Goal: Task Accomplishment & Management: Use online tool/utility

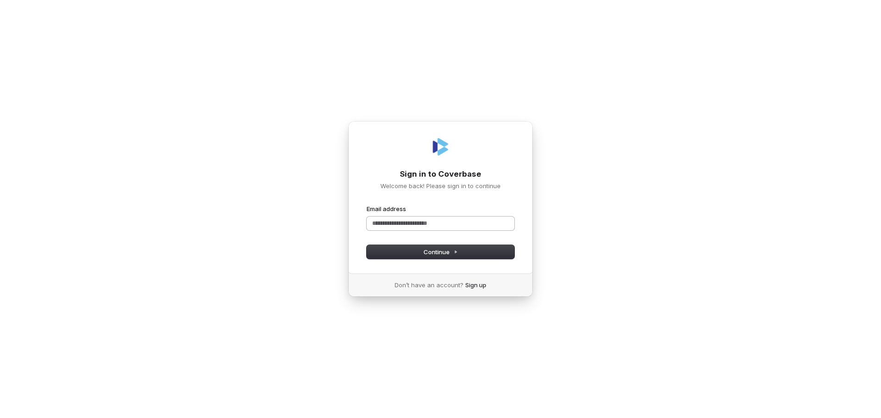
click at [428, 228] on input "Email address" at bounding box center [440, 224] width 148 height 14
click at [427, 257] on button "Continue" at bounding box center [440, 252] width 148 height 14
type input "**********"
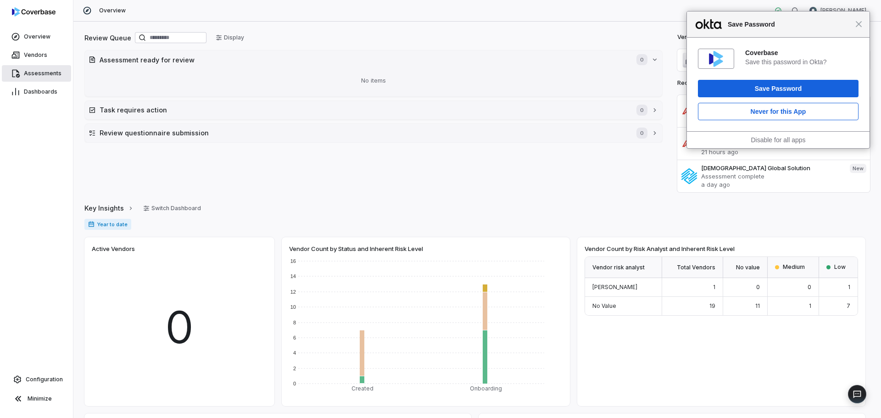
click at [31, 69] on link "Assessments" at bounding box center [36, 73] width 69 height 17
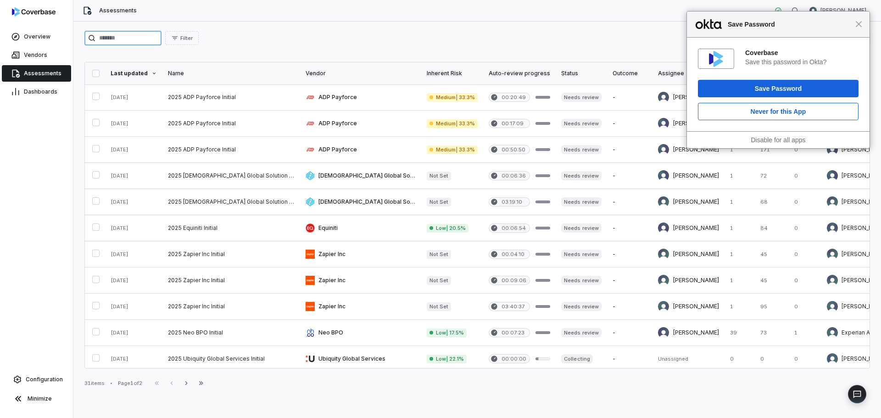
click at [130, 34] on input "search" at bounding box center [122, 38] width 77 height 15
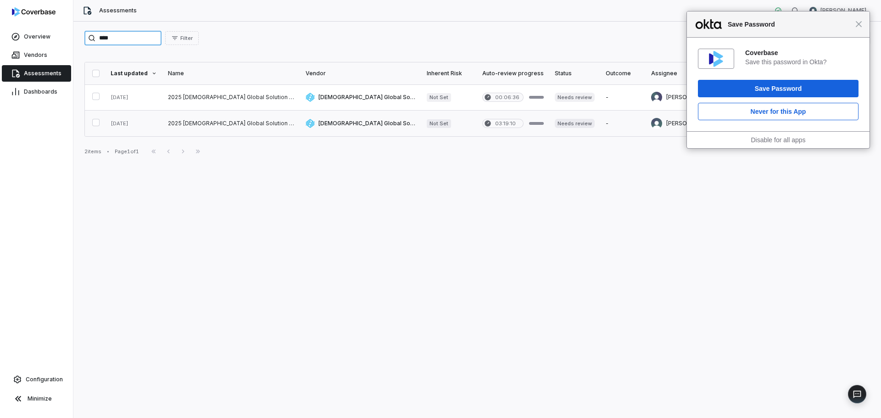
type input "****"
click at [184, 123] on link at bounding box center [231, 124] width 138 height 26
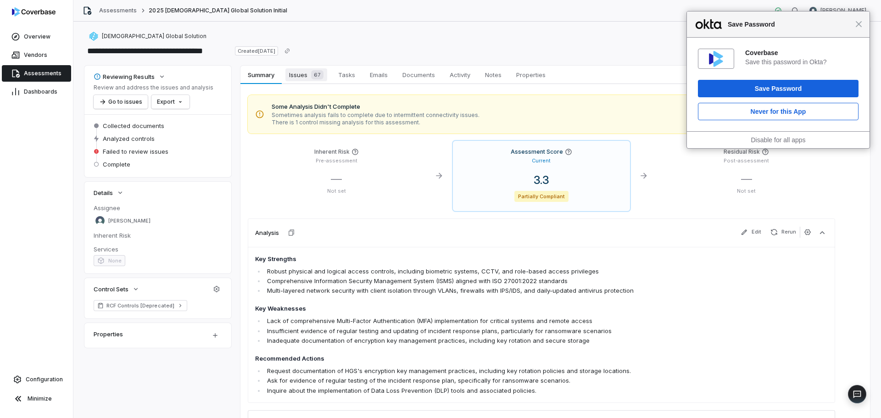
click at [310, 74] on div "67" at bounding box center [315, 74] width 16 height 9
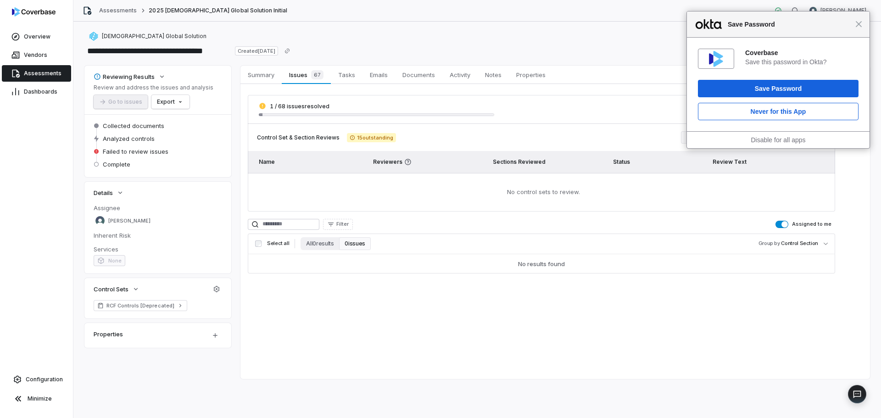
click at [781, 223] on button "Assigned to me" at bounding box center [781, 224] width 13 height 7
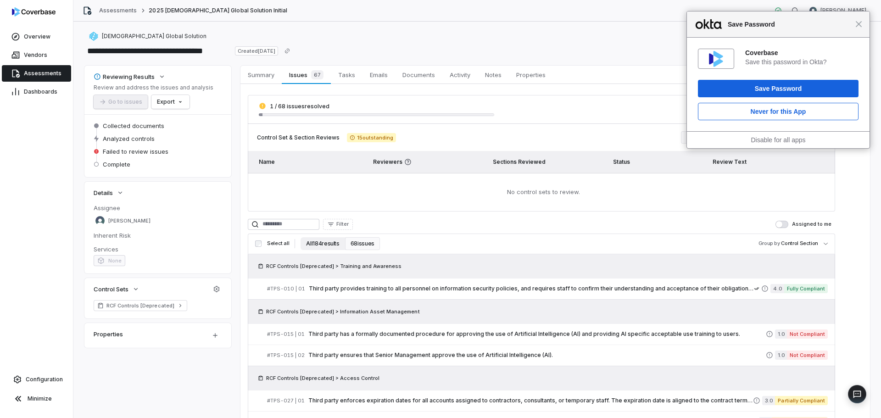
click at [325, 244] on button "All 184 results" at bounding box center [322, 243] width 44 height 13
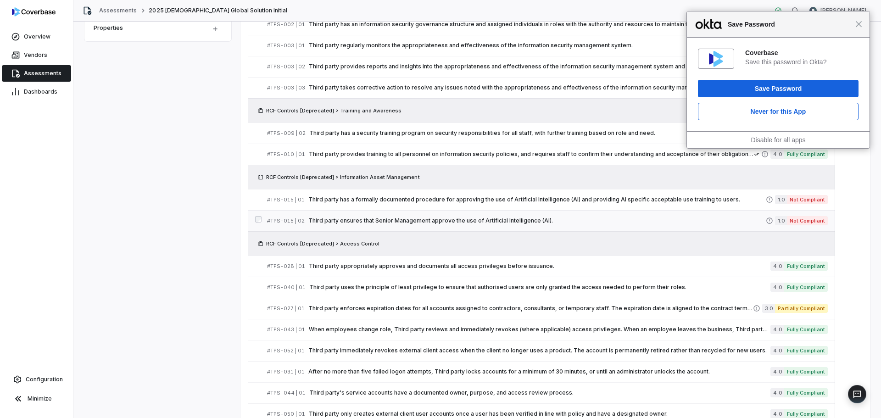
scroll to position [367, 0]
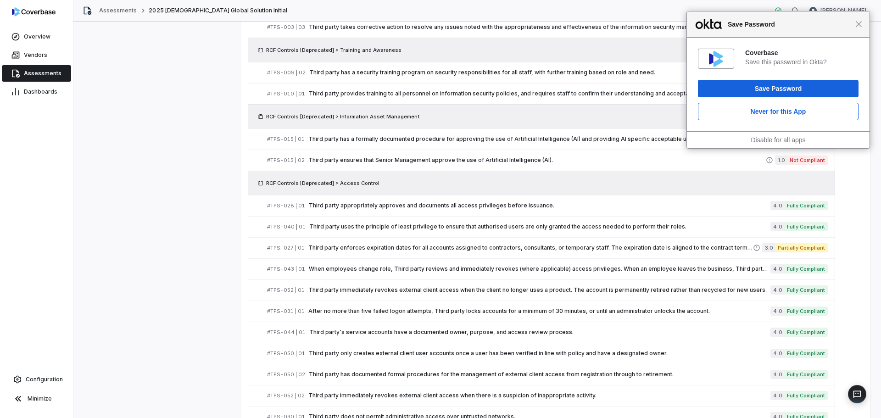
click at [862, 31] on div "Close Save Password" at bounding box center [778, 24] width 183 height 26
click at [860, 28] on div "Close Save Password" at bounding box center [778, 24] width 183 height 26
click at [860, 26] on span "Close" at bounding box center [858, 24] width 7 height 7
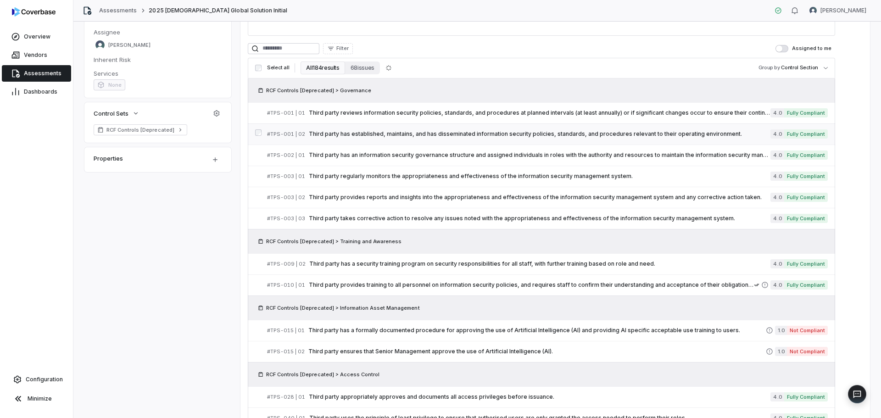
scroll to position [160, 0]
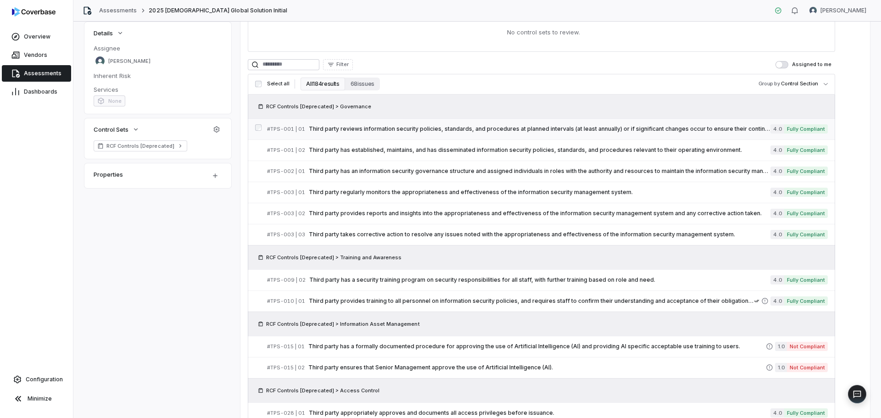
click at [423, 128] on span "Third party reviews information security policies, standards, and procedures at…" at bounding box center [539, 128] width 461 height 7
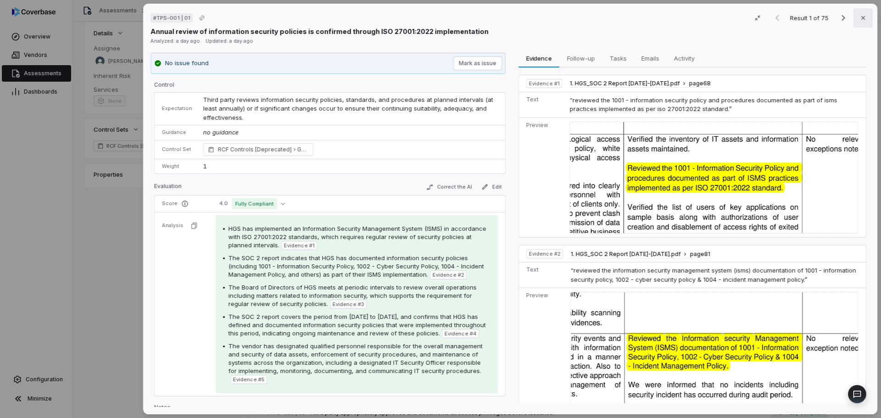
click at [857, 13] on button "Close" at bounding box center [862, 17] width 19 height 19
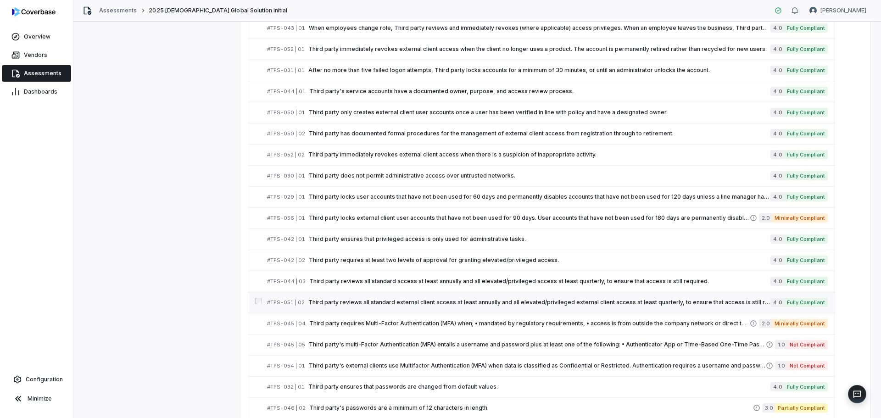
scroll to position [654, 0]
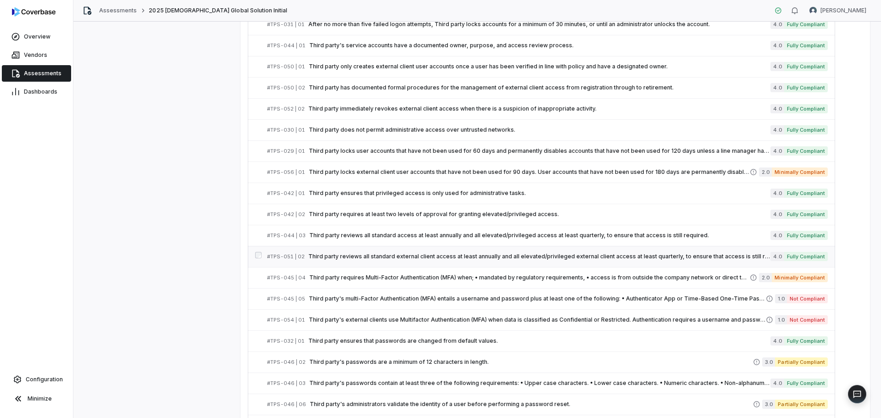
click at [377, 254] on span "Third party reviews all standard external client access at least annually and a…" at bounding box center [539, 256] width 462 height 7
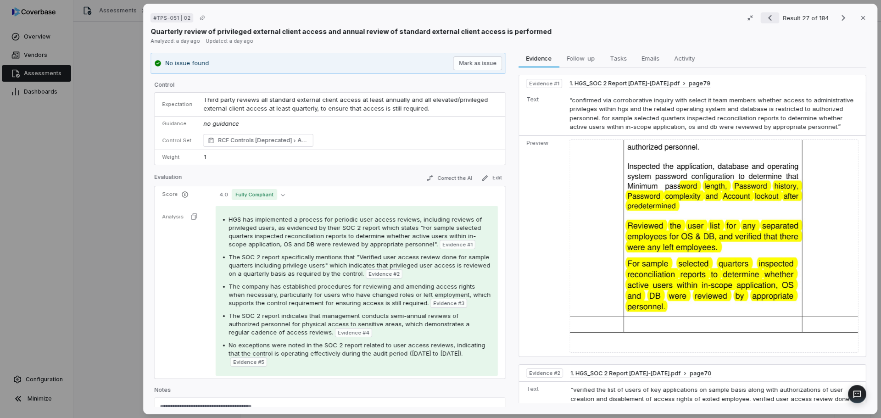
click at [769, 18] on icon "Previous result" at bounding box center [769, 17] width 11 height 11
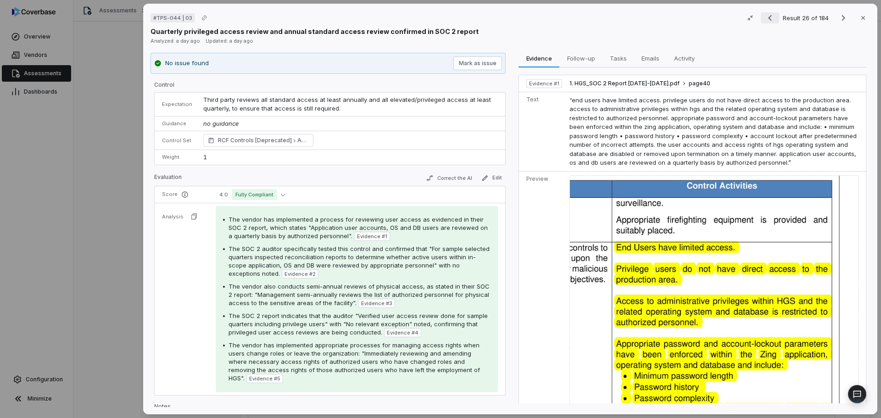
click at [769, 18] on icon "Previous result" at bounding box center [769, 17] width 11 height 11
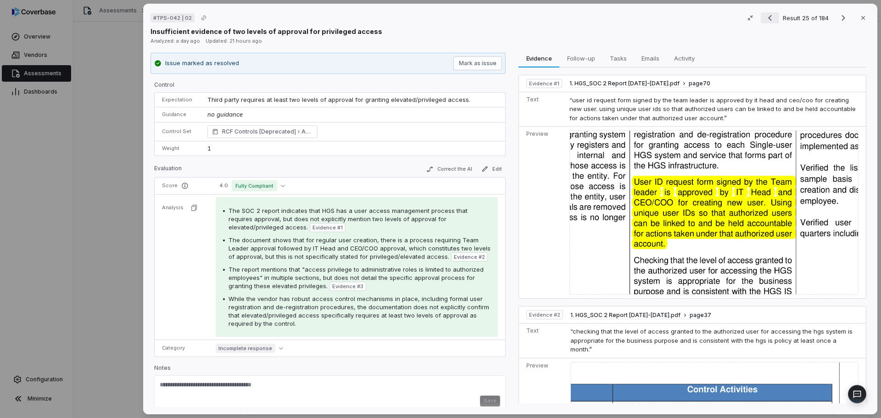
click at [769, 18] on icon "Previous result" at bounding box center [769, 17] width 11 height 11
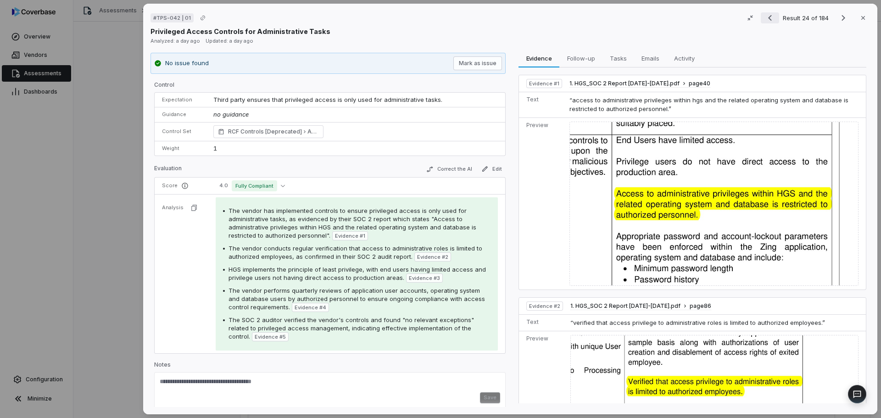
click at [769, 18] on icon "Previous result" at bounding box center [769, 17] width 11 height 11
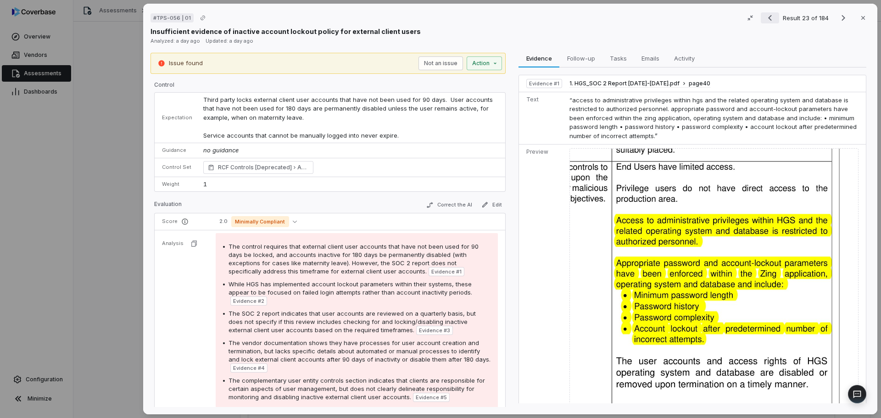
click at [769, 18] on icon "Previous result" at bounding box center [769, 17] width 11 height 11
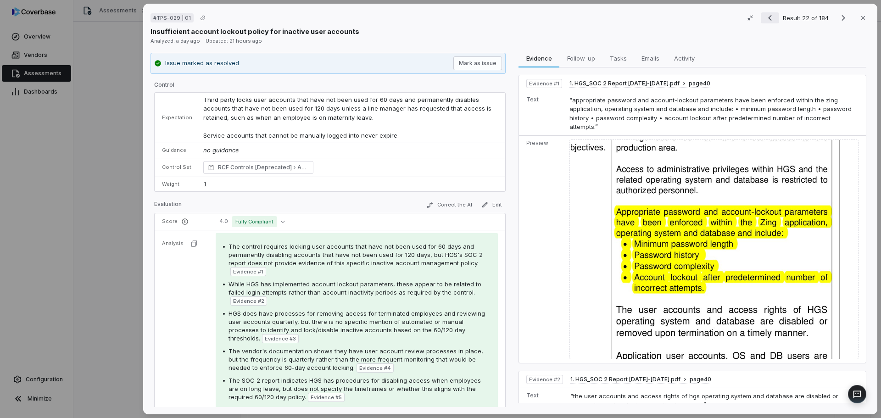
click at [769, 18] on icon "Previous result" at bounding box center [769, 17] width 11 height 11
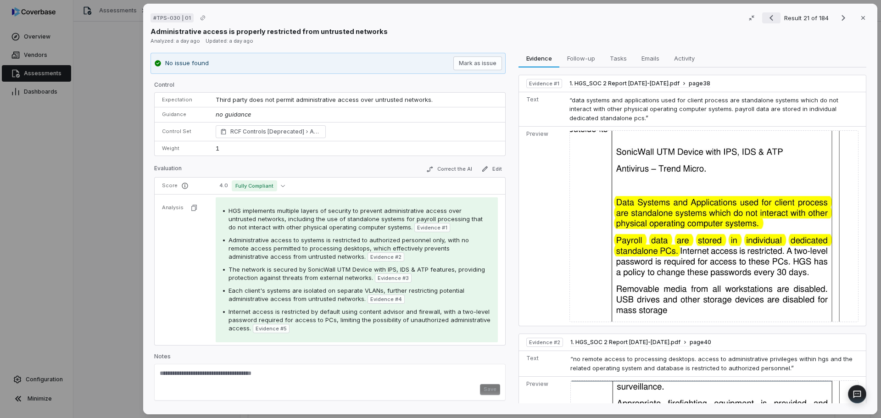
click at [769, 18] on icon "Previous result" at bounding box center [771, 17] width 11 height 11
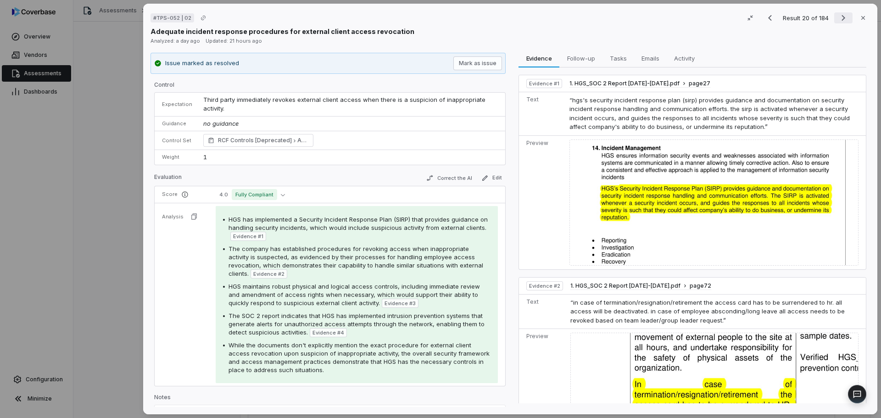
click at [846, 19] on button "Next result" at bounding box center [843, 17] width 18 height 11
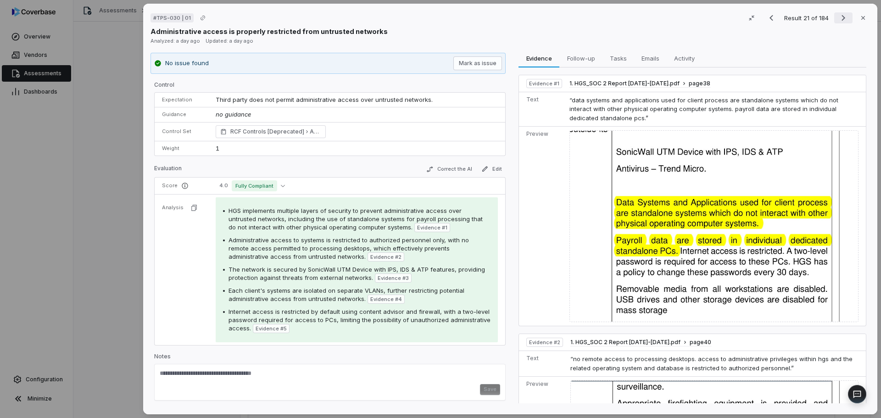
click at [846, 19] on button "Next result" at bounding box center [843, 17] width 18 height 11
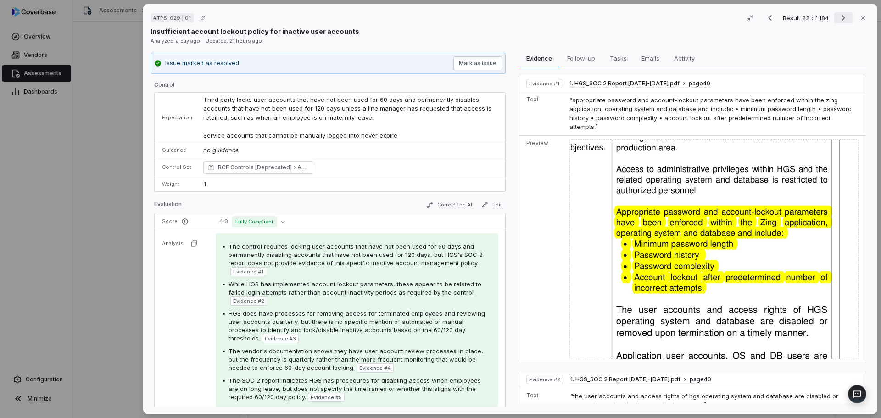
click at [846, 19] on button "Next result" at bounding box center [843, 17] width 18 height 11
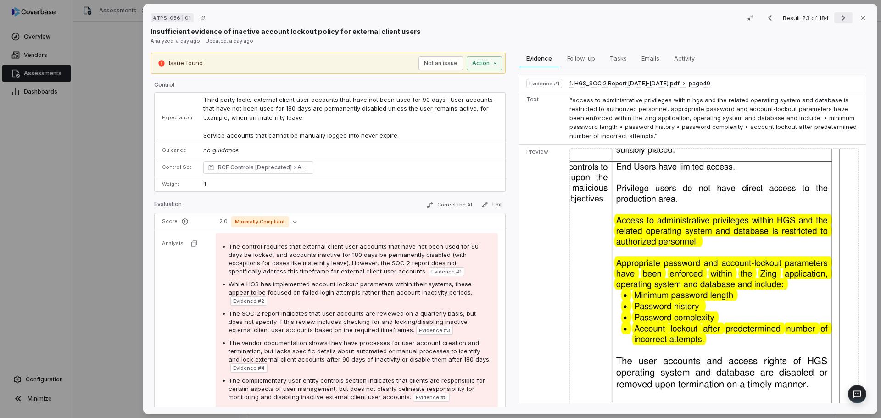
click at [845, 19] on button "Next result" at bounding box center [843, 17] width 18 height 11
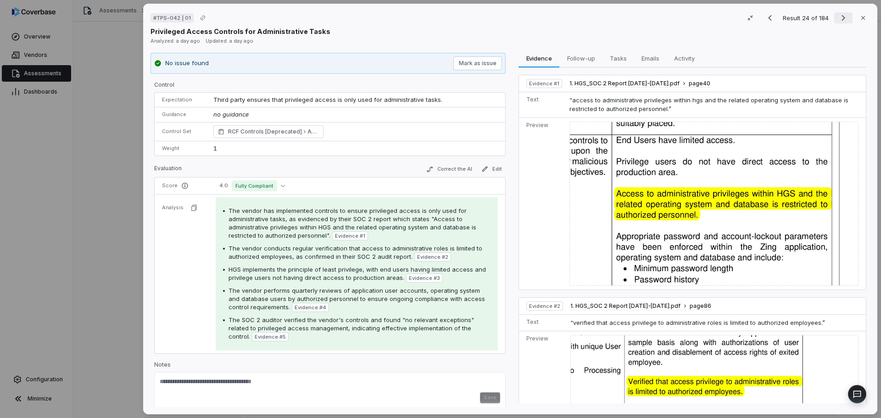
click at [845, 19] on button "Next result" at bounding box center [843, 17] width 18 height 11
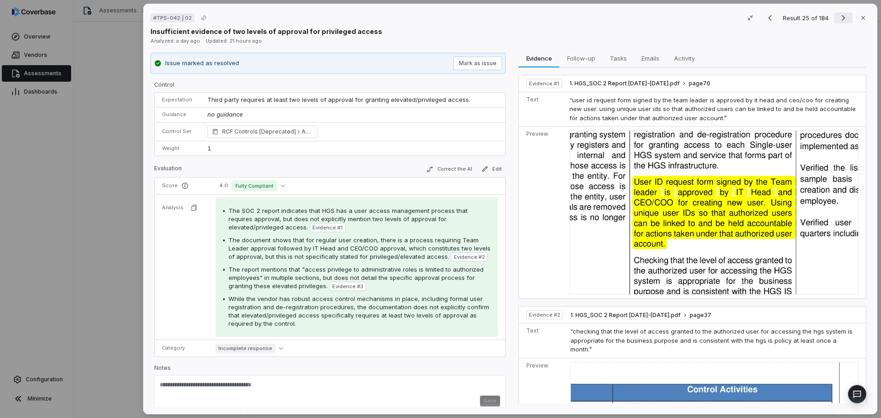
click at [845, 19] on button "Next result" at bounding box center [843, 17] width 18 height 11
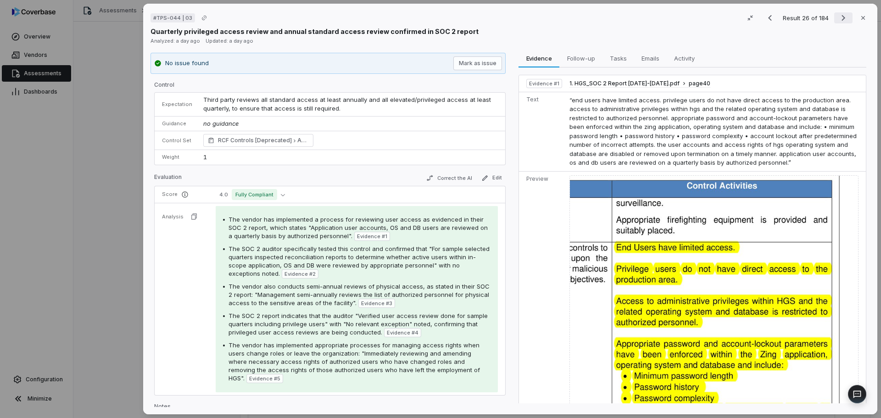
click at [845, 19] on button "Next result" at bounding box center [843, 17] width 18 height 11
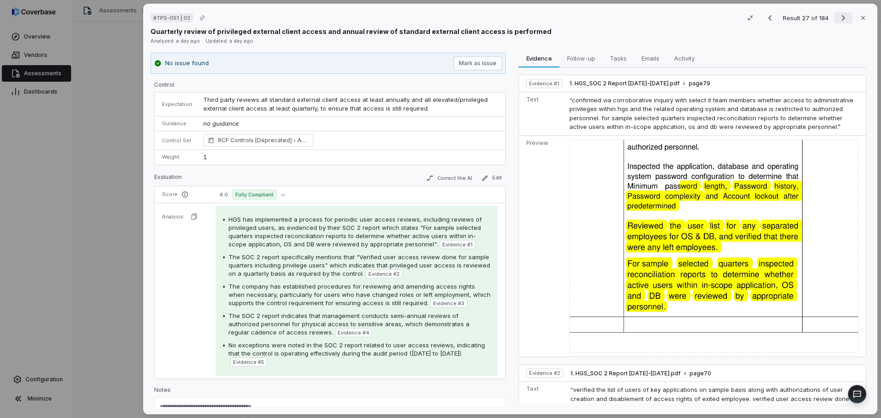
click at [846, 19] on button "Next result" at bounding box center [843, 17] width 18 height 11
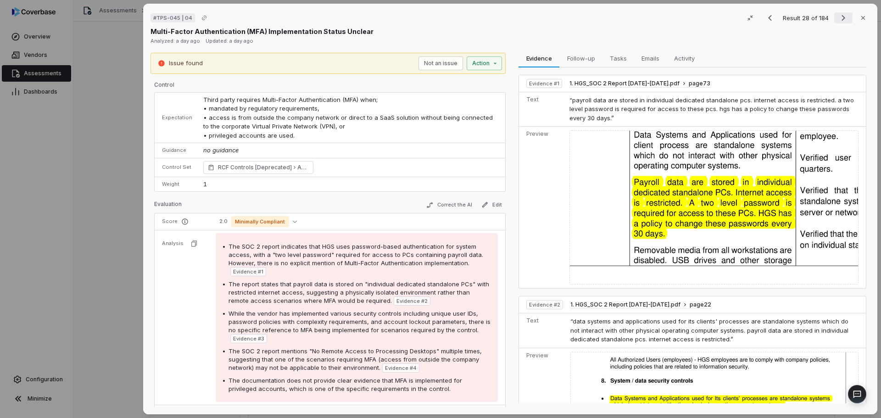
click at [846, 19] on button "Next result" at bounding box center [843, 17] width 18 height 11
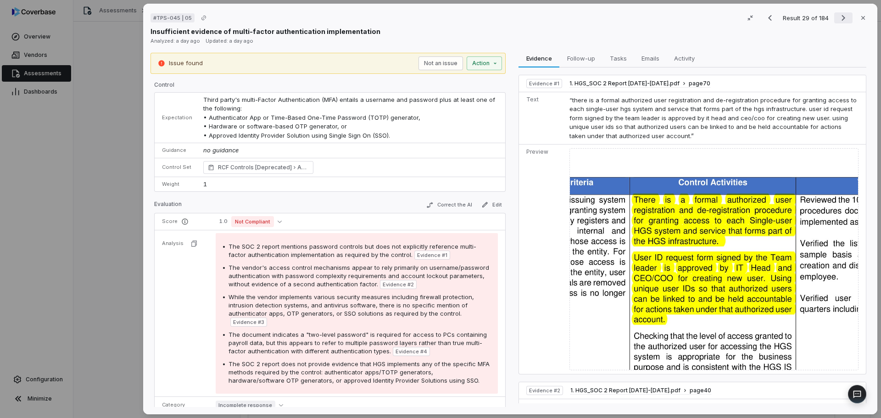
click at [846, 19] on button "Next result" at bounding box center [843, 17] width 18 height 11
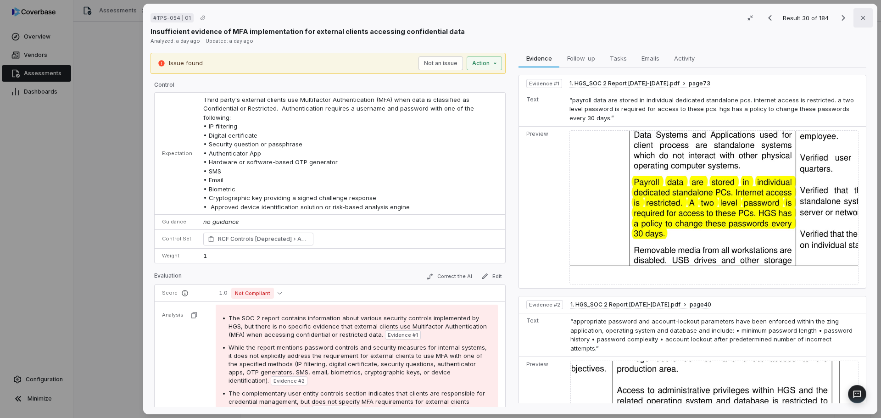
click at [853, 21] on button "Close" at bounding box center [862, 17] width 19 height 19
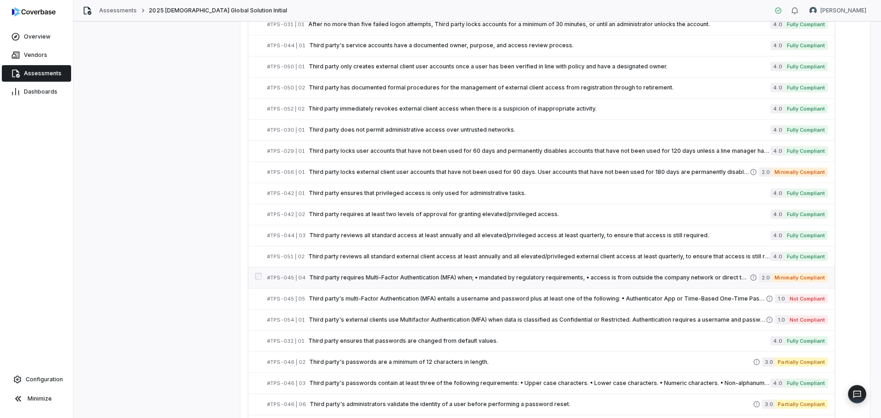
click at [410, 276] on span "Third party requires Multi-Factor Authentication (MFA) when; • mandated by regu…" at bounding box center [529, 277] width 440 height 7
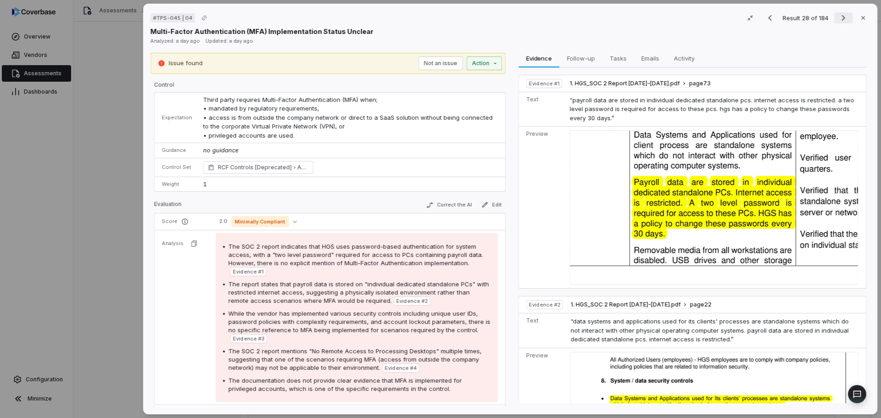
click at [838, 18] on icon "Next result" at bounding box center [843, 17] width 11 height 11
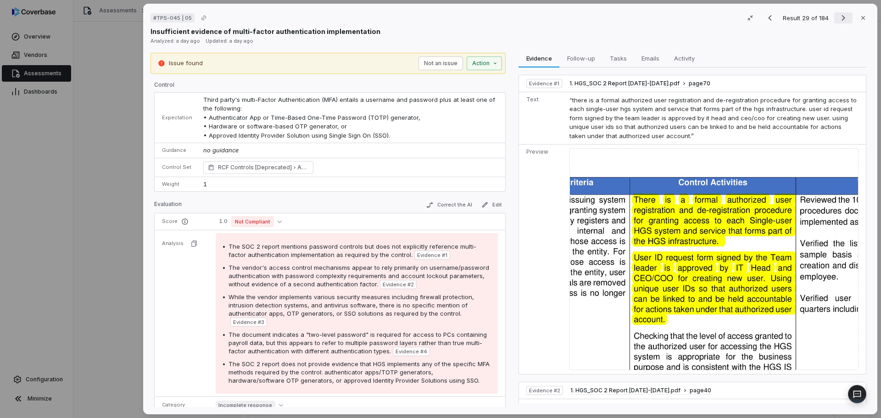
click at [838, 18] on icon "Next result" at bounding box center [843, 17] width 11 height 11
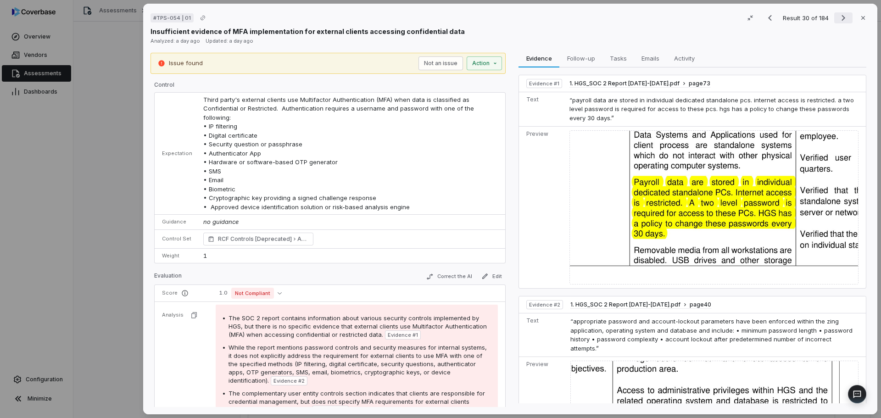
click at [838, 18] on icon "Next result" at bounding box center [843, 17] width 11 height 11
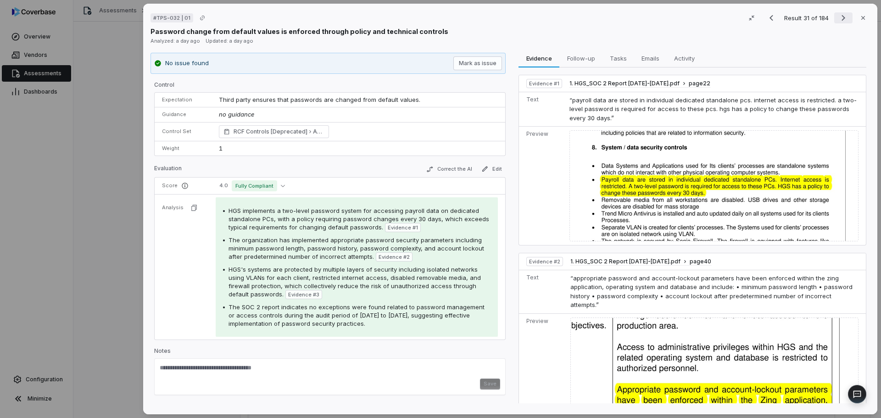
click at [838, 18] on icon "Next result" at bounding box center [843, 17] width 11 height 11
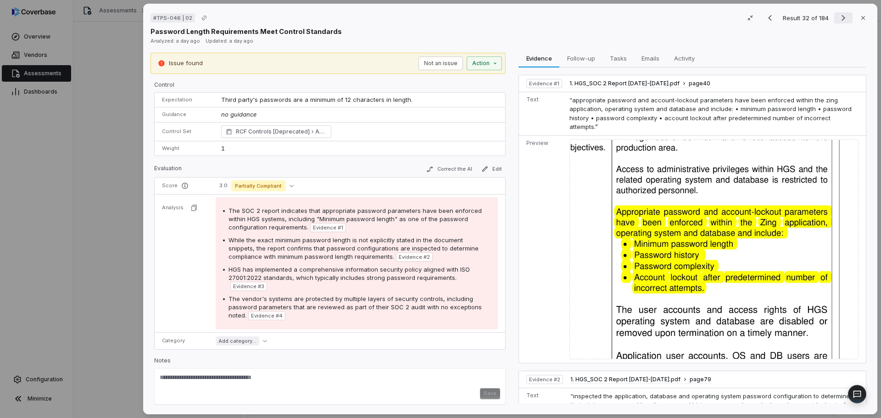
click at [838, 20] on icon "Next result" at bounding box center [843, 17] width 11 height 11
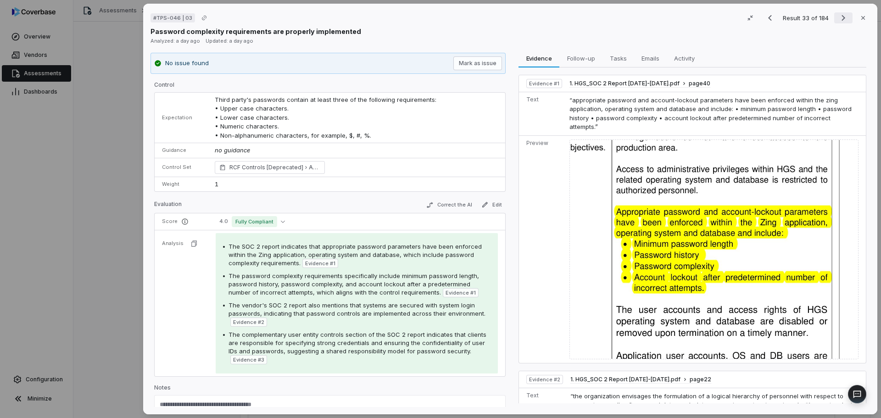
click at [838, 20] on icon "Next result" at bounding box center [843, 17] width 11 height 11
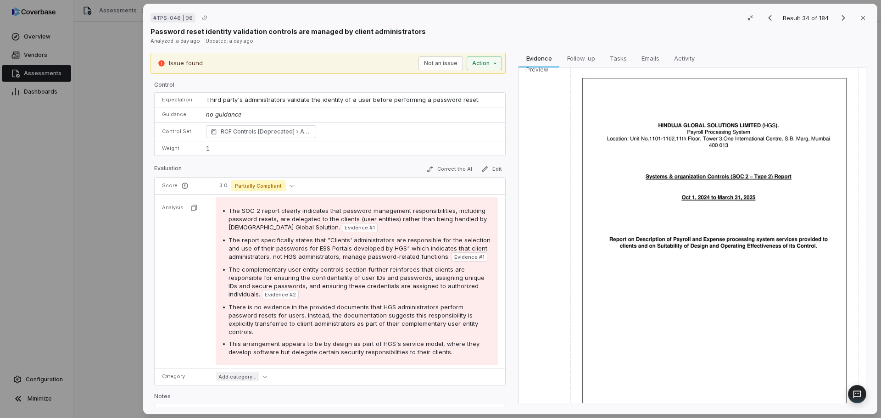
scroll to position [1034, 0]
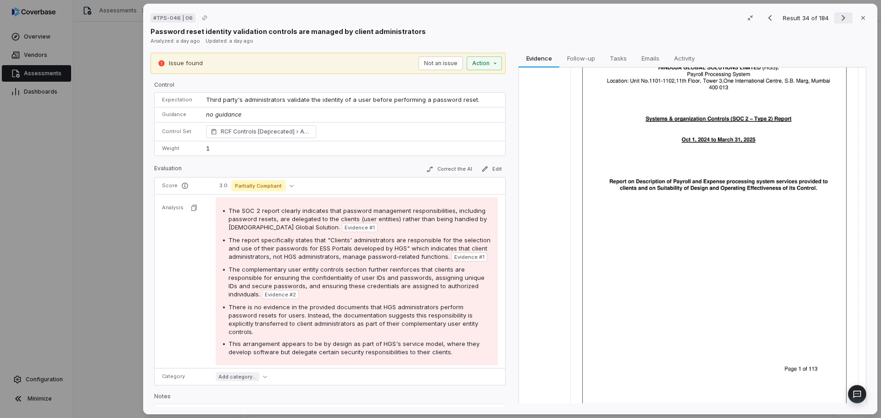
click at [840, 20] on icon "Next result" at bounding box center [843, 17] width 11 height 11
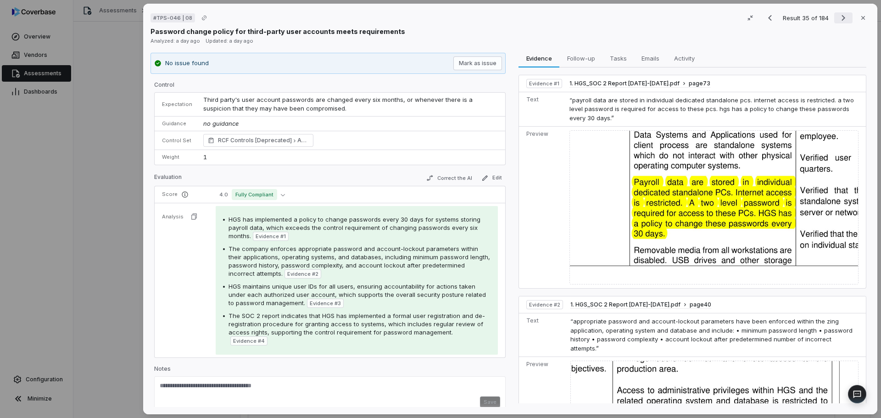
click at [840, 20] on icon "Next result" at bounding box center [843, 17] width 11 height 11
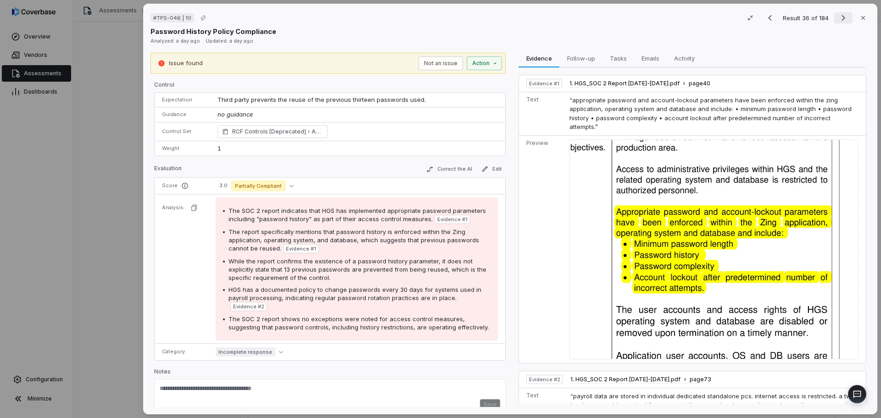
click at [840, 20] on icon "Next result" at bounding box center [843, 17] width 11 height 11
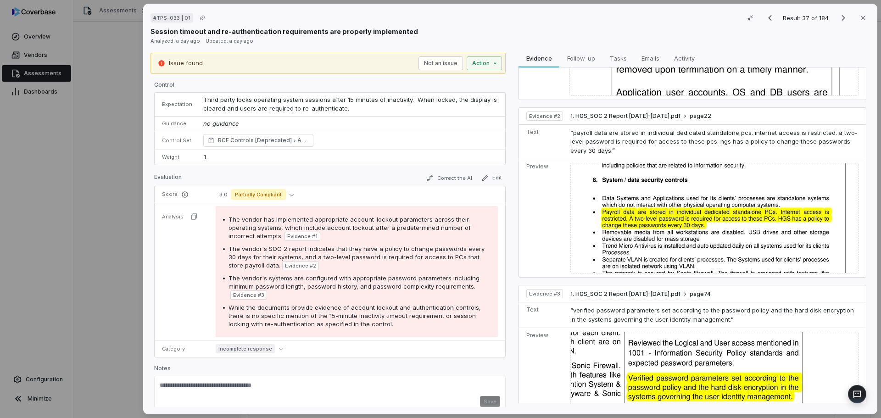
scroll to position [296, 0]
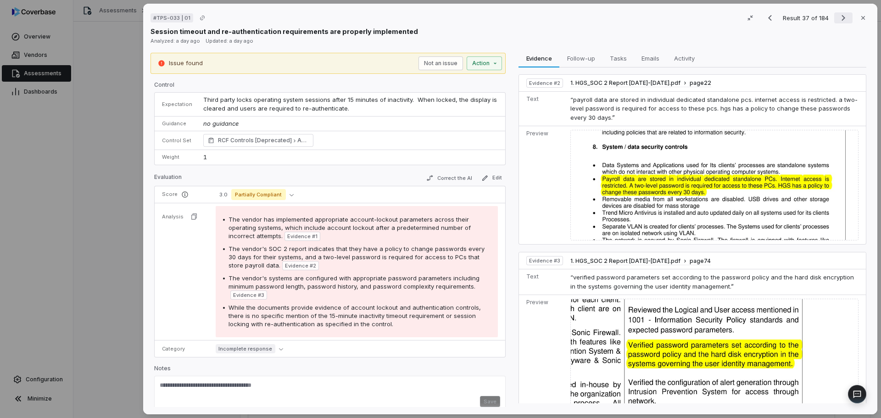
click at [838, 18] on icon "Next result" at bounding box center [843, 17] width 11 height 11
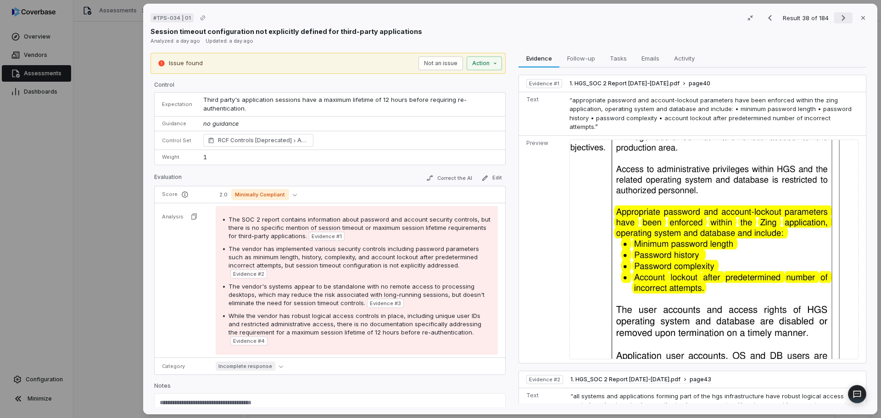
click at [844, 20] on button "Next result" at bounding box center [843, 17] width 18 height 11
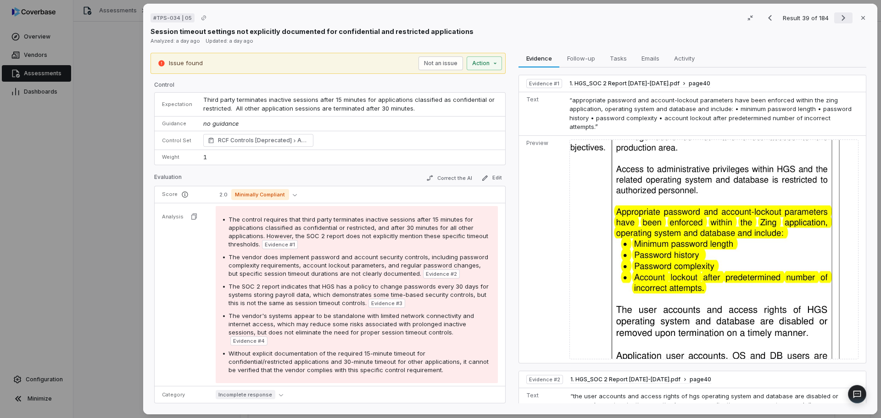
click at [838, 14] on icon "Next result" at bounding box center [843, 17] width 11 height 11
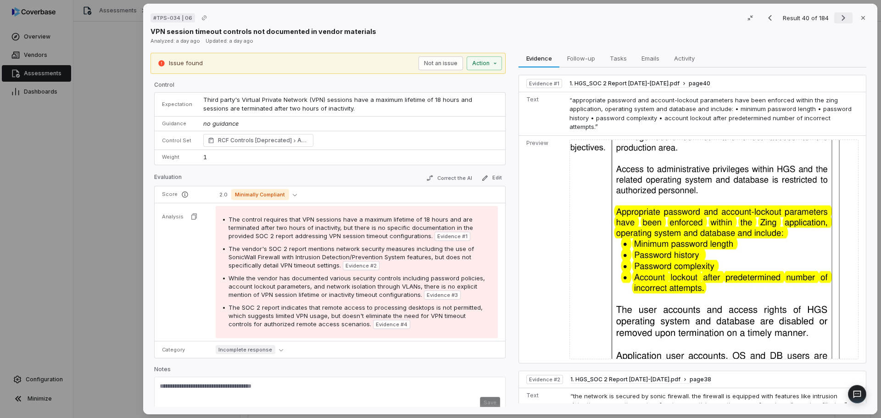
click at [838, 16] on icon "Next result" at bounding box center [843, 17] width 11 height 11
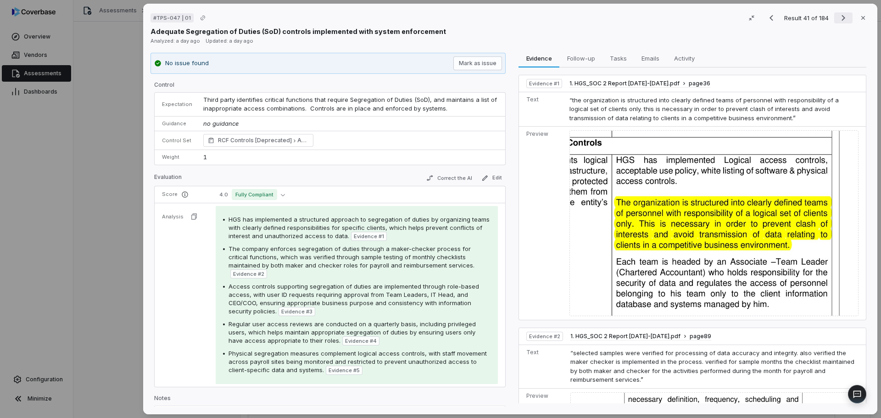
click at [838, 17] on icon "Next result" at bounding box center [843, 17] width 11 height 11
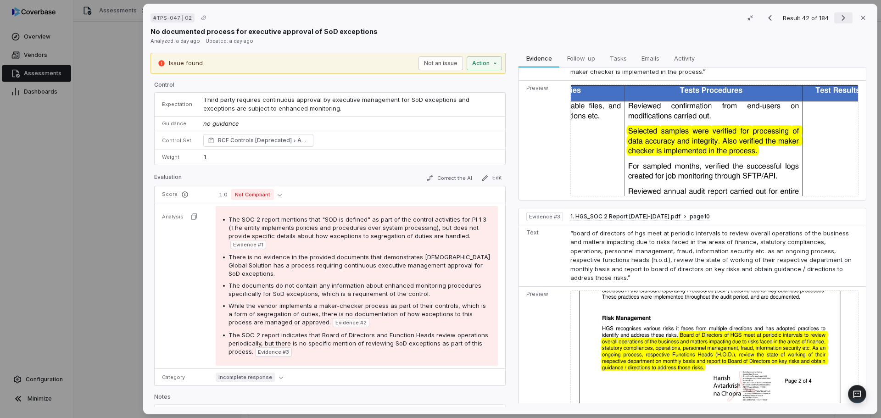
click at [841, 21] on icon "Next result" at bounding box center [843, 17] width 11 height 11
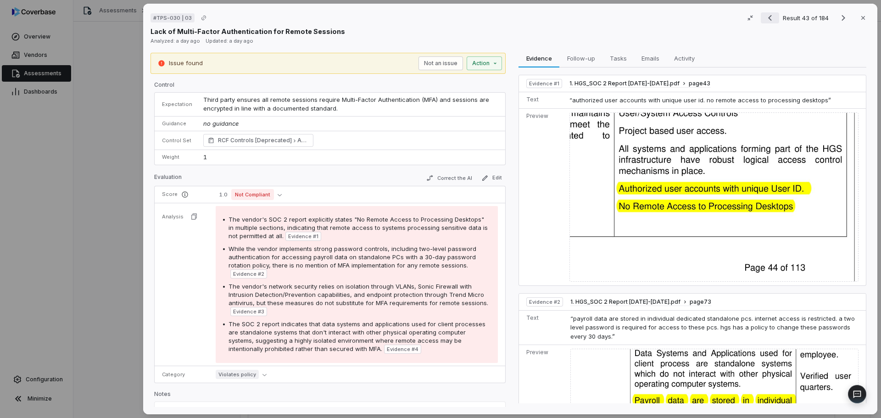
click at [768, 17] on icon "Previous result" at bounding box center [769, 17] width 11 height 11
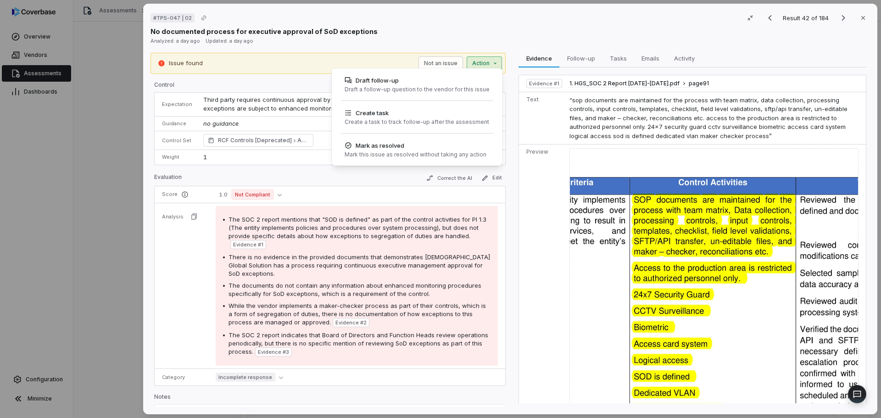
click at [476, 65] on div "# TPS-047 | 02 Result 42 of 184 Close No documented process for executive appro…" at bounding box center [440, 209] width 881 height 418
click at [439, 62] on div "# TPS-047 | 02 Result 42 of 184 Close No documented process for executive appro…" at bounding box center [440, 209] width 881 height 418
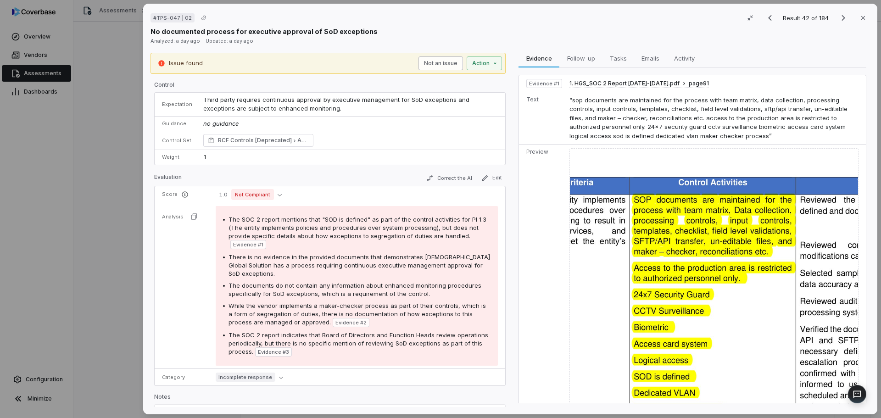
click at [444, 62] on button "Not an issue" at bounding box center [440, 63] width 44 height 14
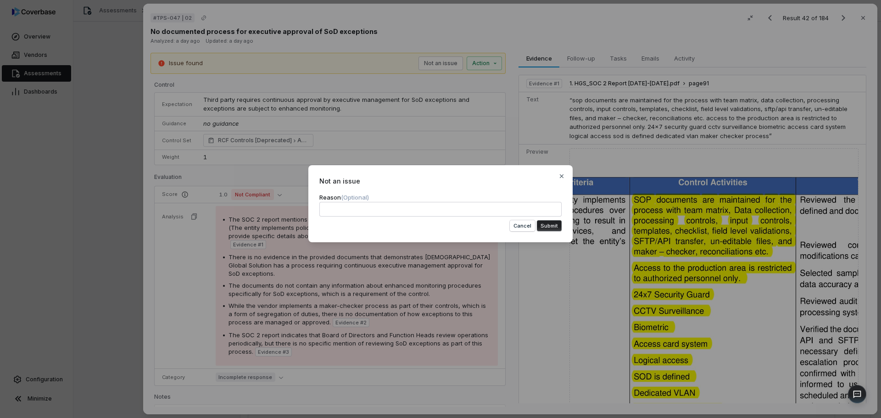
click at [550, 226] on button "Submit" at bounding box center [549, 225] width 25 height 11
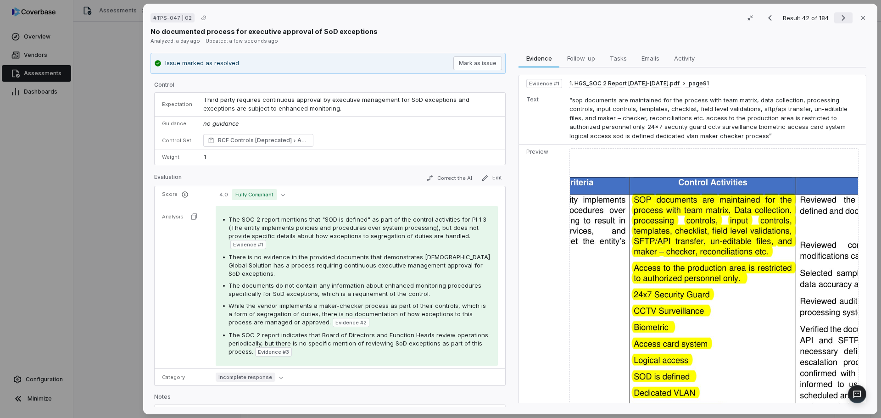
click at [838, 18] on icon "Next result" at bounding box center [843, 17] width 11 height 11
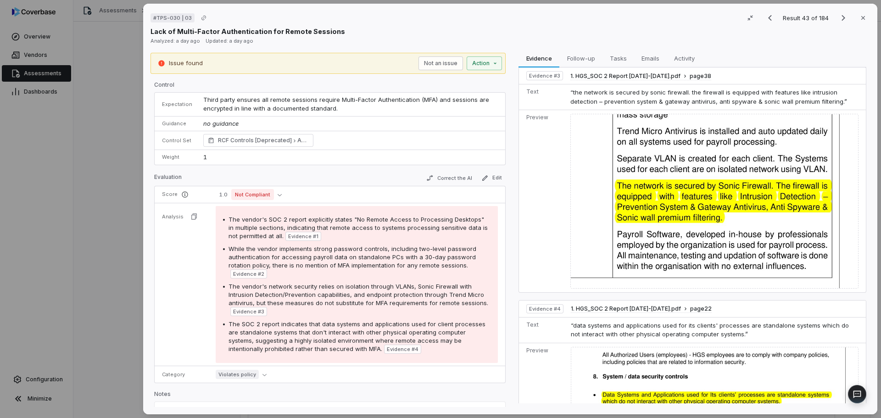
scroll to position [493, 0]
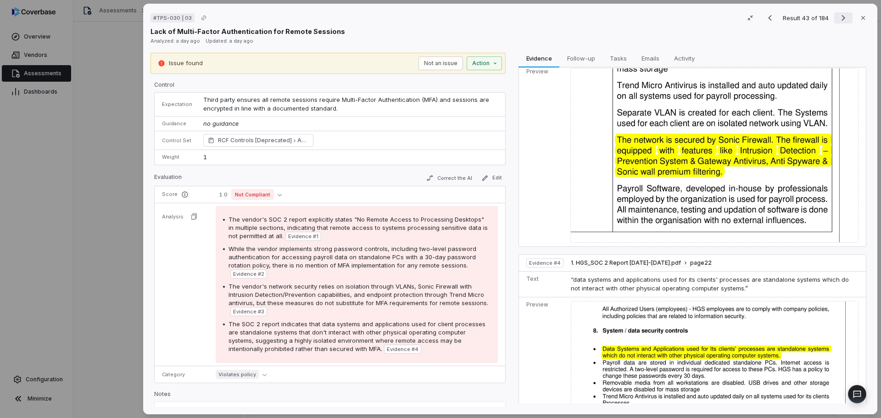
click at [842, 14] on icon "Next result" at bounding box center [843, 17] width 11 height 11
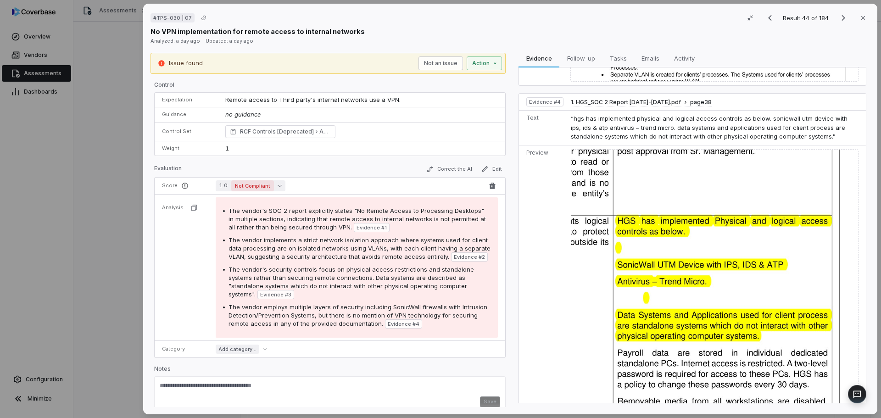
click at [267, 183] on span "Not Compliant" at bounding box center [252, 185] width 43 height 11
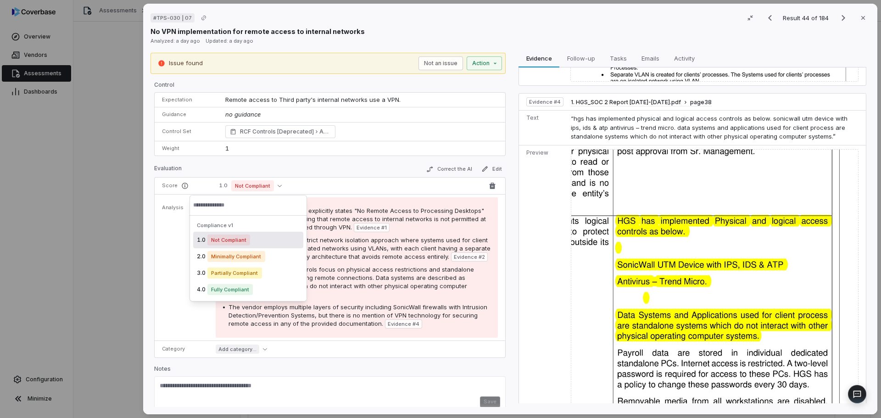
click at [318, 187] on span "1.0 Not Compliant" at bounding box center [349, 185] width 267 height 11
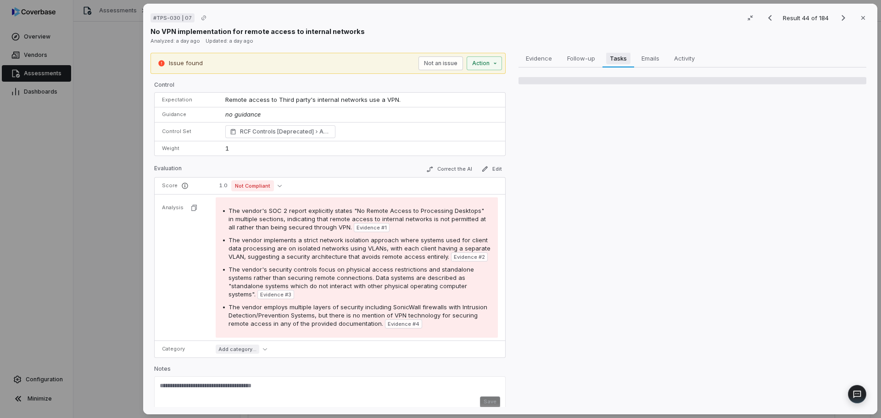
click at [621, 62] on span "Tasks" at bounding box center [618, 58] width 24 height 12
click at [591, 59] on span "Follow-up" at bounding box center [580, 58] width 35 height 12
click at [567, 57] on span "Follow-up" at bounding box center [580, 58] width 35 height 12
click at [543, 55] on span "Evidence" at bounding box center [538, 58] width 33 height 12
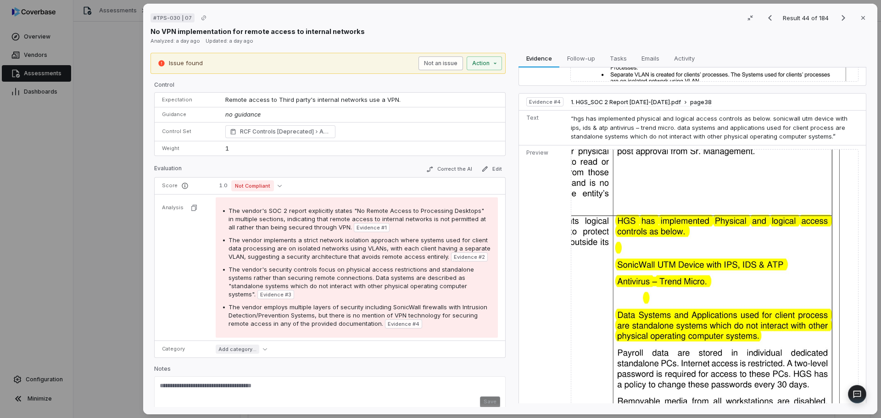
click at [439, 62] on button "Not an issue" at bounding box center [440, 63] width 44 height 14
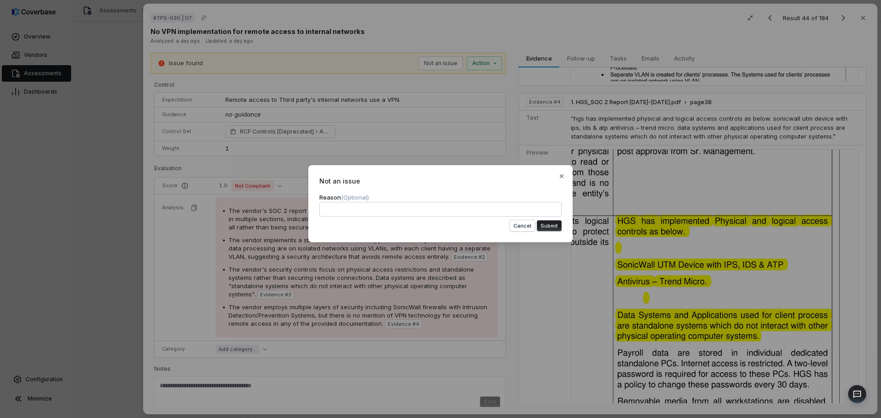
click at [544, 226] on button "Submit" at bounding box center [549, 225] width 25 height 11
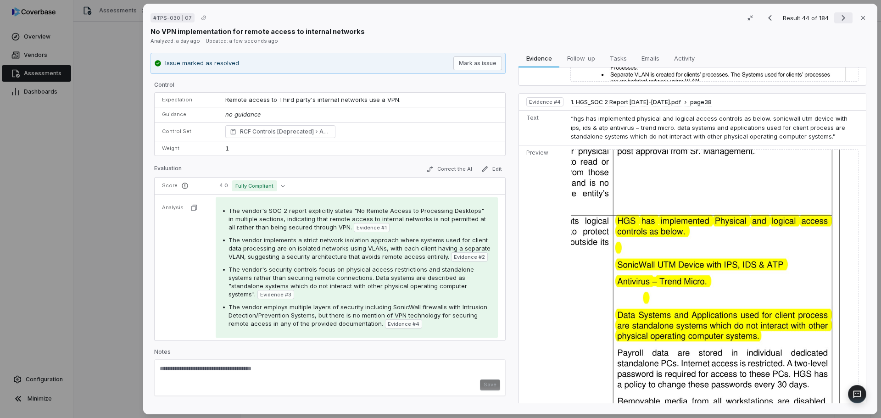
click at [841, 19] on icon "Next result" at bounding box center [843, 18] width 4 height 6
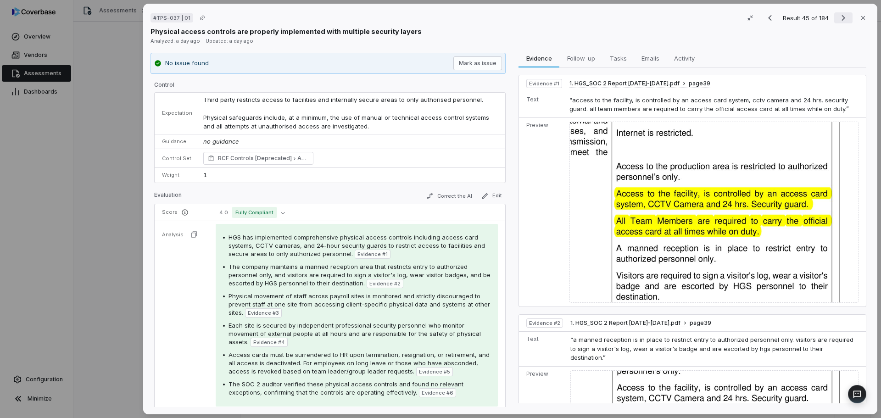
click at [838, 21] on icon "Next result" at bounding box center [843, 17] width 11 height 11
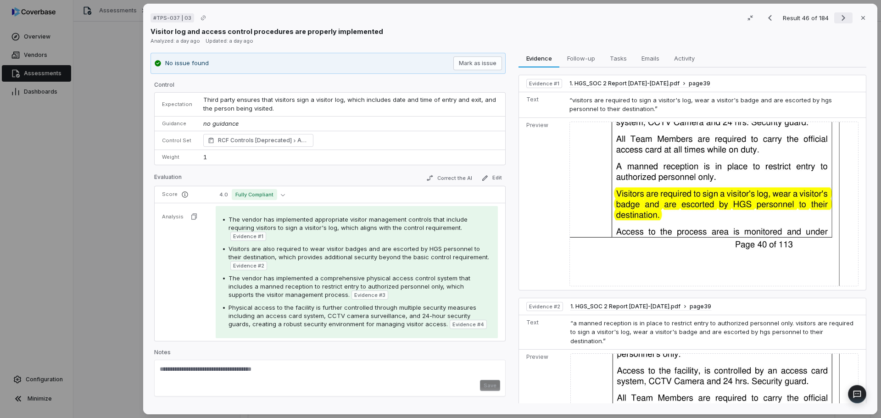
click at [838, 21] on icon "Next result" at bounding box center [843, 17] width 11 height 11
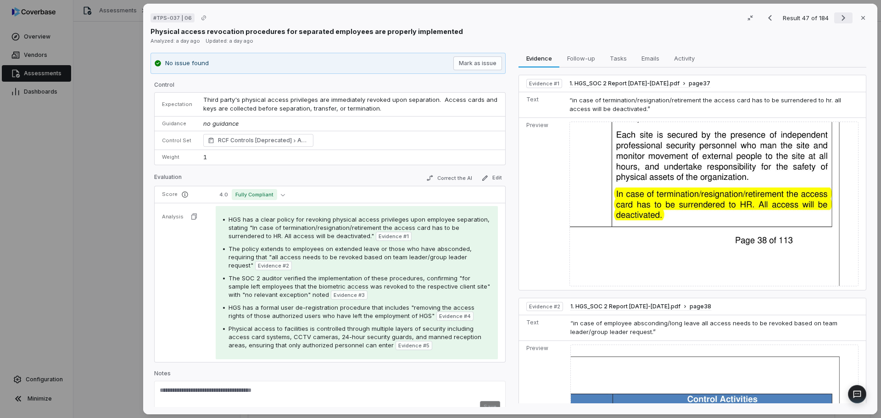
click at [838, 21] on icon "Next result" at bounding box center [843, 17] width 11 height 11
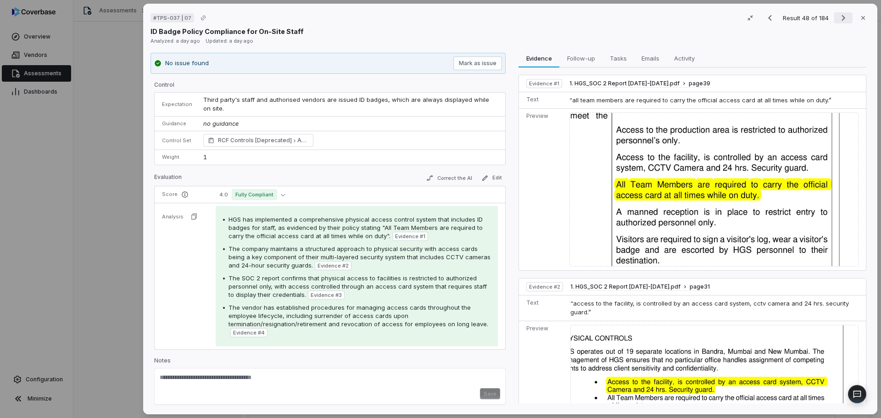
click at [838, 21] on icon "Next result" at bounding box center [843, 17] width 11 height 11
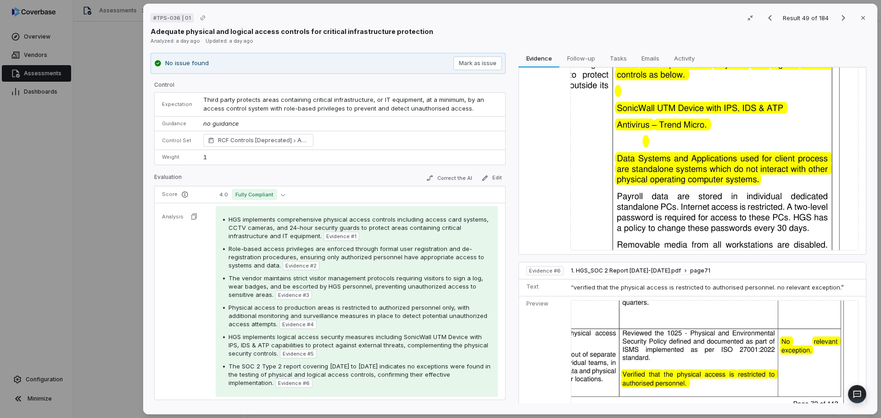
scroll to position [1124, 0]
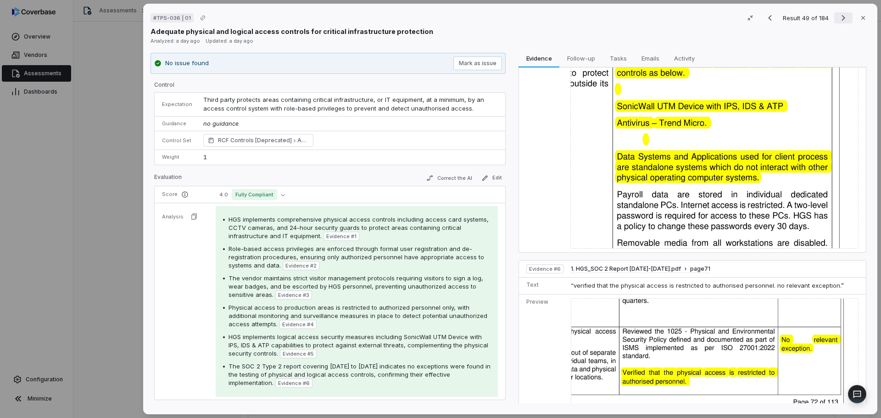
click at [838, 16] on icon "Next result" at bounding box center [843, 17] width 11 height 11
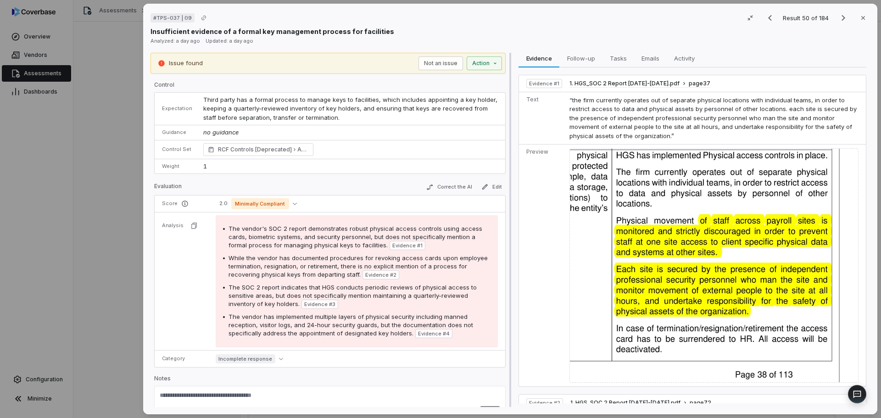
click at [834, 12] on button "Next result" at bounding box center [843, 17] width 18 height 11
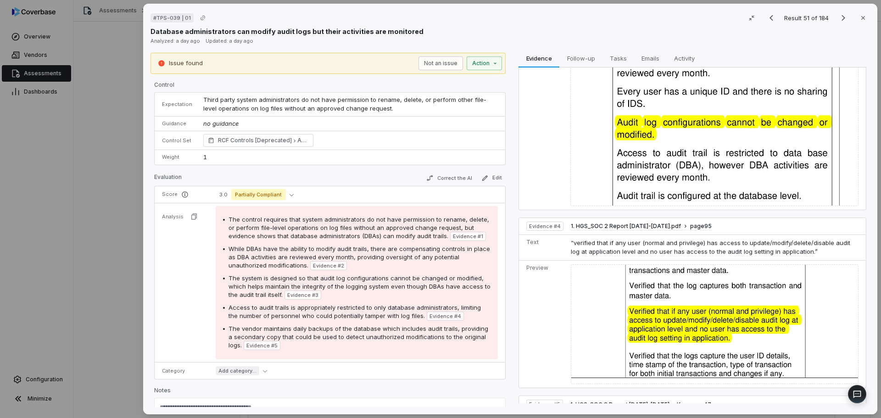
scroll to position [609, 0]
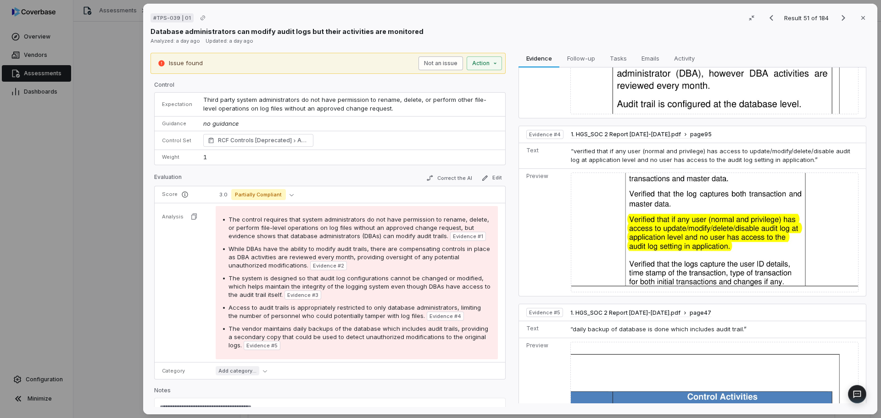
click at [428, 60] on button "Not an issue" at bounding box center [440, 63] width 44 height 14
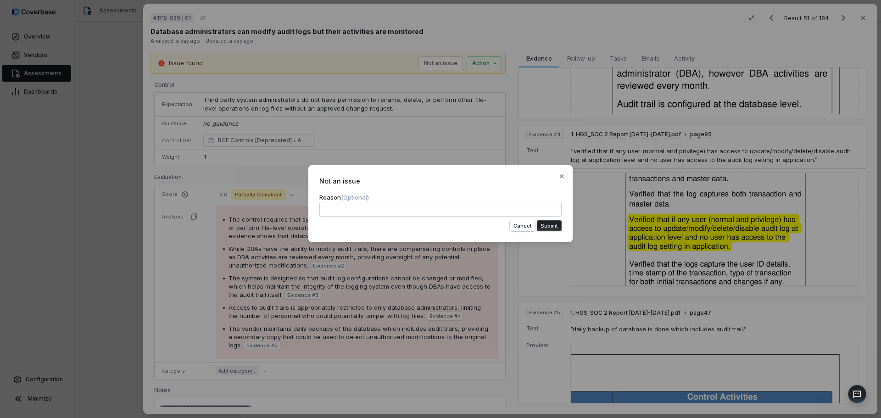
click at [547, 224] on button "Submit" at bounding box center [549, 225] width 25 height 11
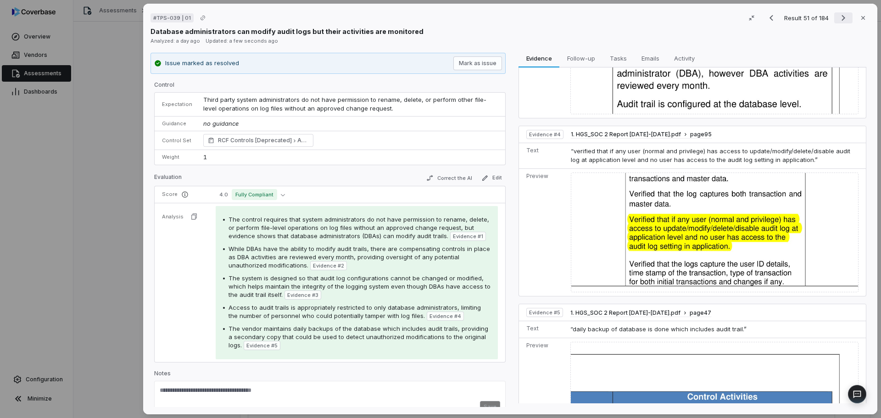
click at [843, 19] on icon "Next result" at bounding box center [843, 17] width 11 height 11
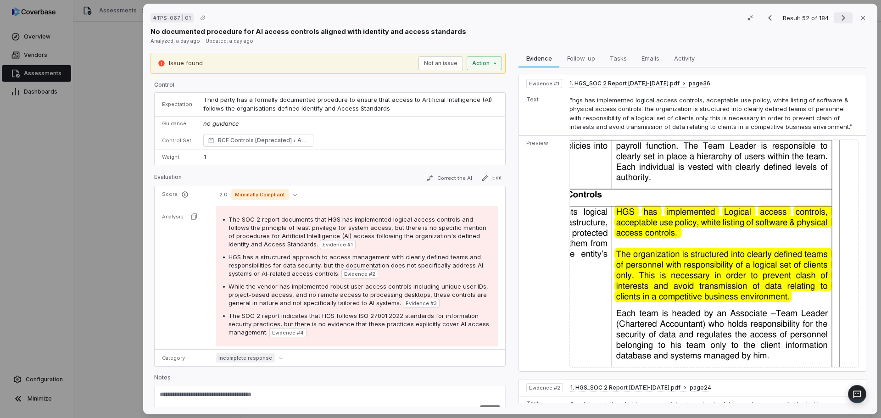
click at [841, 18] on icon "Next result" at bounding box center [843, 17] width 11 height 11
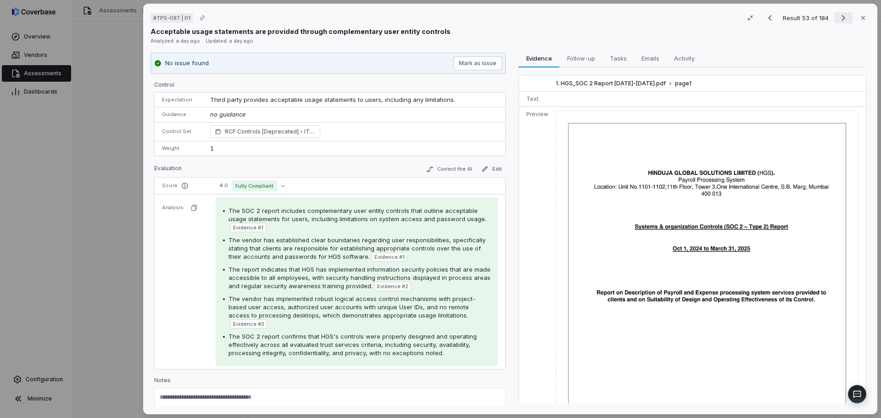
click at [841, 18] on icon "Next result" at bounding box center [843, 17] width 11 height 11
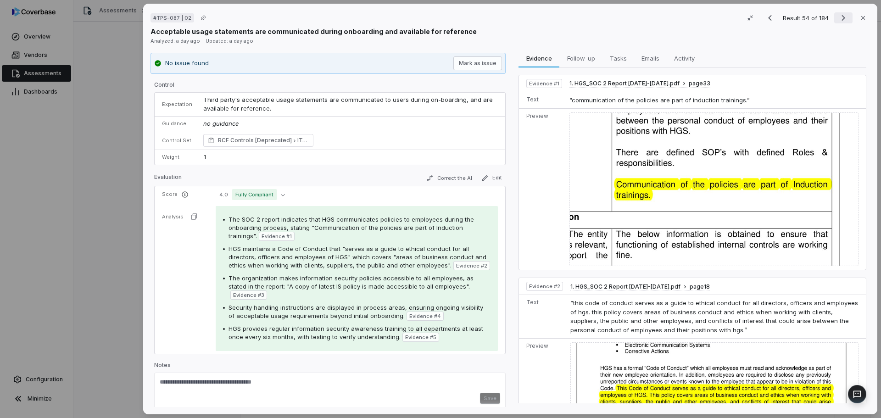
click at [841, 18] on icon "Next result" at bounding box center [843, 17] width 11 height 11
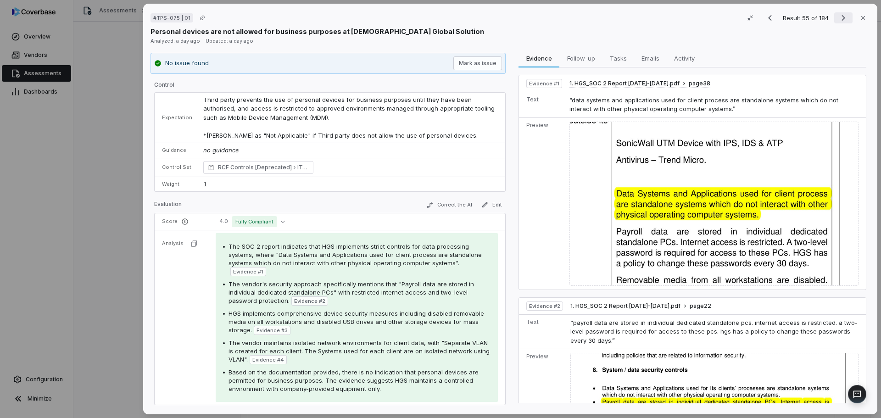
click at [841, 18] on icon "Next result" at bounding box center [843, 17] width 11 height 11
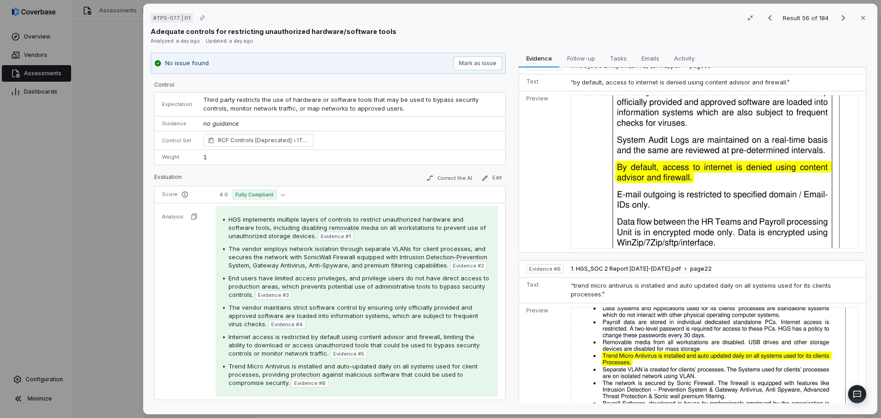
scroll to position [823, 0]
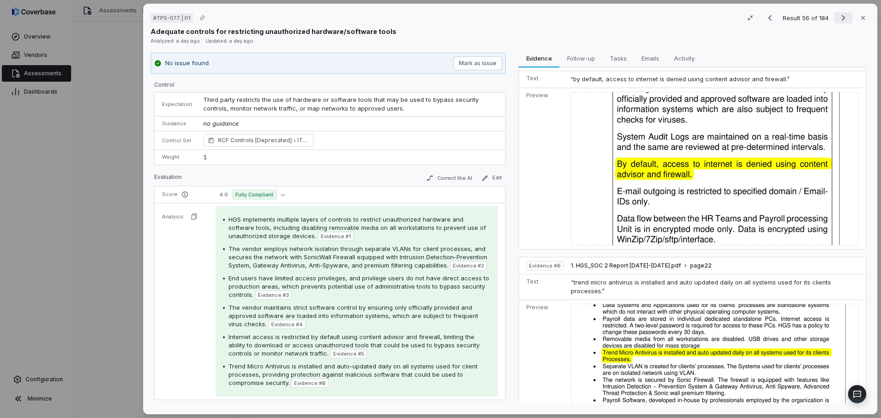
click at [839, 22] on icon "Next result" at bounding box center [843, 17] width 11 height 11
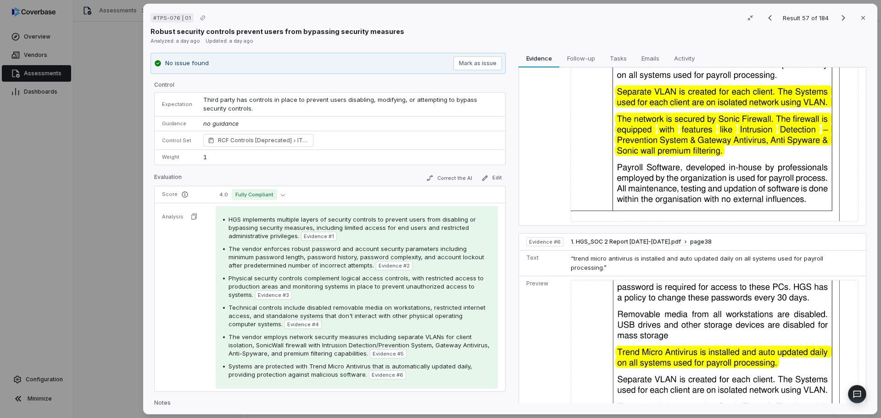
scroll to position [1269, 0]
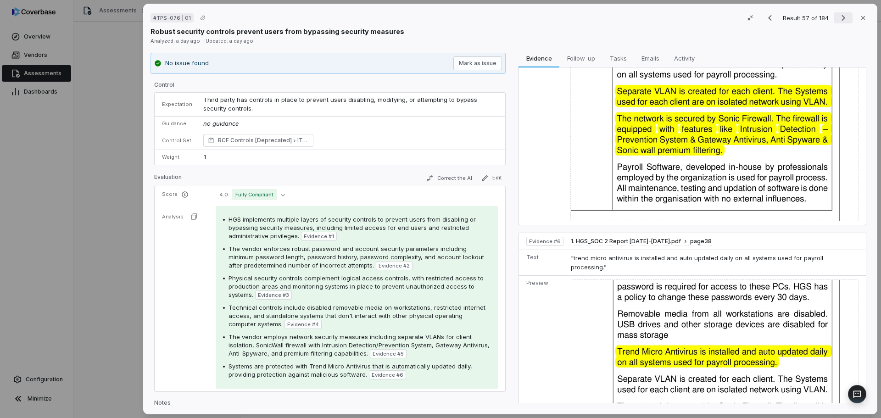
click at [841, 17] on icon "Next result" at bounding box center [843, 17] width 11 height 11
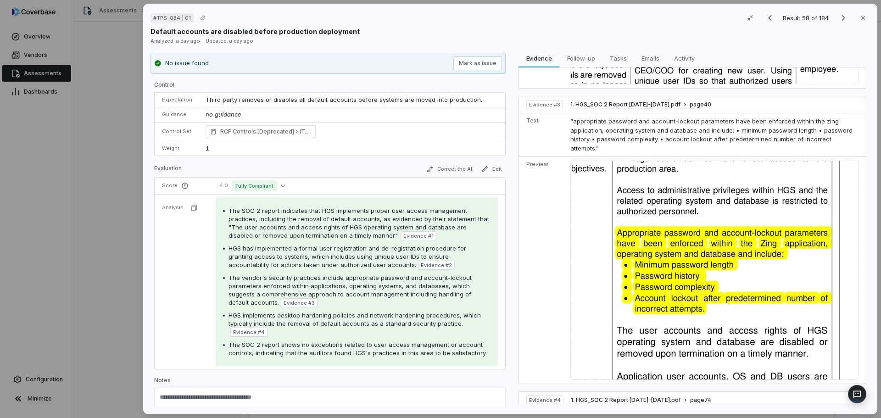
scroll to position [459, 0]
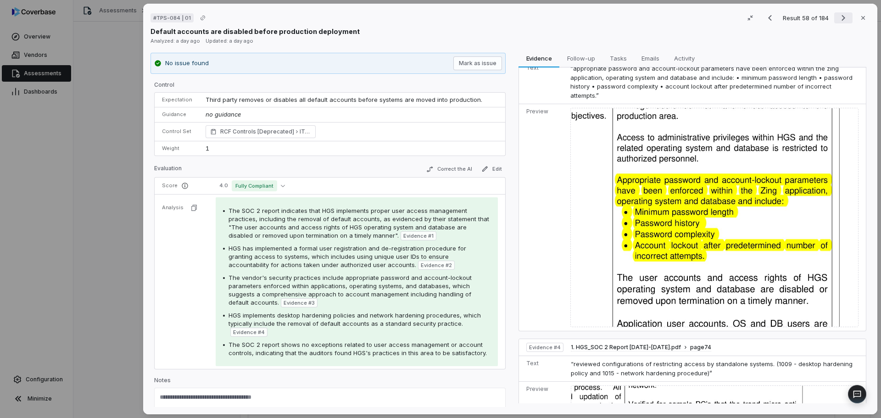
click at [841, 20] on icon "Next result" at bounding box center [843, 18] width 4 height 6
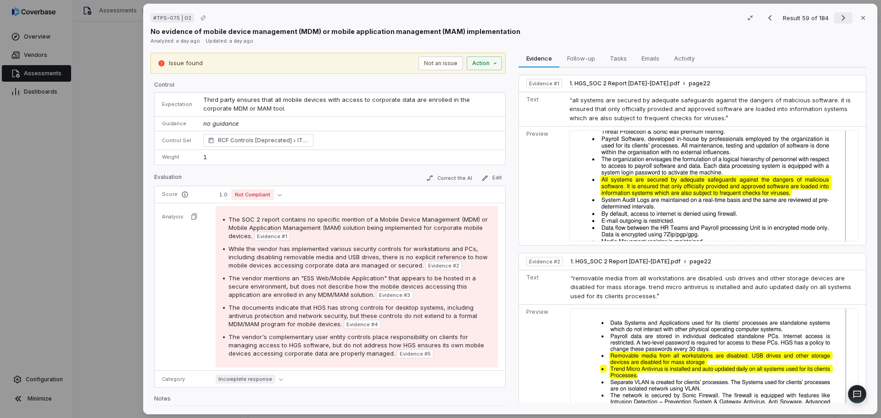
click at [841, 20] on icon "Next result" at bounding box center [843, 18] width 4 height 6
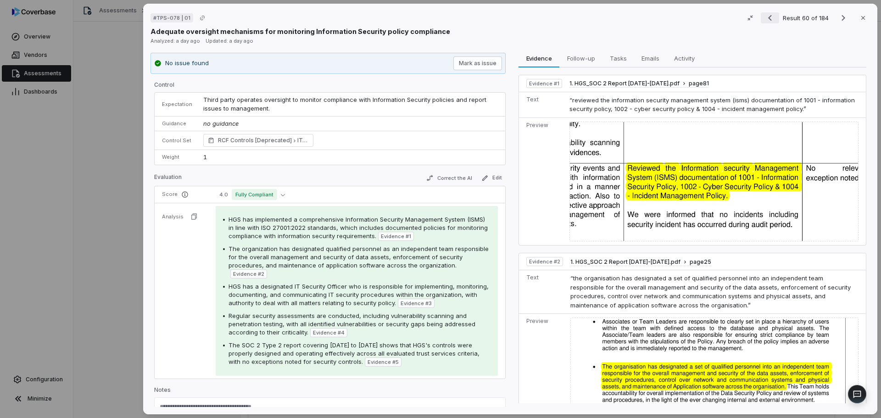
click at [769, 17] on icon "Previous result" at bounding box center [769, 17] width 11 height 11
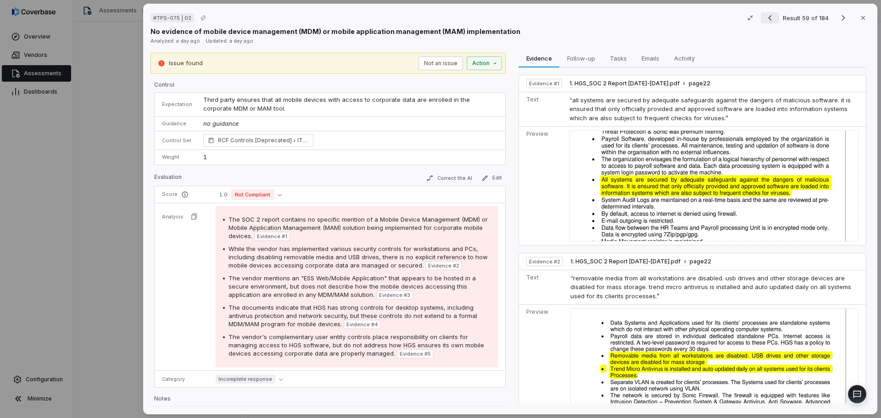
click at [768, 16] on icon "Previous result" at bounding box center [770, 18] width 4 height 6
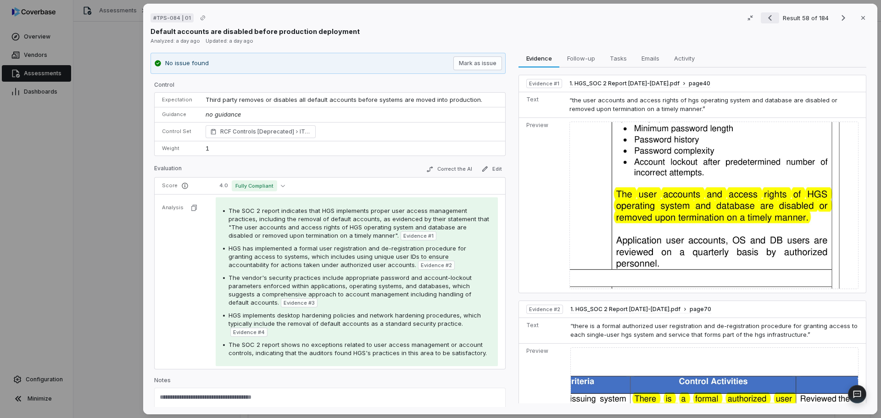
click at [768, 16] on icon "Previous result" at bounding box center [770, 18] width 4 height 6
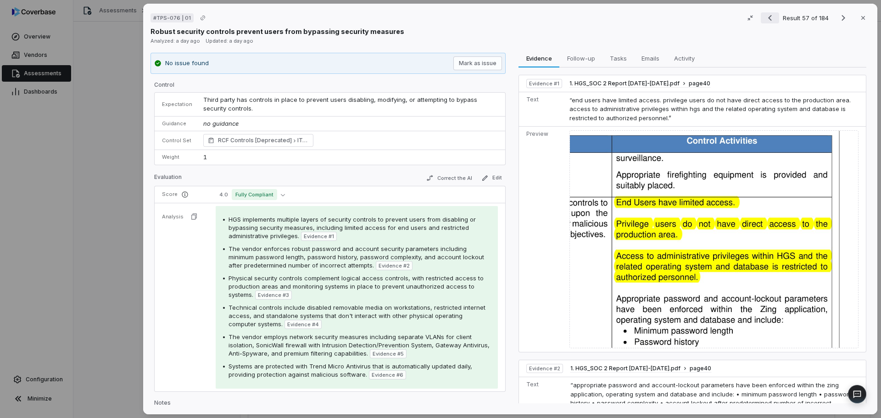
click at [768, 16] on icon "Previous result" at bounding box center [770, 18] width 4 height 6
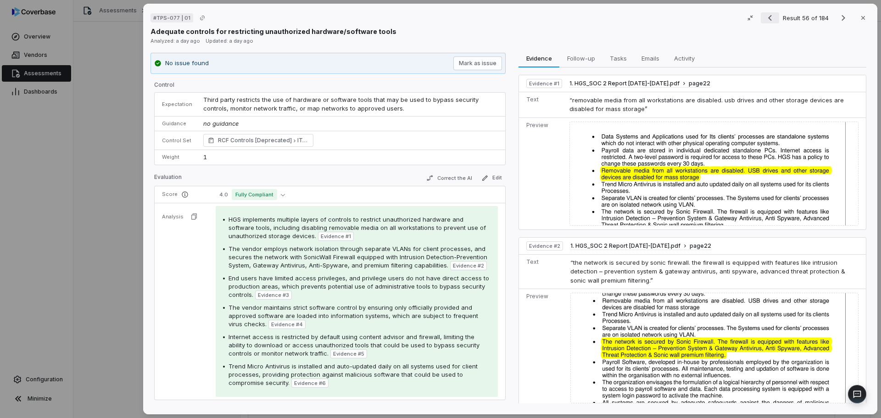
click at [768, 16] on icon "Previous result" at bounding box center [770, 18] width 4 height 6
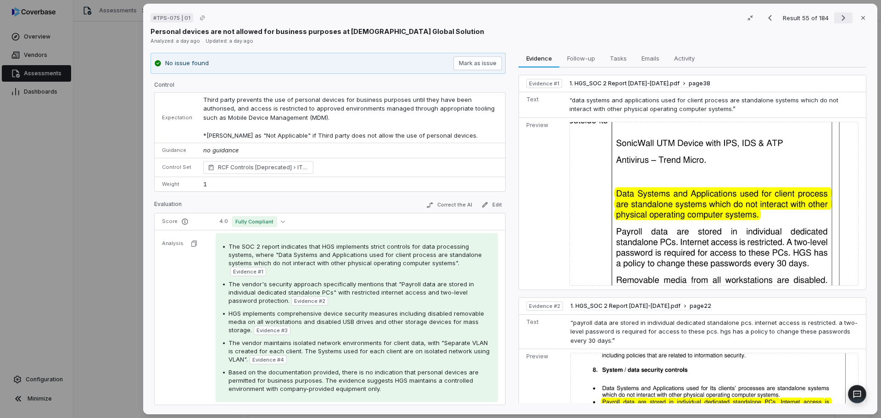
click at [844, 18] on button "Next result" at bounding box center [843, 17] width 18 height 11
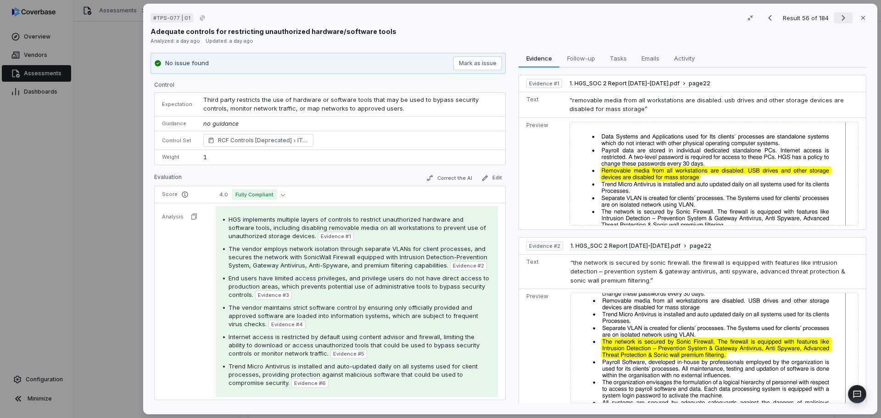
click at [844, 17] on button "Next result" at bounding box center [843, 17] width 18 height 11
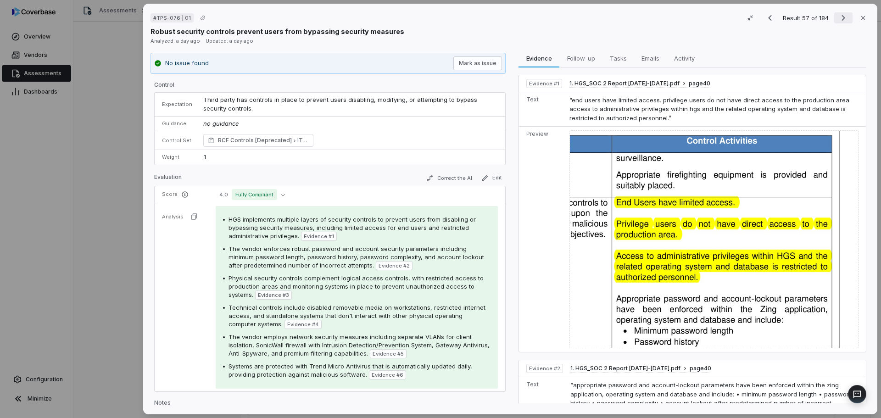
click at [844, 17] on button "Next result" at bounding box center [843, 17] width 18 height 11
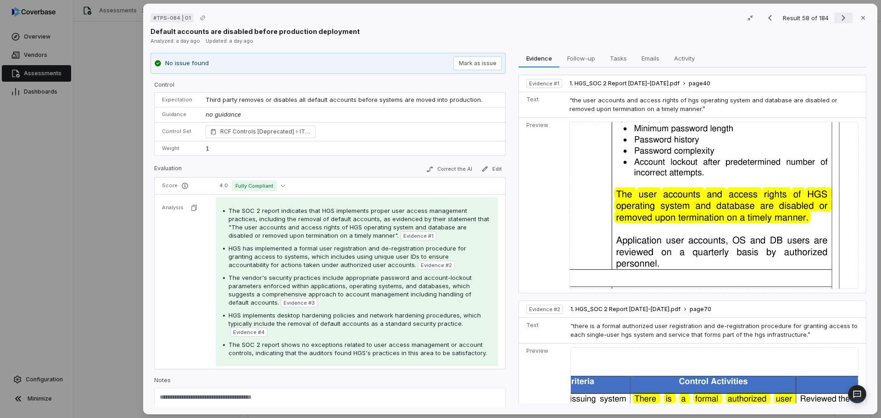
click at [844, 17] on button "Next result" at bounding box center [843, 17] width 18 height 11
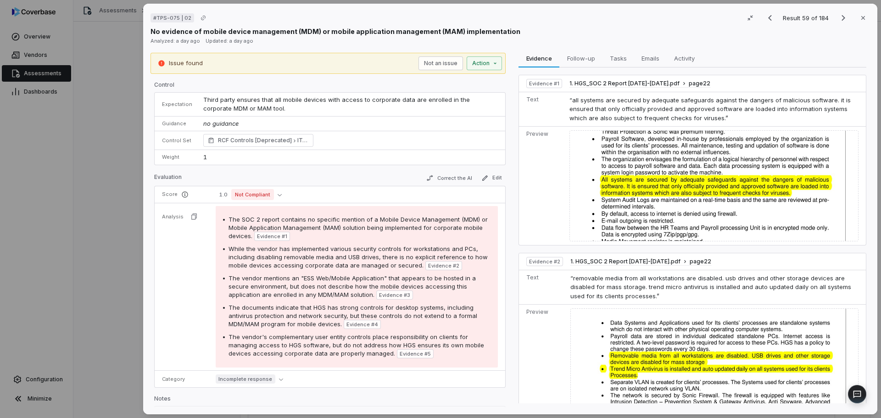
click at [839, 24] on div "Result 59 of 184 Close" at bounding box center [815, 18] width 109 height 14
click at [838, 20] on icon "Next result" at bounding box center [843, 17] width 11 height 11
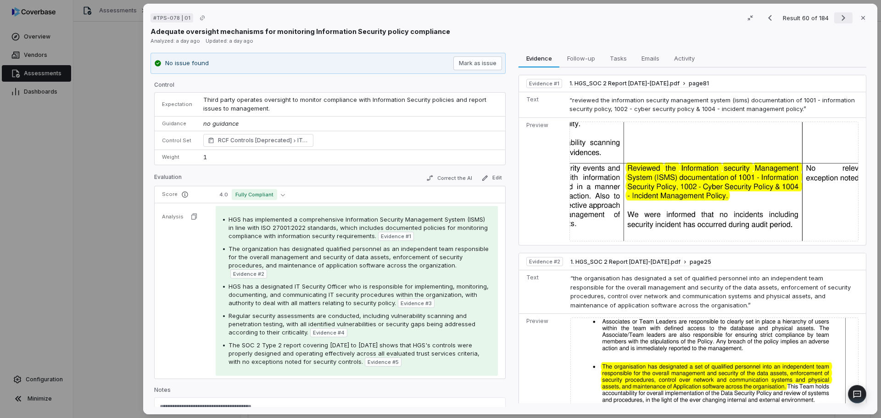
click at [838, 20] on icon "Next result" at bounding box center [843, 17] width 11 height 11
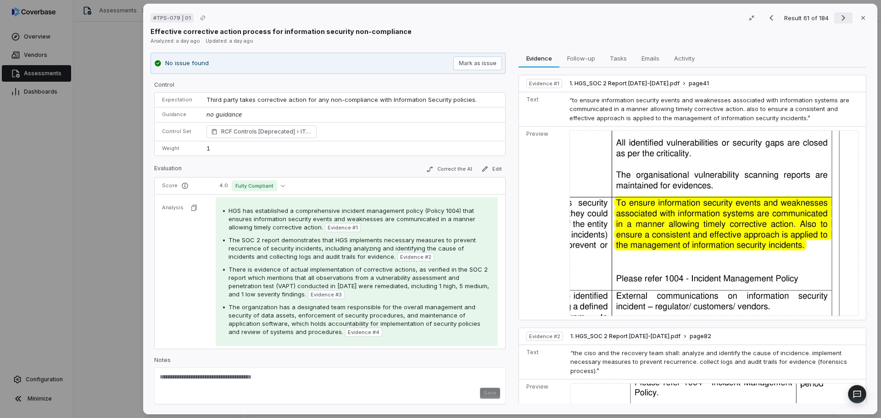
click at [838, 20] on icon "Next result" at bounding box center [843, 17] width 11 height 11
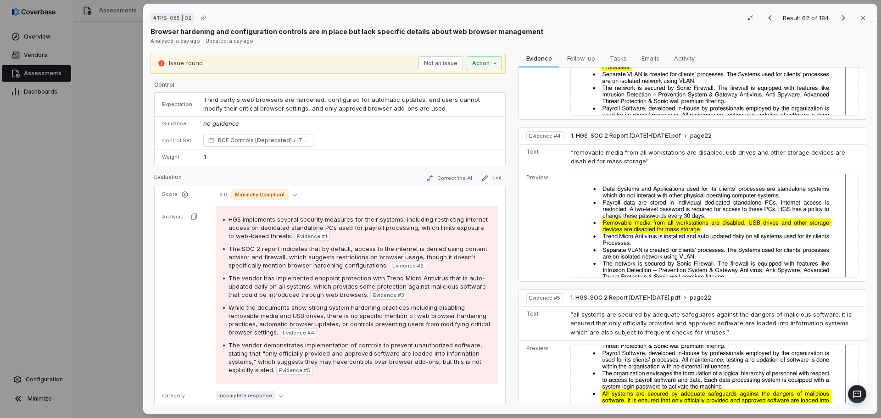
scroll to position [543, 0]
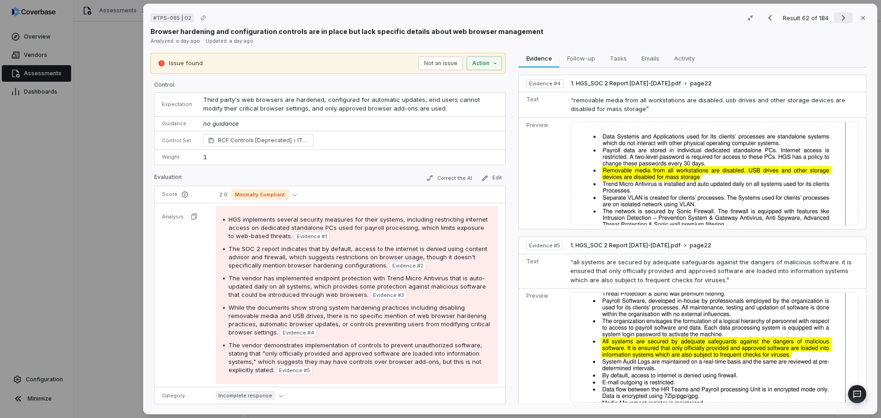
click at [840, 14] on icon "Next result" at bounding box center [843, 17] width 11 height 11
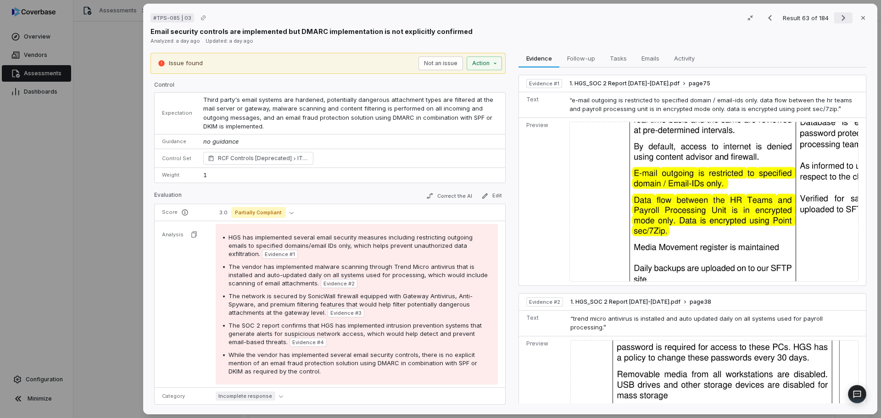
click at [844, 19] on icon "Next result" at bounding box center [843, 17] width 11 height 11
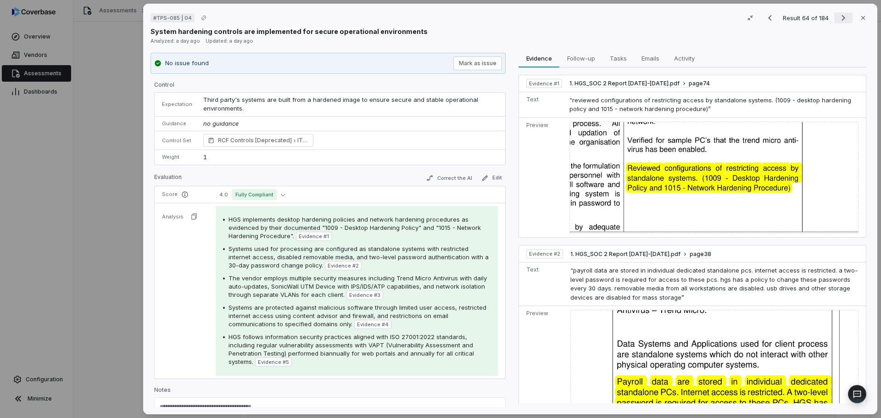
click at [842, 14] on icon "Next result" at bounding box center [843, 17] width 11 height 11
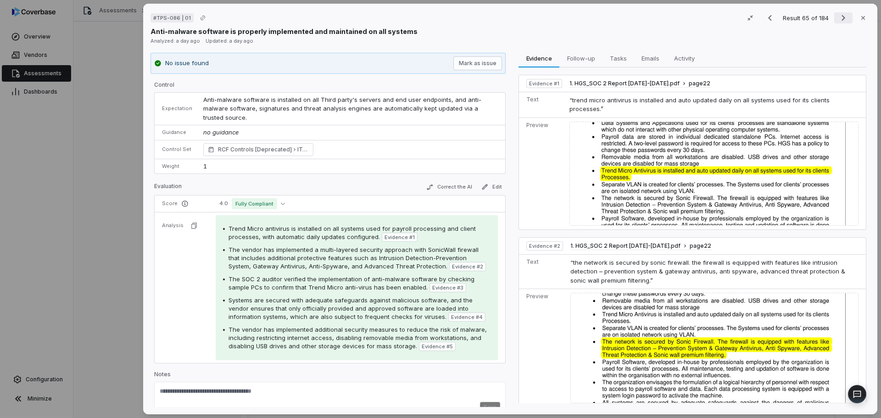
click at [842, 14] on icon "Next result" at bounding box center [843, 17] width 11 height 11
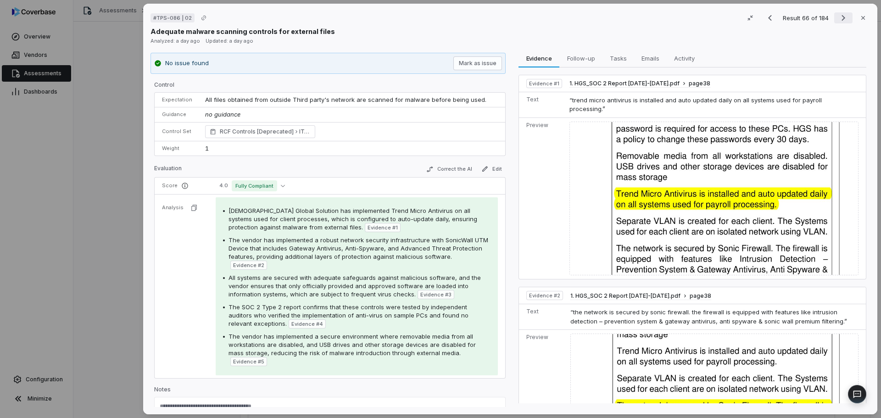
click at [842, 14] on icon "Next result" at bounding box center [843, 17] width 11 height 11
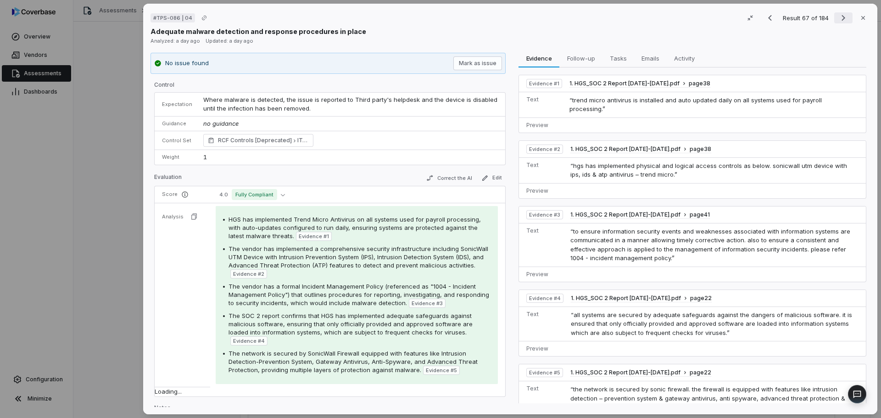
click at [842, 14] on icon "Next result" at bounding box center [843, 17] width 11 height 11
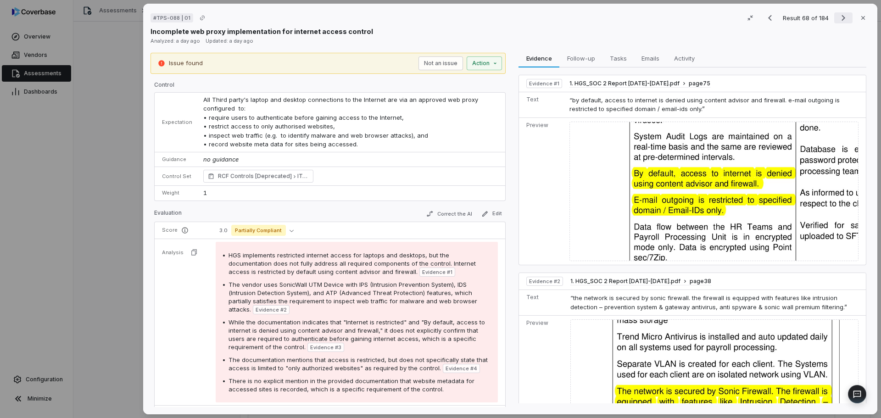
click at [842, 21] on icon "Next result" at bounding box center [843, 17] width 11 height 11
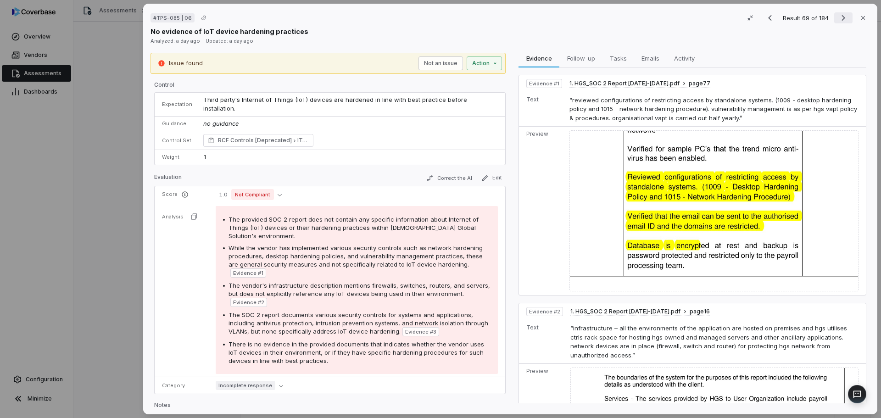
click at [842, 21] on icon "Next result" at bounding box center [843, 17] width 11 height 11
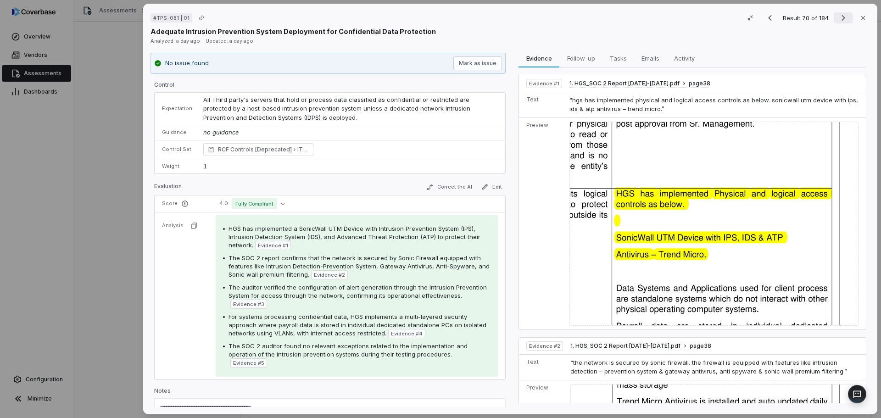
click at [842, 21] on icon "Next result" at bounding box center [843, 17] width 11 height 11
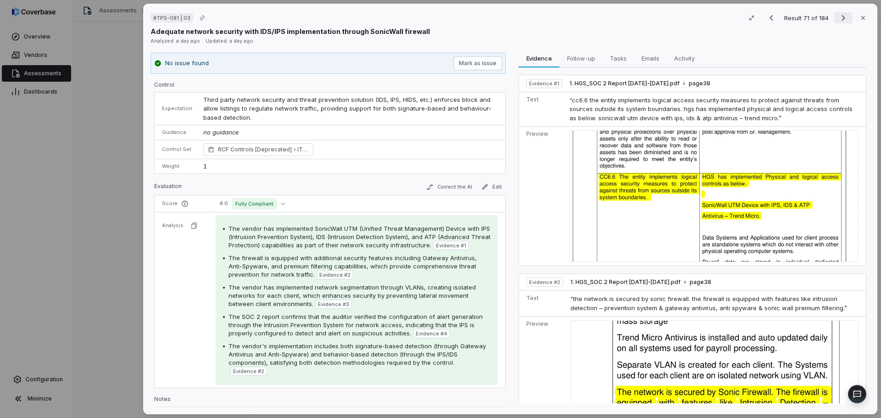
click at [841, 19] on icon "Next result" at bounding box center [843, 18] width 4 height 6
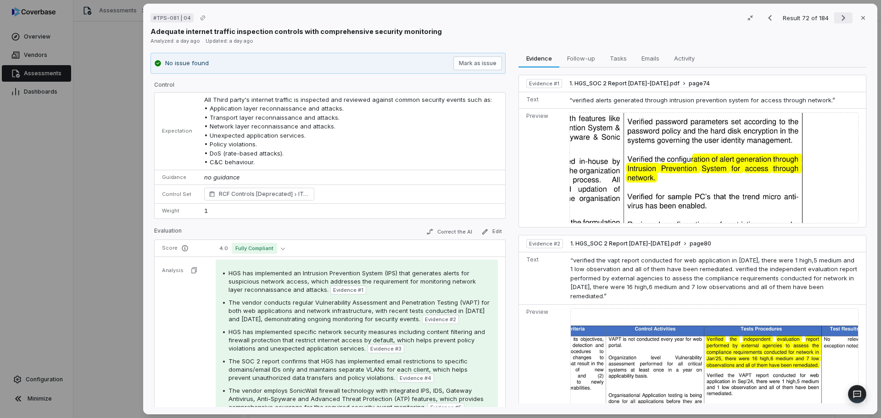
click at [841, 19] on icon "Next result" at bounding box center [843, 18] width 4 height 6
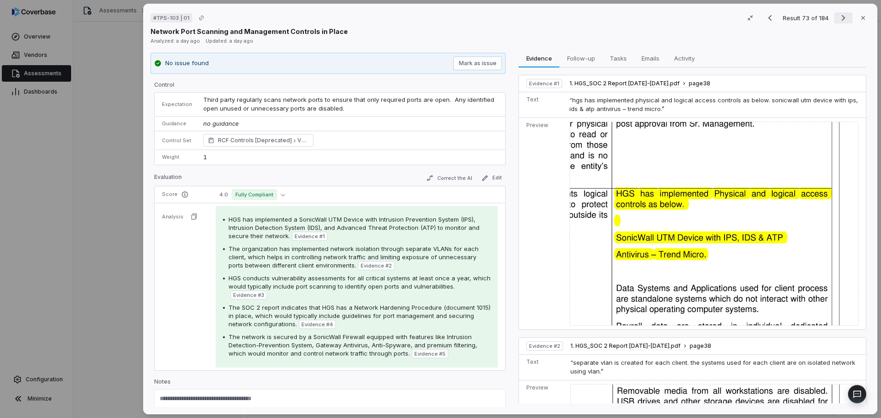
click at [841, 19] on icon "Next result" at bounding box center [843, 18] width 4 height 6
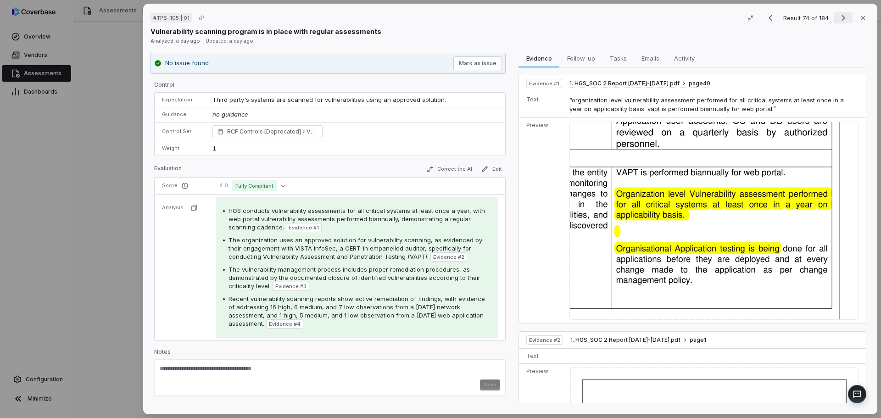
click at [841, 19] on icon "Next result" at bounding box center [843, 18] width 4 height 6
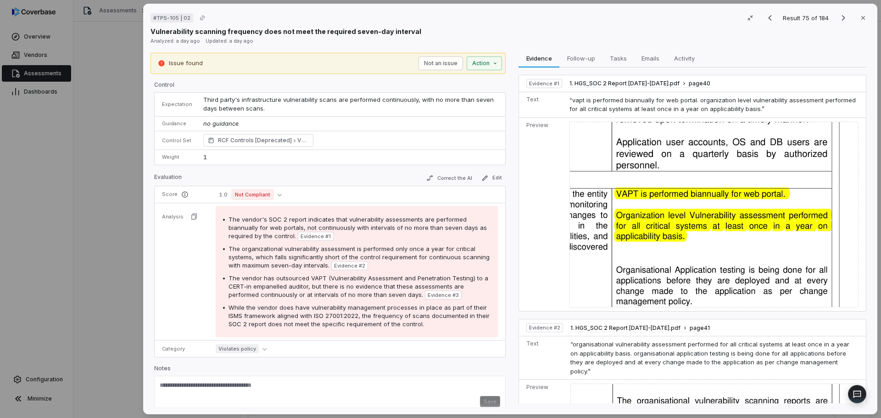
click at [260, 105] on span "Third party's infrastructure vulnerability scans are performed continuously, wi…" at bounding box center [349, 104] width 292 height 17
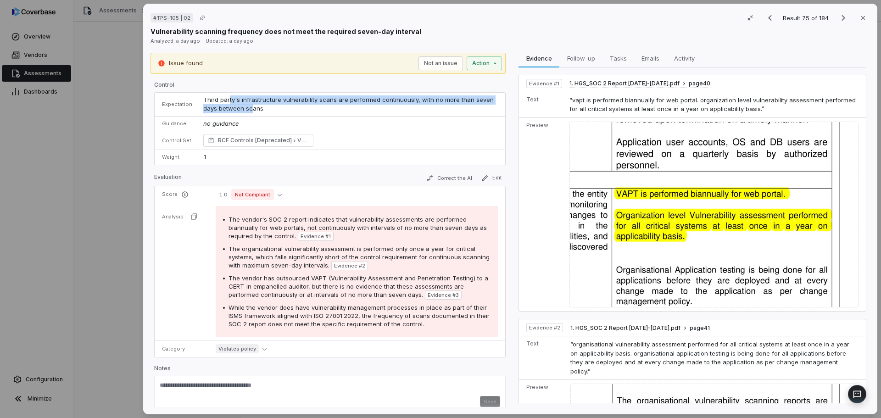
drag, startPoint x: 237, startPoint y: 104, endPoint x: 225, endPoint y: 100, distance: 12.5
click at [225, 100] on span "Third party's infrastructure vulnerability scans are performed continuously, wi…" at bounding box center [349, 104] width 292 height 17
click at [239, 105] on span "Third party's infrastructure vulnerability scans are performed continuously, wi…" at bounding box center [349, 104] width 292 height 17
drag, startPoint x: 258, startPoint y: 109, endPoint x: 211, endPoint y: 99, distance: 48.4
click at [203, 100] on span "Third party's infrastructure vulnerability scans are performed continuously, wi…" at bounding box center [349, 104] width 292 height 17
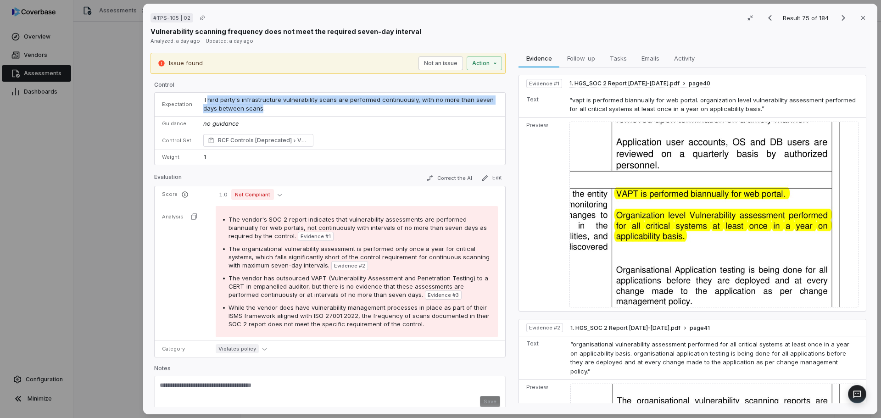
copy span "[PERSON_NAME] party's infrastructure vulnerability scans are performed continuo…"
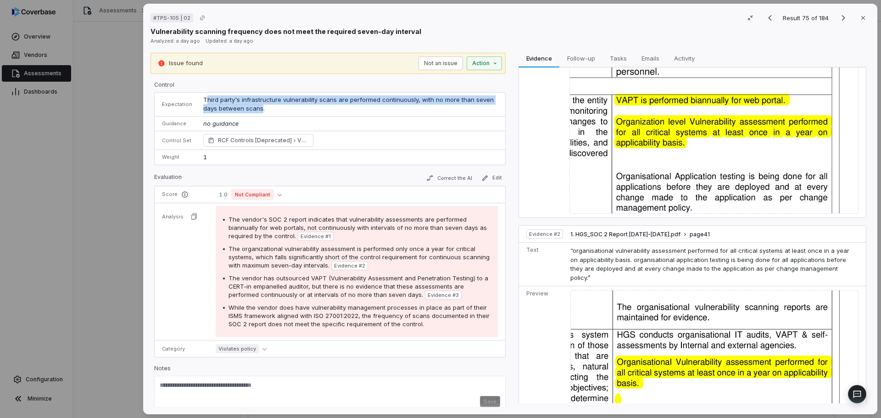
scroll to position [46, 0]
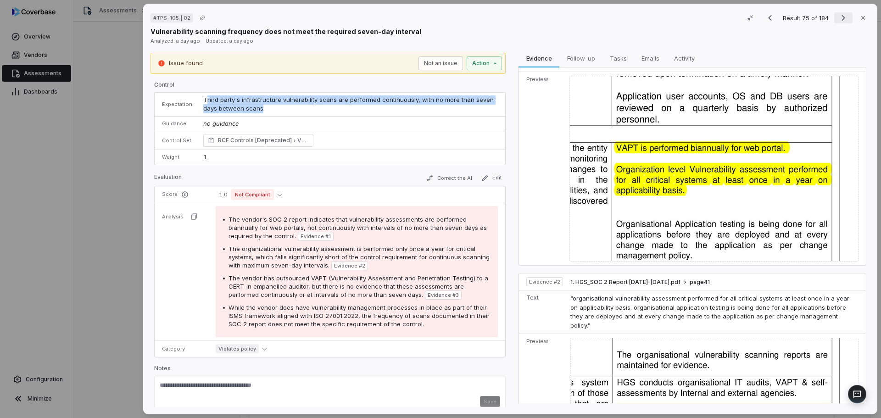
click at [841, 20] on icon "Next result" at bounding box center [843, 18] width 4 height 6
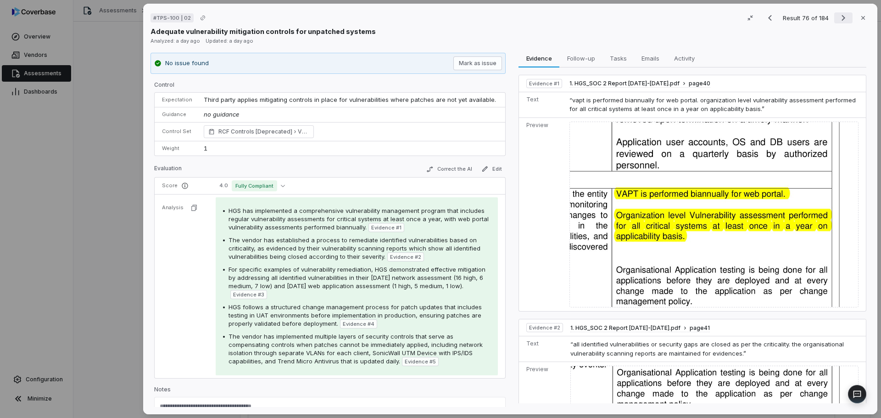
click at [841, 20] on icon "Next result" at bounding box center [843, 18] width 4 height 6
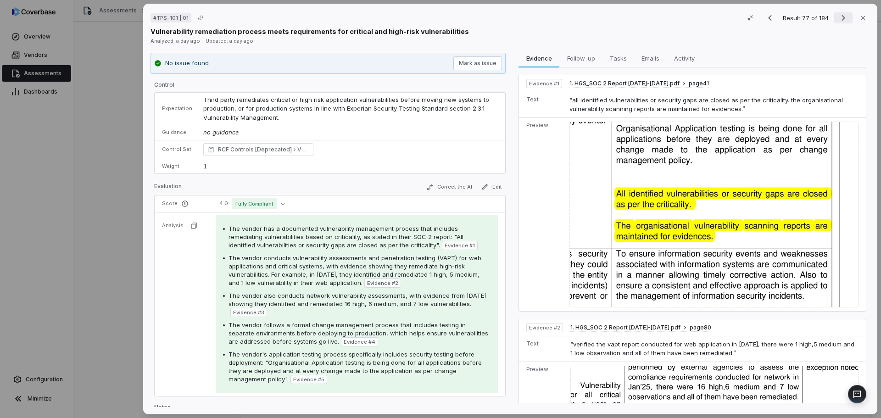
click at [841, 20] on icon "Next result" at bounding box center [843, 18] width 4 height 6
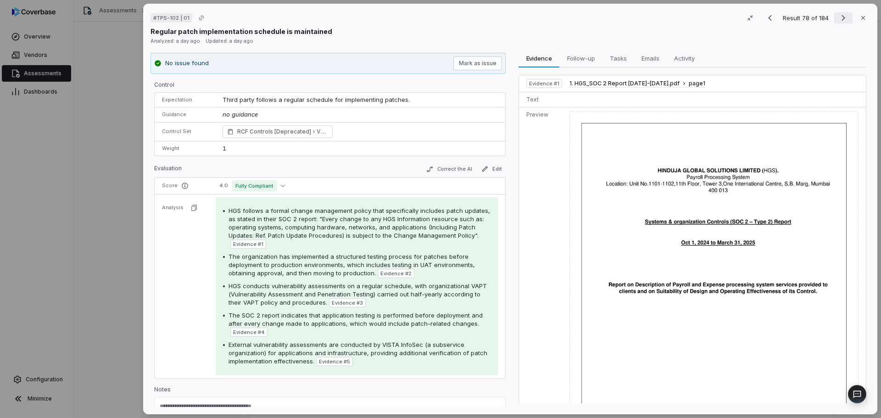
click at [841, 20] on icon "Next result" at bounding box center [843, 18] width 4 height 6
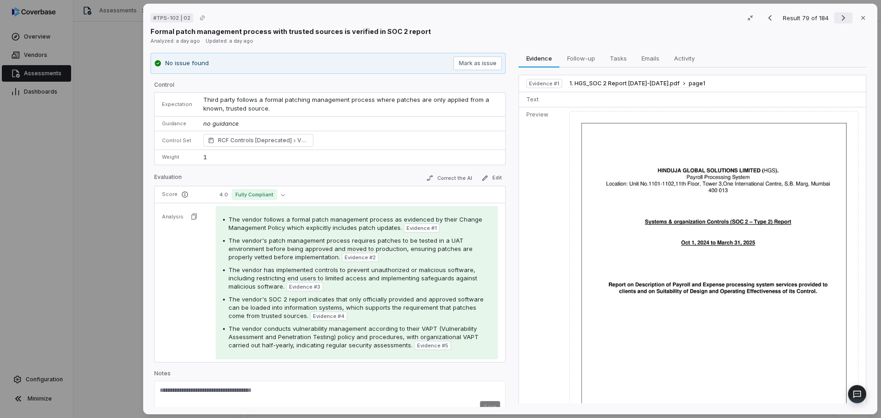
click at [841, 20] on icon "Next result" at bounding box center [843, 18] width 4 height 6
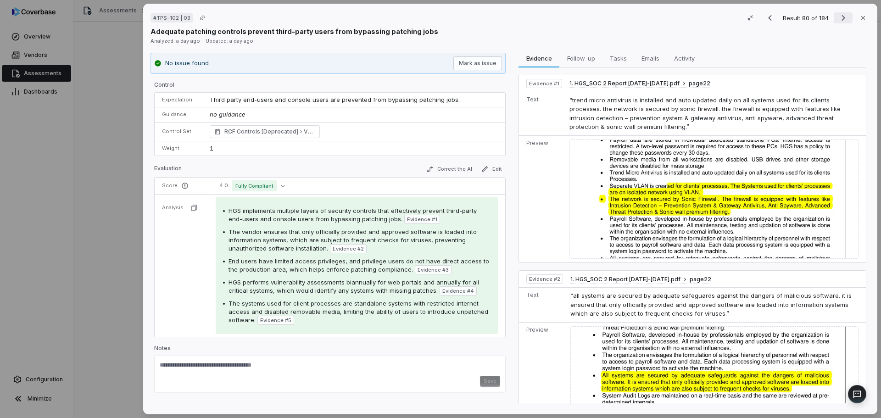
click at [841, 20] on icon "Next result" at bounding box center [843, 18] width 4 height 6
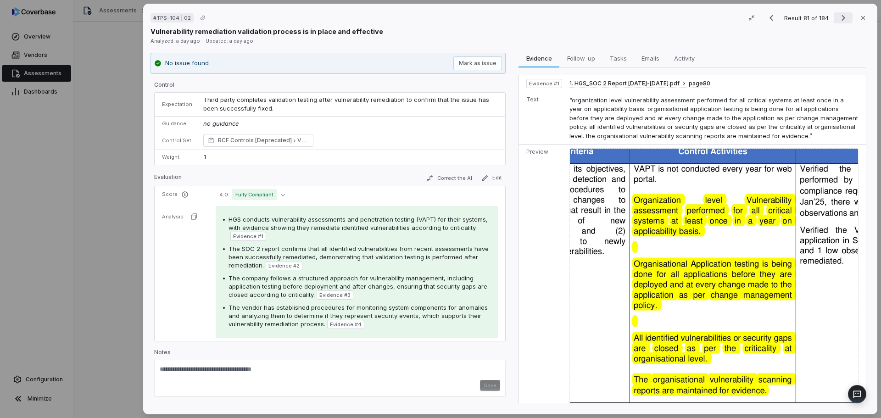
click at [841, 20] on icon "Next result" at bounding box center [843, 18] width 4 height 6
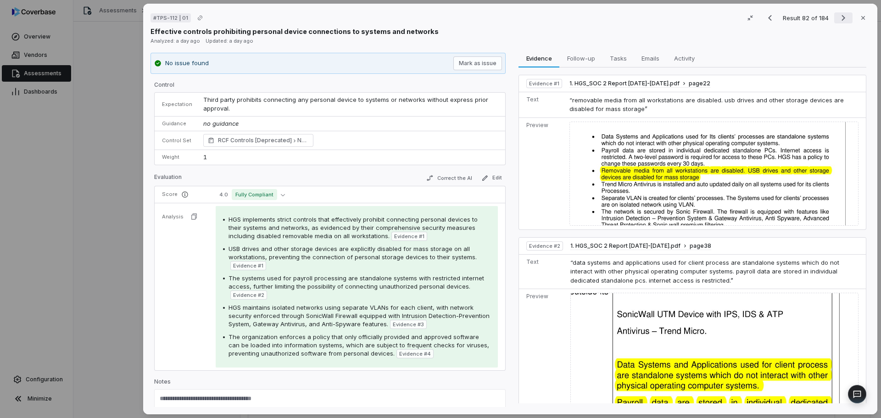
click at [841, 20] on icon "Next result" at bounding box center [843, 18] width 4 height 6
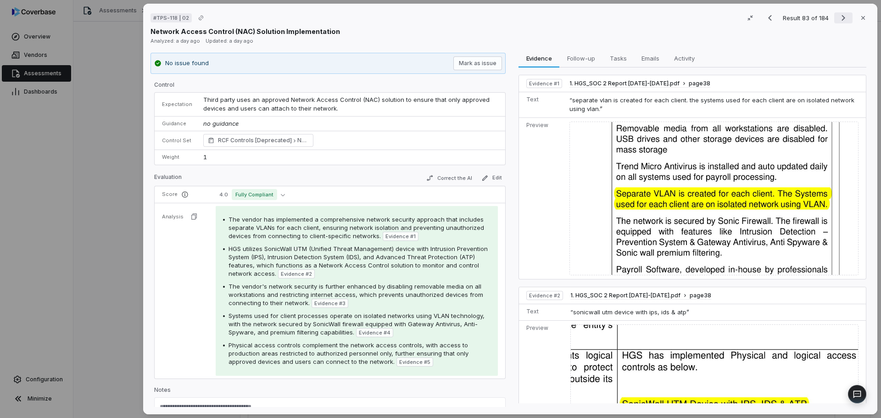
click at [841, 20] on icon "Next result" at bounding box center [843, 18] width 4 height 6
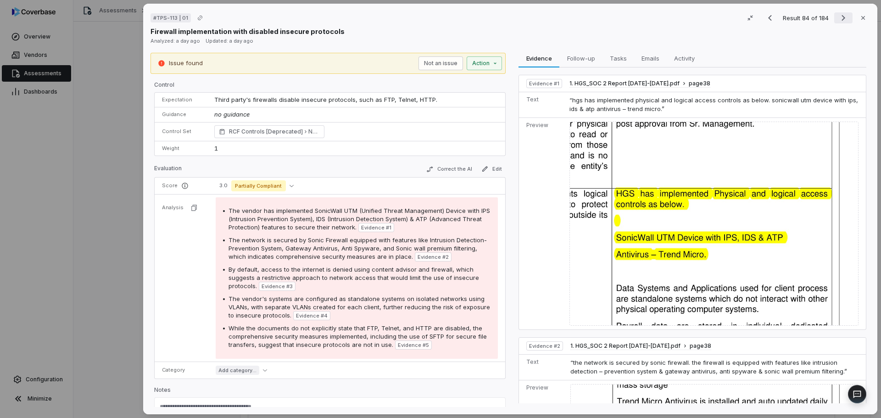
click at [841, 20] on icon "Next result" at bounding box center [843, 18] width 4 height 6
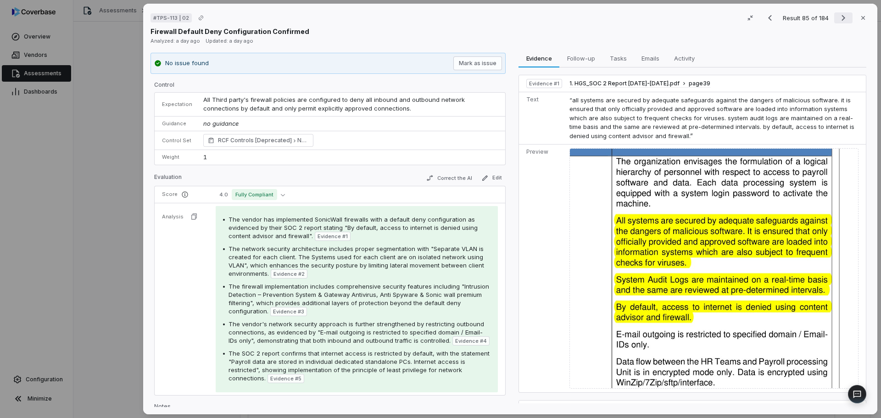
click at [841, 20] on icon "Next result" at bounding box center [843, 18] width 4 height 6
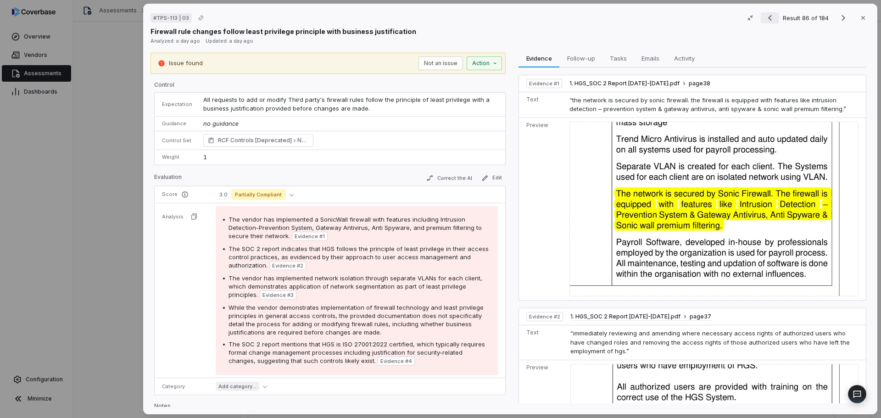
click at [768, 19] on icon "Previous result" at bounding box center [769, 17] width 11 height 11
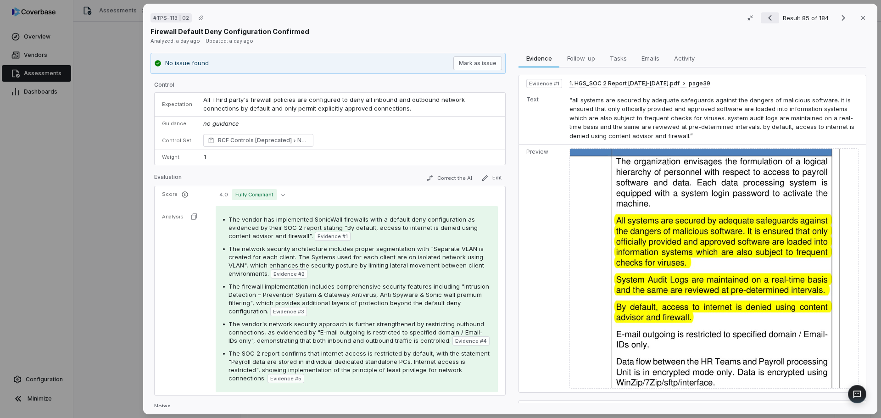
click at [768, 19] on icon "Previous result" at bounding box center [769, 17] width 11 height 11
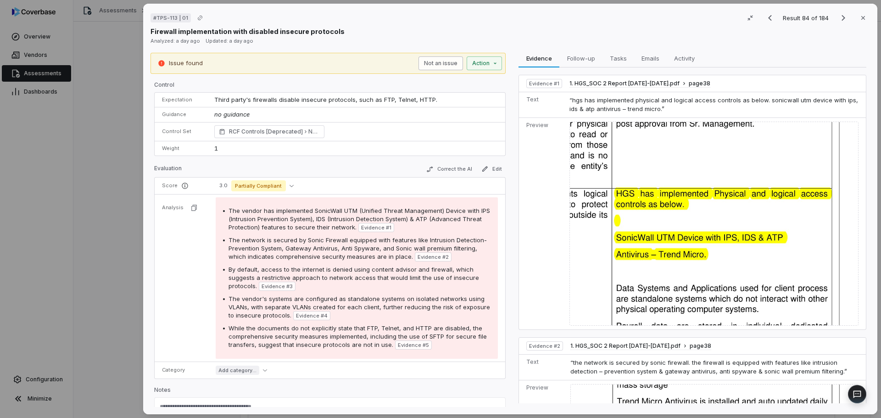
click at [444, 61] on button "Not an issue" at bounding box center [440, 63] width 44 height 14
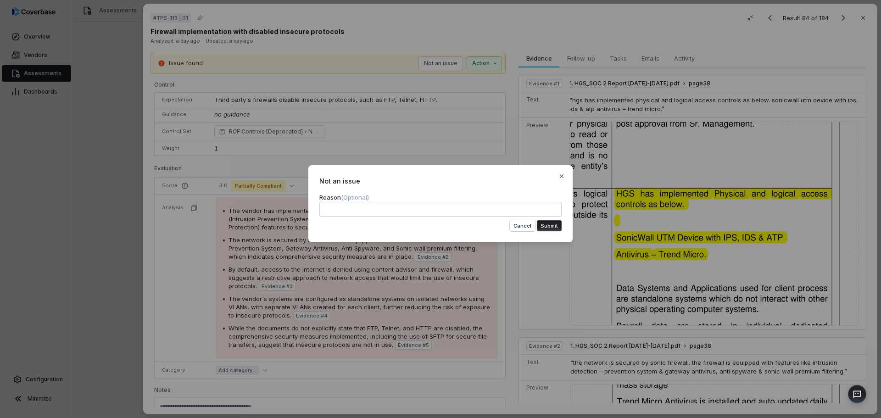
click at [548, 230] on button "Submit" at bounding box center [549, 225] width 25 height 11
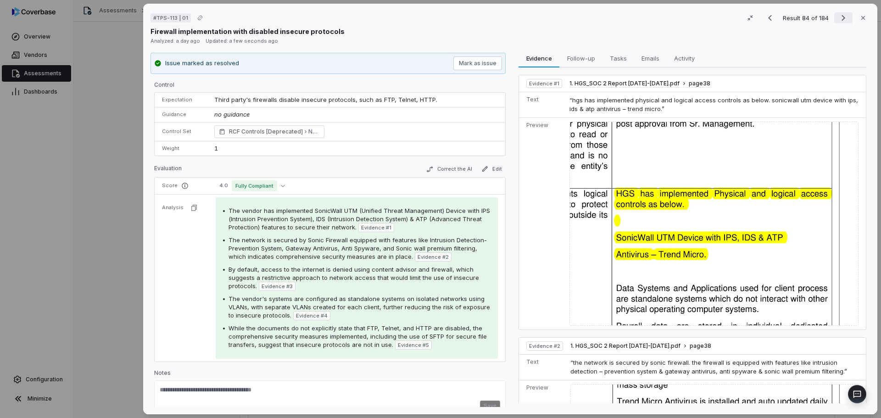
click at [838, 22] on icon "Next result" at bounding box center [843, 17] width 11 height 11
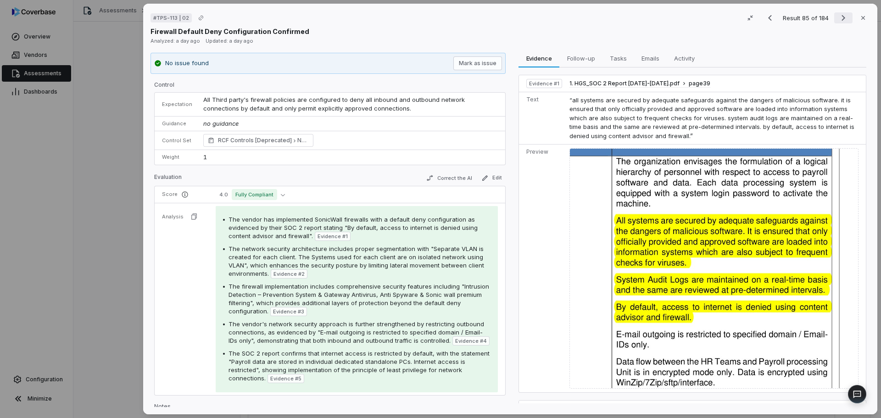
click at [838, 22] on icon "Next result" at bounding box center [843, 17] width 11 height 11
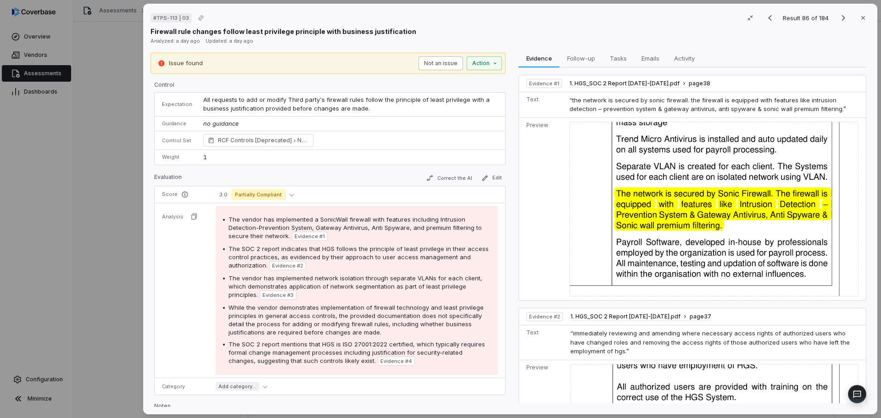
click at [450, 66] on button "Not an issue" at bounding box center [440, 63] width 44 height 14
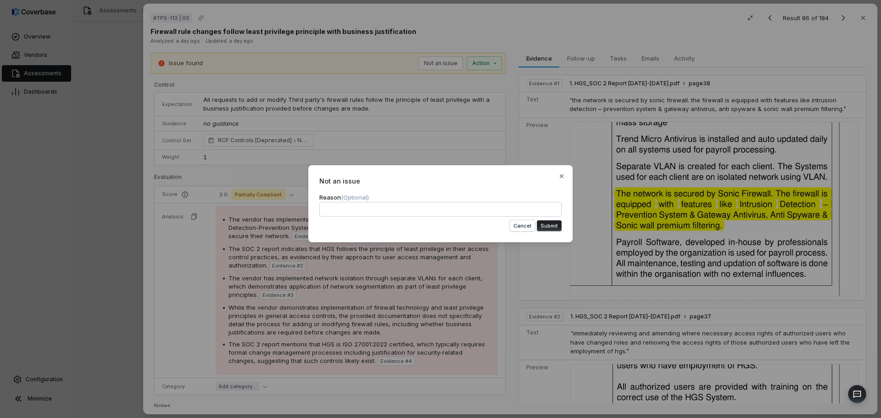
click at [549, 224] on button "Submit" at bounding box center [549, 225] width 25 height 11
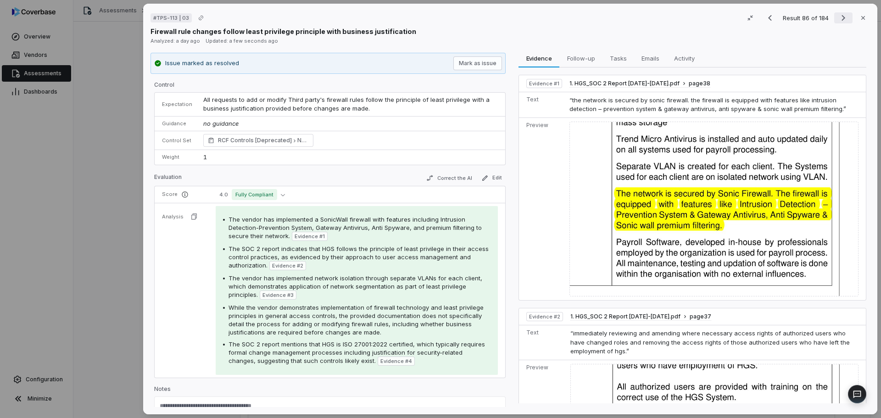
drag, startPoint x: 831, startPoint y: 23, endPoint x: 837, endPoint y: 21, distance: 6.6
click at [832, 23] on div "Result 86 of 184 Close" at bounding box center [815, 18] width 109 height 14
click at [838, 21] on icon "Next result" at bounding box center [843, 17] width 11 height 11
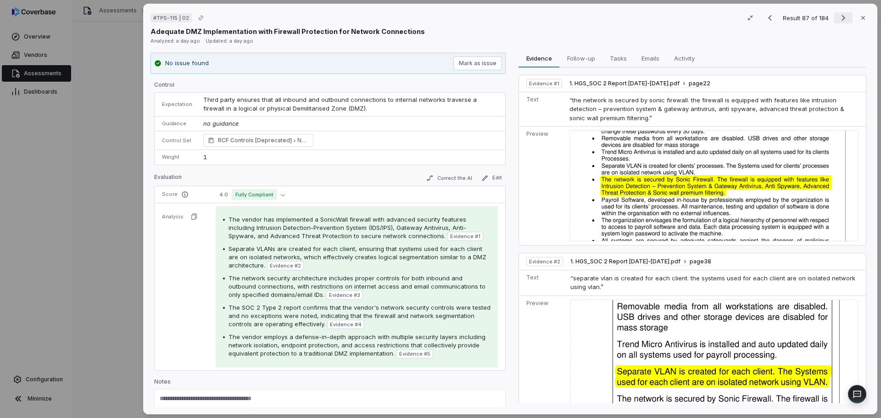
click at [838, 21] on icon "Next result" at bounding box center [843, 17] width 11 height 11
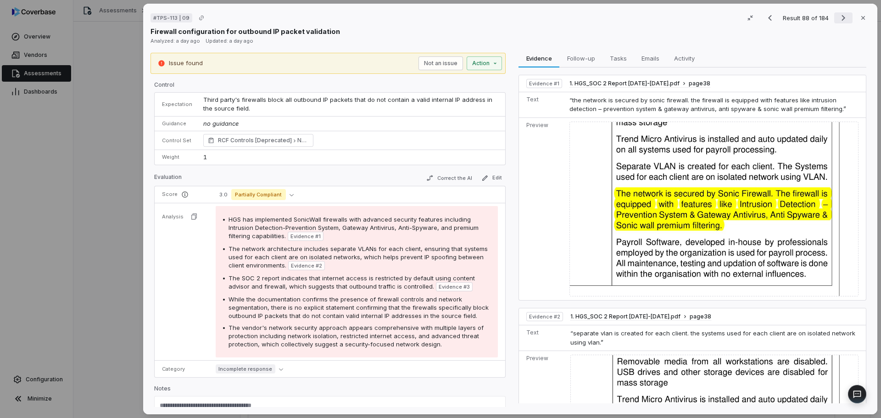
click at [838, 21] on icon "Next result" at bounding box center [843, 17] width 11 height 11
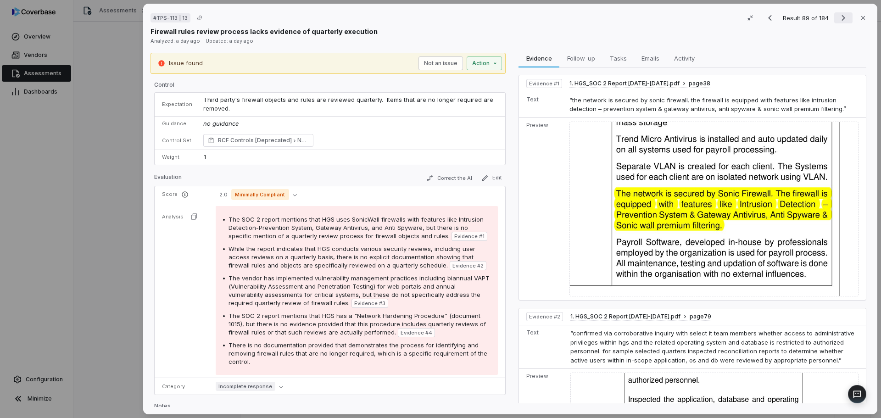
click at [838, 19] on icon "Next result" at bounding box center [843, 17] width 11 height 11
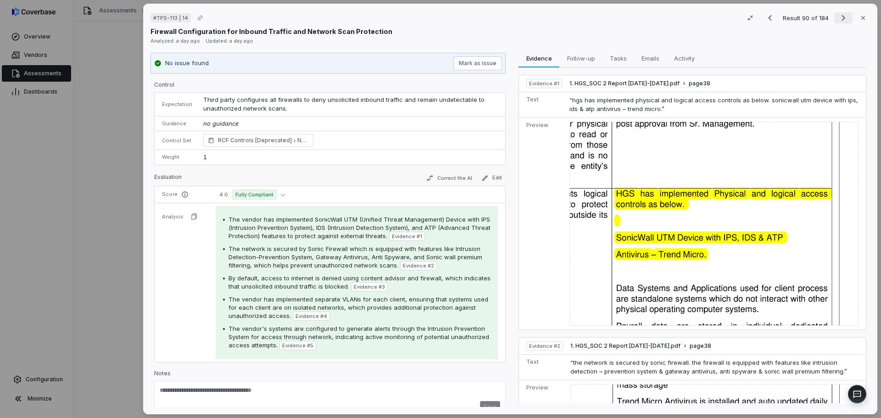
click at [838, 19] on icon "Next result" at bounding box center [843, 17] width 11 height 11
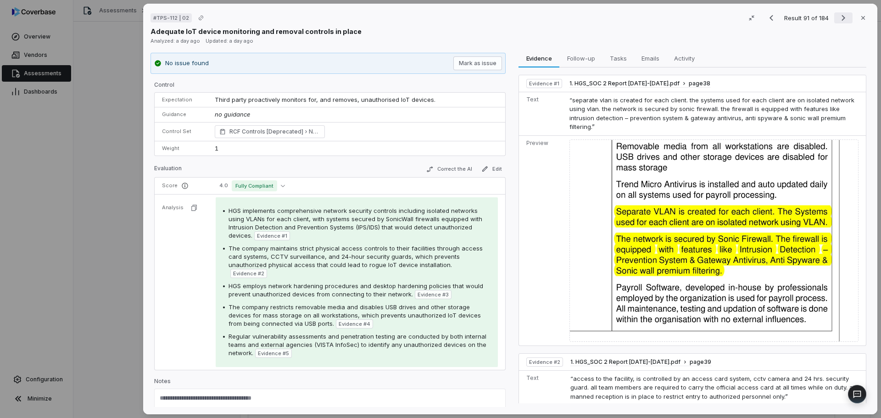
click at [838, 19] on icon "Next result" at bounding box center [843, 17] width 11 height 11
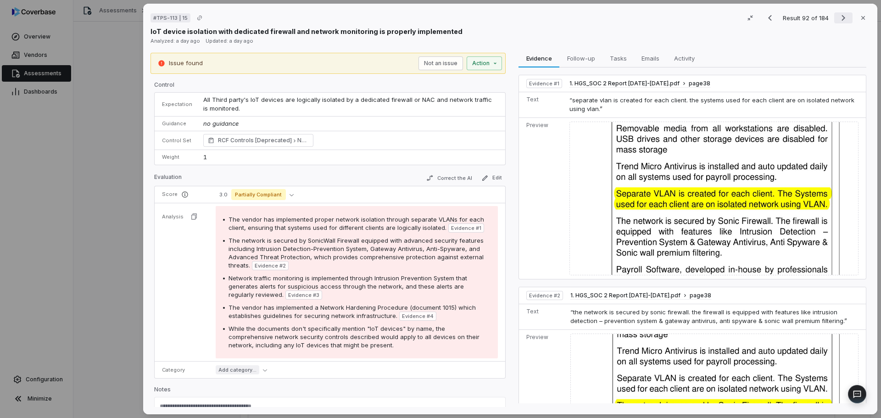
click at [838, 19] on icon "Next result" at bounding box center [843, 17] width 11 height 11
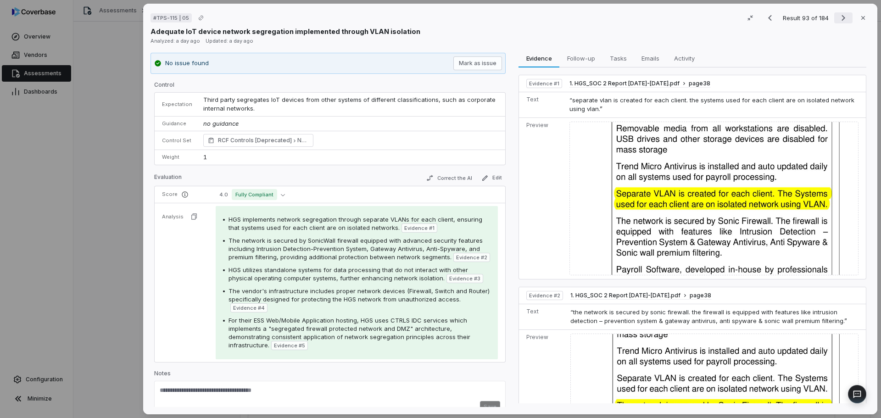
click at [838, 19] on icon "Next result" at bounding box center [843, 17] width 11 height 11
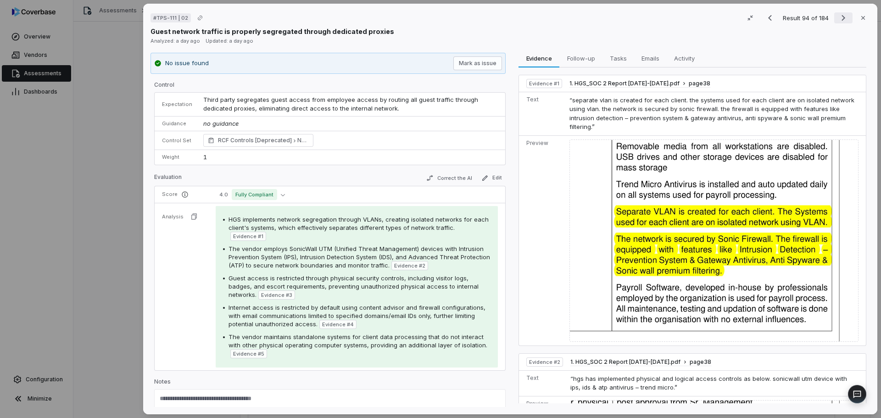
click at [838, 19] on icon "Next result" at bounding box center [843, 17] width 11 height 11
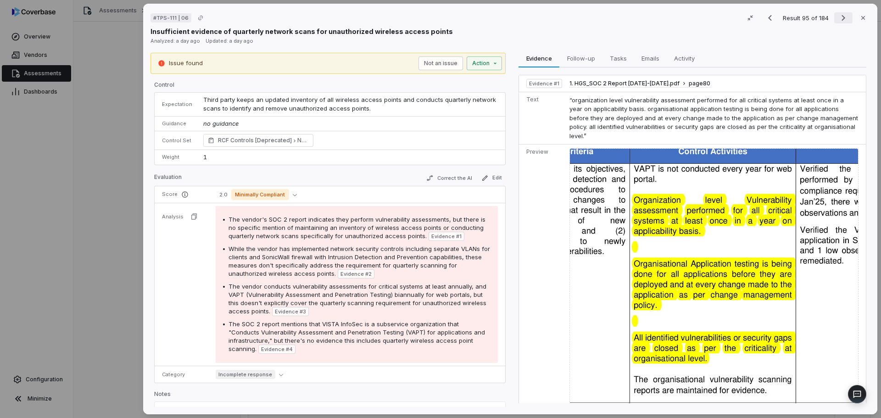
click at [838, 19] on icon "Next result" at bounding box center [843, 17] width 11 height 11
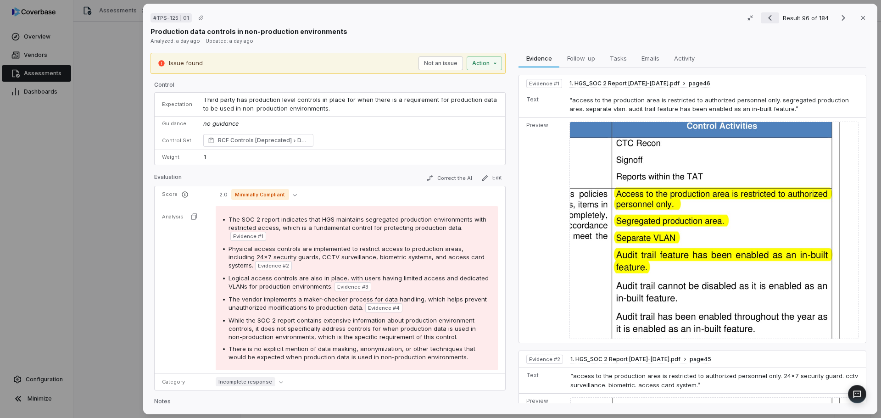
click at [768, 15] on icon "Previous result" at bounding box center [769, 17] width 11 height 11
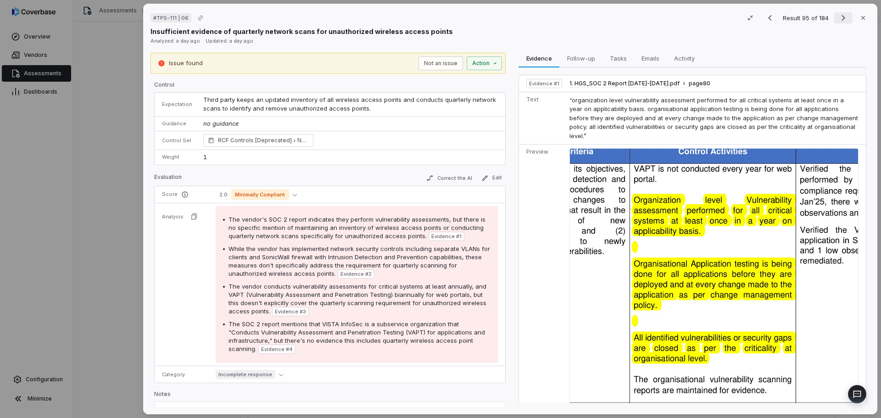
click at [838, 21] on icon "Next result" at bounding box center [843, 17] width 11 height 11
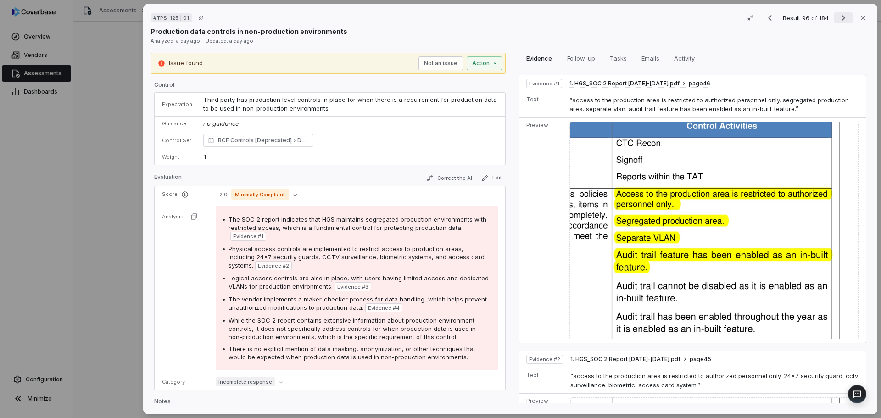
click at [841, 20] on icon "Next result" at bounding box center [843, 18] width 4 height 6
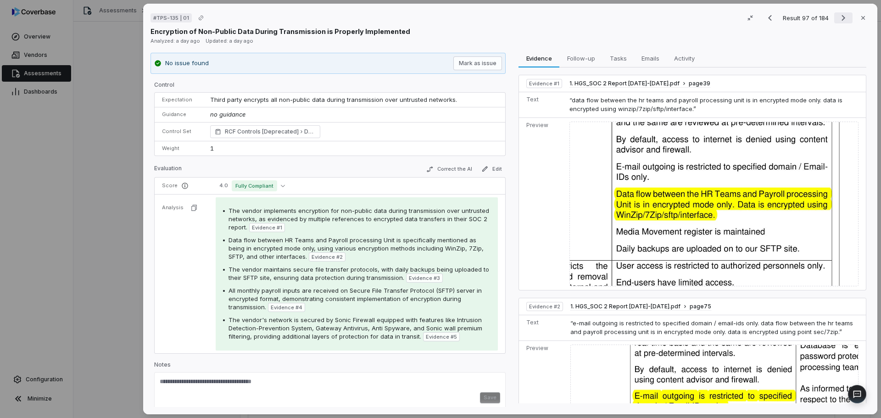
click at [841, 20] on icon "Next result" at bounding box center [843, 18] width 4 height 6
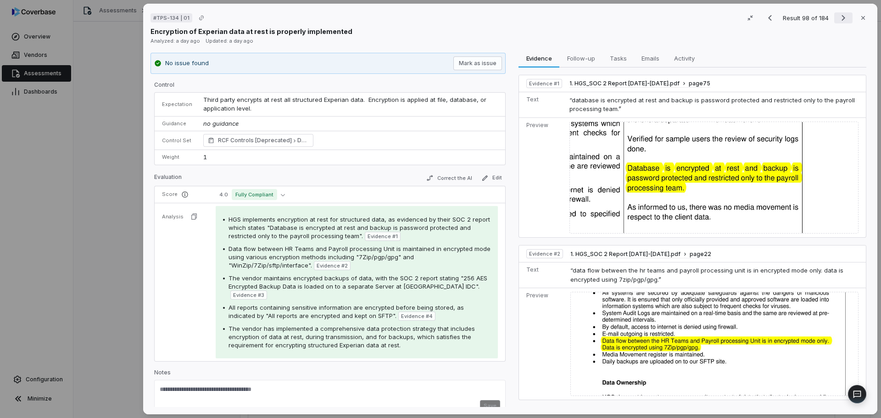
click at [834, 19] on button "Next result" at bounding box center [843, 17] width 18 height 11
click at [838, 21] on icon "Next result" at bounding box center [843, 17] width 11 height 11
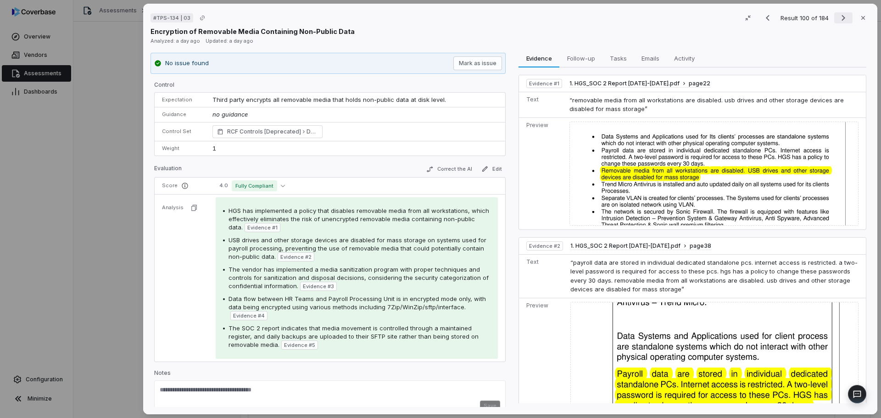
click at [838, 21] on icon "Next result" at bounding box center [843, 17] width 11 height 11
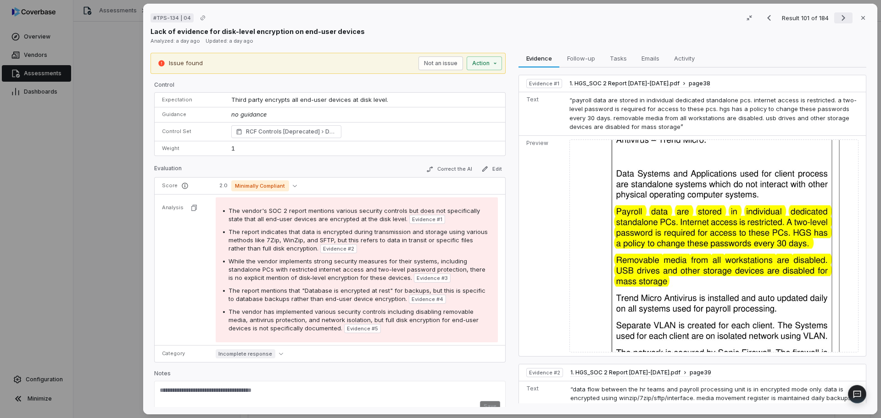
click at [840, 15] on icon "Next result" at bounding box center [843, 17] width 11 height 11
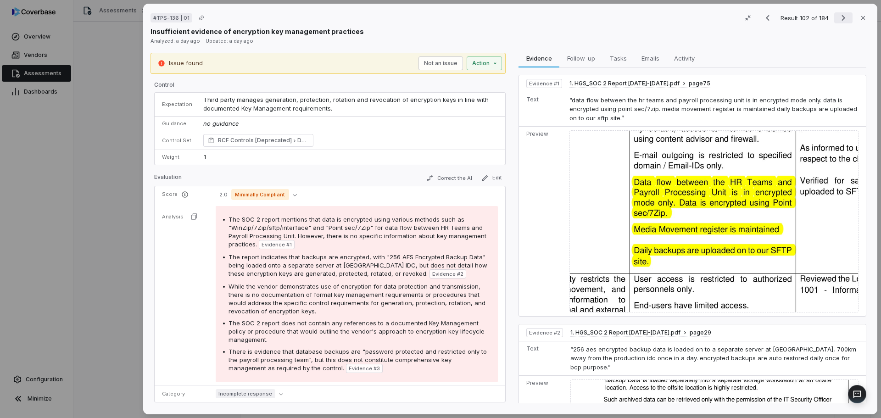
click at [840, 15] on icon "Next result" at bounding box center [843, 17] width 11 height 11
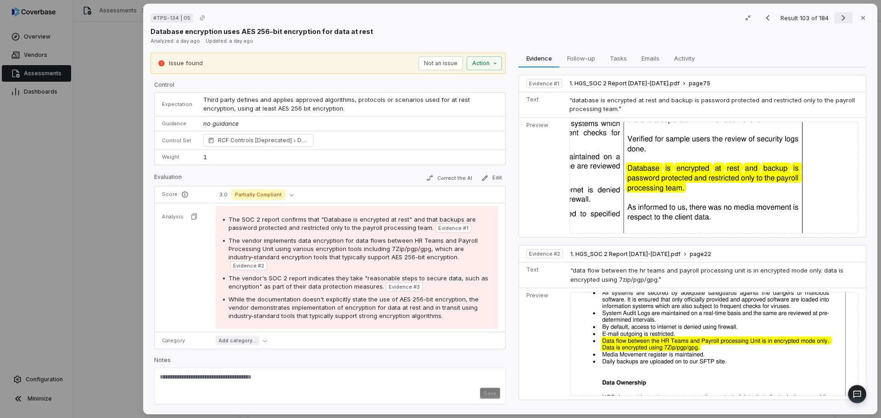
click at [838, 17] on icon "Next result" at bounding box center [843, 17] width 11 height 11
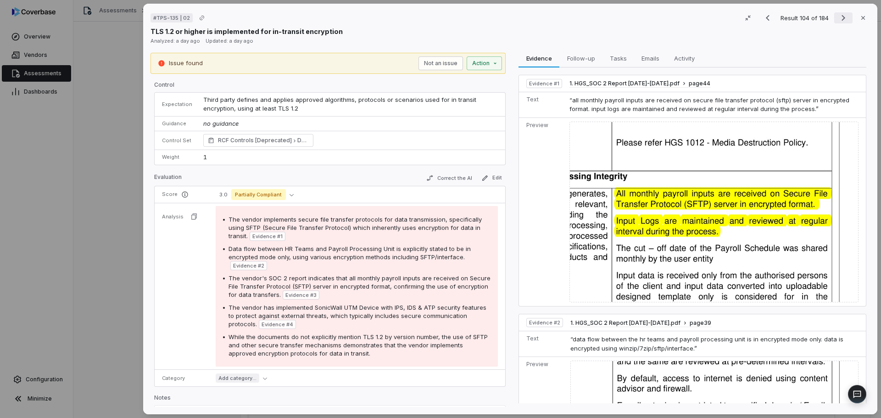
click at [838, 17] on icon "Next result" at bounding box center [843, 17] width 11 height 11
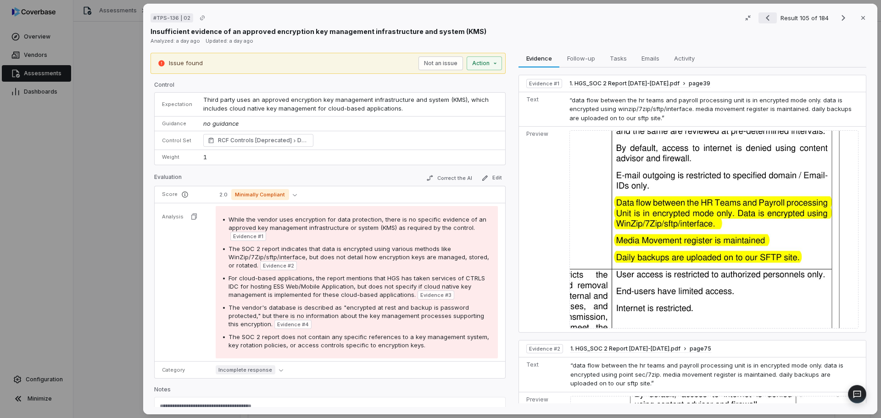
click at [769, 18] on button "Previous result" at bounding box center [767, 17] width 18 height 11
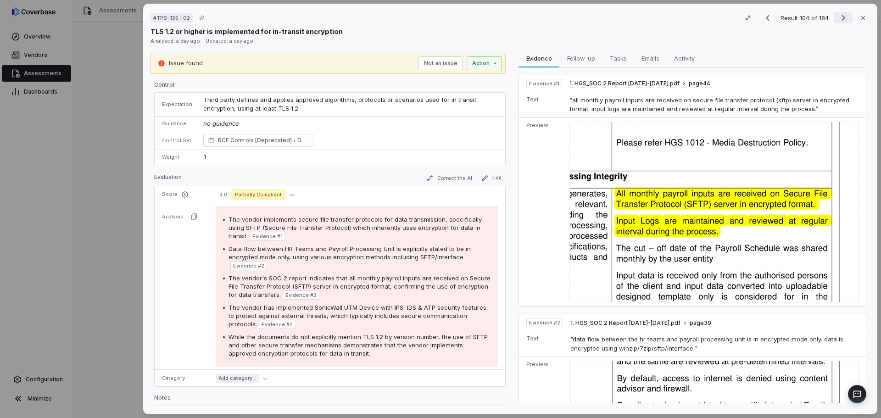
click at [838, 19] on icon "Next result" at bounding box center [843, 17] width 11 height 11
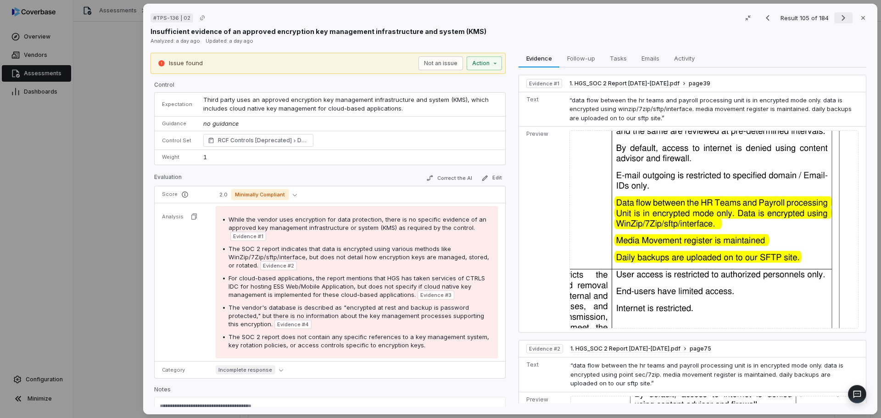
click at [838, 21] on icon "Next result" at bounding box center [843, 17] width 11 height 11
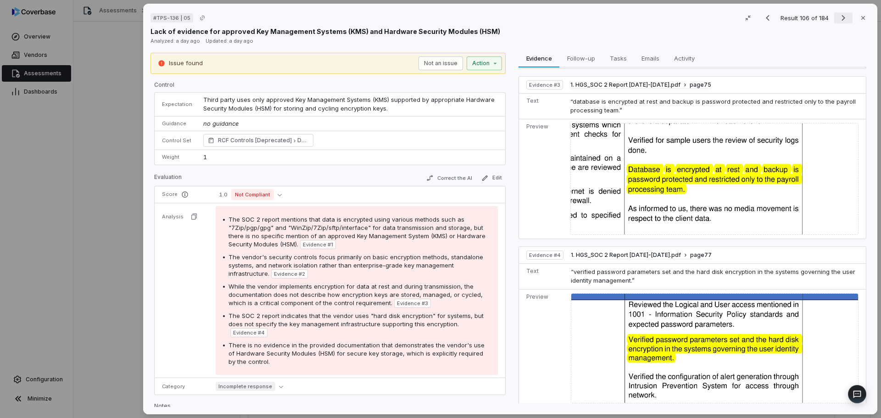
click at [838, 17] on icon "Next result" at bounding box center [843, 17] width 11 height 11
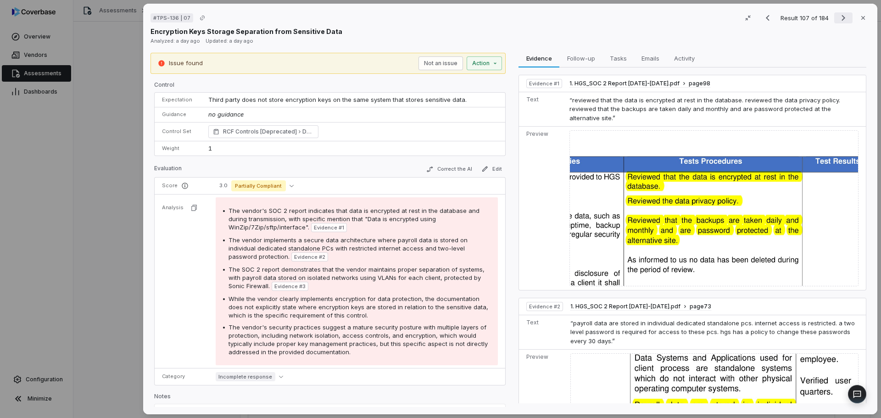
click at [838, 17] on icon "Next result" at bounding box center [843, 17] width 11 height 11
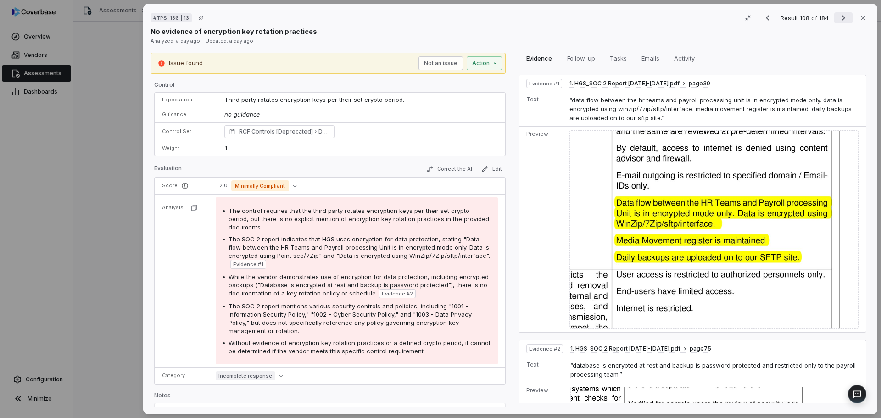
click at [838, 17] on icon "Next result" at bounding box center [843, 17] width 11 height 11
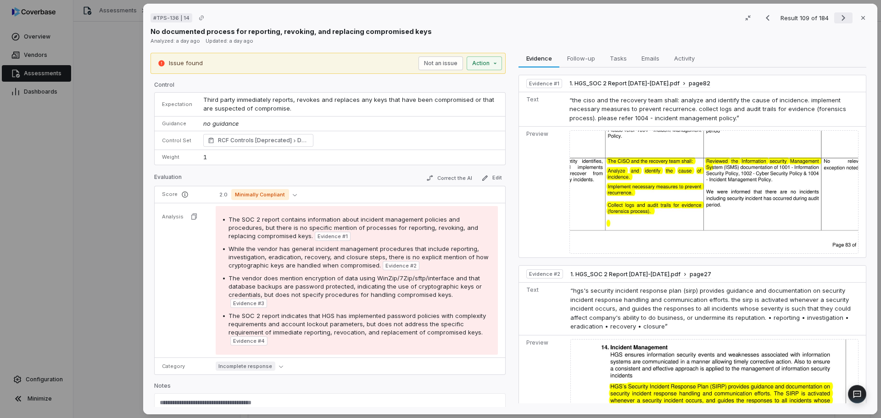
click at [838, 20] on icon "Next result" at bounding box center [843, 17] width 11 height 11
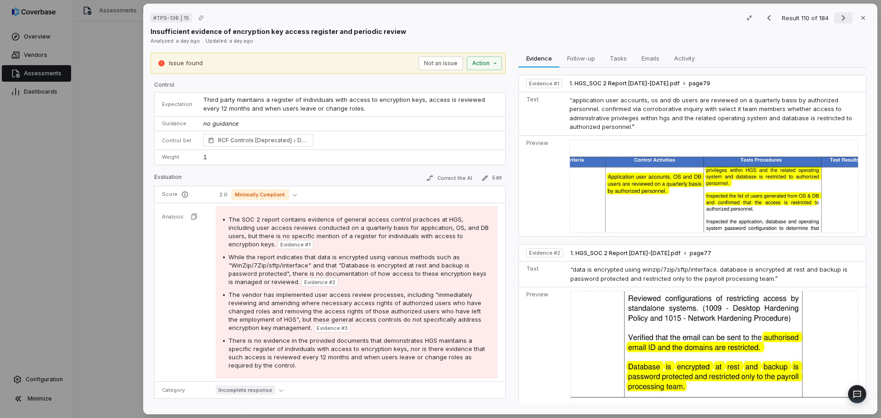
click at [838, 20] on icon "Next result" at bounding box center [843, 17] width 11 height 11
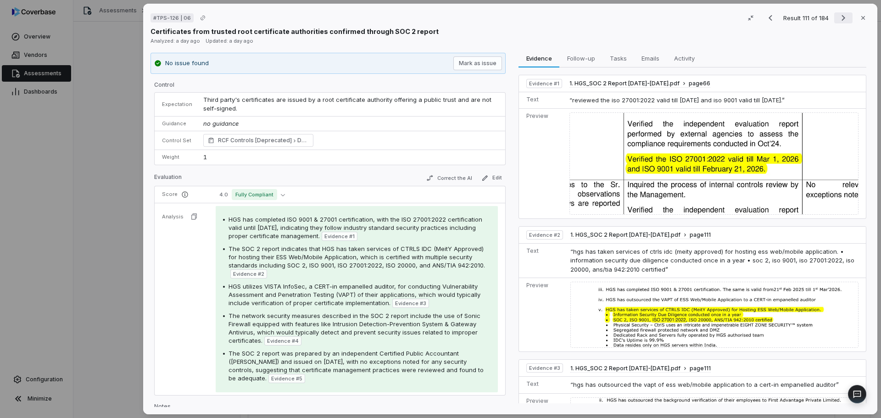
click at [838, 20] on icon "Next result" at bounding box center [843, 17] width 11 height 11
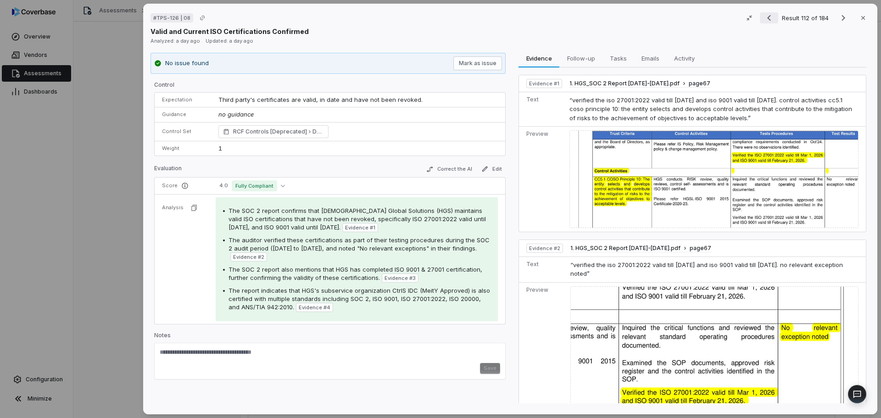
drag, startPoint x: 759, startPoint y: 21, endPoint x: 764, endPoint y: 21, distance: 4.6
click at [763, 21] on icon "Previous result" at bounding box center [768, 17] width 11 height 11
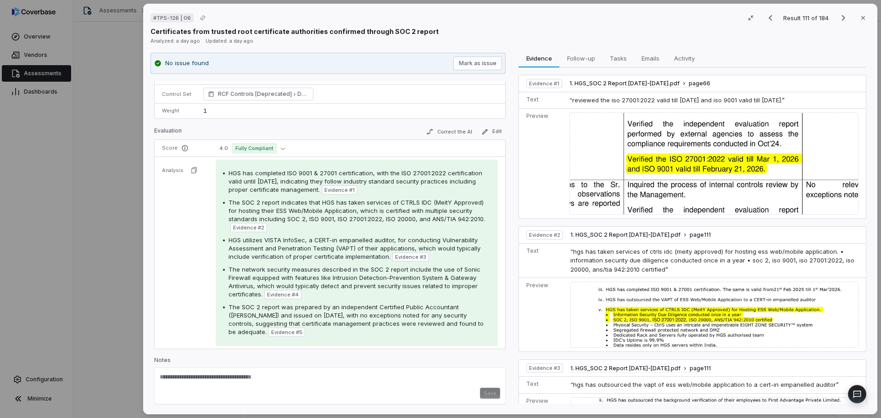
scroll to position [47, 0]
click at [834, 20] on button "Next result" at bounding box center [843, 17] width 18 height 11
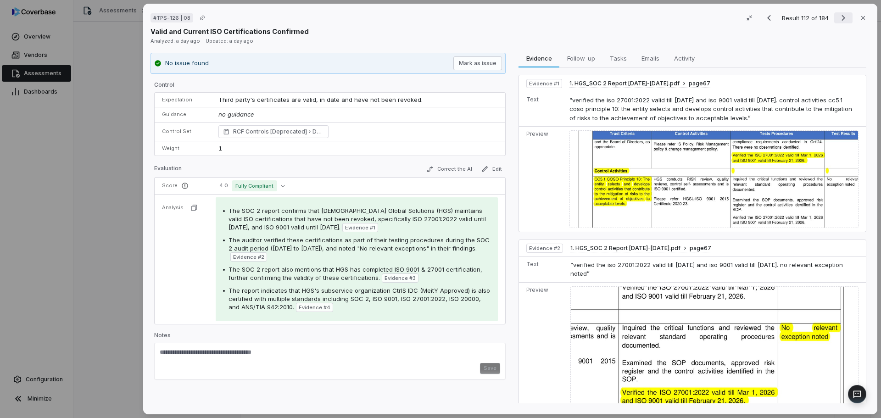
click at [834, 20] on button "Next result" at bounding box center [843, 17] width 18 height 11
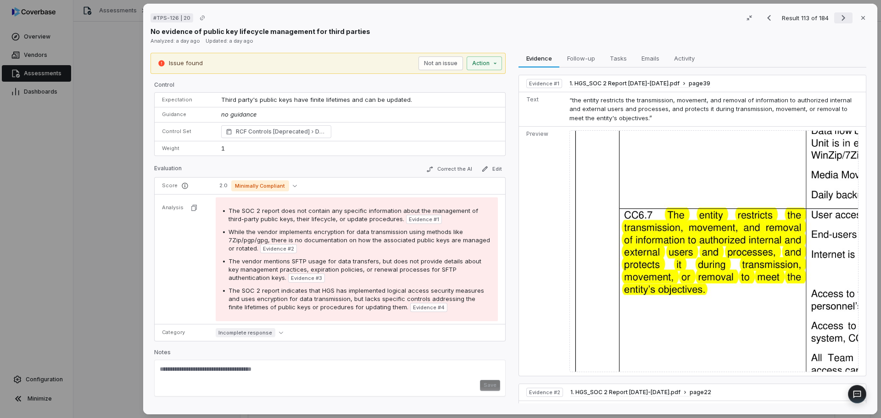
click at [834, 20] on button "Next result" at bounding box center [843, 17] width 18 height 11
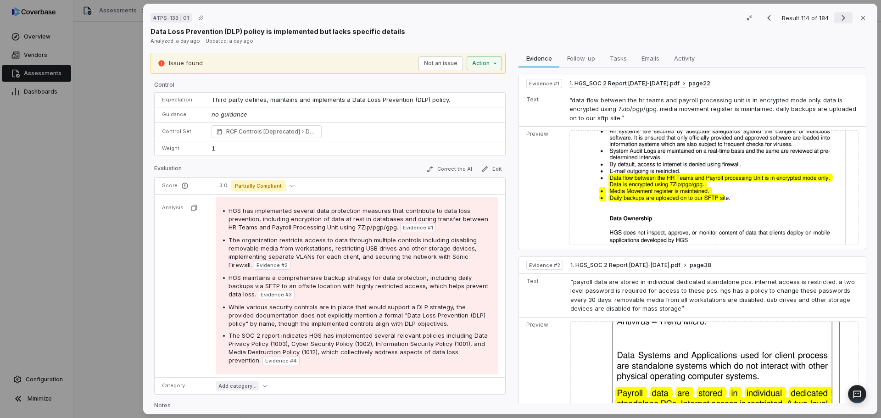
click at [834, 20] on button "Next result" at bounding box center [843, 17] width 18 height 11
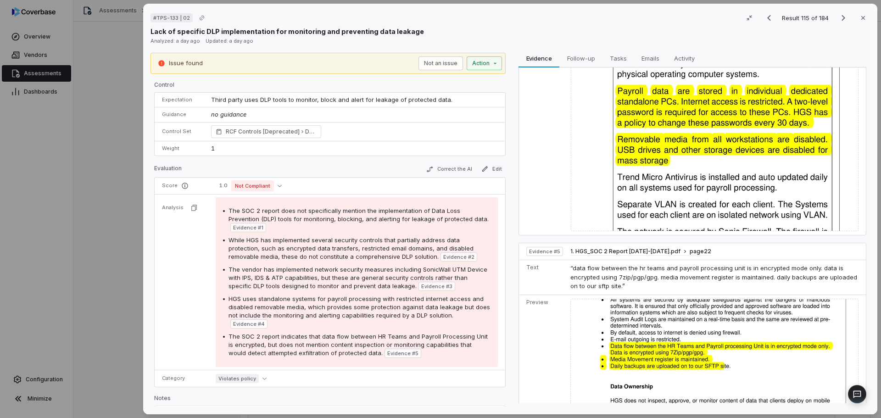
scroll to position [932, 0]
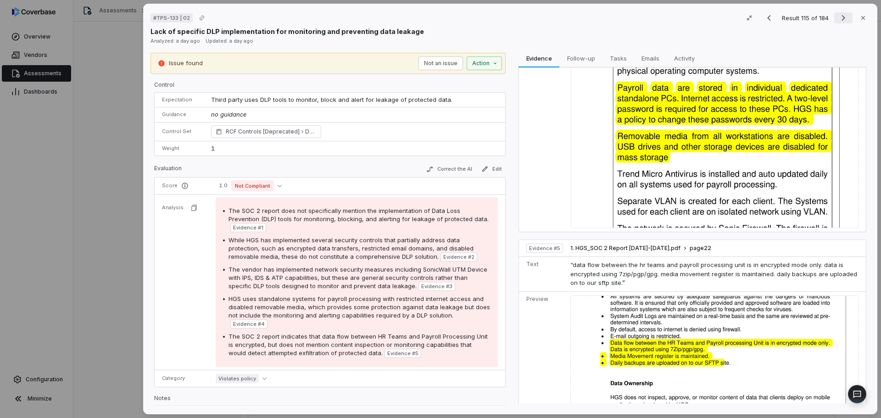
click at [835, 25] on div "# TPS-133 | 02 Result 115 of 184 Close Lack of specific DLP implementation for …" at bounding box center [509, 23] width 719 height 25
click at [841, 20] on icon "Next result" at bounding box center [843, 17] width 11 height 11
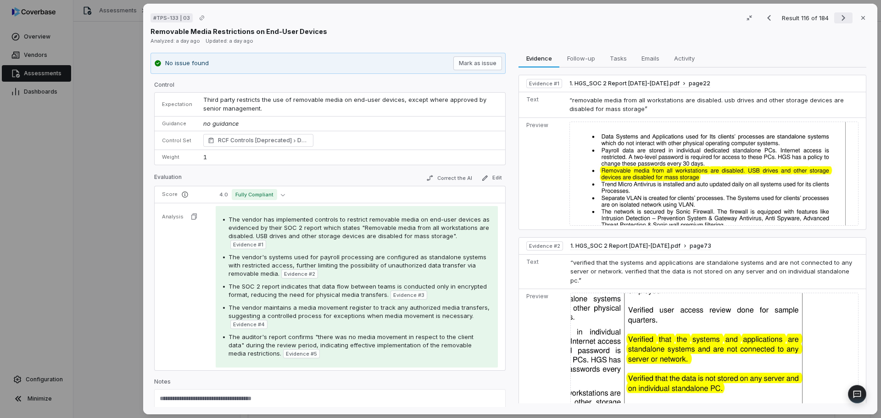
click at [842, 17] on icon "Next result" at bounding box center [843, 17] width 11 height 11
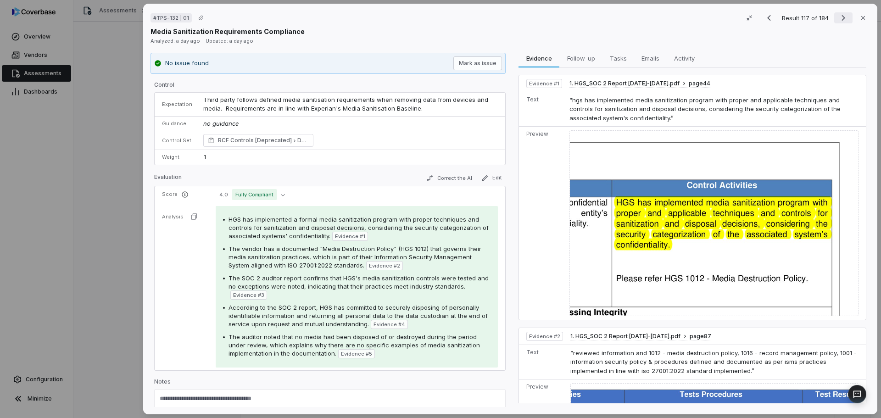
click at [842, 17] on icon "Next result" at bounding box center [843, 17] width 11 height 11
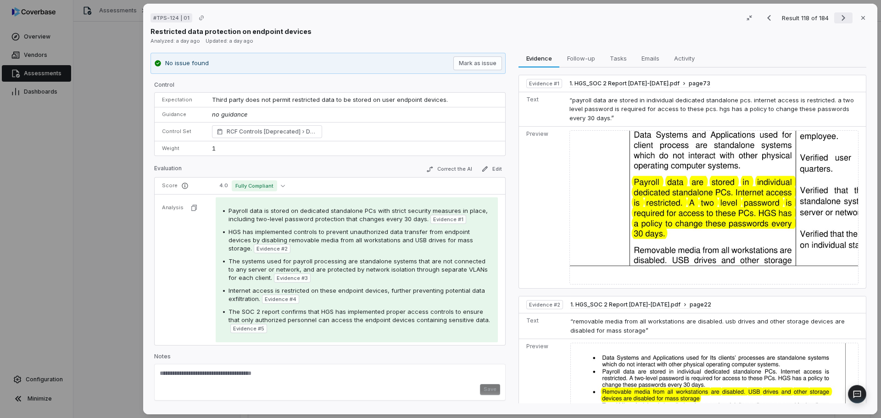
click at [842, 17] on icon "Next result" at bounding box center [843, 17] width 11 height 11
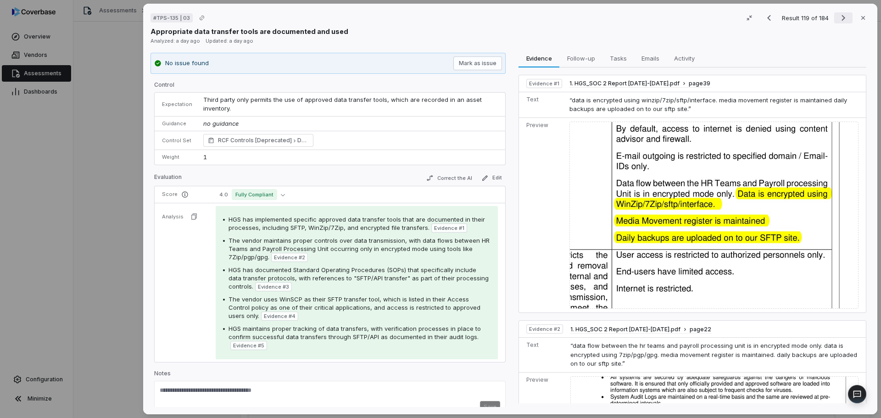
click at [842, 17] on icon "Next result" at bounding box center [843, 17] width 11 height 11
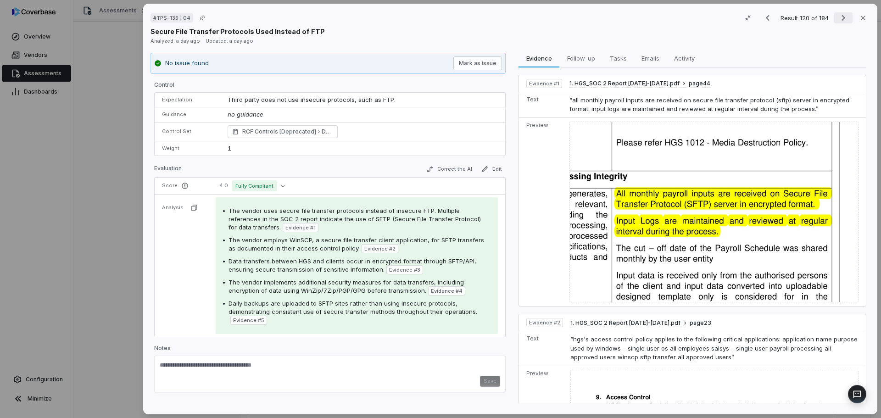
click at [842, 17] on icon "Next result" at bounding box center [843, 17] width 11 height 11
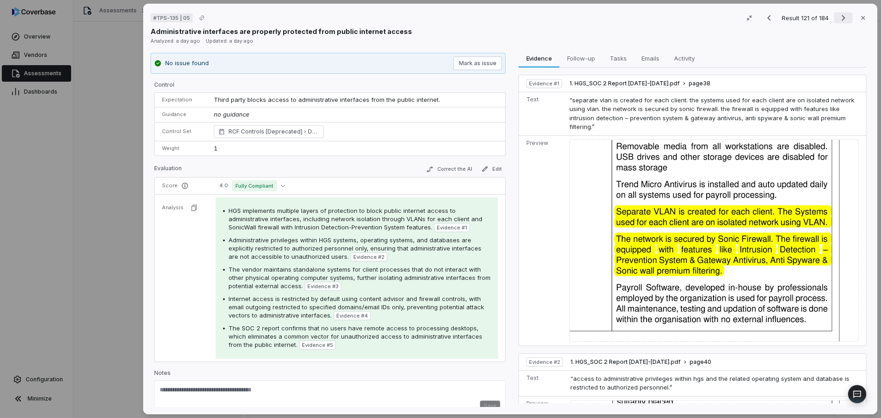
click at [842, 17] on icon "Next result" at bounding box center [843, 17] width 11 height 11
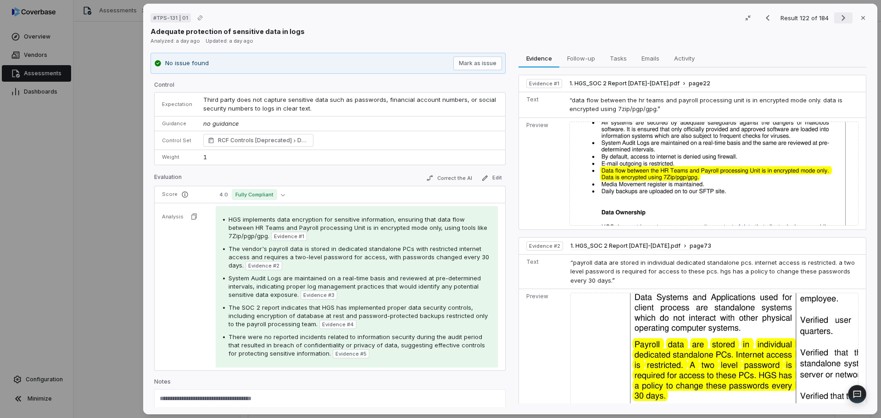
click at [842, 17] on icon "Next result" at bounding box center [843, 17] width 11 height 11
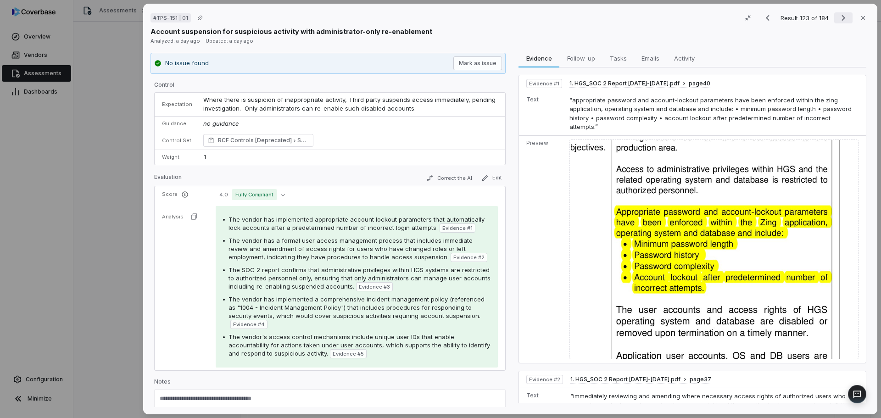
click at [842, 17] on icon "Next result" at bounding box center [843, 17] width 11 height 11
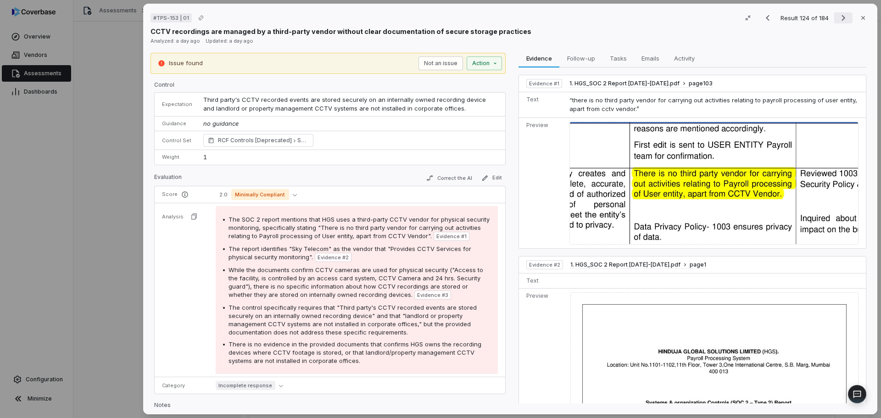
click at [841, 17] on icon "Next result" at bounding box center [843, 17] width 11 height 11
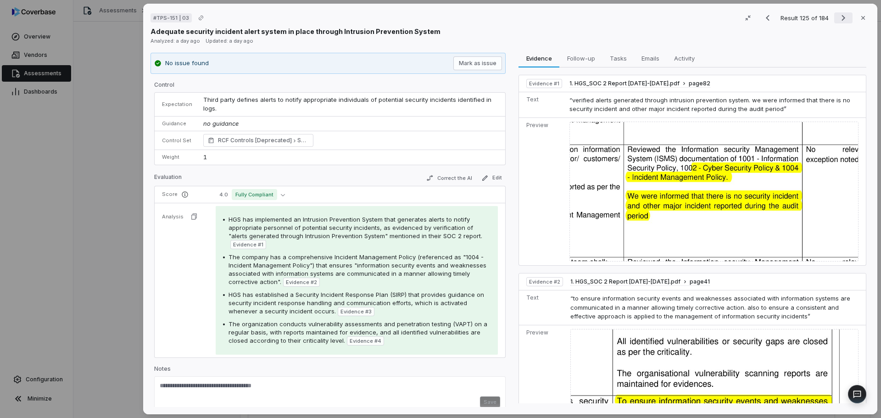
click at [841, 17] on icon "Next result" at bounding box center [843, 17] width 11 height 11
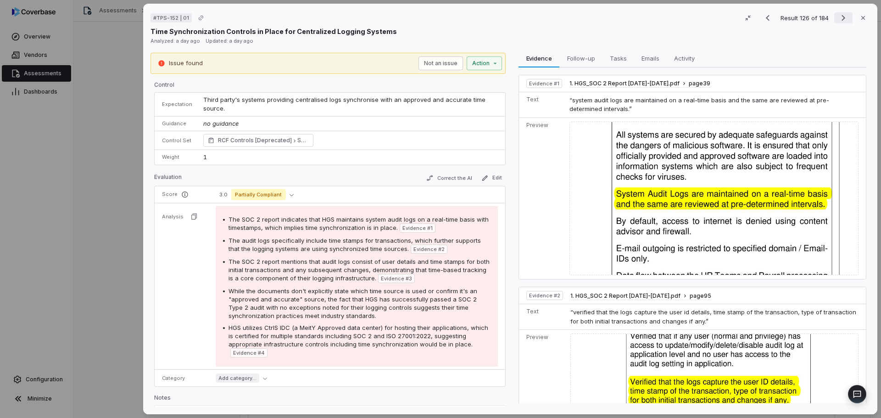
click at [838, 19] on icon "Next result" at bounding box center [843, 17] width 11 height 11
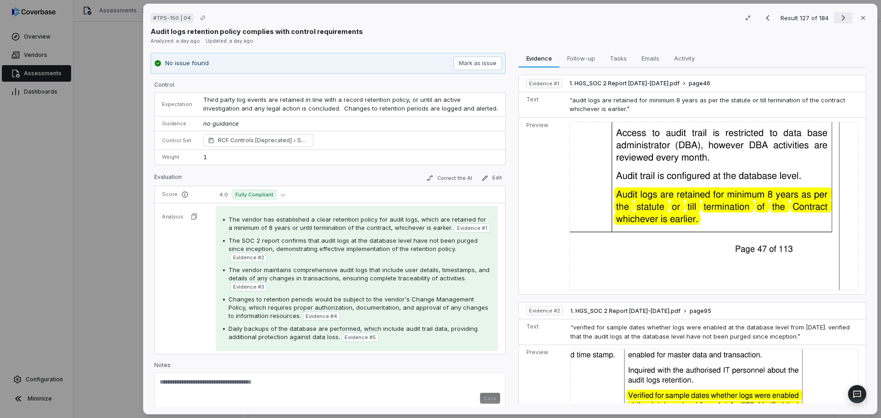
click at [838, 19] on icon "Next result" at bounding box center [843, 17] width 11 height 11
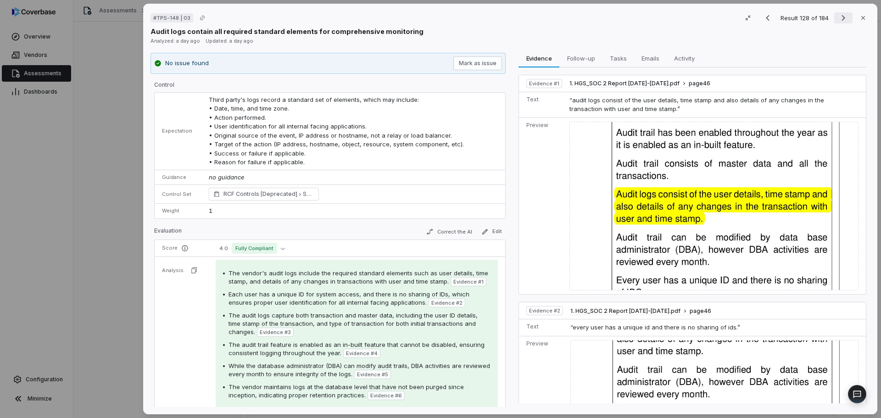
click at [838, 19] on icon "Next result" at bounding box center [843, 17] width 11 height 11
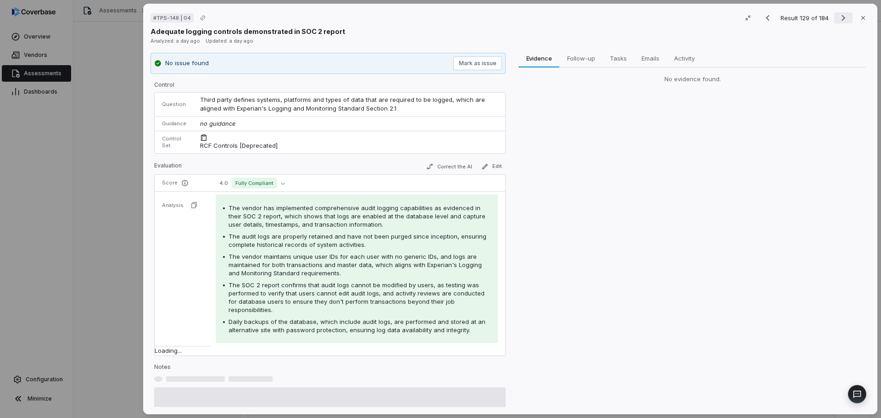
click at [838, 19] on icon "Next result" at bounding box center [843, 17] width 11 height 11
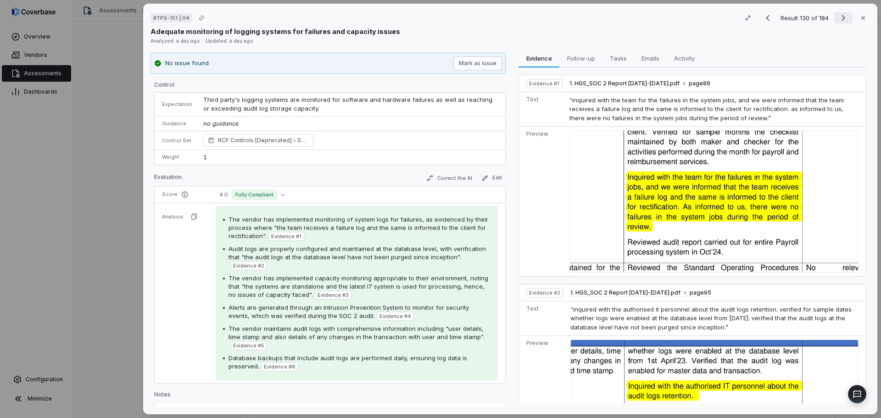
click at [838, 19] on icon "Next result" at bounding box center [843, 17] width 11 height 11
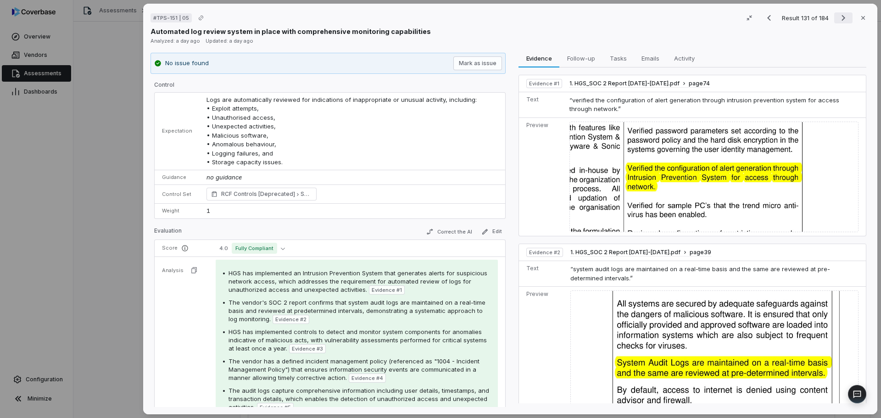
click at [838, 19] on icon "Next result" at bounding box center [843, 17] width 11 height 11
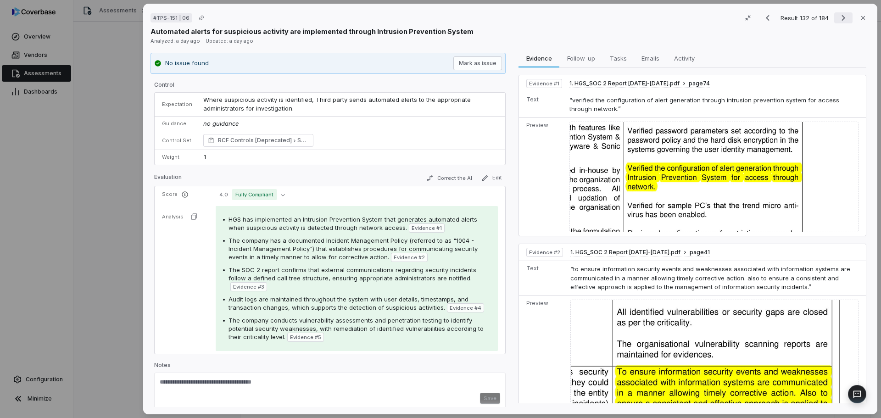
click at [838, 19] on icon "Next result" at bounding box center [843, 17] width 11 height 11
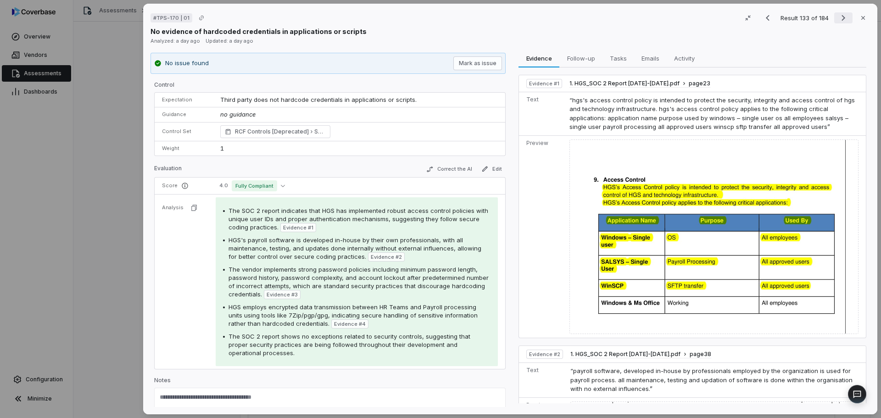
click at [838, 19] on icon "Next result" at bounding box center [843, 17] width 11 height 11
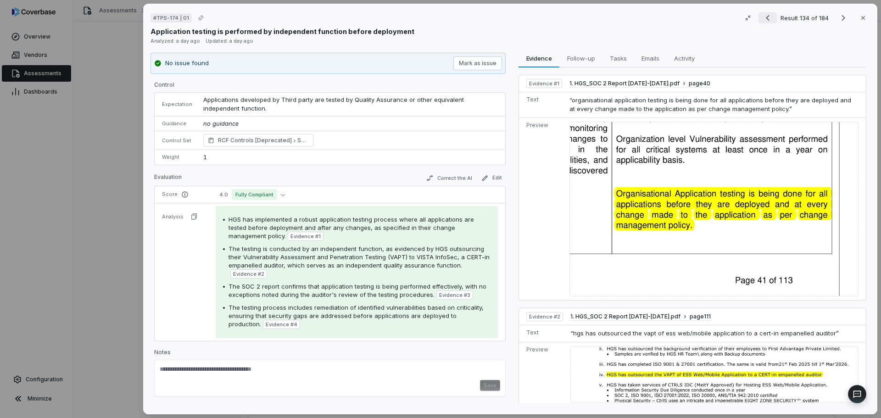
click at [767, 20] on icon "Previous result" at bounding box center [767, 17] width 11 height 11
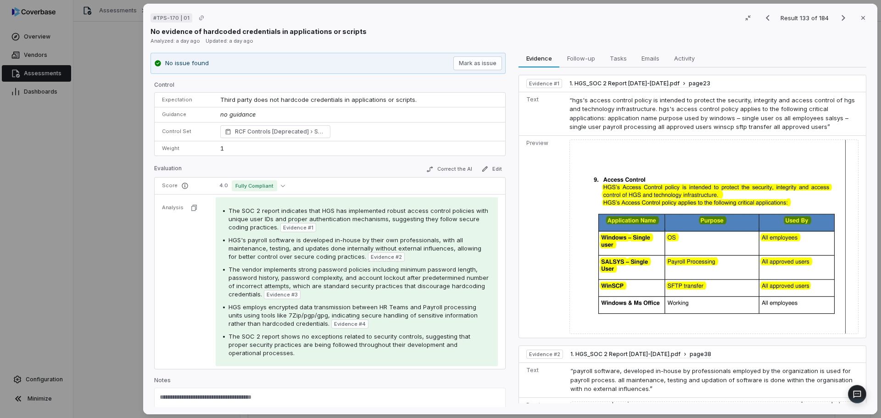
click at [841, 23] on div "Result 133 of 184 Close" at bounding box center [813, 18] width 111 height 14
click at [841, 17] on icon "Next result" at bounding box center [843, 17] width 11 height 11
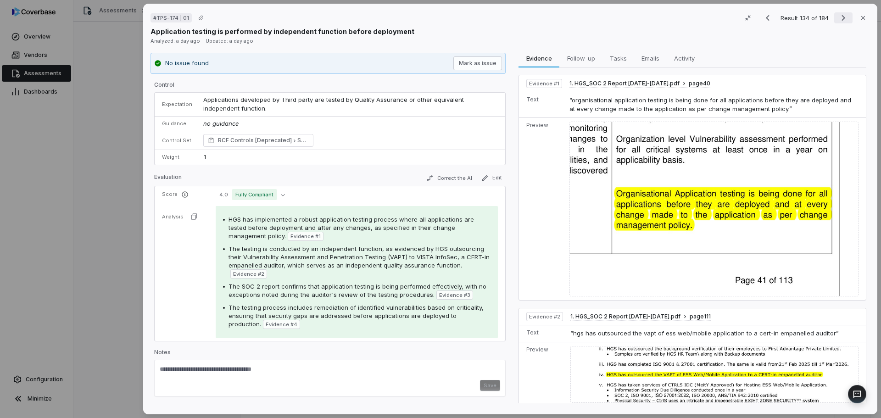
click at [840, 18] on icon "Next result" at bounding box center [843, 17] width 11 height 11
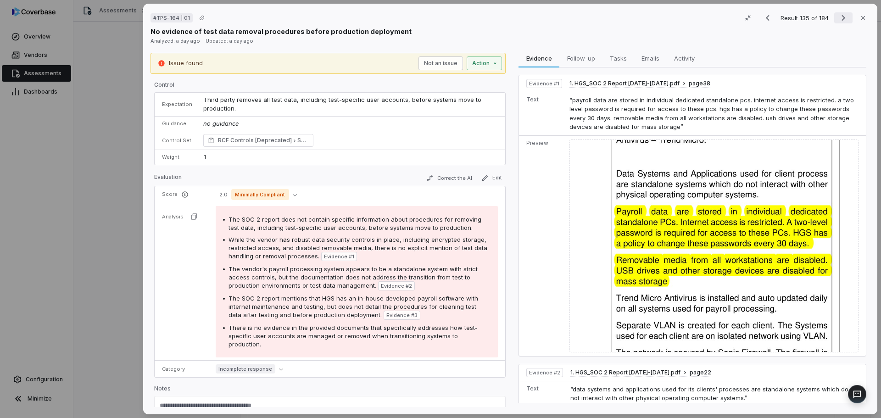
click at [841, 18] on icon "Next result" at bounding box center [843, 18] width 4 height 6
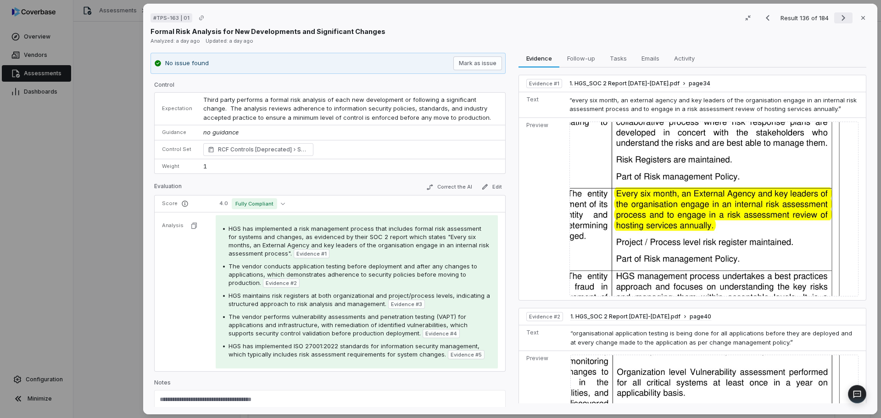
click at [840, 20] on icon "Next result" at bounding box center [843, 17] width 11 height 11
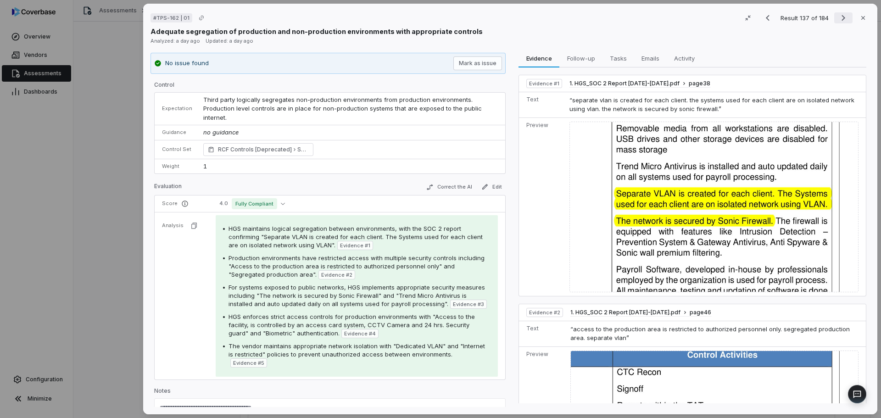
click at [841, 15] on icon "Next result" at bounding box center [843, 17] width 11 height 11
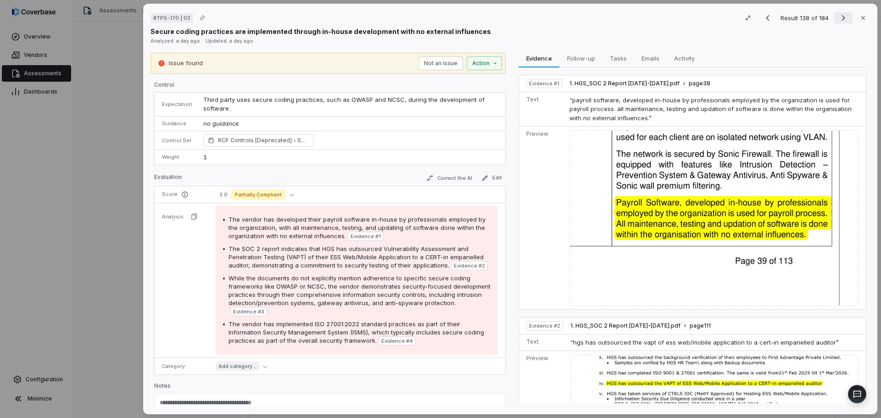
click at [841, 15] on icon "Next result" at bounding box center [843, 17] width 11 height 11
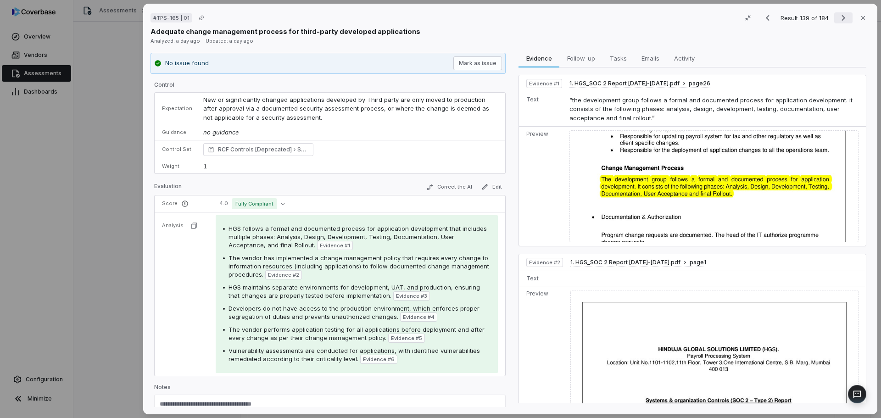
click at [841, 15] on icon "Next result" at bounding box center [843, 17] width 11 height 11
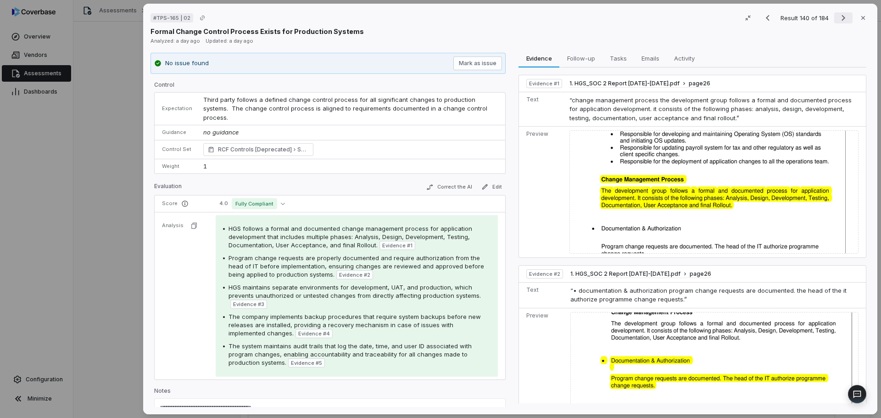
click at [841, 15] on icon "Next result" at bounding box center [843, 17] width 11 height 11
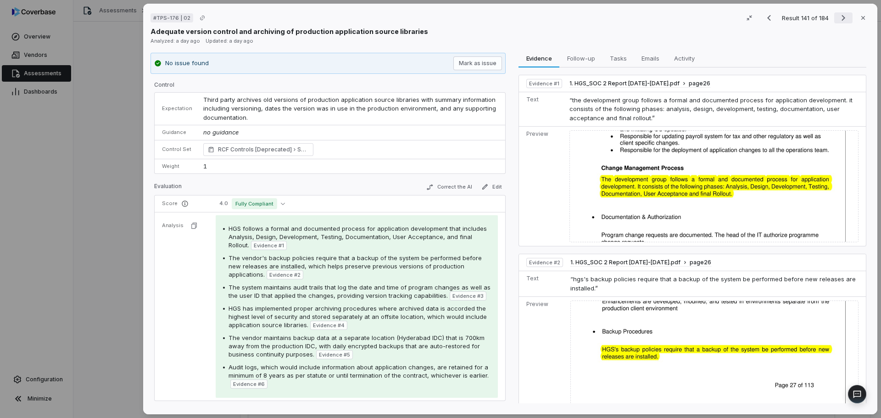
click at [841, 15] on icon "Next result" at bounding box center [843, 17] width 11 height 11
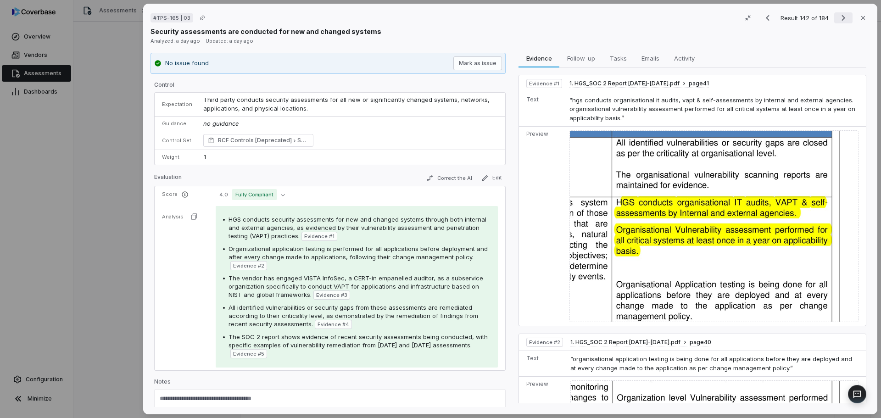
click at [841, 15] on icon "Next result" at bounding box center [843, 17] width 11 height 11
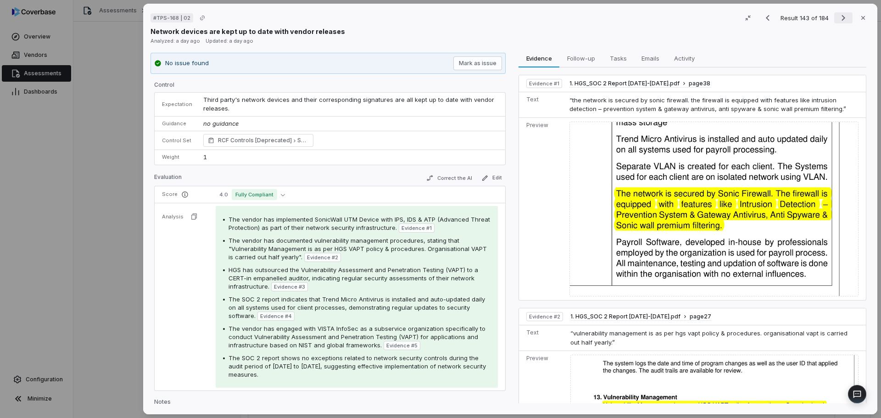
click at [841, 15] on icon "Next result" at bounding box center [843, 17] width 11 height 11
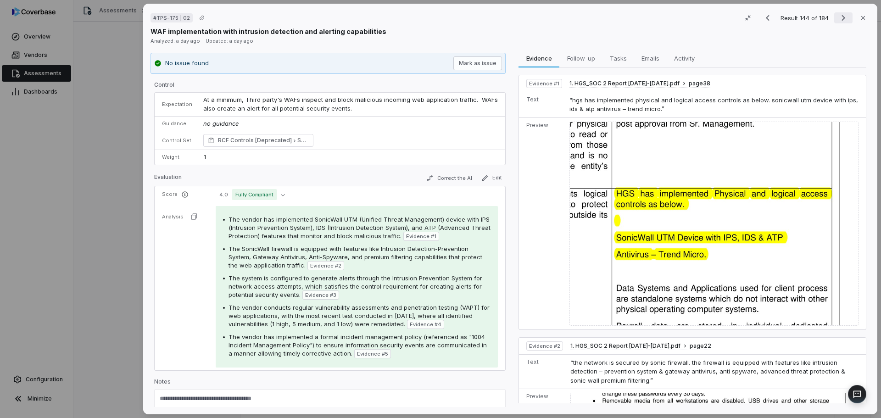
click at [841, 15] on icon "Next result" at bounding box center [843, 17] width 11 height 11
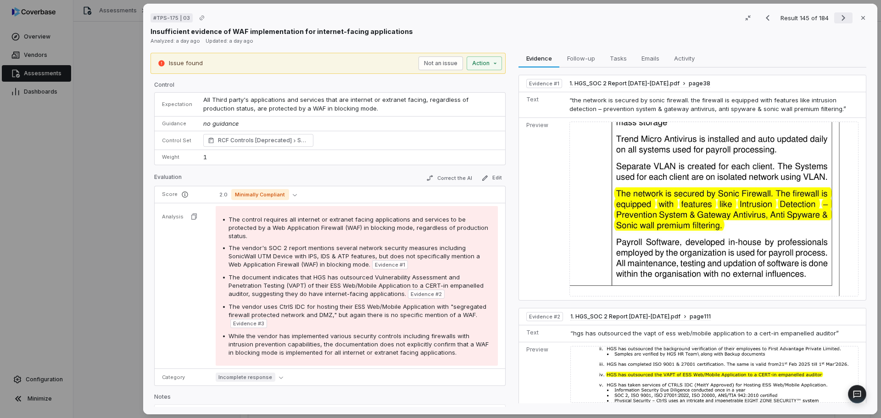
click at [841, 17] on icon "Next result" at bounding box center [843, 18] width 4 height 6
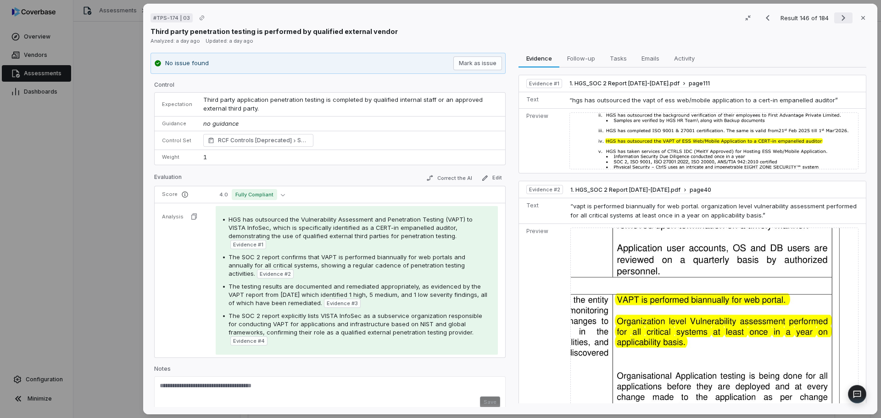
click at [838, 17] on icon "Next result" at bounding box center [843, 17] width 11 height 11
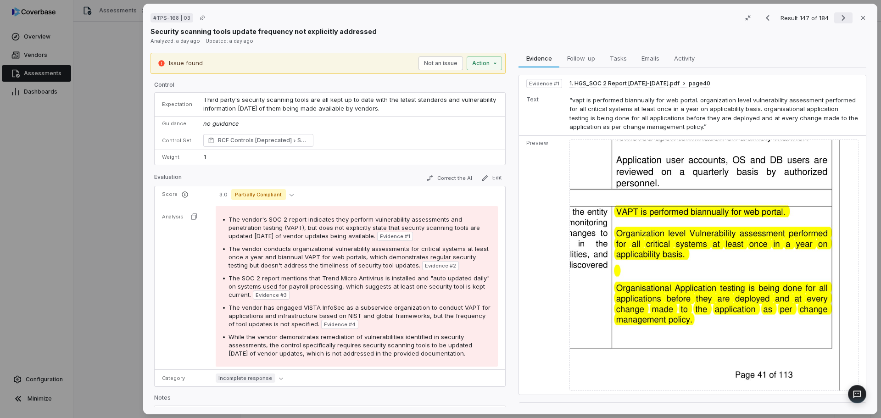
click at [842, 14] on icon "Next result" at bounding box center [843, 17] width 11 height 11
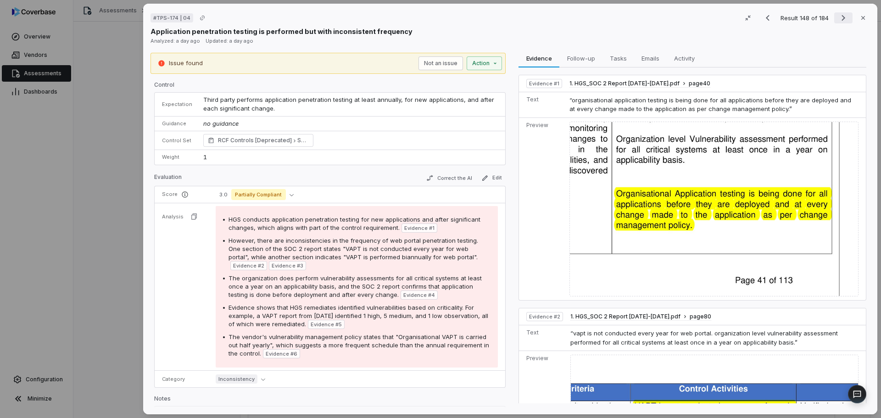
click at [840, 14] on icon "Next result" at bounding box center [843, 17] width 11 height 11
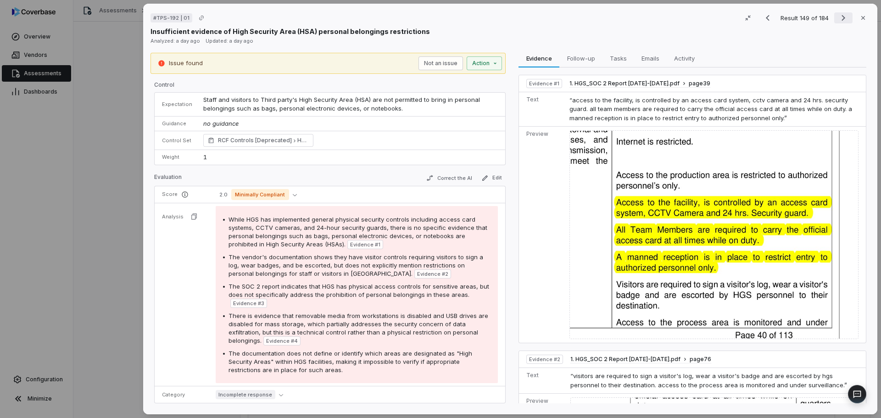
click at [840, 14] on icon "Next result" at bounding box center [843, 17] width 11 height 11
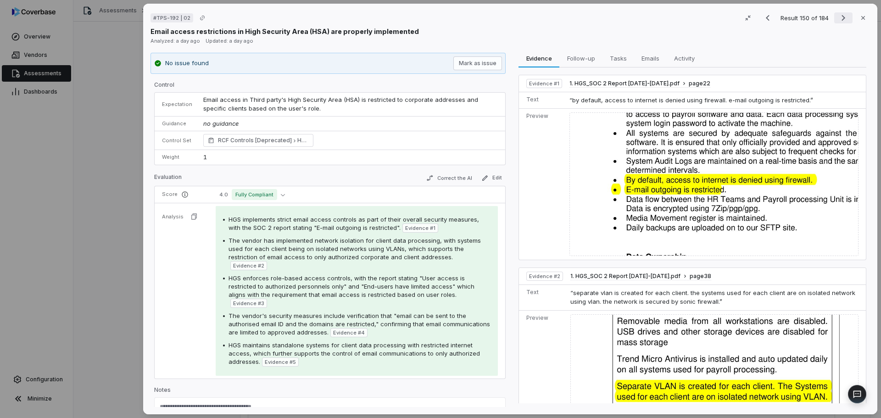
click at [840, 14] on icon "Next result" at bounding box center [843, 17] width 11 height 11
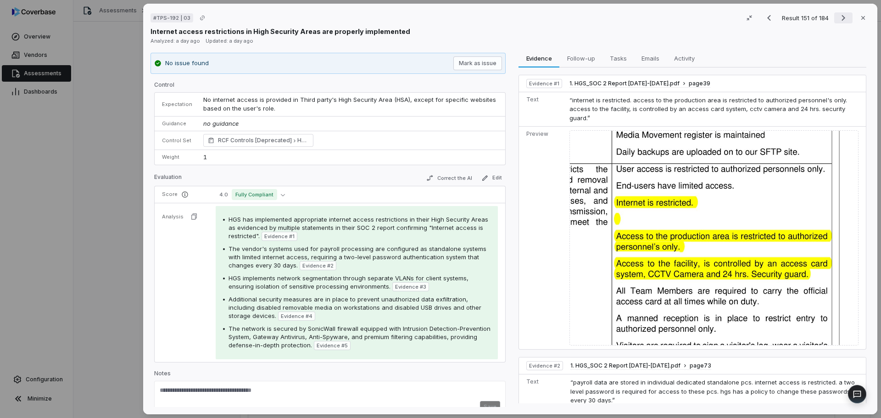
click at [841, 18] on icon "Next result" at bounding box center [843, 17] width 11 height 11
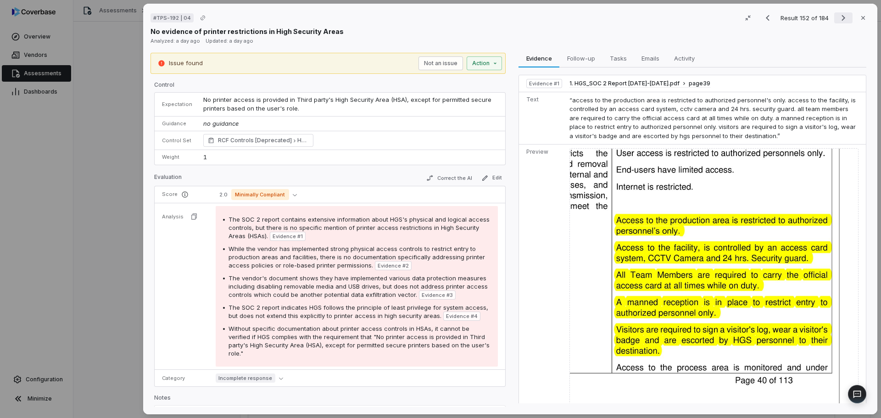
click at [841, 18] on icon "Next result" at bounding box center [843, 17] width 11 height 11
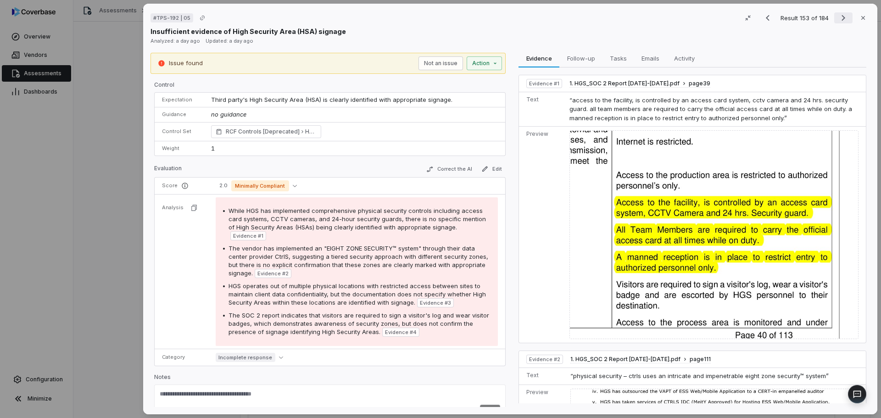
click at [841, 18] on icon "Next result" at bounding box center [843, 17] width 11 height 11
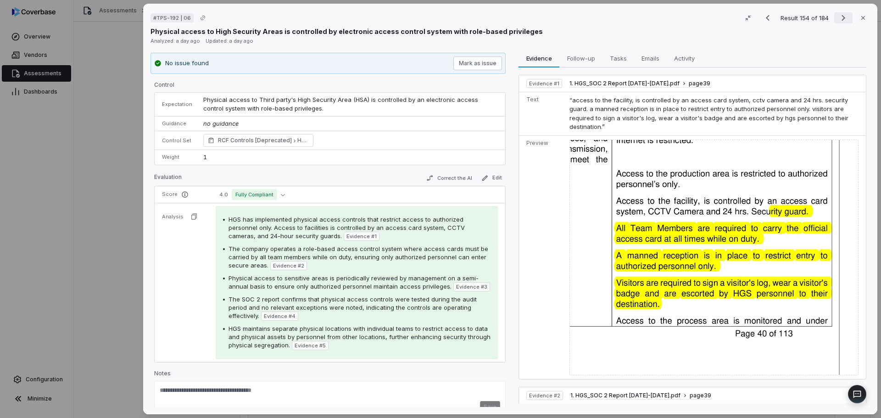
click at [841, 18] on icon "Next result" at bounding box center [843, 17] width 11 height 11
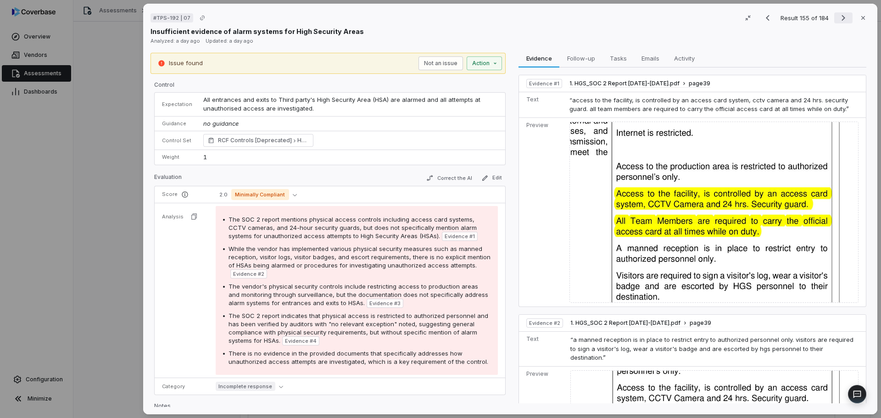
click at [843, 15] on icon "Next result" at bounding box center [843, 17] width 11 height 11
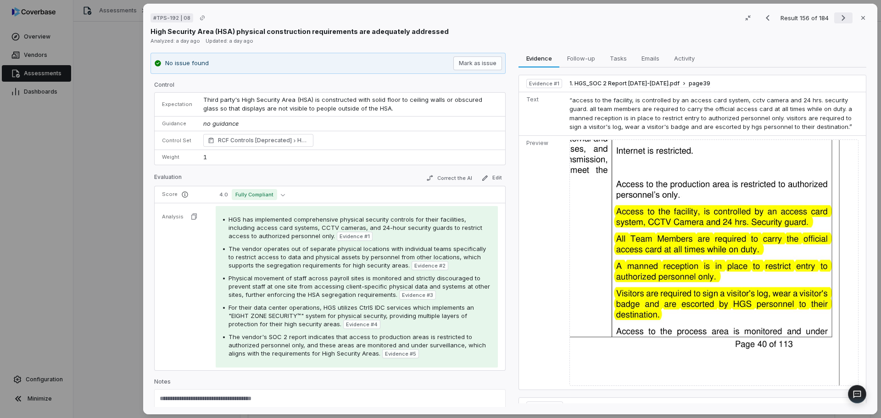
click at [843, 15] on icon "Next result" at bounding box center [843, 17] width 11 height 11
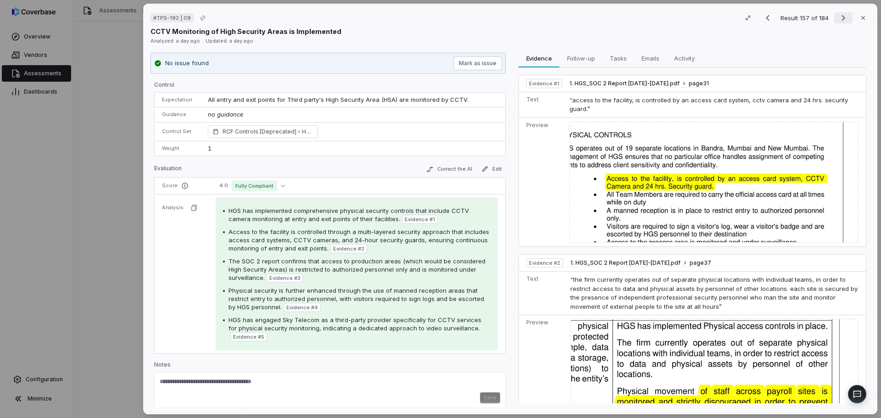
click at [842, 16] on icon "Next result" at bounding box center [843, 17] width 11 height 11
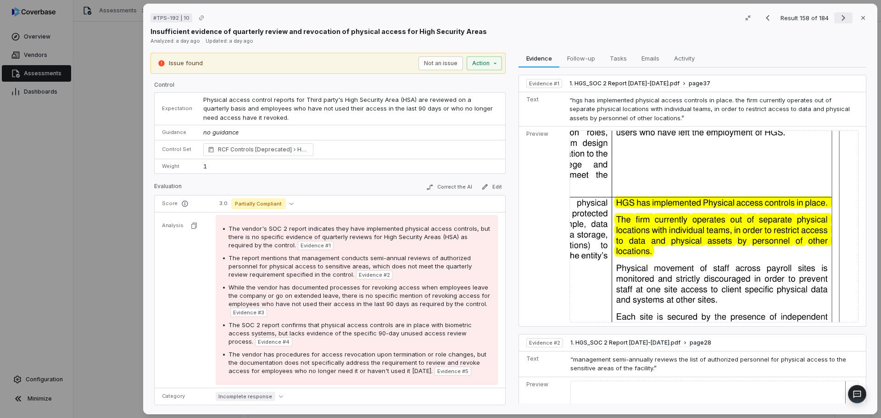
click at [842, 16] on icon "Next result" at bounding box center [843, 17] width 11 height 11
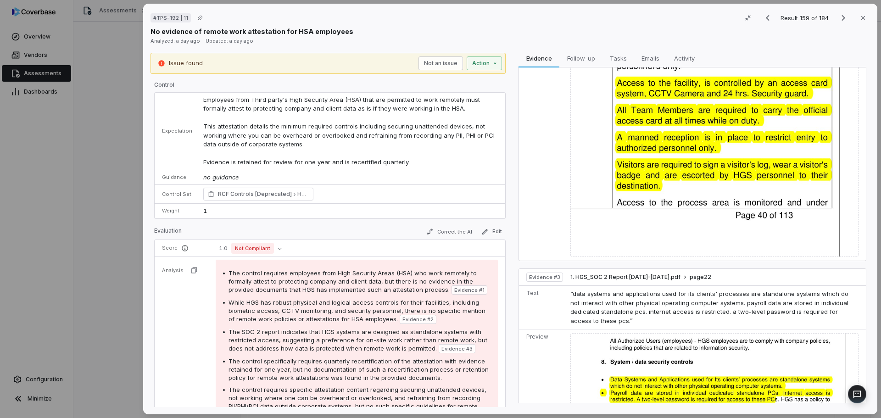
scroll to position [382, 0]
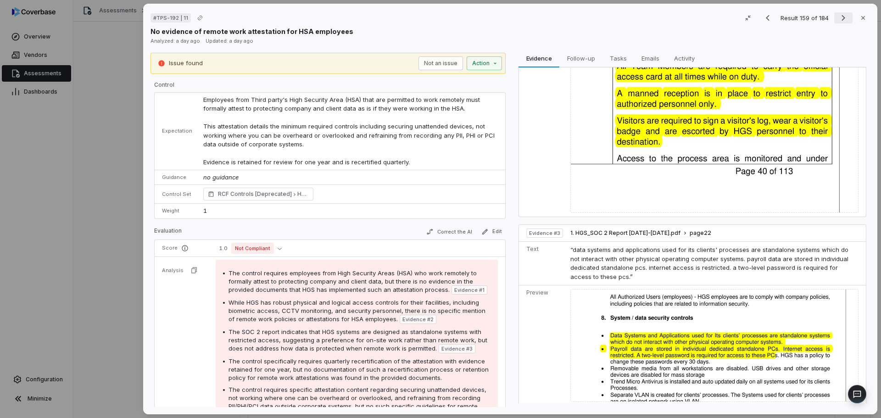
click at [834, 17] on button "Next result" at bounding box center [843, 17] width 18 height 11
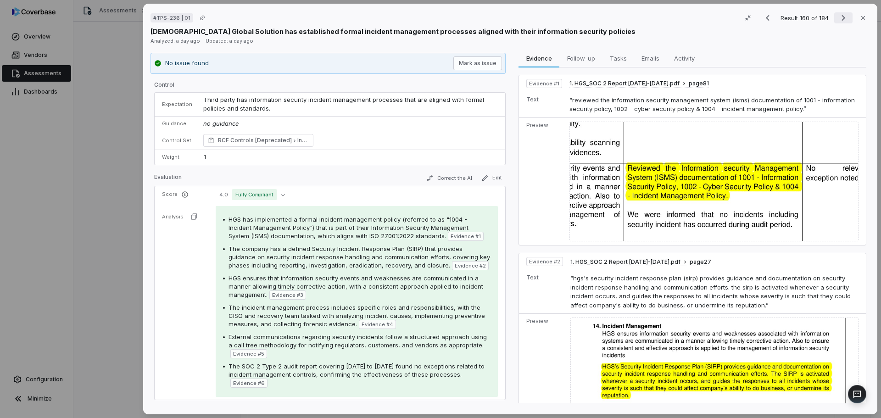
click at [838, 17] on icon "Next result" at bounding box center [843, 17] width 11 height 11
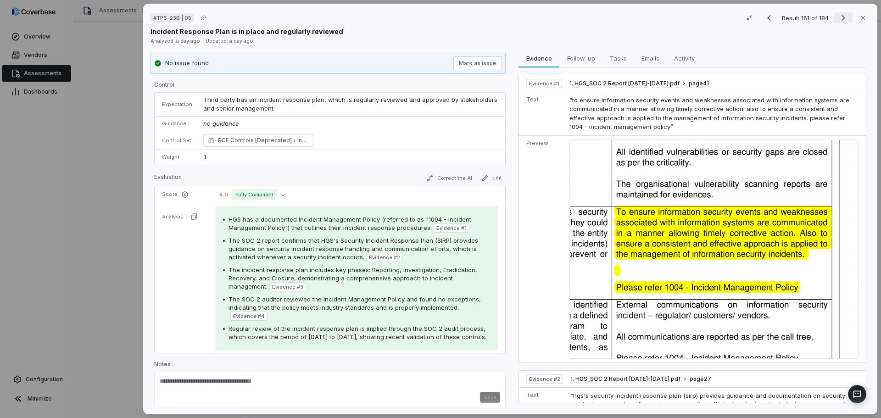
click at [838, 17] on icon "Next result" at bounding box center [843, 17] width 11 height 11
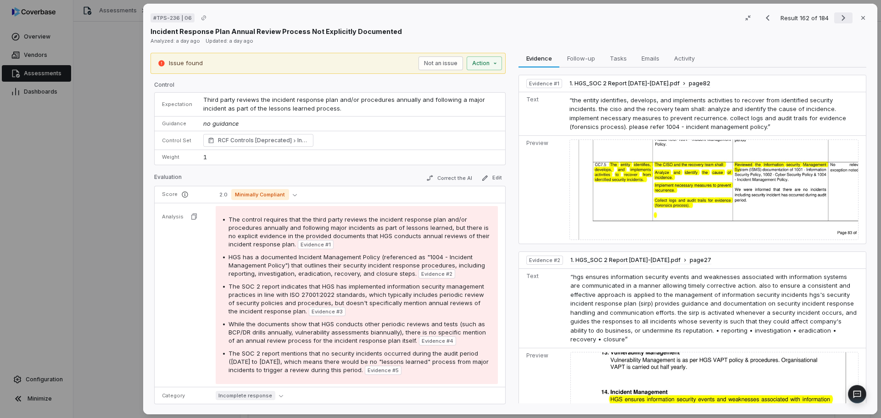
click at [838, 17] on icon "Next result" at bounding box center [843, 17] width 11 height 11
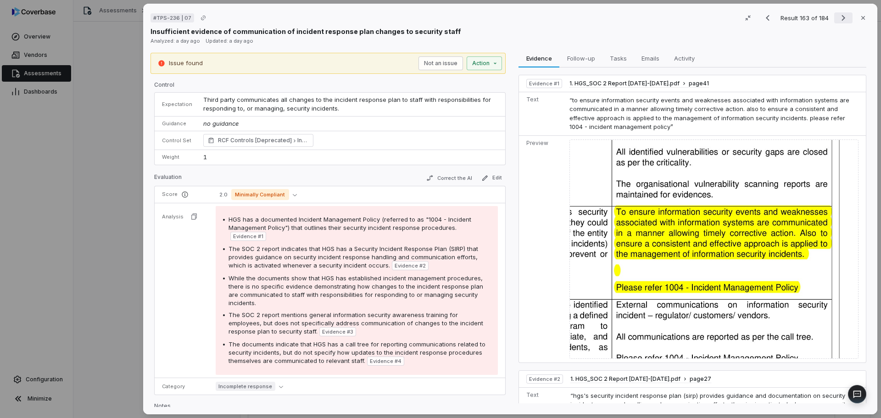
click at [838, 17] on icon "Next result" at bounding box center [843, 17] width 11 height 11
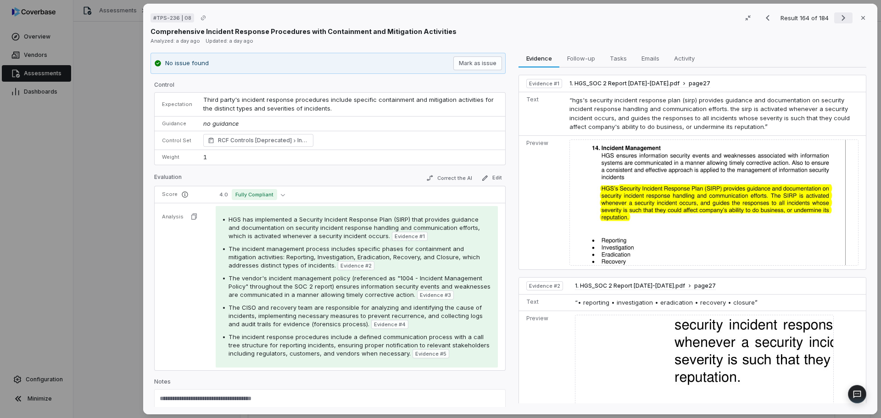
click at [838, 17] on icon "Next result" at bounding box center [843, 17] width 11 height 11
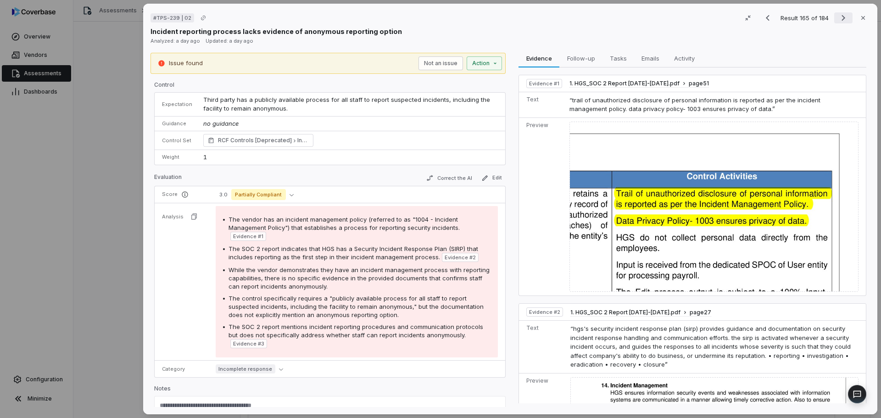
click at [838, 17] on icon "Next result" at bounding box center [843, 17] width 11 height 11
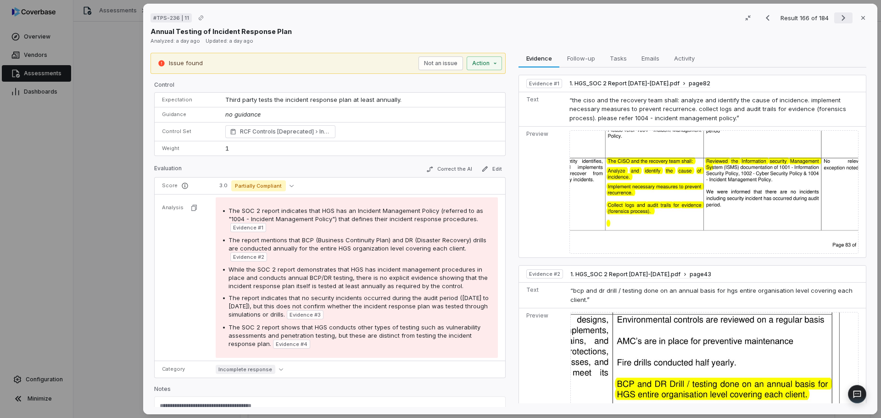
click at [838, 17] on icon "Next result" at bounding box center [843, 17] width 11 height 11
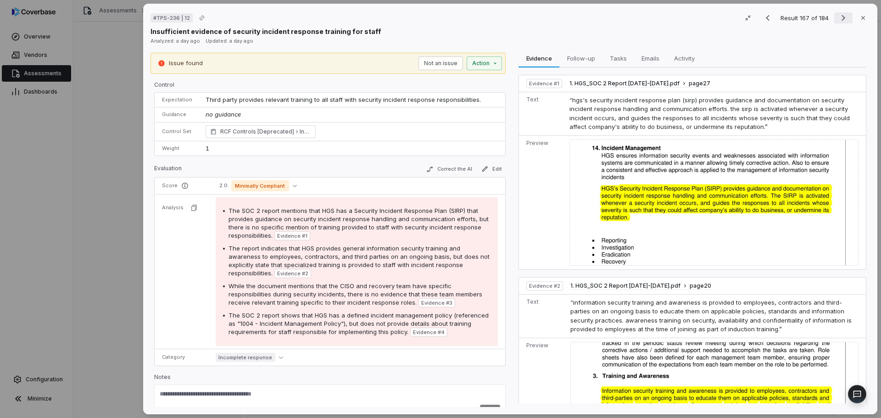
click at [838, 17] on icon "Next result" at bounding box center [843, 17] width 11 height 11
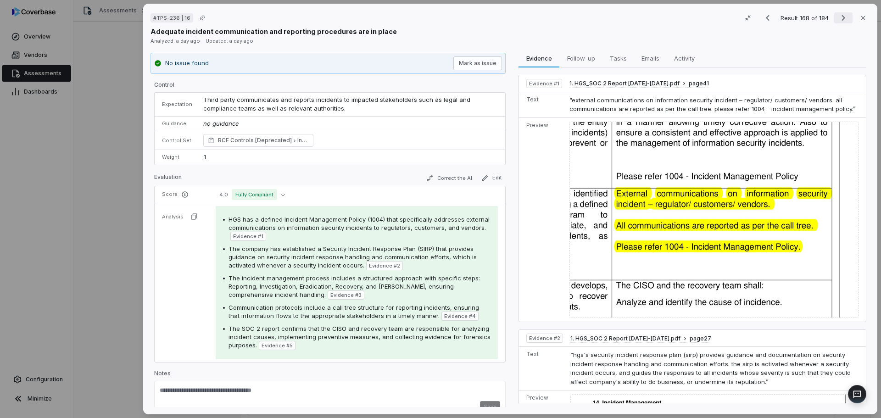
click at [841, 16] on icon "Next result" at bounding box center [843, 17] width 11 height 11
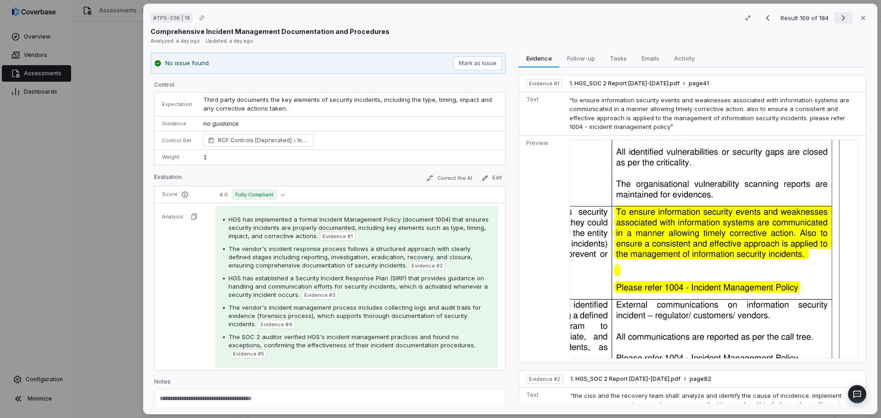
click at [841, 16] on icon "Next result" at bounding box center [843, 17] width 11 height 11
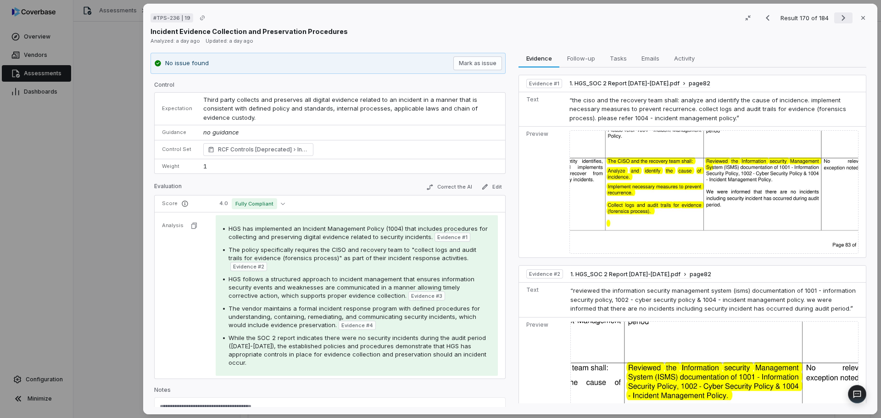
click at [841, 17] on icon "Next result" at bounding box center [843, 17] width 11 height 11
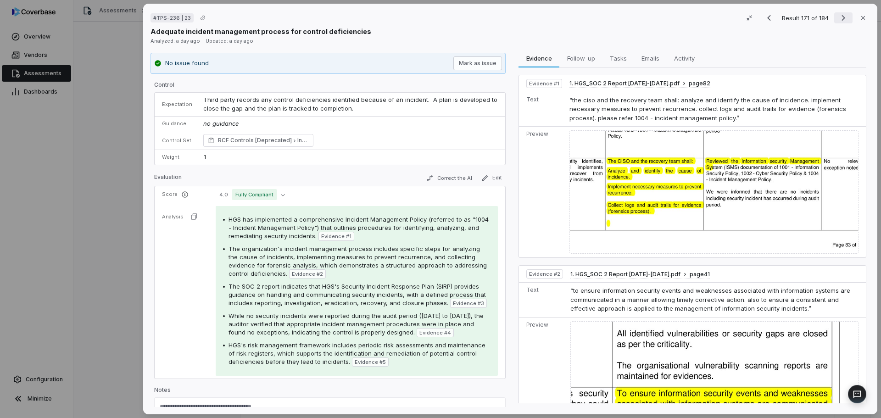
click at [841, 17] on icon "Next result" at bounding box center [843, 17] width 11 height 11
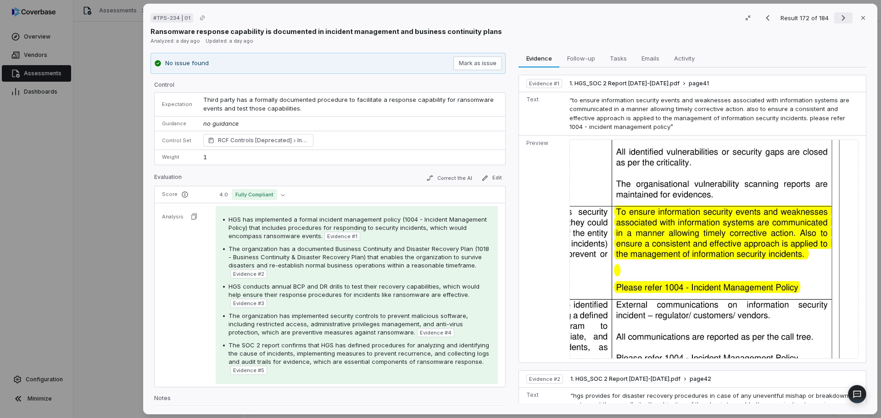
click at [841, 17] on icon "Next result" at bounding box center [843, 17] width 11 height 11
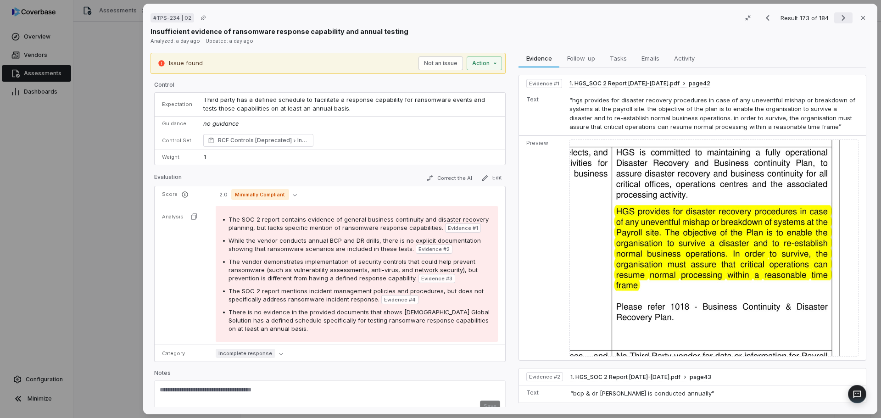
click at [841, 17] on icon "Next result" at bounding box center [843, 17] width 11 height 11
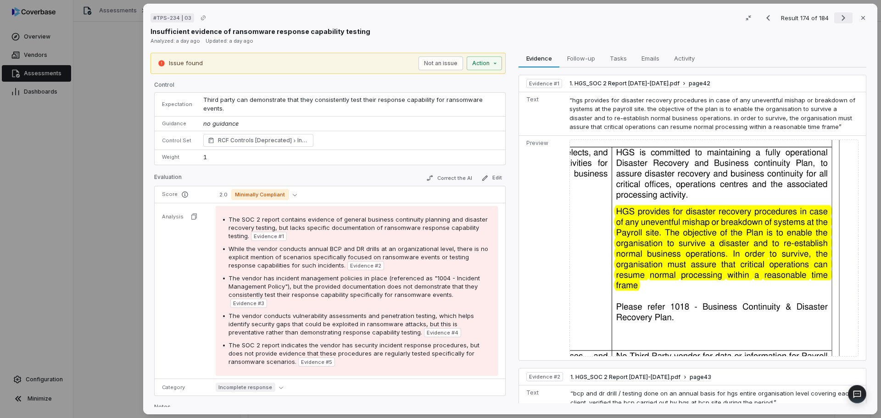
click at [841, 20] on icon "Next result" at bounding box center [843, 17] width 11 height 11
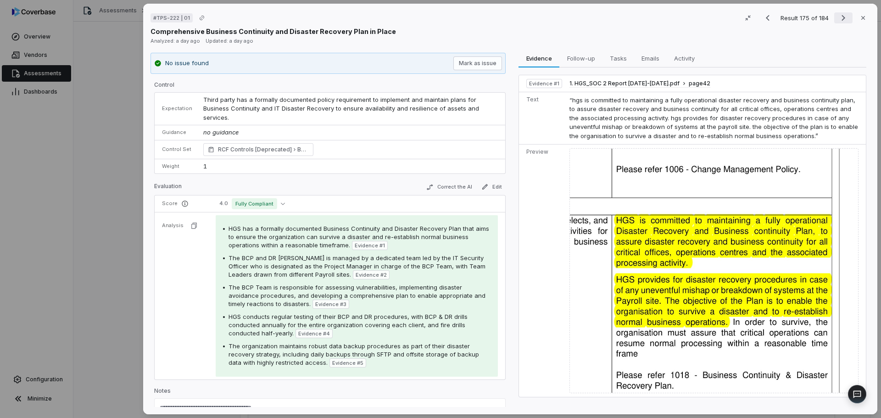
click at [841, 20] on icon "Next result" at bounding box center [843, 17] width 11 height 11
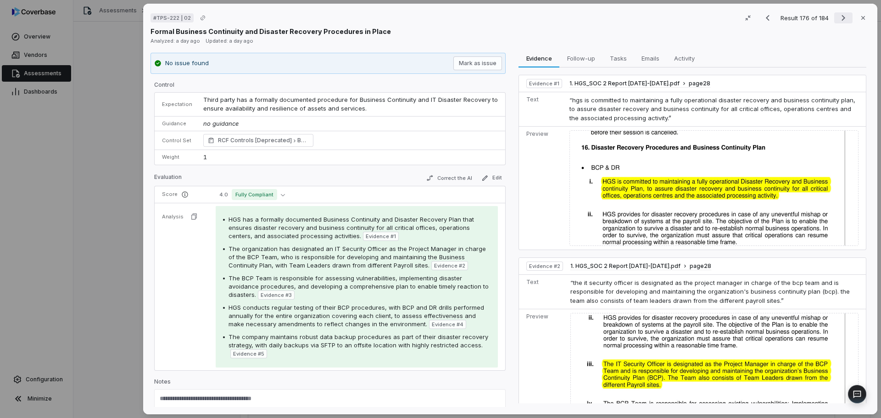
click at [841, 20] on icon "Next result" at bounding box center [843, 17] width 11 height 11
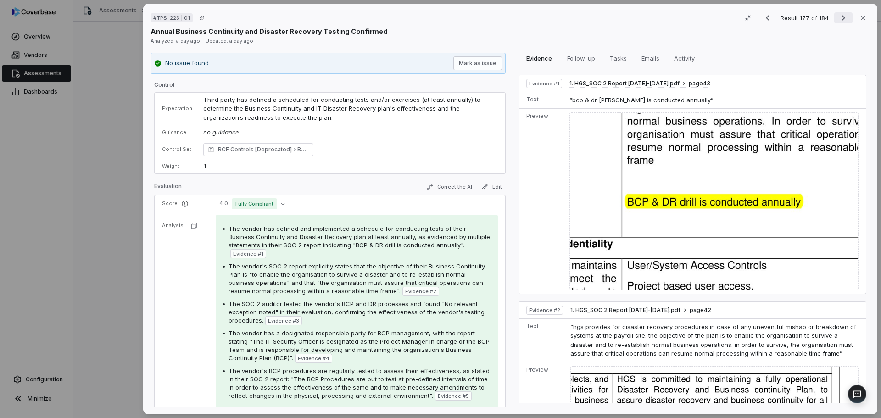
click at [841, 20] on icon "Next result" at bounding box center [843, 17] width 11 height 11
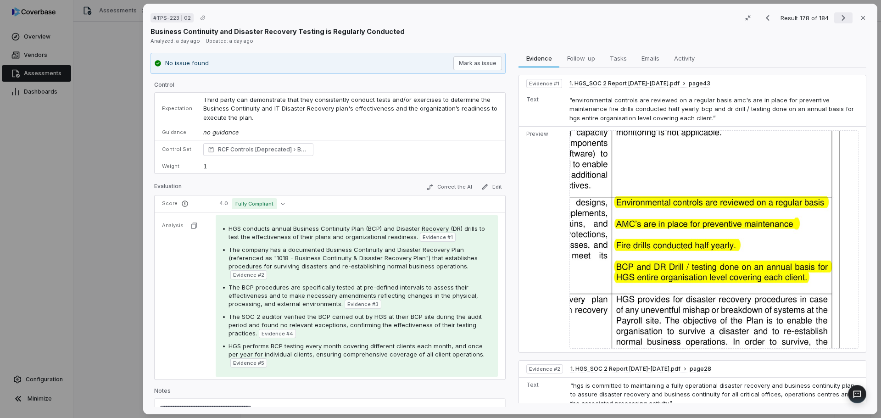
click at [840, 20] on icon "Next result" at bounding box center [843, 17] width 11 height 11
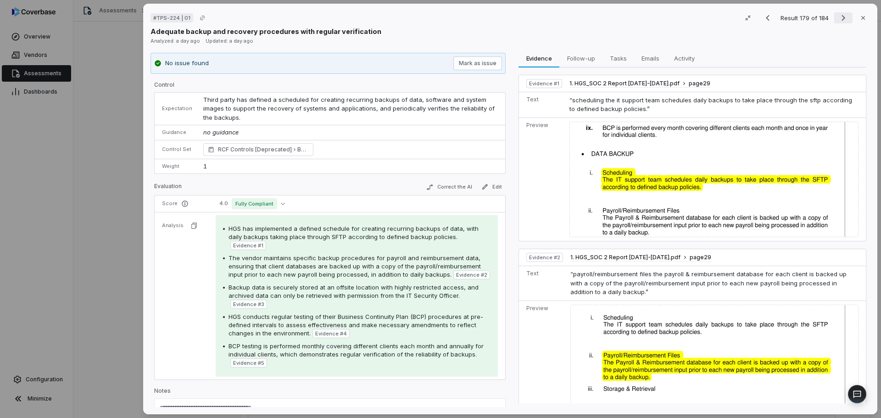
click at [840, 20] on icon "Next result" at bounding box center [843, 17] width 11 height 11
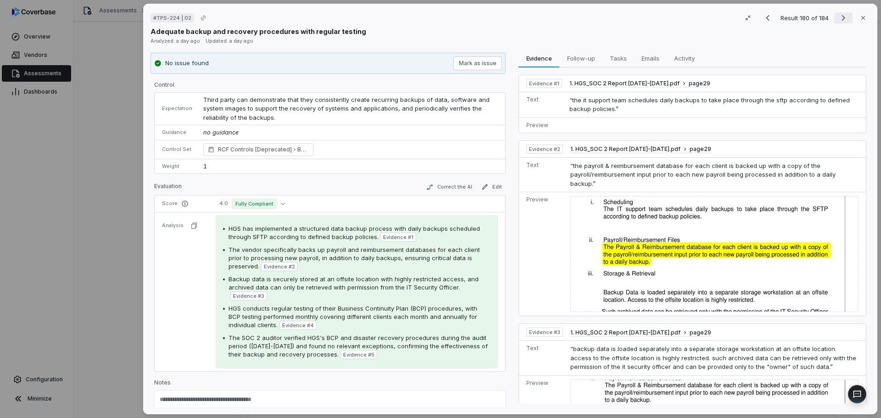
click at [840, 20] on icon "Next result" at bounding box center [843, 17] width 11 height 11
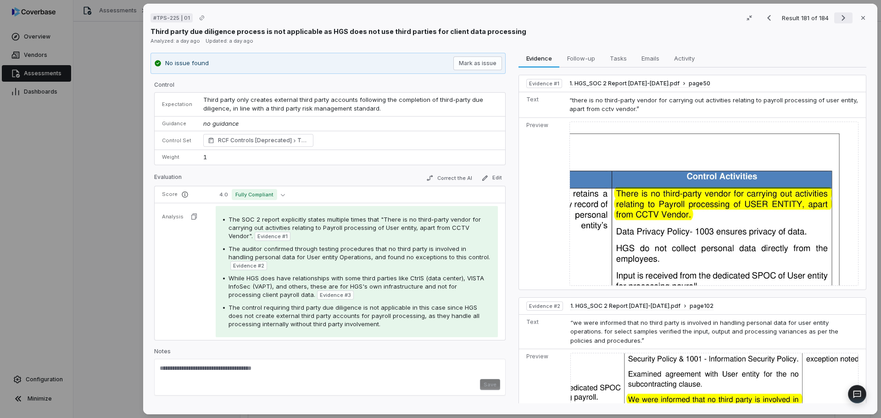
click at [840, 20] on icon "Next result" at bounding box center [843, 17] width 11 height 11
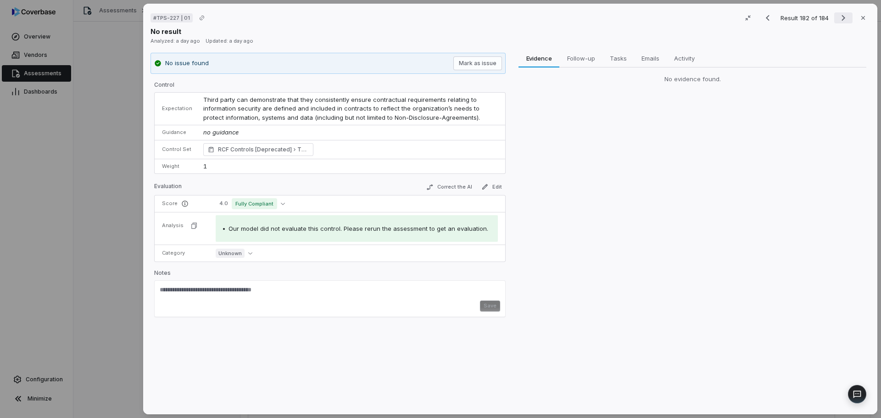
click at [840, 20] on icon "Next result" at bounding box center [843, 17] width 11 height 11
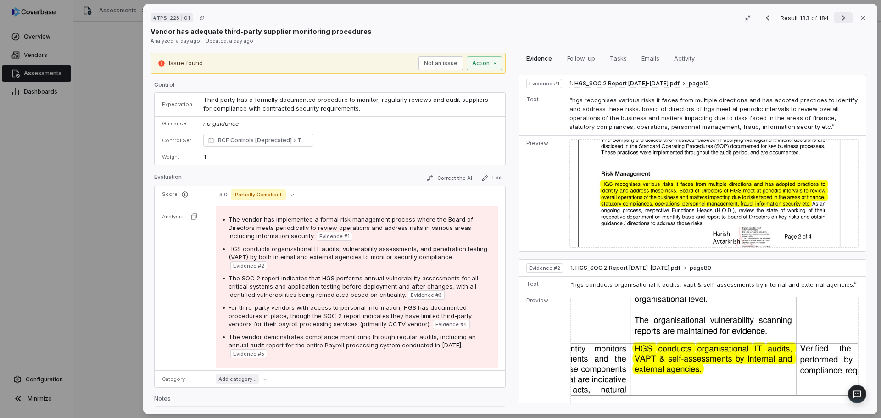
click at [840, 20] on icon "Next result" at bounding box center [843, 17] width 11 height 11
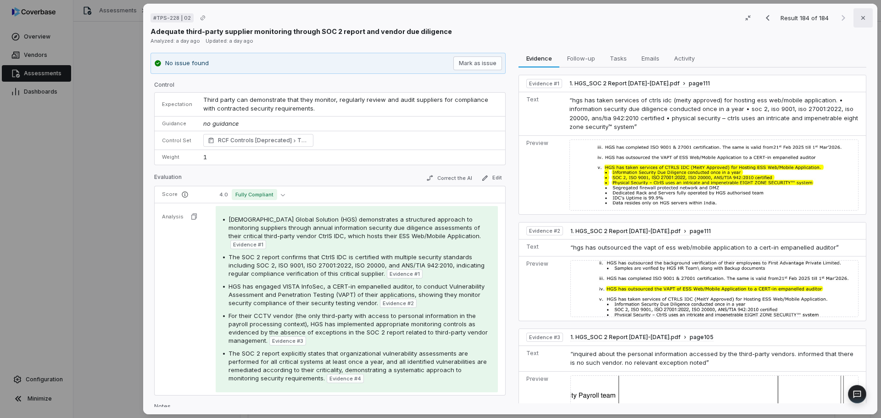
click at [853, 17] on button "Close" at bounding box center [862, 17] width 19 height 19
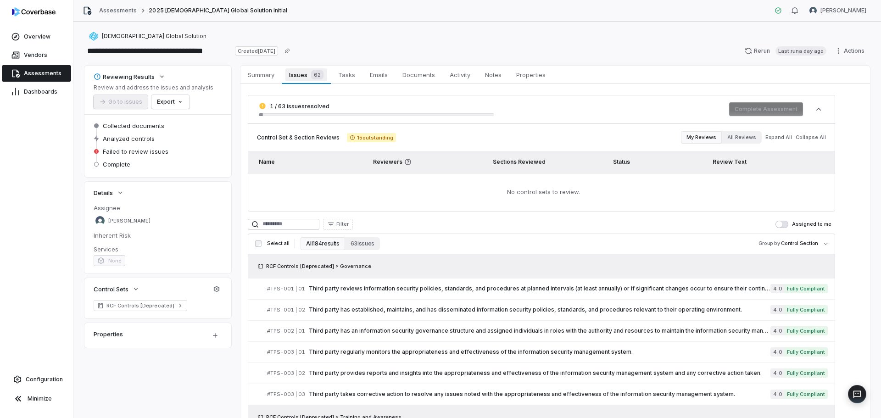
click at [319, 82] on link "Issues 62 Issues 62" at bounding box center [306, 75] width 49 height 18
click at [352, 245] on button "63 issues" at bounding box center [362, 243] width 35 height 13
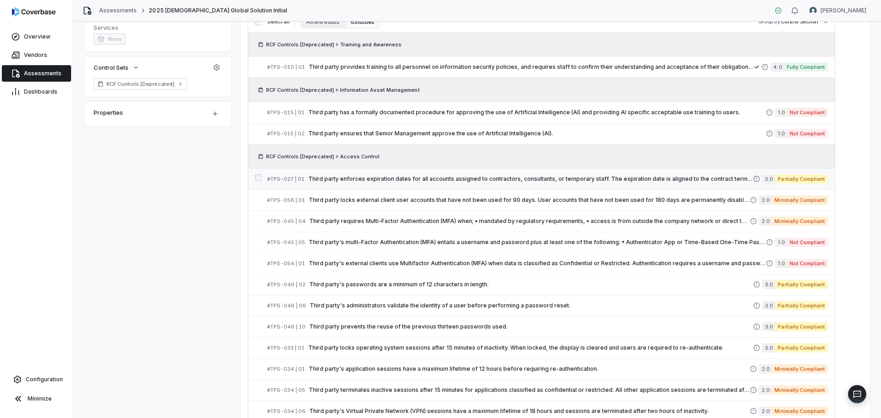
scroll to position [183, 0]
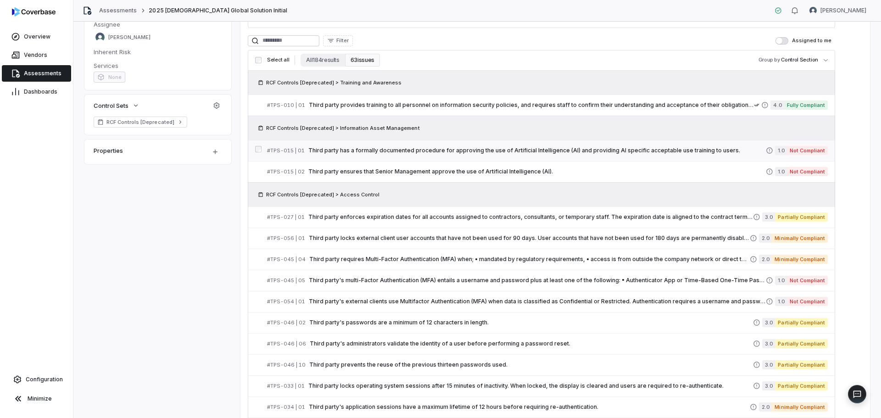
click at [497, 149] on span "Third party has a formally documented procedure for approving the use of Artifi…" at bounding box center [536, 150] width 457 height 7
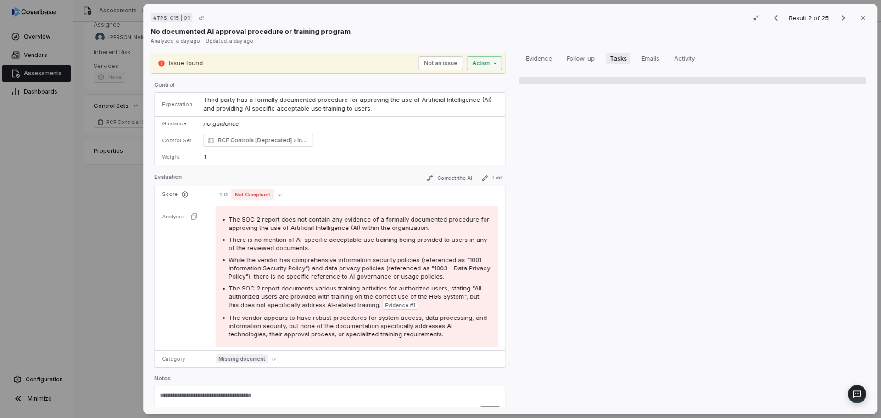
click at [616, 60] on span "Tasks" at bounding box center [618, 58] width 24 height 12
drag, startPoint x: 579, startPoint y: 53, endPoint x: 583, endPoint y: 65, distance: 13.1
click at [578, 53] on span "Follow-up" at bounding box center [580, 58] width 35 height 12
click at [487, 72] on div "Issue found Not an issue Action" at bounding box center [327, 63] width 355 height 21
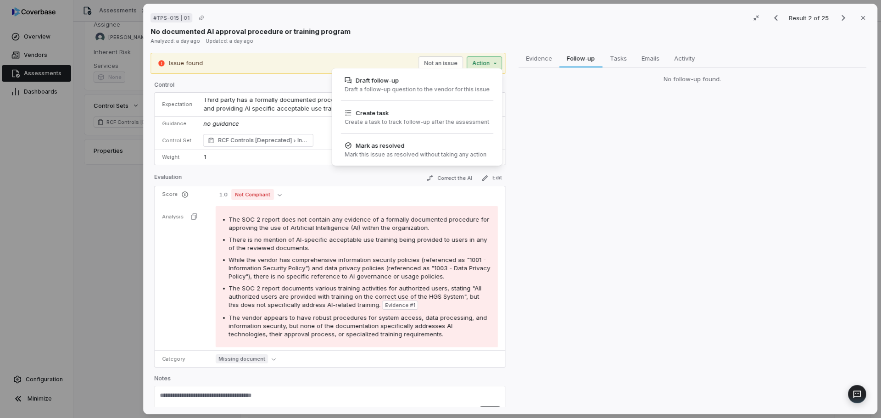
click at [483, 65] on div "# TPS-015 | 01 Result 2 of 25 Close No documented AI approval procedure or trai…" at bounding box center [440, 209] width 881 height 418
click at [445, 126] on div "Create task Create a task to track follow-up after the assessment" at bounding box center [417, 117] width 152 height 25
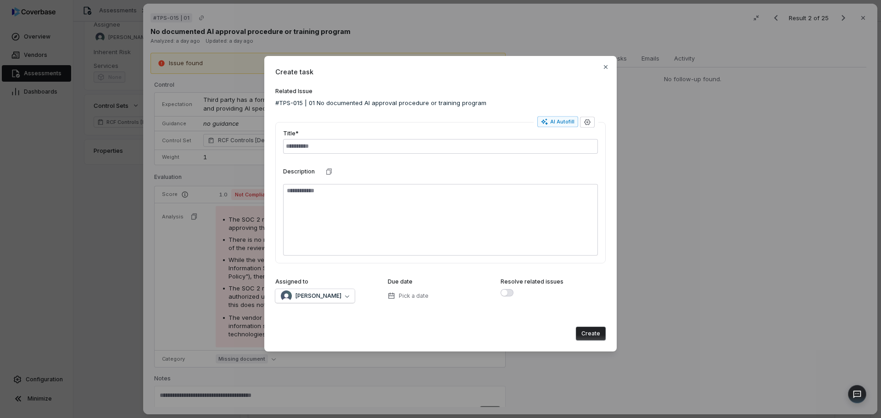
drag, startPoint x: 605, startPoint y: 72, endPoint x: 601, endPoint y: 67, distance: 6.5
click at [604, 72] on div "Create task Related Issue #TPS-015 | 01 No documented AI approval procedure or …" at bounding box center [440, 204] width 352 height 296
click at [601, 66] on div "Create task Related Issue #TPS-015 | 01 No documented AI approval procedure or …" at bounding box center [440, 204] width 352 height 296
click at [605, 66] on icon "button" at bounding box center [606, 67] width 4 height 4
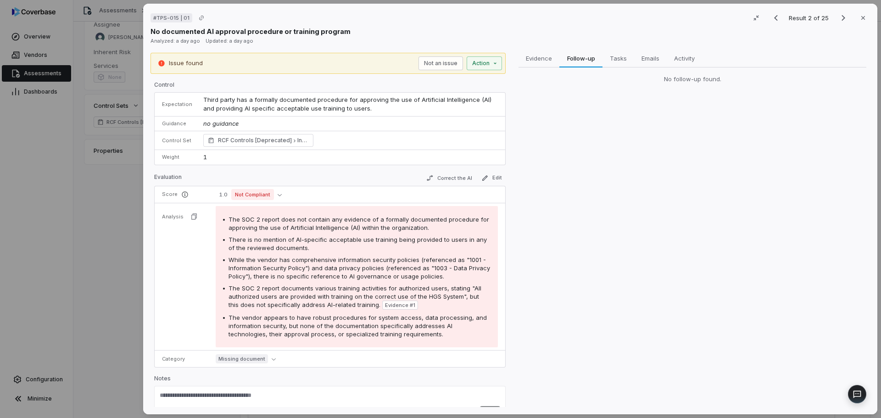
click at [477, 70] on div "Issue found Not an issue Action" at bounding box center [327, 63] width 355 height 21
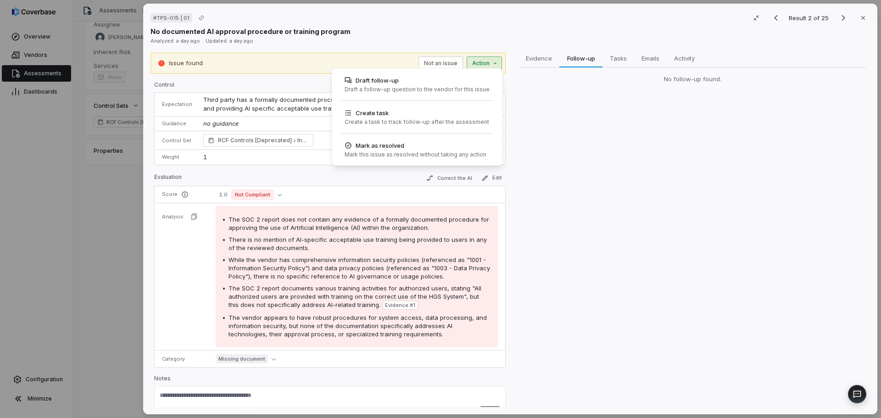
click at [485, 66] on div "# TPS-015 | 01 Result 2 of 25 Close No documented AI approval procedure or trai…" at bounding box center [440, 209] width 881 height 418
click at [444, 90] on div "Draft a follow-up question to the vendor for this issue" at bounding box center [416, 89] width 145 height 7
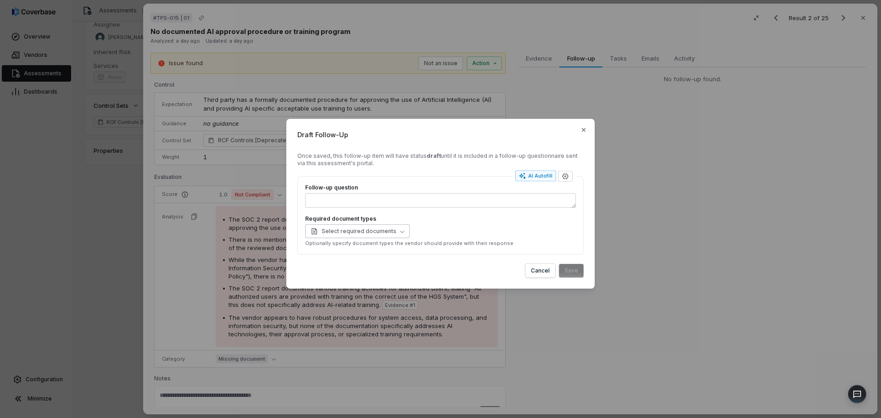
click at [360, 235] on button "Select required documents" at bounding box center [357, 231] width 105 height 14
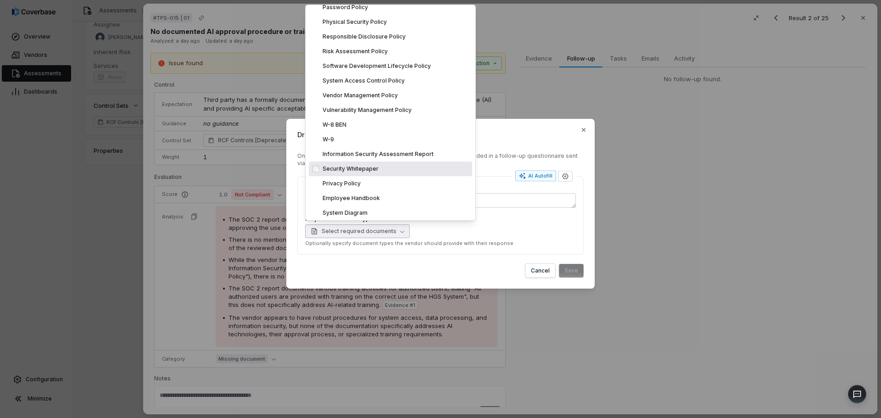
scroll to position [688, 0]
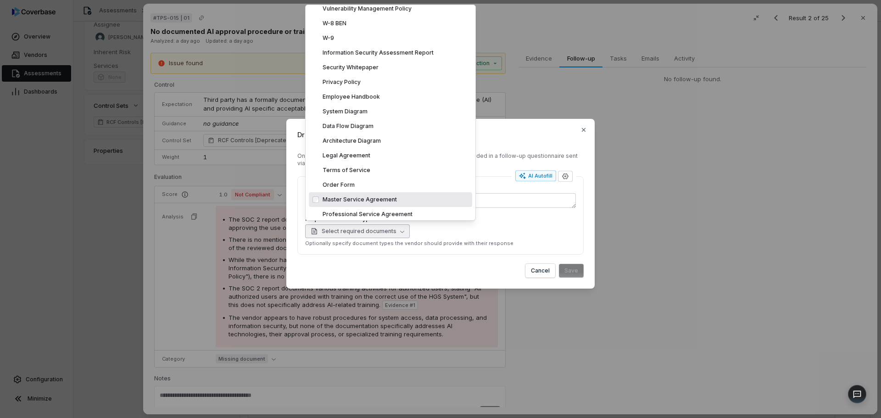
click at [487, 222] on label "Required document types" at bounding box center [440, 218] width 271 height 7
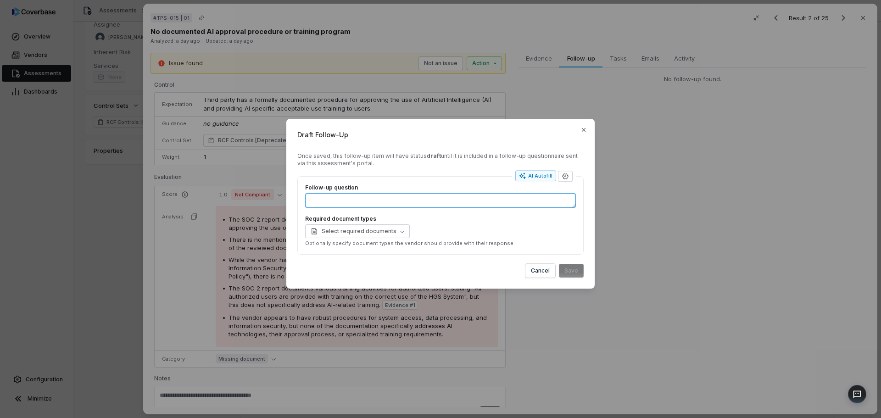
click at [454, 197] on textarea "Follow-up question" at bounding box center [440, 200] width 271 height 15
click at [537, 178] on div "AI Autofill" at bounding box center [535, 175] width 33 height 7
click at [350, 235] on div "2 document types" at bounding box center [440, 231] width 271 height 14
type textarea "*"
type textarea "**********"
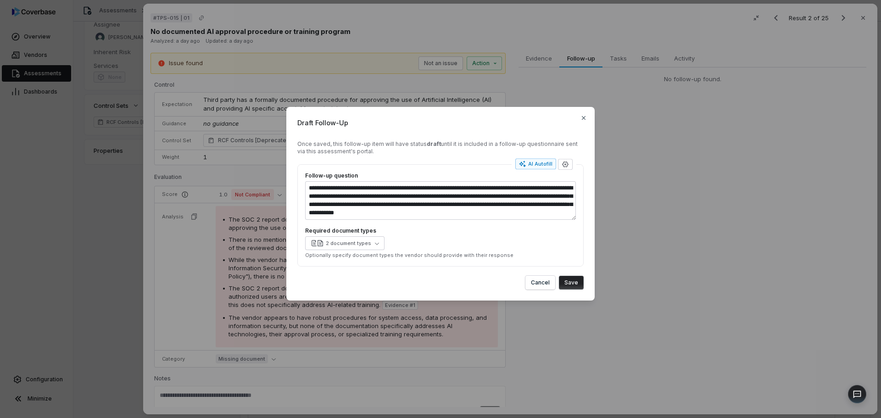
type textarea "*"
click at [576, 280] on button "Save" at bounding box center [571, 283] width 25 height 14
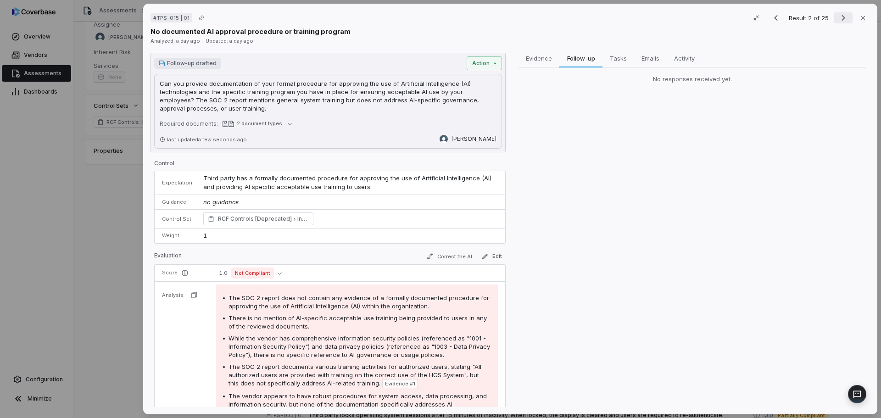
click at [844, 18] on button "Next result" at bounding box center [843, 17] width 18 height 11
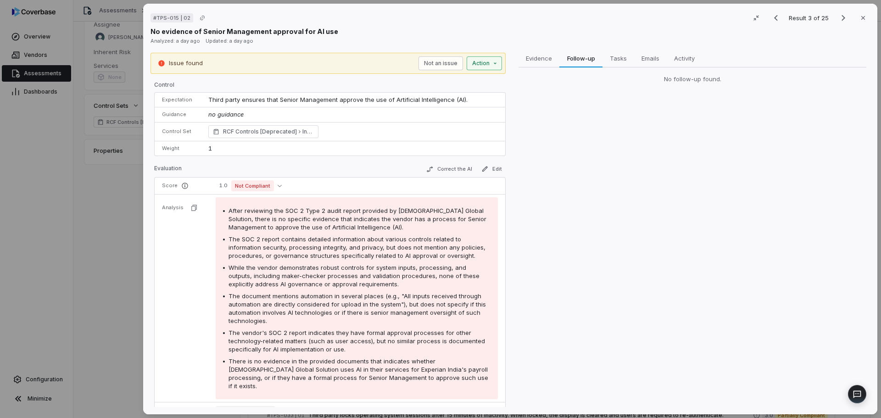
click at [483, 66] on div "# TPS-015 | 02 Result 3 of 25 Close No evidence of Senior Management approval f…" at bounding box center [440, 209] width 881 height 418
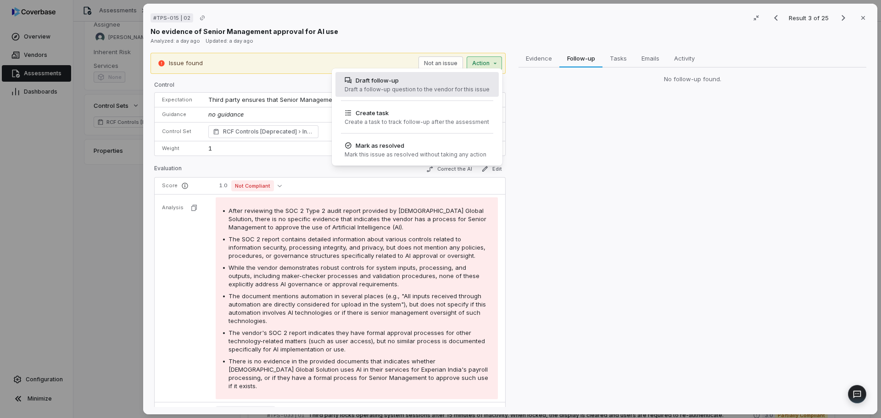
click at [445, 83] on div "Draft follow-up" at bounding box center [416, 80] width 145 height 9
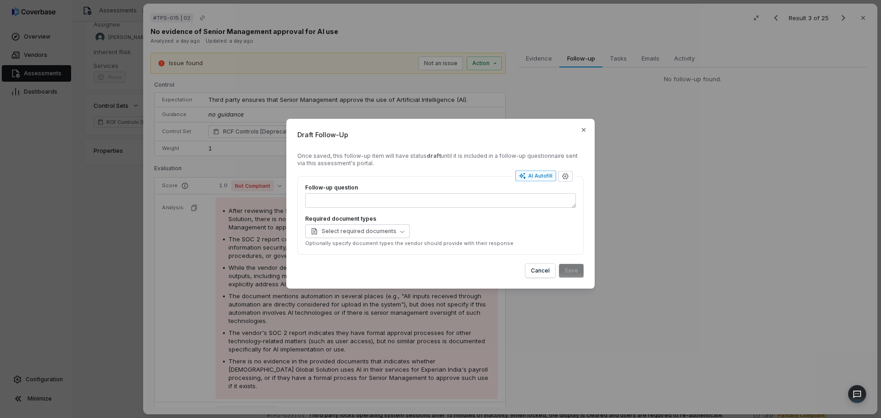
click at [529, 176] on div "AI Autofill" at bounding box center [535, 175] width 33 height 7
click at [368, 232] on div "3 document types" at bounding box center [440, 231] width 271 height 14
type textarea "*"
type textarea "**********"
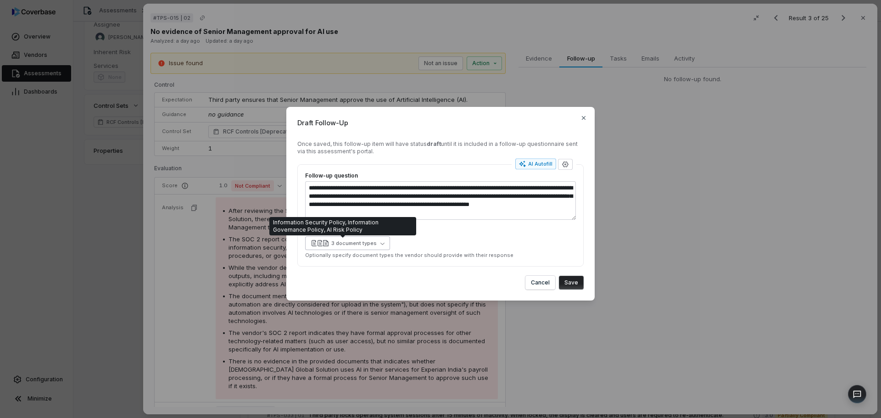
click at [373, 241] on div "3 document types" at bounding box center [353, 243] width 45 height 7
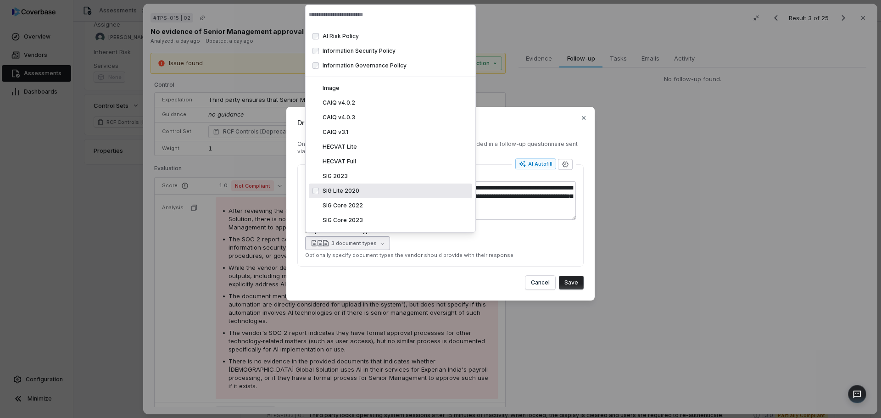
click at [522, 233] on label "Required document types" at bounding box center [440, 230] width 271 height 7
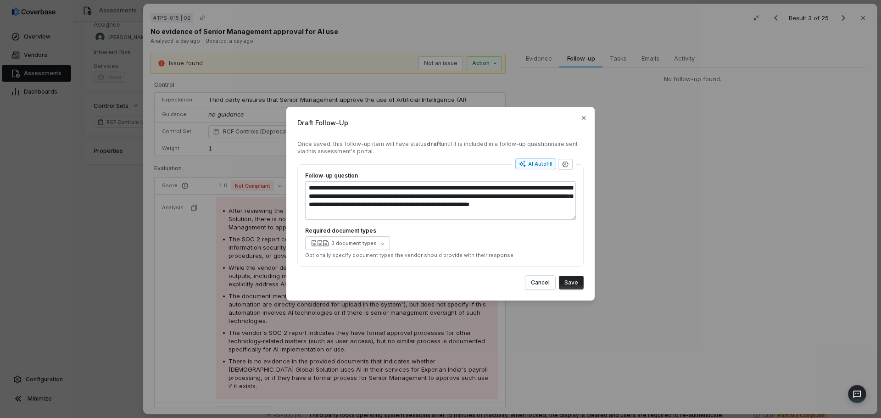
click at [579, 282] on button "Save" at bounding box center [571, 283] width 25 height 14
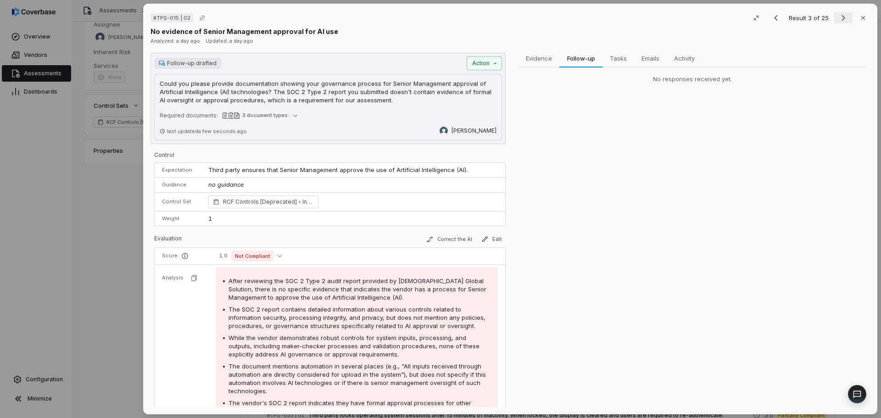
click at [838, 18] on icon "Next result" at bounding box center [843, 17] width 11 height 11
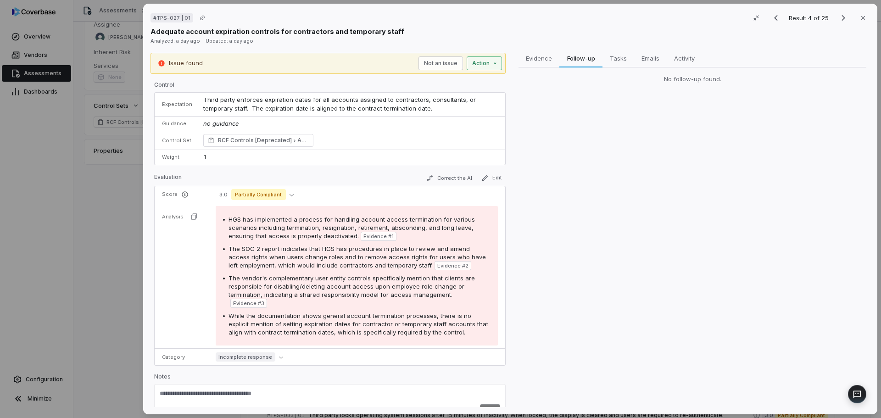
click at [483, 61] on div "# TPS-027 | 01 Result 4 of 25 Close Adequate account expiration controls for co…" at bounding box center [440, 209] width 881 height 418
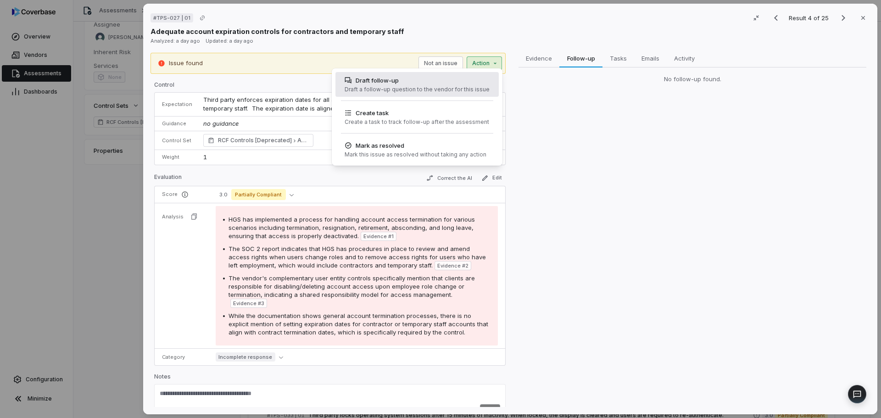
click at [439, 80] on div "Draft follow-up" at bounding box center [416, 80] width 145 height 9
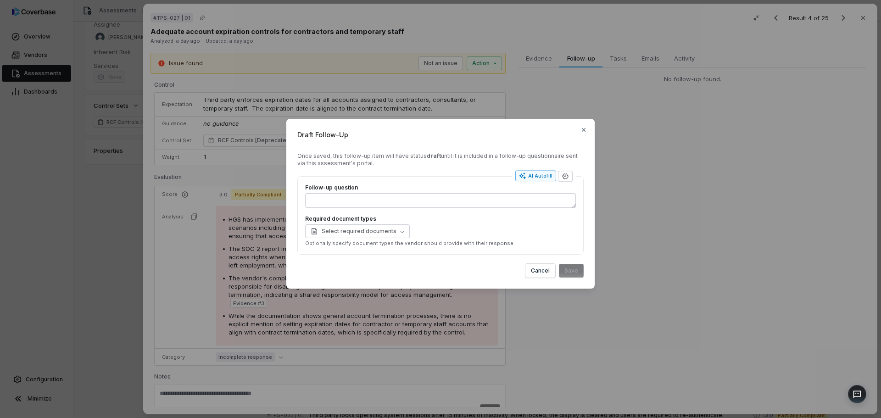
click at [545, 178] on div "AI Autofill" at bounding box center [535, 175] width 33 height 7
type textarea "*"
type textarea "**********"
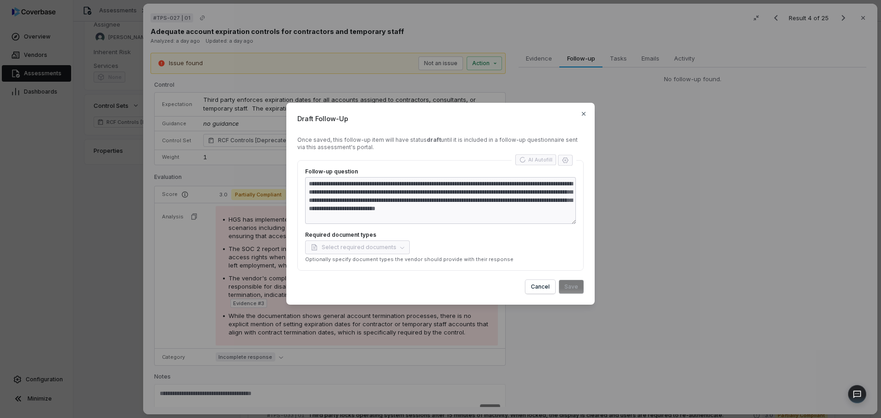
type textarea "*"
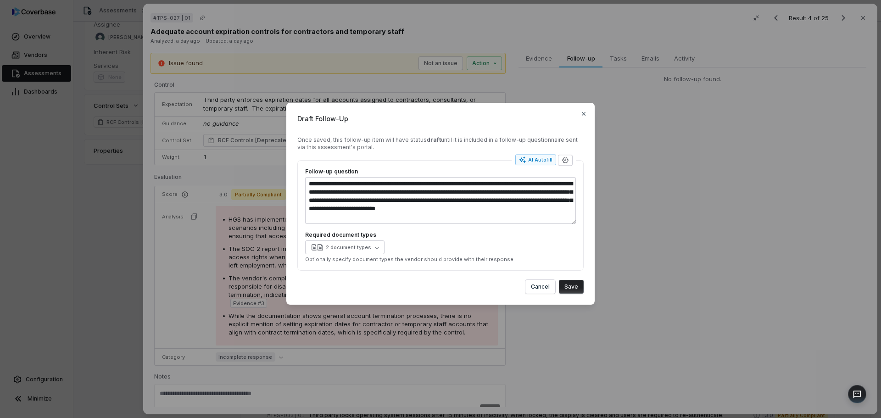
click at [580, 287] on button "Save" at bounding box center [571, 287] width 25 height 14
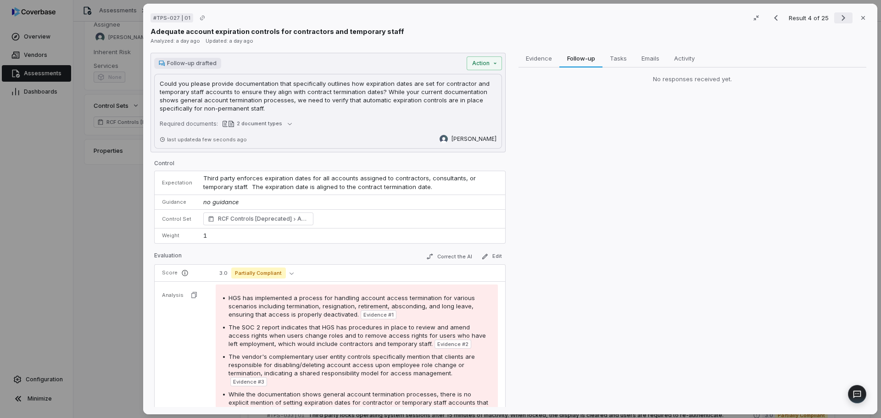
click at [839, 14] on icon "Next result" at bounding box center [843, 17] width 11 height 11
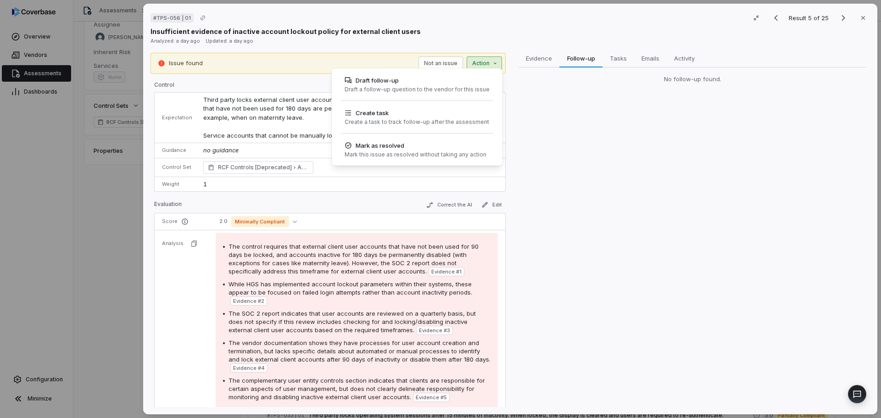
click at [485, 67] on div "# TPS-056 | 01 Result 5 of 25 Close Insufficient evidence of inactive account l…" at bounding box center [440, 209] width 881 height 418
click at [455, 87] on div "Draft a follow-up question to the vendor for this issue" at bounding box center [416, 89] width 145 height 7
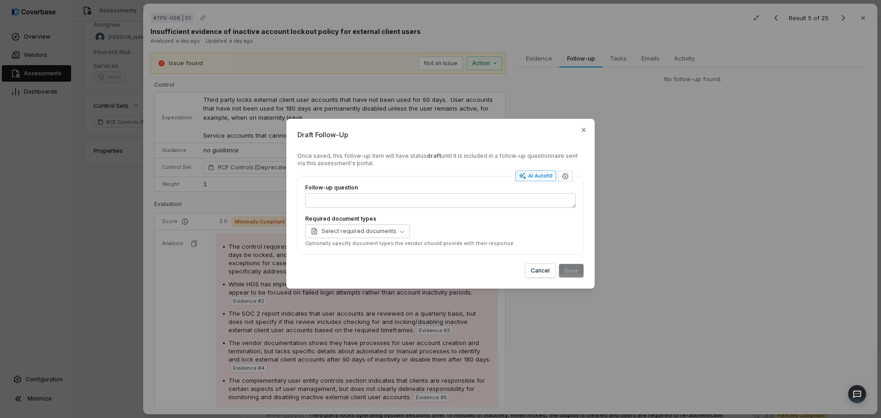
click at [548, 176] on div "AI Autofill" at bounding box center [535, 175] width 33 height 7
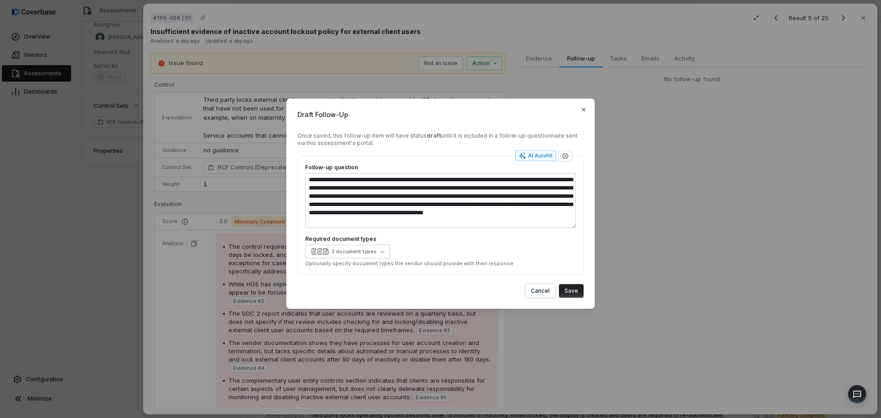
type textarea "*"
type textarea "**********"
click at [577, 290] on button "Save" at bounding box center [571, 291] width 25 height 14
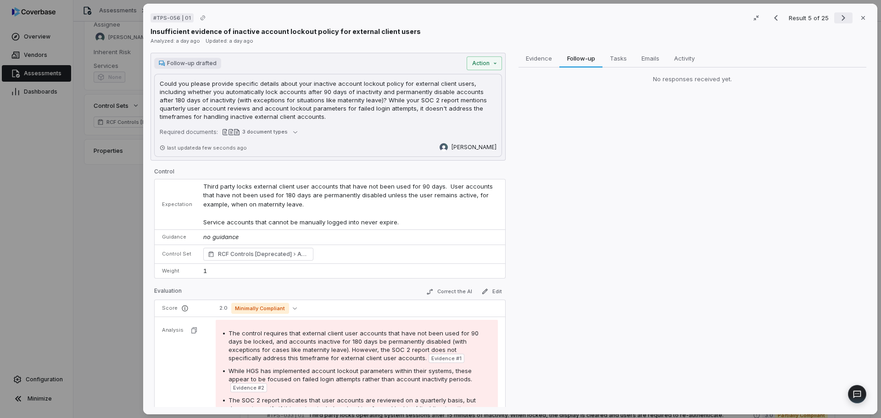
click at [846, 17] on button "Next result" at bounding box center [843, 17] width 18 height 11
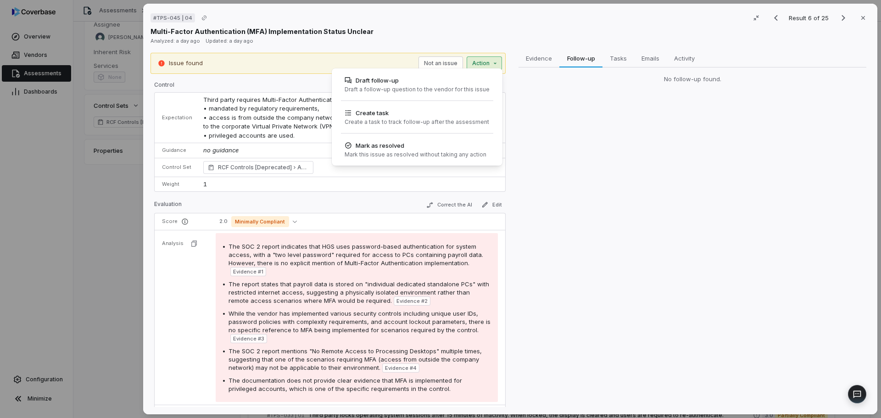
click at [482, 65] on div "# TPS-045 | 04 Result 6 of 25 Close Multi-Factor Authentication (MFA) Implement…" at bounding box center [440, 209] width 881 height 418
click at [463, 85] on div "Draft follow-up Draft a follow-up question to the vendor for this issue" at bounding box center [417, 84] width 152 height 25
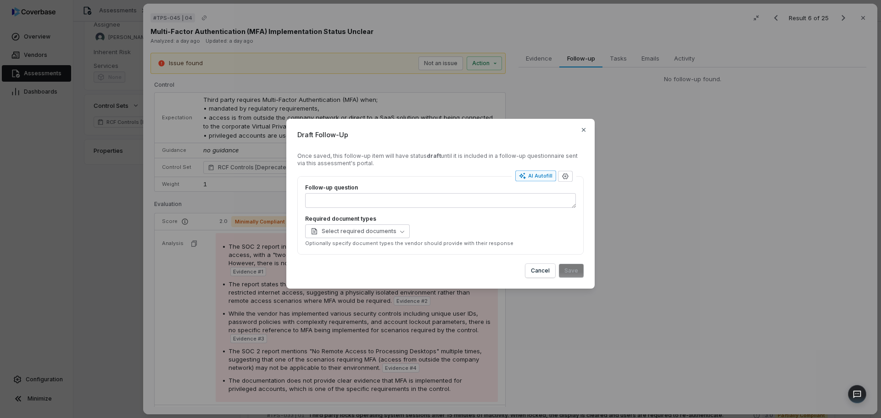
click at [542, 173] on div "AI Autofill" at bounding box center [535, 175] width 33 height 7
type textarea "*"
type textarea "**********"
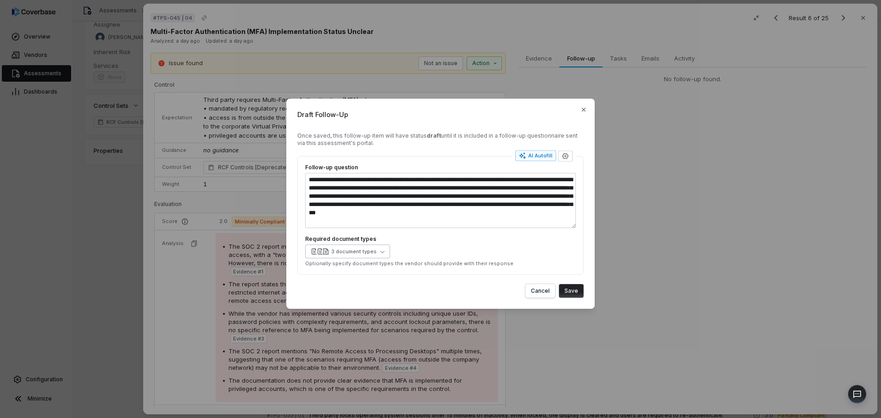
click at [363, 250] on div "3 document types" at bounding box center [353, 251] width 45 height 7
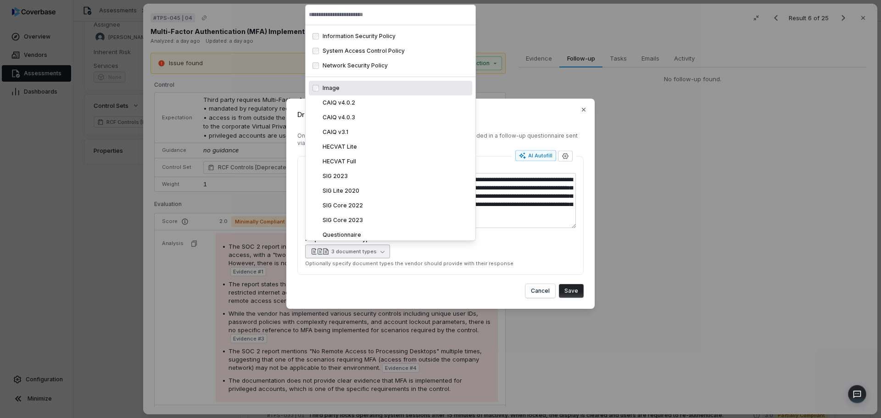
click at [495, 230] on div "**********" at bounding box center [440, 215] width 271 height 103
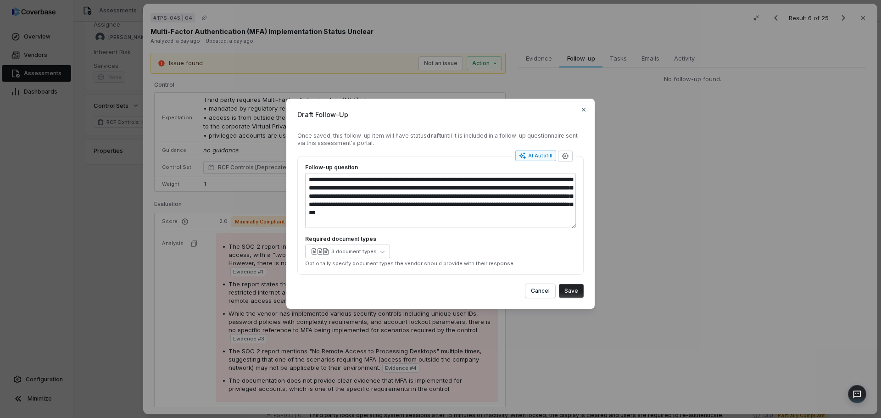
click at [586, 294] on div "**********" at bounding box center [440, 204] width 308 height 210
click at [580, 291] on button "Save" at bounding box center [571, 291] width 25 height 14
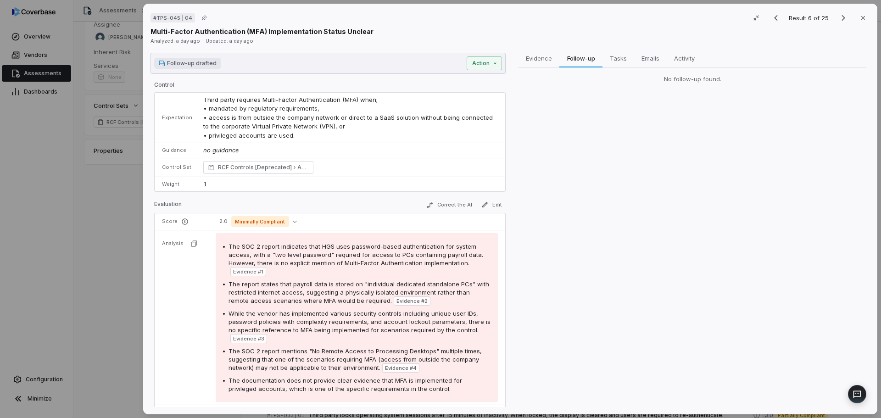
drag, startPoint x: 838, startPoint y: 27, endPoint x: 842, endPoint y: 23, distance: 5.9
click at [838, 27] on div "Multi-Factor Authentication (MFA) Implementation Status Unclear" at bounding box center [509, 32] width 719 height 10
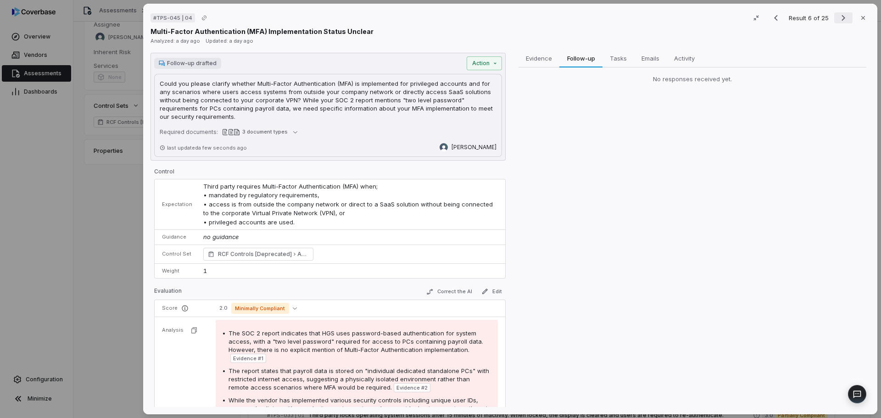
click at [843, 20] on icon "Next result" at bounding box center [843, 17] width 11 height 11
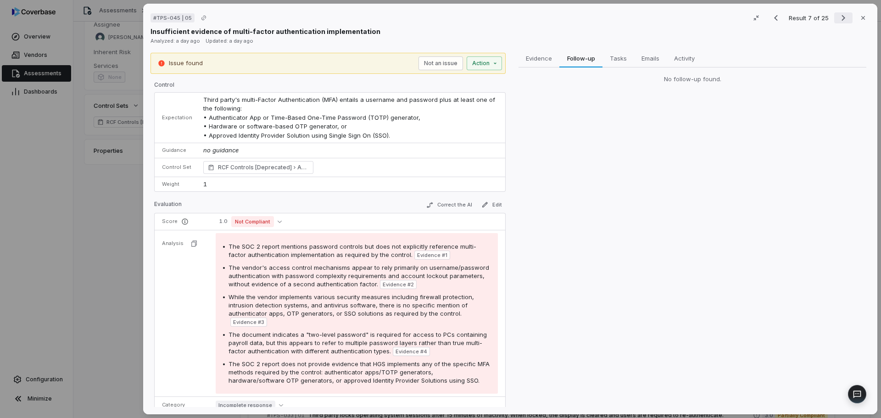
click at [842, 21] on icon "Next result" at bounding box center [843, 17] width 11 height 11
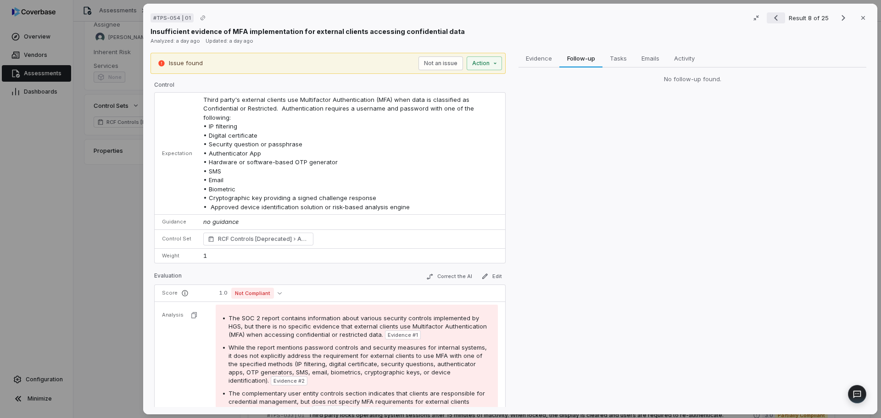
click at [775, 20] on icon "Previous result" at bounding box center [775, 17] width 11 height 11
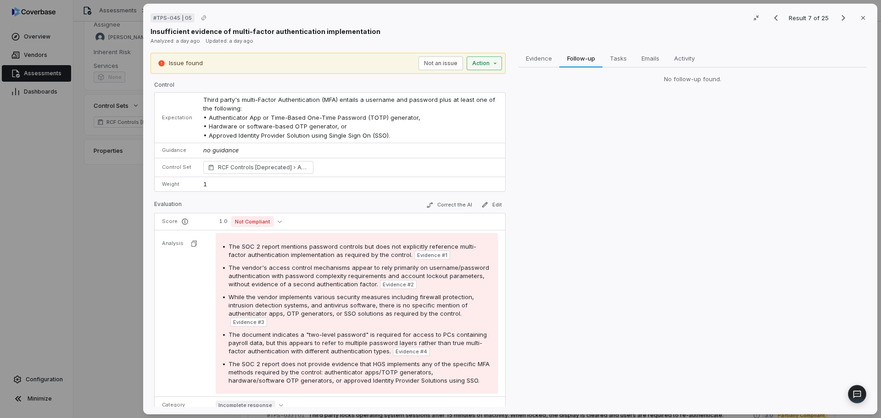
click at [477, 62] on div "# TPS-045 | 05 Result 7 of 25 Close Insufficient evidence of multi-factor authe…" at bounding box center [440, 209] width 881 height 418
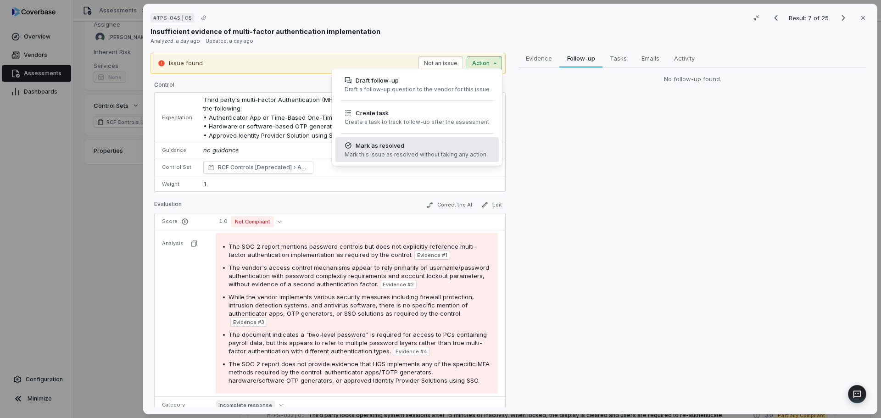
click at [450, 150] on div "Mark as resolved" at bounding box center [415, 145] width 142 height 9
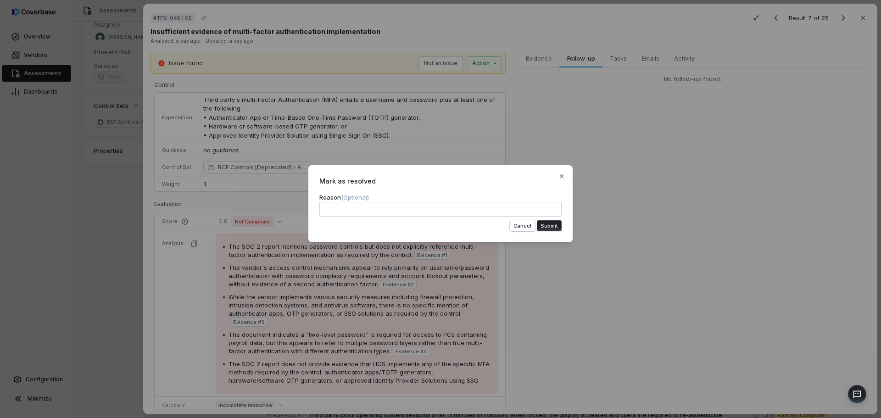
click at [561, 230] on button "Submit" at bounding box center [549, 225] width 25 height 11
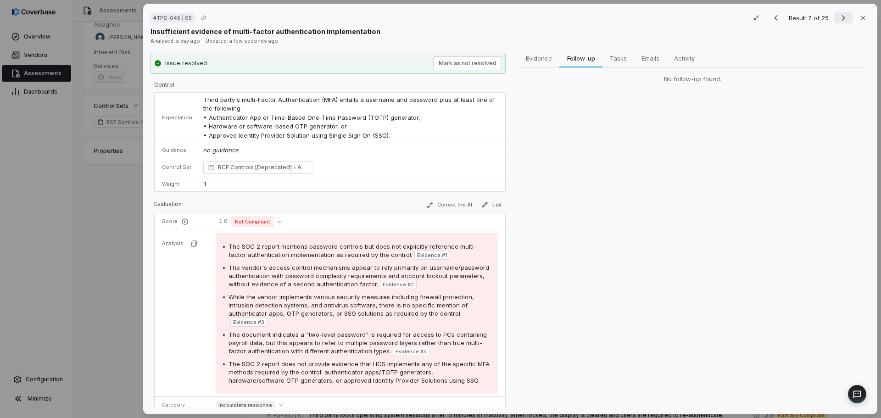
click at [840, 14] on icon "Next result" at bounding box center [843, 17] width 11 height 11
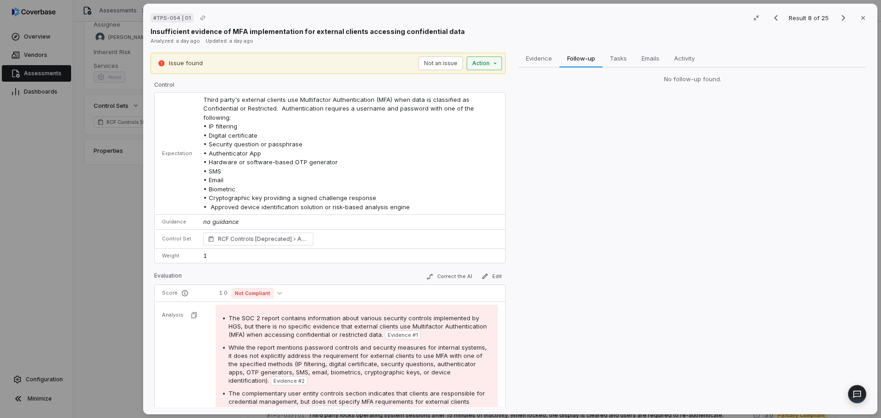
click at [479, 67] on div "# TPS-054 | 01 Result 8 of 25 Close Insufficient evidence of MFA implementation…" at bounding box center [440, 209] width 881 height 418
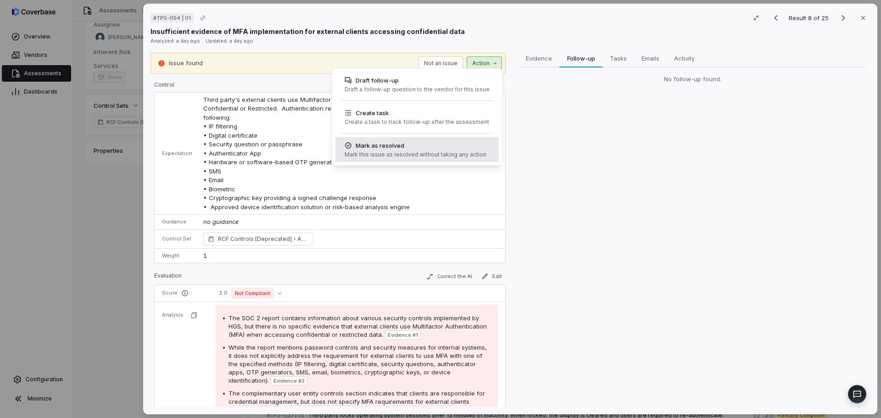
click at [418, 151] on div "Mark this issue as resolved without taking any action" at bounding box center [415, 154] width 142 height 7
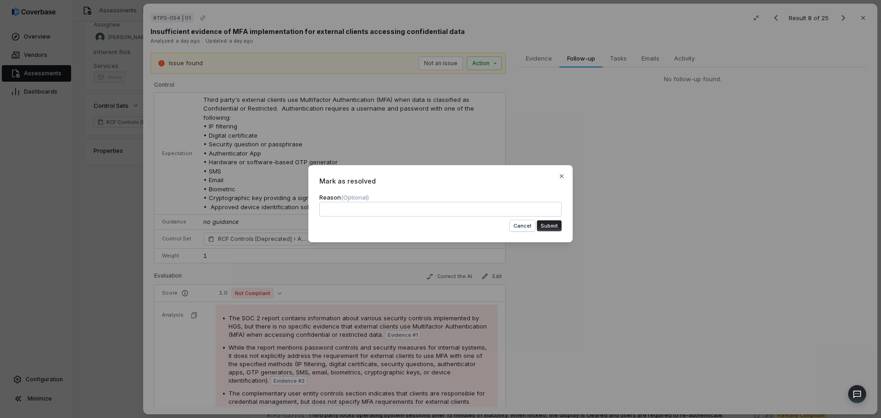
drag, startPoint x: 548, startPoint y: 227, endPoint x: 612, endPoint y: 195, distance: 71.4
click at [549, 227] on button "Submit" at bounding box center [549, 225] width 25 height 11
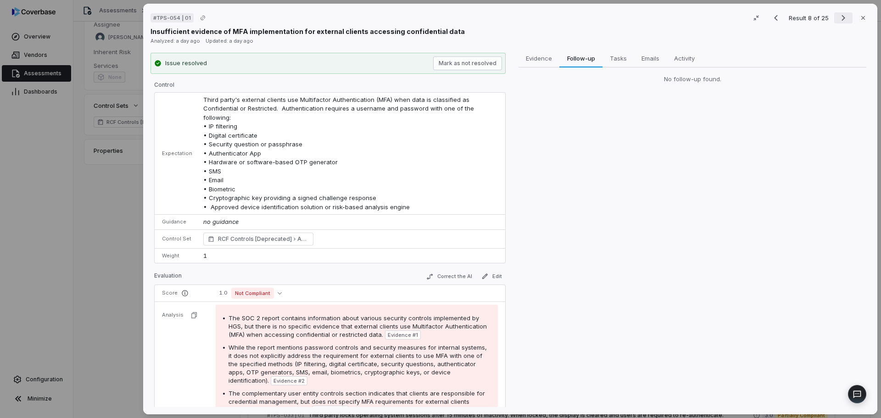
click at [844, 17] on button "Next result" at bounding box center [843, 17] width 18 height 11
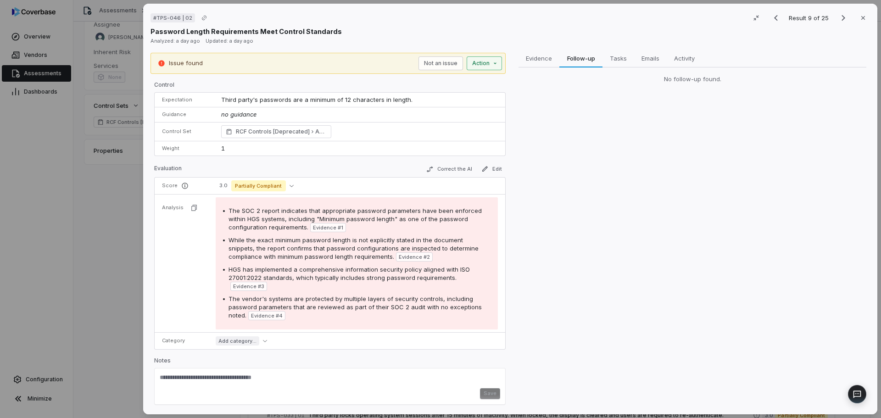
click at [481, 62] on div "# TPS-046 | 02 Result 9 of 25 Close Password Length Requirements Meet Control S…" at bounding box center [440, 209] width 881 height 418
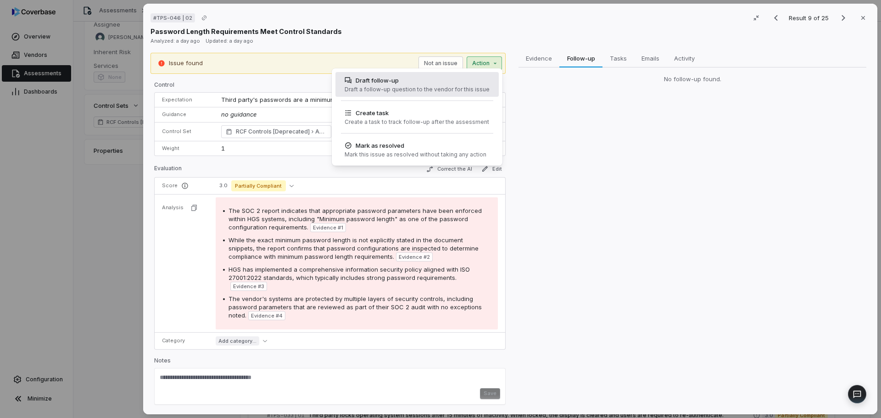
click at [431, 77] on div "Draft follow-up" at bounding box center [416, 80] width 145 height 9
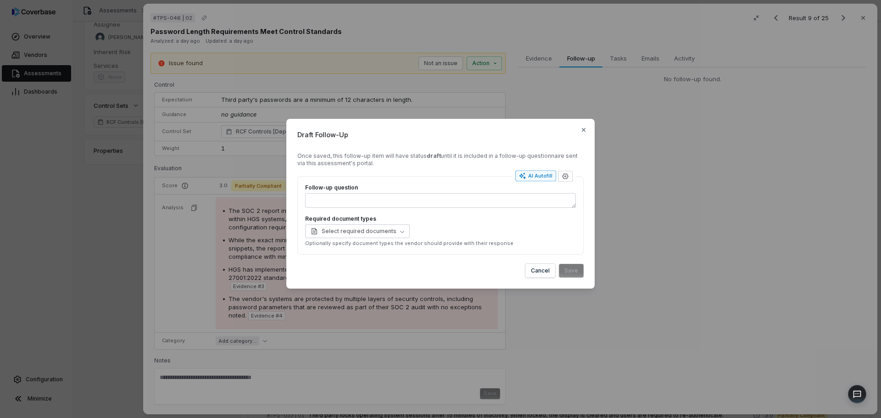
click at [535, 171] on button "AI Autofill" at bounding box center [535, 175] width 41 height 11
type textarea "*"
type textarea "**********"
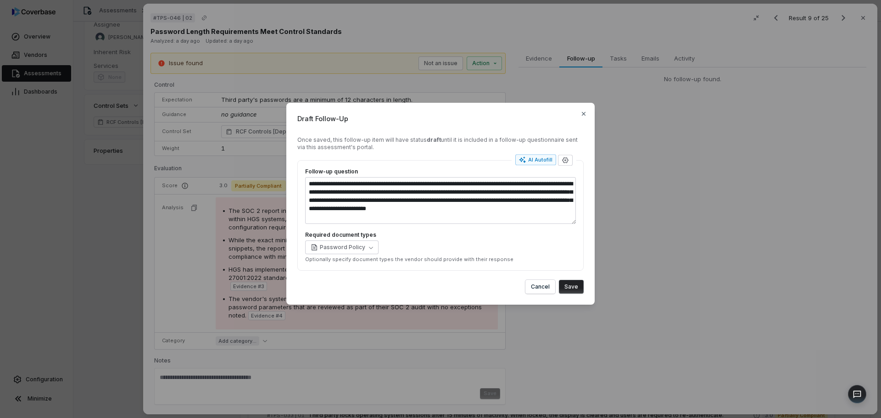
click at [572, 282] on button "Save" at bounding box center [571, 287] width 25 height 14
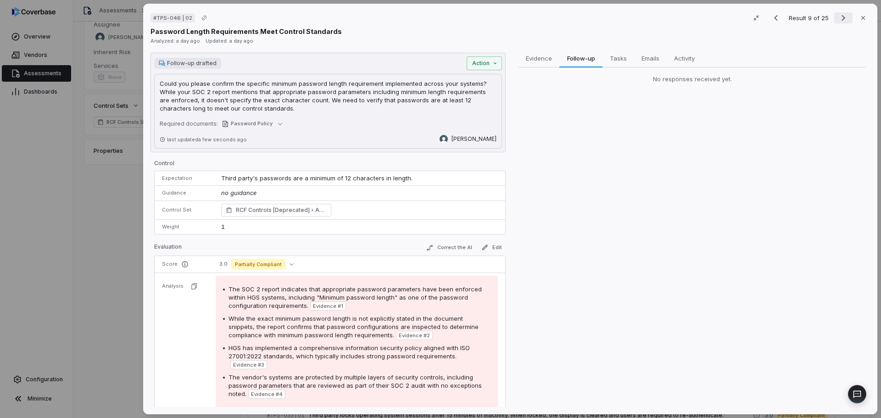
click at [844, 19] on button "Next result" at bounding box center [843, 17] width 18 height 11
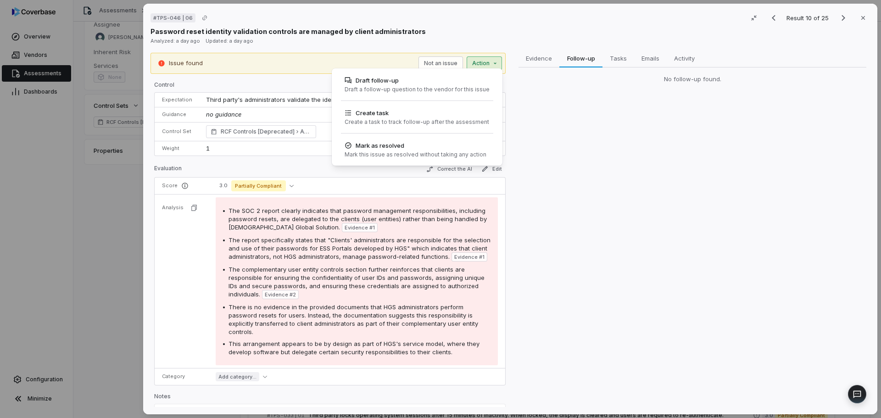
click at [483, 63] on div "# TPS-046 | 06 Result 10 of 25 Close Password reset identity validation control…" at bounding box center [440, 209] width 881 height 418
click at [457, 88] on div "Draft a follow-up question to the vendor for this issue" at bounding box center [416, 89] width 145 height 7
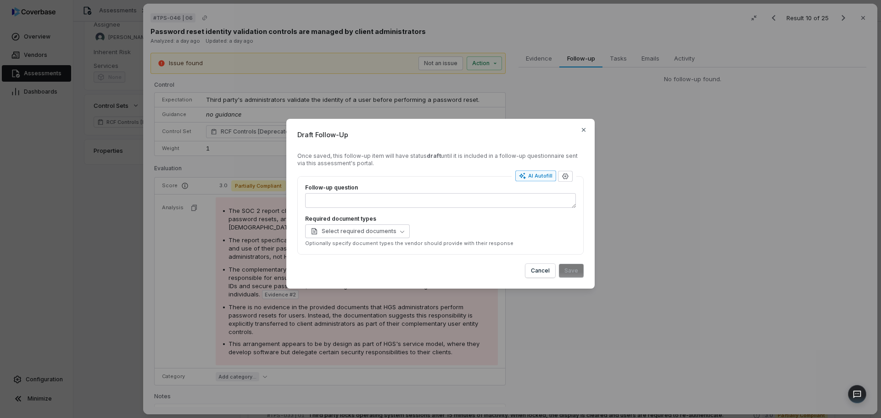
click at [530, 177] on div "AI Autofill" at bounding box center [535, 175] width 33 height 7
type textarea "*"
type textarea "**********"
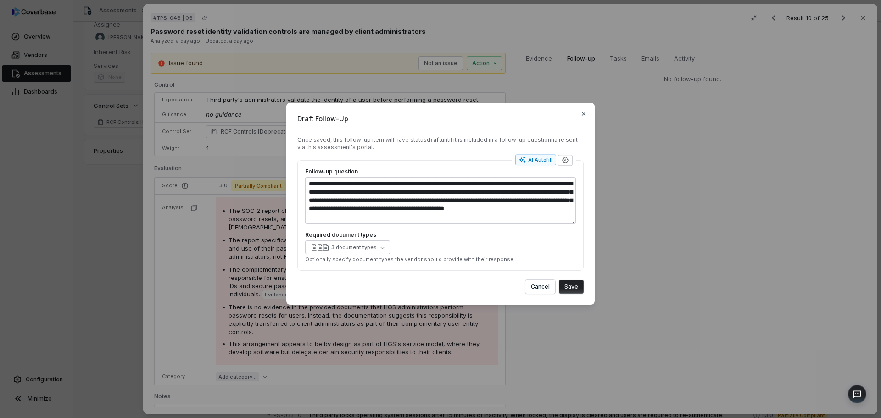
type textarea "*"
click at [576, 284] on button "Save" at bounding box center [571, 287] width 25 height 14
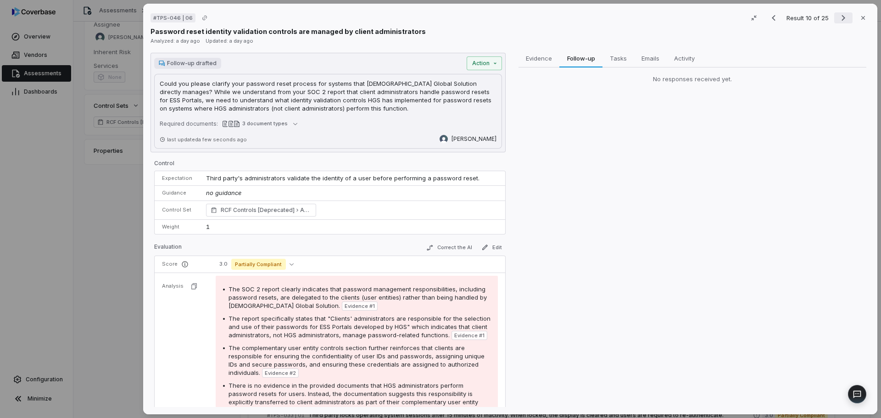
click at [843, 14] on icon "Next result" at bounding box center [843, 17] width 11 height 11
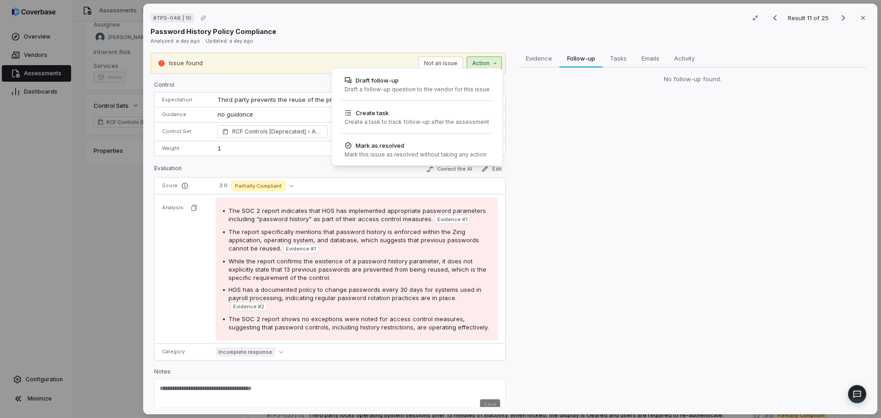
click at [477, 64] on div "# TPS-046 | 10 Result 11 of 25 Close Password History Policy Compliance Analyze…" at bounding box center [440, 209] width 881 height 418
click at [444, 89] on div "Draft a follow-up question to the vendor for this issue" at bounding box center [416, 89] width 145 height 7
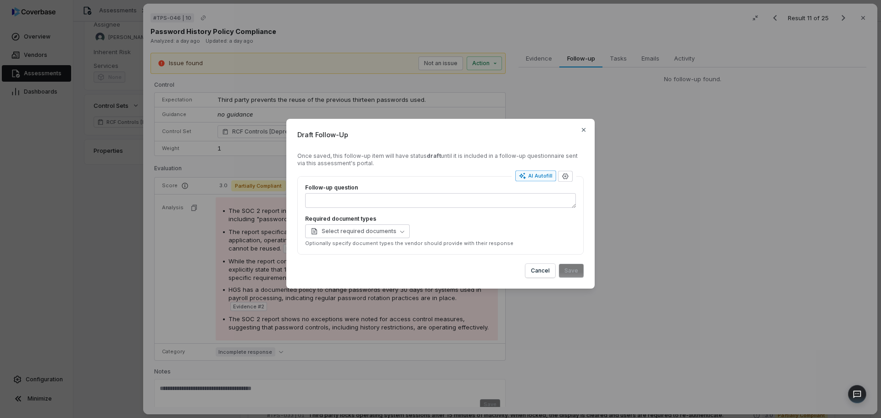
click at [532, 178] on div "AI Autofill" at bounding box center [535, 175] width 33 height 7
type textarea "*"
type textarea "**********"
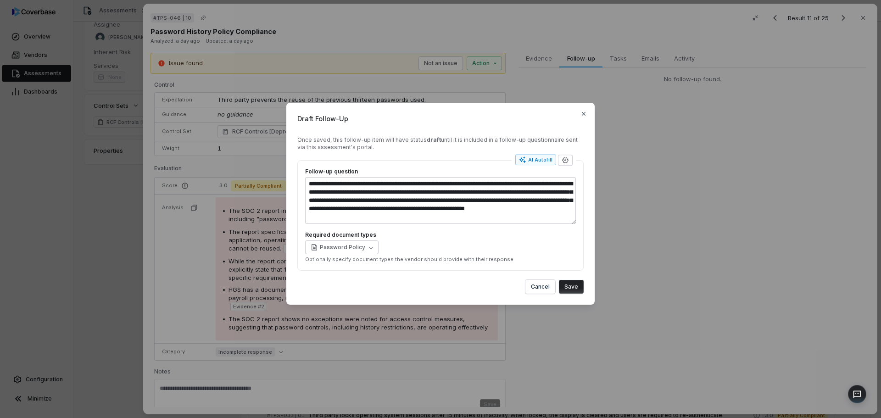
type textarea "*"
click at [565, 286] on button "Save" at bounding box center [571, 287] width 25 height 14
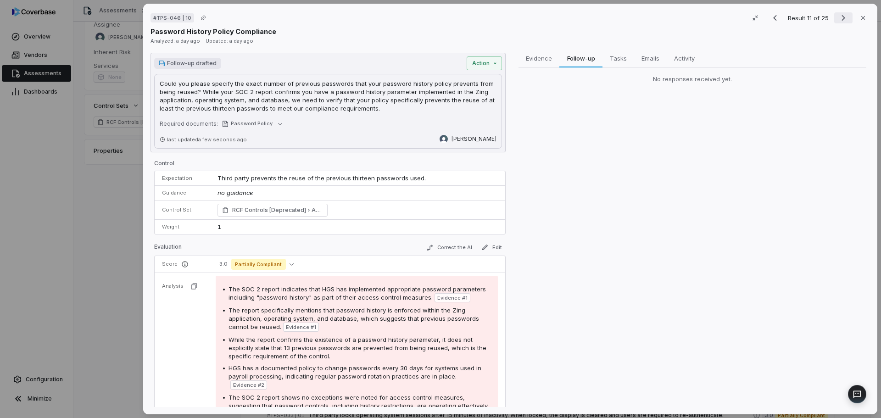
click at [838, 18] on icon "Next result" at bounding box center [843, 17] width 11 height 11
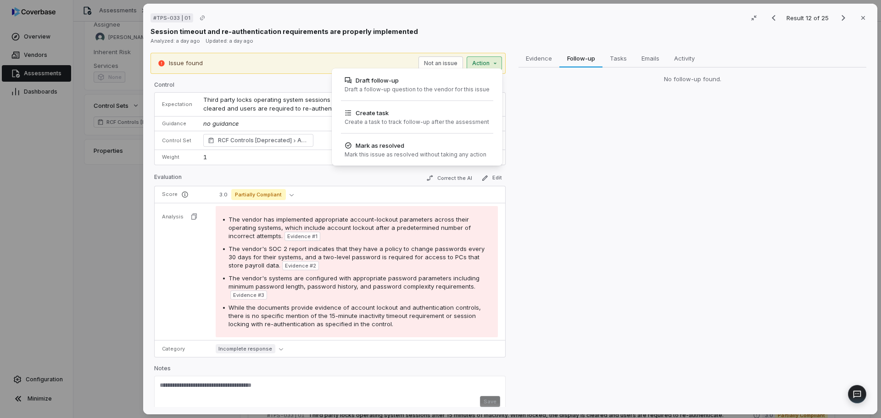
click at [485, 63] on div "# TPS-033 | 01 Result 12 of 25 Close Session timeout and re-authentication requ…" at bounding box center [440, 209] width 881 height 418
click at [391, 144] on div "Mark as resolved" at bounding box center [415, 145] width 142 height 9
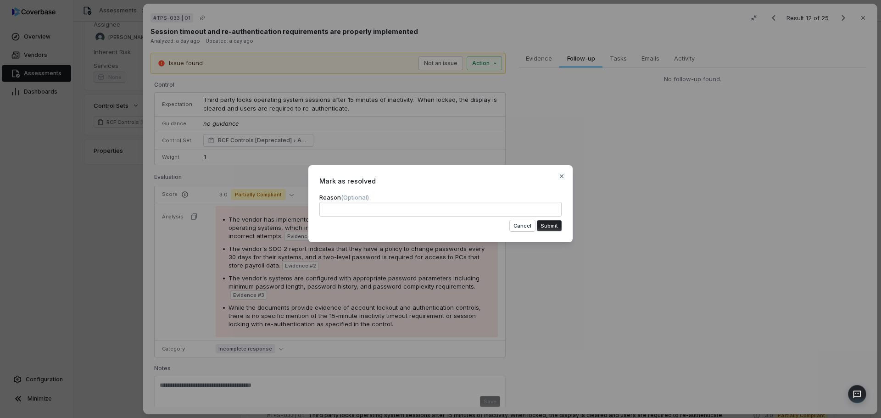
click at [544, 225] on button "Submit" at bounding box center [549, 225] width 25 height 11
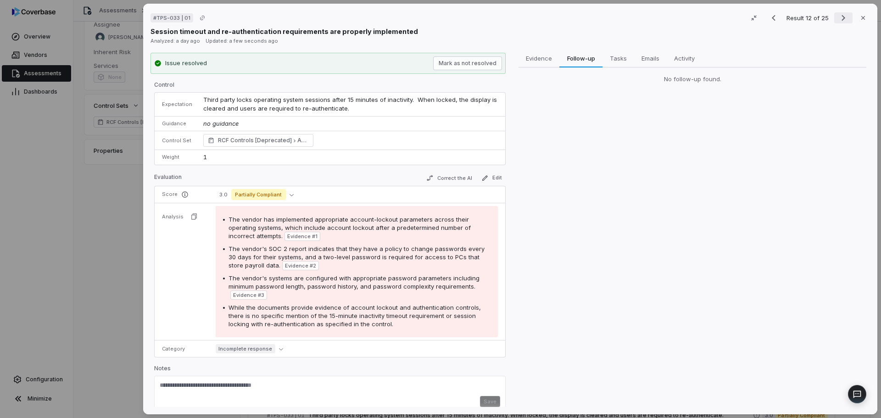
click at [839, 20] on icon "Next result" at bounding box center [843, 17] width 11 height 11
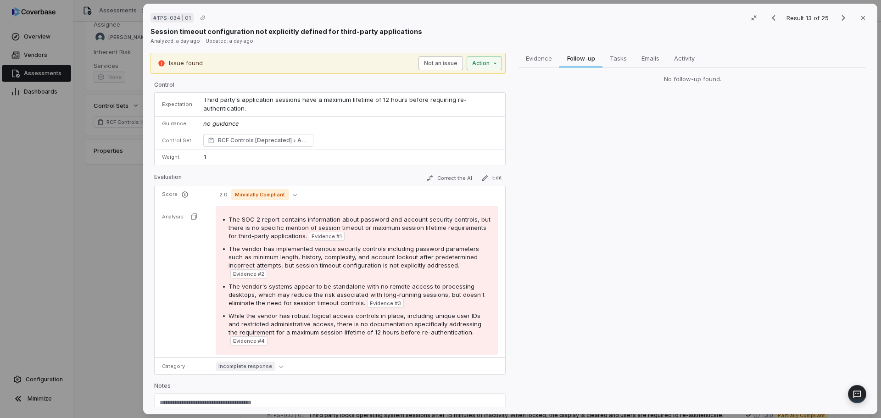
click at [436, 67] on button "Not an issue" at bounding box center [440, 63] width 44 height 14
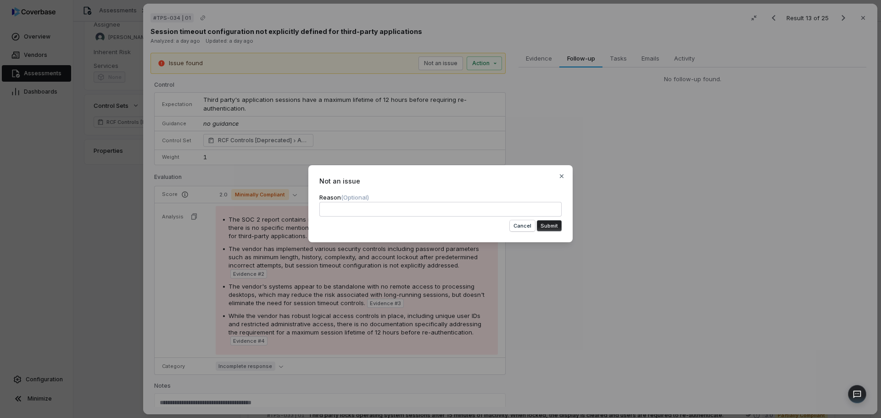
click at [548, 226] on button "Submit" at bounding box center [549, 225] width 25 height 11
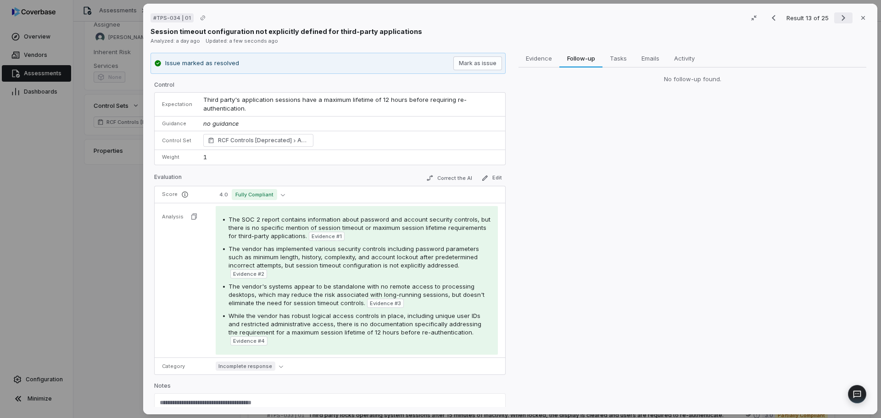
click at [844, 16] on icon "Next result" at bounding box center [843, 17] width 11 height 11
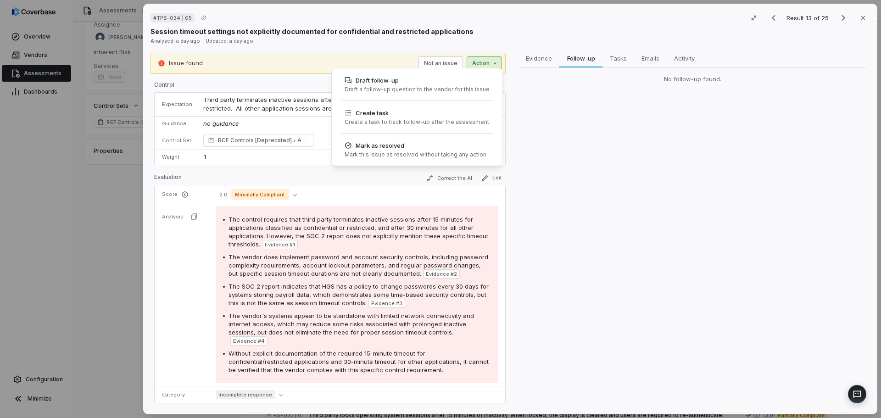
click at [494, 70] on div "Issue found Not an issue Action Draft follow-up Draft a follow-up question to t…" at bounding box center [327, 63] width 355 height 21
click at [425, 142] on div "Mark as resolved" at bounding box center [415, 145] width 142 height 9
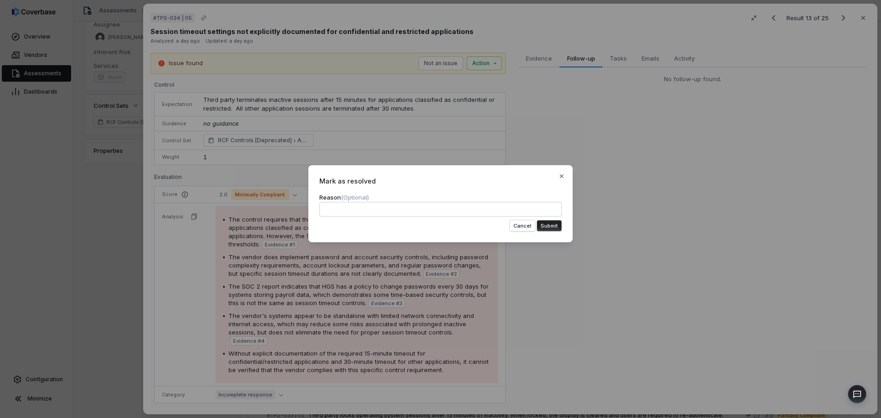
click at [559, 225] on button "Submit" at bounding box center [549, 225] width 25 height 11
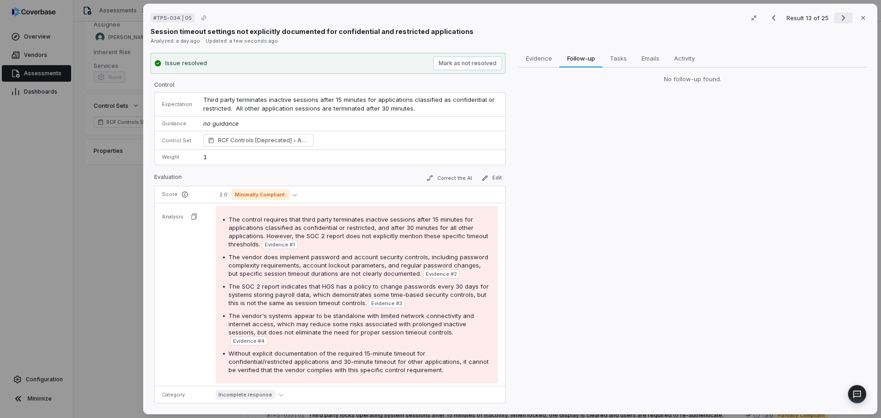
click at [838, 22] on icon "Next result" at bounding box center [843, 17] width 11 height 11
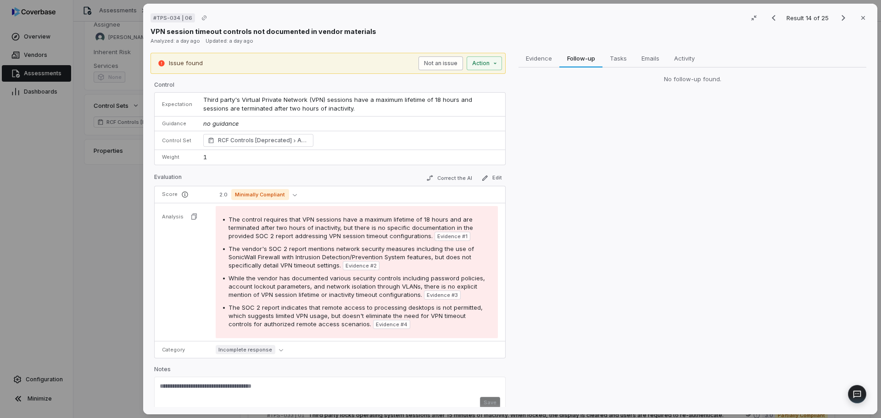
click at [449, 64] on button "Not an issue" at bounding box center [440, 63] width 44 height 14
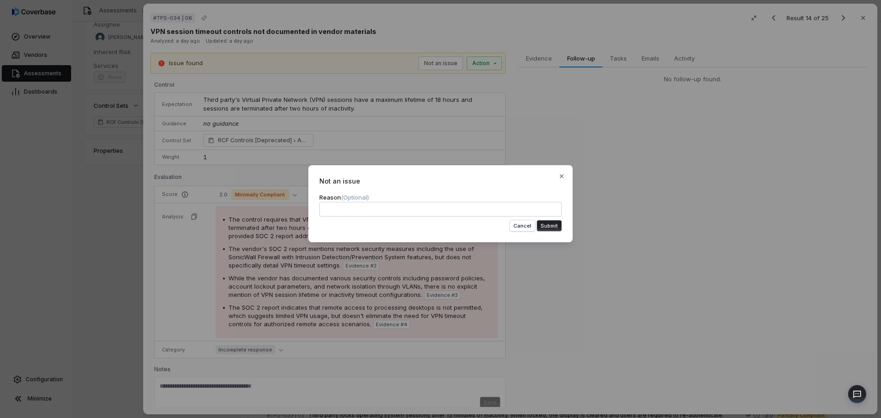
type textarea "*"
type textarea "**"
type textarea "*"
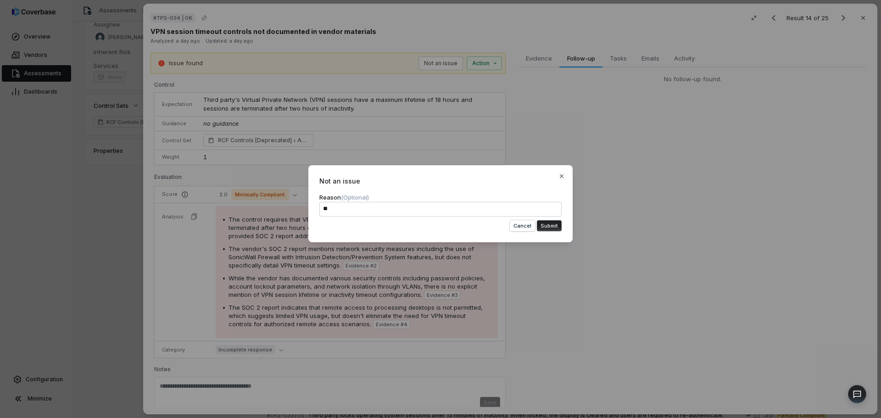
type textarea "***"
type textarea "*"
type textarea "***"
type textarea "*"
type textarea "*****"
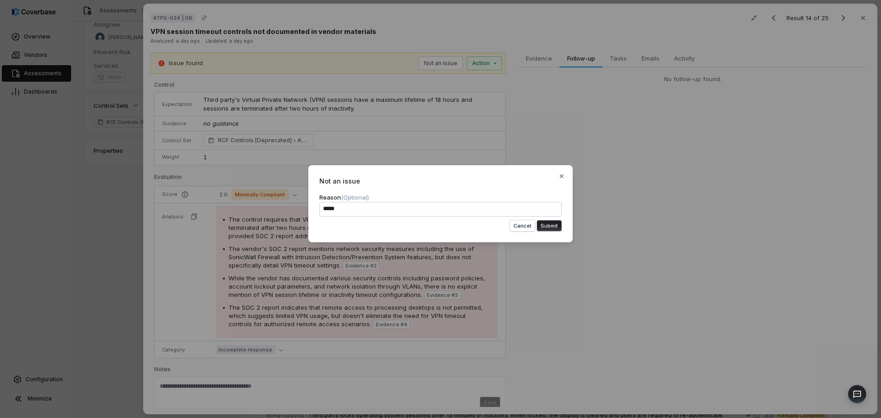
type textarea "*"
type textarea "******"
type textarea "*"
type textarea "******"
type textarea "*"
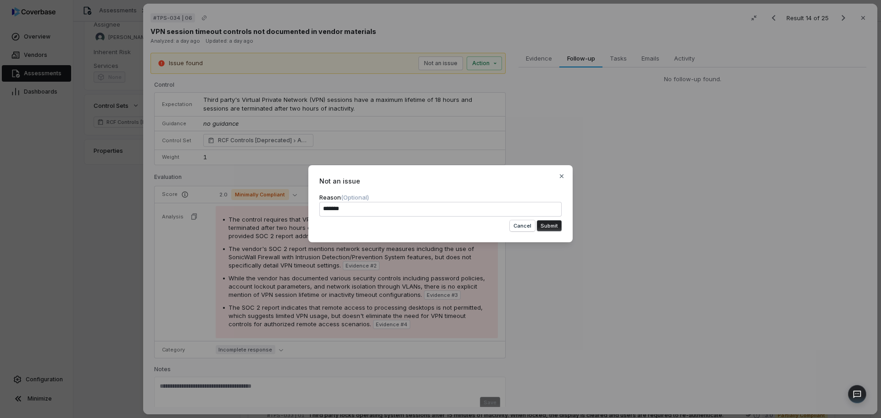
type textarea "********"
type textarea "*"
type textarea "*********"
type textarea "*"
type textarea "**********"
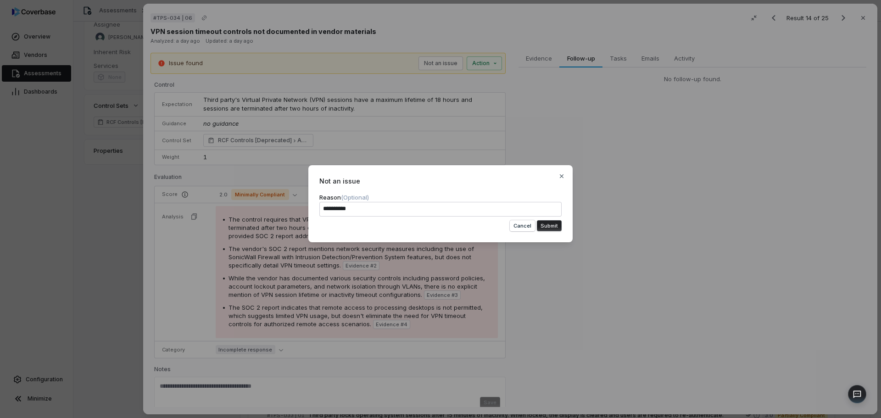
type textarea "*"
type textarea "**********"
type textarea "*"
type textarea "**********"
click at [553, 226] on button "Submit" at bounding box center [549, 225] width 25 height 11
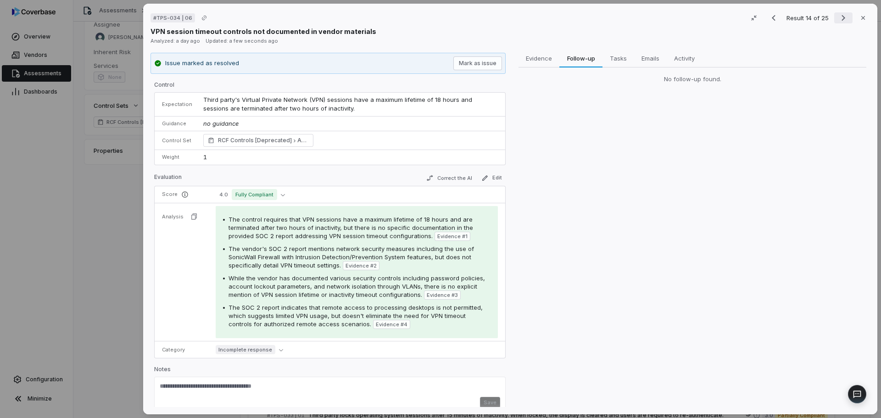
click at [840, 21] on icon "Next result" at bounding box center [843, 17] width 11 height 11
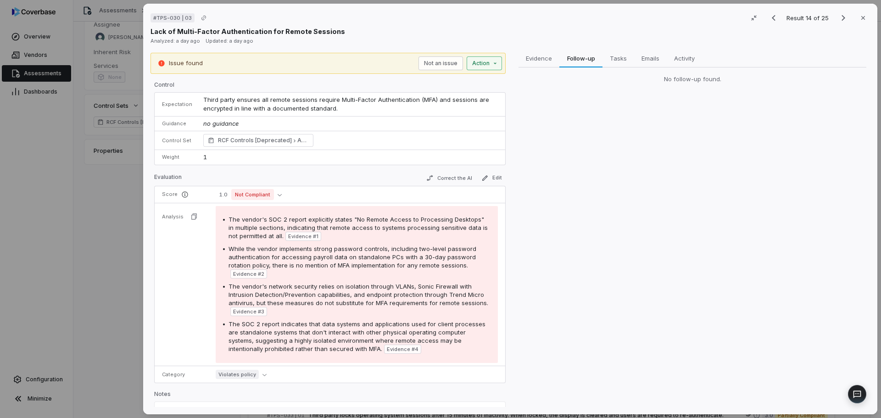
click at [476, 63] on div "# TPS-030 | 03 Result 14 of 25 Close Lack of Multi-Factor Authentication for Re…" at bounding box center [440, 209] width 881 height 418
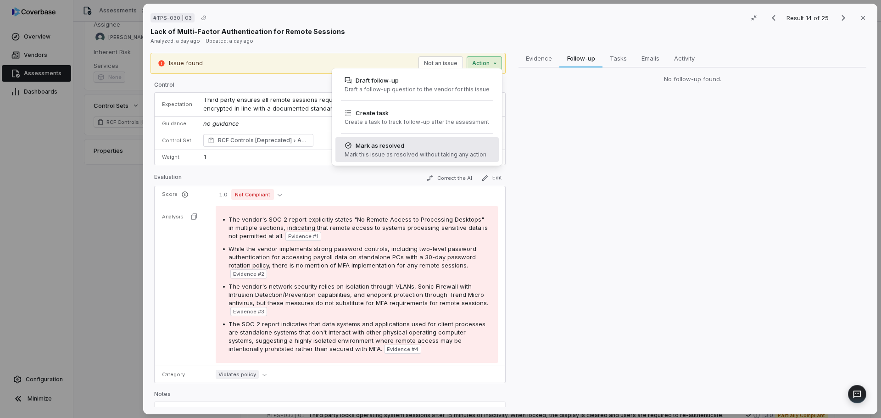
click at [418, 149] on div "Mark as resolved" at bounding box center [415, 145] width 142 height 9
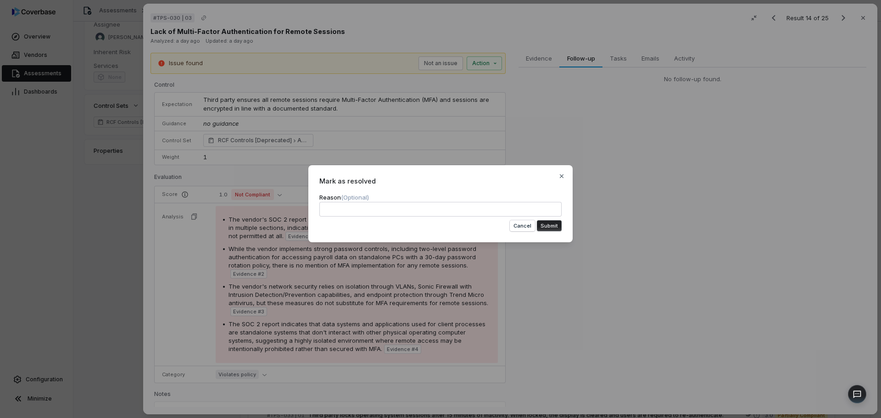
click at [551, 229] on button "Submit" at bounding box center [549, 225] width 25 height 11
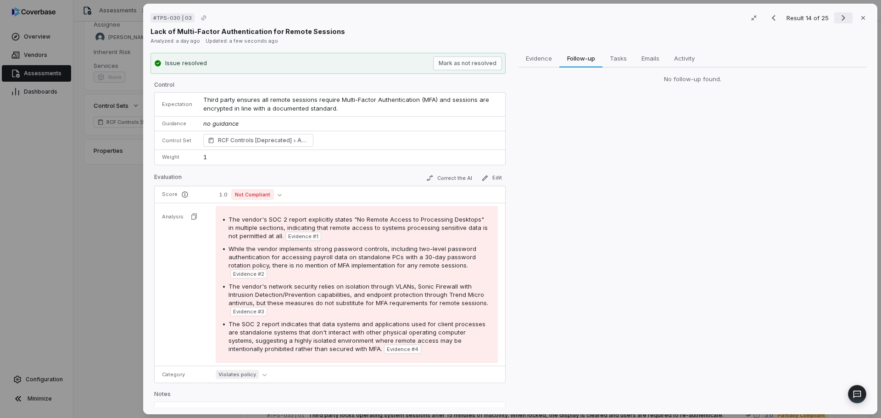
click at [838, 19] on icon "Next result" at bounding box center [843, 17] width 11 height 11
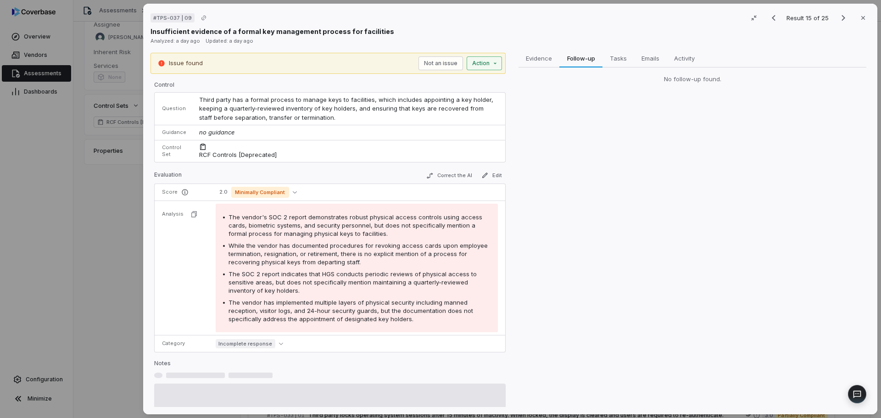
click at [472, 63] on div "# TPS-037 | 09 Result 15 of 25 Close Insufficient evidence of a formal key mana…" at bounding box center [440, 209] width 881 height 418
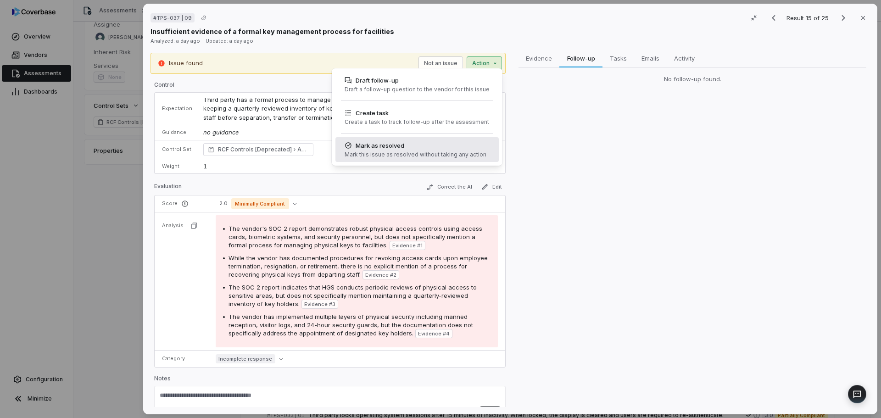
click at [381, 143] on div "Mark as resolved" at bounding box center [415, 145] width 142 height 9
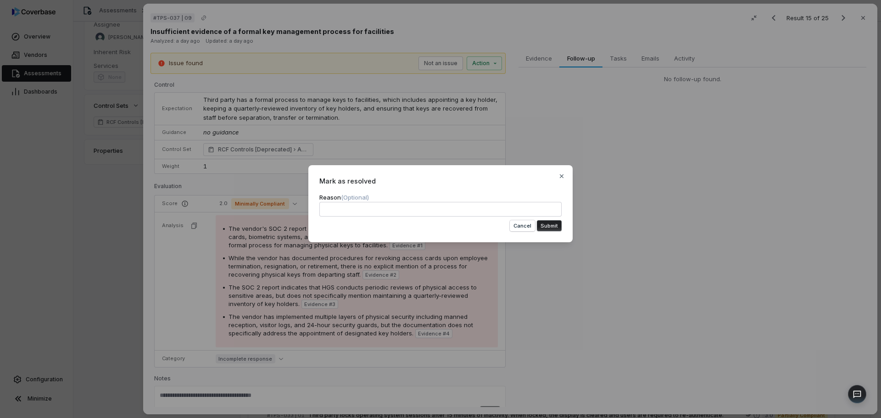
click at [550, 222] on button "Submit" at bounding box center [549, 225] width 25 height 11
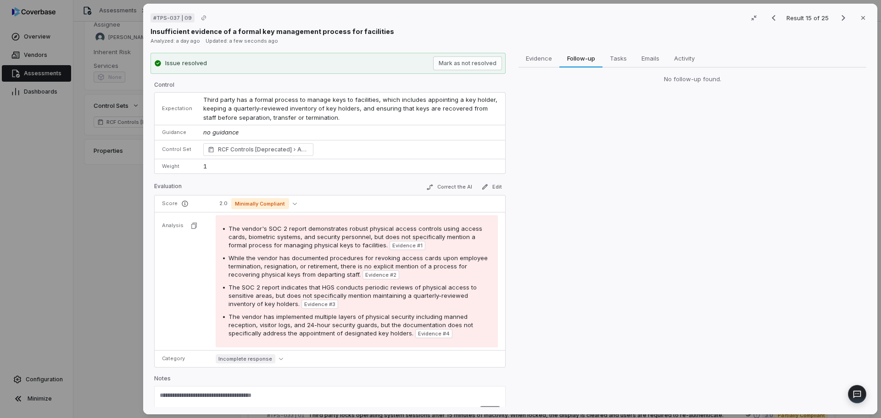
click at [838, 27] on div "Insufficient evidence of a formal key management process for facilities" at bounding box center [509, 32] width 719 height 10
click at [841, 20] on icon "Next result" at bounding box center [843, 18] width 4 height 6
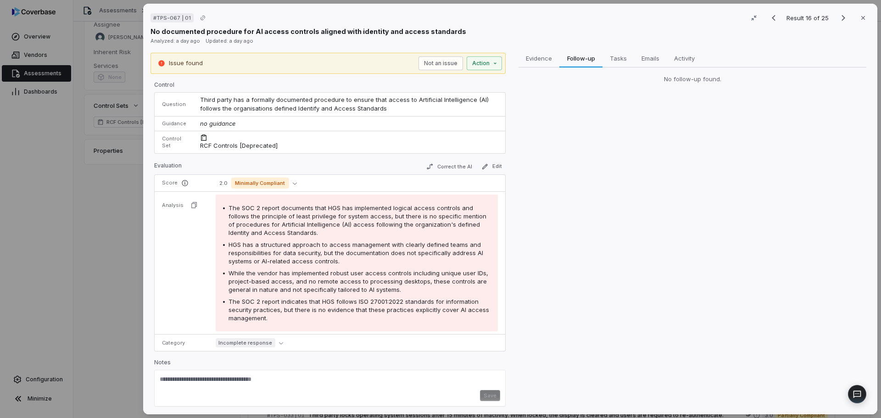
click at [458, 61] on button "Not an issue" at bounding box center [440, 63] width 44 height 14
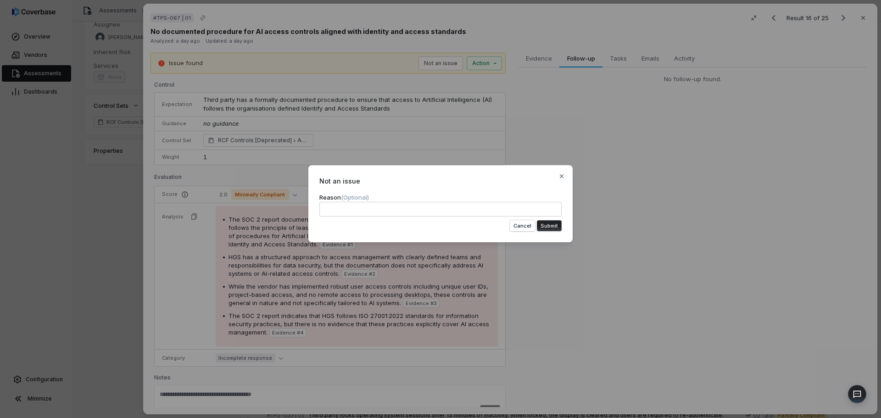
click at [558, 228] on button "Submit" at bounding box center [549, 225] width 25 height 11
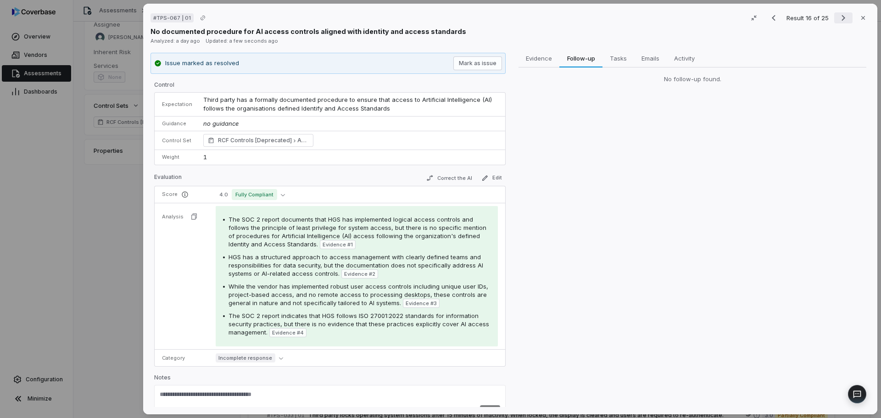
click at [840, 12] on div "Result 16 of 25 Close" at bounding box center [816, 18] width 105 height 14
click at [838, 20] on icon "Next result" at bounding box center [843, 17] width 11 height 11
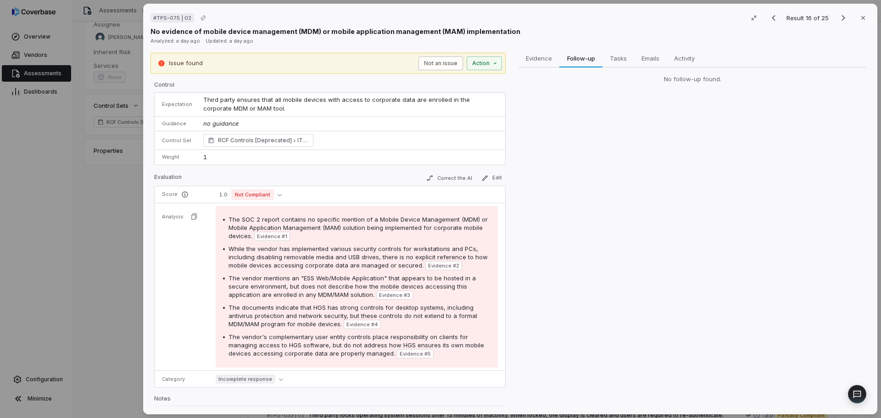
click at [450, 65] on button "Not an issue" at bounding box center [440, 63] width 44 height 14
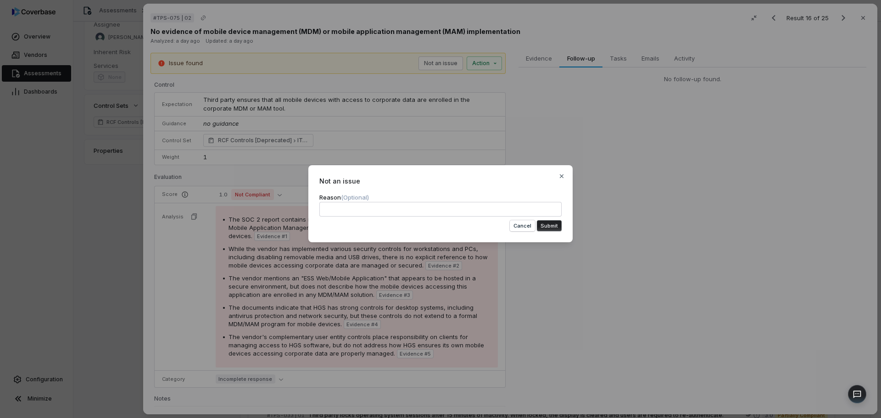
type textarea "*"
type textarea "**"
type textarea "*"
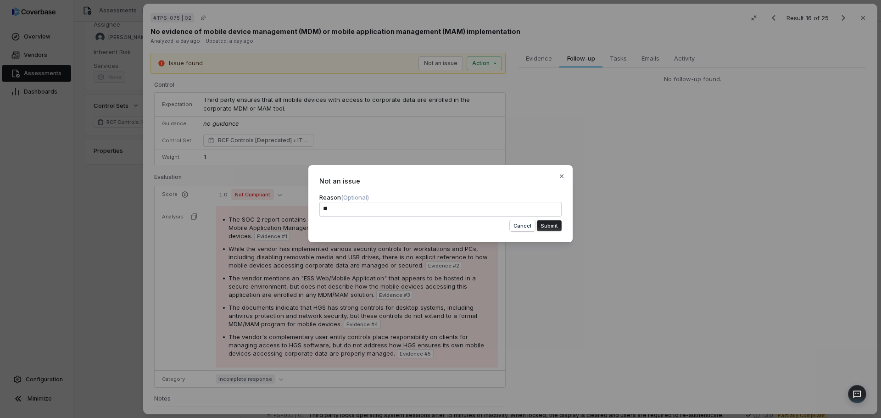
type textarea "***"
type textarea "*"
type textarea "***"
type textarea "*"
type textarea "***"
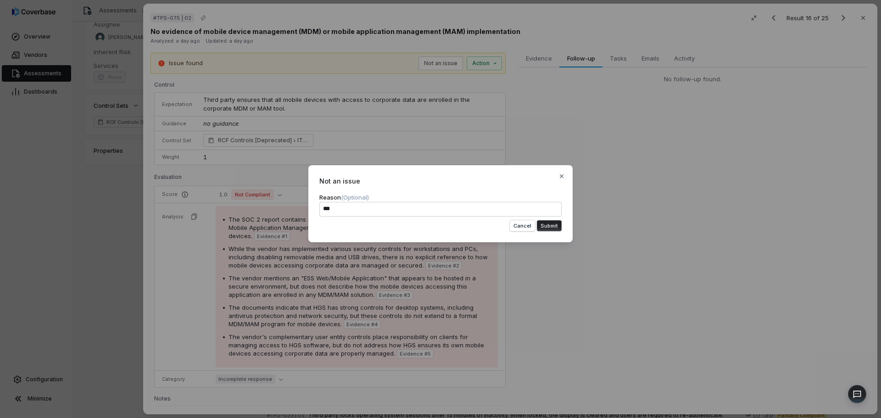
type textarea "*"
type textarea "**"
type textarea "*"
click at [564, 173] on icon "button" at bounding box center [561, 175] width 7 height 7
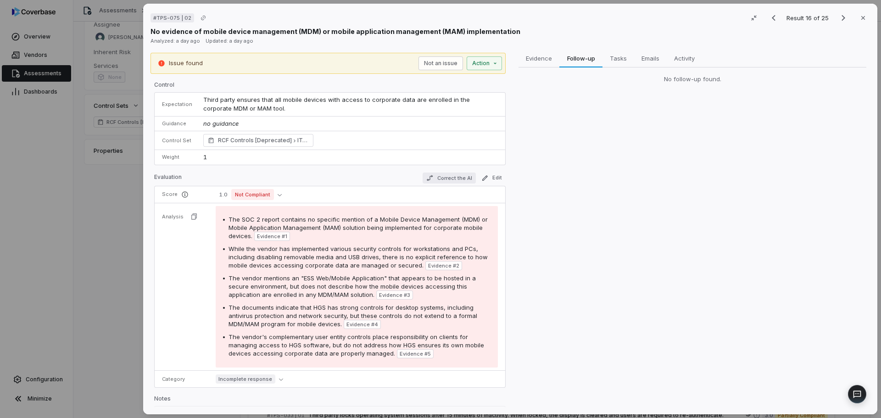
click at [447, 173] on button "Correct the AI" at bounding box center [448, 177] width 53 height 11
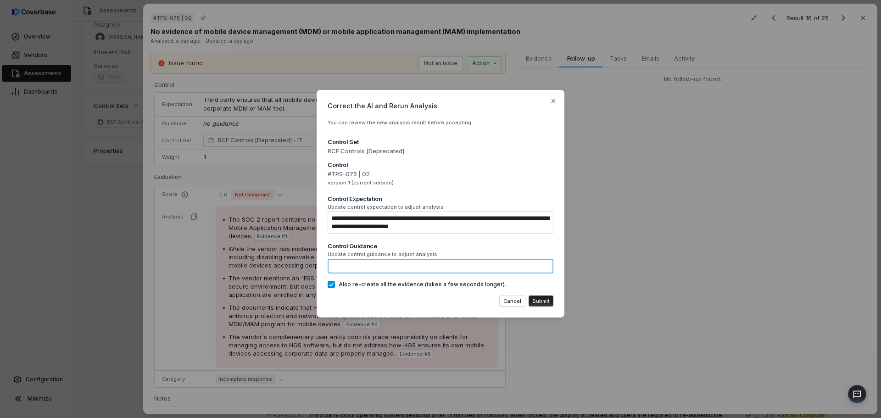
click at [366, 263] on textarea at bounding box center [441, 266] width 226 height 15
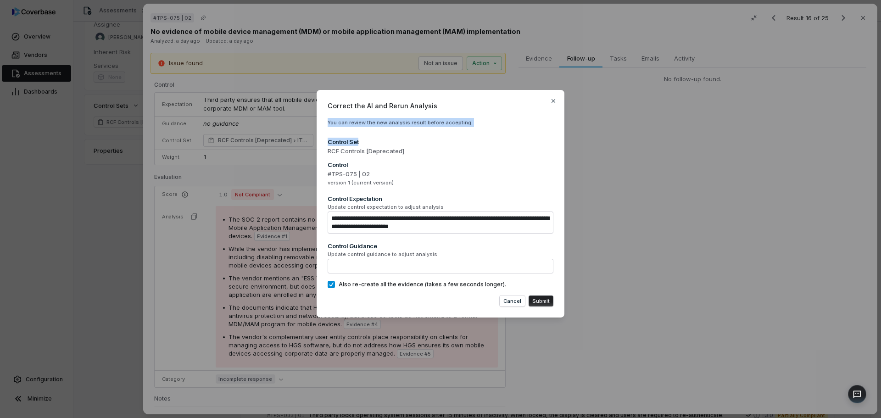
drag, startPoint x: 458, startPoint y: 97, endPoint x: 461, endPoint y: 137, distance: 39.5
click at [461, 137] on div "**********" at bounding box center [440, 204] width 248 height 228
click at [553, 100] on icon "button" at bounding box center [553, 100] width 7 height 7
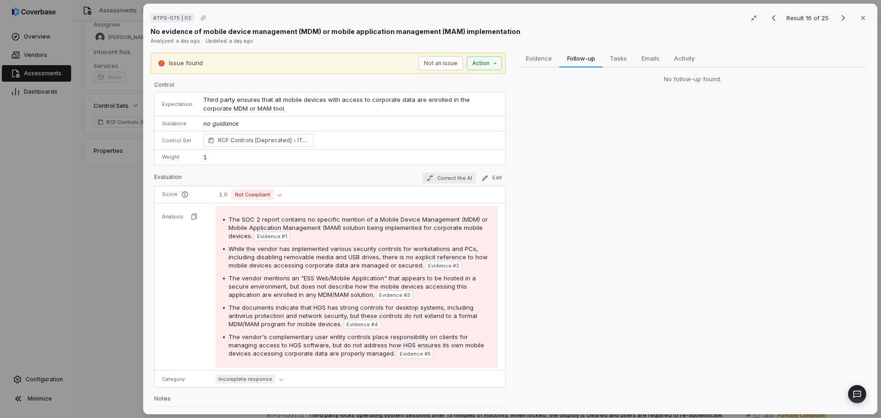
click at [448, 177] on button "Correct the AI" at bounding box center [448, 177] width 53 height 11
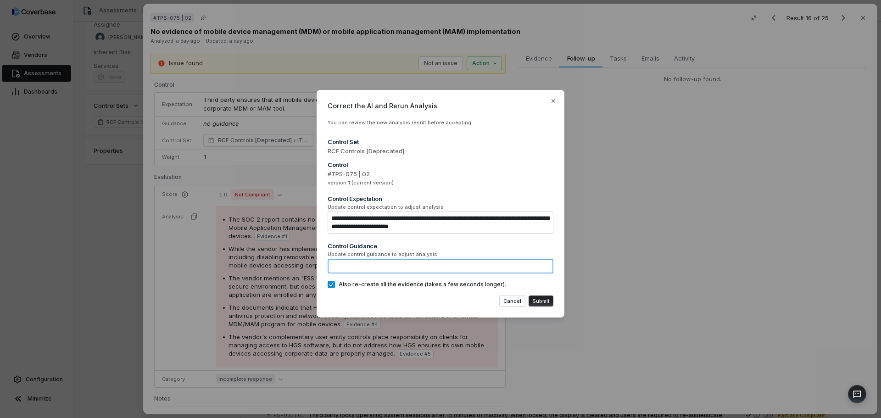
click at [393, 261] on textarea at bounding box center [441, 266] width 226 height 15
click at [519, 297] on button "Cancel" at bounding box center [512, 300] width 25 height 11
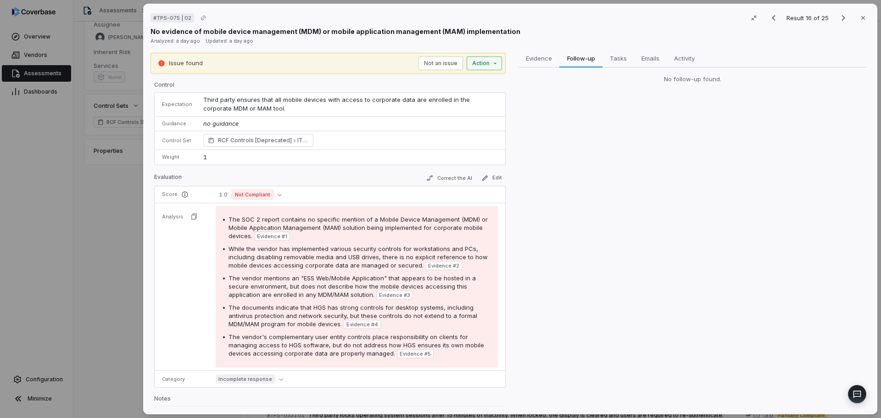
click at [491, 64] on icon "button" at bounding box center [494, 63] width 7 height 7
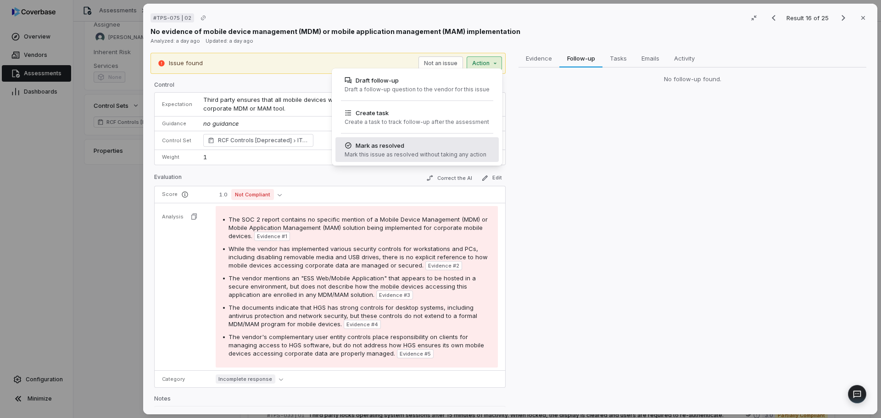
click at [461, 154] on div "Mark this issue as resolved without taking any action" at bounding box center [415, 154] width 142 height 7
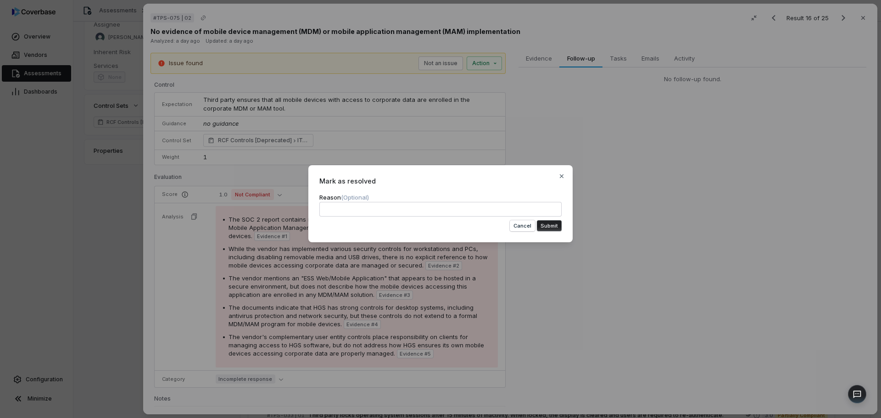
click at [542, 225] on button "Submit" at bounding box center [549, 225] width 25 height 11
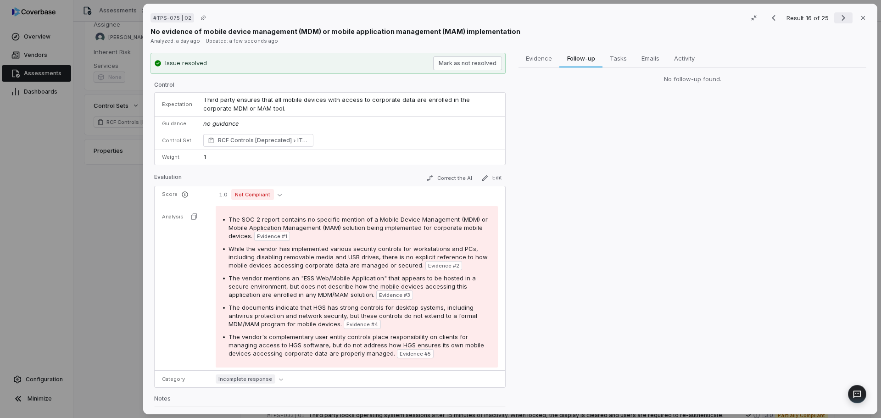
click at [842, 14] on icon "Next result" at bounding box center [843, 17] width 11 height 11
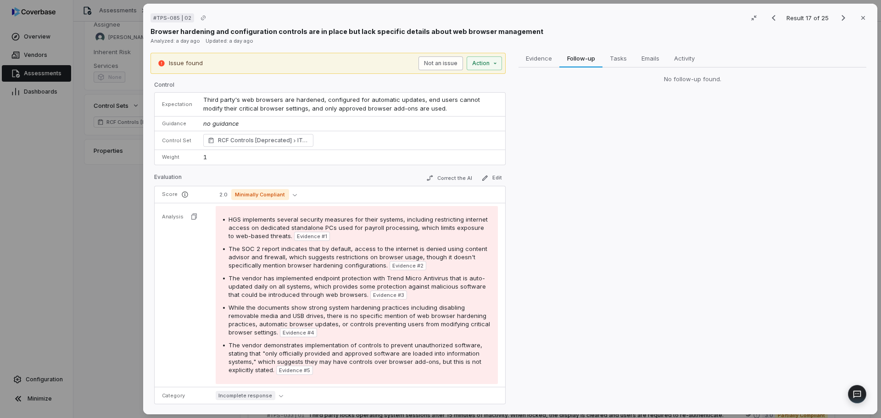
click at [441, 58] on button "Not an issue" at bounding box center [440, 63] width 44 height 14
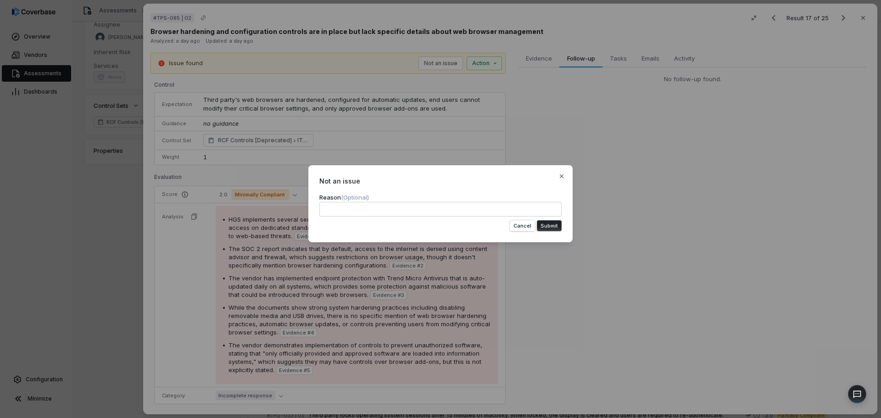
click at [553, 229] on button "Submit" at bounding box center [549, 225] width 25 height 11
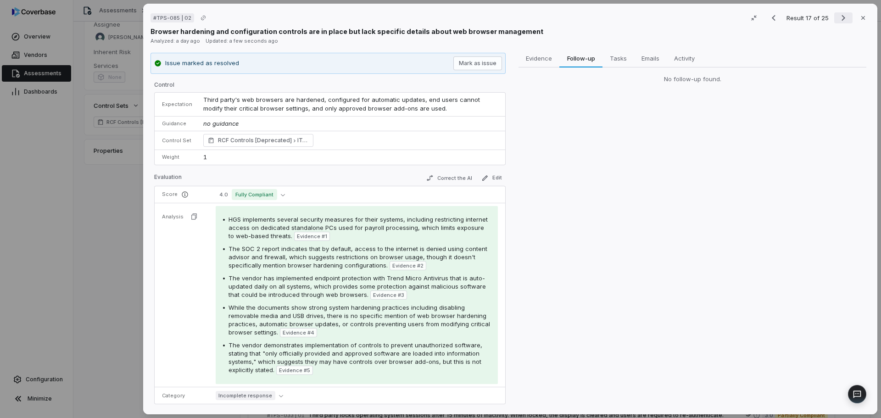
click at [838, 20] on icon "Next result" at bounding box center [843, 17] width 11 height 11
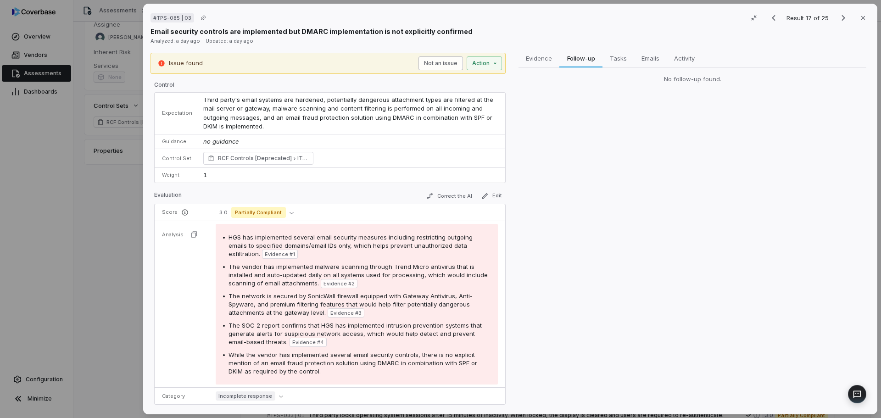
click at [443, 59] on button "Not an issue" at bounding box center [440, 63] width 44 height 14
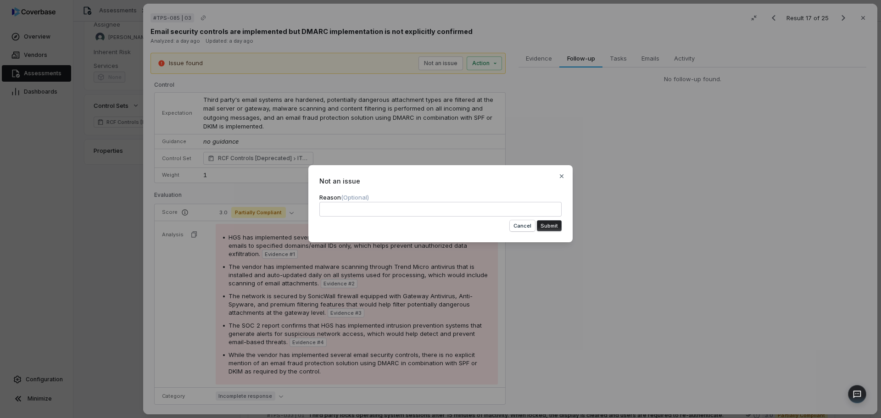
click at [548, 229] on button "Submit" at bounding box center [549, 225] width 25 height 11
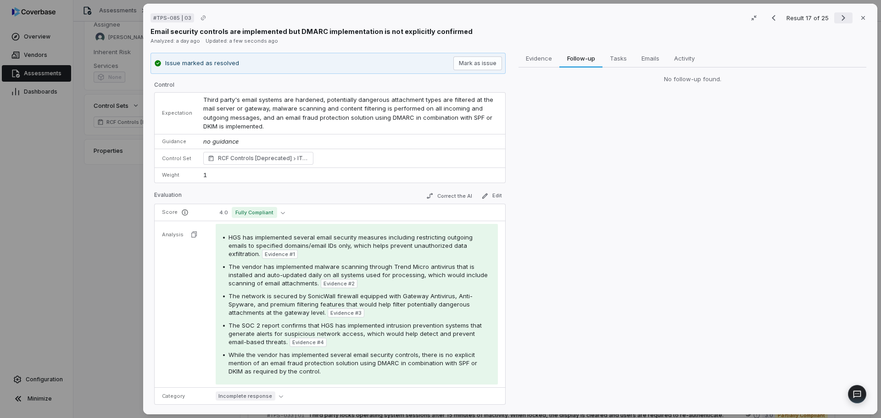
click at [834, 22] on button "Next result" at bounding box center [843, 17] width 18 height 11
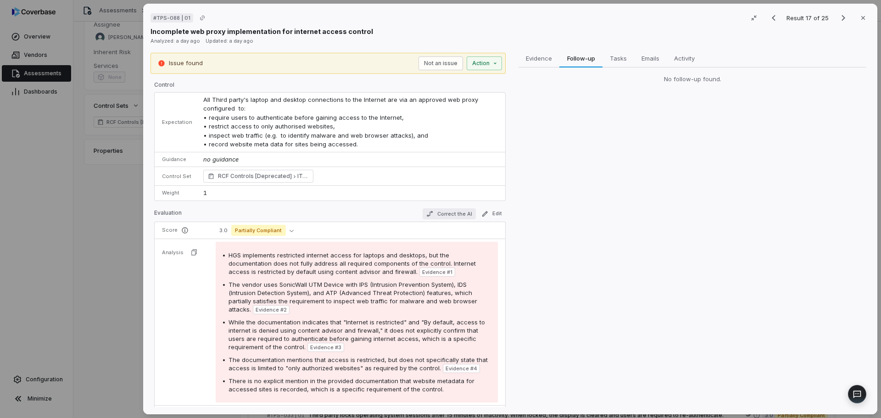
click at [444, 210] on button "Correct the AI" at bounding box center [448, 213] width 53 height 11
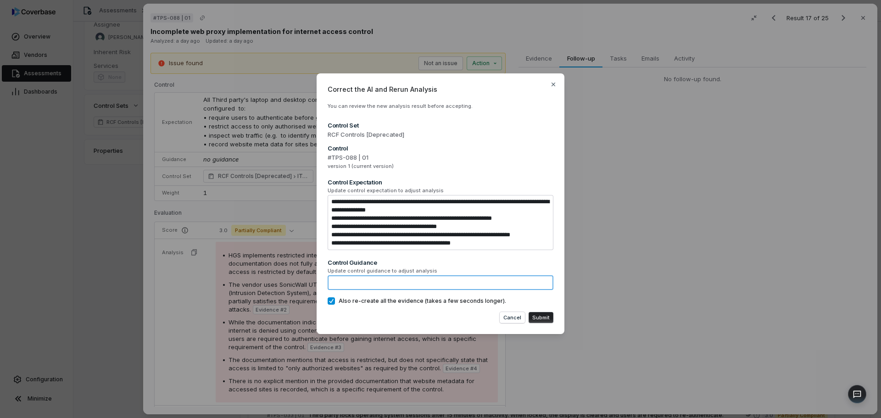
click at [410, 285] on textarea at bounding box center [441, 282] width 226 height 15
type textarea "*"
type textarea "**"
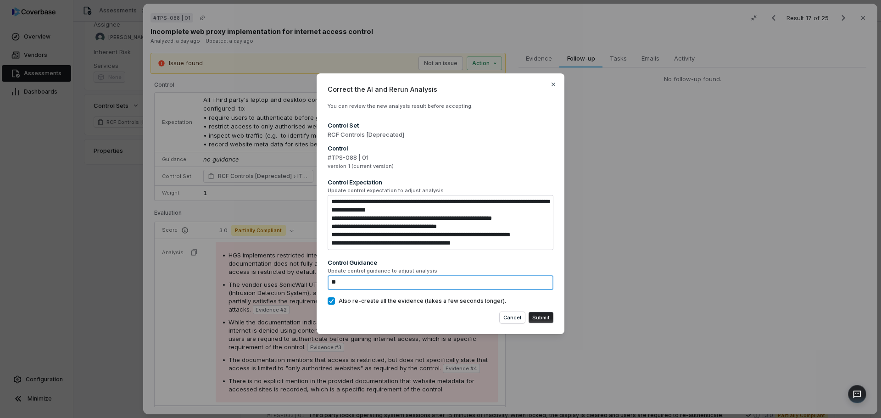
type textarea "*"
type textarea "***"
type textarea "*"
type textarea "****"
type textarea "*"
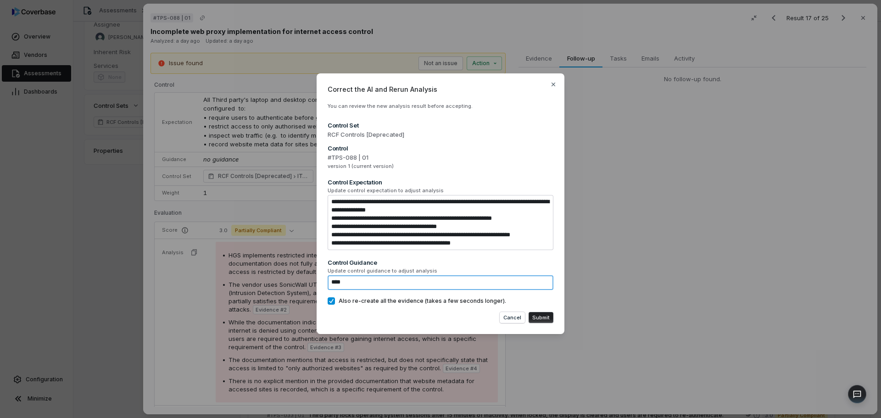
type textarea "*****"
type textarea "*"
type textarea "******"
type textarea "*"
type textarea "******"
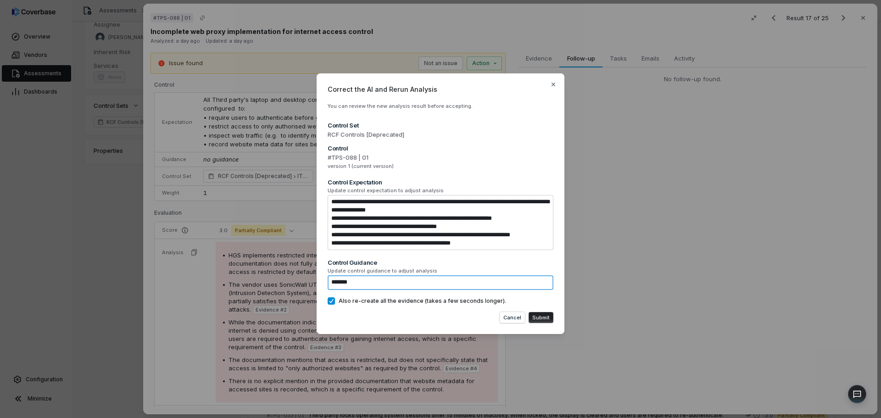
type textarea "*"
type textarea "******"
type textarea "*"
type textarea "*****"
type textarea "*"
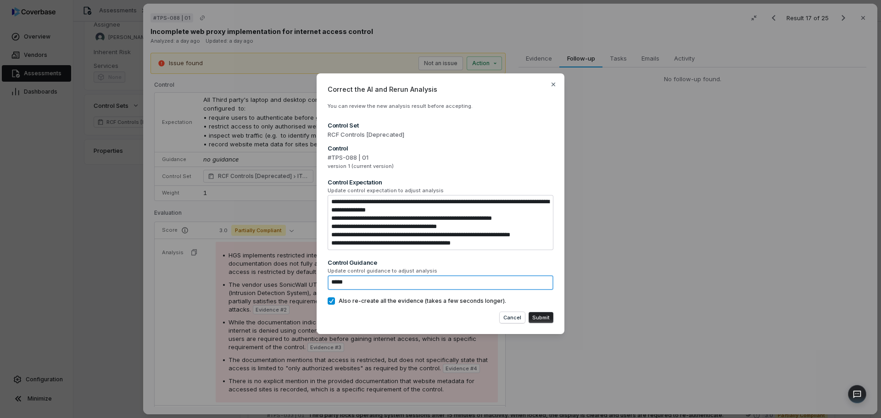
type textarea "****"
type textarea "*"
type textarea "***"
type textarea "*"
type textarea "**"
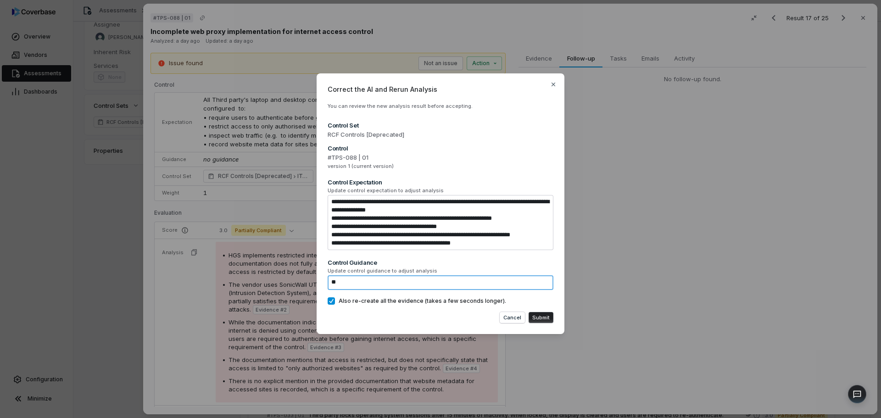
type textarea "*"
type textarea "***"
type textarea "*"
type textarea "****"
type textarea "*"
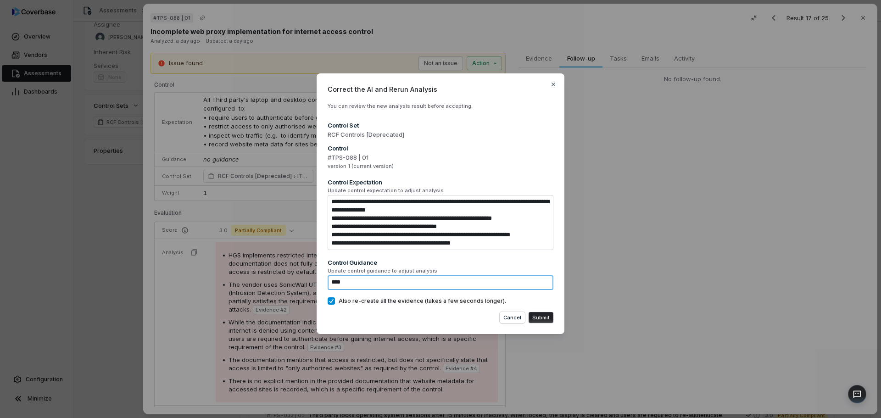
type textarea "*****"
type textarea "*"
type textarea "******"
type textarea "*"
type textarea "******"
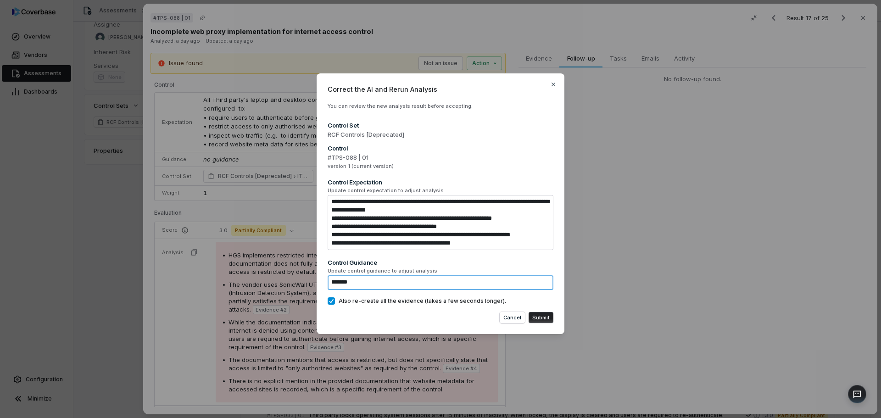
type textarea "*"
type textarea "********"
type textarea "*"
type textarea "*********"
type textarea "*"
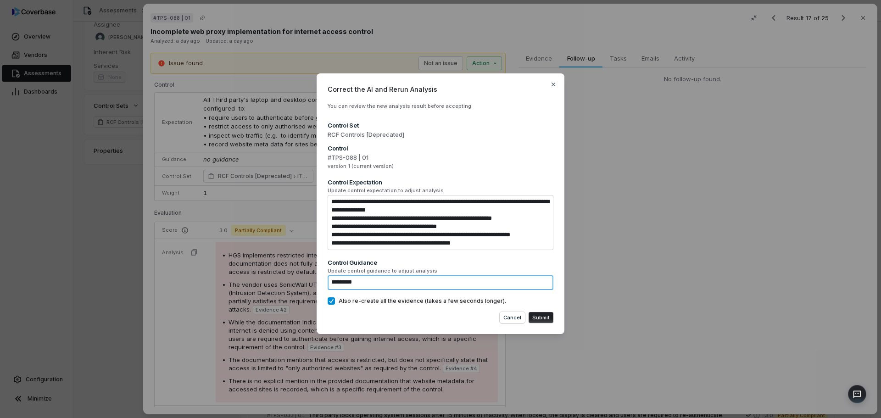
type textarea "**********"
type textarea "*"
type textarea "**********"
type textarea "*"
type textarea "**********"
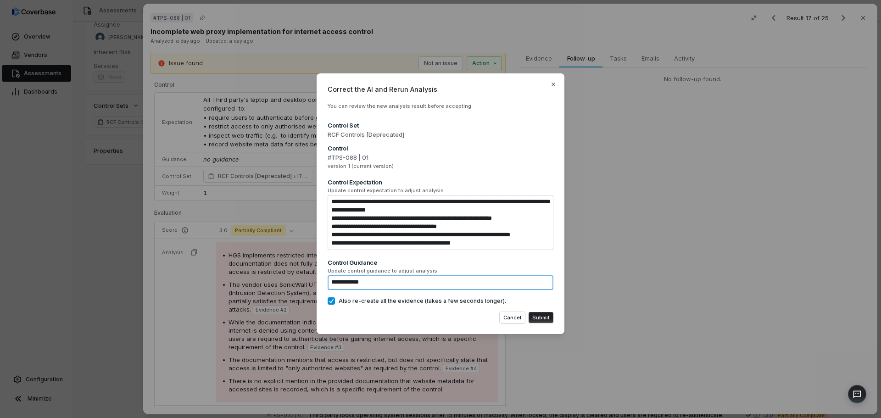
type textarea "*"
type textarea "**********"
type textarea "*"
type textarea "**********"
type textarea "*"
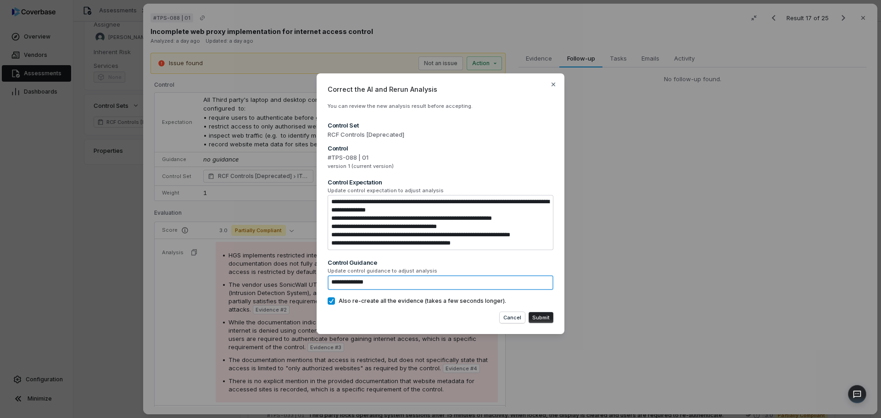
type textarea "**********"
type textarea "*"
type textarea "**********"
type textarea "*"
type textarea "**********"
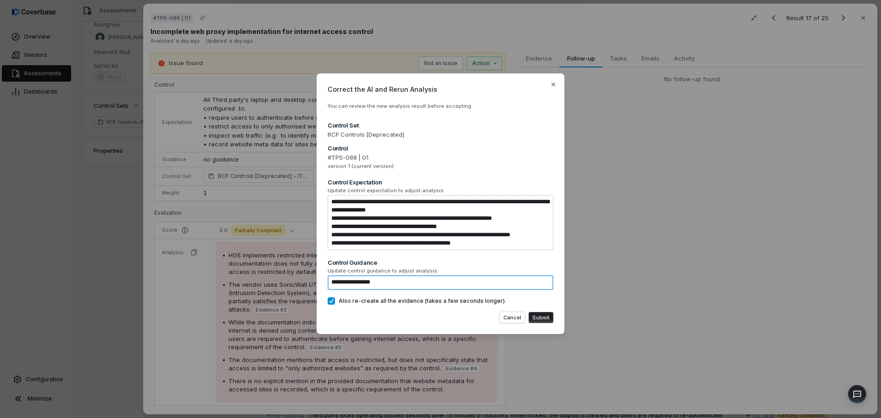
type textarea "*"
type textarea "**********"
type textarea "*"
type textarea "**********"
type textarea "*"
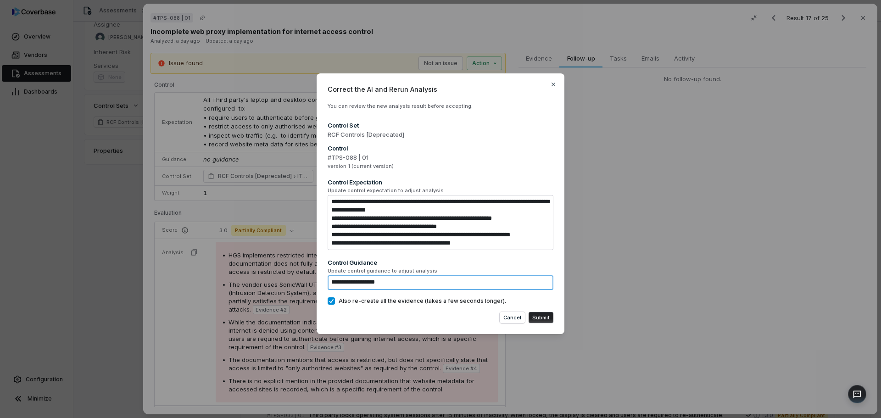
type textarea "**********"
type textarea "*"
type textarea "**********"
type textarea "*"
type textarea "**********"
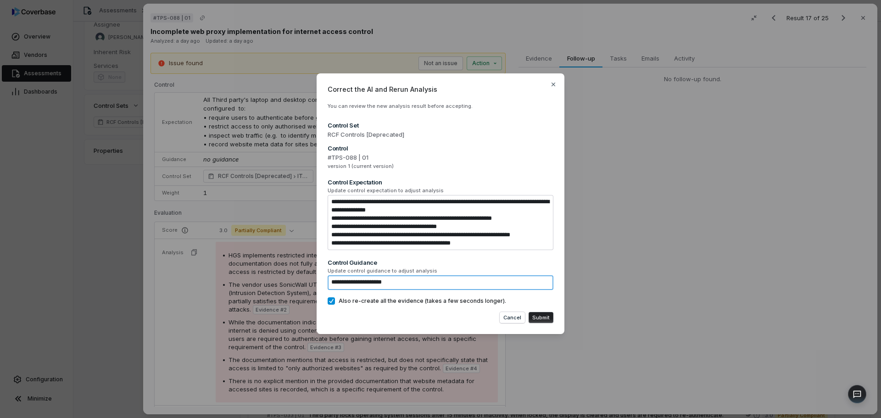
type textarea "*"
type textarea "**********"
type textarea "*"
type textarea "**********"
type textarea "*"
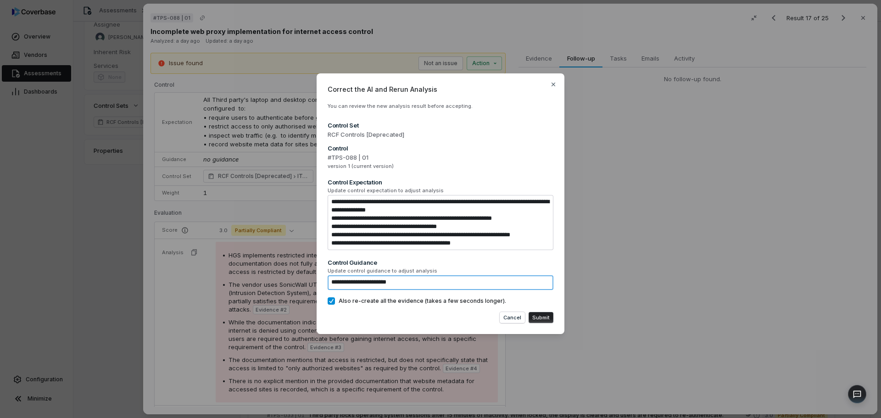
type textarea "**********"
type textarea "*"
type textarea "**********"
type textarea "*"
type textarea "**********"
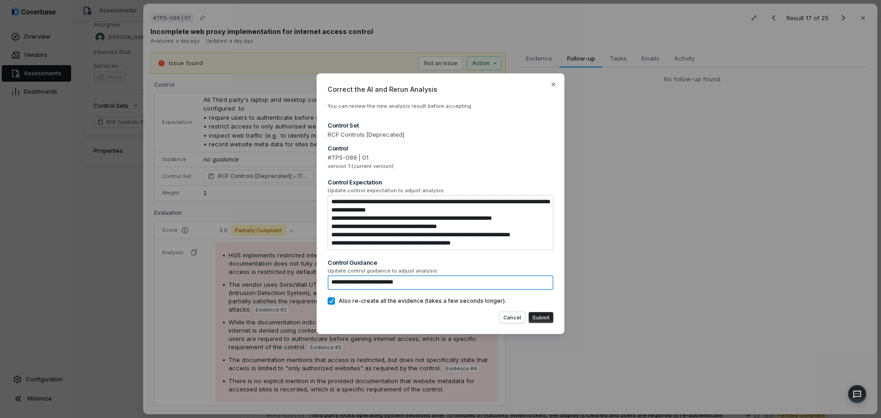
type textarea "*"
type textarea "**********"
type textarea "*"
type textarea "**********"
type textarea "*"
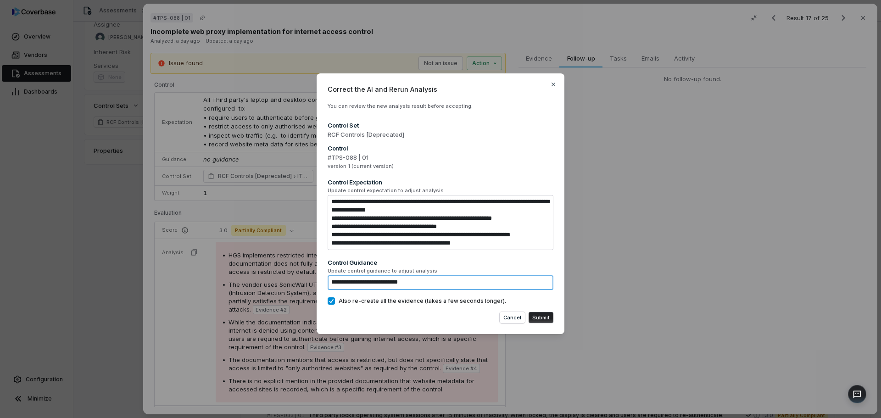
type textarea "**********"
type textarea "*"
type textarea "**********"
click at [549, 317] on button "Submit" at bounding box center [540, 317] width 25 height 11
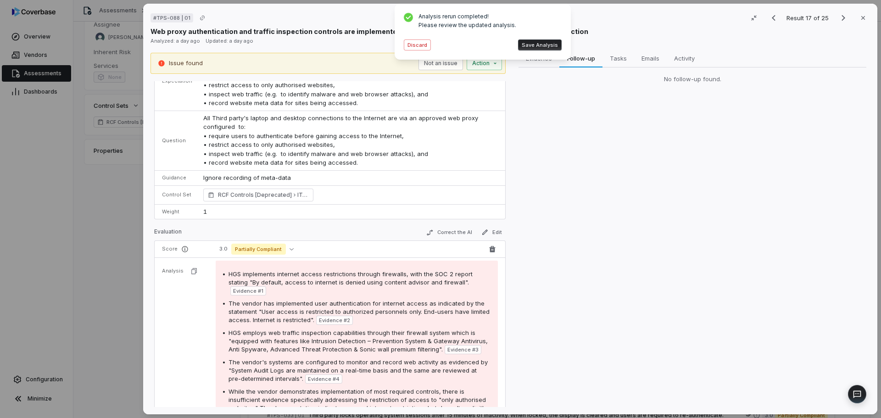
scroll to position [92, 0]
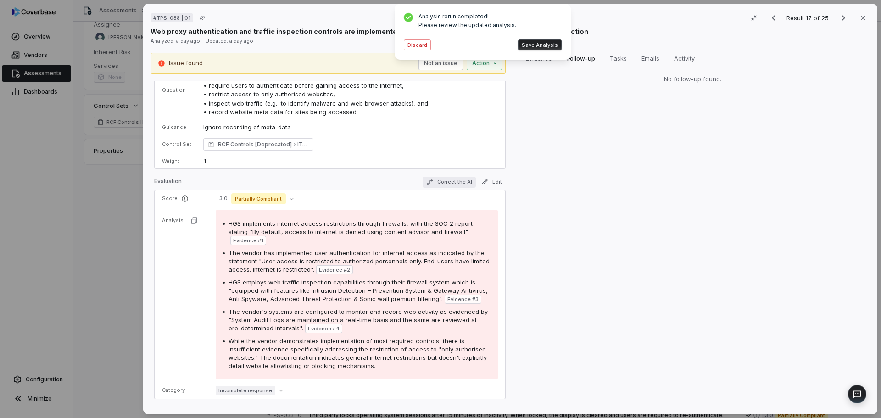
click at [444, 180] on button "Correct the AI" at bounding box center [448, 182] width 53 height 11
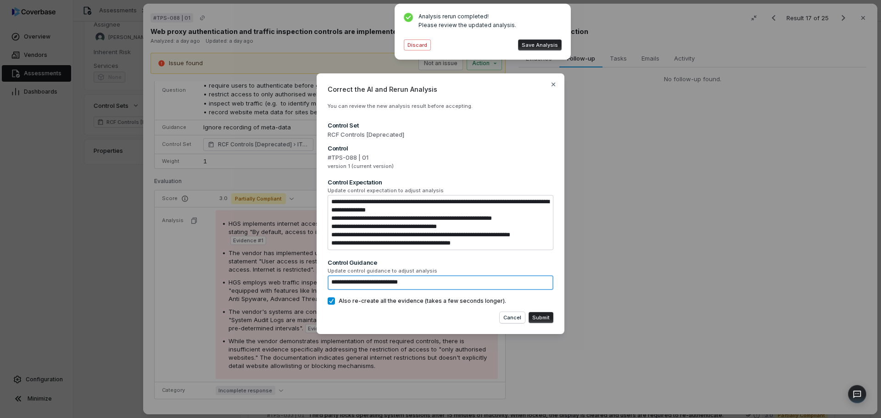
drag, startPoint x: 339, startPoint y: 279, endPoint x: 317, endPoint y: 280, distance: 21.6
click at [317, 280] on div "**********" at bounding box center [440, 203] width 248 height 261
type textarea "*"
click at [540, 315] on button "Submit" at bounding box center [540, 317] width 25 height 11
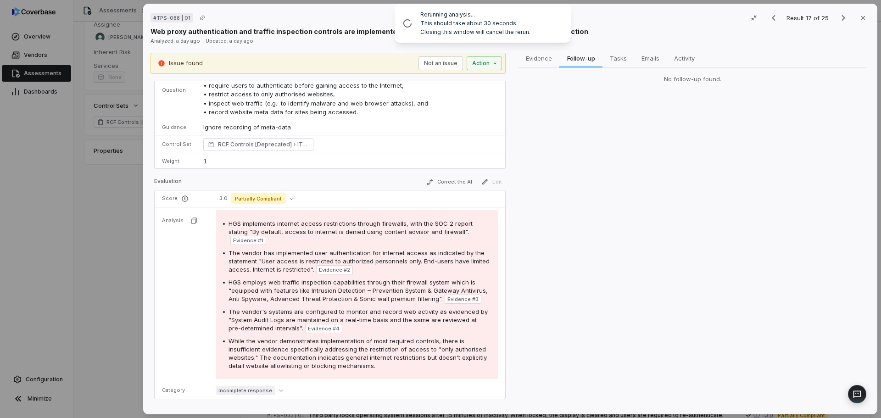
click at [533, 185] on div "Evidence Evidence Follow-up Follow-up Tasks Tasks Emails Emails Activity Activi…" at bounding box center [692, 230] width 355 height 355
click at [450, 63] on button "Not an issue" at bounding box center [440, 63] width 44 height 14
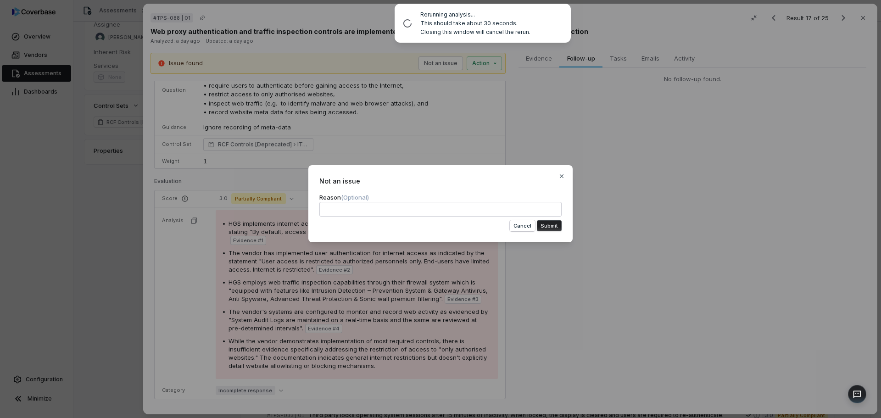
click at [553, 229] on button "Submit" at bounding box center [549, 225] width 25 height 11
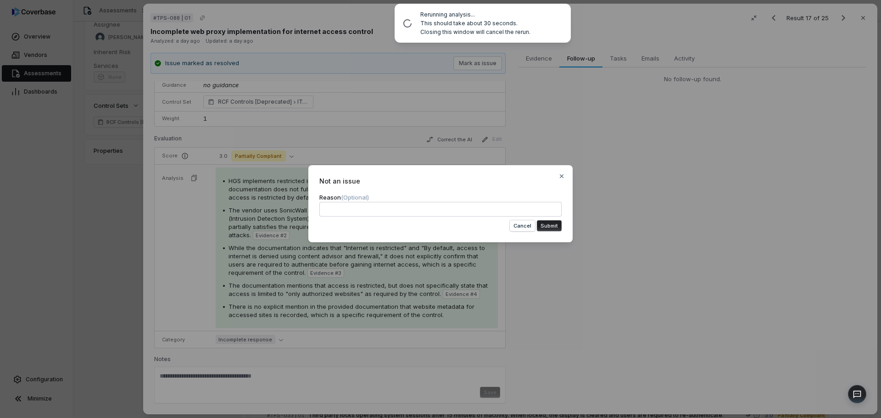
scroll to position [32, 0]
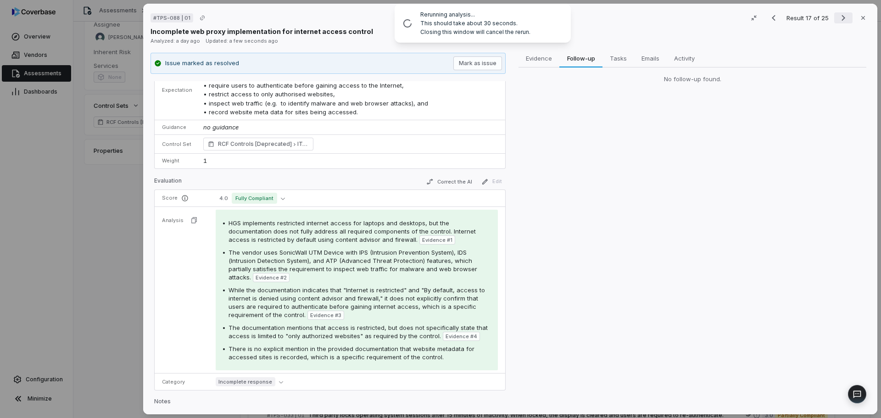
click at [842, 20] on icon "Next result" at bounding box center [843, 17] width 11 height 11
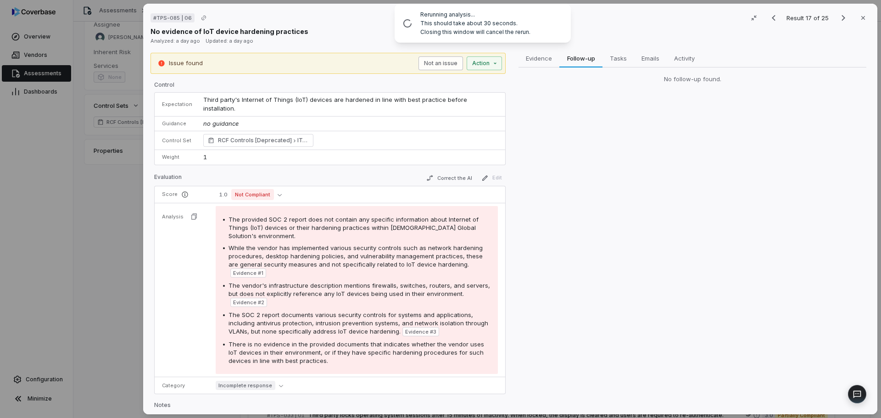
click at [441, 64] on button "Not an issue" at bounding box center [440, 63] width 44 height 14
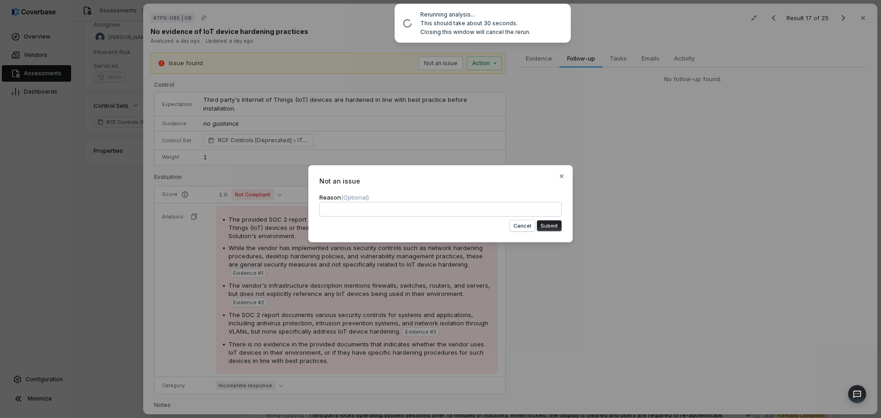
click at [548, 227] on button "Submit" at bounding box center [549, 225] width 25 height 11
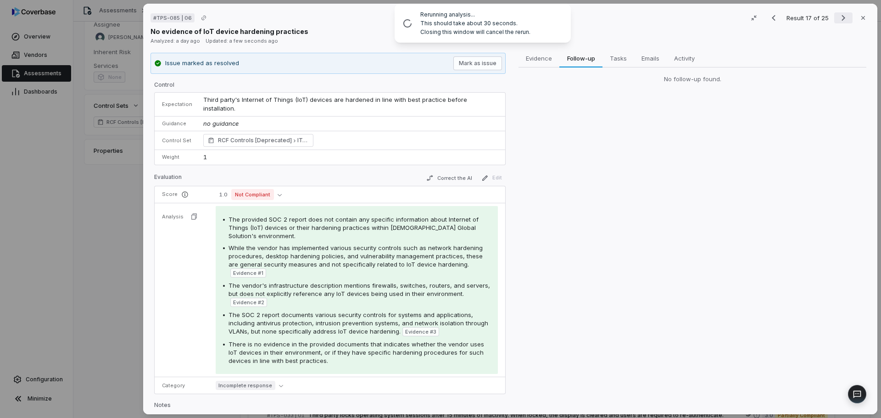
click at [841, 17] on icon "Next result" at bounding box center [843, 17] width 11 height 11
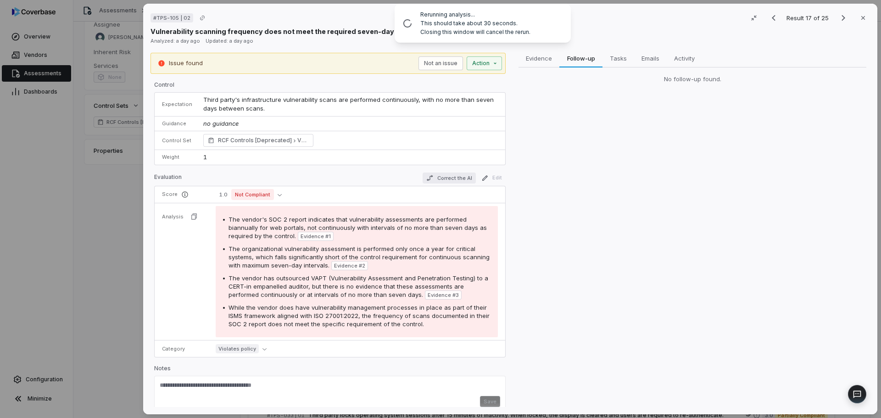
click at [444, 179] on button "Correct the AI" at bounding box center [448, 177] width 53 height 11
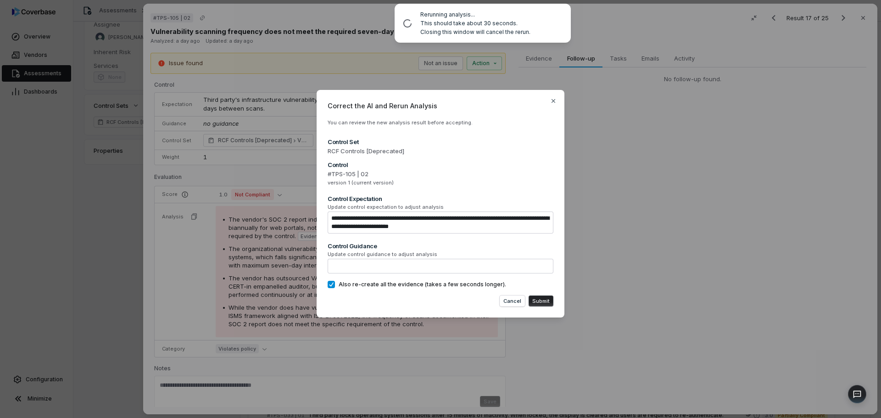
drag, startPoint x: 544, startPoint y: 218, endPoint x: 505, endPoint y: 217, distance: 39.0
click at [505, 217] on textarea "**********" at bounding box center [441, 222] width 226 height 22
type textarea "*"
type textarea "**********"
type textarea "*"
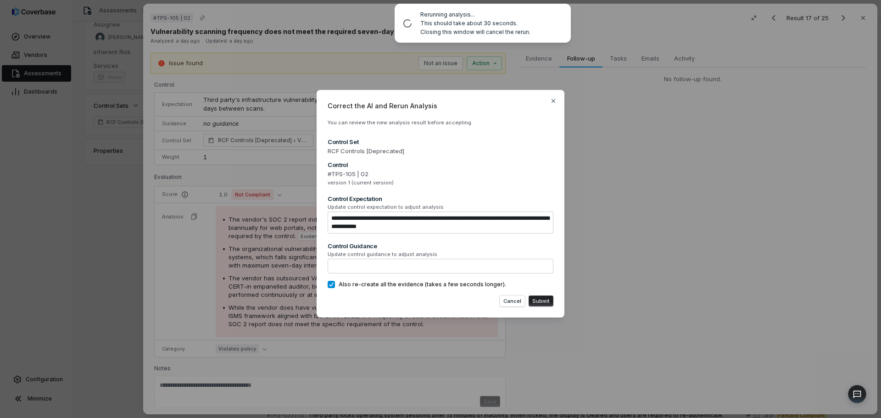
type textarea "**********"
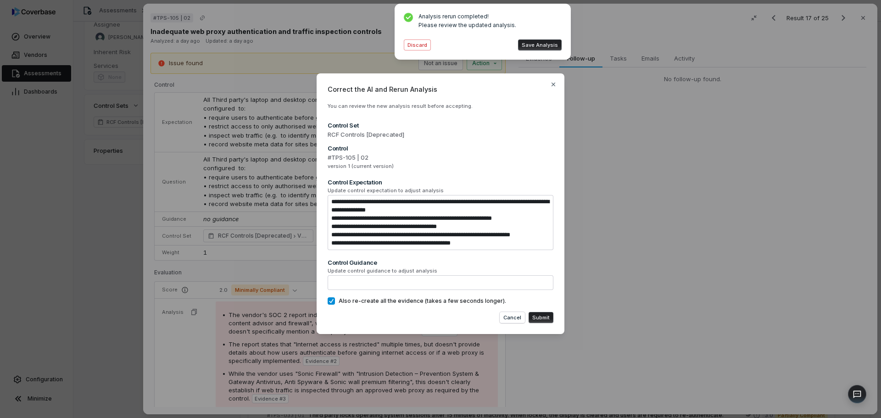
type textarea "*"
type textarea "**********"
click at [545, 42] on button "Save Analysis" at bounding box center [540, 44] width 44 height 11
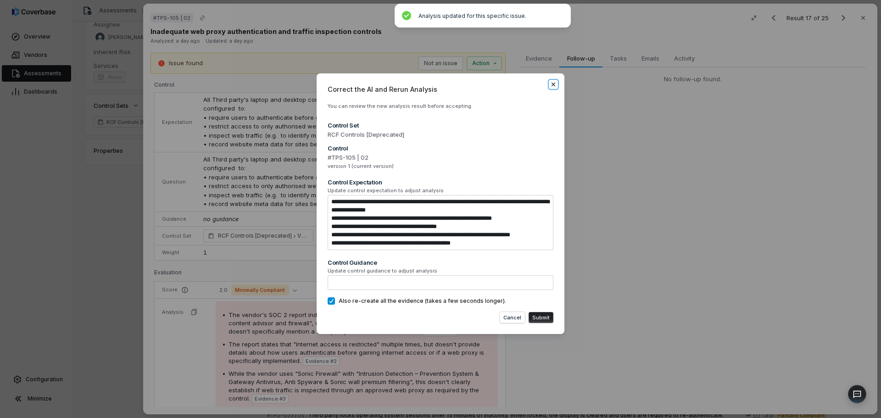
click at [552, 83] on icon "button" at bounding box center [553, 85] width 4 height 4
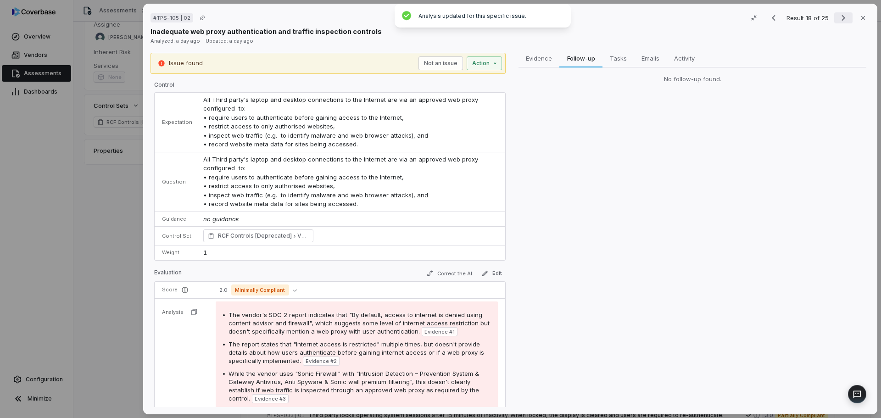
click at [834, 18] on button "Next result" at bounding box center [843, 17] width 18 height 11
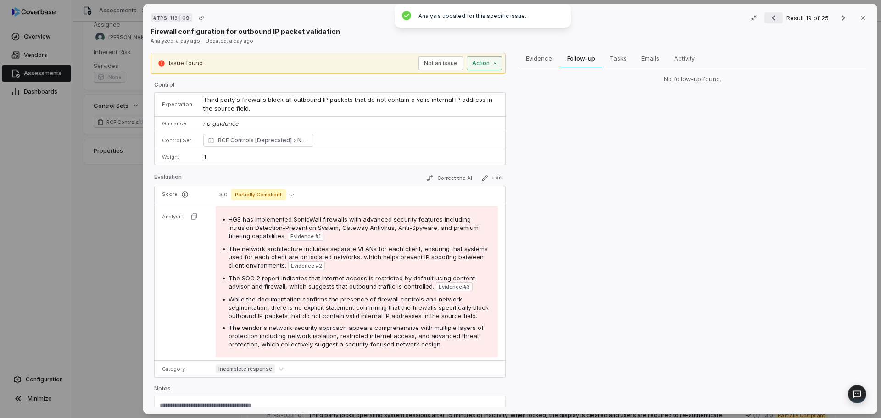
click at [772, 21] on icon "Previous result" at bounding box center [773, 17] width 11 height 11
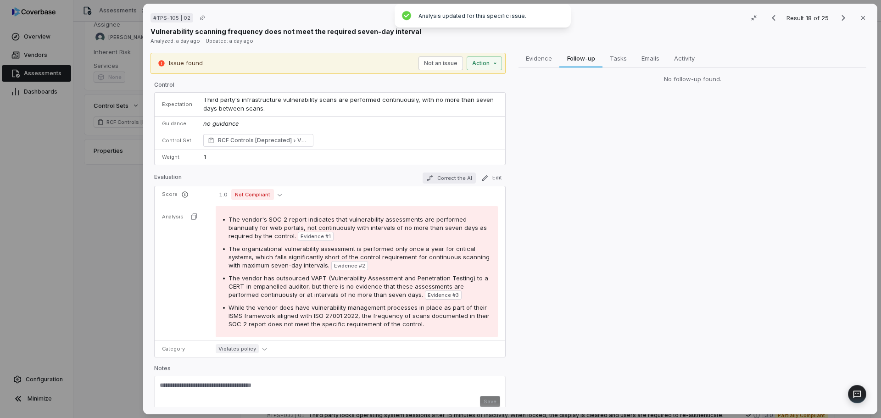
click at [449, 177] on button "Correct the AI" at bounding box center [448, 177] width 53 height 11
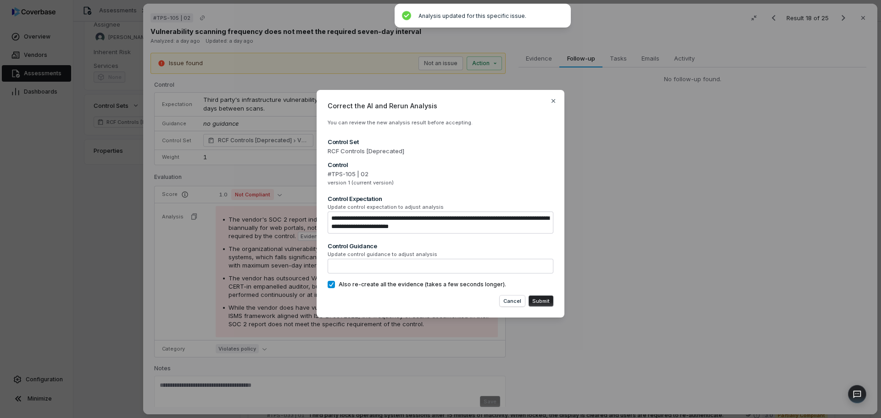
drag, startPoint x: 540, startPoint y: 215, endPoint x: 506, endPoint y: 217, distance: 34.5
click at [506, 217] on textarea "**********" at bounding box center [441, 222] width 226 height 22
type textarea "*"
type textarea "**********"
type textarea "*"
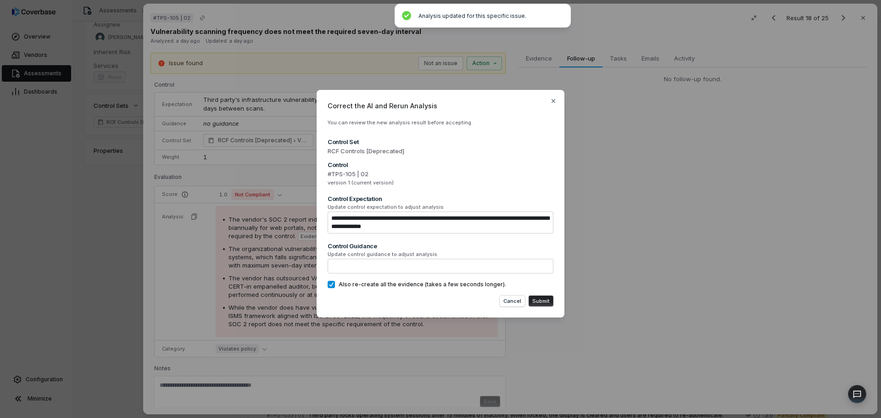
type textarea "**********"
type textarea "*"
type textarea "**********"
click at [537, 300] on button "Submit" at bounding box center [540, 300] width 25 height 11
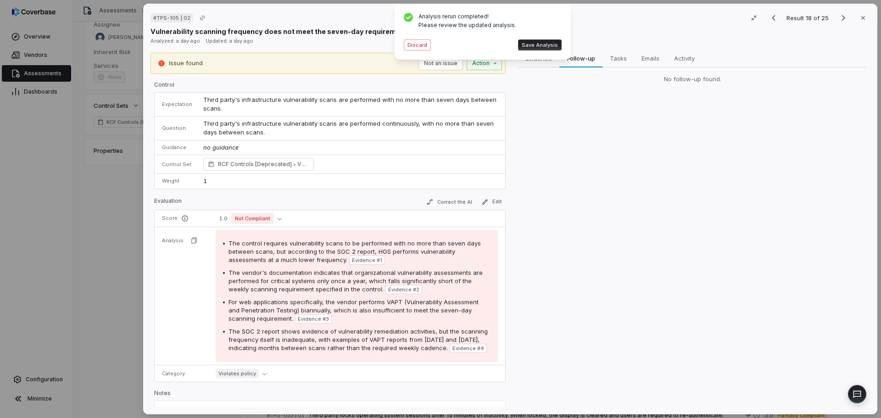
click at [524, 46] on button "Save Analysis" at bounding box center [540, 44] width 44 height 11
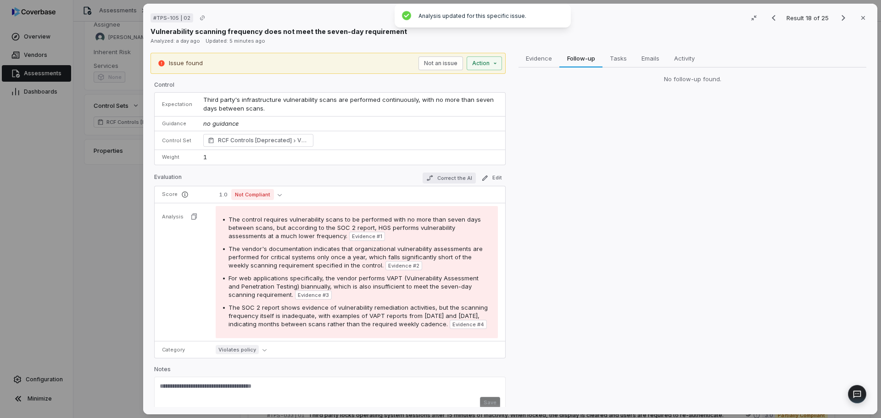
click at [449, 177] on button "Correct the AI" at bounding box center [448, 177] width 53 height 11
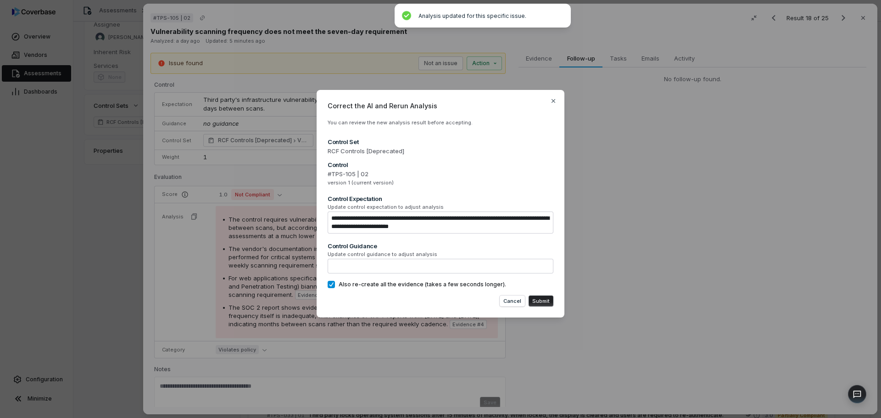
drag, startPoint x: 542, startPoint y: 220, endPoint x: 505, endPoint y: 217, distance: 36.3
click at [505, 217] on textarea "**********" at bounding box center [441, 222] width 226 height 22
type textarea "*"
type textarea "**********"
type textarea "*"
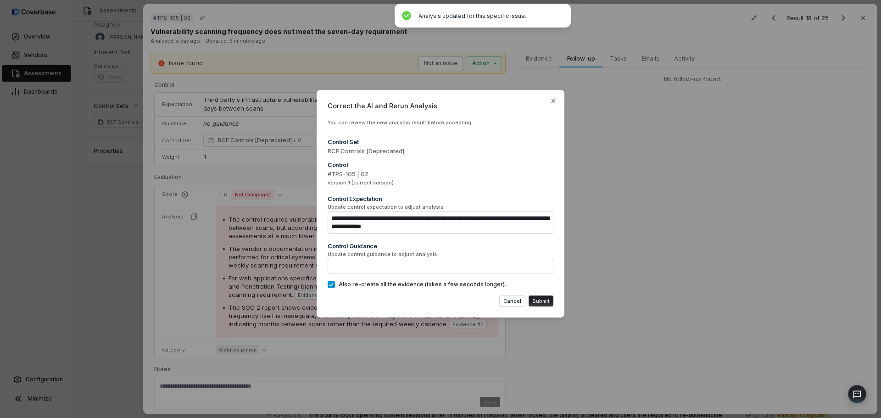
type textarea "**********"
type textarea "*"
type textarea "**********"
click at [539, 300] on button "Submit" at bounding box center [540, 300] width 25 height 11
type textarea "*"
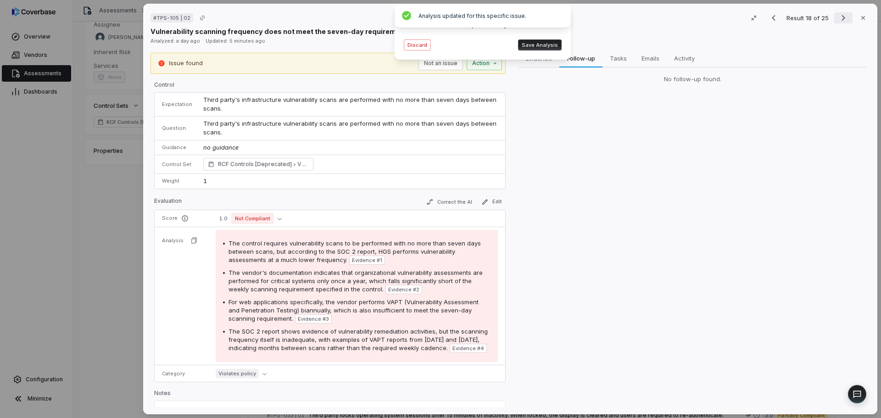
click at [834, 19] on button "Next result" at bounding box center [843, 17] width 18 height 11
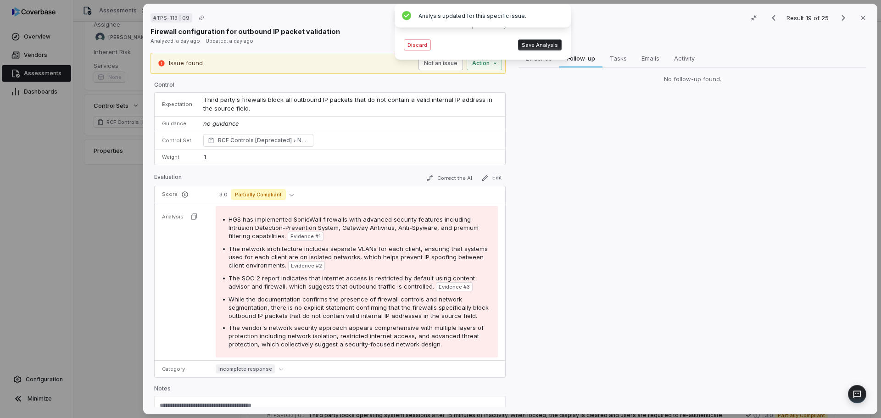
click at [448, 63] on button "Not an issue" at bounding box center [440, 63] width 44 height 14
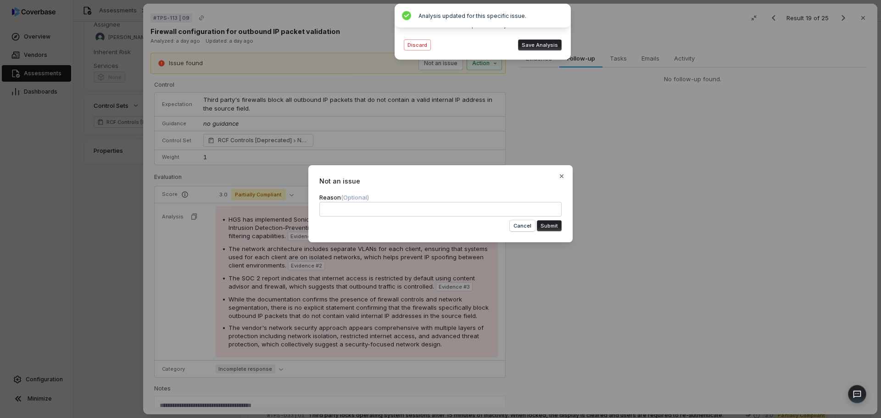
click at [539, 224] on button "Submit" at bounding box center [549, 225] width 25 height 11
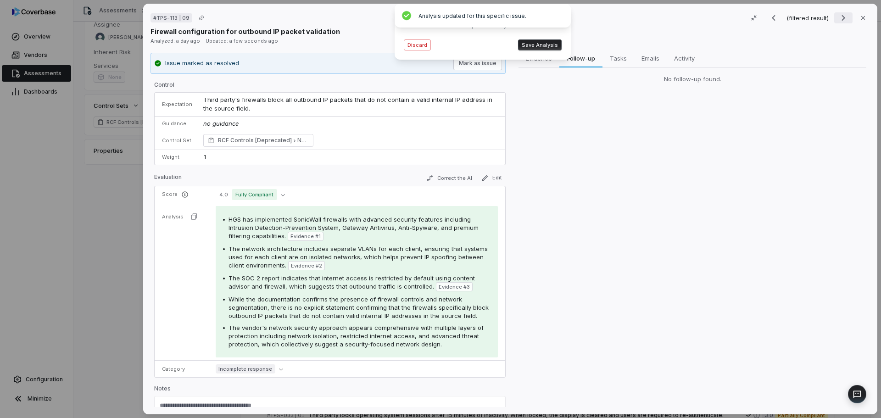
click at [838, 20] on icon "Next result" at bounding box center [843, 17] width 11 height 11
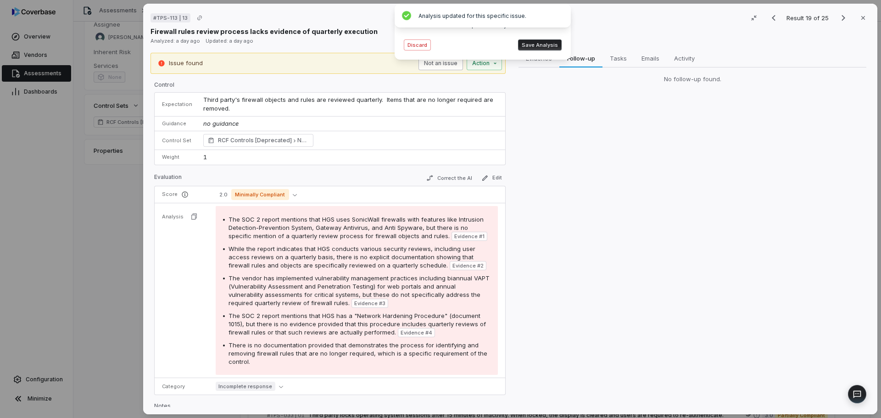
click at [435, 66] on button "Not an issue" at bounding box center [440, 63] width 44 height 14
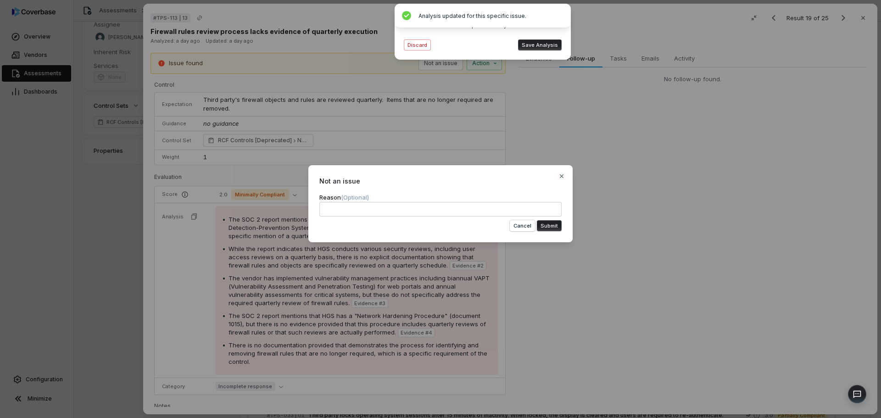
click at [548, 226] on button "Submit" at bounding box center [549, 225] width 25 height 11
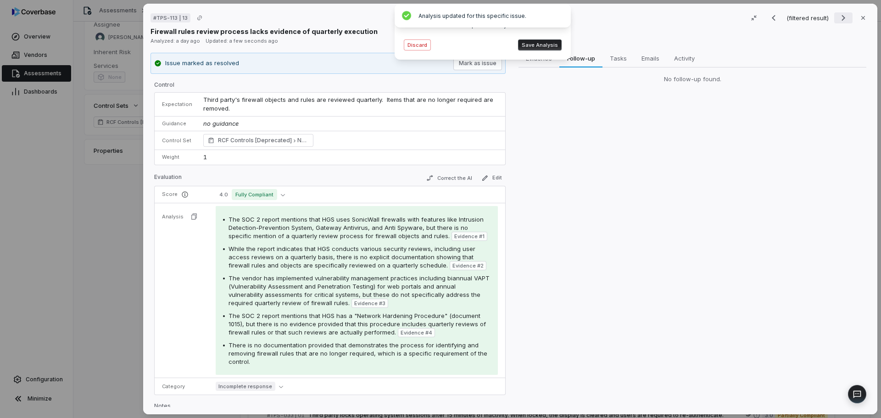
click at [838, 19] on icon "Next result" at bounding box center [843, 17] width 11 height 11
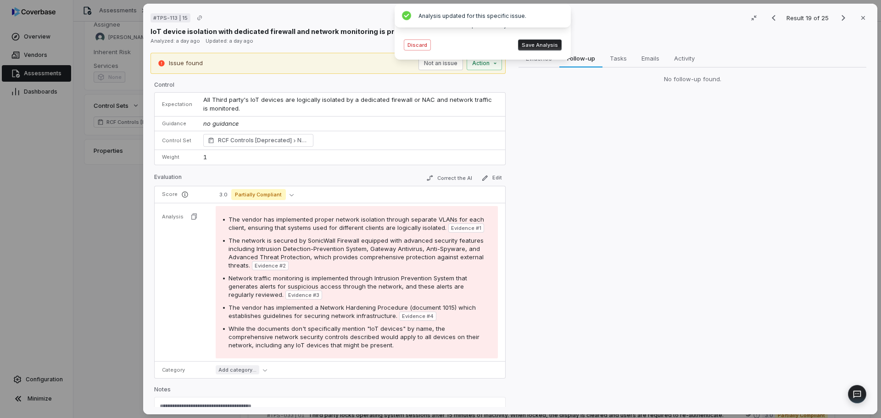
click at [540, 43] on button "Save Analysis" at bounding box center [540, 44] width 44 height 11
click at [838, 16] on icon "Next result" at bounding box center [843, 17] width 11 height 11
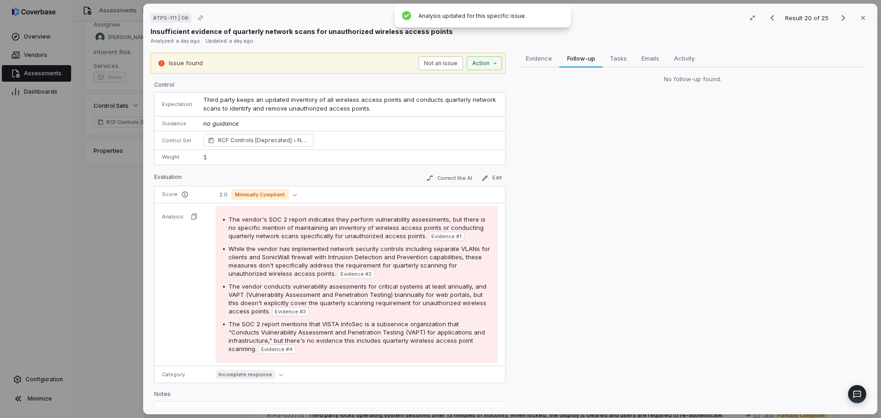
click at [445, 67] on button "Not an issue" at bounding box center [440, 63] width 44 height 14
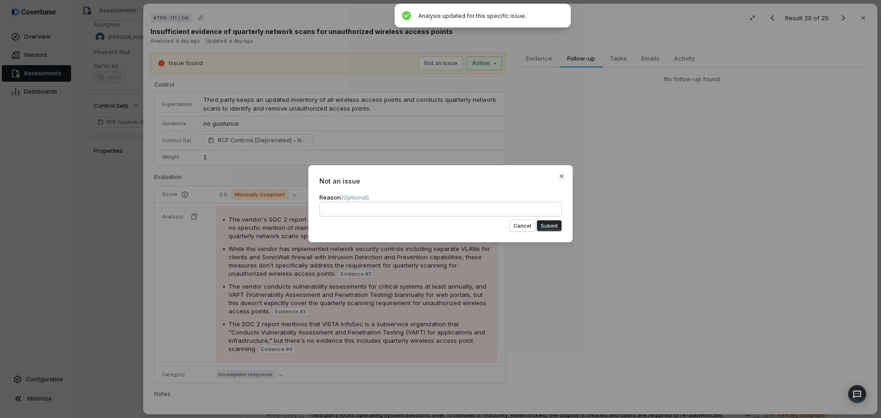
click at [547, 227] on button "Submit" at bounding box center [549, 225] width 25 height 11
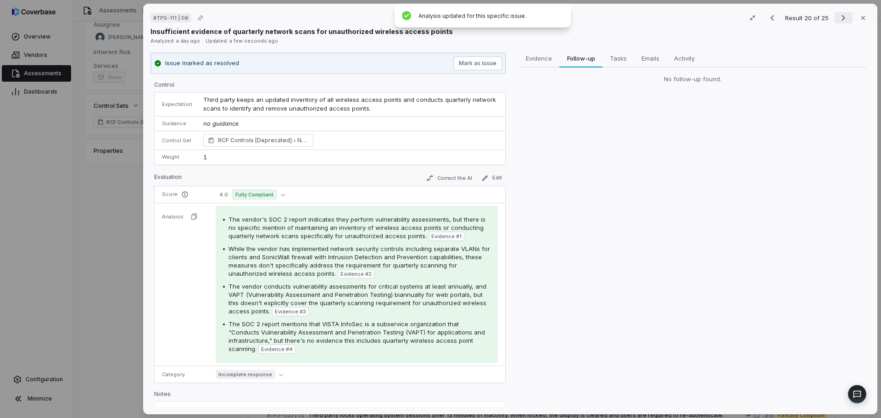
click at [838, 16] on icon "Next result" at bounding box center [843, 17] width 11 height 11
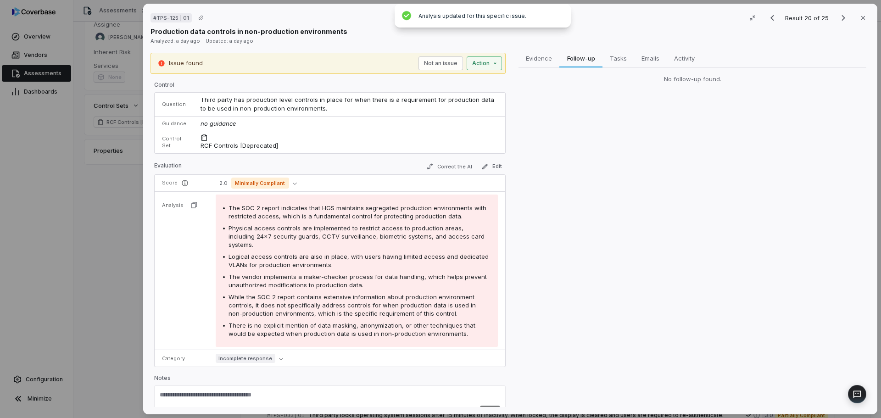
click at [471, 68] on div "Issue found Not an issue Action" at bounding box center [327, 63] width 355 height 21
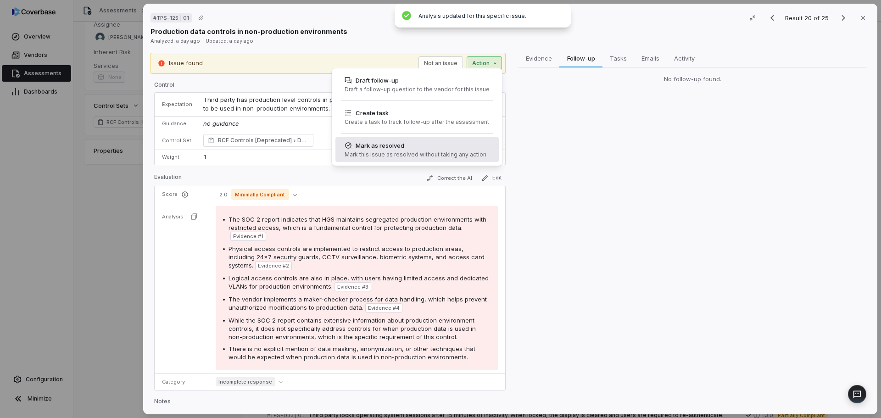
click at [407, 150] on div "Mark as resolved Mark this issue as resolved without taking any action" at bounding box center [415, 149] width 149 height 25
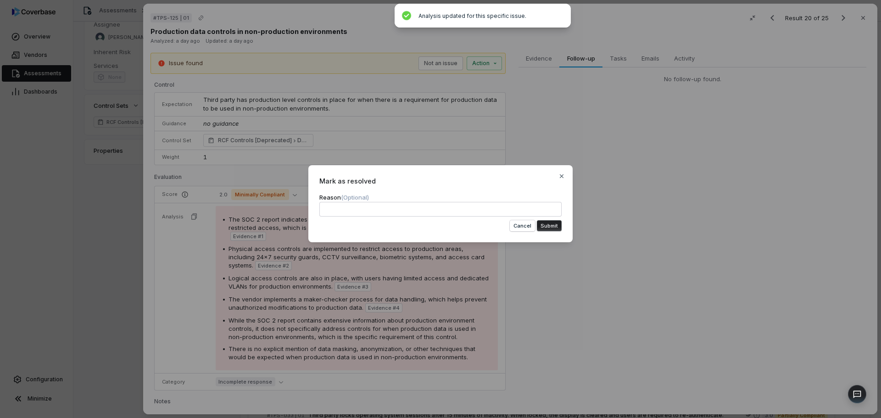
click at [551, 226] on button "Submit" at bounding box center [549, 225] width 25 height 11
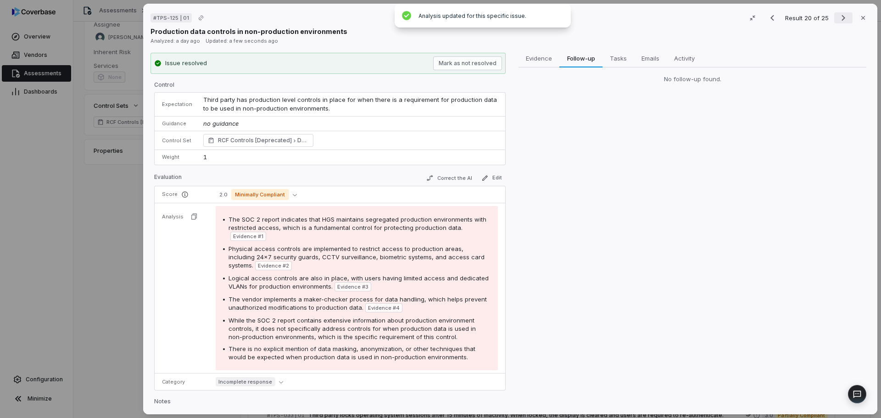
click at [838, 18] on icon "Next result" at bounding box center [843, 17] width 11 height 11
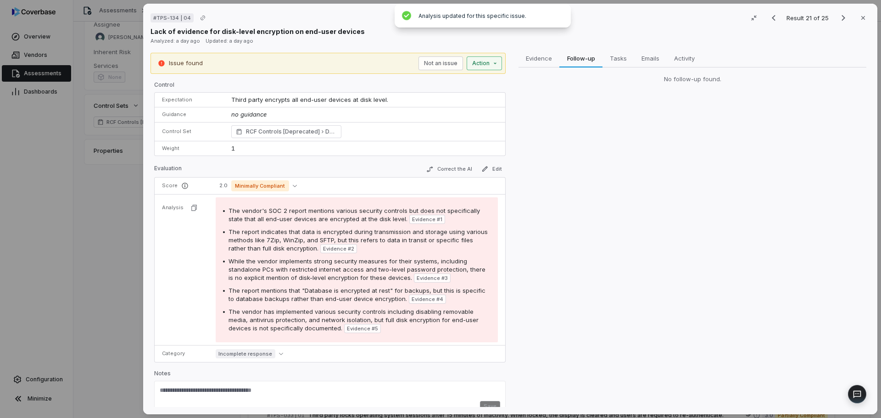
click at [479, 61] on div "# TPS-134 | 04 Result 21 of 25 Close Lack of evidence for disk-level encryption…" at bounding box center [440, 209] width 881 height 418
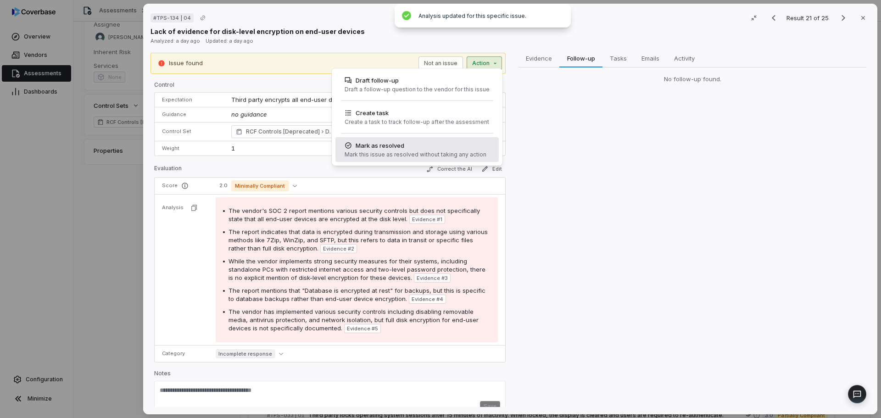
click at [416, 141] on div "Mark as resolved" at bounding box center [415, 145] width 142 height 9
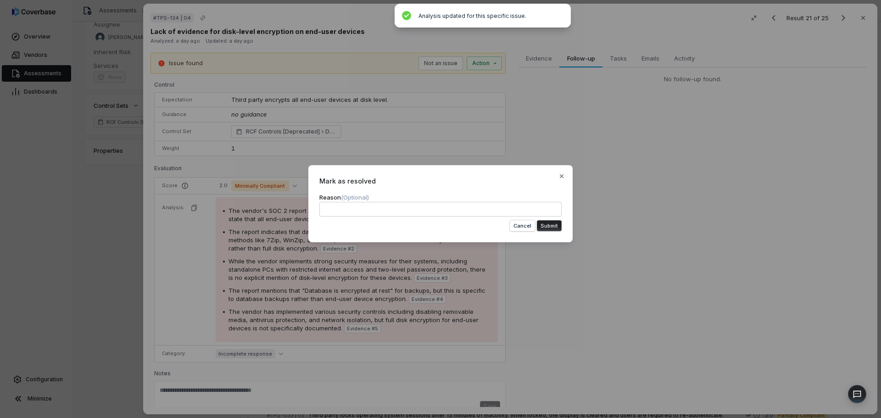
click at [541, 230] on button "Submit" at bounding box center [549, 225] width 25 height 11
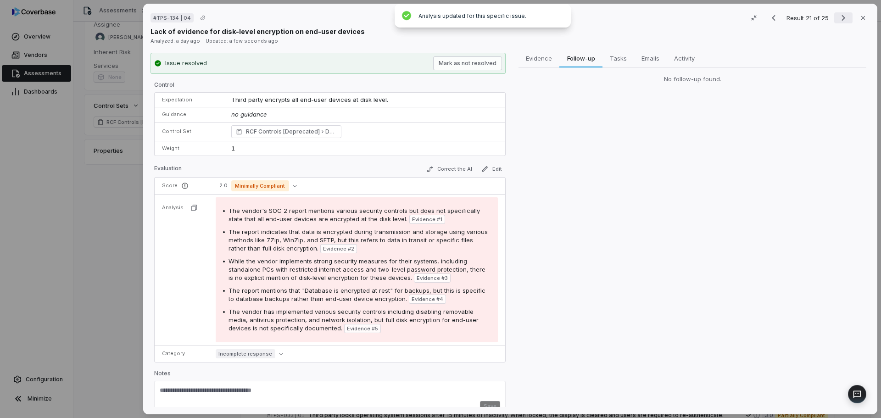
click at [838, 18] on icon "Next result" at bounding box center [843, 17] width 11 height 11
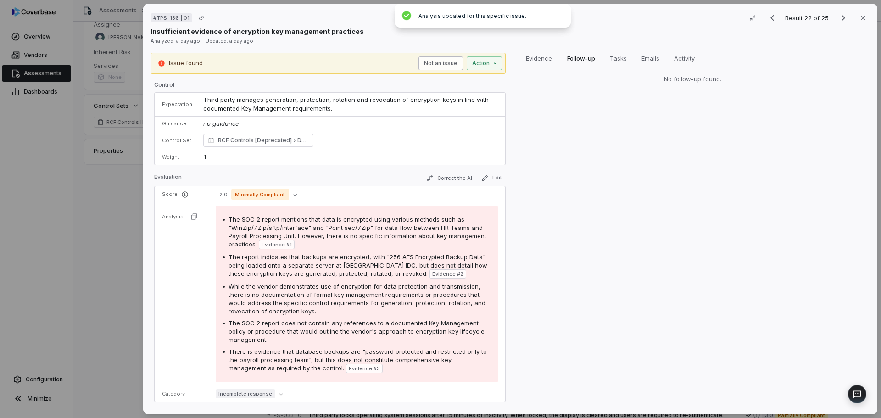
click at [437, 61] on button "Not an issue" at bounding box center [440, 63] width 44 height 14
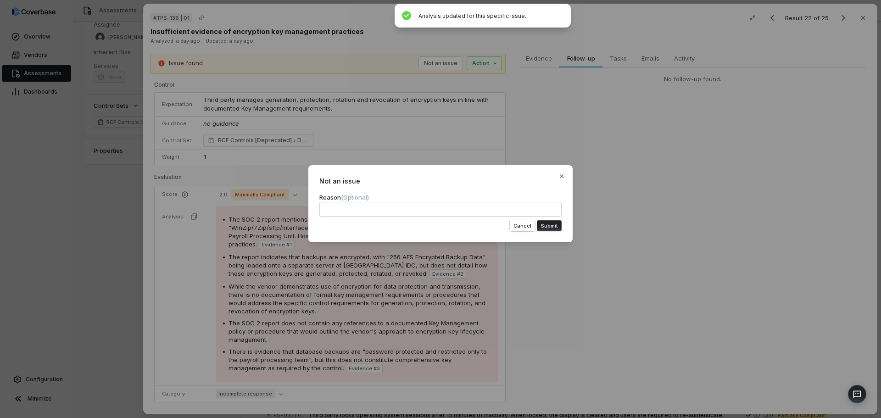
click at [554, 222] on button "Submit" at bounding box center [549, 225] width 25 height 11
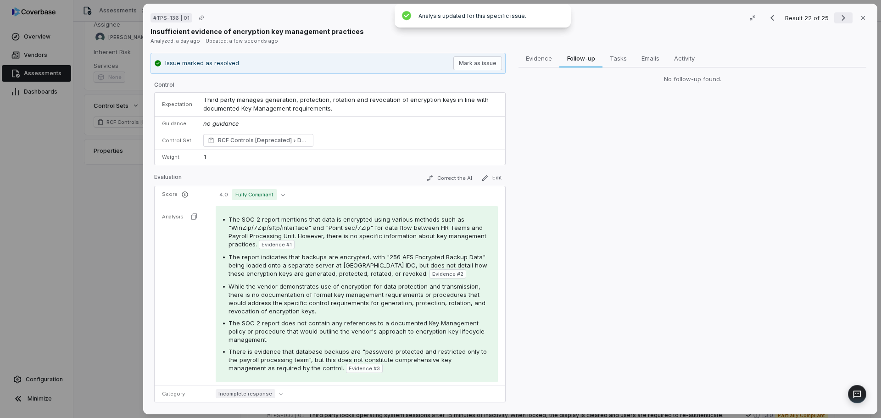
click at [838, 18] on icon "Next result" at bounding box center [843, 17] width 11 height 11
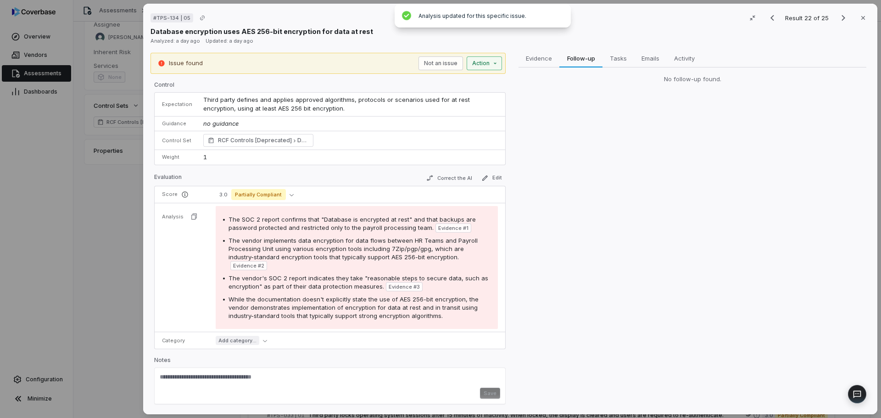
click at [490, 61] on div "# TPS-134 | 05 Result 22 of 25 Close Database encryption uses AES 256-bit encry…" at bounding box center [440, 209] width 881 height 418
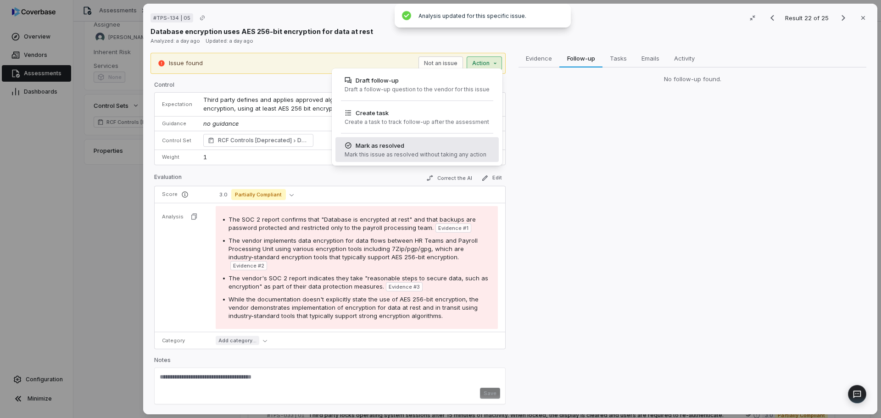
click at [459, 157] on div "Mark this issue as resolved without taking any action" at bounding box center [415, 154] width 142 height 7
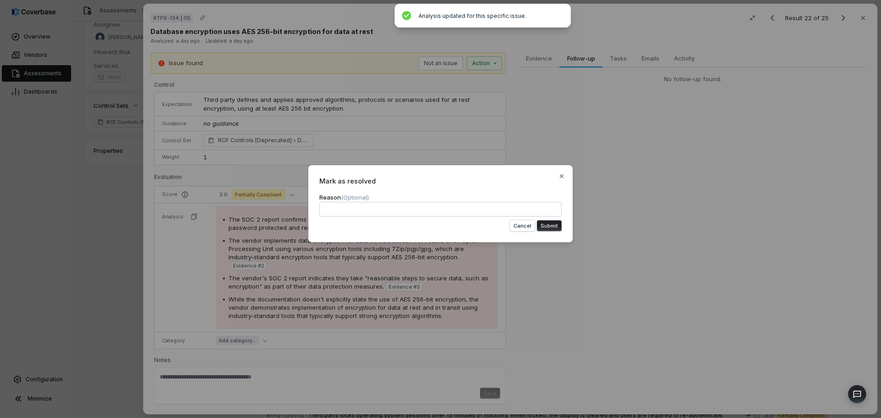
click at [551, 223] on button "Submit" at bounding box center [549, 225] width 25 height 11
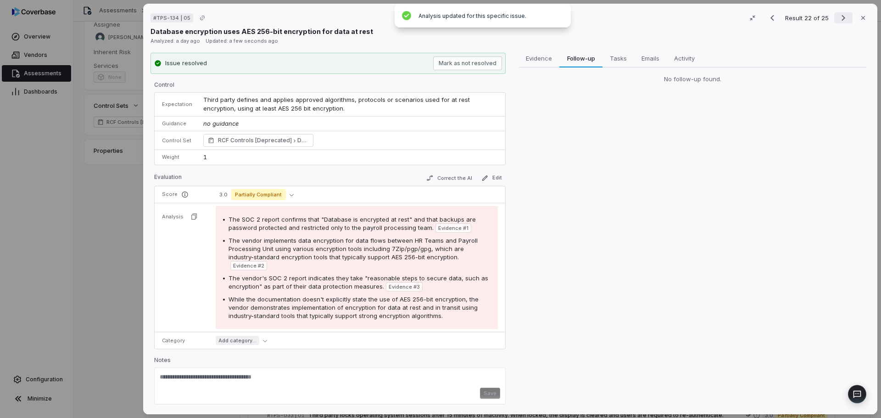
click at [838, 16] on icon "Next result" at bounding box center [843, 17] width 11 height 11
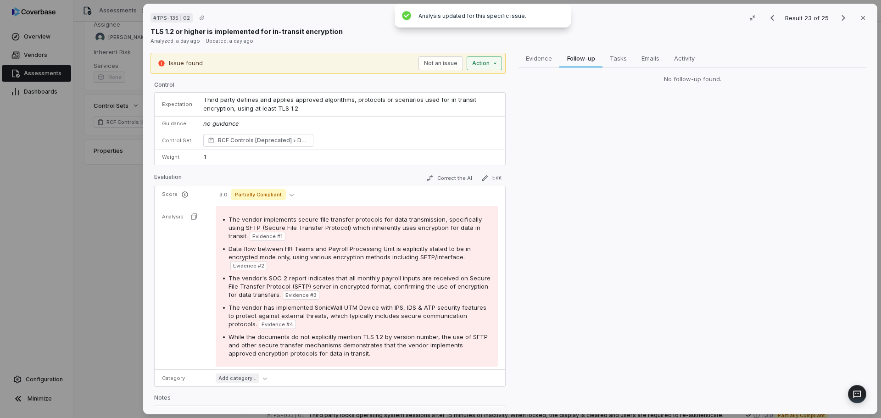
click at [480, 67] on div "# TPS-135 | 02 Result 23 of 25 Close TLS 1.2 or higher is implemented for in-tr…" at bounding box center [440, 209] width 881 height 418
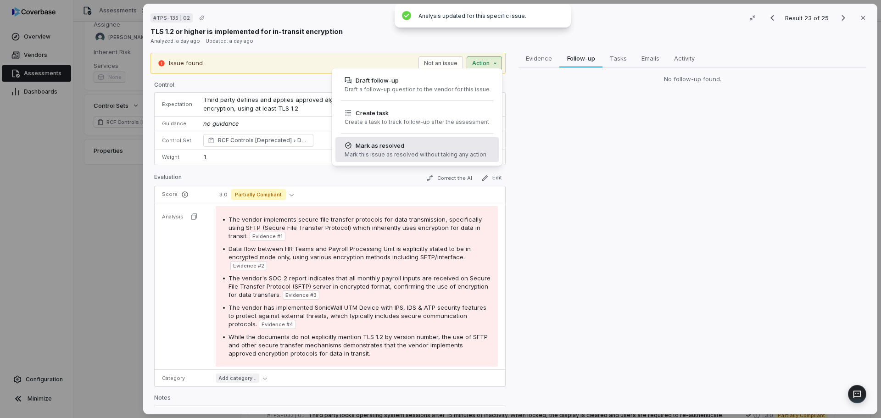
click at [451, 150] on div "Mark as resolved Mark this issue as resolved without taking any action" at bounding box center [415, 149] width 149 height 25
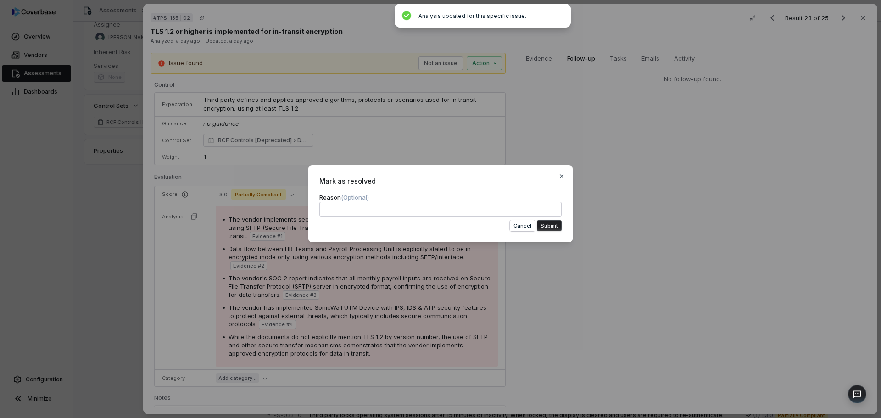
click at [553, 231] on button "Submit" at bounding box center [549, 225] width 25 height 11
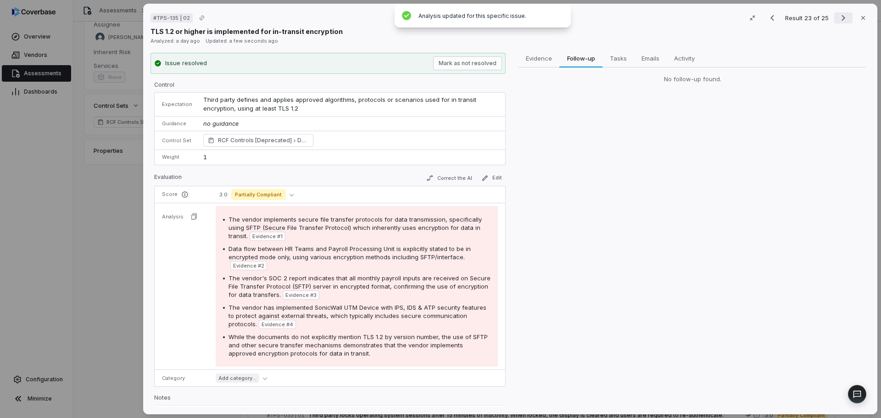
click at [838, 22] on icon "Next result" at bounding box center [843, 17] width 11 height 11
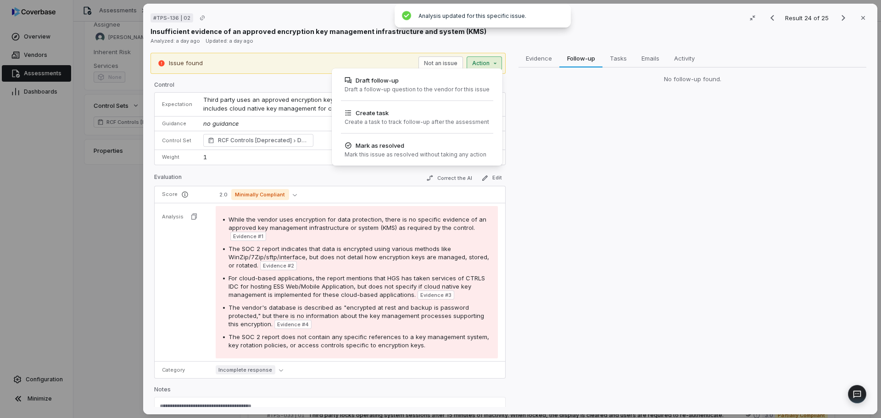
click at [480, 65] on div "# TPS-136 | 02 Result 24 of 25 Close Insufficient evidence of an approved encry…" at bounding box center [440, 209] width 881 height 418
click at [439, 151] on div "Mark this issue as resolved without taking any action" at bounding box center [415, 154] width 142 height 7
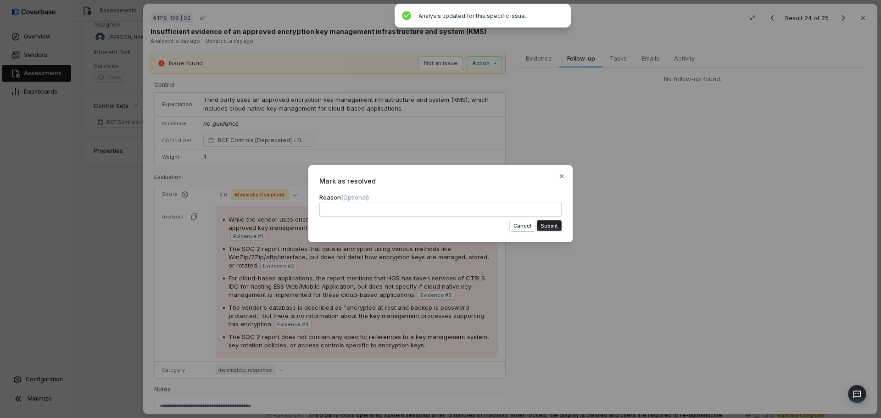
click at [548, 226] on button "Submit" at bounding box center [549, 225] width 25 height 11
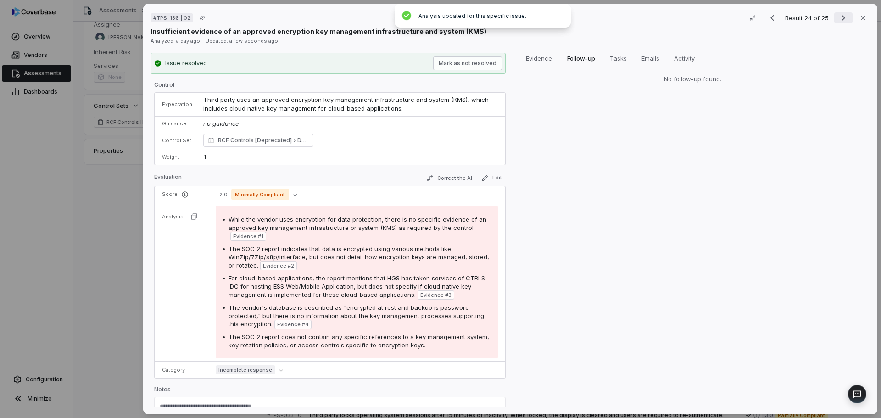
click at [843, 20] on icon "Next result" at bounding box center [843, 17] width 11 height 11
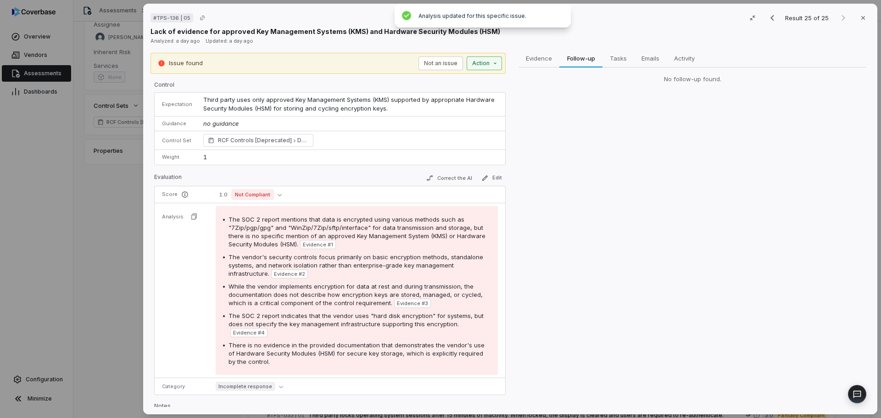
click at [483, 67] on div "# TPS-136 | 05 Result 25 of 25 Close Lack of evidence for approved Key Manageme…" at bounding box center [440, 209] width 881 height 418
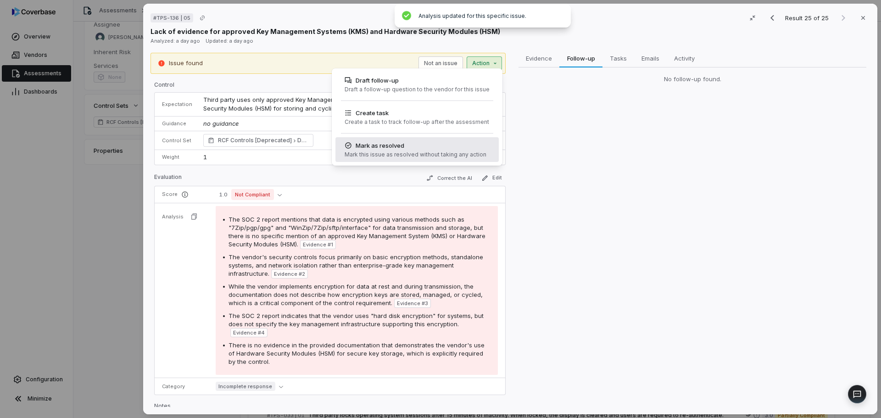
click at [433, 145] on div "Mark as resolved" at bounding box center [415, 145] width 142 height 9
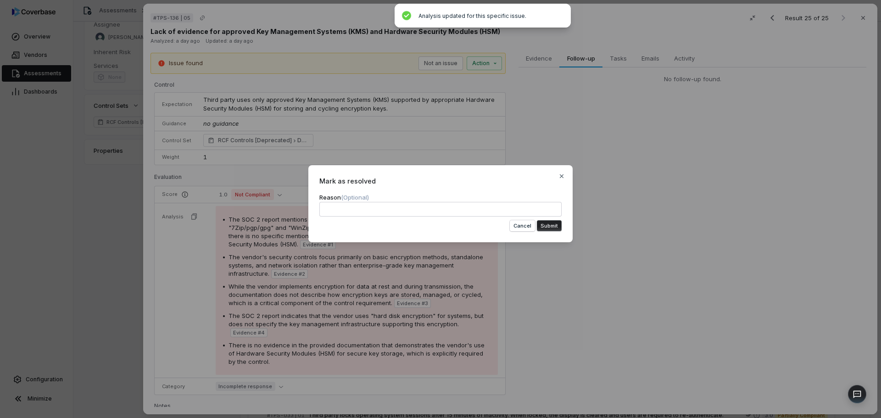
click at [552, 228] on button "Submit" at bounding box center [549, 225] width 25 height 11
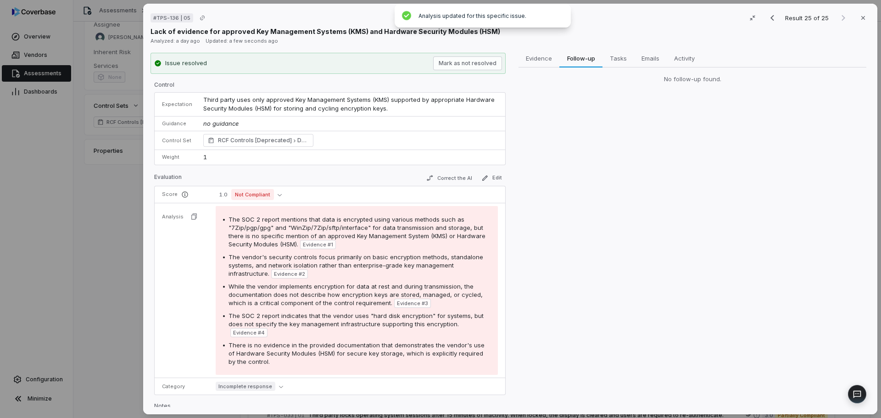
click at [669, 194] on div "Evidence Evidence Follow-up Follow-up Tasks Tasks Emails Emails Activity Activi…" at bounding box center [692, 230] width 355 height 355
click at [855, 22] on button "Close" at bounding box center [862, 17] width 19 height 19
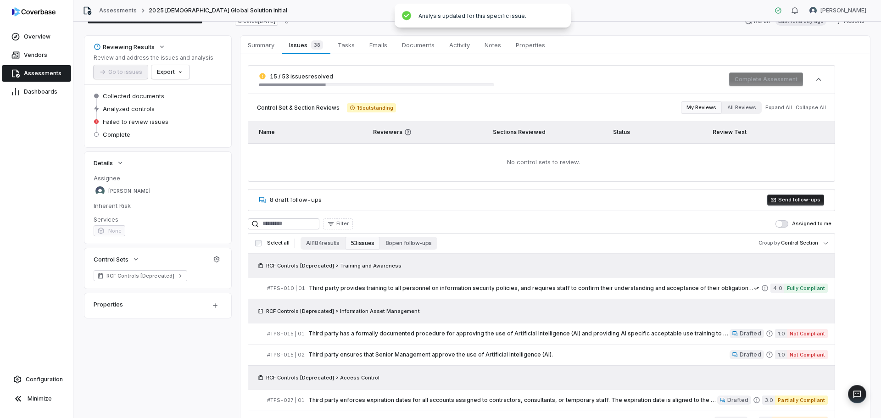
scroll to position [46, 0]
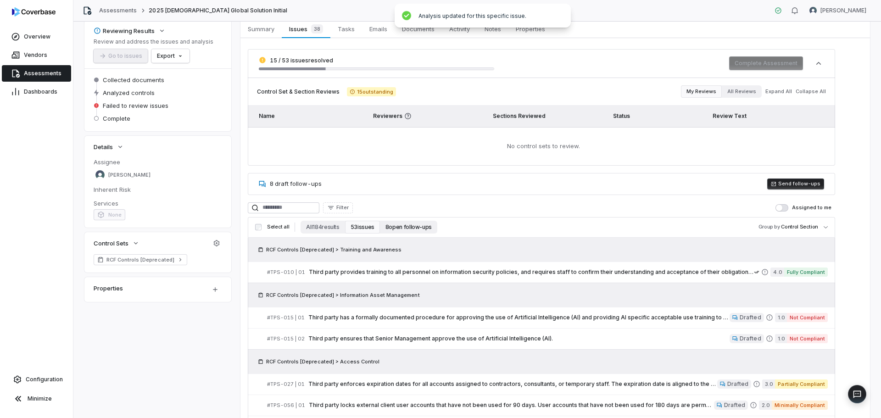
click at [396, 225] on button "8 open follow-ups" at bounding box center [408, 227] width 57 height 13
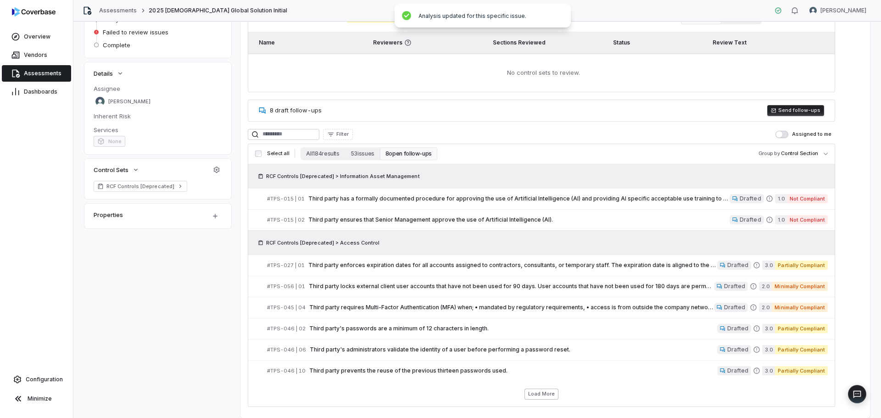
scroll to position [138, 0]
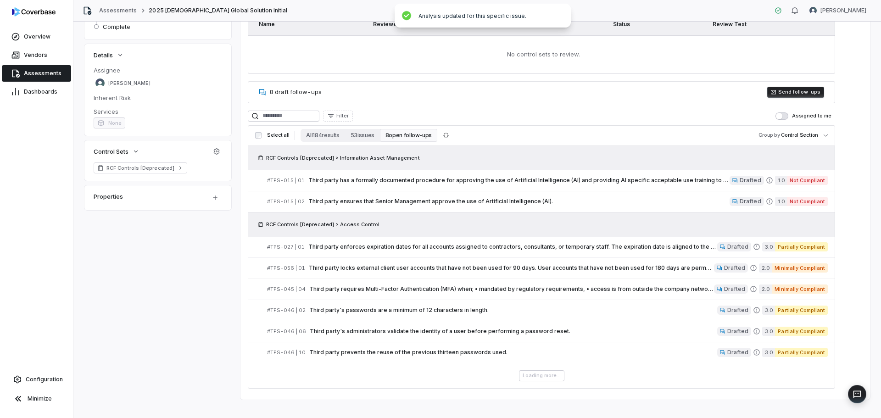
click at [783, 92] on button "Send follow-ups" at bounding box center [795, 92] width 57 height 11
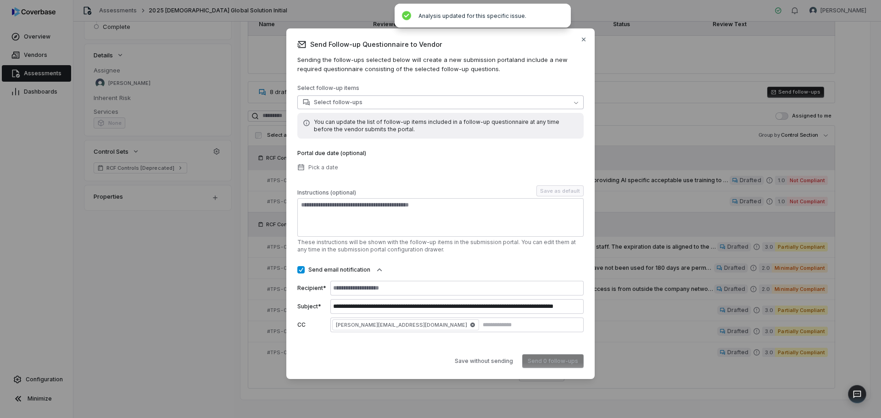
click at [385, 99] on button "Select follow-ups" at bounding box center [440, 102] width 286 height 14
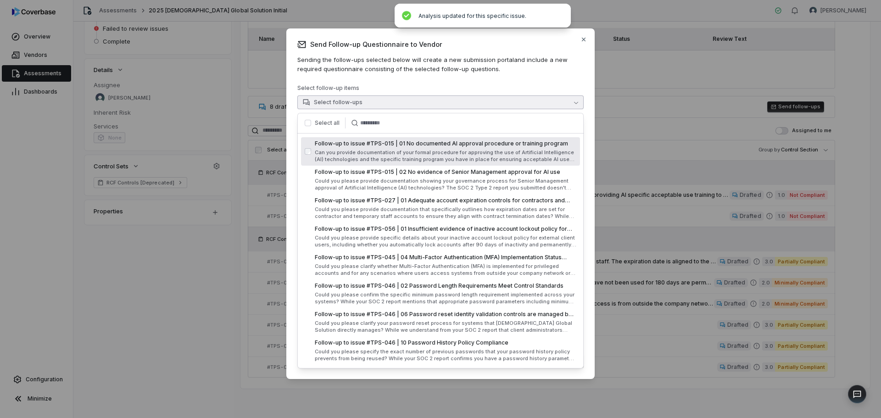
scroll to position [123, 0]
click at [311, 125] on div "Select all" at bounding box center [330, 122] width 59 height 11
click at [309, 124] on button "button" at bounding box center [308, 123] width 6 height 6
click at [576, 94] on p "Select follow-up items" at bounding box center [440, 89] width 286 height 11
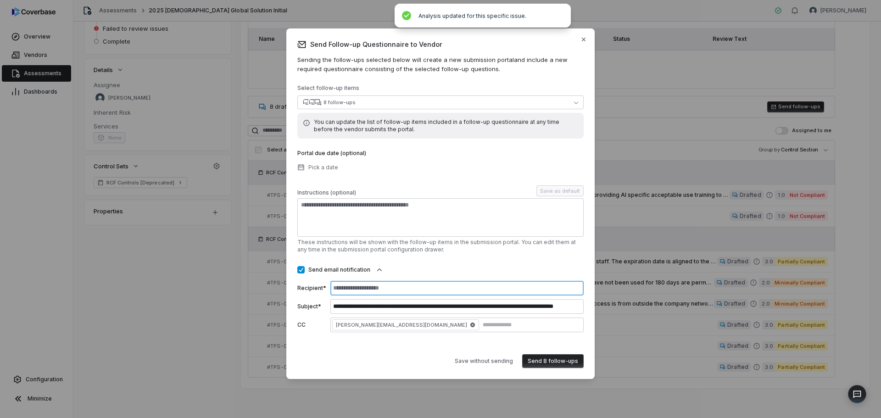
click at [355, 290] on input at bounding box center [456, 288] width 253 height 15
type input "**********"
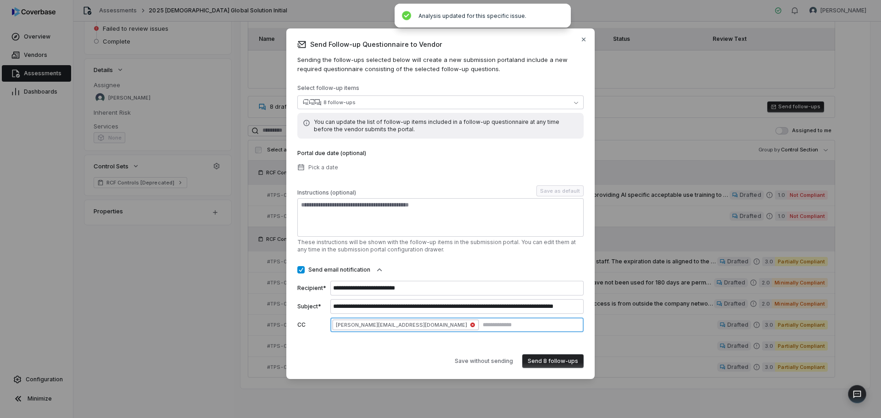
click at [470, 327] on icon "button" at bounding box center [472, 324] width 5 height 5
click at [559, 362] on button "Send 8 follow-ups" at bounding box center [552, 361] width 61 height 14
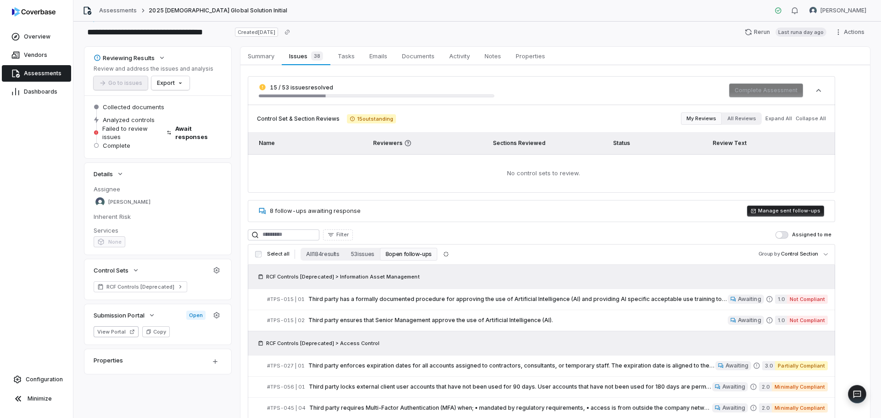
scroll to position [0, 0]
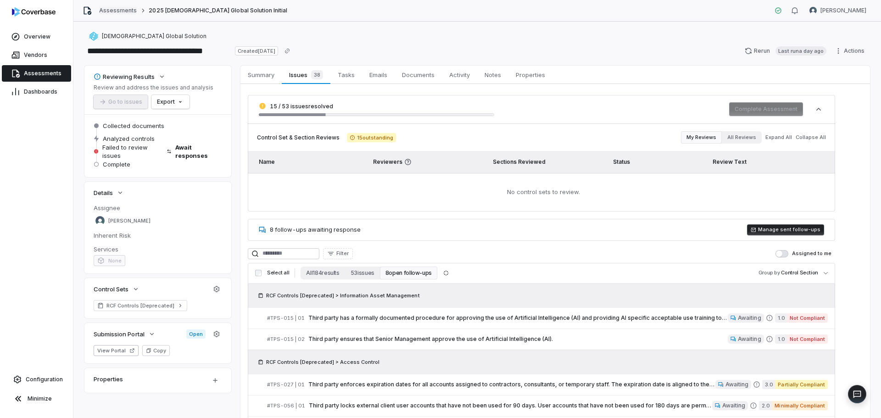
click at [123, 13] on link "Assessments" at bounding box center [118, 10] width 38 height 7
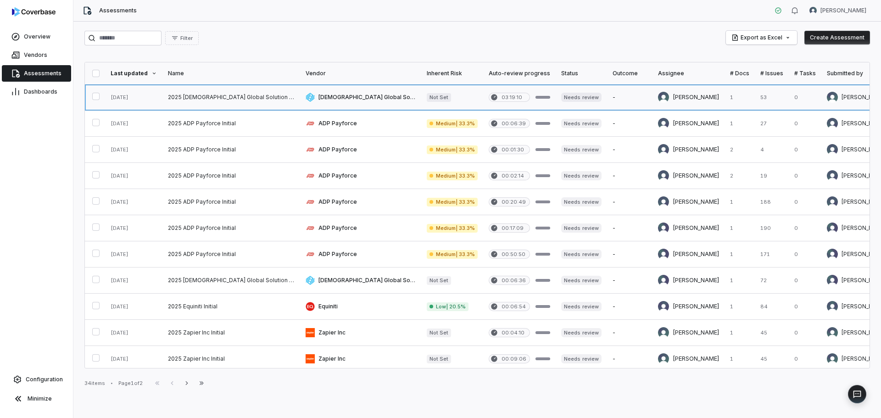
click at [206, 97] on link at bounding box center [231, 97] width 138 height 26
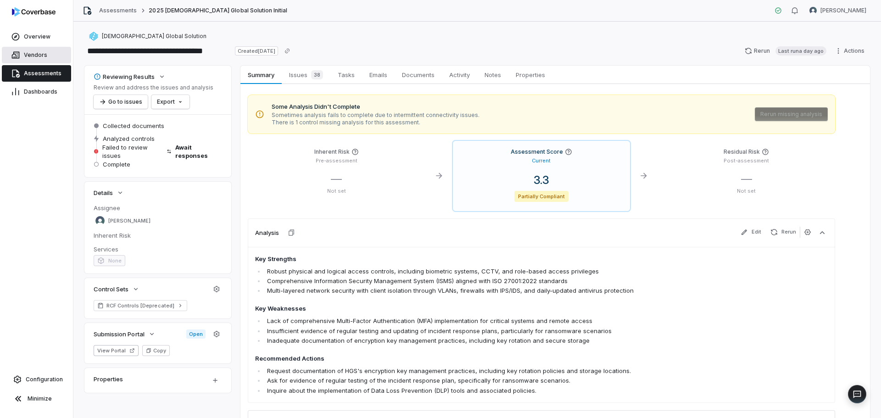
click at [31, 50] on link "Vendors" at bounding box center [36, 55] width 69 height 17
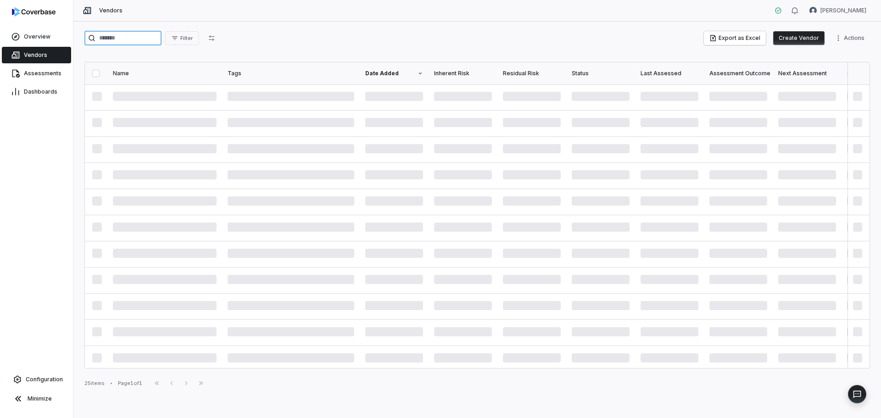
click at [144, 40] on input "search" at bounding box center [122, 38] width 77 height 15
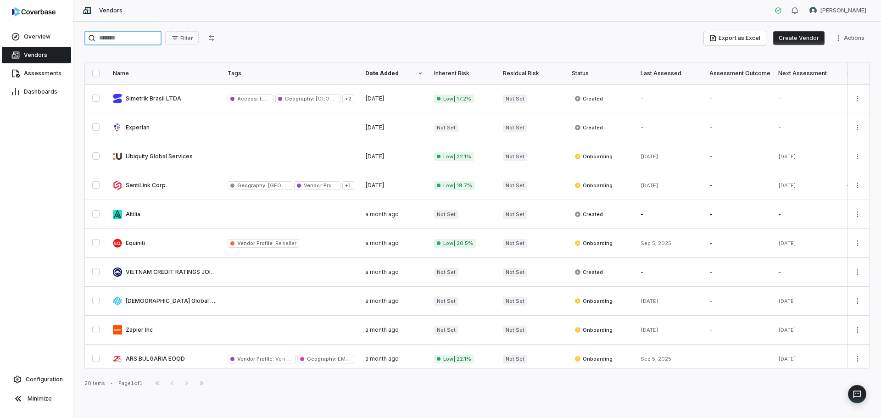
click at [144, 40] on input "search" at bounding box center [122, 38] width 77 height 15
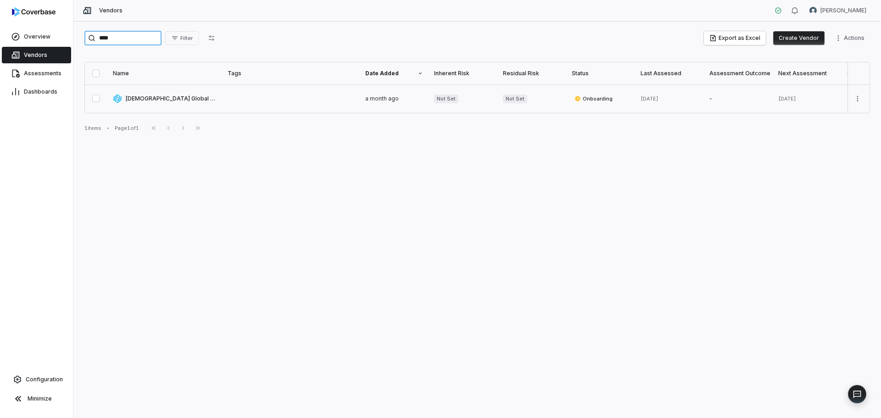
type input "****"
click at [173, 99] on link at bounding box center [164, 98] width 115 height 28
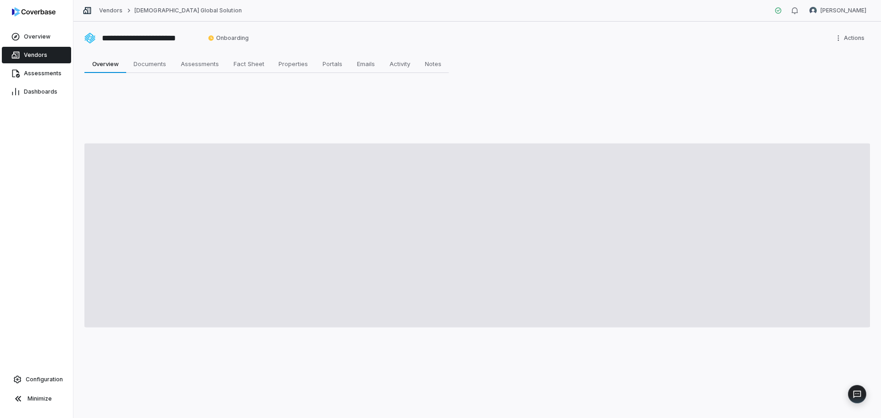
type textarea "*"
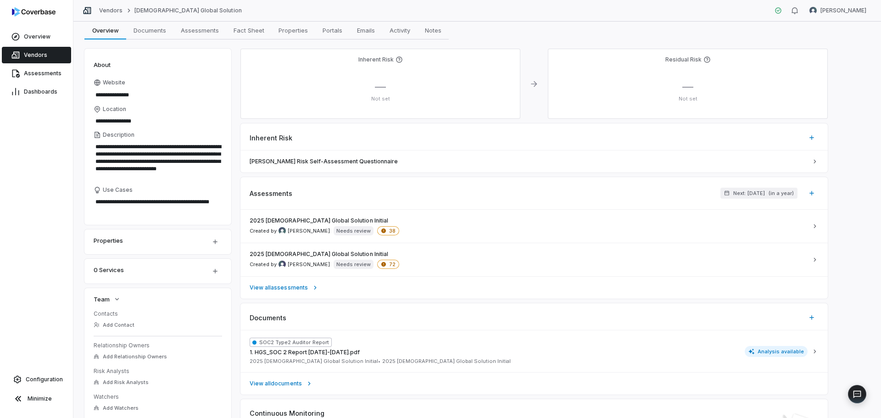
scroll to position [92, 0]
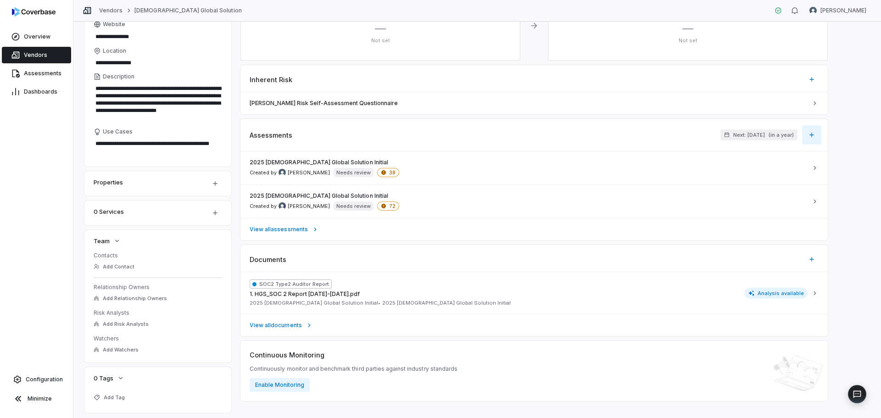
click at [809, 131] on icon "button" at bounding box center [811, 134] width 7 height 7
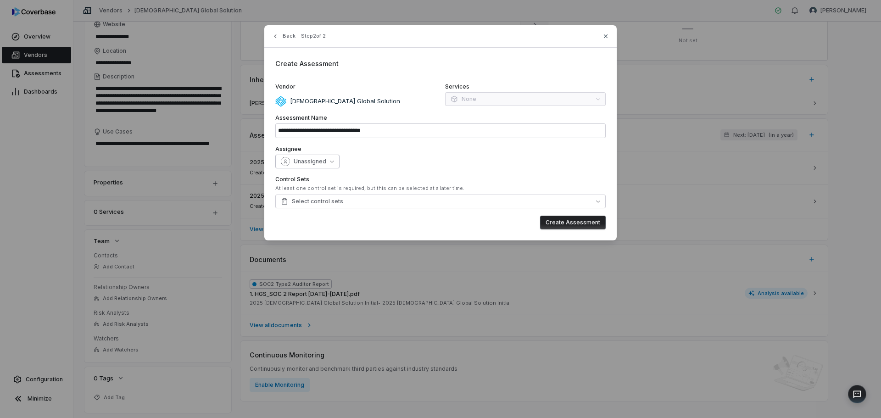
click at [318, 162] on span "Unassigned" at bounding box center [310, 161] width 33 height 7
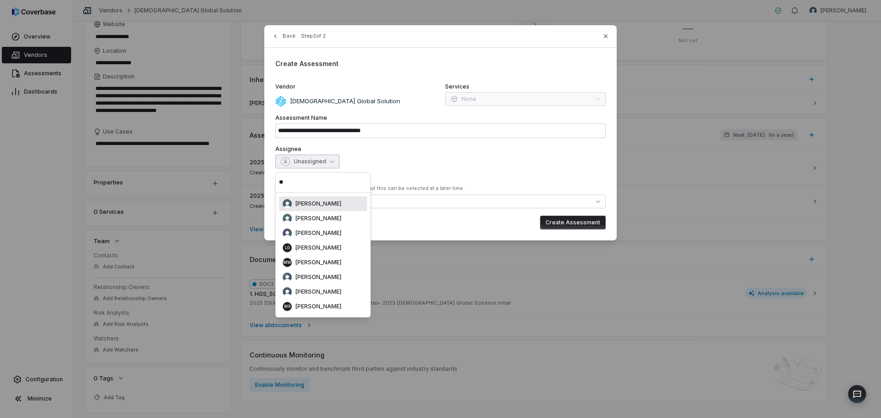
type input "**"
click at [328, 197] on div "[PERSON_NAME]" at bounding box center [323, 203] width 88 height 15
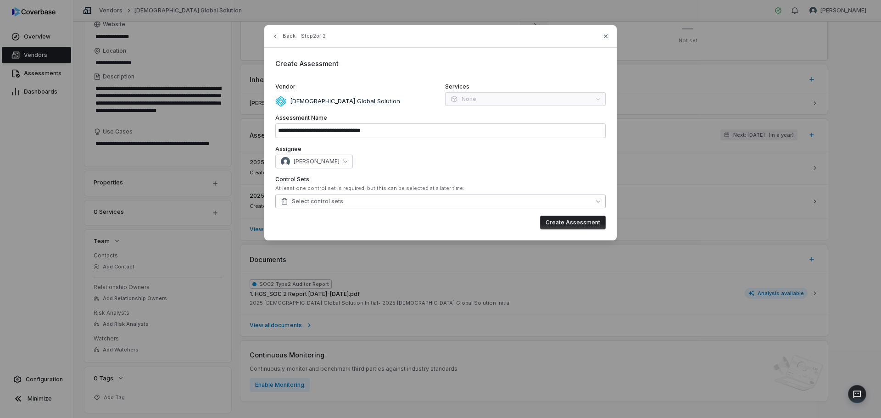
click at [326, 202] on span "Select control sets" at bounding box center [312, 201] width 62 height 7
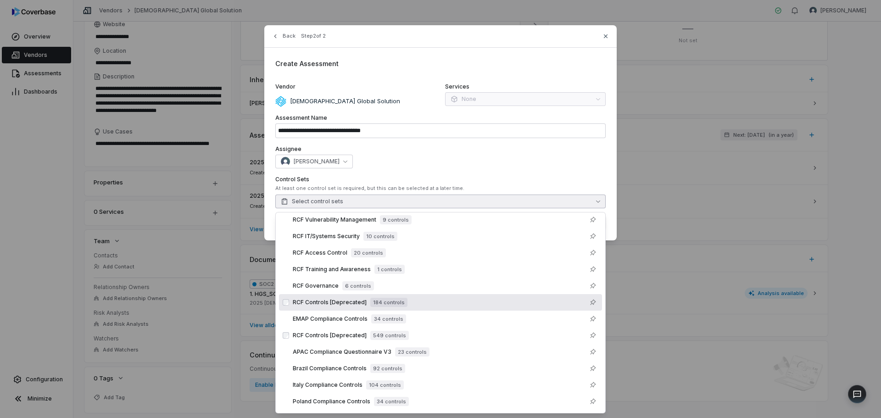
scroll to position [138, 0]
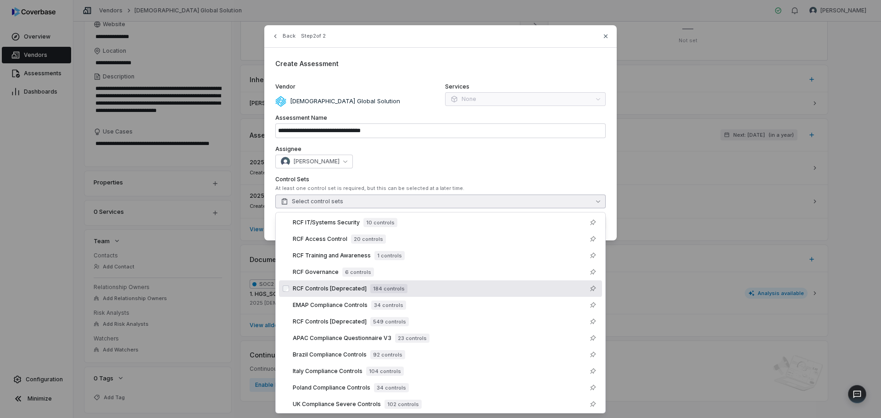
click at [408, 286] on div "RCF Controls [Deprecated] 184 controls" at bounding box center [445, 288] width 305 height 11
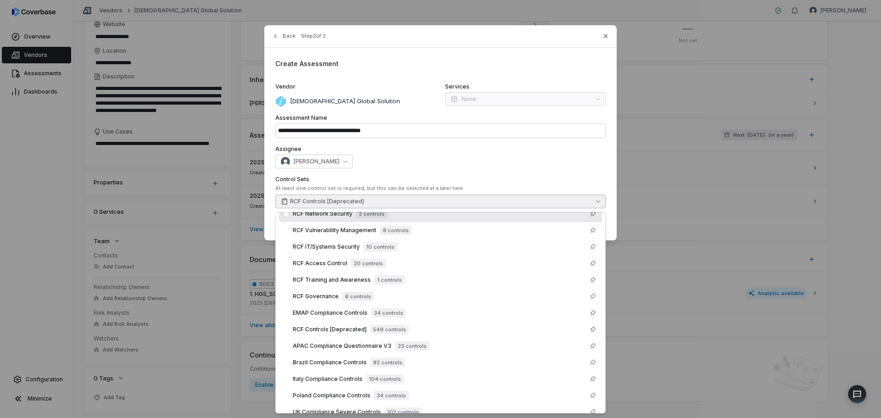
click at [537, 154] on div "Assignee [PERSON_NAME]" at bounding box center [440, 156] width 330 height 23
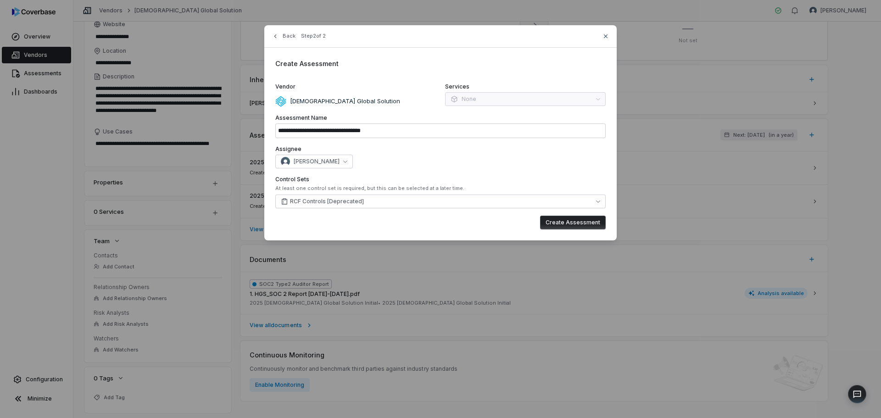
click at [566, 220] on button "Create Assessment" at bounding box center [573, 223] width 66 height 14
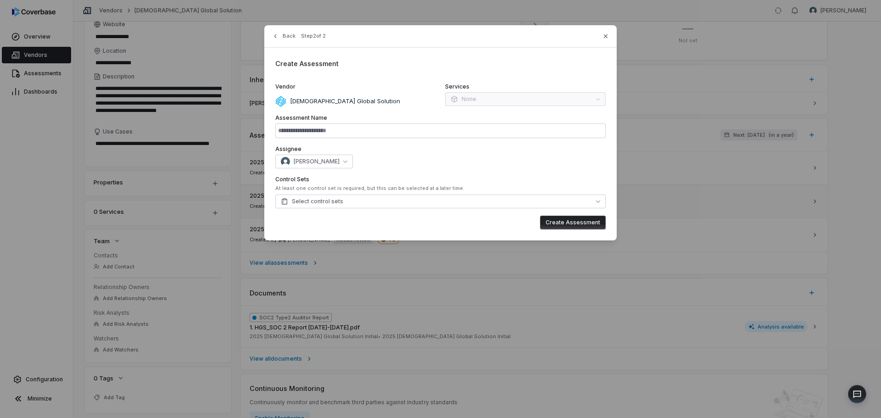
type input "**********"
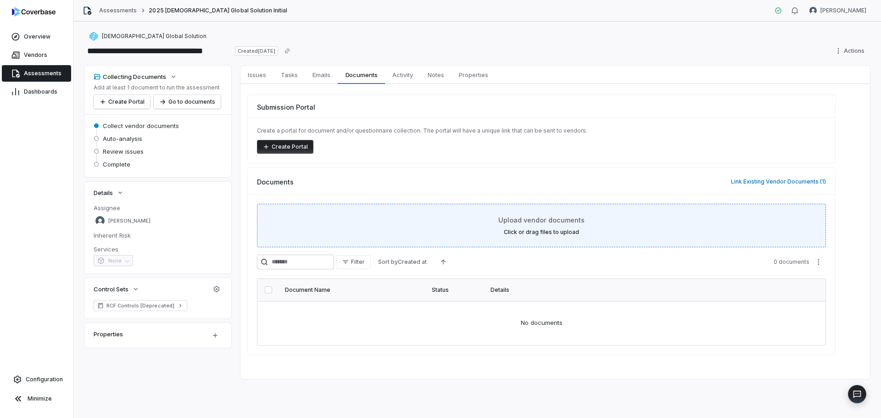
click at [522, 225] on div "Upload vendor documents Click or drag files to upload" at bounding box center [541, 225] width 546 height 21
click at [485, 204] on div "Upload vendor documents Click or drag files to upload" at bounding box center [541, 226] width 569 height 44
click at [563, 218] on span "Upload vendor documents" at bounding box center [541, 220] width 86 height 10
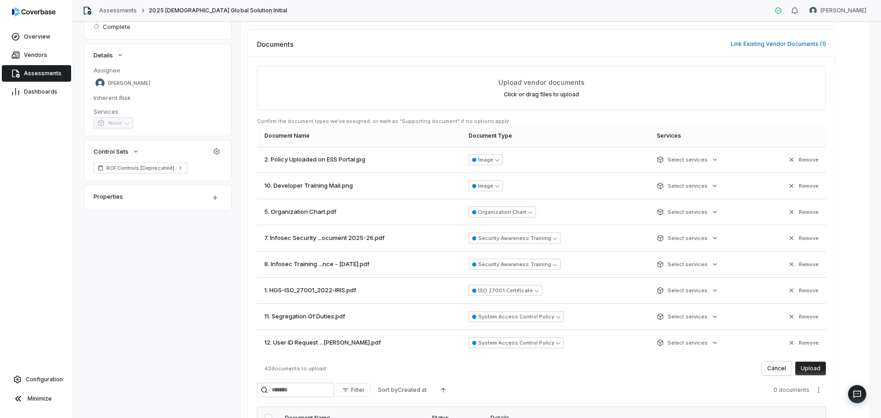
scroll to position [243, 0]
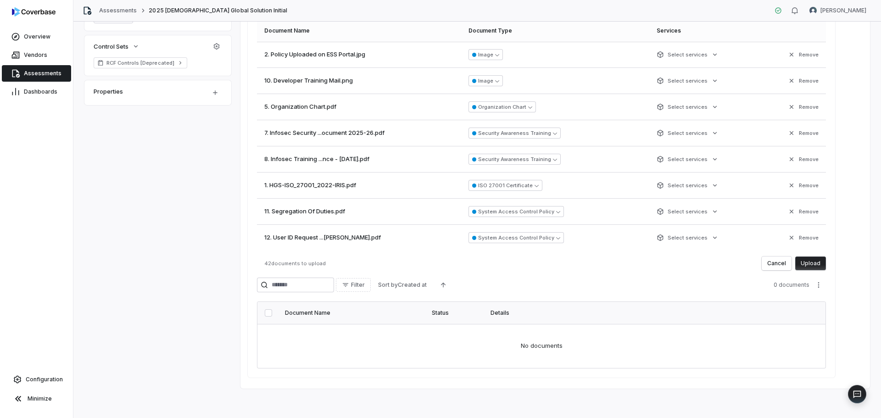
click at [816, 263] on button "Upload" at bounding box center [810, 263] width 31 height 14
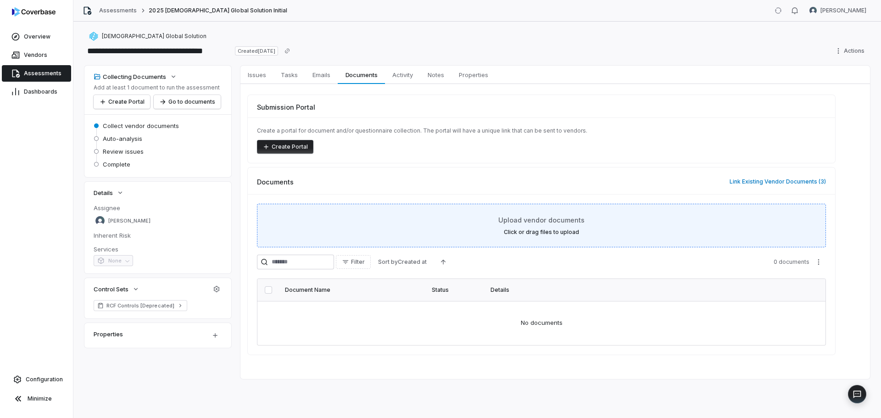
click at [546, 223] on span "Upload vendor documents" at bounding box center [541, 220] width 86 height 10
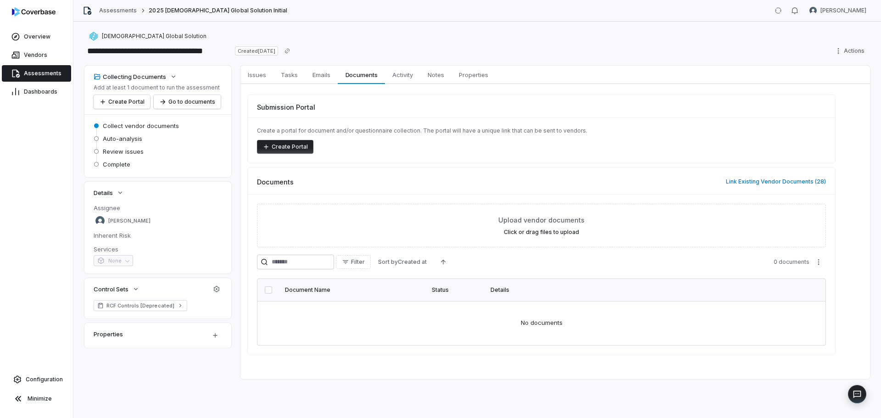
click at [604, 261] on div "Filter Sort by Created at 0 documents" at bounding box center [541, 262] width 569 height 15
click at [316, 74] on span "Emails" at bounding box center [321, 75] width 25 height 12
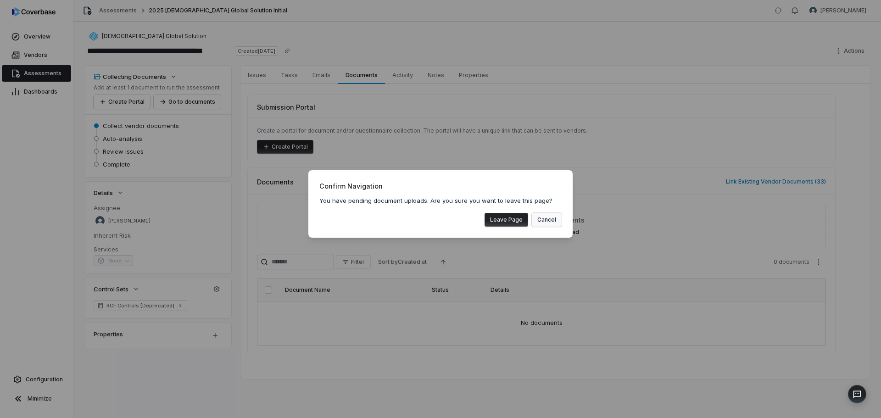
click at [549, 222] on button "Cancel" at bounding box center [547, 220] width 30 height 14
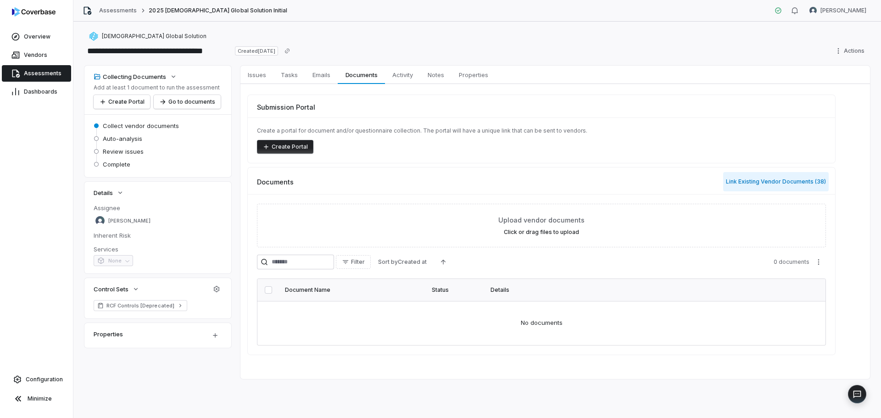
click at [772, 181] on button "Link Existing Vendor Documents ( 38 )" at bounding box center [775, 181] width 105 height 19
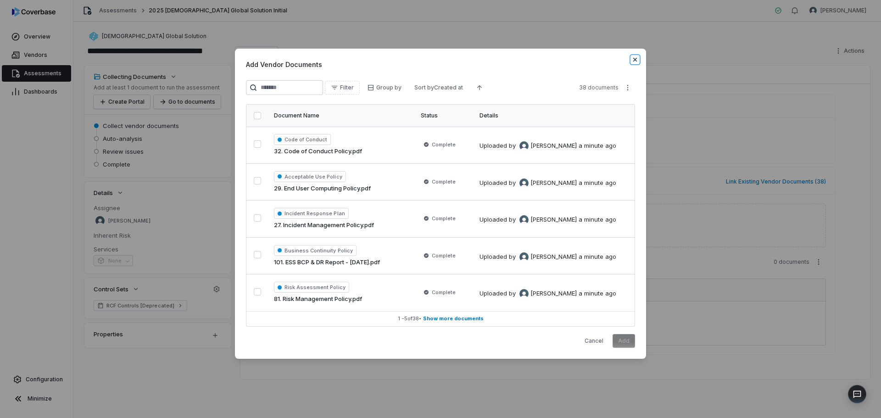
click at [636, 56] on icon "button" at bounding box center [634, 59] width 7 height 7
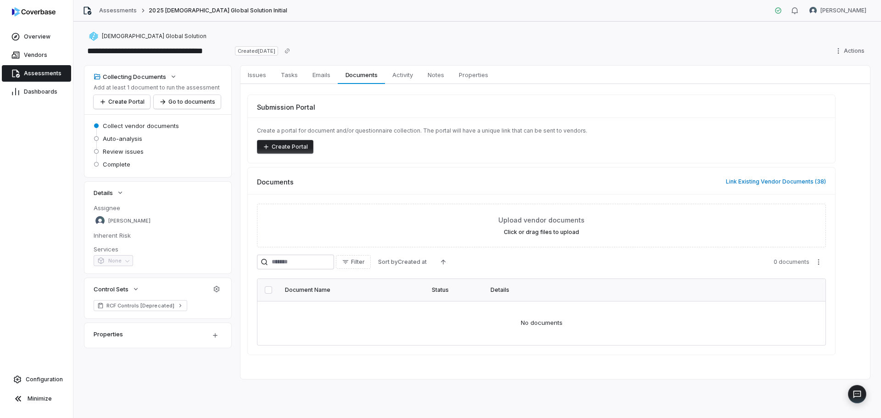
click at [471, 297] on th "Status" at bounding box center [455, 290] width 59 height 22
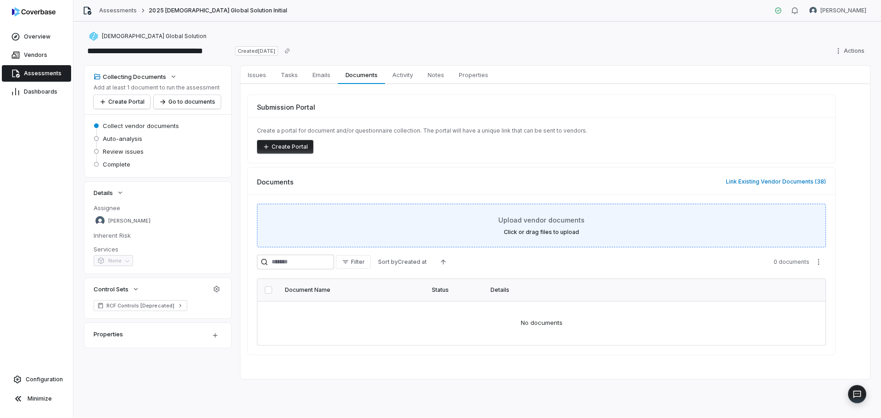
click at [544, 211] on div "Upload vendor documents Click or drag files to upload" at bounding box center [541, 226] width 569 height 44
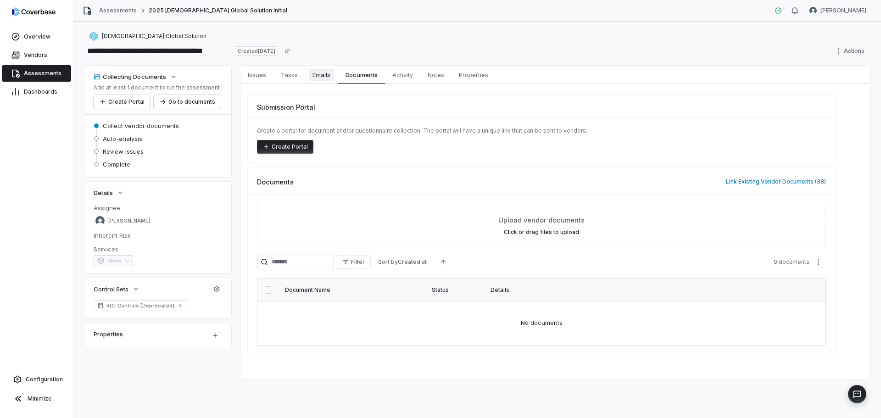
click at [320, 71] on span "Emails" at bounding box center [321, 75] width 25 height 12
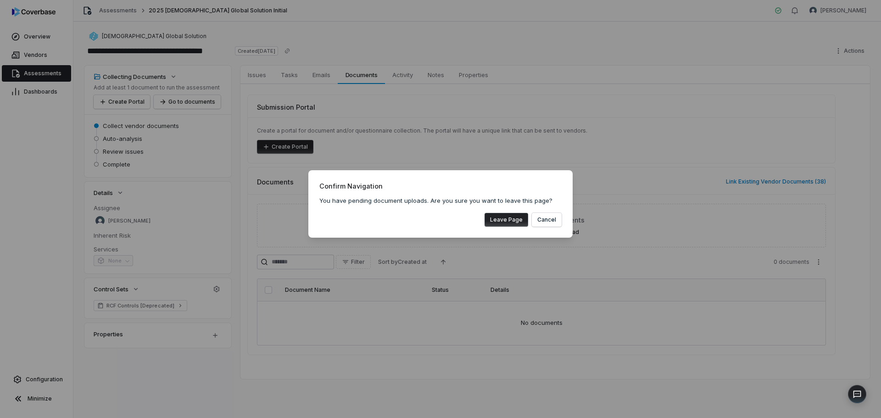
click at [510, 223] on button "Leave Page" at bounding box center [506, 220] width 44 height 14
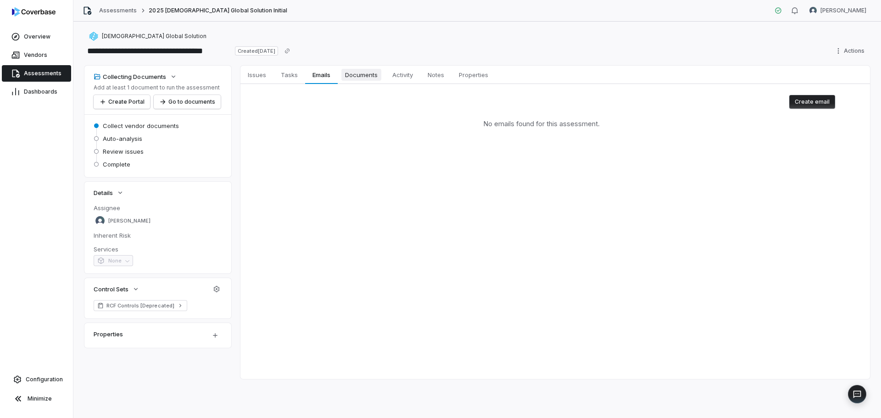
click at [363, 75] on span "Documents" at bounding box center [361, 75] width 40 height 12
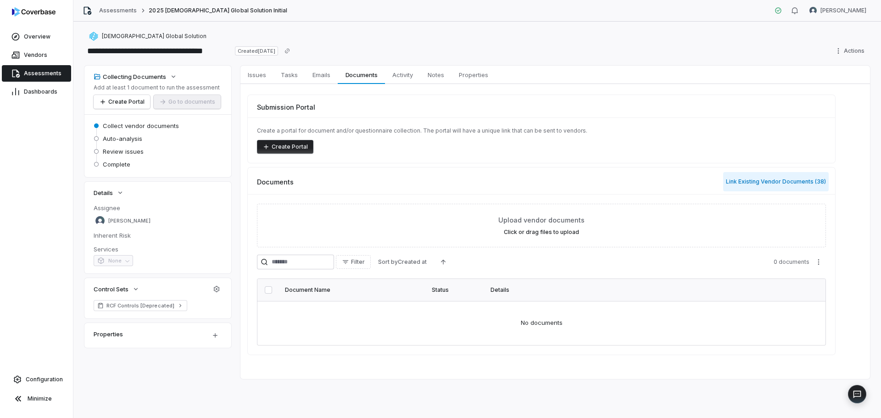
click at [753, 178] on button "Link Existing Vendor Documents ( 38 )" at bounding box center [775, 181] width 105 height 19
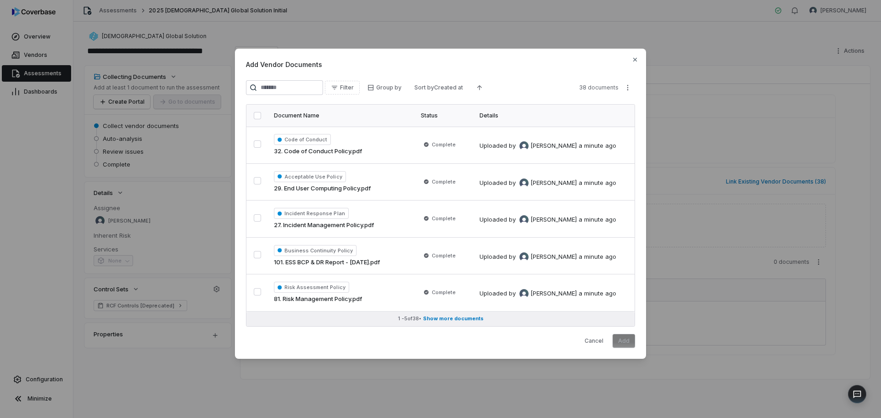
click at [438, 320] on span "Show more documents" at bounding box center [453, 318] width 61 height 7
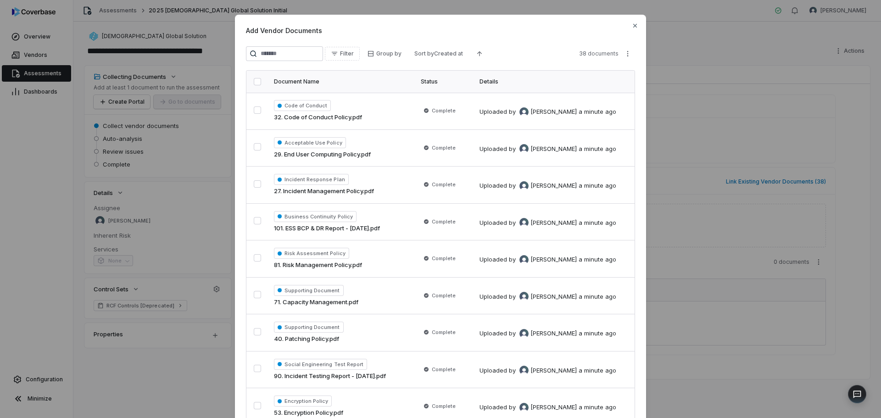
click at [255, 111] on button "button" at bounding box center [257, 109] width 7 height 7
click at [257, 143] on button "button" at bounding box center [257, 146] width 7 height 7
click at [254, 180] on button "button" at bounding box center [257, 183] width 7 height 7
click at [254, 224] on button "button" at bounding box center [257, 220] width 7 height 7
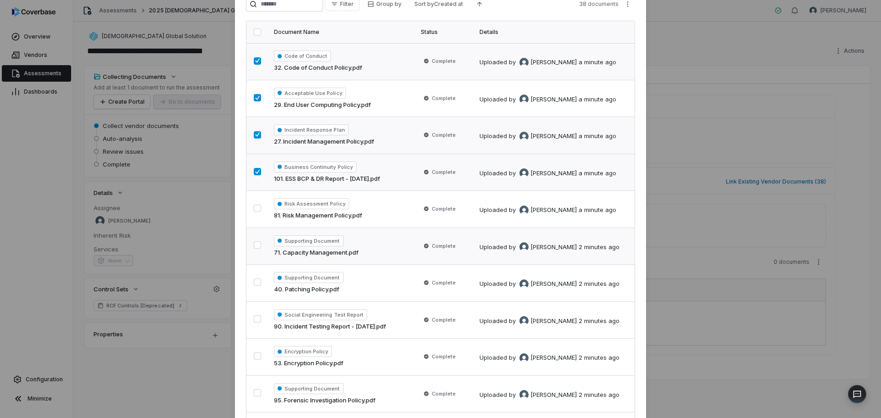
scroll to position [92, 0]
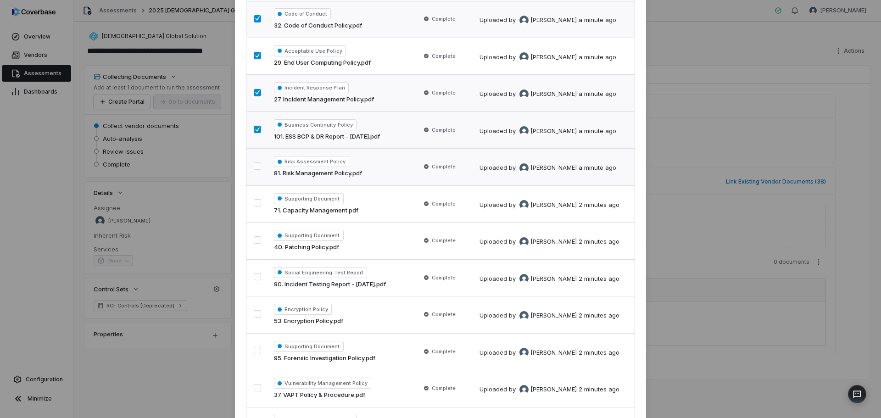
click at [257, 169] on button "button" at bounding box center [257, 165] width 7 height 7
click at [254, 204] on button "button" at bounding box center [257, 202] width 7 height 7
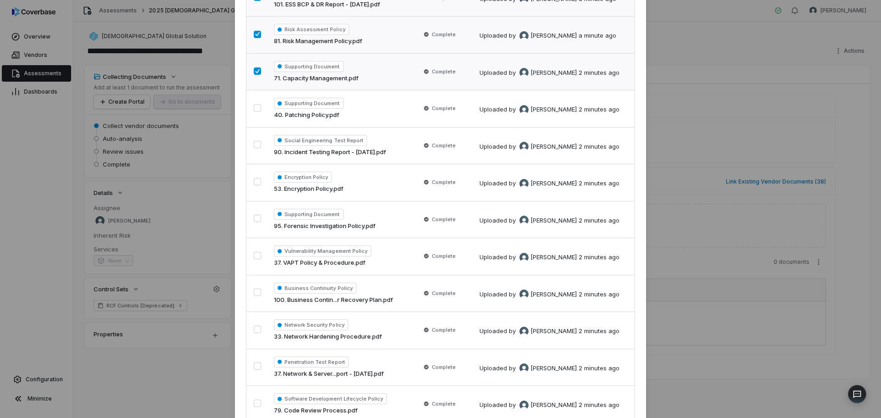
scroll to position [229, 0]
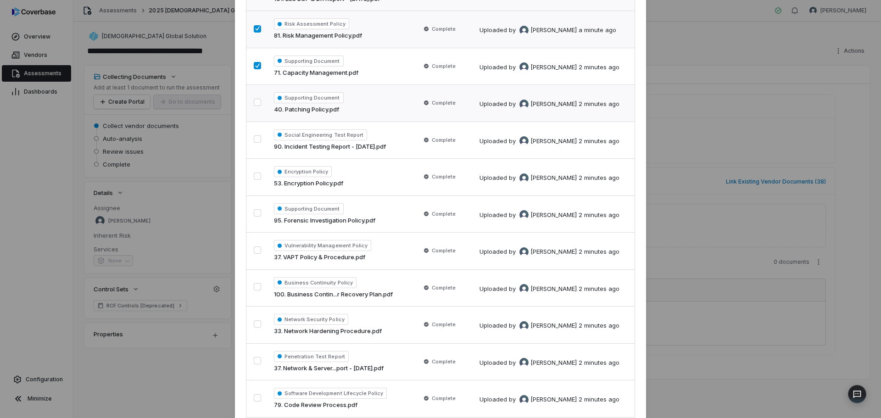
click at [260, 99] on button "button" at bounding box center [257, 102] width 7 height 7
click at [255, 136] on button "button" at bounding box center [257, 138] width 7 height 7
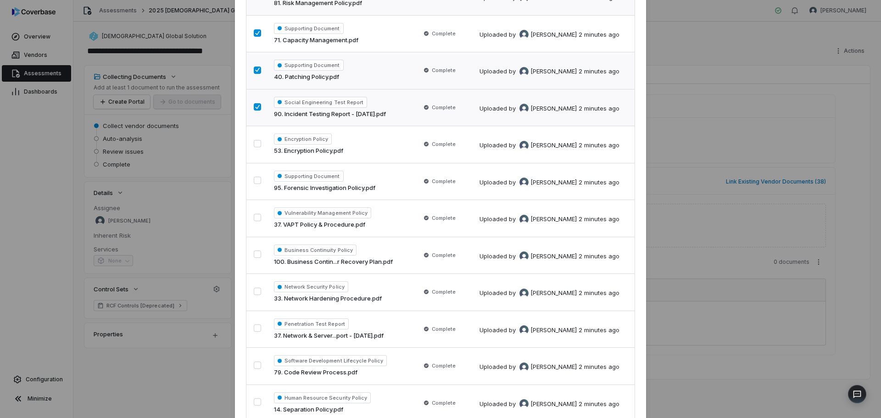
scroll to position [275, 0]
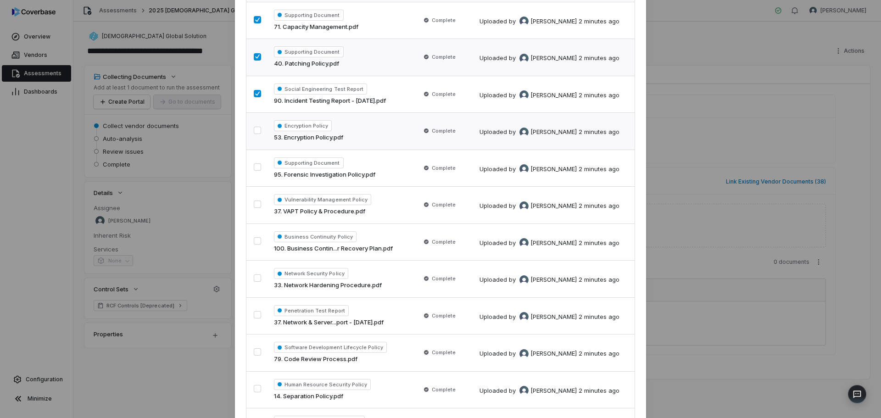
click at [259, 134] on button "button" at bounding box center [257, 130] width 7 height 7
click at [254, 165] on button "button" at bounding box center [257, 166] width 7 height 7
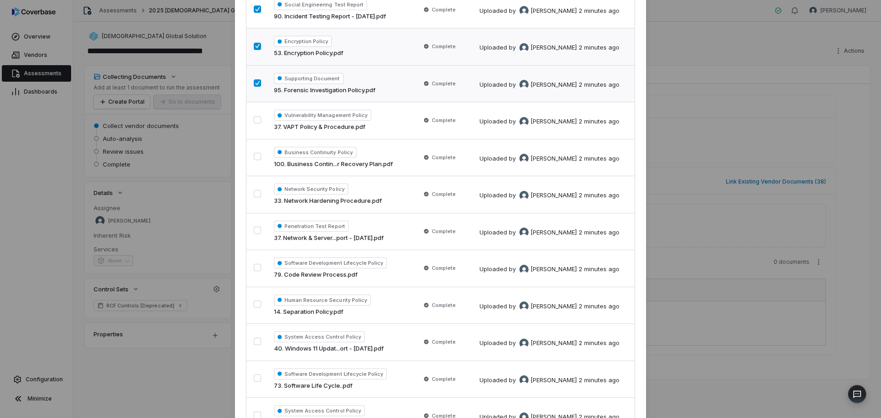
scroll to position [367, 0]
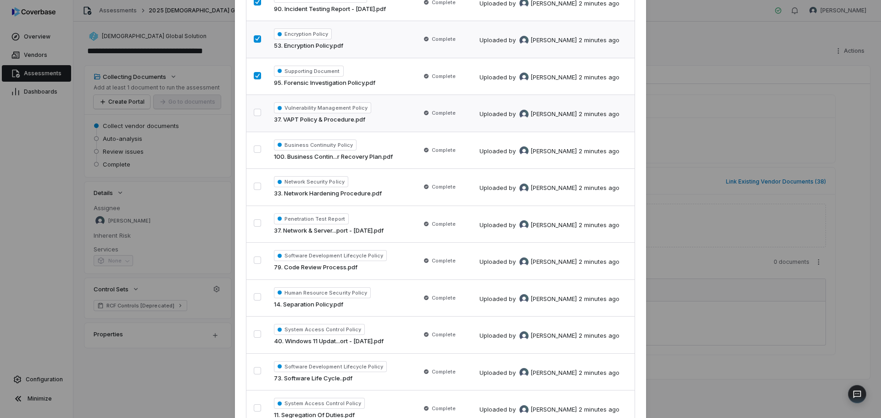
click at [254, 113] on button "button" at bounding box center [257, 112] width 7 height 7
click at [254, 145] on button "button" at bounding box center [257, 148] width 7 height 7
click at [257, 187] on button "button" at bounding box center [257, 186] width 7 height 7
click at [254, 219] on button "button" at bounding box center [257, 222] width 7 height 7
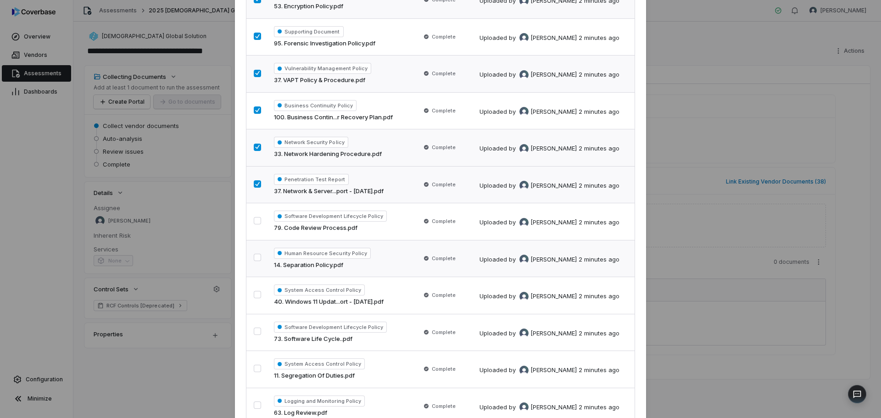
scroll to position [459, 0]
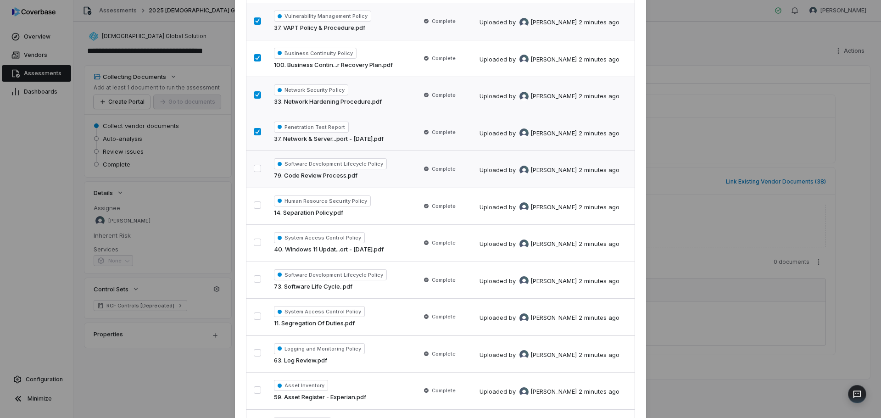
click at [254, 167] on button "button" at bounding box center [257, 168] width 7 height 7
click at [254, 201] on button "button" at bounding box center [257, 204] width 7 height 7
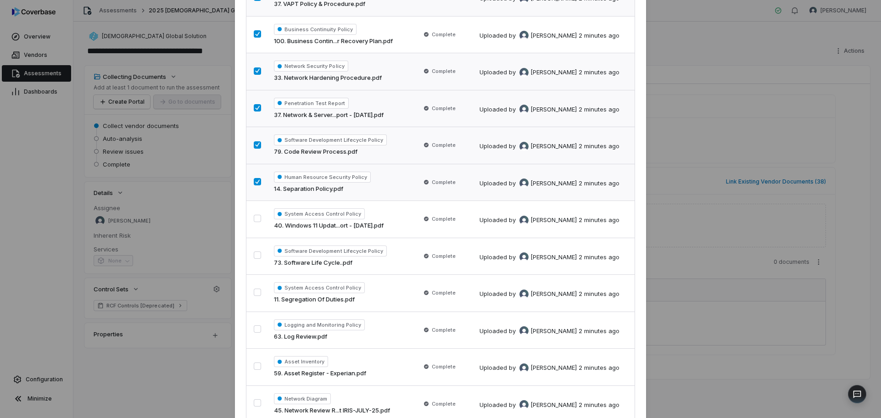
scroll to position [505, 0]
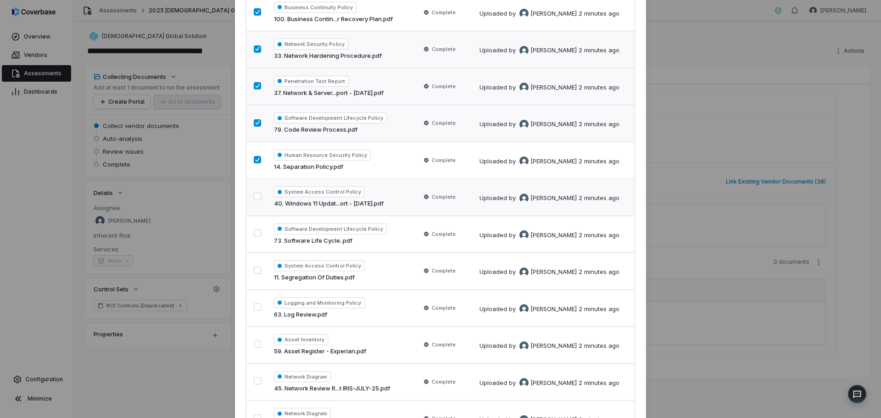
click at [254, 198] on button "button" at bounding box center [257, 196] width 7 height 7
click at [255, 229] on button "button" at bounding box center [257, 232] width 7 height 7
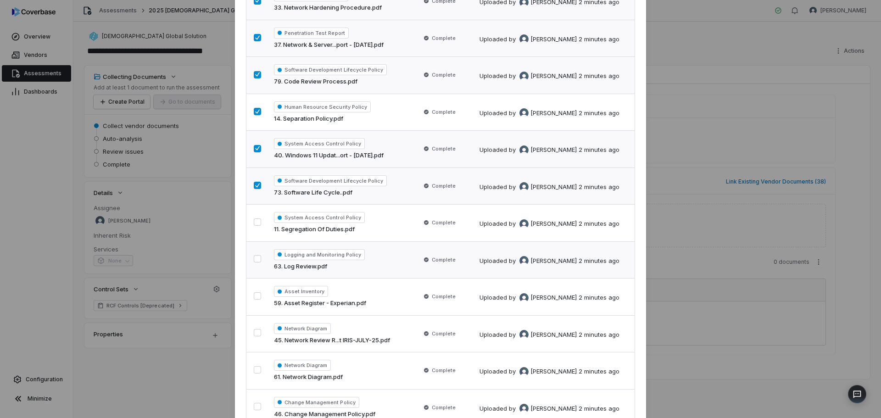
scroll to position [596, 0]
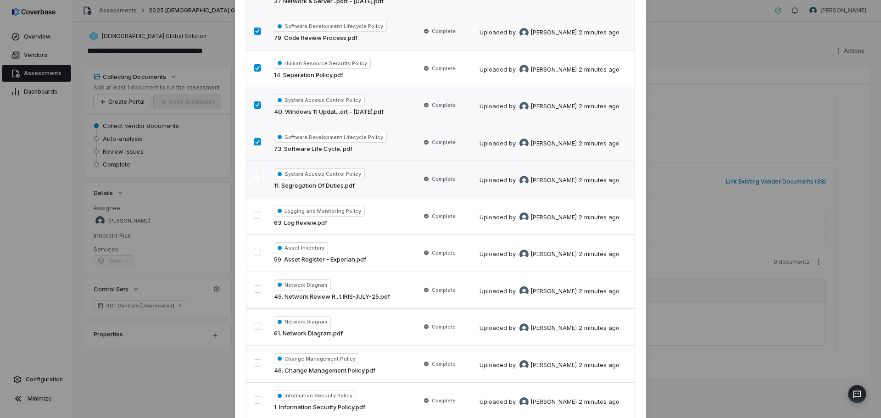
click at [254, 177] on button "button" at bounding box center [257, 178] width 7 height 7
click at [254, 211] on button "button" at bounding box center [257, 214] width 7 height 7
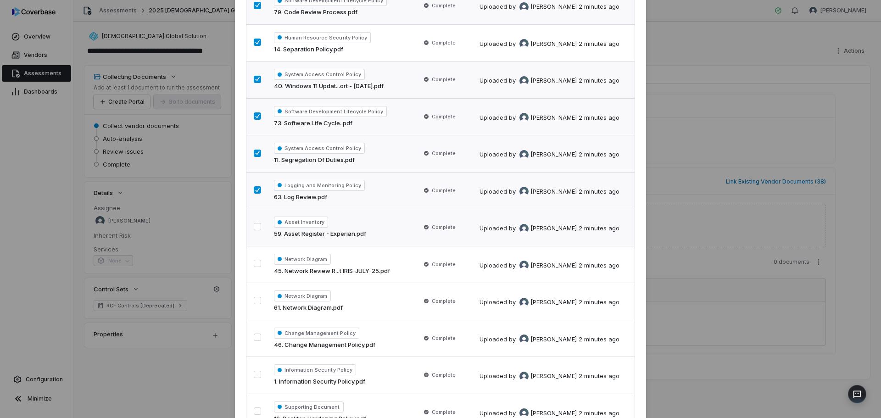
scroll to position [642, 0]
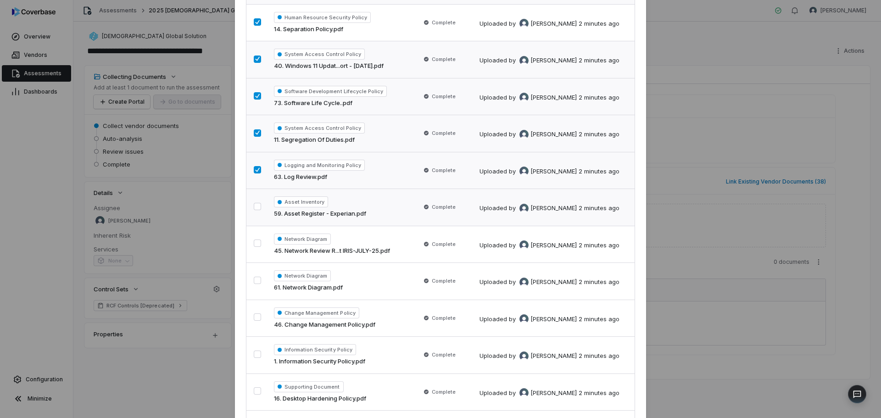
click at [259, 207] on button "button" at bounding box center [257, 206] width 7 height 7
click at [261, 239] on button "button" at bounding box center [257, 242] width 7 height 7
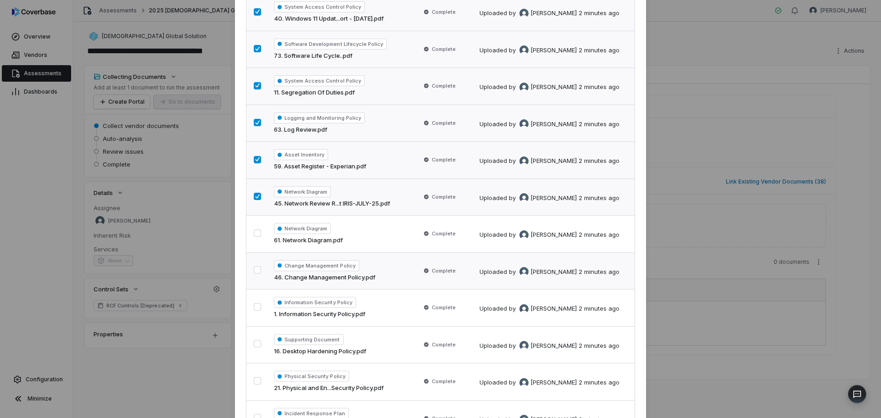
scroll to position [734, 0]
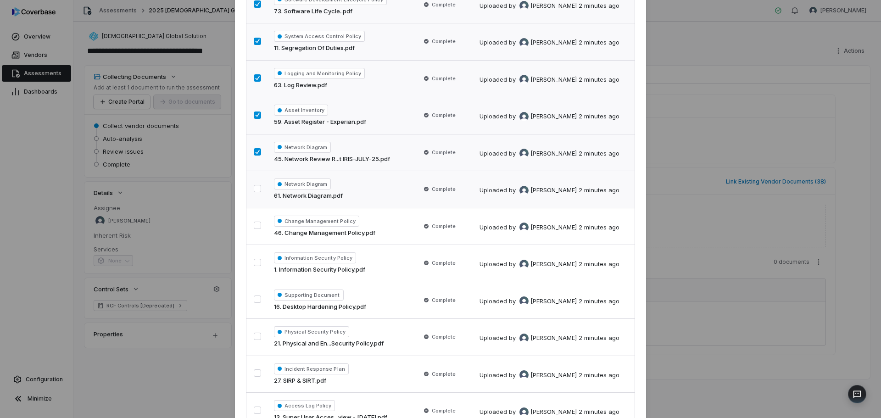
click at [258, 192] on button "button" at bounding box center [257, 188] width 7 height 7
click at [257, 224] on button "button" at bounding box center [257, 225] width 7 height 7
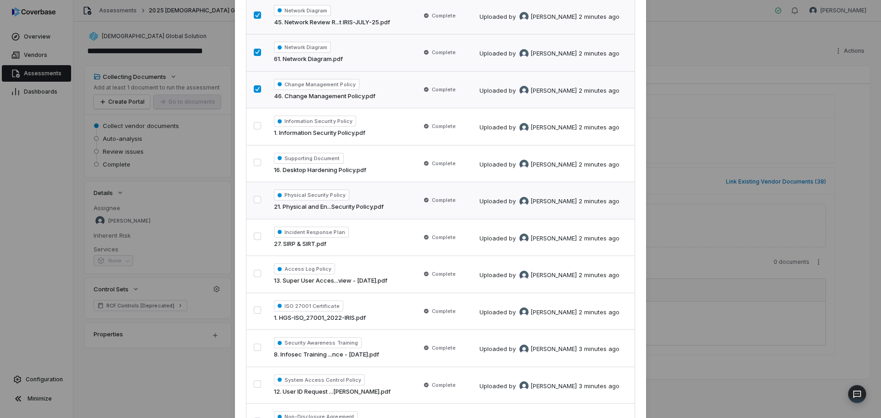
scroll to position [872, 0]
click at [261, 128] on button "button" at bounding box center [257, 124] width 7 height 7
click at [257, 161] on button "button" at bounding box center [257, 161] width 7 height 7
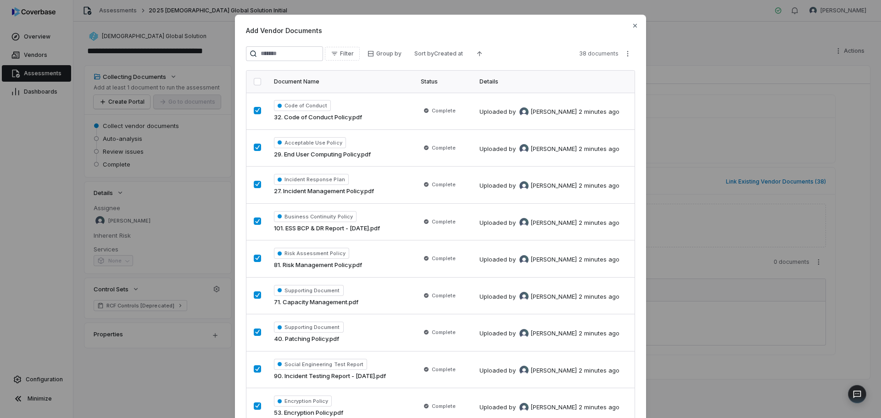
scroll to position [872, 0]
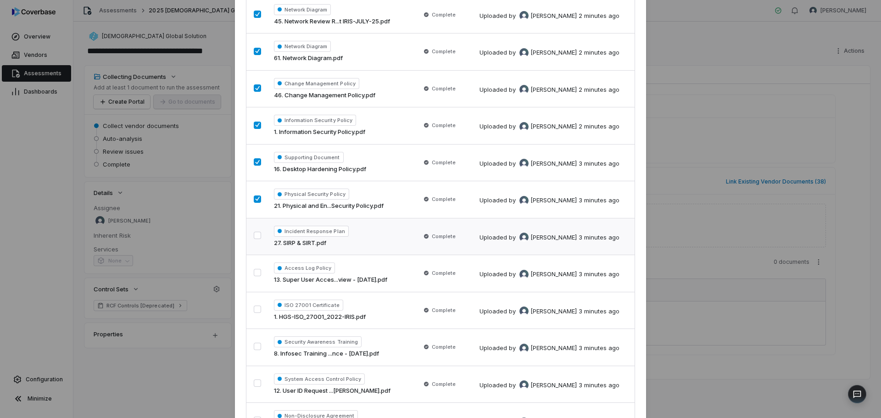
click at [258, 237] on button "button" at bounding box center [257, 235] width 7 height 7
click at [255, 273] on button "button" at bounding box center [257, 272] width 7 height 7
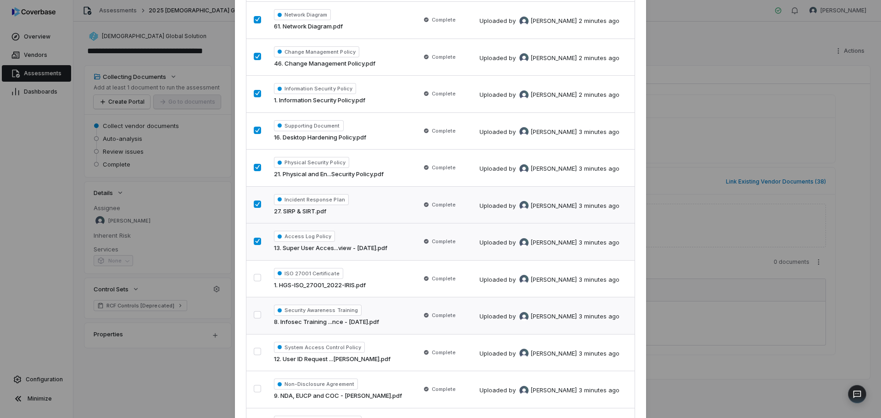
scroll to position [917, 0]
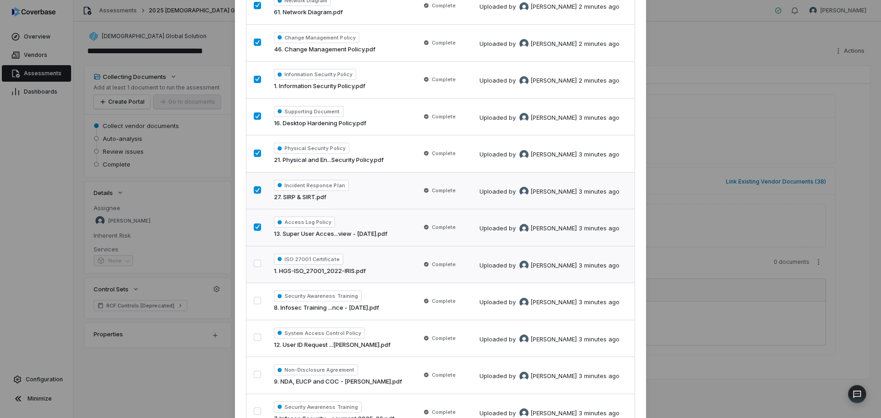
click at [257, 267] on button "button" at bounding box center [257, 263] width 7 height 7
click at [256, 297] on button "button" at bounding box center [257, 300] width 7 height 7
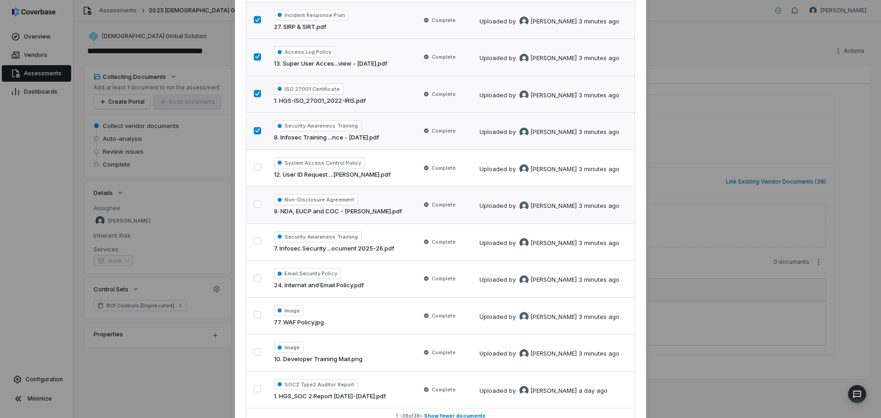
scroll to position [1101, 0]
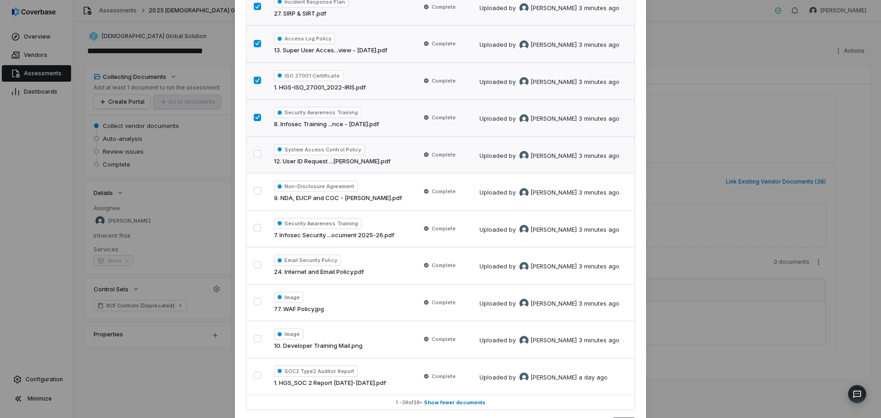
click at [259, 150] on button "button" at bounding box center [257, 153] width 7 height 7
drag, startPoint x: 259, startPoint y: 150, endPoint x: 259, endPoint y: 191, distance: 40.4
click at [259, 191] on button "button" at bounding box center [257, 190] width 7 height 7
drag, startPoint x: 255, startPoint y: 229, endPoint x: 256, endPoint y: 247, distance: 17.9
click at [255, 230] on button "button" at bounding box center [257, 227] width 7 height 7
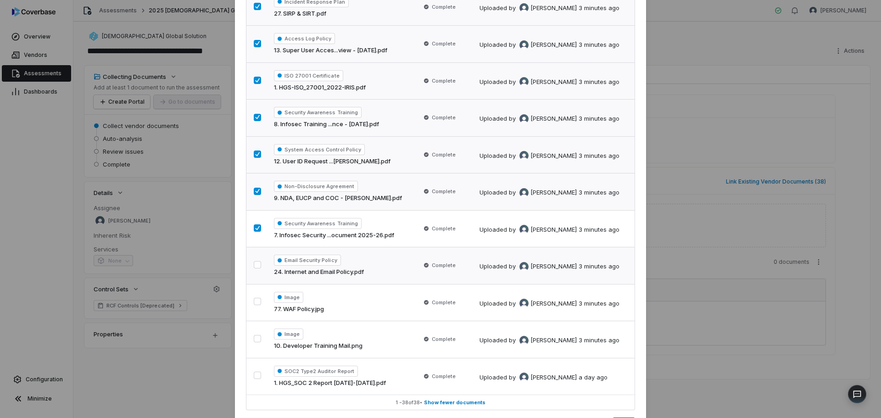
click at [256, 267] on button "button" at bounding box center [257, 264] width 7 height 7
click at [259, 298] on button "button" at bounding box center [257, 301] width 7 height 7
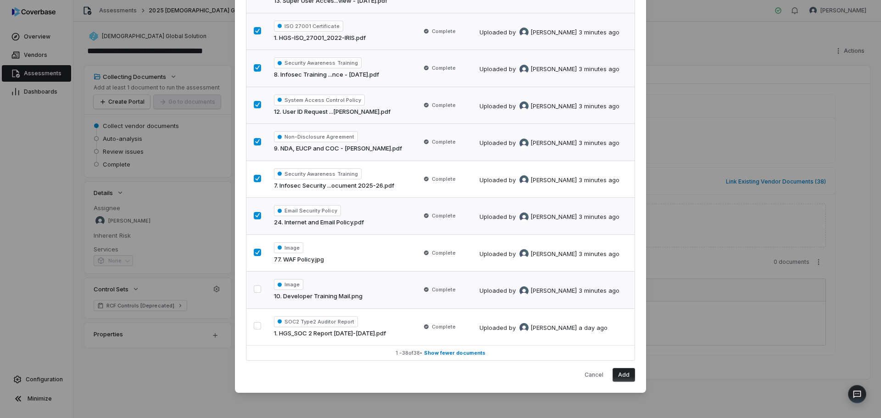
click at [256, 289] on button "button" at bounding box center [257, 288] width 7 height 7
click at [624, 376] on button "Add" at bounding box center [623, 375] width 22 height 14
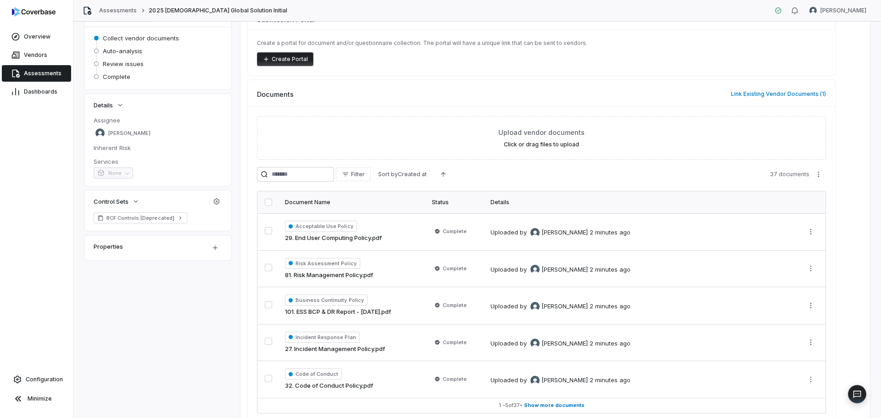
scroll to position [0, 0]
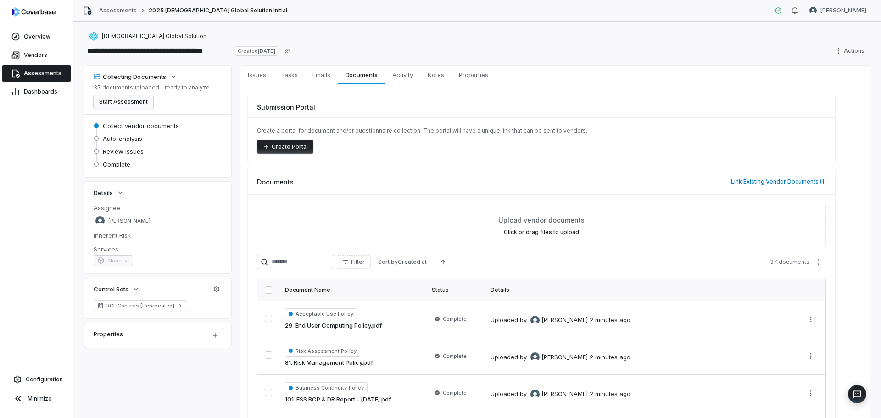
click at [127, 99] on button "Start Assessment" at bounding box center [124, 102] width 60 height 14
click at [305, 78] on span "Issues 56" at bounding box center [306, 74] width 42 height 13
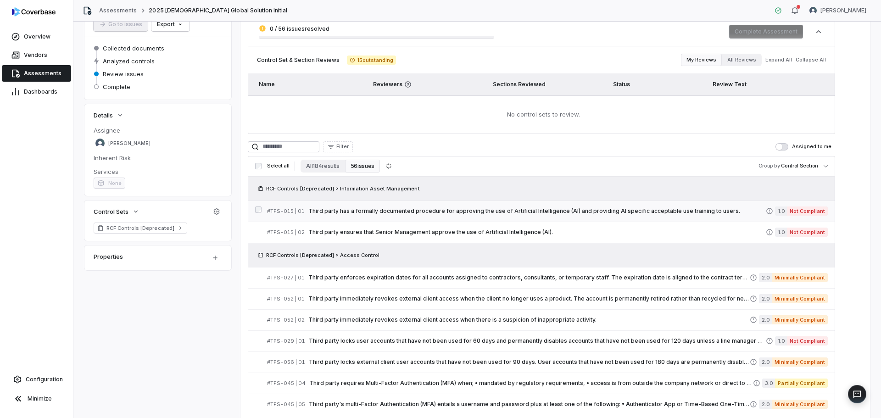
scroll to position [68, 0]
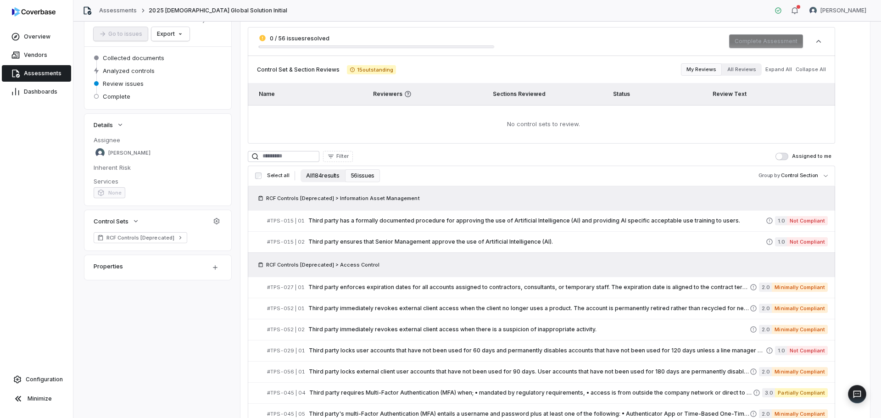
click at [322, 178] on button "All 184 results" at bounding box center [322, 175] width 44 height 13
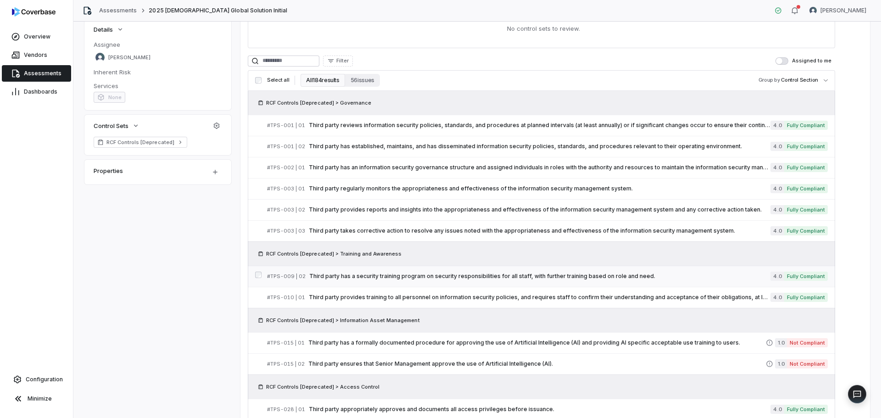
scroll to position [229, 0]
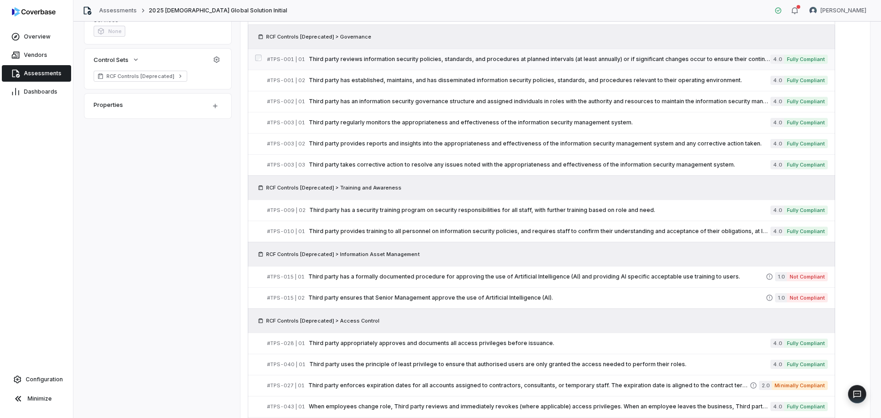
click at [504, 66] on link "# TPS-001 | 01 Third party reviews information security policies, standards, an…" at bounding box center [547, 59] width 561 height 21
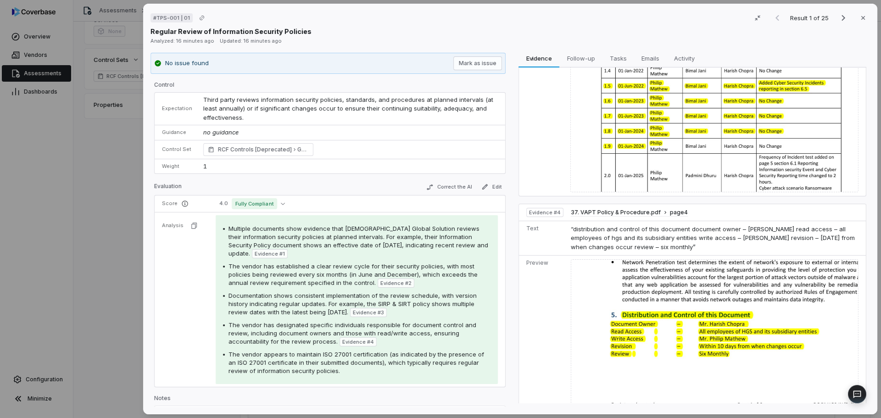
scroll to position [676, 0]
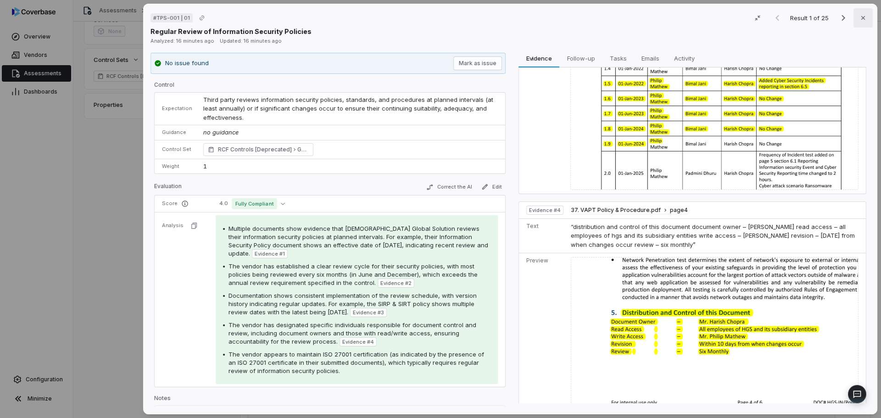
click at [854, 19] on button "Close" at bounding box center [862, 17] width 19 height 19
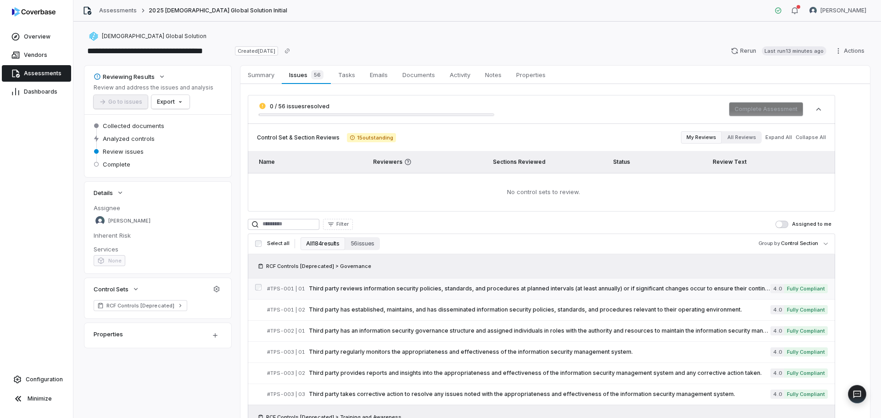
click at [668, 284] on div "# TPS-001 | 01 Third party reviews information security policies, standards, an…" at bounding box center [518, 289] width 503 height 10
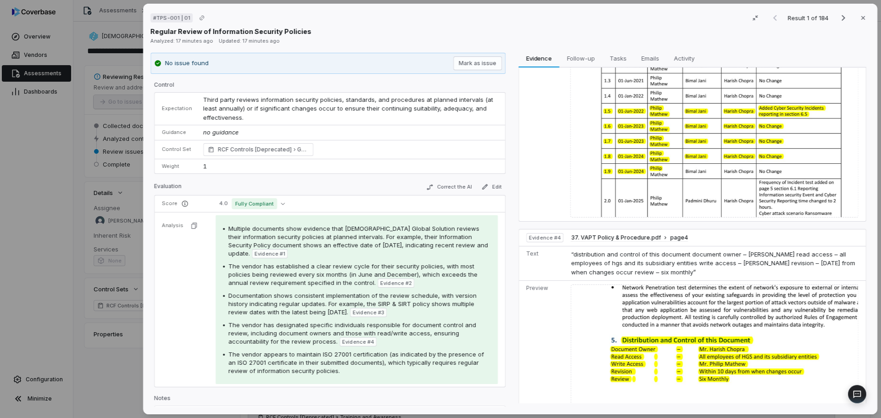
scroll to position [676, 0]
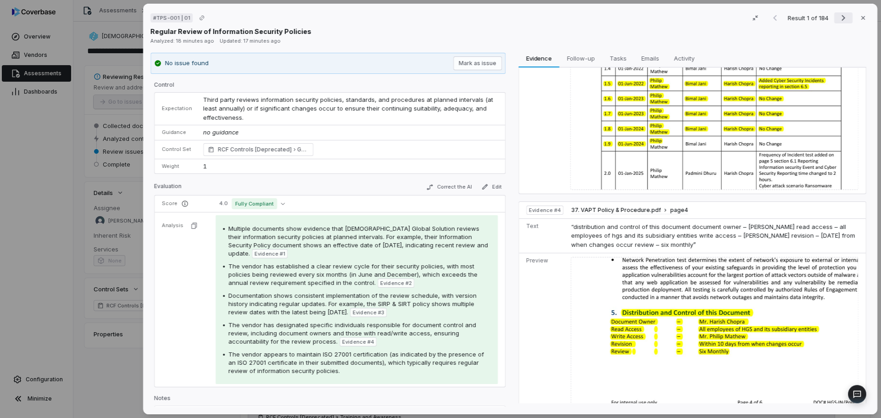
click at [838, 17] on icon "Next result" at bounding box center [843, 17] width 11 height 11
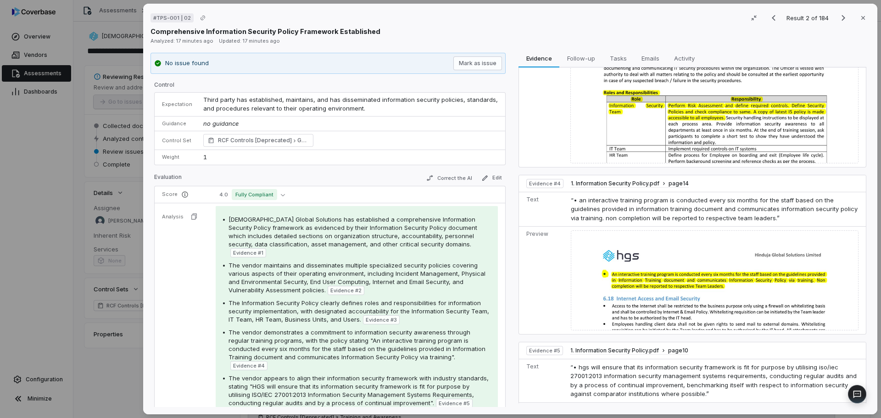
scroll to position [987, 0]
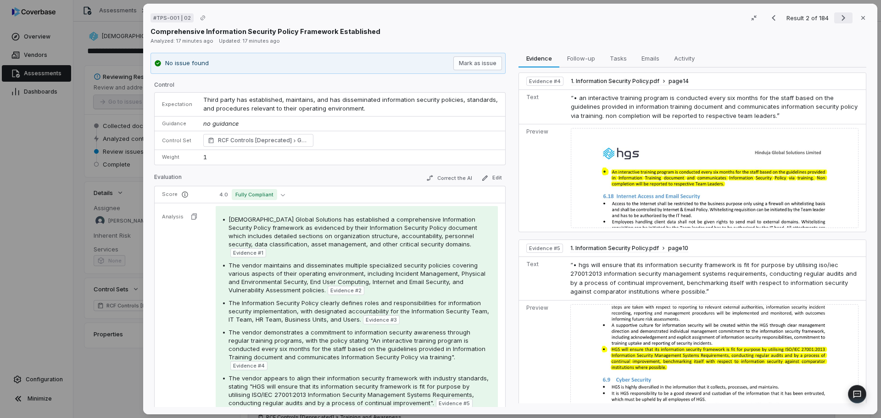
click at [838, 14] on icon "Next result" at bounding box center [843, 17] width 11 height 11
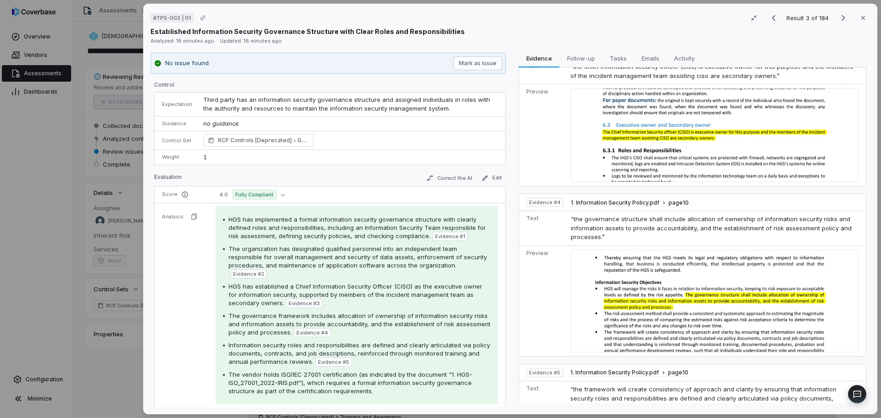
scroll to position [555, 0]
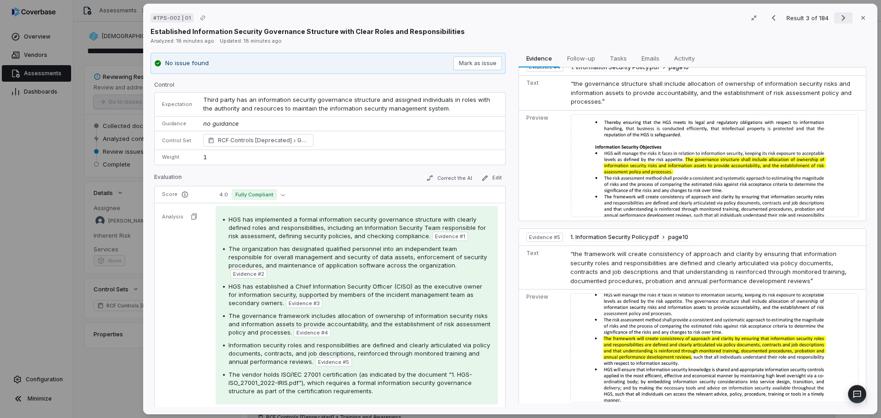
click at [840, 22] on icon "Next result" at bounding box center [843, 17] width 11 height 11
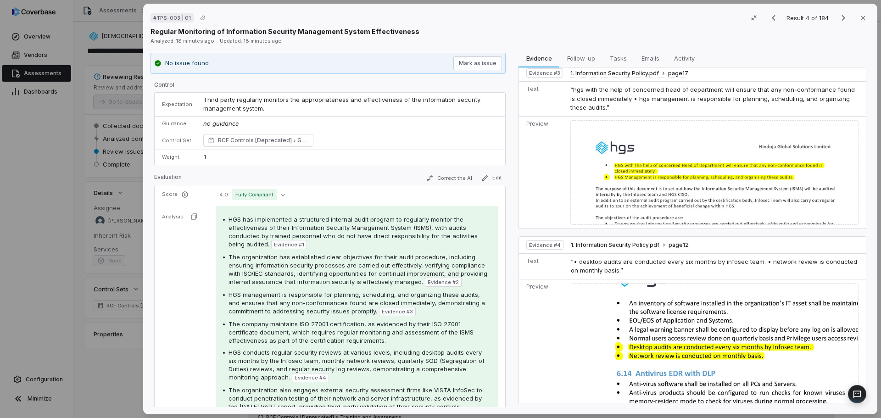
scroll to position [394, 0]
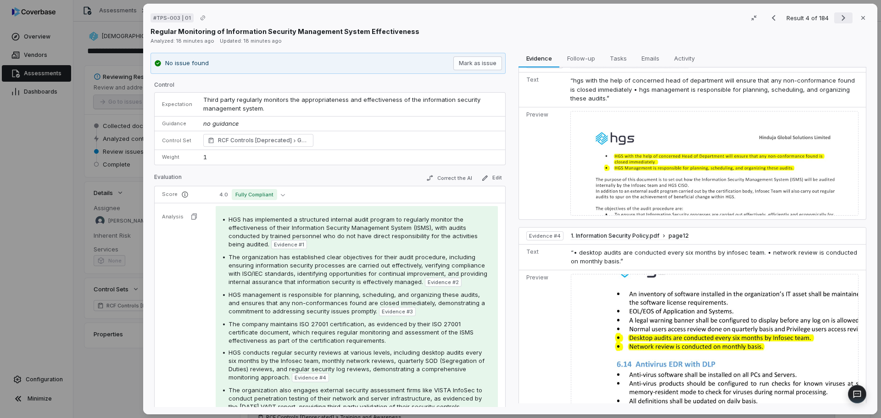
click at [838, 14] on icon "Next result" at bounding box center [843, 17] width 11 height 11
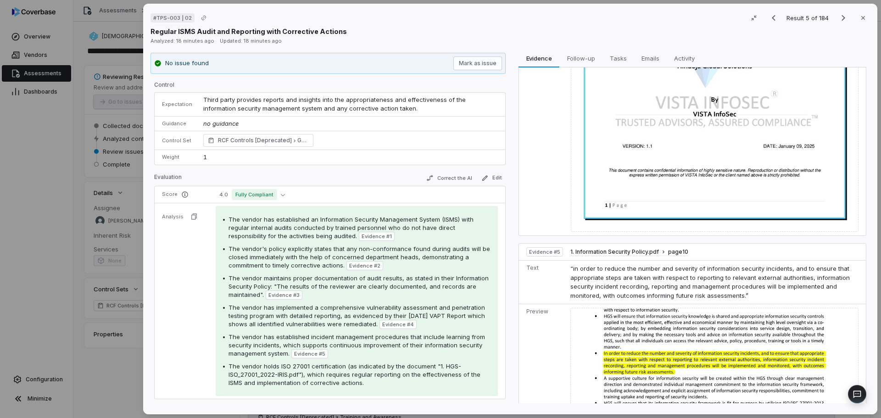
scroll to position [718, 0]
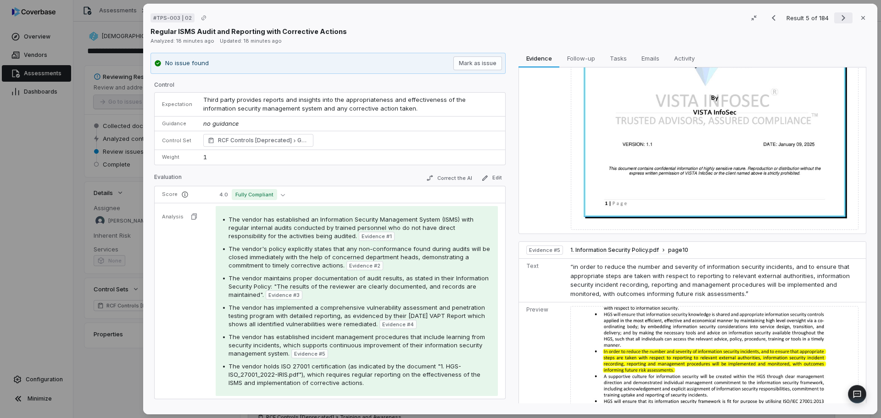
click at [838, 20] on icon "Next result" at bounding box center [843, 17] width 11 height 11
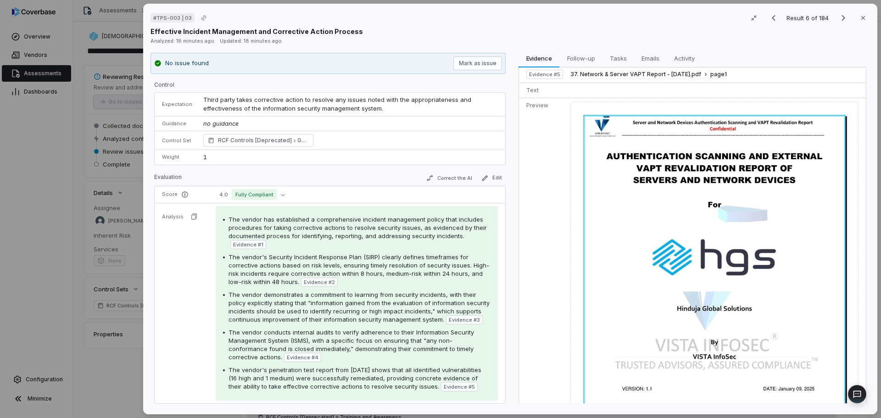
scroll to position [980, 0]
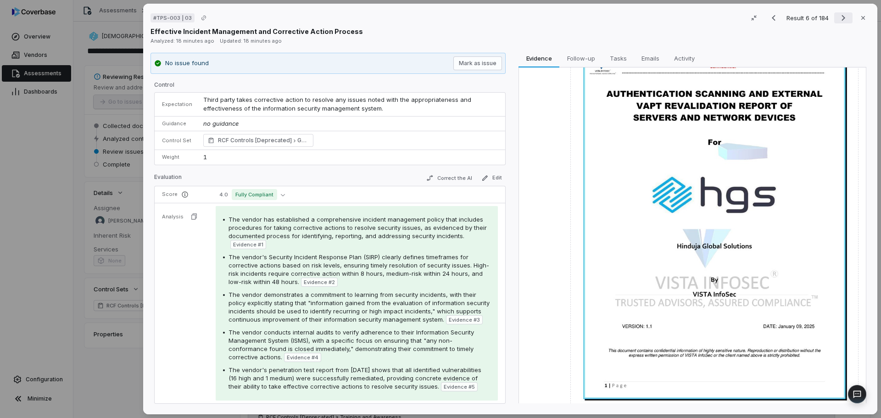
click at [838, 20] on icon "Next result" at bounding box center [843, 17] width 11 height 11
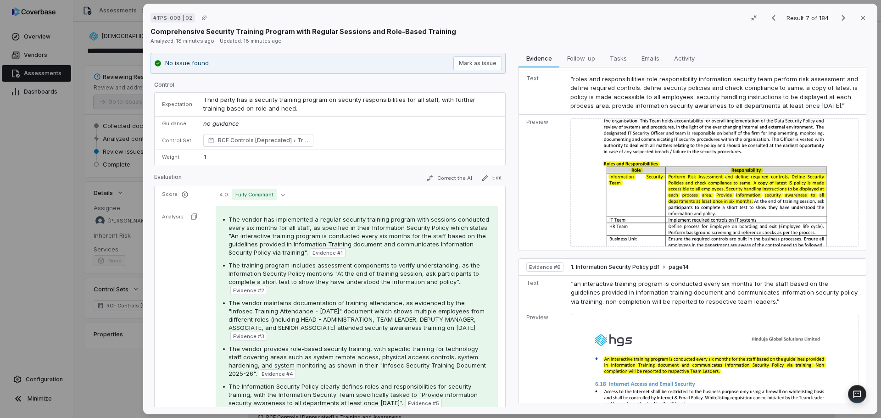
scroll to position [1141, 0]
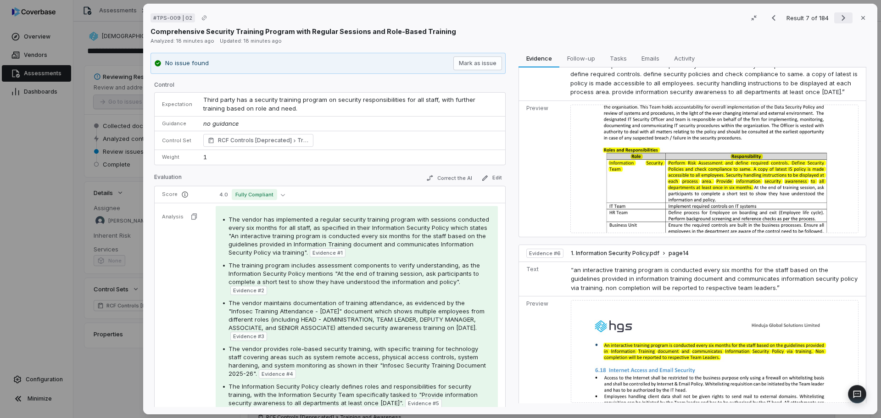
click at [838, 17] on icon "Next result" at bounding box center [843, 17] width 11 height 11
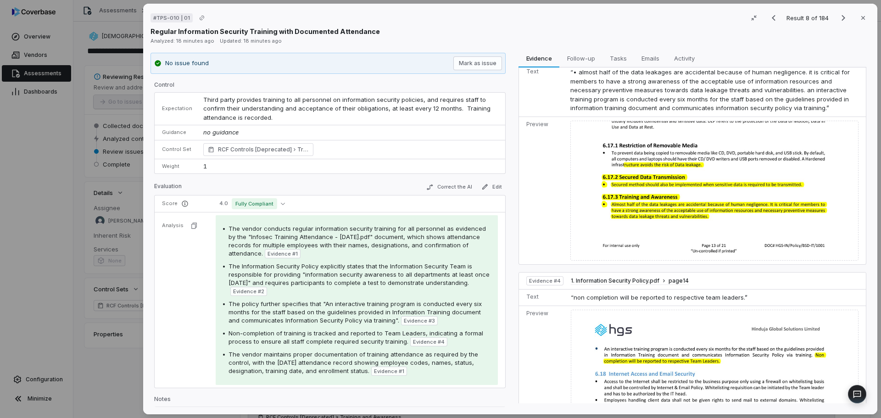
scroll to position [435, 0]
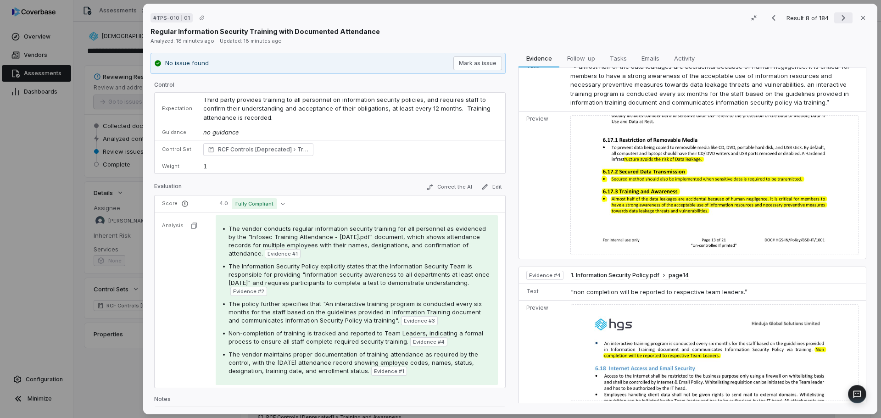
click at [838, 13] on icon "Next result" at bounding box center [843, 17] width 11 height 11
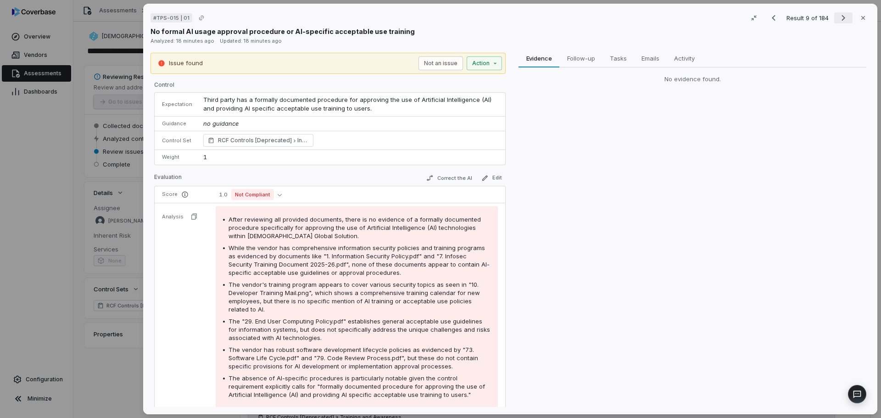
click at [843, 20] on icon "Next result" at bounding box center [843, 17] width 11 height 11
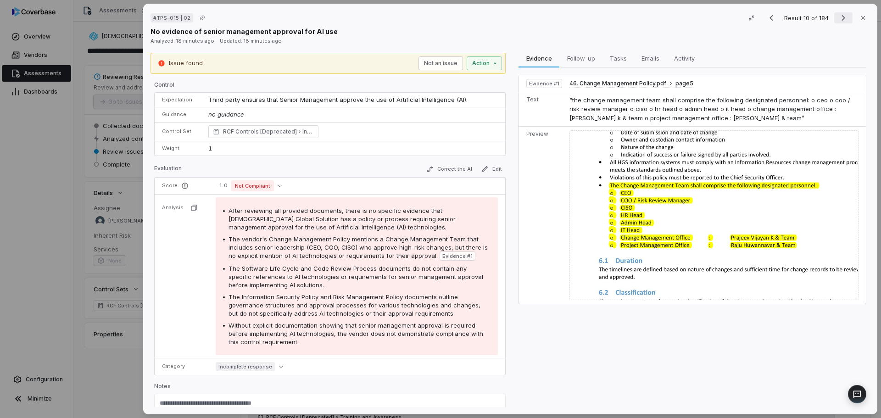
click at [843, 20] on icon "Next result" at bounding box center [843, 17] width 11 height 11
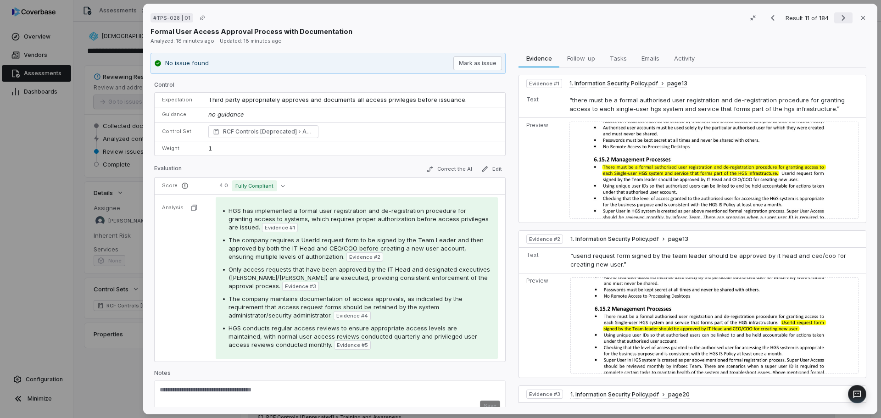
click at [838, 21] on icon "Next result" at bounding box center [843, 17] width 11 height 11
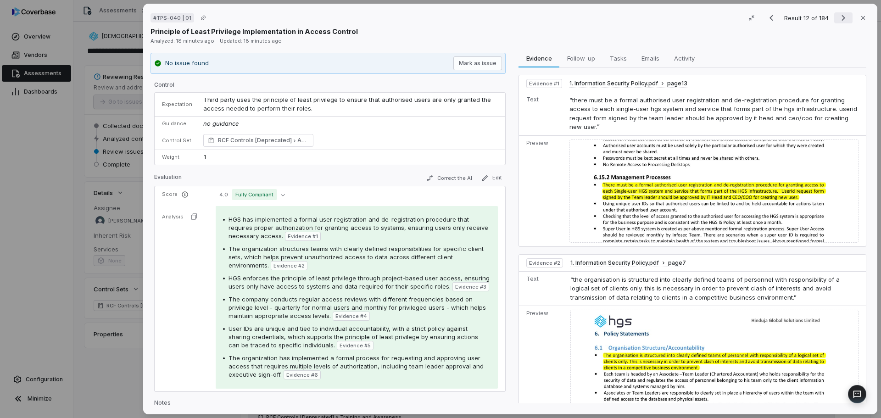
click at [838, 21] on icon "Next result" at bounding box center [843, 17] width 11 height 11
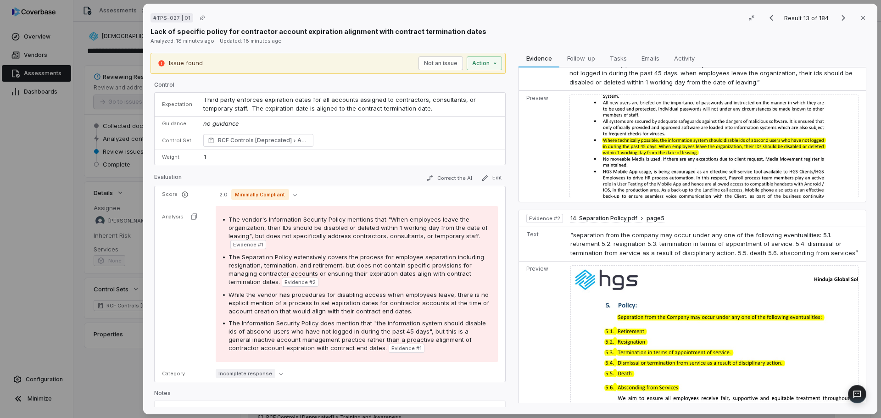
scroll to position [79, 0]
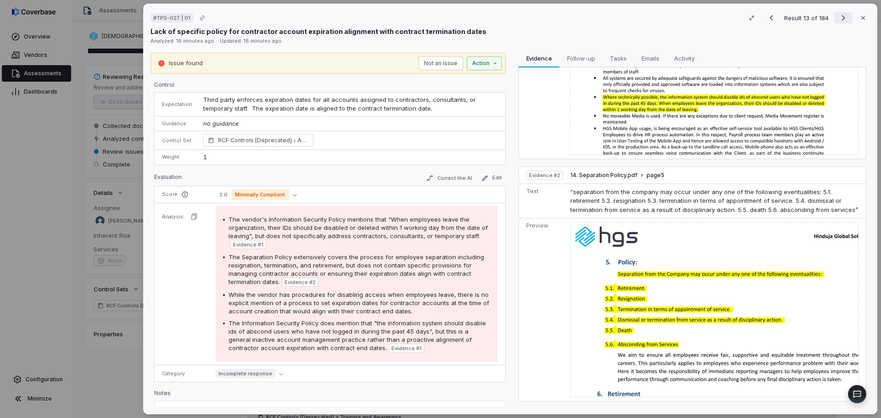
click at [838, 15] on icon "Next result" at bounding box center [843, 17] width 11 height 11
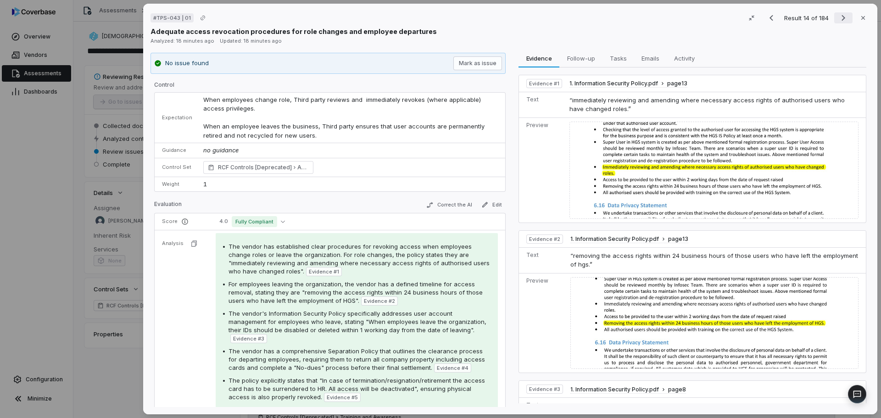
click at [841, 16] on icon "Next result" at bounding box center [843, 18] width 4 height 6
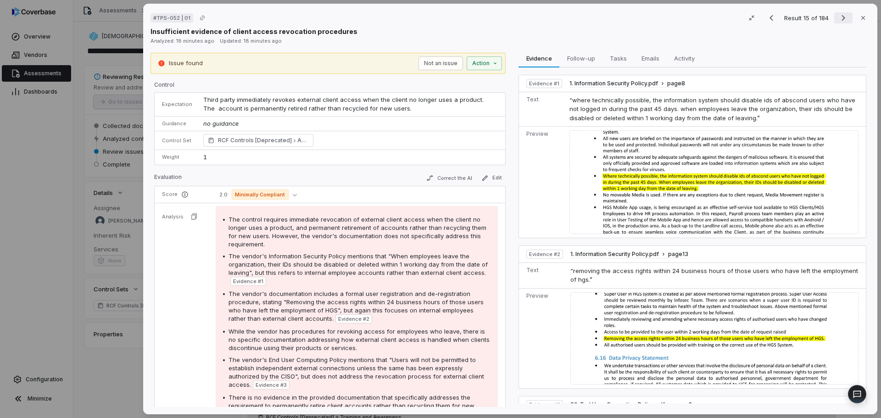
click at [841, 16] on icon "Next result" at bounding box center [843, 18] width 4 height 6
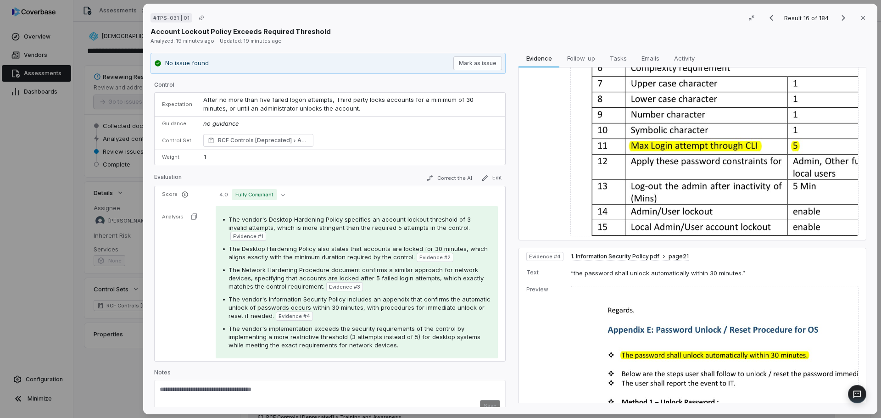
scroll to position [461, 0]
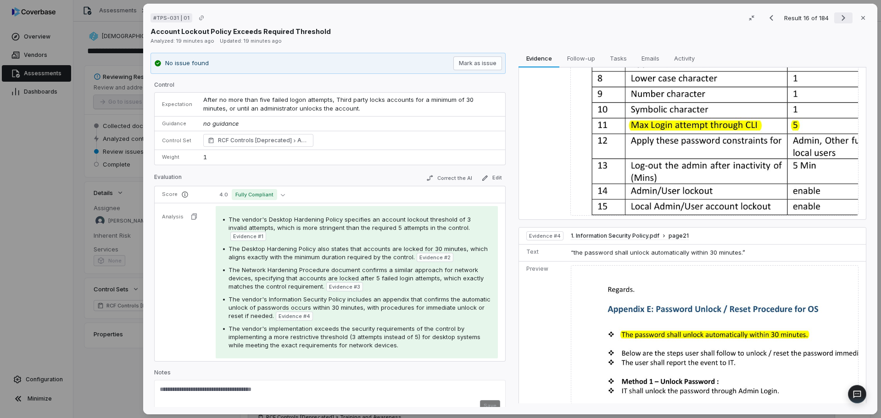
click at [839, 22] on icon "Next result" at bounding box center [843, 17] width 11 height 11
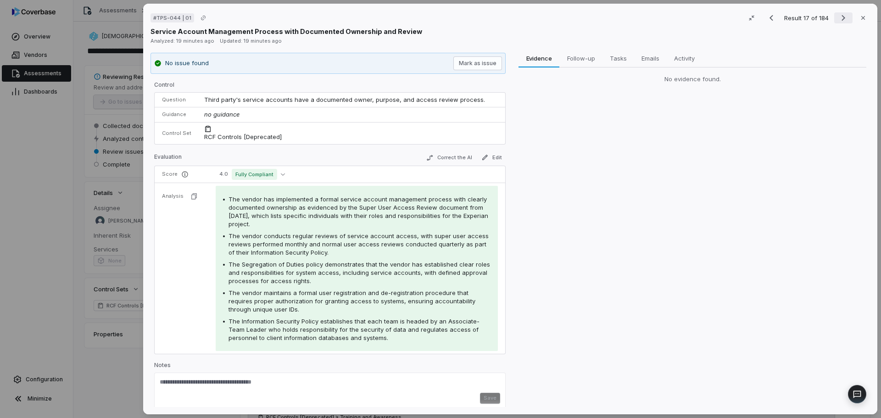
click at [839, 22] on icon "Next result" at bounding box center [843, 17] width 11 height 11
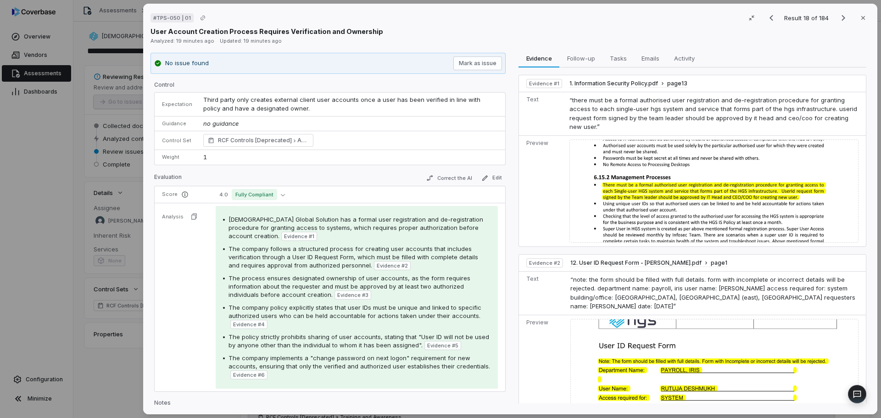
click at [778, 20] on div "Result 18 of 184 Close" at bounding box center [816, 18] width 108 height 14
click at [772, 20] on icon "Previous result" at bounding box center [771, 17] width 11 height 11
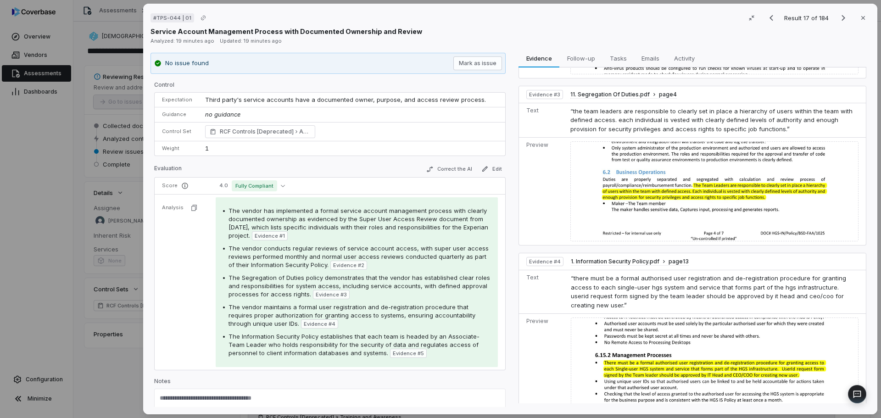
scroll to position [550, 0]
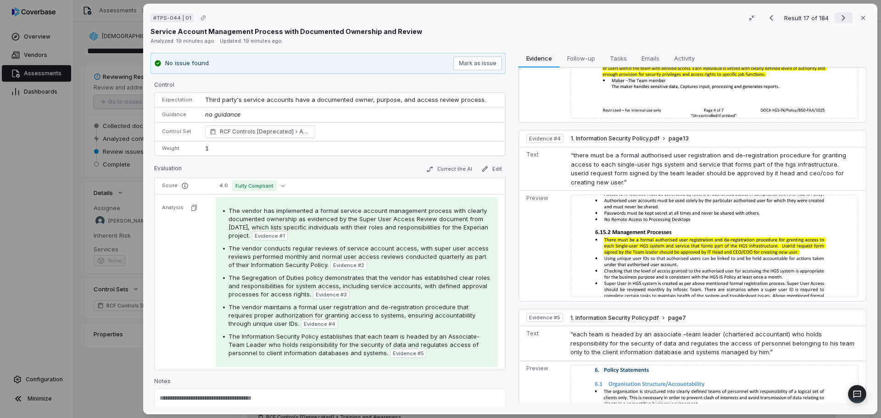
click at [838, 17] on icon "Next result" at bounding box center [843, 17] width 11 height 11
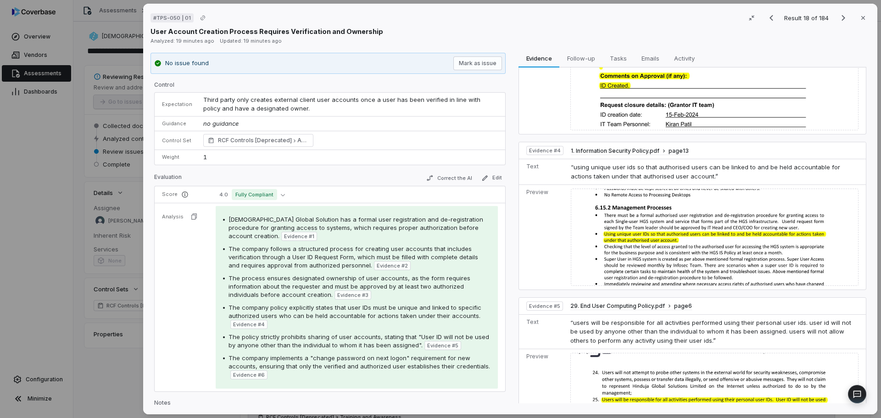
scroll to position [459, 0]
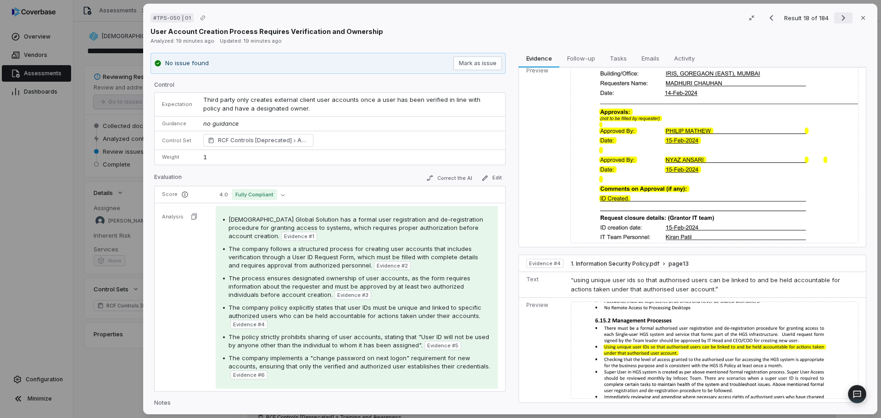
click at [838, 23] on icon "Next result" at bounding box center [843, 17] width 11 height 11
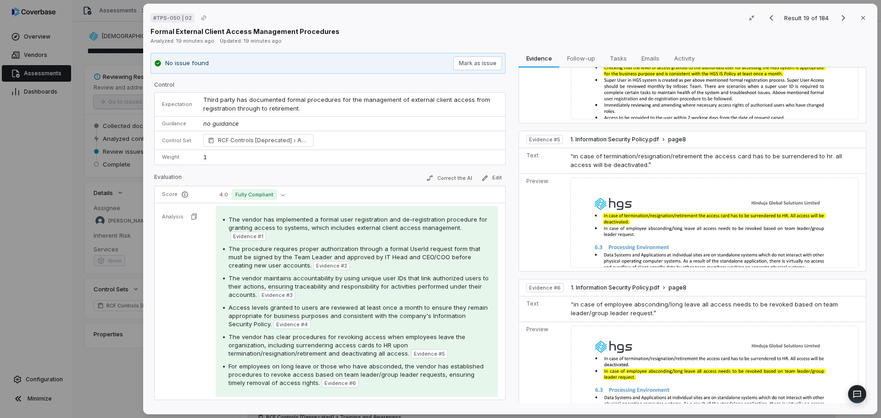
scroll to position [585, 0]
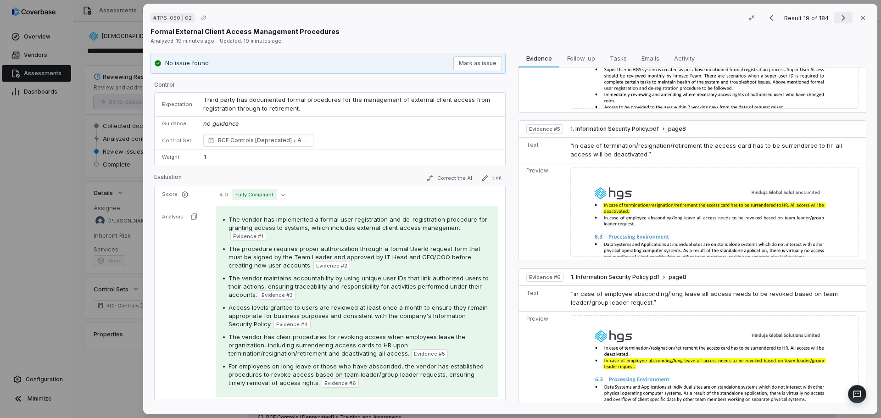
click at [840, 21] on icon "Next result" at bounding box center [843, 17] width 11 height 11
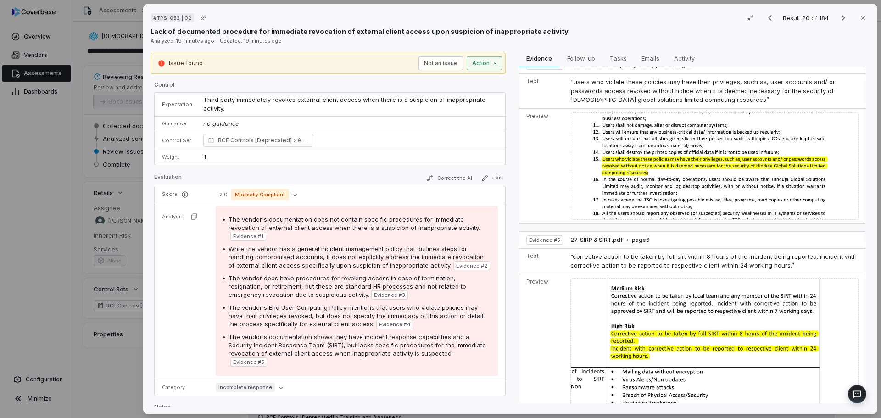
scroll to position [573, 0]
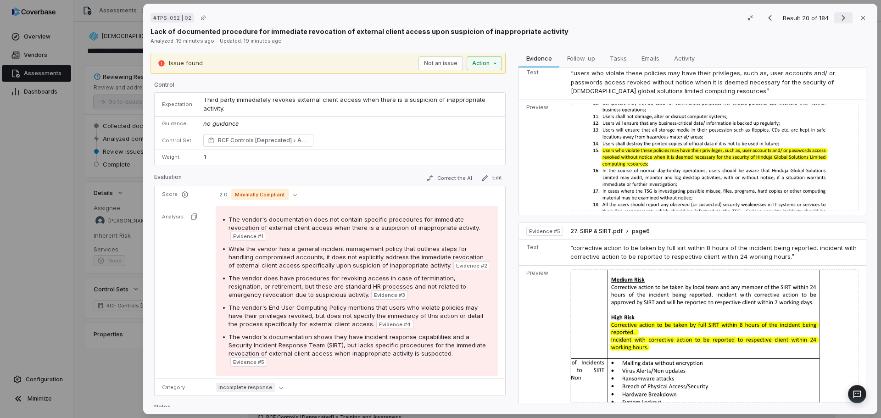
click at [841, 17] on icon "Next result" at bounding box center [843, 17] width 11 height 11
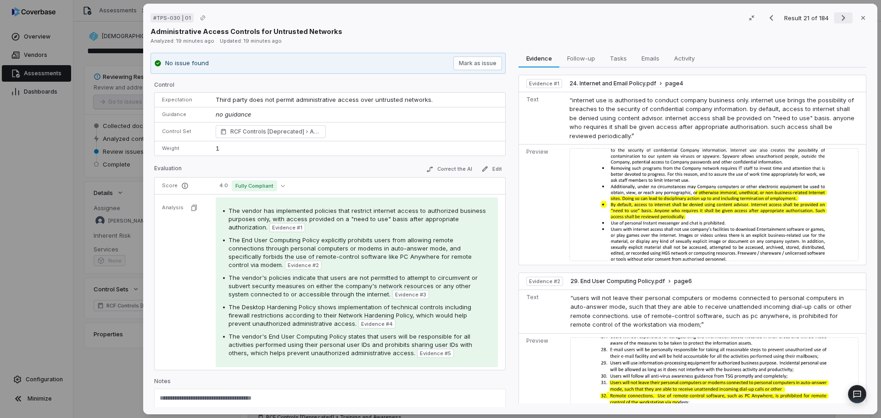
click at [841, 17] on icon "Next result" at bounding box center [843, 17] width 11 height 11
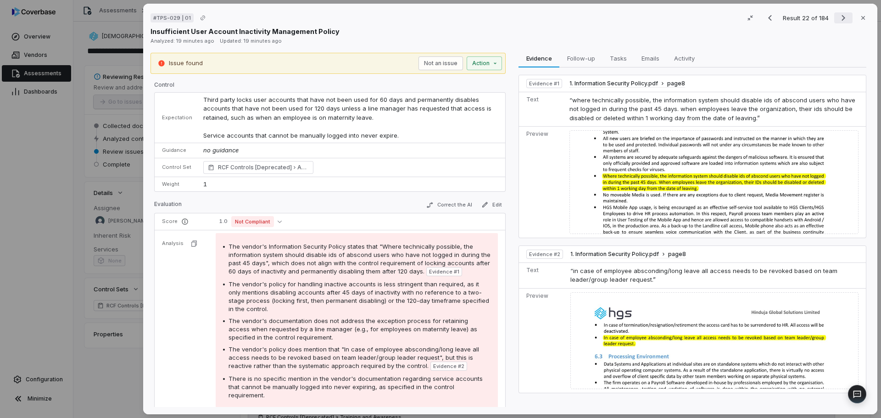
click at [841, 17] on icon "Next result" at bounding box center [843, 17] width 11 height 11
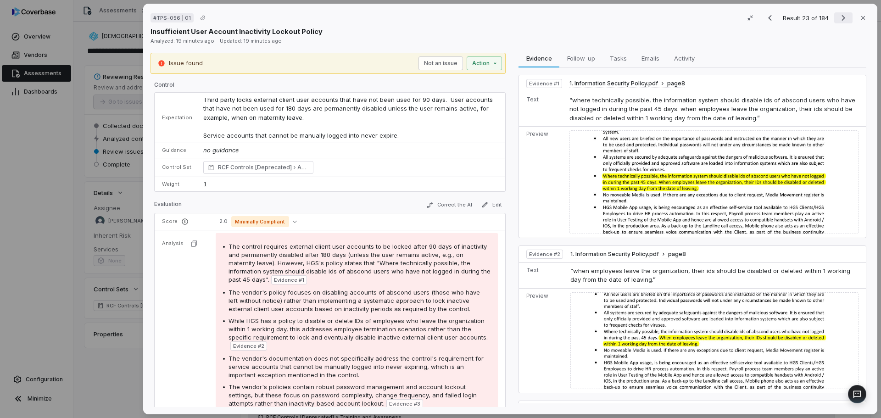
click at [841, 17] on icon "Next result" at bounding box center [843, 17] width 11 height 11
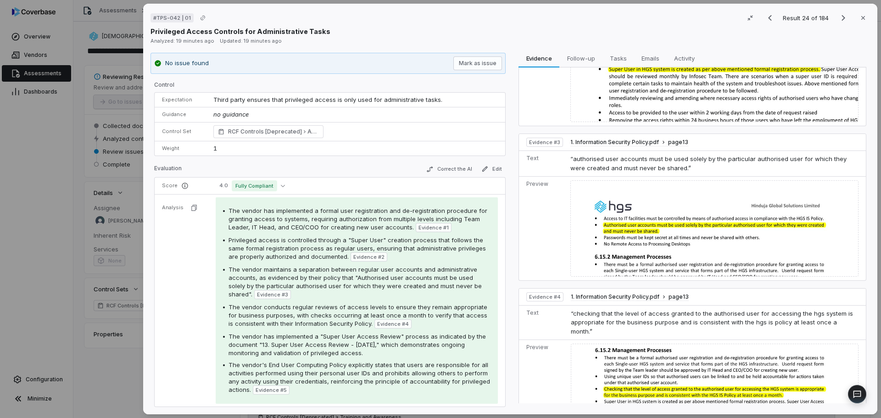
scroll to position [480, 0]
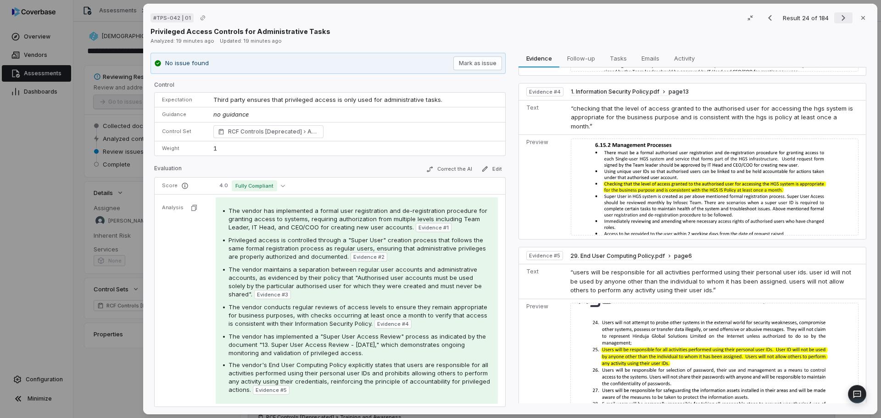
click at [839, 16] on icon "Next result" at bounding box center [843, 17] width 11 height 11
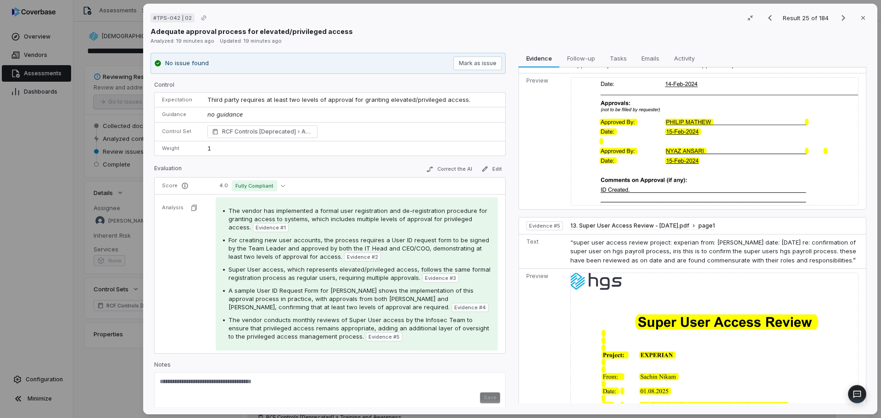
scroll to position [591, 0]
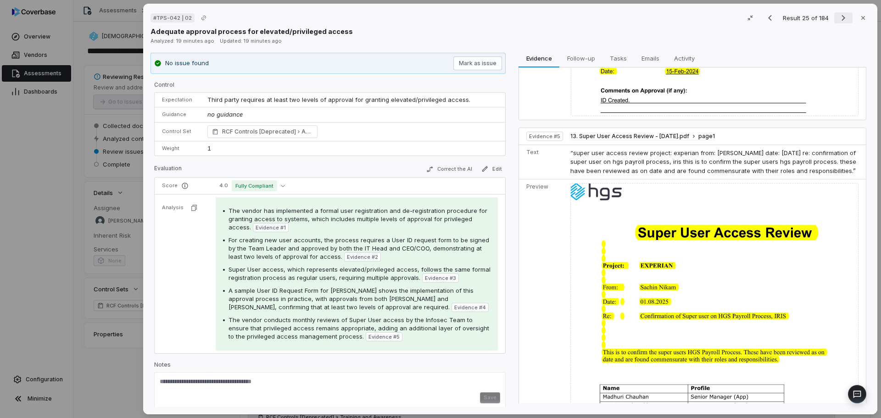
click at [841, 22] on icon "Next result" at bounding box center [843, 17] width 11 height 11
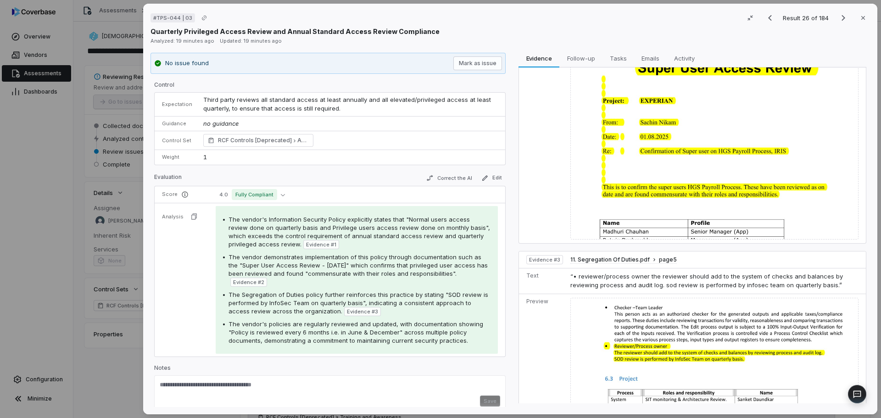
scroll to position [287, 0]
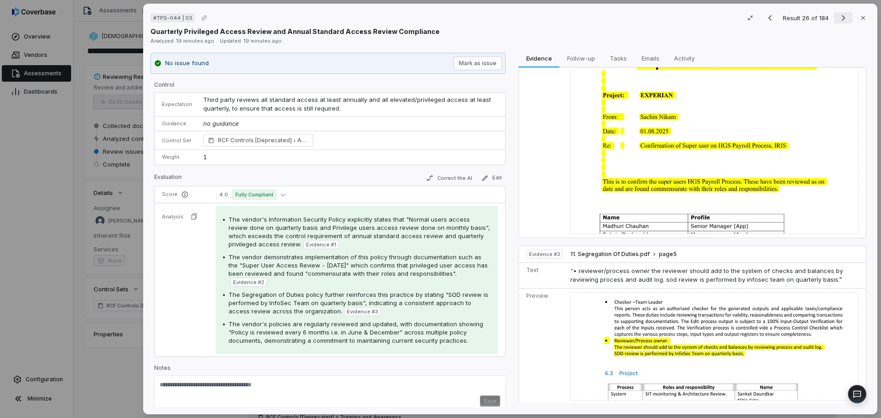
click at [838, 17] on icon "Next result" at bounding box center [843, 17] width 11 height 11
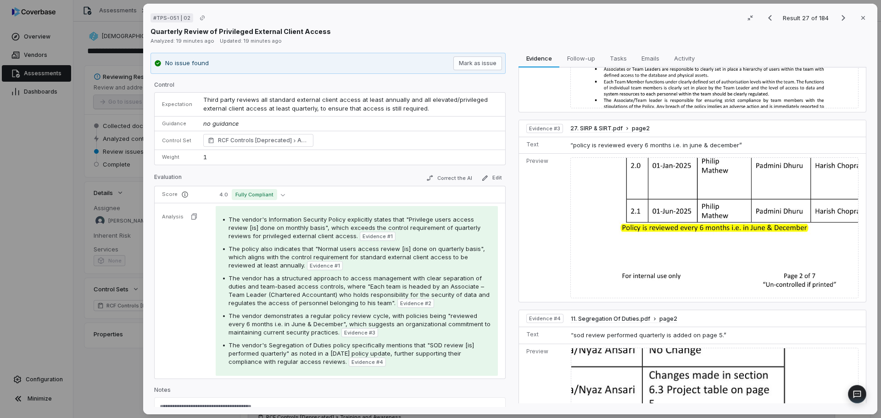
scroll to position [462, 0]
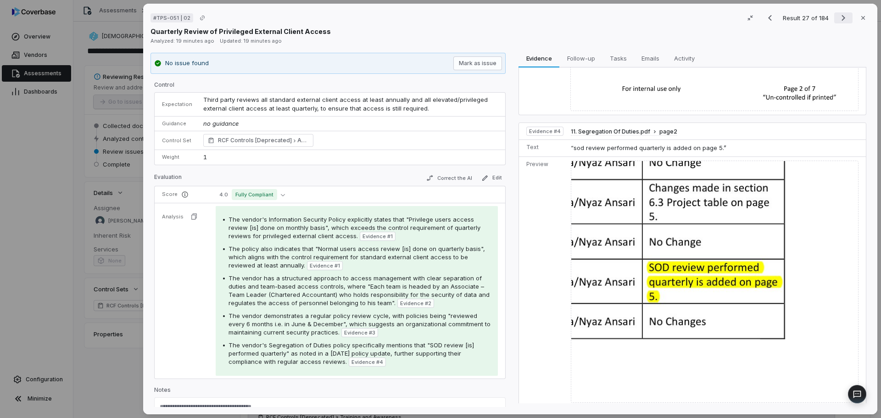
click at [841, 17] on icon "Next result" at bounding box center [843, 18] width 4 height 6
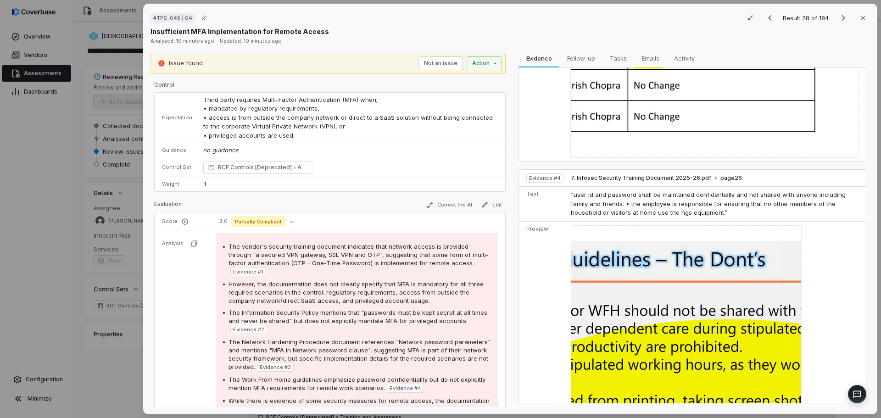
scroll to position [1093, 0]
click at [840, 19] on icon "Next result" at bounding box center [843, 17] width 11 height 11
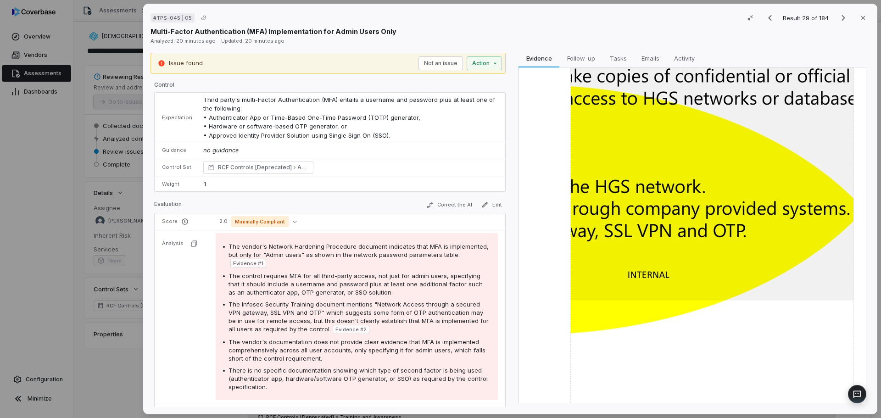
scroll to position [537, 0]
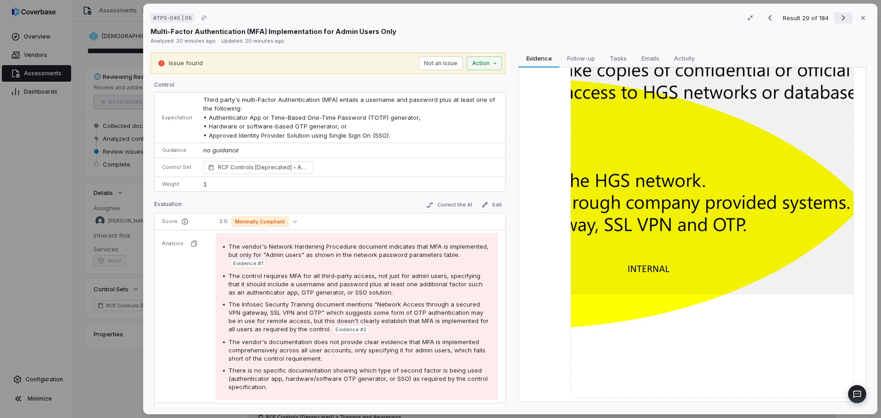
click at [844, 15] on icon "Next result" at bounding box center [843, 17] width 11 height 11
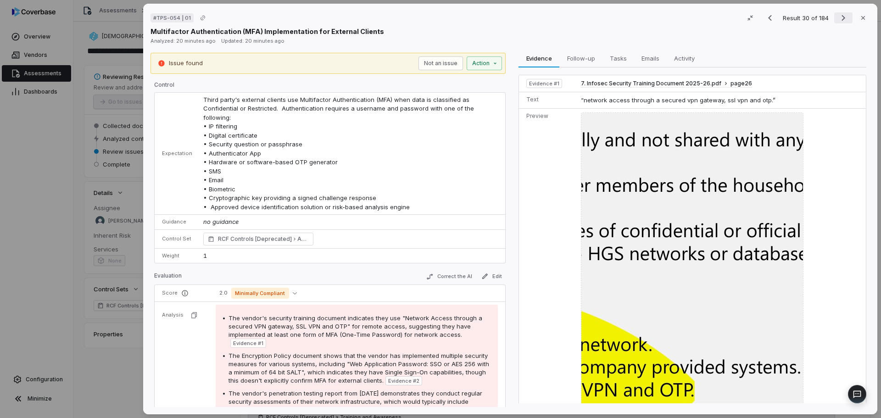
click at [838, 19] on icon "Next result" at bounding box center [843, 17] width 11 height 11
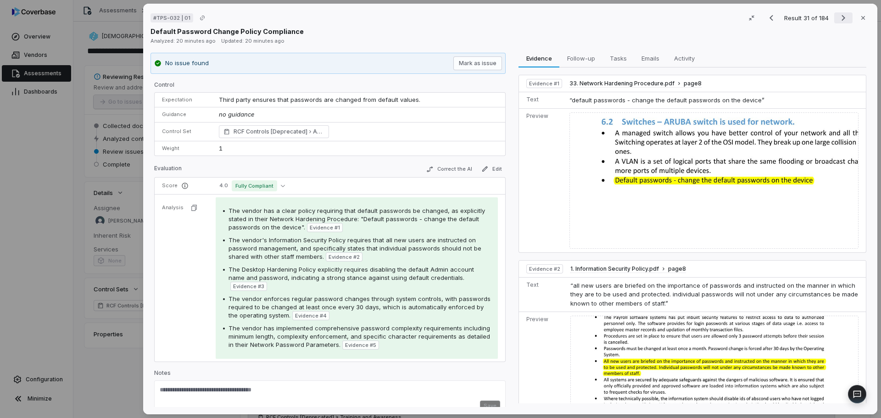
click at [838, 19] on icon "Next result" at bounding box center [843, 17] width 11 height 11
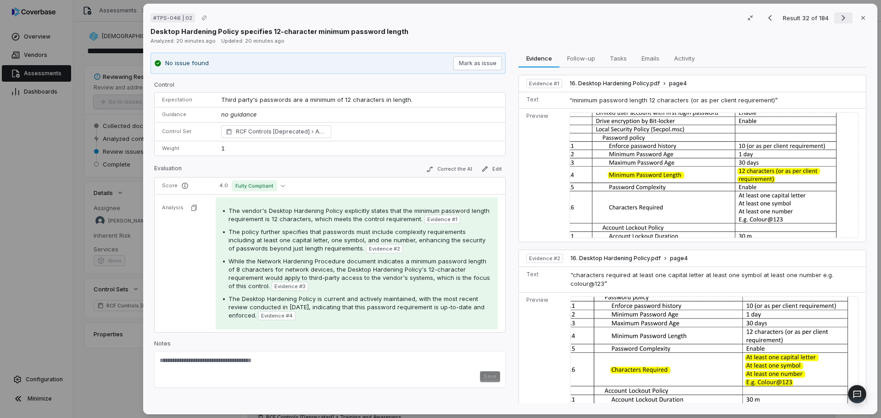
click at [838, 22] on icon "Next result" at bounding box center [843, 17] width 11 height 11
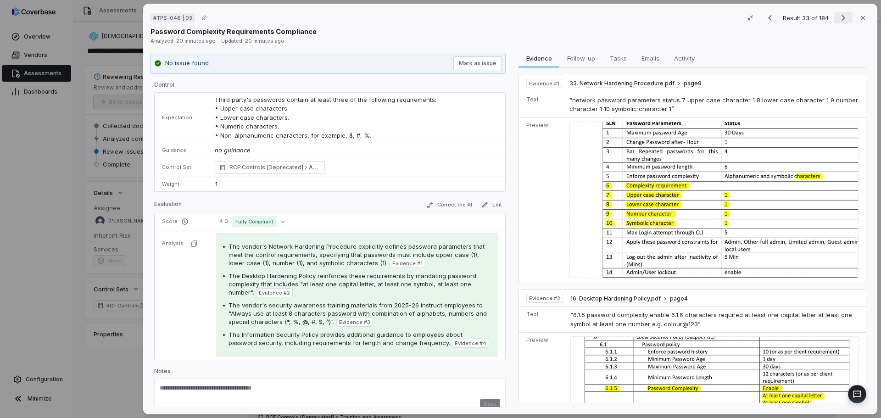
click at [838, 22] on icon "Next result" at bounding box center [843, 17] width 11 height 11
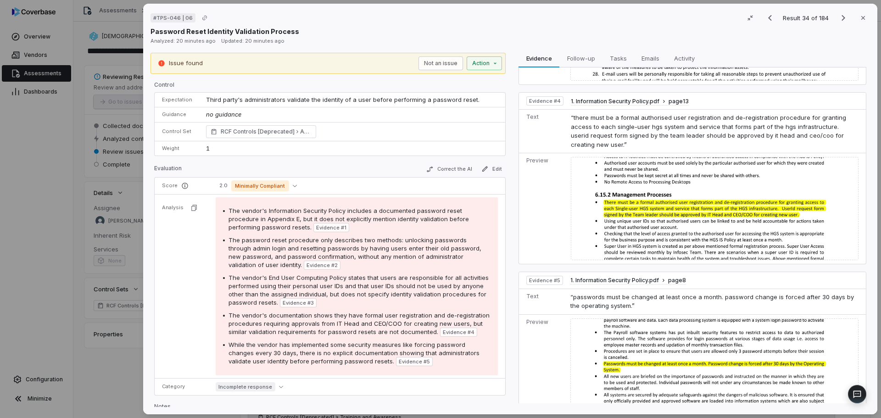
scroll to position [544, 0]
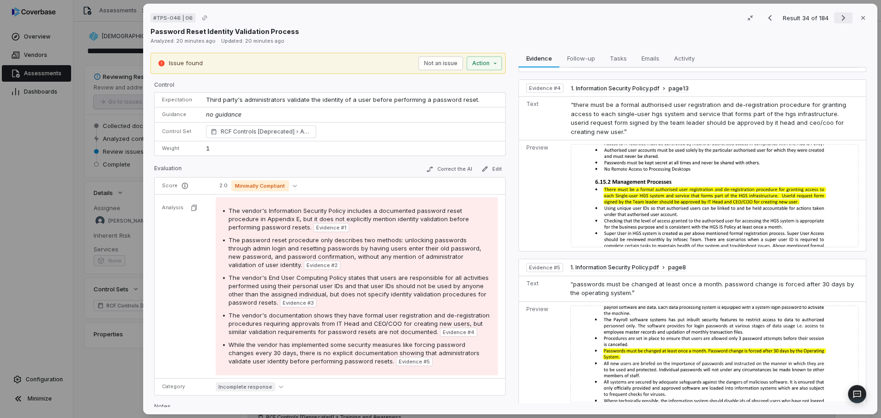
click at [841, 20] on icon "Next result" at bounding box center [843, 17] width 11 height 11
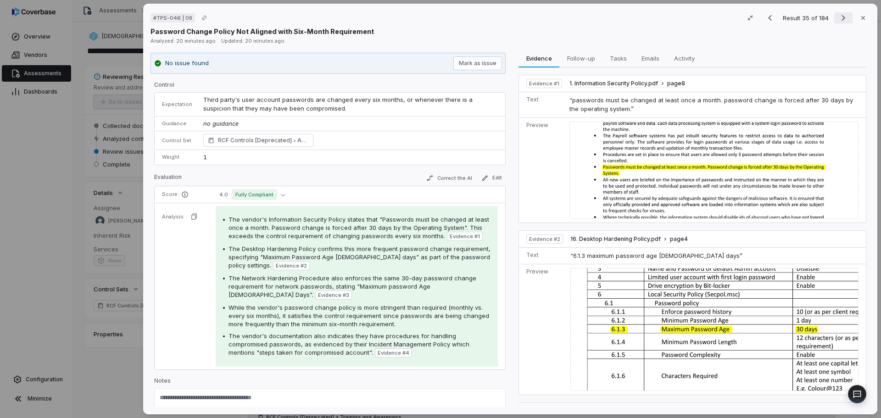
click at [841, 20] on icon "Next result" at bounding box center [843, 17] width 11 height 11
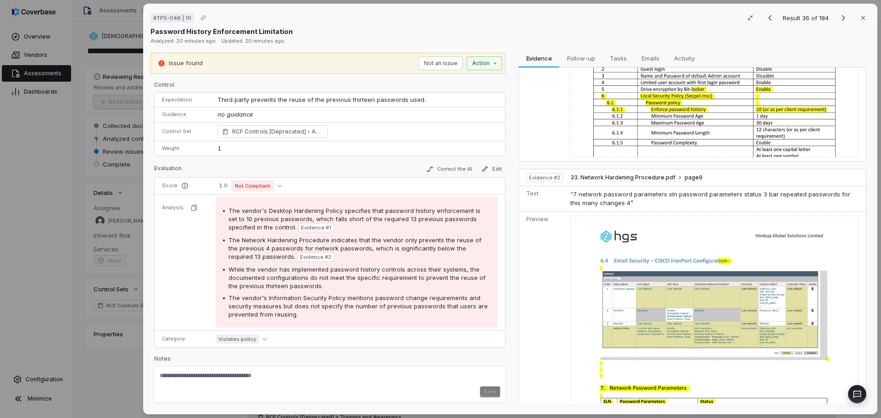
scroll to position [143, 0]
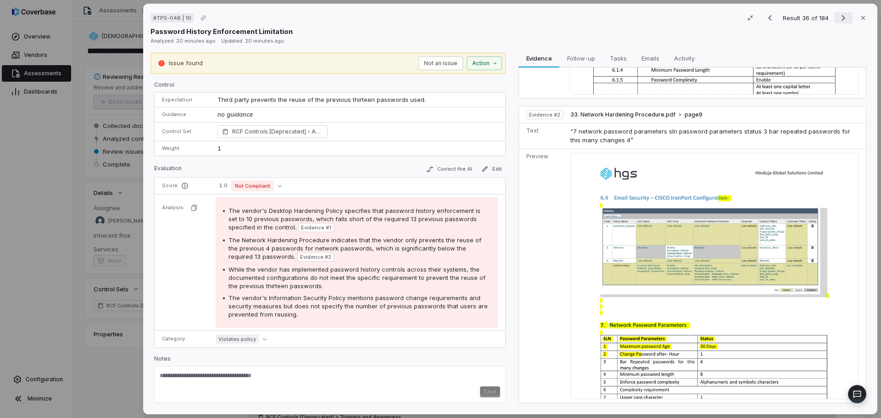
click at [839, 20] on icon "Next result" at bounding box center [843, 17] width 11 height 11
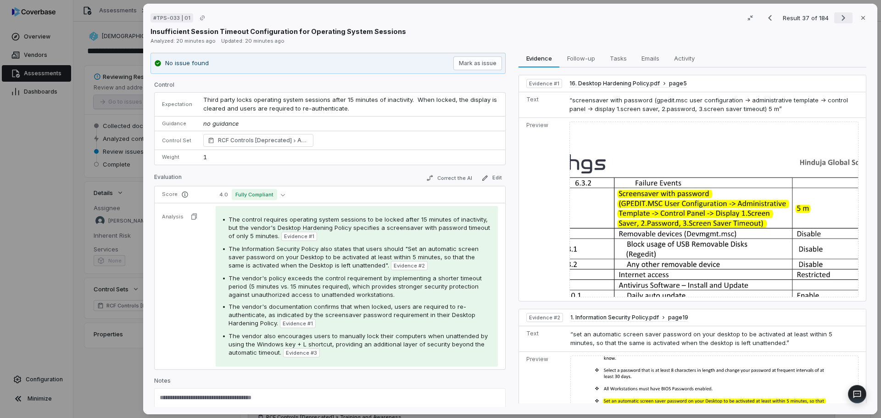
click at [839, 20] on icon "Next result" at bounding box center [843, 17] width 11 height 11
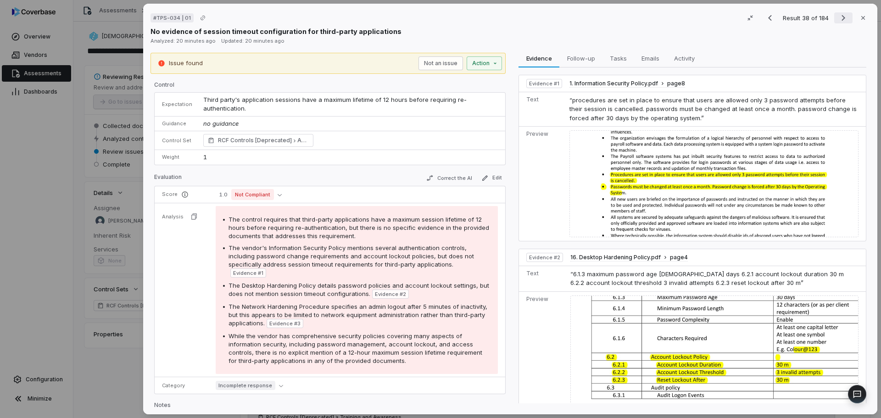
click at [839, 20] on icon "Next result" at bounding box center [843, 17] width 11 height 11
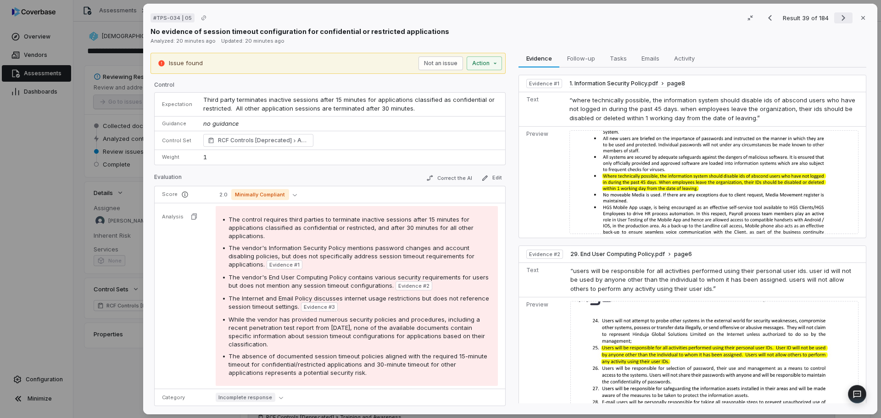
click at [840, 23] on icon "Next result" at bounding box center [843, 17] width 11 height 11
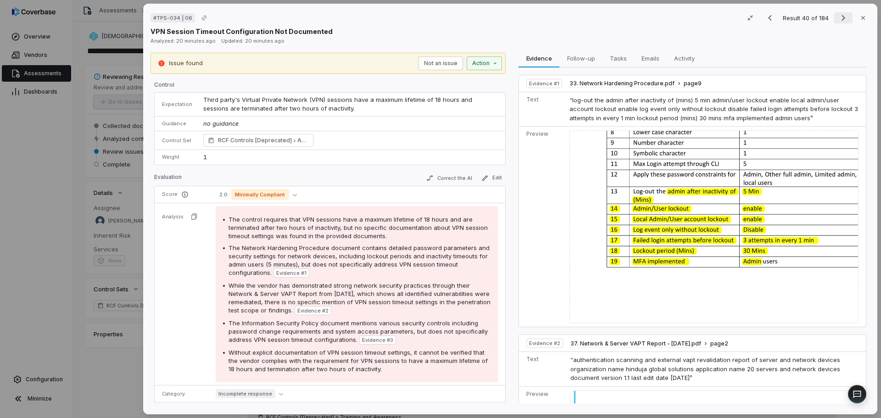
click at [840, 23] on icon "Next result" at bounding box center [843, 17] width 11 height 11
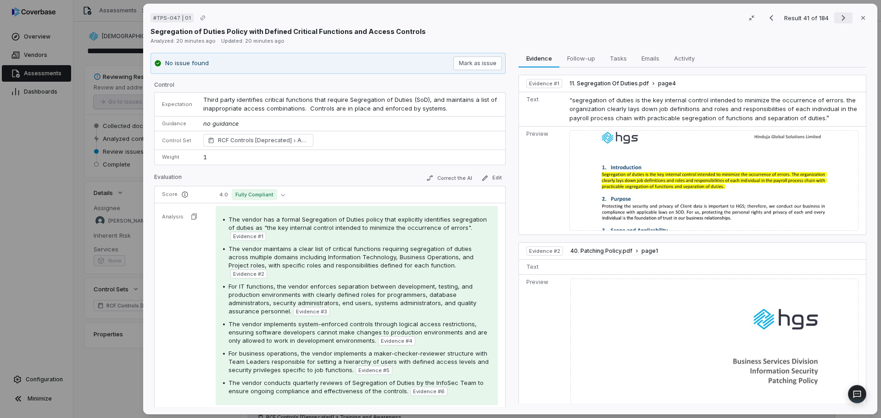
click at [844, 22] on button "Next result" at bounding box center [843, 17] width 18 height 11
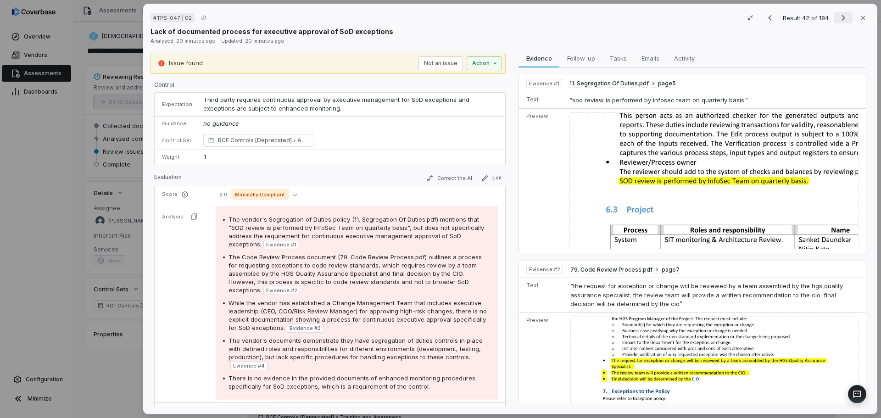
click at [845, 13] on button "Next result" at bounding box center [843, 17] width 18 height 11
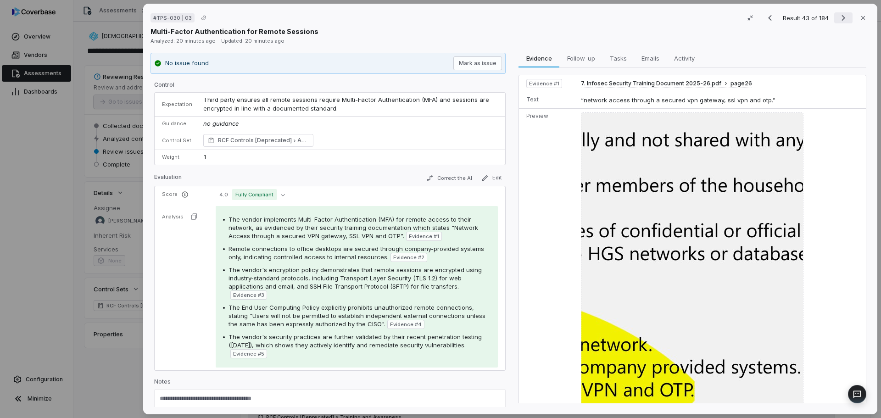
click at [845, 13] on button "Next result" at bounding box center [843, 17] width 18 height 11
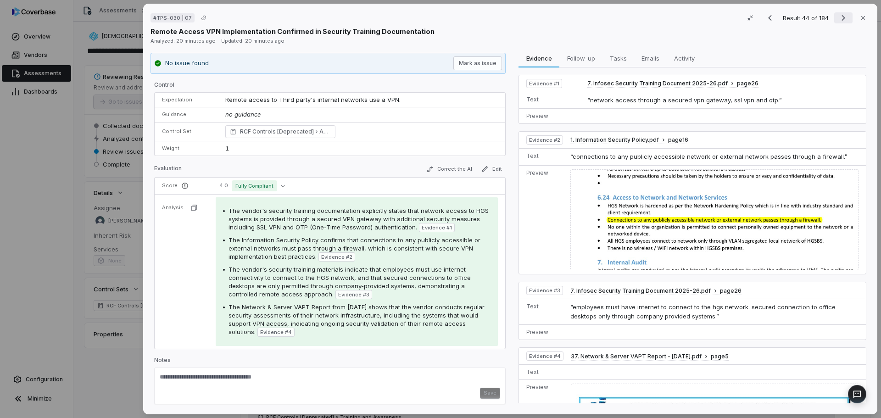
click at [845, 13] on button "Next result" at bounding box center [843, 17] width 18 height 11
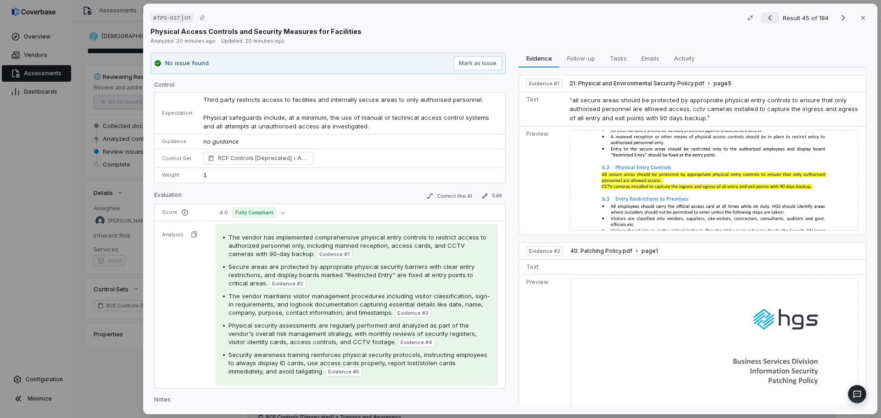
click at [768, 16] on icon "Previous result" at bounding box center [770, 18] width 4 height 6
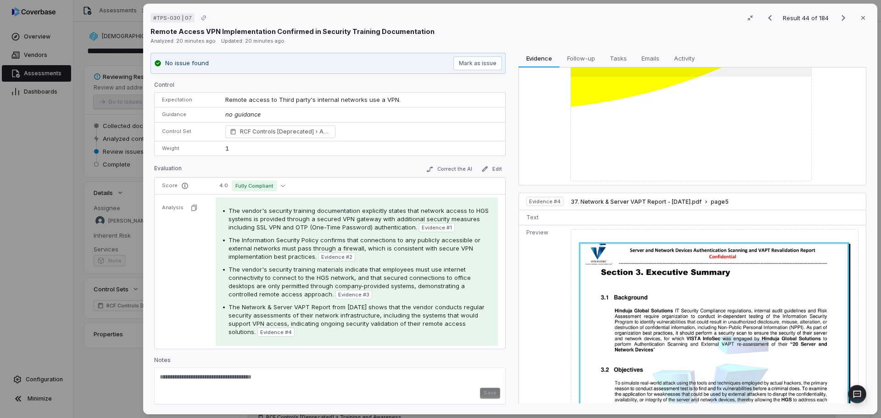
scroll to position [1359, 0]
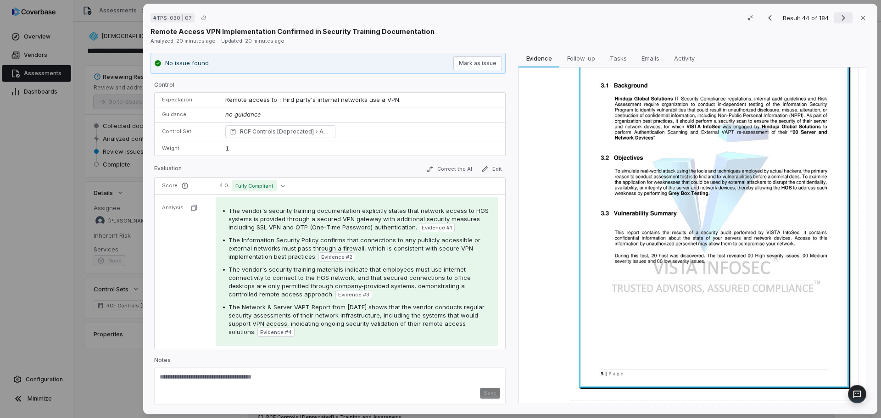
click at [838, 20] on icon "Next result" at bounding box center [843, 17] width 11 height 11
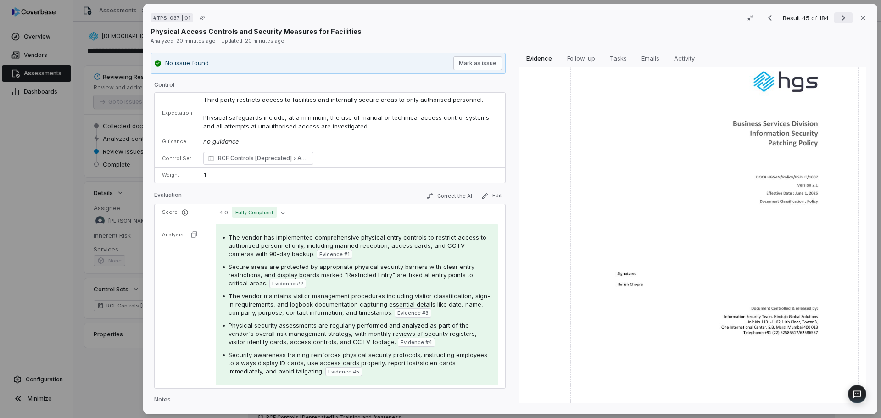
click at [838, 20] on icon "Next result" at bounding box center [843, 17] width 11 height 11
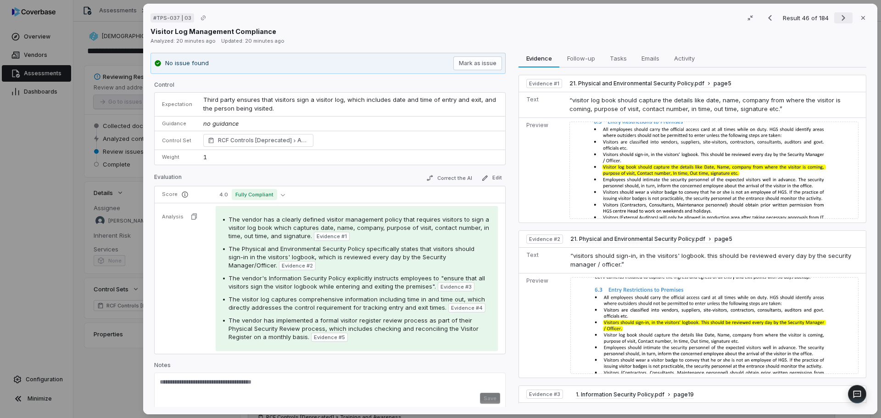
click at [838, 20] on icon "Next result" at bounding box center [843, 17] width 11 height 11
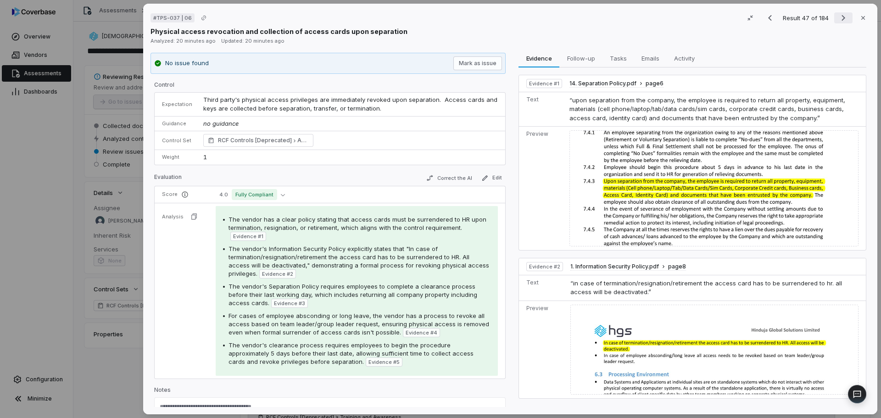
click at [838, 20] on icon "Next result" at bounding box center [843, 17] width 11 height 11
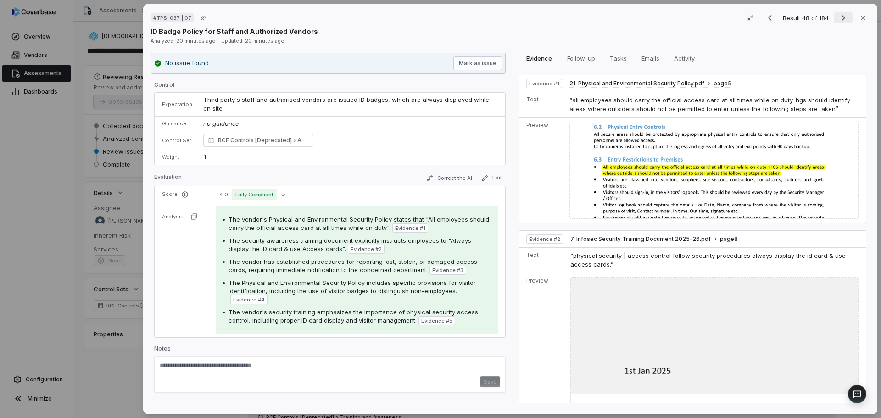
click at [838, 20] on icon "Next result" at bounding box center [843, 17] width 11 height 11
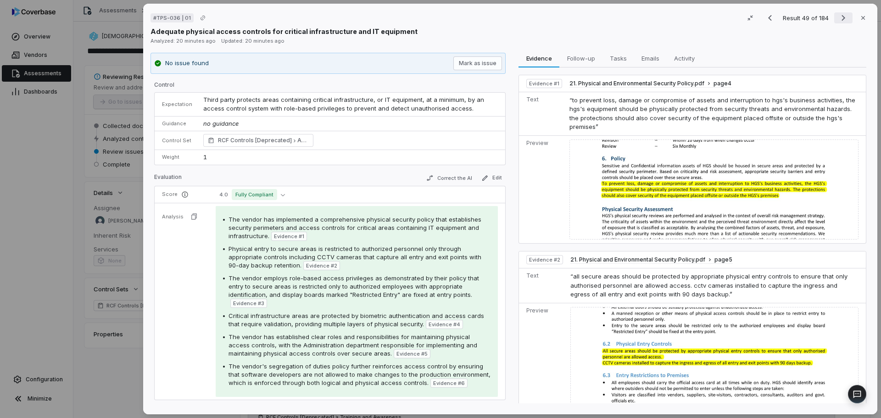
click at [838, 20] on icon "Next result" at bounding box center [843, 17] width 11 height 11
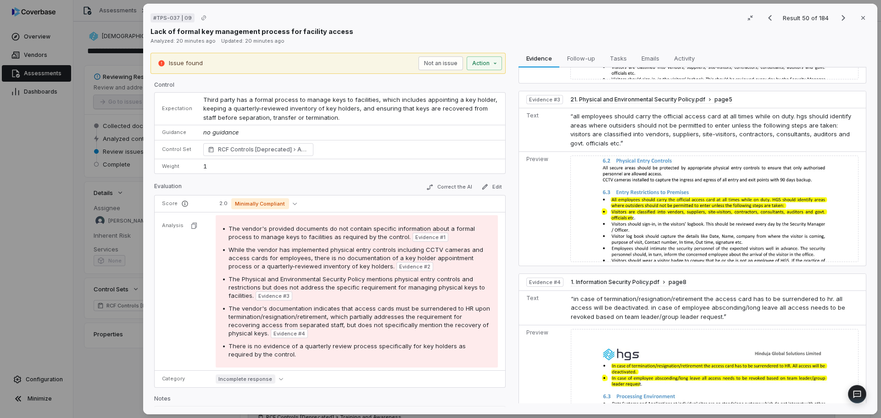
scroll to position [368, 0]
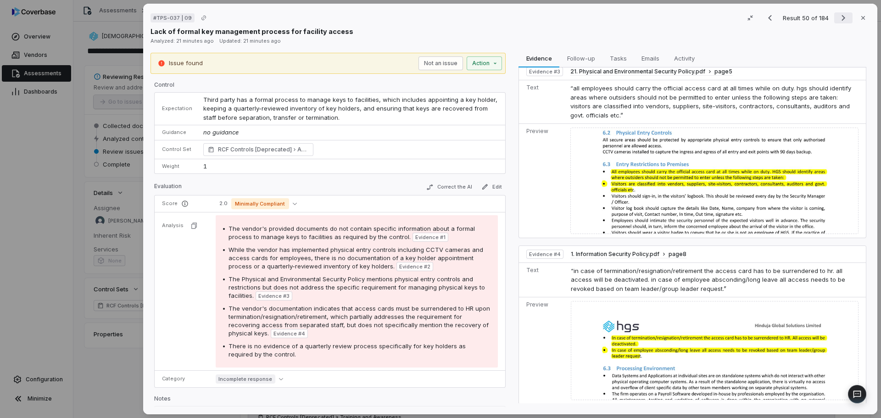
click at [834, 20] on button "Next result" at bounding box center [843, 17] width 18 height 11
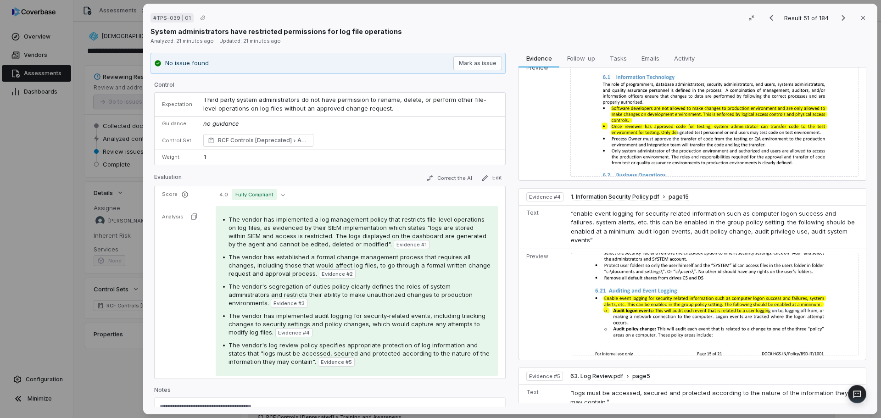
scroll to position [533, 0]
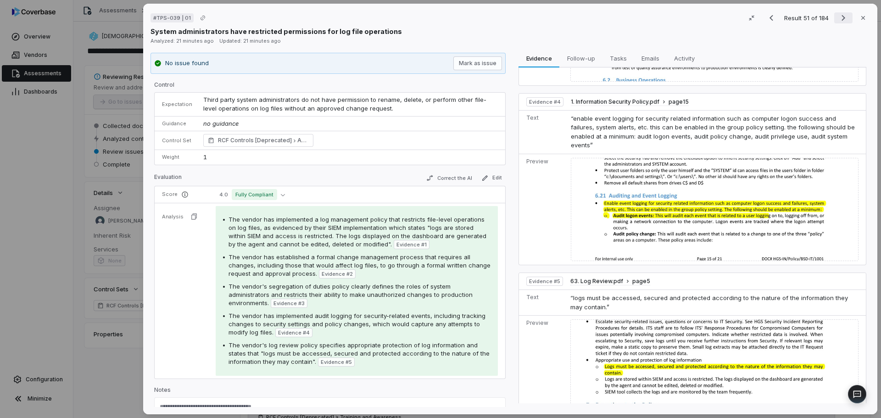
click at [838, 22] on icon "Next result" at bounding box center [843, 17] width 11 height 11
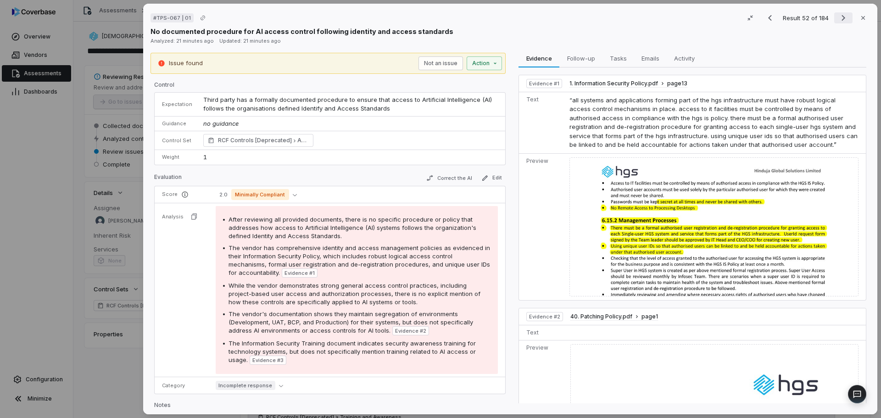
click at [838, 22] on icon "Next result" at bounding box center [843, 17] width 11 height 11
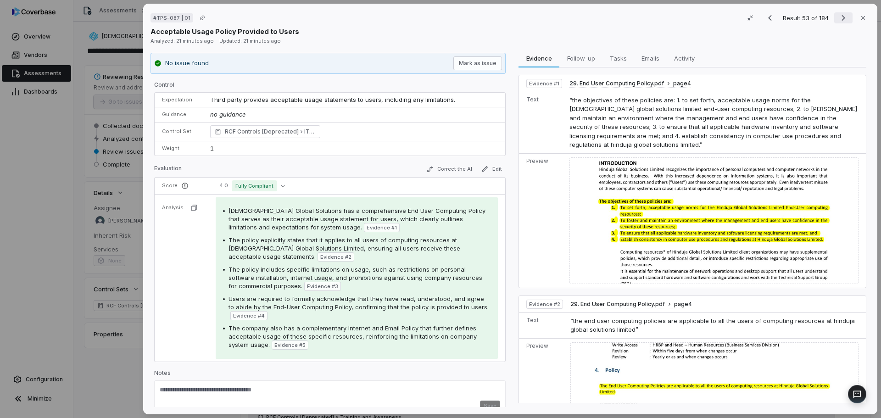
click at [838, 22] on icon "Next result" at bounding box center [843, 17] width 11 height 11
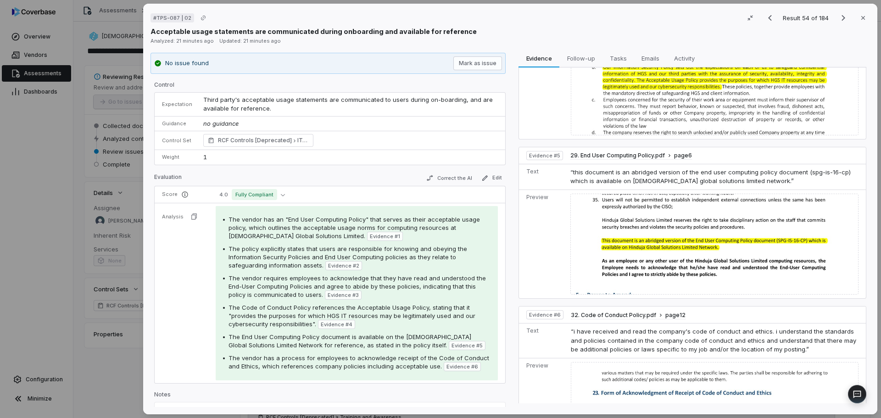
scroll to position [713, 0]
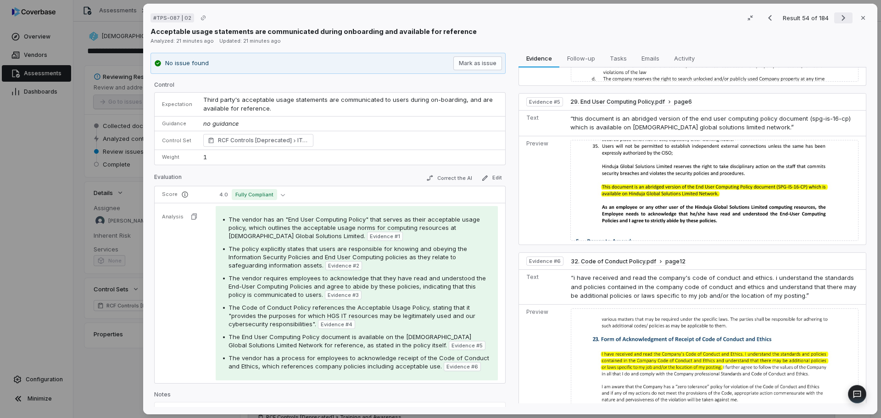
click at [841, 19] on icon "Next result" at bounding box center [843, 18] width 4 height 6
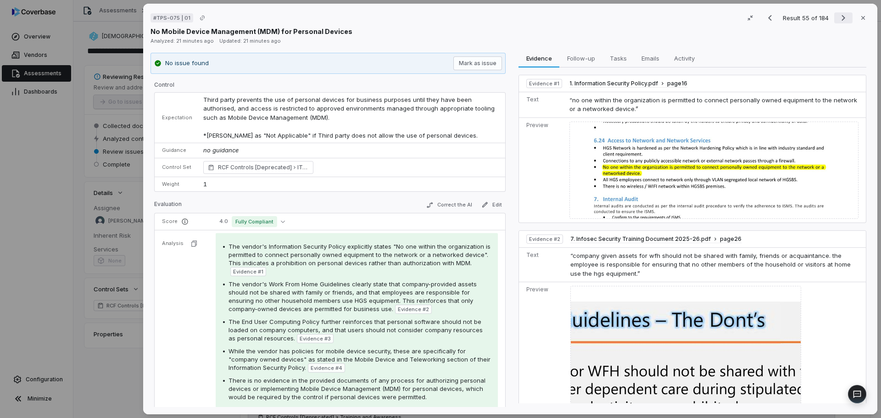
click at [841, 19] on icon "Next result" at bounding box center [843, 18] width 4 height 6
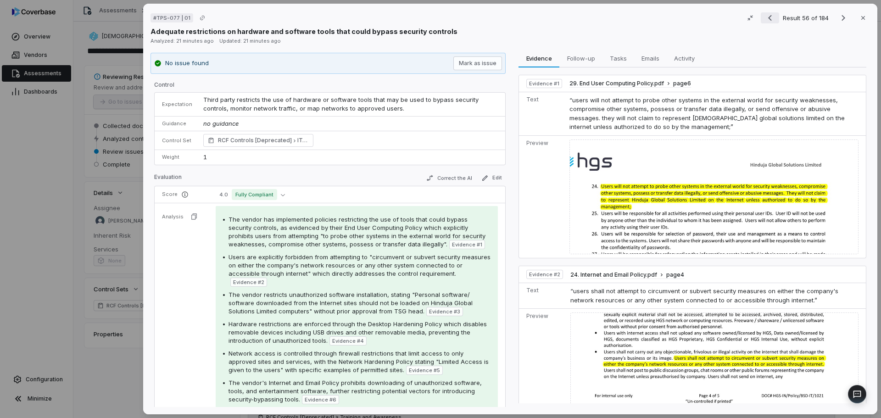
click at [772, 18] on button "Previous result" at bounding box center [770, 17] width 18 height 11
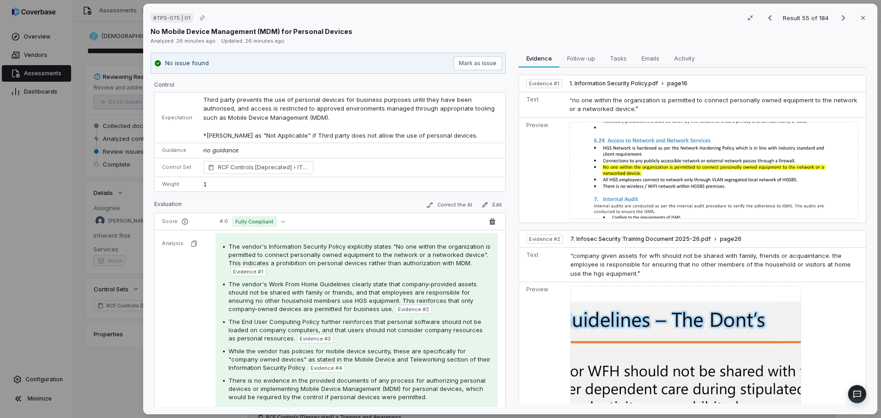
click at [284, 111] on td "Third party prevents the use of personal devices for business purposes until th…" at bounding box center [351, 118] width 307 height 50
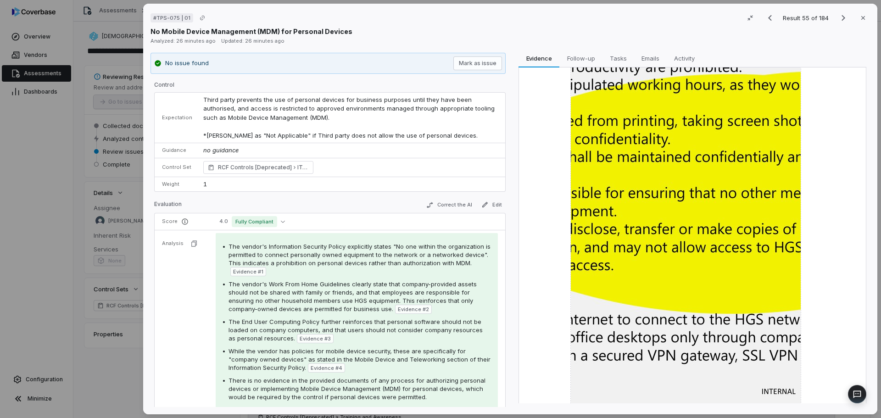
scroll to position [459, 0]
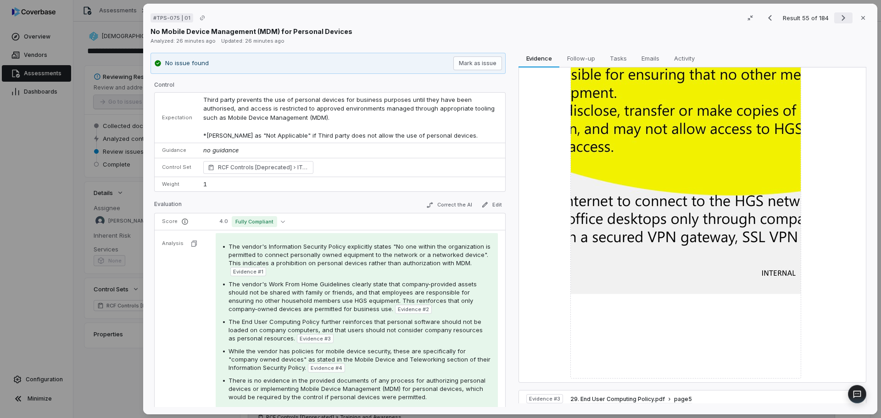
click at [841, 18] on icon "Next result" at bounding box center [843, 17] width 11 height 11
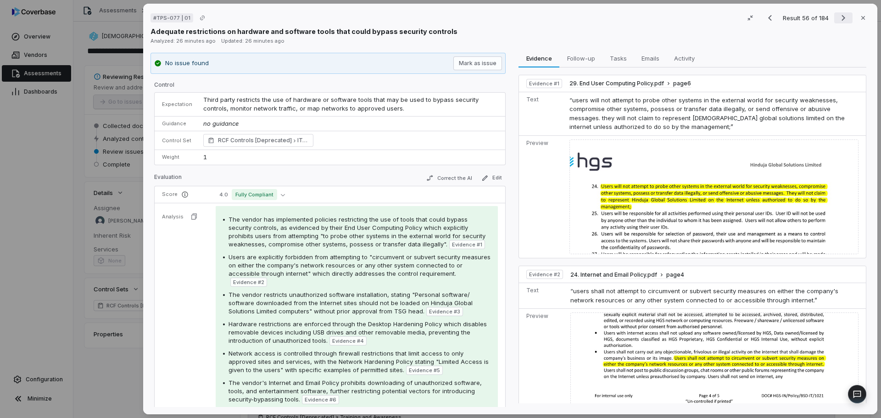
click at [841, 18] on icon "Next result" at bounding box center [843, 17] width 11 height 11
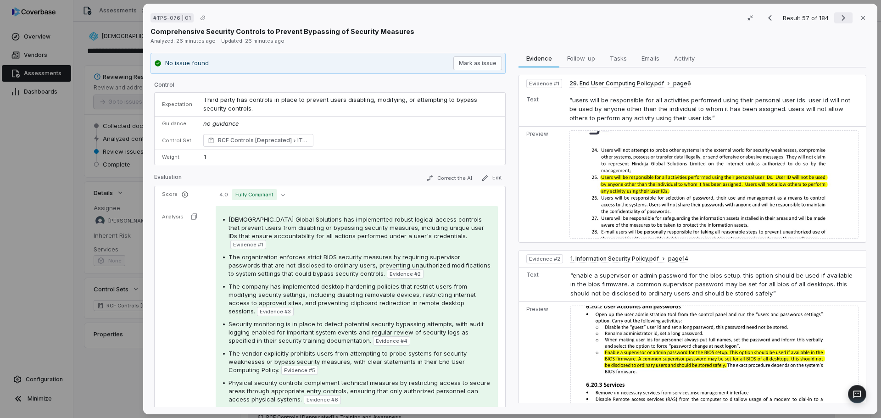
click at [841, 18] on icon "Next result" at bounding box center [843, 17] width 11 height 11
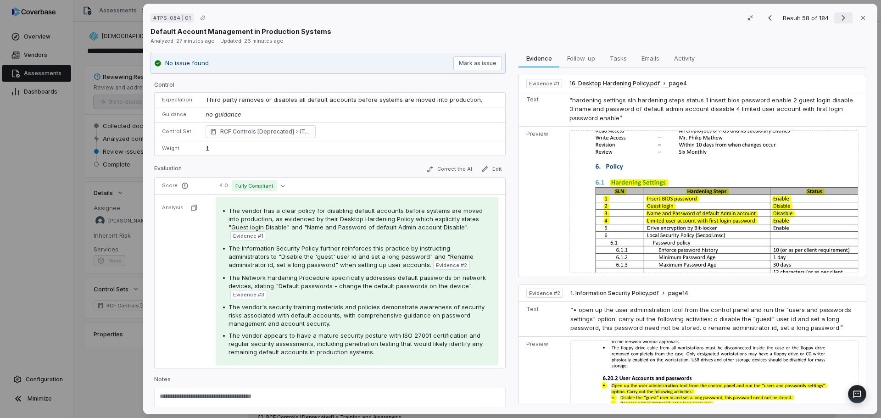
click at [841, 18] on icon "Next result" at bounding box center [843, 17] width 11 height 11
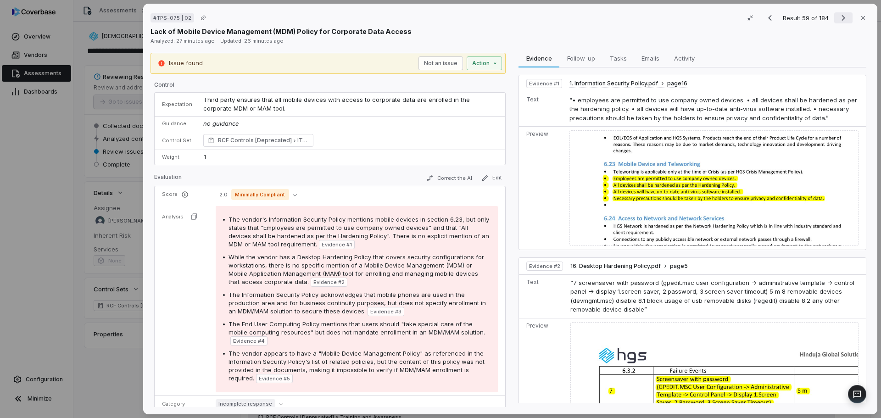
click at [841, 18] on icon "Next result" at bounding box center [843, 17] width 11 height 11
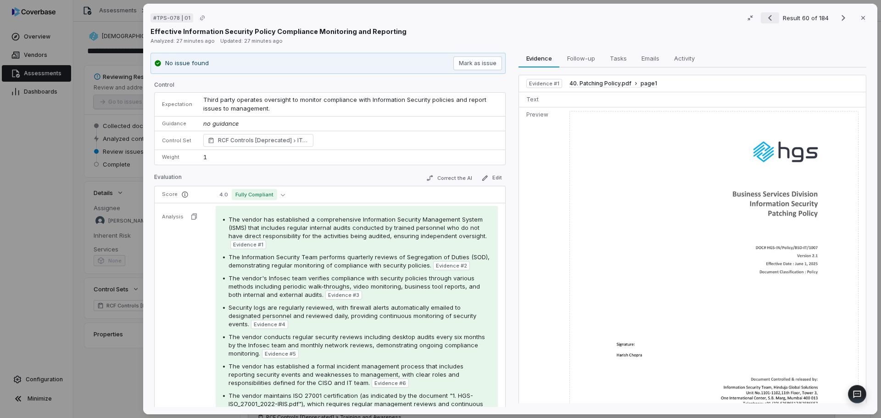
click at [766, 17] on icon "Previous result" at bounding box center [769, 17] width 11 height 11
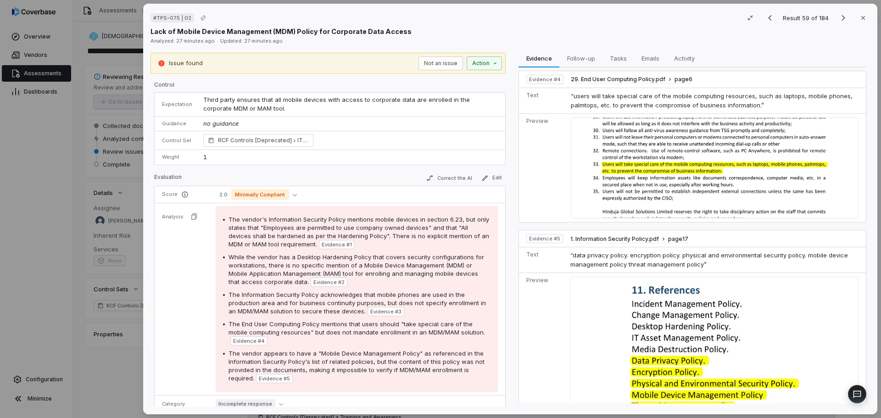
scroll to position [701, 0]
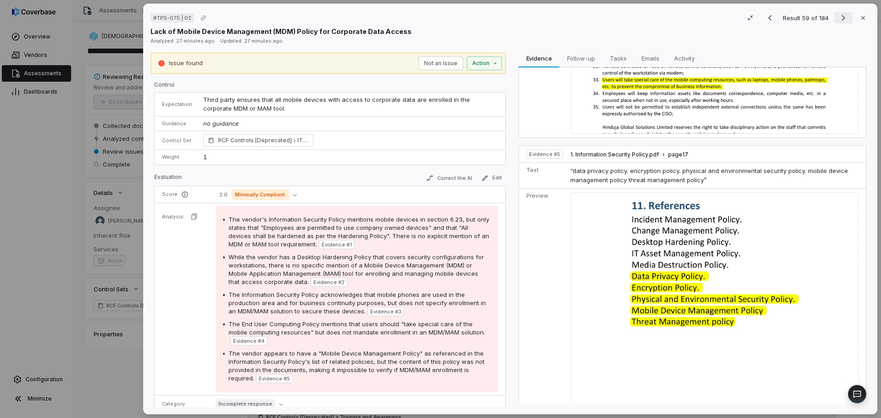
click at [838, 13] on icon "Next result" at bounding box center [843, 17] width 11 height 11
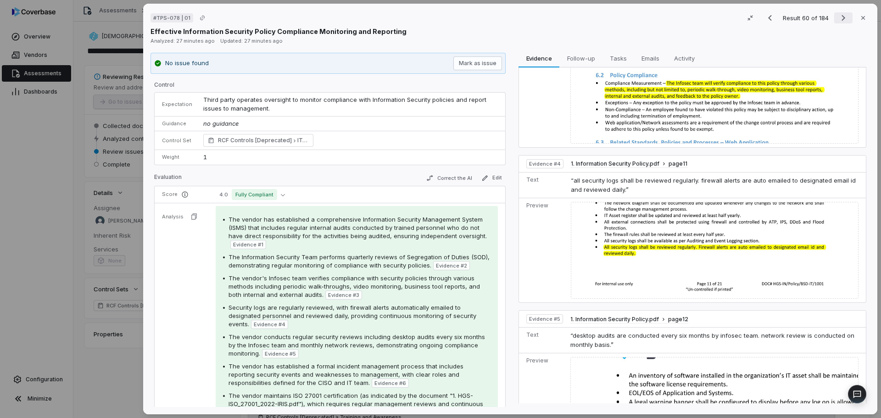
click at [838, 18] on icon "Next result" at bounding box center [843, 17] width 11 height 11
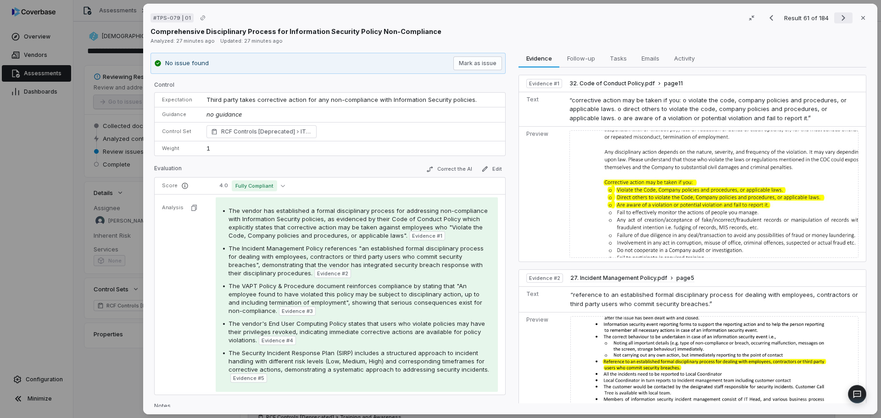
click at [838, 18] on icon "Next result" at bounding box center [843, 17] width 11 height 11
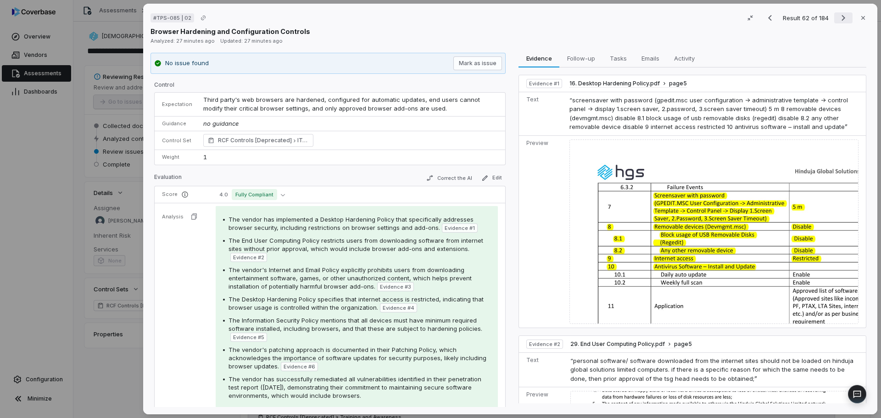
click at [838, 18] on icon "Next result" at bounding box center [843, 17] width 11 height 11
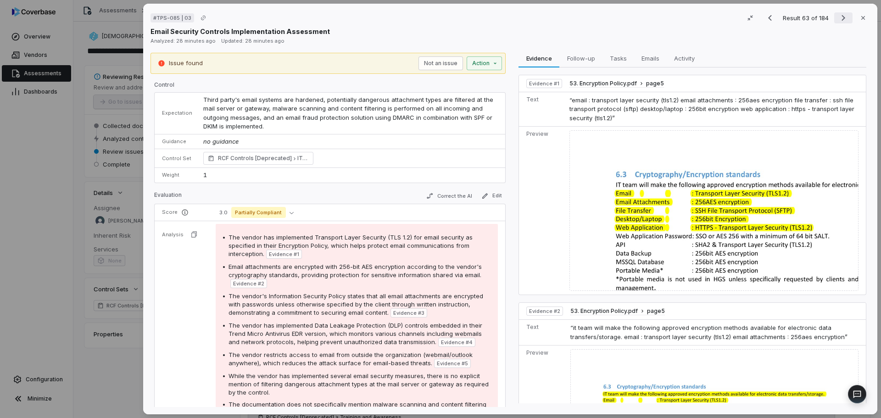
click at [841, 16] on icon "Next result" at bounding box center [843, 18] width 4 height 6
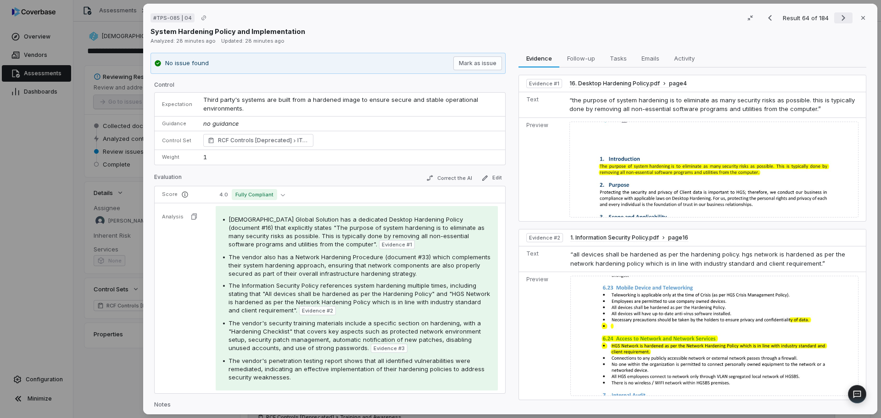
click at [841, 16] on icon "Next result" at bounding box center [843, 18] width 4 height 6
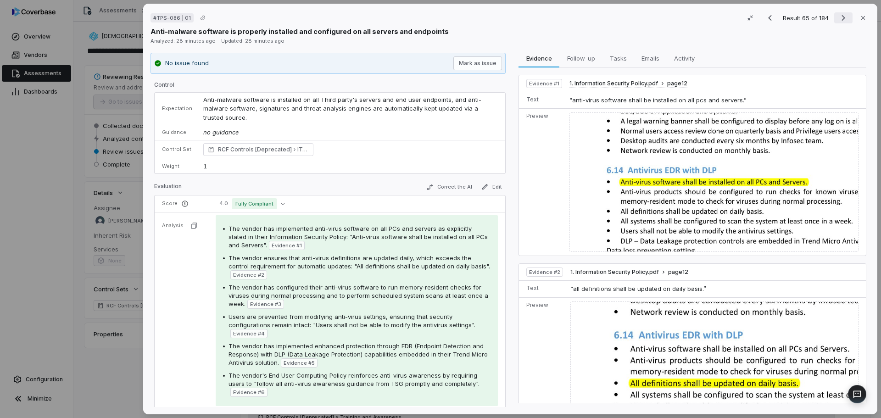
click at [841, 16] on icon "Next result" at bounding box center [843, 18] width 4 height 6
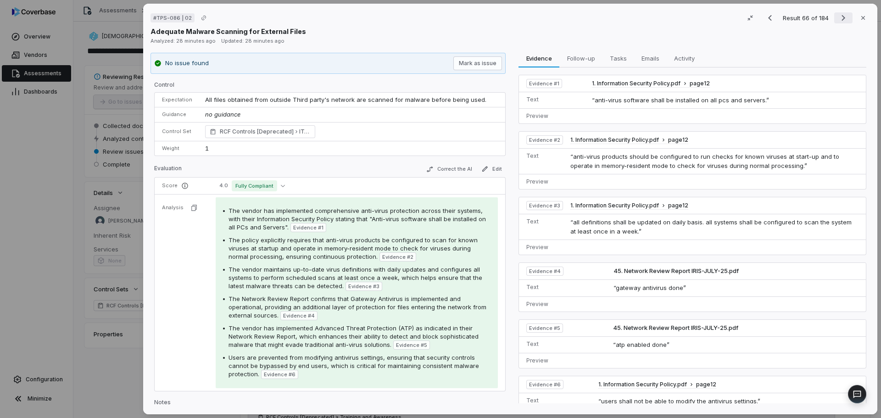
click at [841, 16] on icon "Next result" at bounding box center [843, 18] width 4 height 6
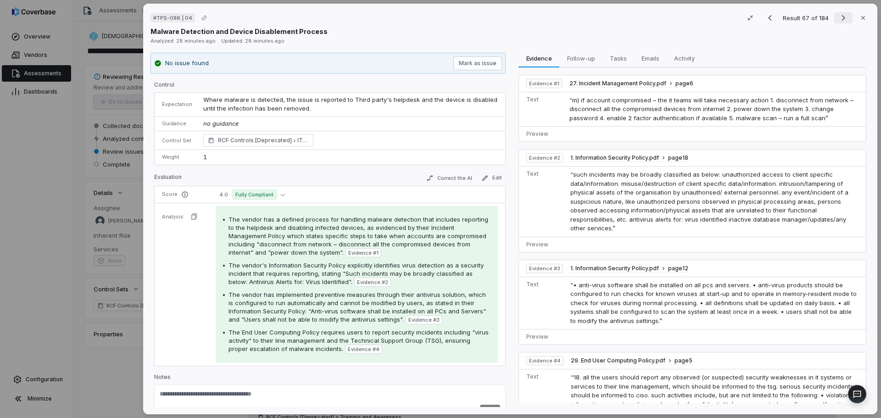
click at [841, 16] on icon "Next result" at bounding box center [843, 18] width 4 height 6
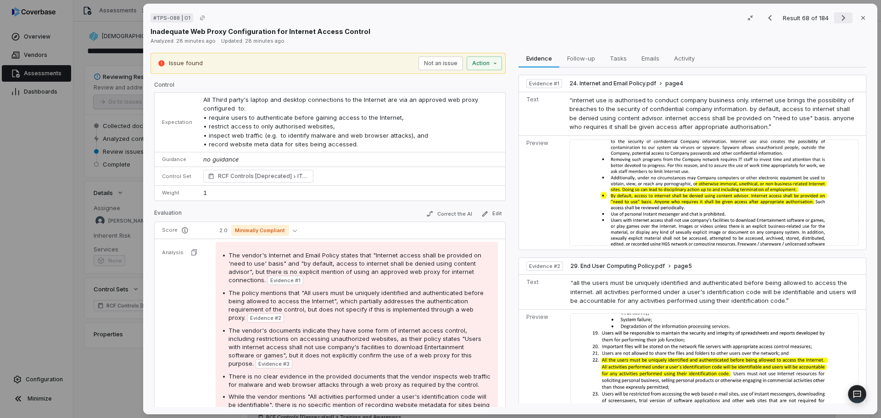
click at [841, 16] on icon "Next result" at bounding box center [843, 18] width 4 height 6
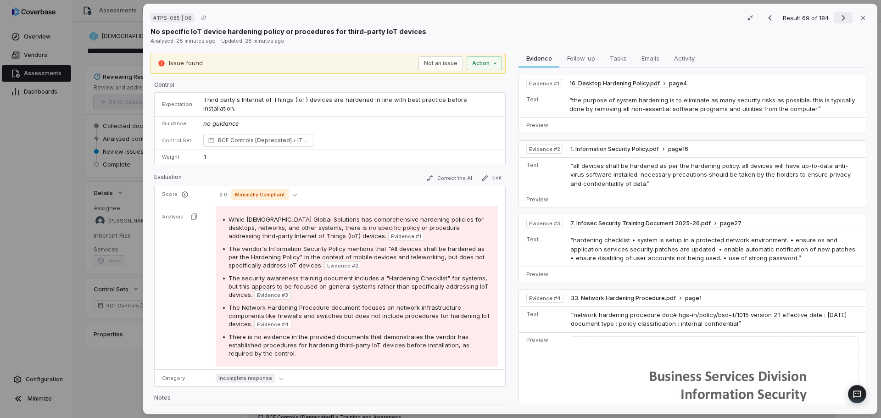
click at [841, 16] on icon "Next result" at bounding box center [843, 18] width 4 height 6
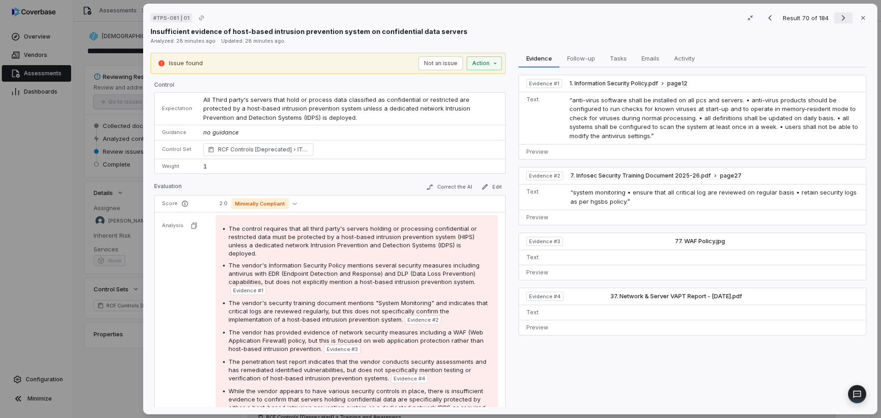
click at [841, 16] on icon "Next result" at bounding box center [843, 18] width 4 height 6
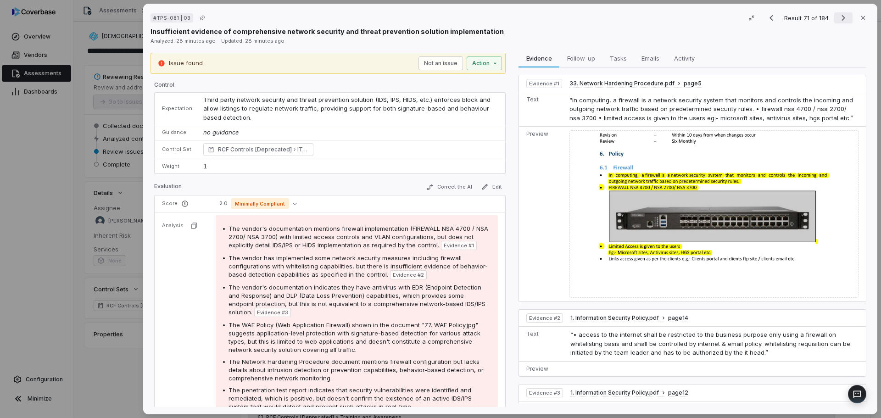
click at [841, 16] on icon "Next result" at bounding box center [843, 18] width 4 height 6
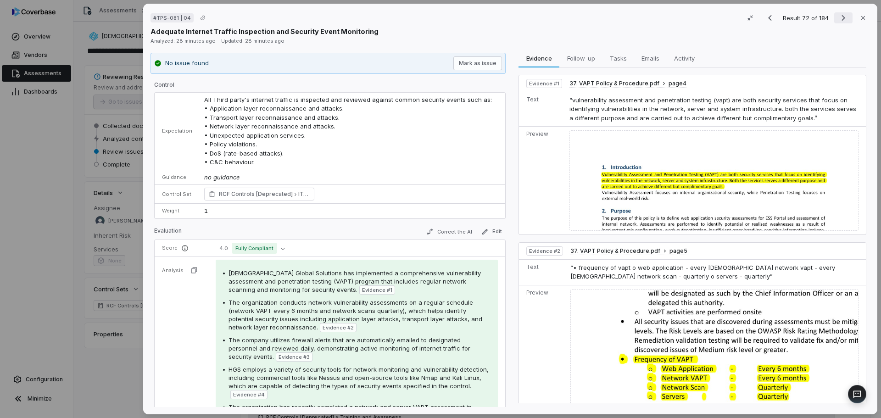
click at [841, 16] on icon "Next result" at bounding box center [843, 18] width 4 height 6
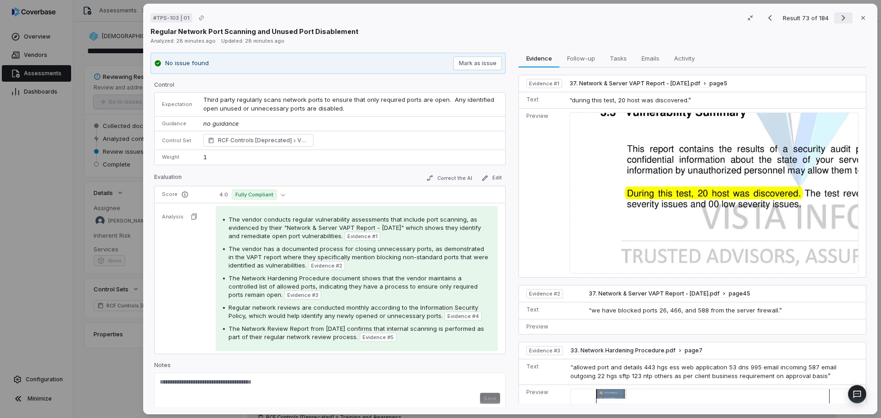
click at [841, 16] on icon "Next result" at bounding box center [843, 18] width 4 height 6
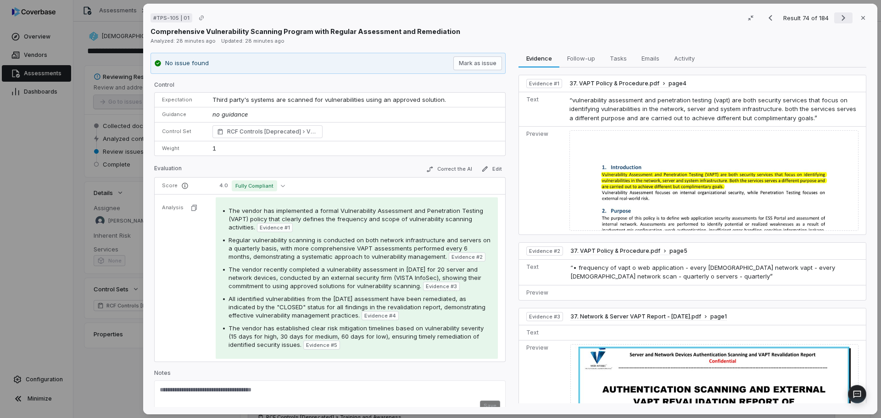
click at [841, 16] on icon "Next result" at bounding box center [843, 18] width 4 height 6
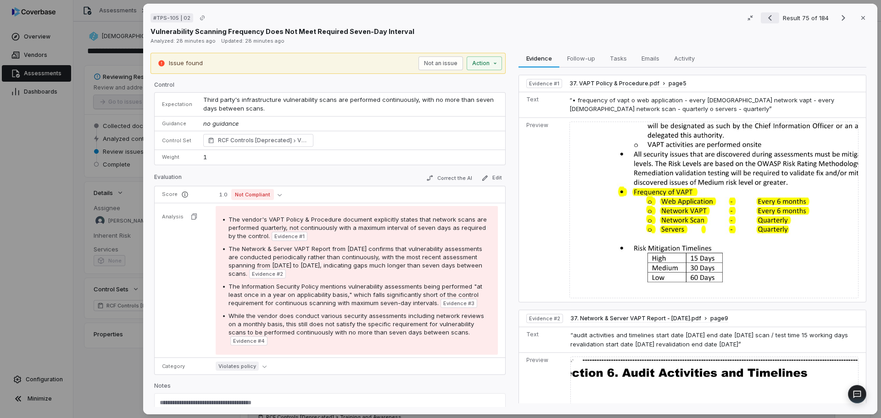
click at [768, 17] on icon "Previous result" at bounding box center [770, 18] width 4 height 6
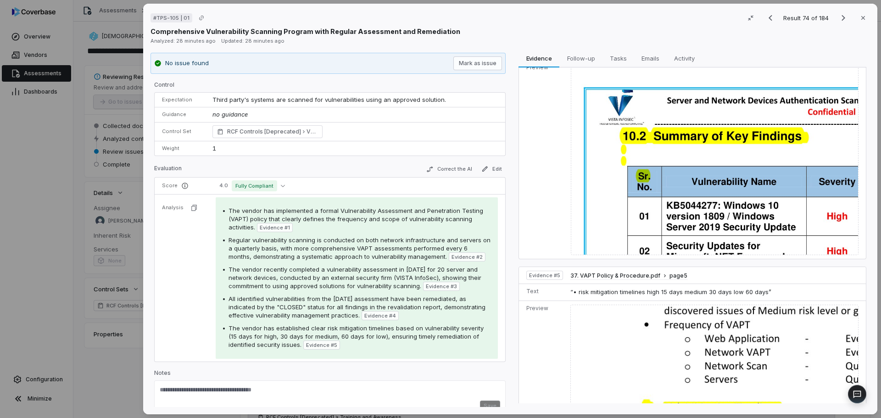
scroll to position [964, 0]
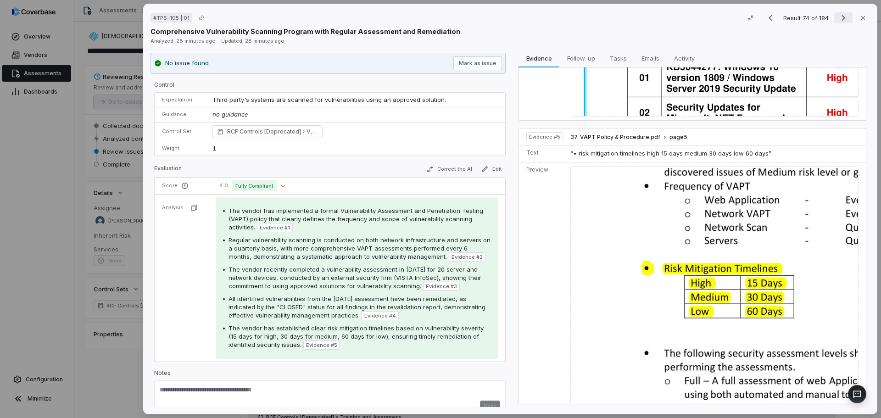
click at [838, 22] on icon "Next result" at bounding box center [843, 17] width 11 height 11
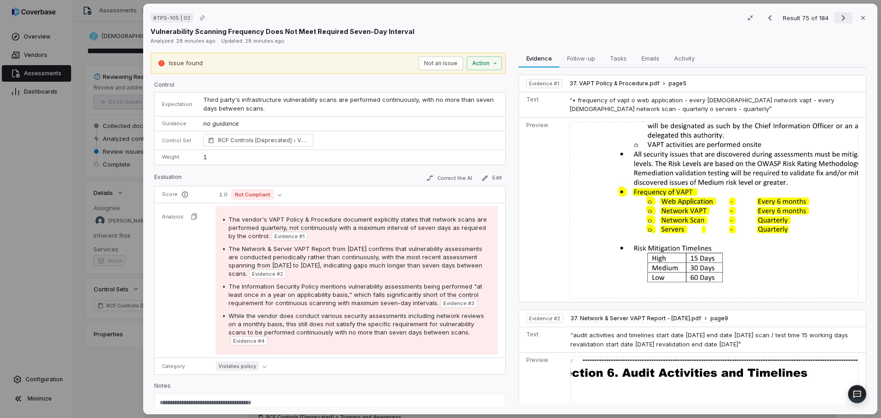
click at [838, 22] on icon "Next result" at bounding box center [843, 17] width 11 height 11
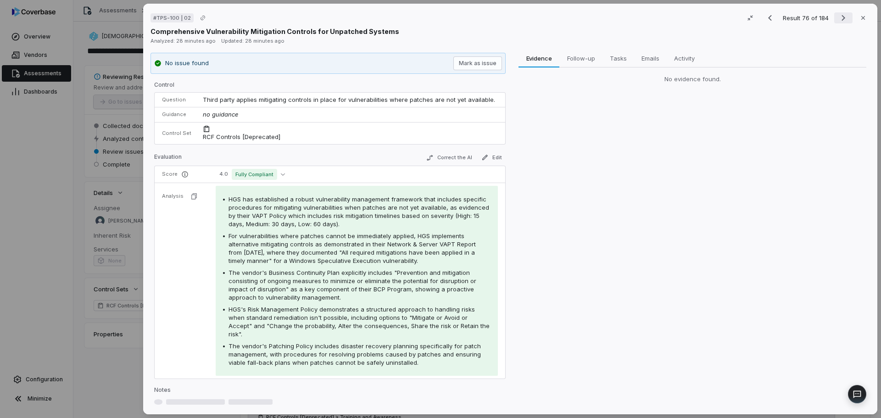
click at [838, 22] on icon "Next result" at bounding box center [843, 17] width 11 height 11
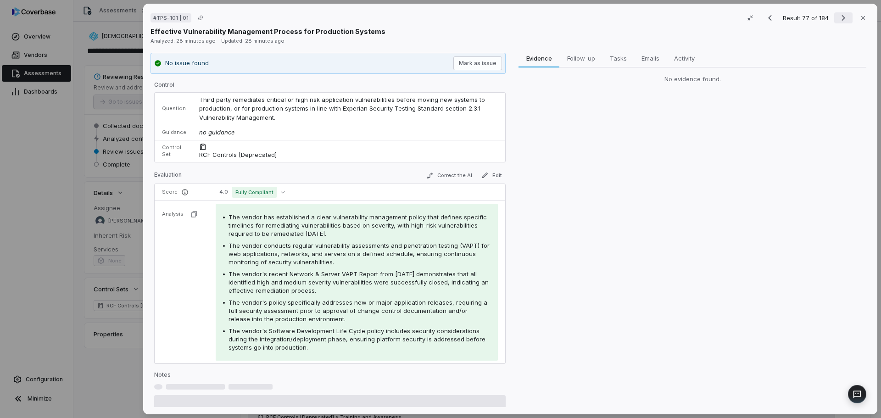
click at [838, 22] on icon "Next result" at bounding box center [843, 17] width 11 height 11
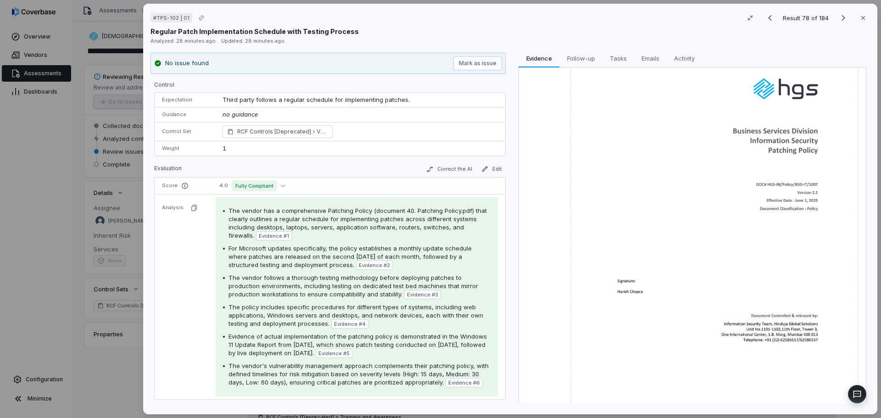
scroll to position [1219, 0]
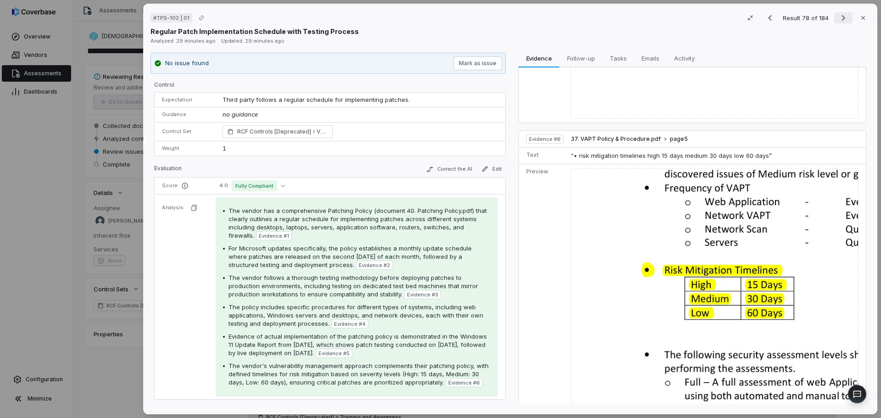
click at [838, 16] on icon "Next result" at bounding box center [843, 17] width 11 height 11
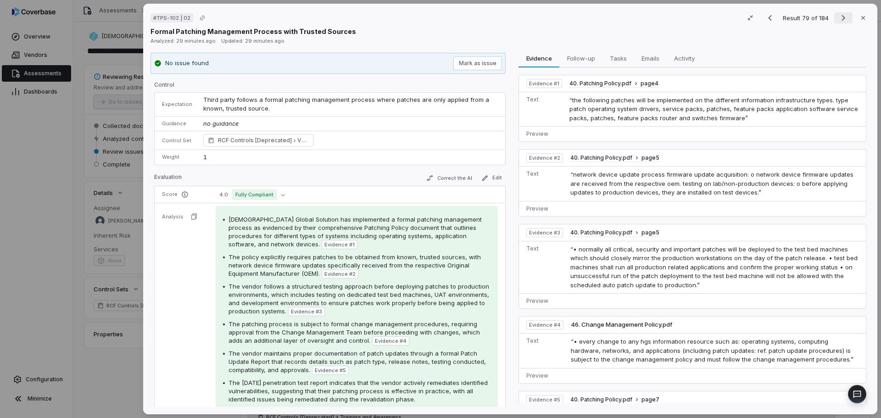
click at [838, 16] on icon "Next result" at bounding box center [843, 17] width 11 height 11
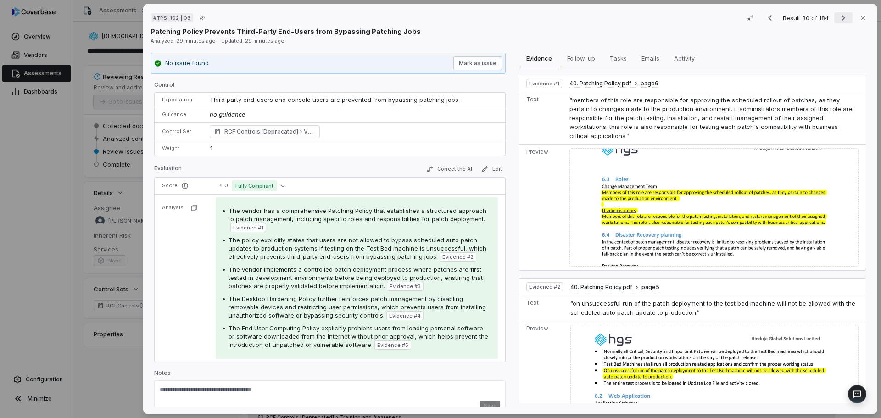
click at [838, 16] on icon "Next result" at bounding box center [843, 17] width 11 height 11
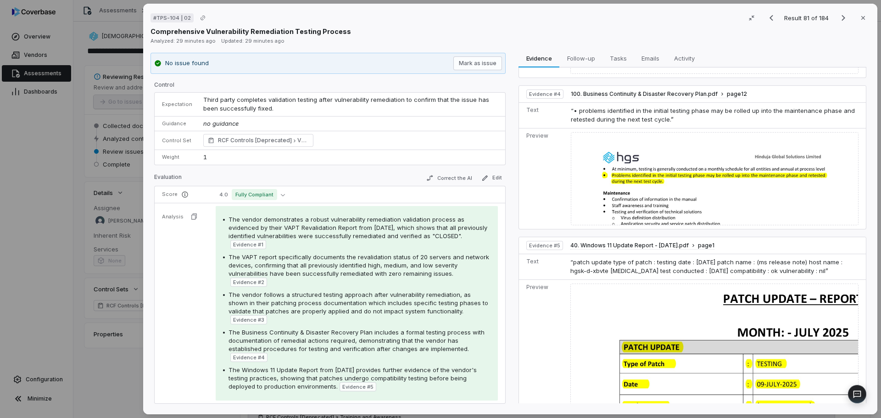
scroll to position [711, 0]
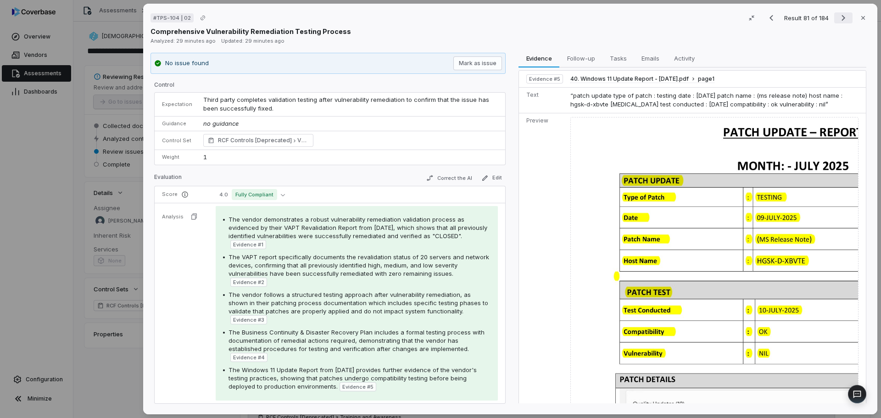
click at [838, 20] on icon "Next result" at bounding box center [843, 17] width 11 height 11
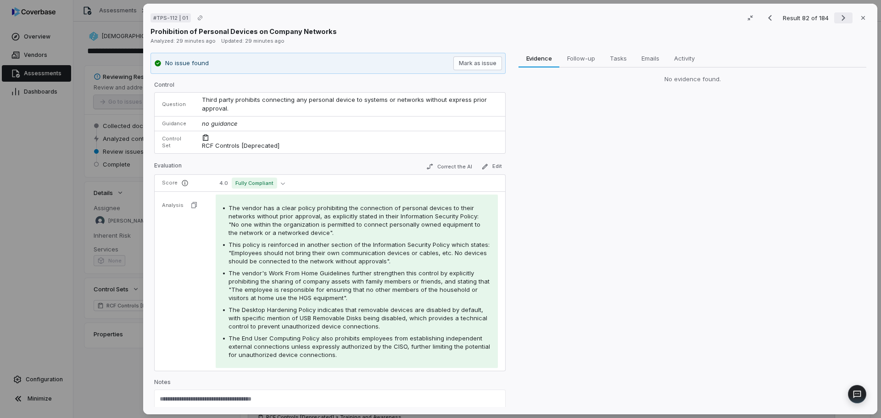
click at [838, 20] on icon "Next result" at bounding box center [843, 17] width 11 height 11
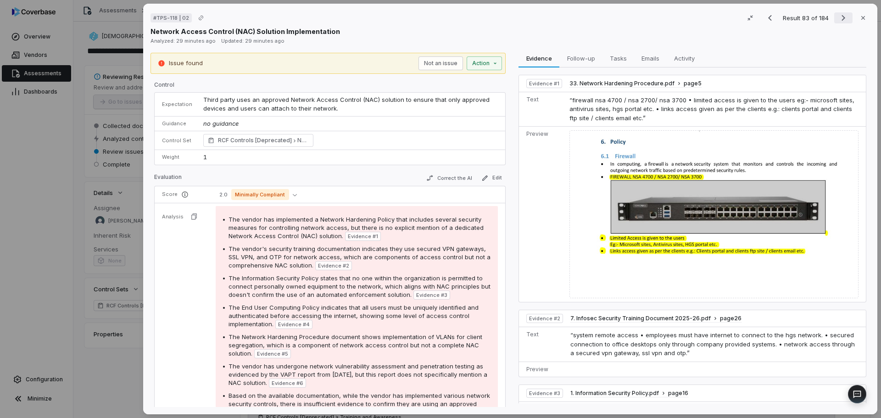
click at [838, 20] on icon "Next result" at bounding box center [843, 17] width 11 height 11
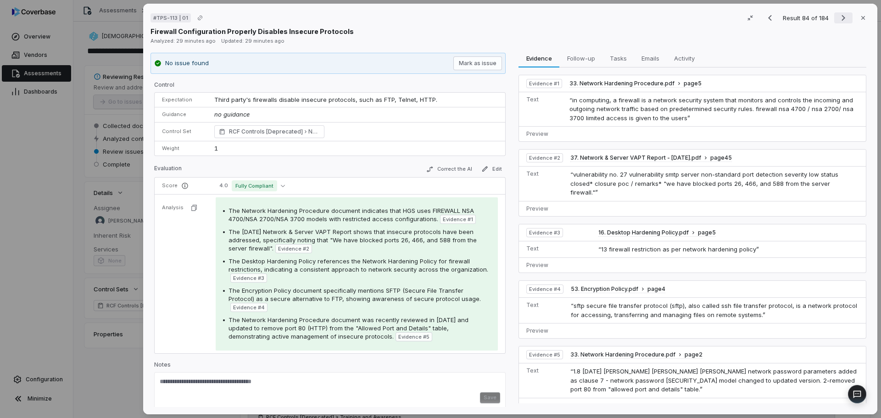
click at [838, 20] on icon "Next result" at bounding box center [843, 17] width 11 height 11
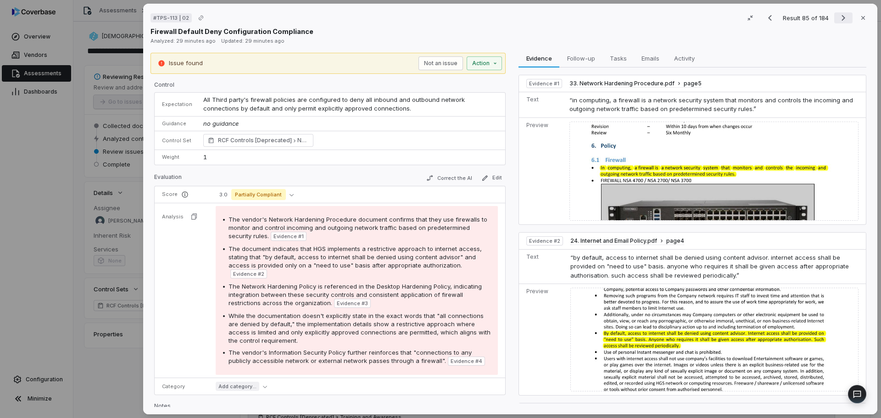
click at [838, 20] on icon "Next result" at bounding box center [843, 17] width 11 height 11
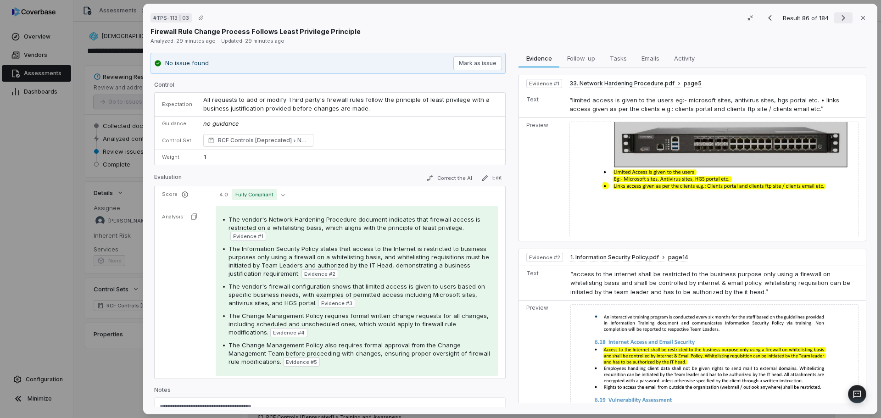
click at [838, 20] on icon "Next result" at bounding box center [843, 17] width 11 height 11
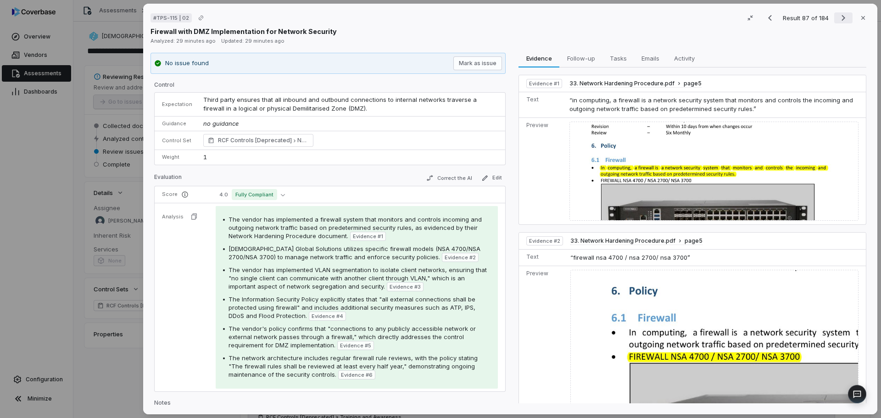
click at [838, 20] on icon "Next result" at bounding box center [843, 17] width 11 height 11
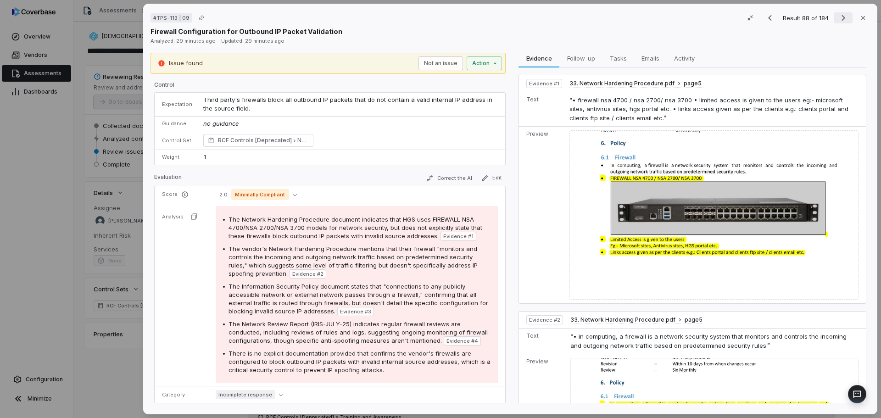
click at [838, 20] on icon "Next result" at bounding box center [843, 17] width 11 height 11
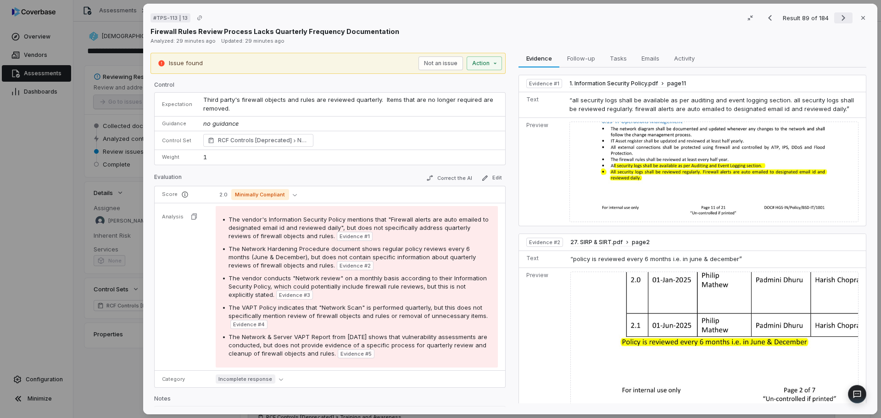
click at [838, 20] on icon "Next result" at bounding box center [843, 17] width 11 height 11
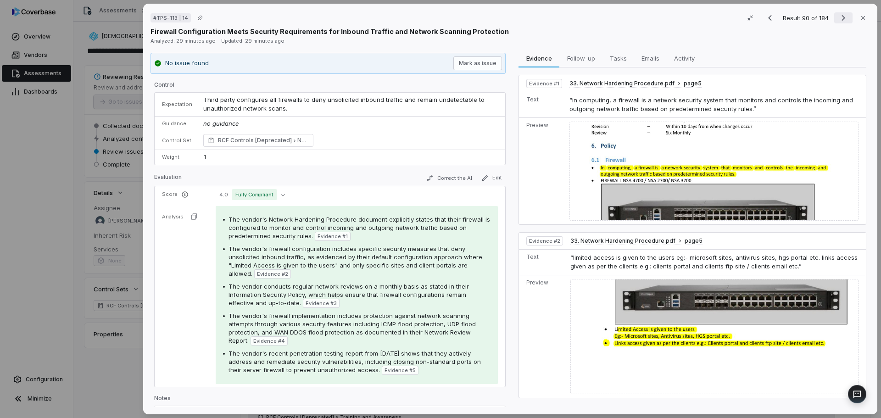
click at [838, 20] on icon "Next result" at bounding box center [843, 17] width 11 height 11
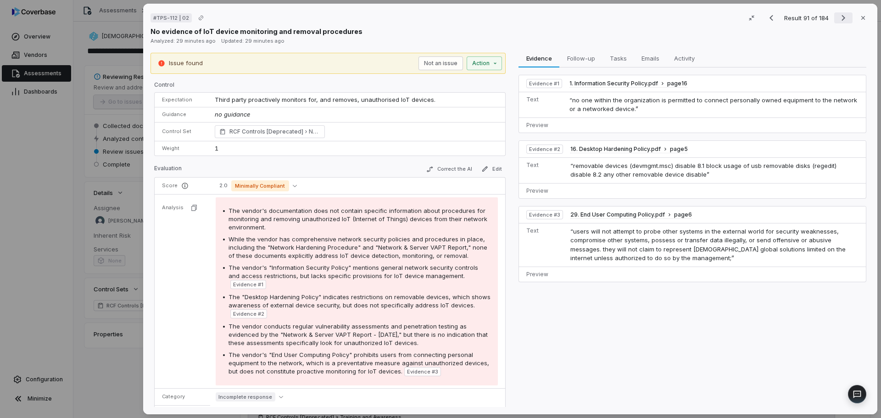
click at [838, 20] on icon "Next result" at bounding box center [843, 17] width 11 height 11
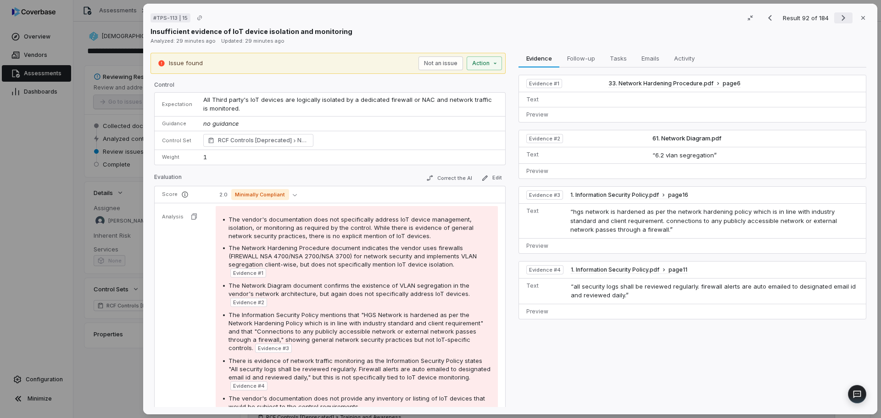
click at [838, 20] on icon "Next result" at bounding box center [843, 17] width 11 height 11
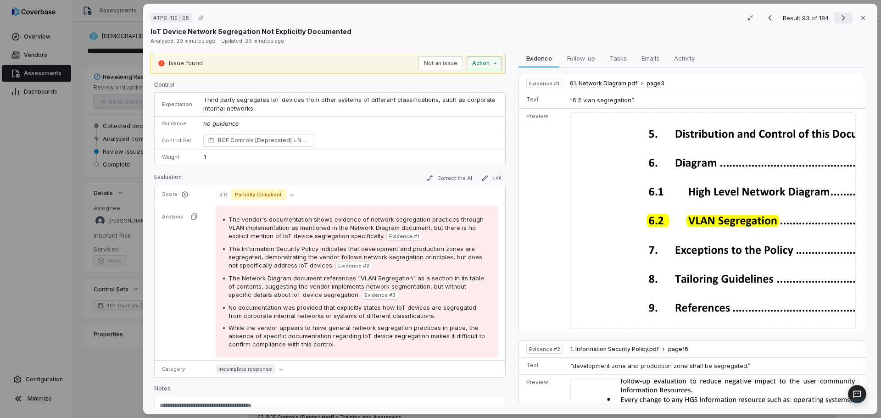
click at [838, 20] on icon "Next result" at bounding box center [843, 17] width 11 height 11
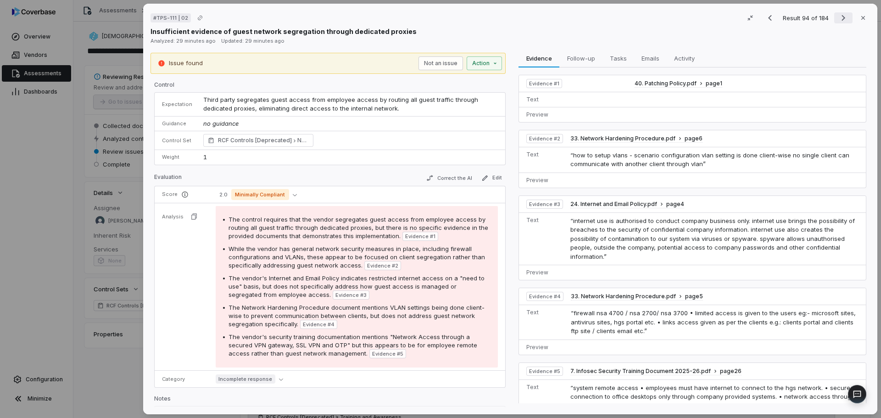
click at [838, 20] on icon "Next result" at bounding box center [843, 17] width 11 height 11
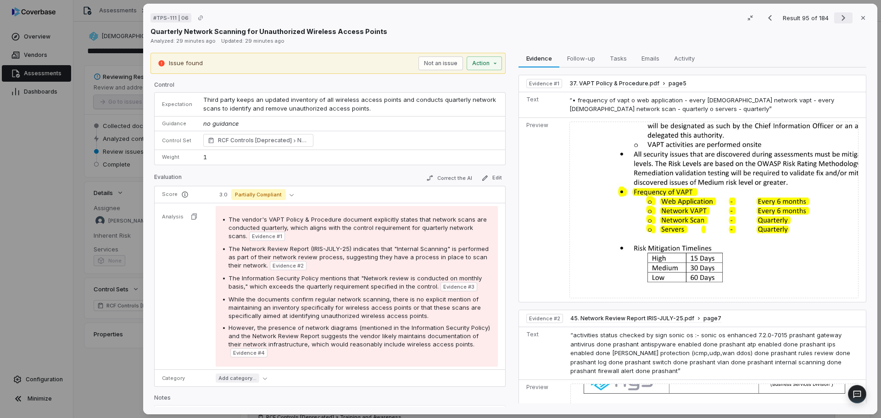
click at [838, 20] on icon "Next result" at bounding box center [843, 17] width 11 height 11
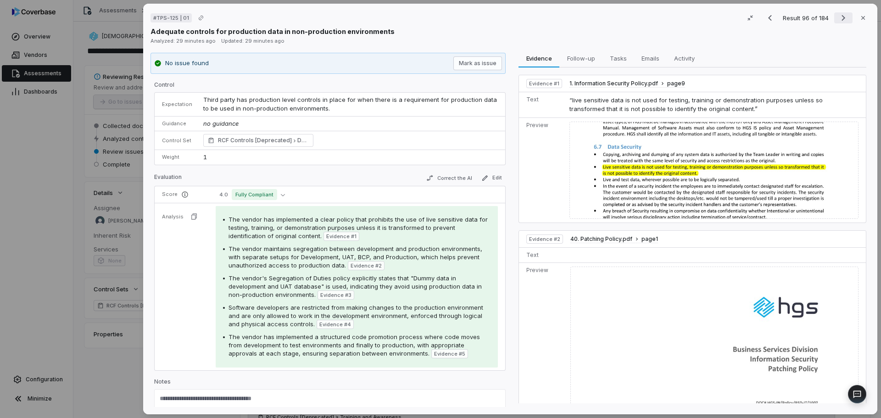
click at [838, 20] on icon "Next result" at bounding box center [843, 17] width 11 height 11
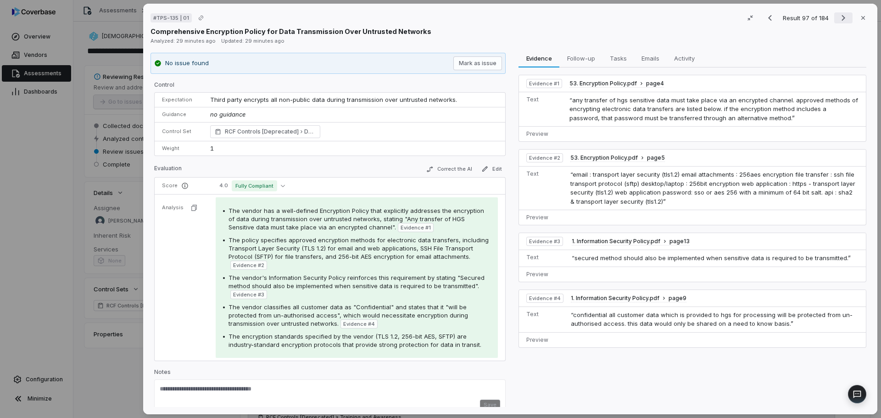
click at [838, 20] on icon "Next result" at bounding box center [843, 17] width 11 height 11
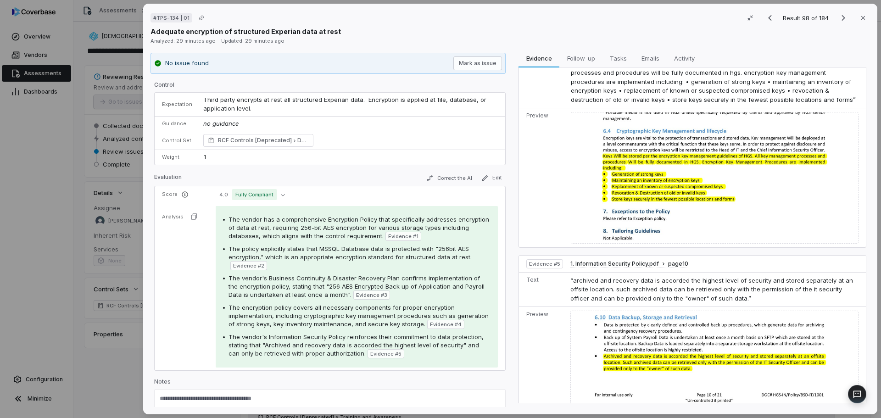
scroll to position [621, 0]
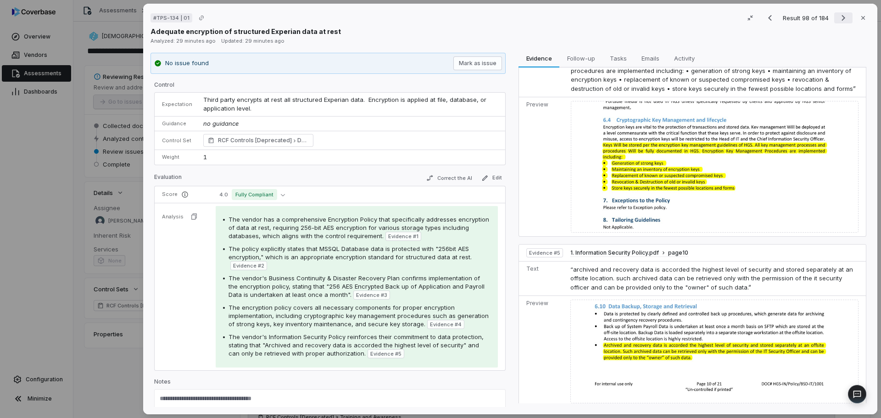
click at [840, 22] on icon "Next result" at bounding box center [843, 17] width 11 height 11
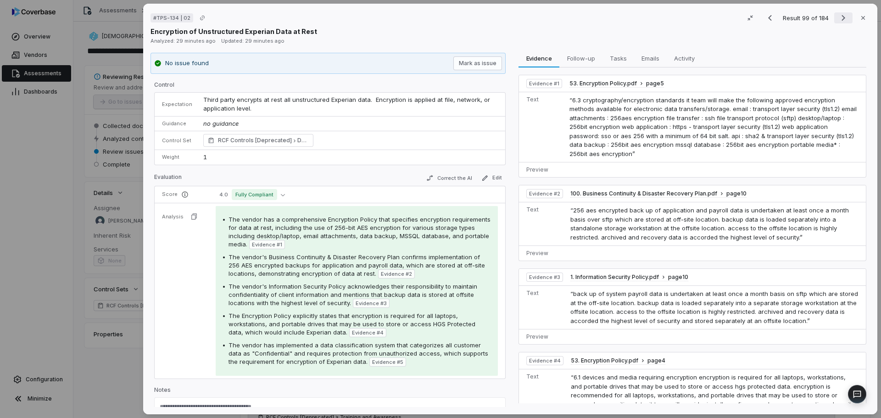
click at [840, 22] on icon "Next result" at bounding box center [843, 17] width 11 height 11
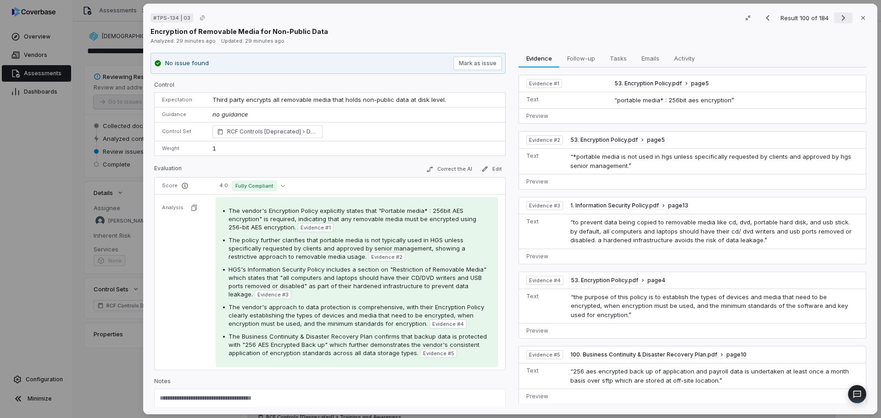
click at [840, 22] on icon "Next result" at bounding box center [843, 17] width 11 height 11
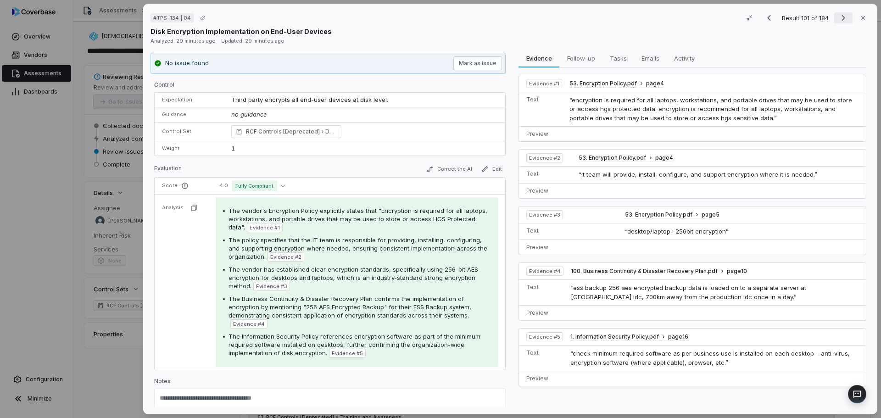
click at [840, 22] on icon "Next result" at bounding box center [843, 17] width 11 height 11
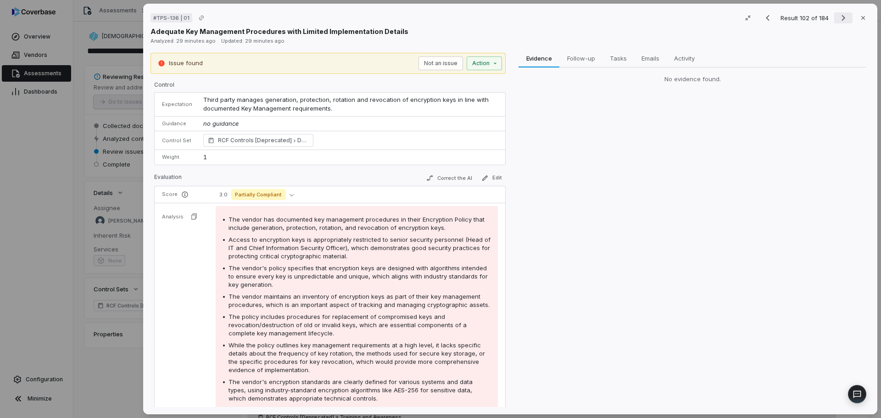
click at [840, 22] on icon "Next result" at bounding box center [843, 17] width 11 height 11
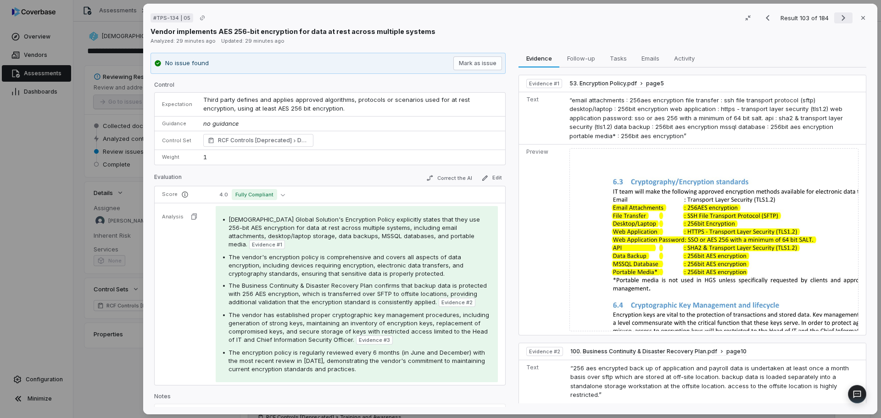
click at [840, 22] on icon "Next result" at bounding box center [843, 17] width 11 height 11
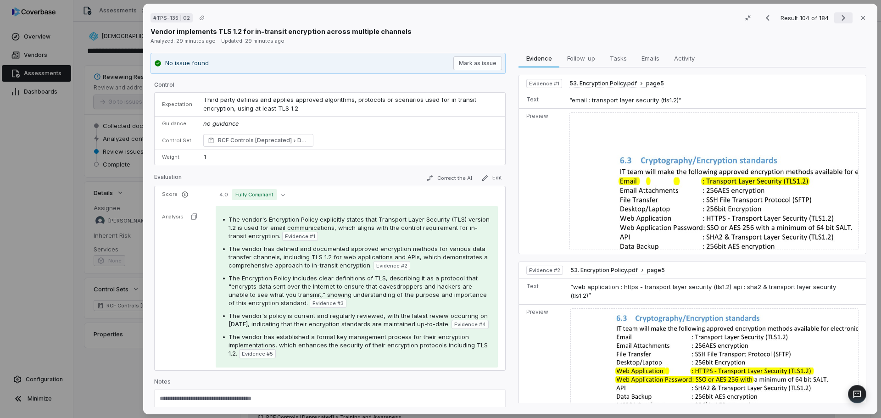
click at [840, 22] on icon "Next result" at bounding box center [843, 17] width 11 height 11
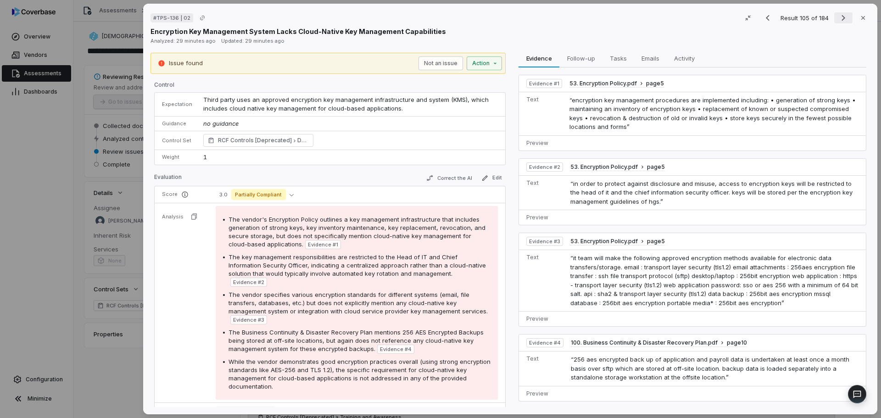
click at [840, 22] on icon "Next result" at bounding box center [843, 17] width 11 height 11
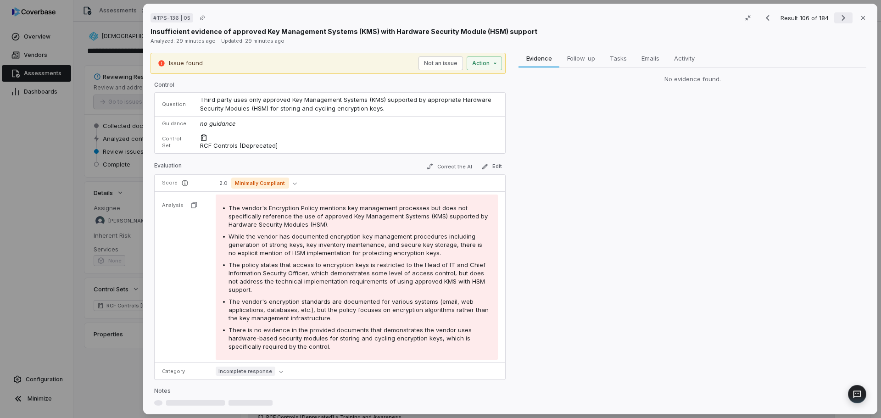
click at [840, 22] on icon "Next result" at bounding box center [843, 17] width 11 height 11
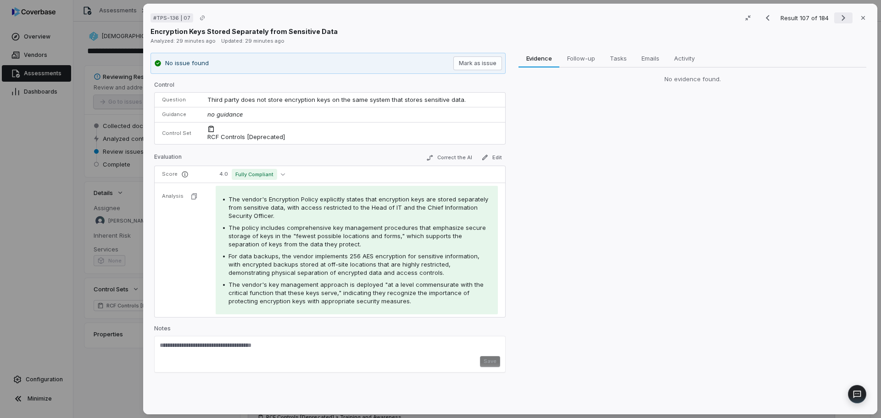
click at [840, 22] on icon "Next result" at bounding box center [843, 17] width 11 height 11
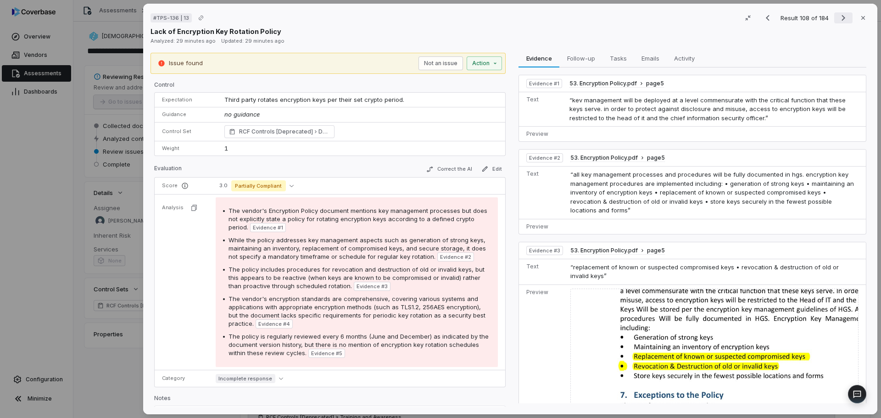
click at [840, 22] on icon "Next result" at bounding box center [843, 17] width 11 height 11
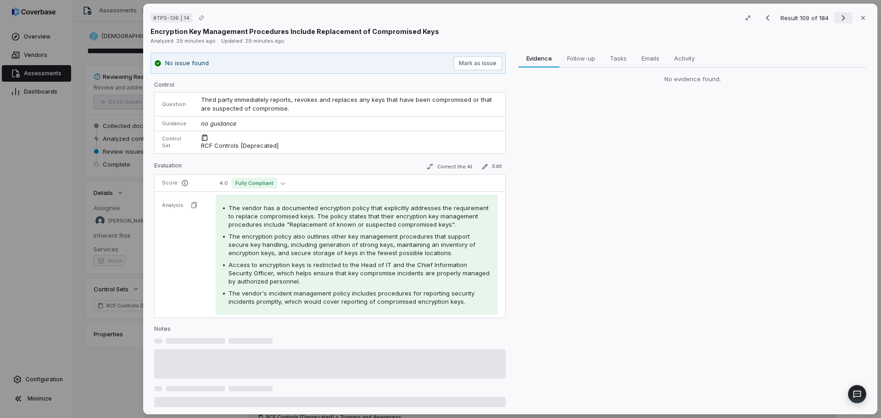
click at [840, 22] on icon "Next result" at bounding box center [843, 17] width 11 height 11
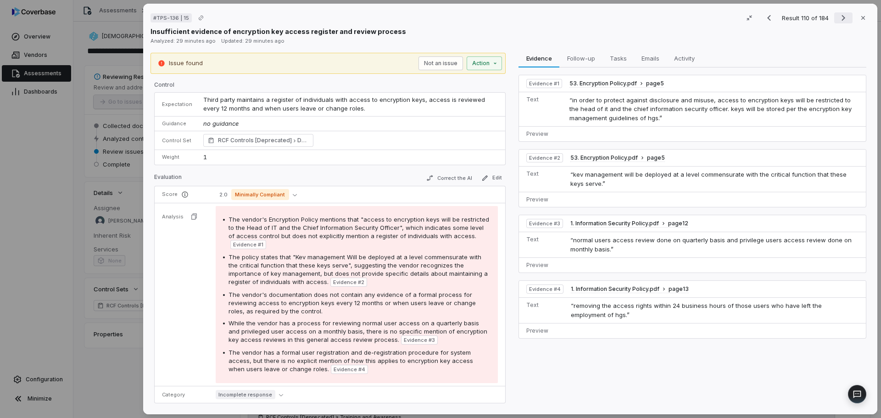
click at [840, 22] on icon "Next result" at bounding box center [843, 17] width 11 height 11
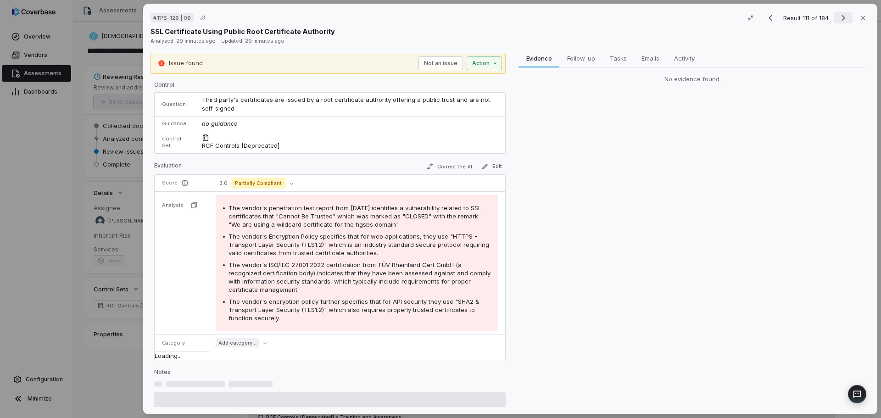
click at [840, 22] on icon "Next result" at bounding box center [843, 17] width 11 height 11
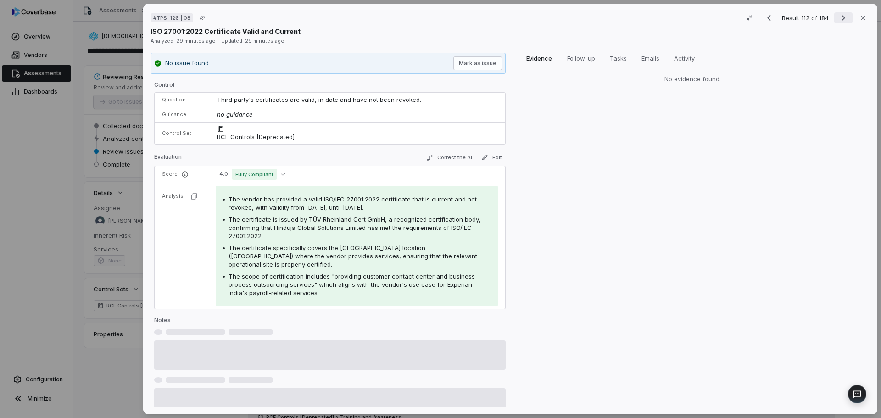
click at [840, 22] on icon "Next result" at bounding box center [843, 17] width 11 height 11
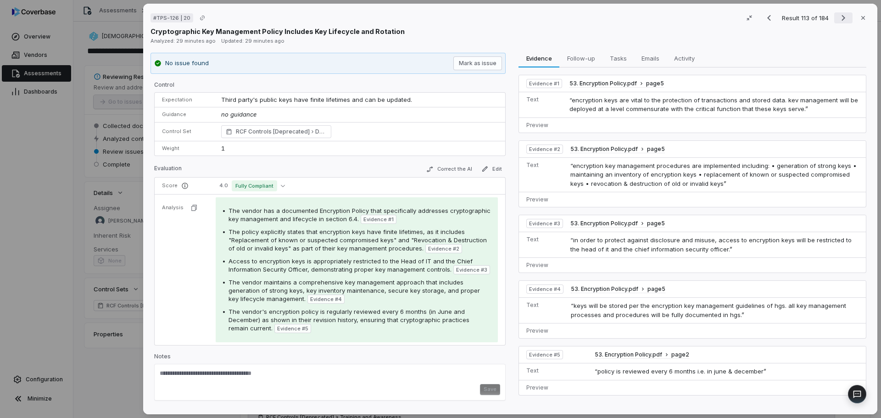
click at [840, 22] on icon "Next result" at bounding box center [843, 17] width 11 height 11
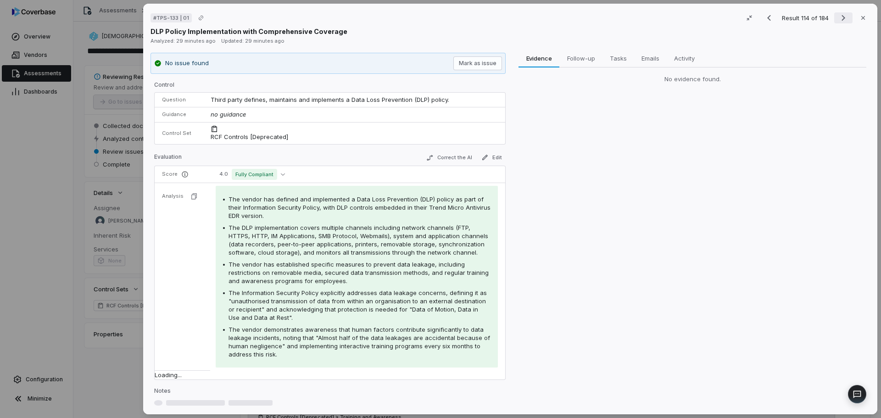
click at [840, 22] on icon "Next result" at bounding box center [843, 17] width 11 height 11
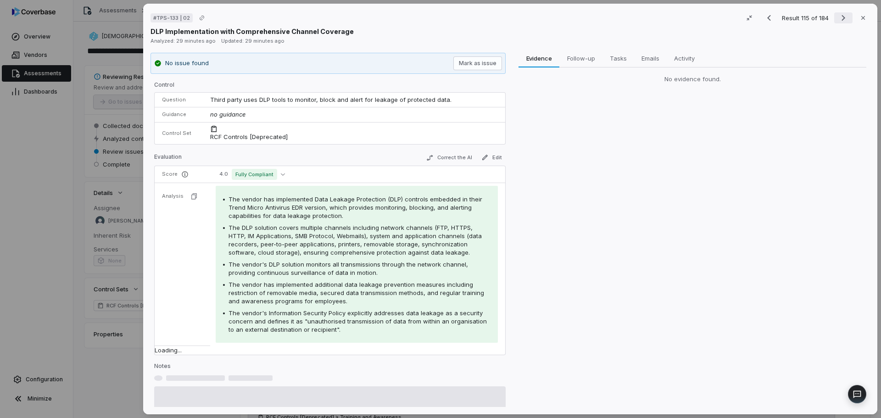
click at [840, 22] on icon "Next result" at bounding box center [843, 17] width 11 height 11
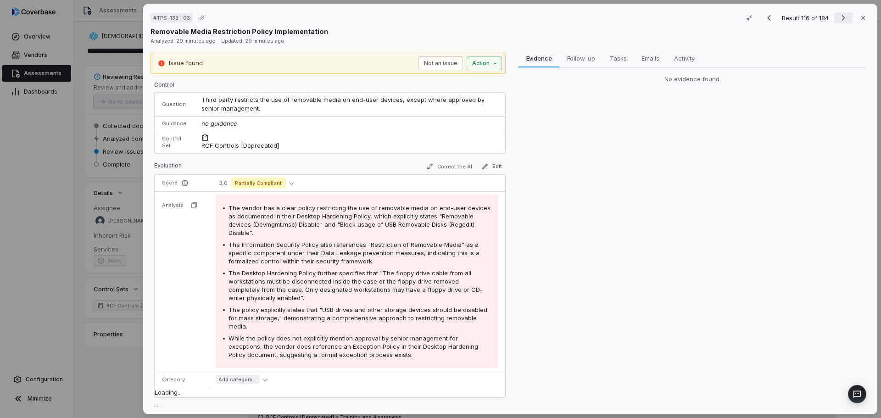
click at [840, 22] on icon "Next result" at bounding box center [843, 17] width 11 height 11
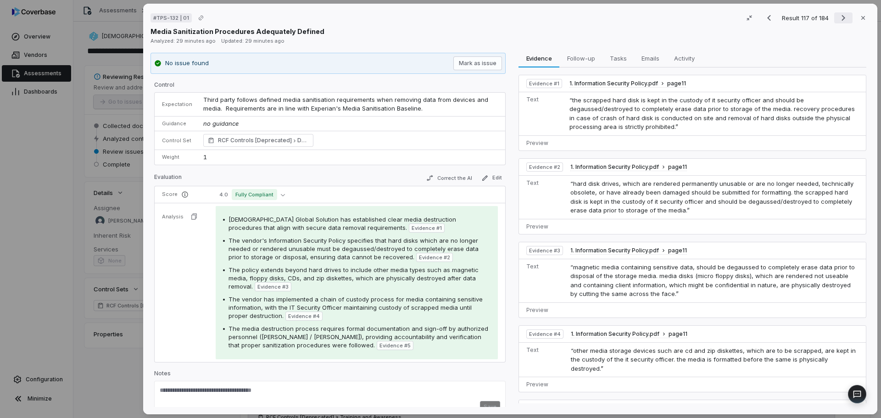
click at [840, 22] on icon "Next result" at bounding box center [843, 17] width 11 height 11
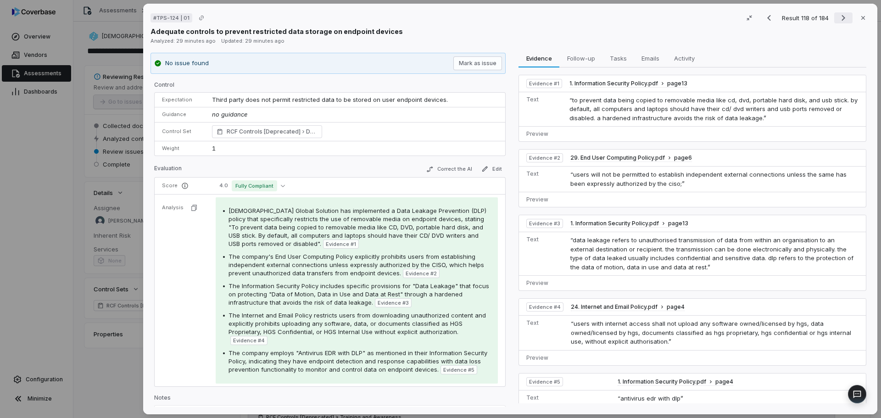
click at [840, 22] on icon "Next result" at bounding box center [843, 17] width 11 height 11
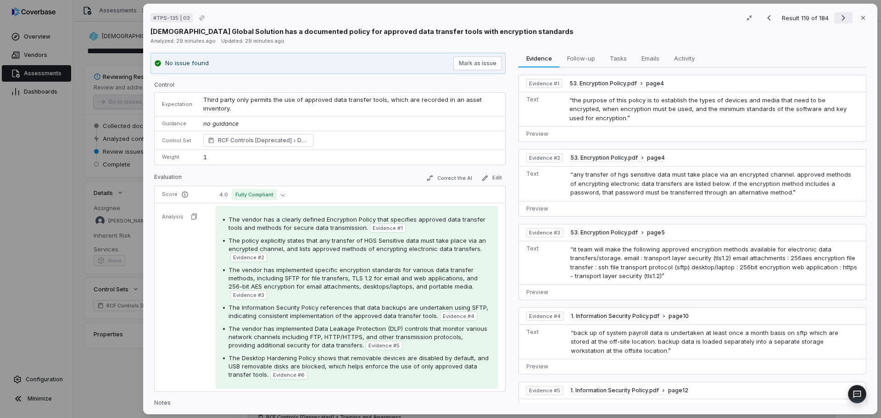
click at [840, 22] on icon "Next result" at bounding box center [843, 17] width 11 height 11
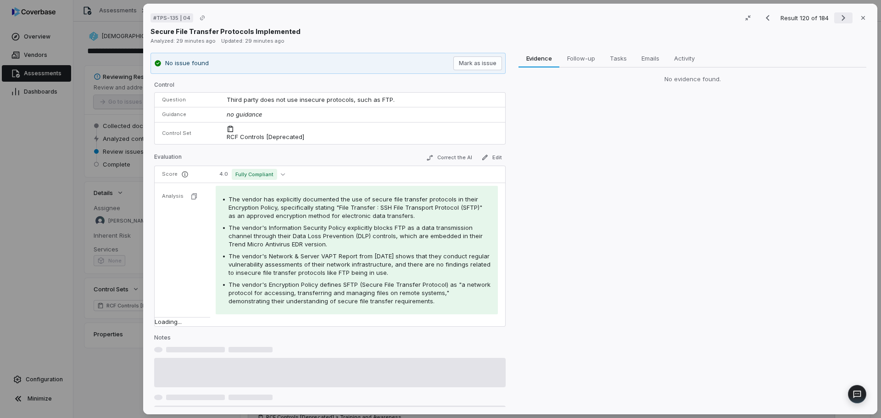
click at [840, 22] on icon "Next result" at bounding box center [843, 17] width 11 height 11
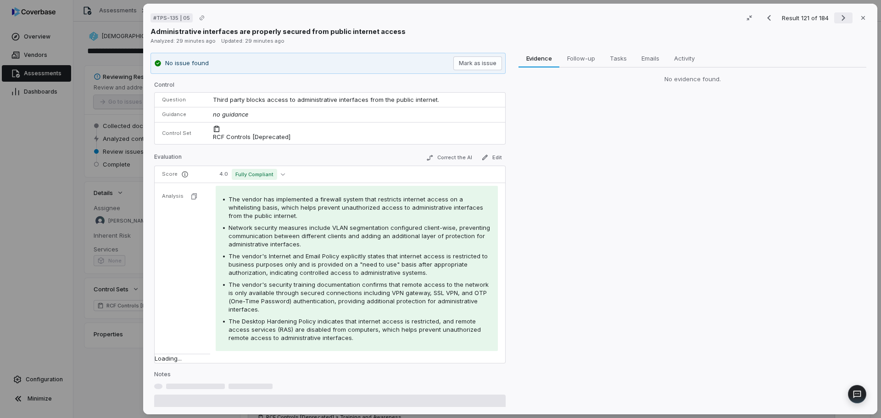
click at [840, 22] on icon "Next result" at bounding box center [843, 17] width 11 height 11
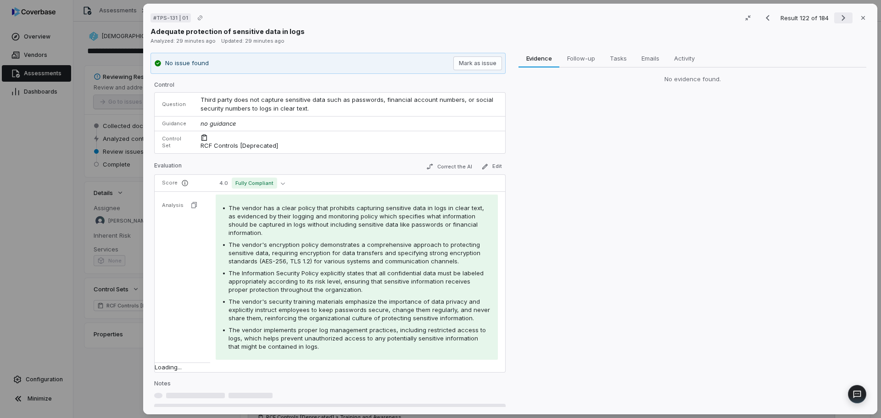
click at [840, 22] on icon "Next result" at bounding box center [843, 17] width 11 height 11
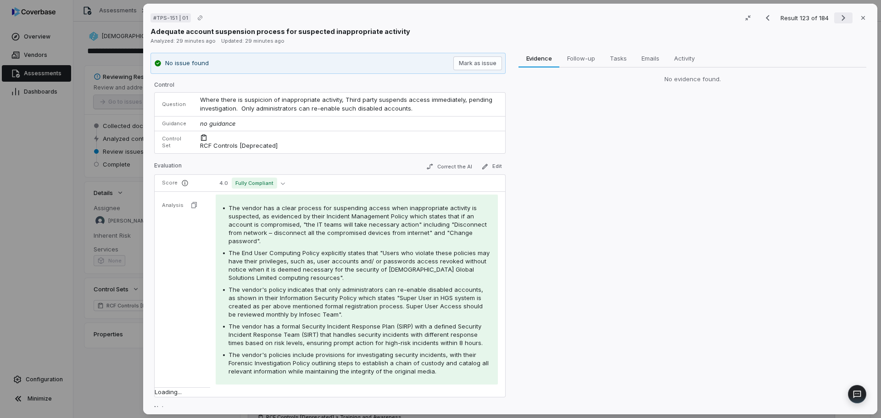
click at [840, 22] on icon "Next result" at bounding box center [843, 17] width 11 height 11
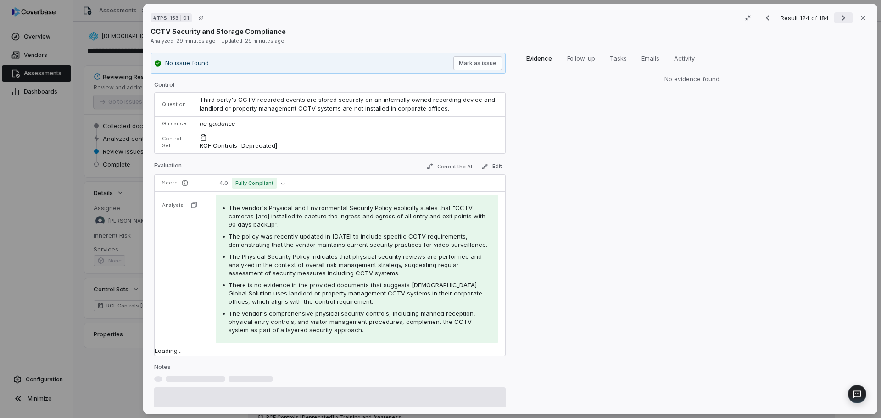
click at [840, 22] on icon "Next result" at bounding box center [843, 17] width 11 height 11
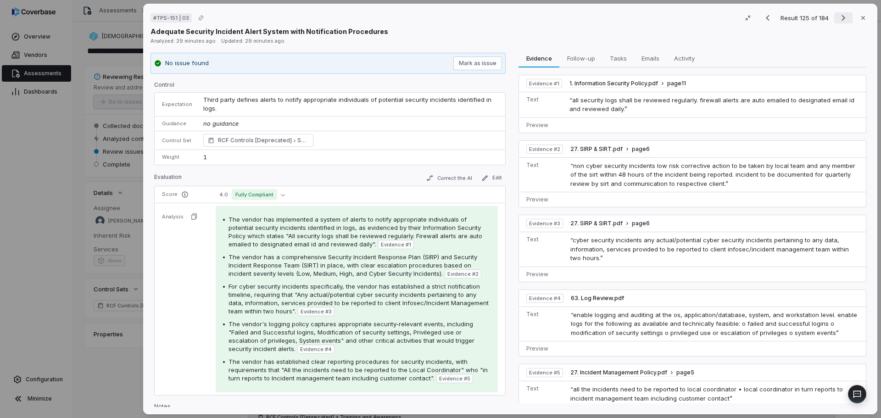
click at [840, 22] on icon "Next result" at bounding box center [843, 17] width 11 height 11
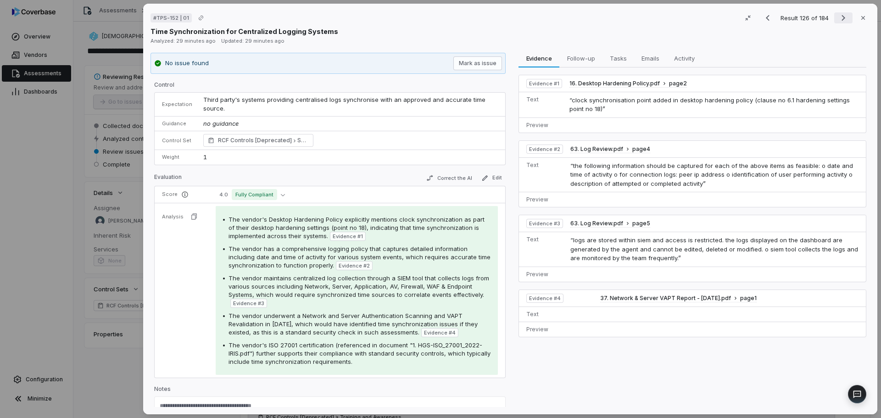
click at [840, 22] on icon "Next result" at bounding box center [843, 17] width 11 height 11
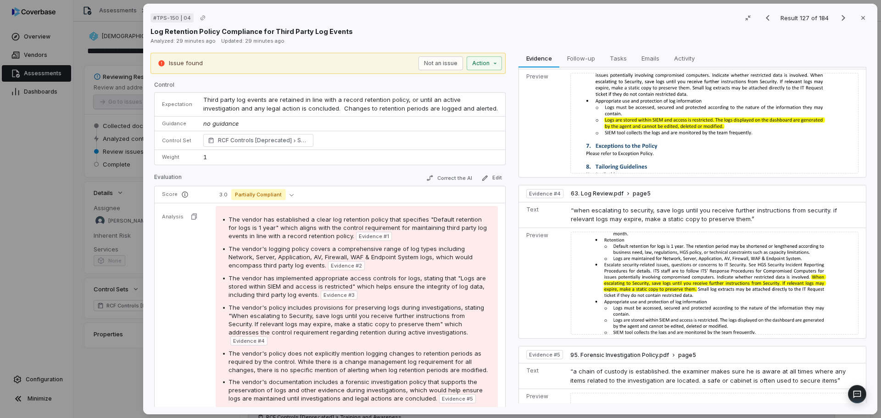
scroll to position [440, 0]
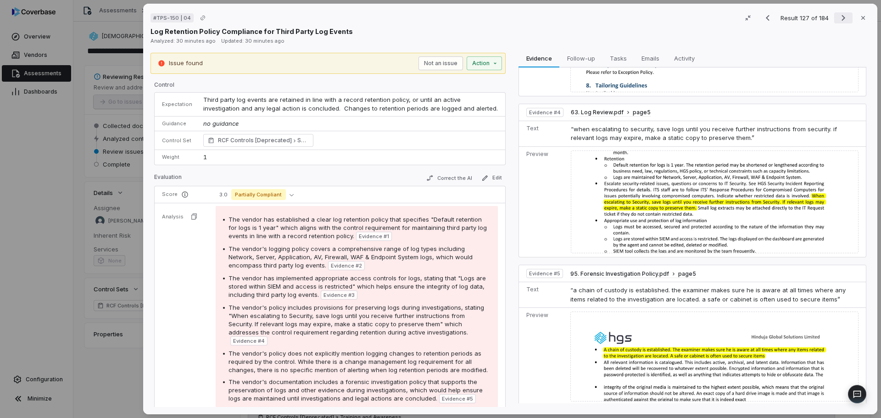
click at [838, 17] on icon "Next result" at bounding box center [843, 17] width 11 height 11
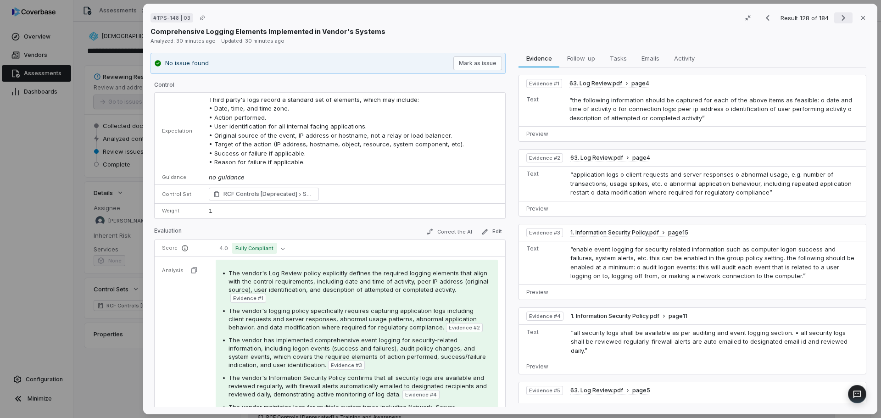
click at [838, 17] on icon "Next result" at bounding box center [843, 17] width 11 height 11
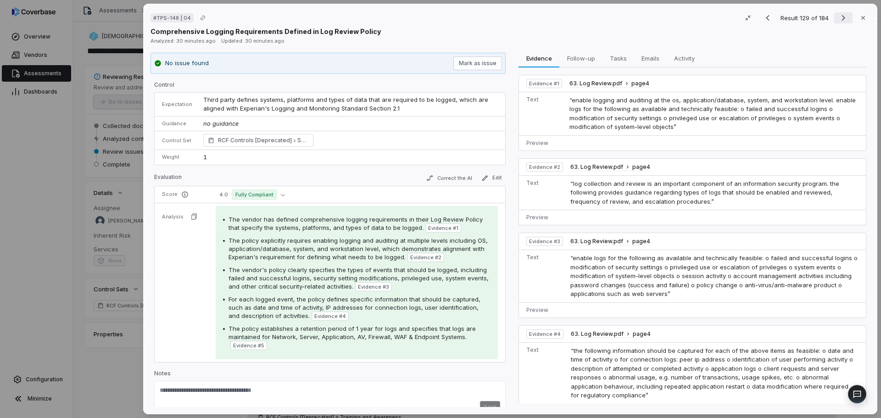
click at [838, 17] on icon "Next result" at bounding box center [843, 17] width 11 height 11
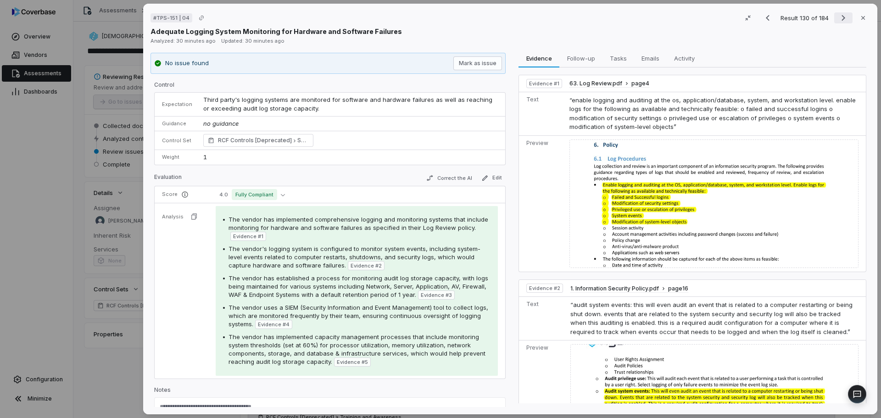
click at [838, 17] on icon "Next result" at bounding box center [843, 17] width 11 height 11
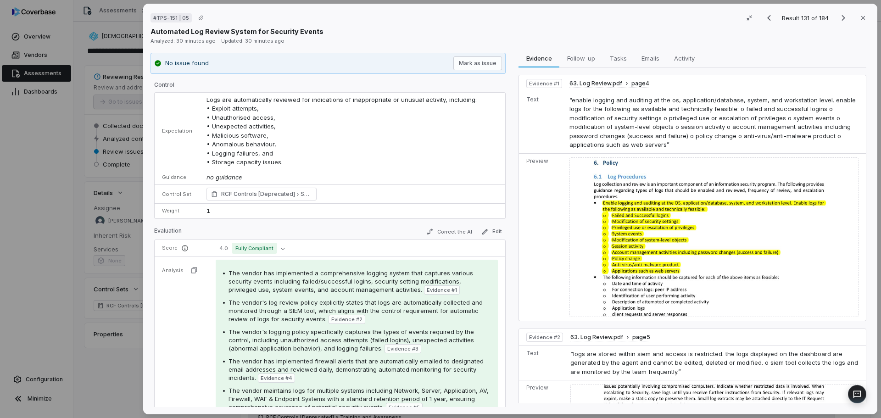
click at [773, 19] on button "Previous result" at bounding box center [769, 17] width 18 height 11
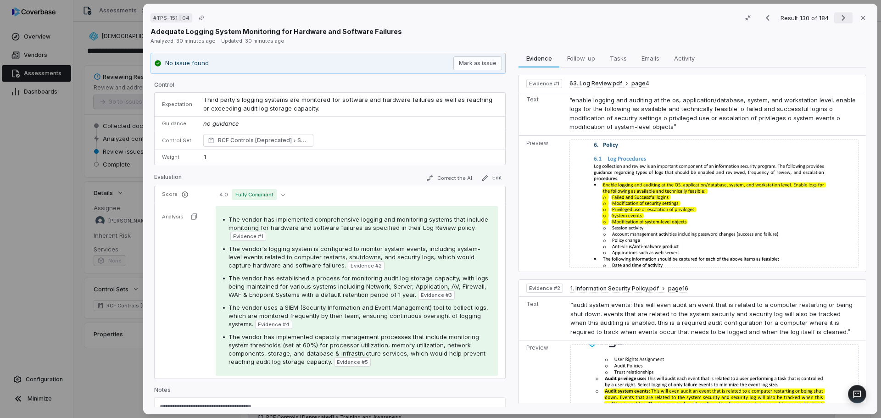
click at [842, 19] on icon "Next result" at bounding box center [843, 17] width 11 height 11
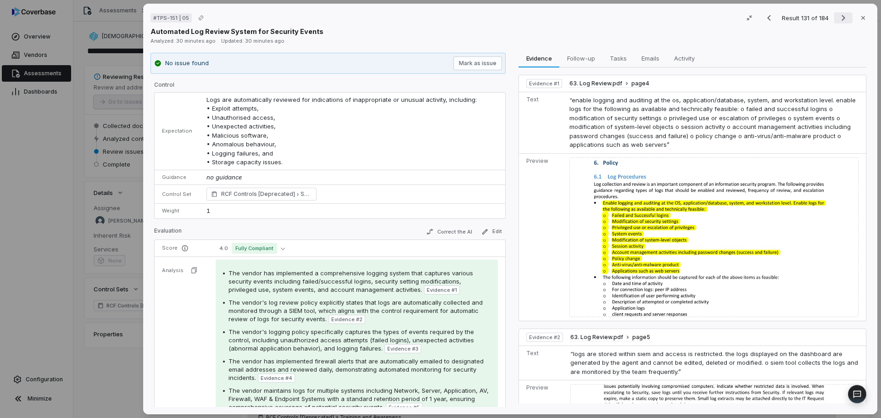
click at [842, 19] on icon "Next result" at bounding box center [843, 17] width 11 height 11
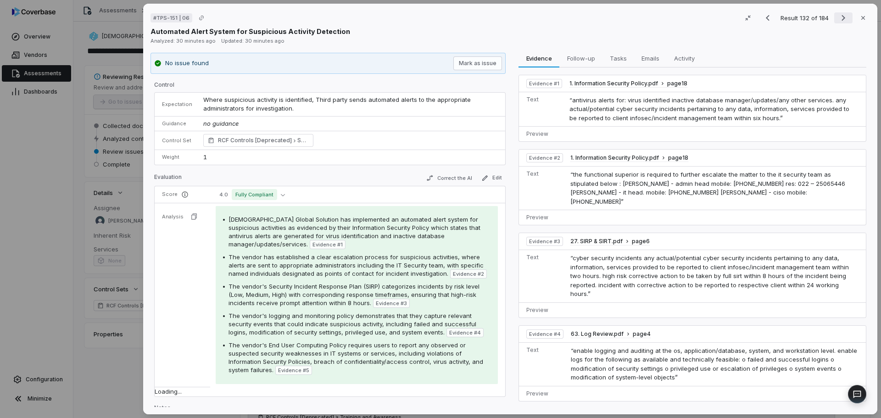
click at [842, 19] on icon "Next result" at bounding box center [843, 17] width 11 height 11
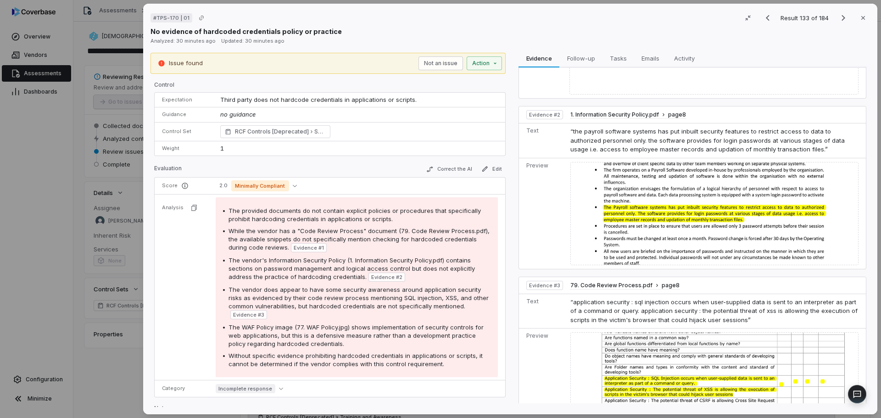
scroll to position [428, 0]
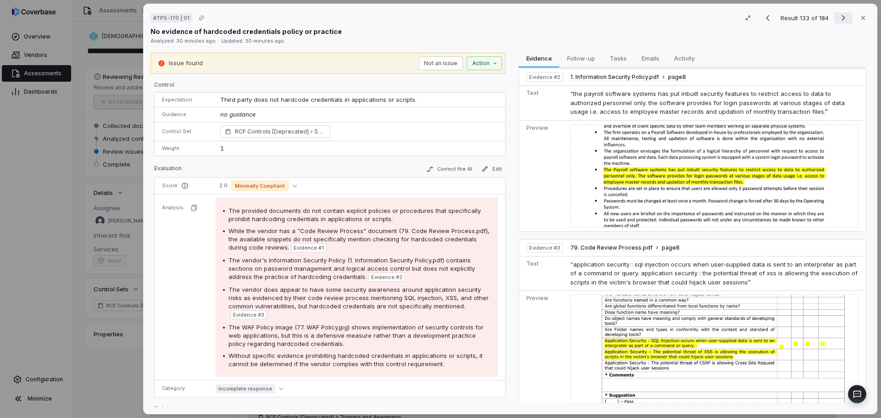
click at [842, 19] on icon "Next result" at bounding box center [843, 17] width 11 height 11
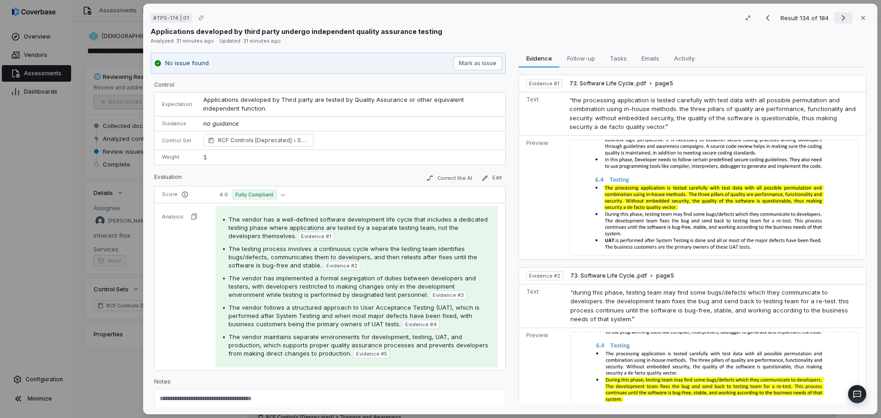
click at [842, 19] on icon "Next result" at bounding box center [843, 17] width 11 height 11
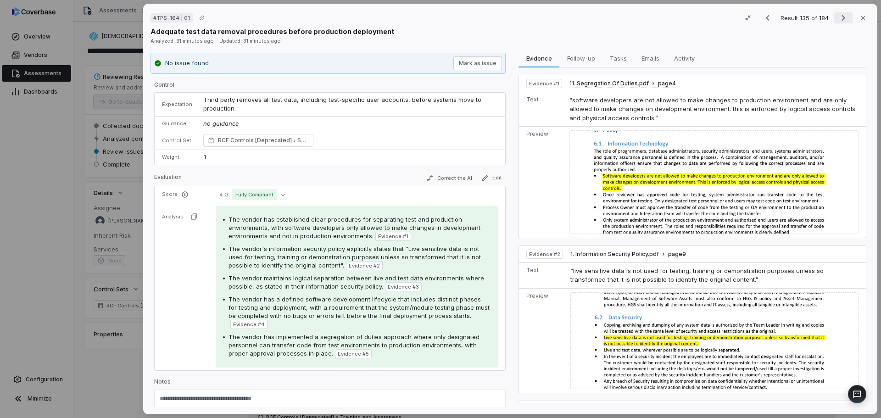
click at [842, 19] on icon "Next result" at bounding box center [843, 17] width 11 height 11
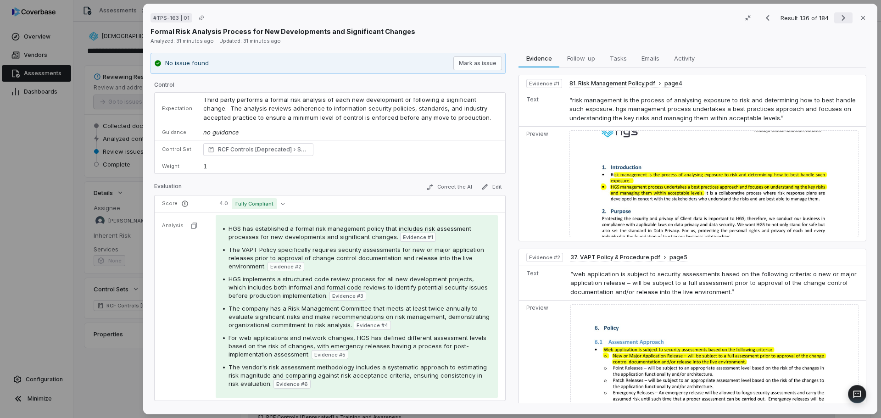
click at [842, 19] on icon "Next result" at bounding box center [843, 17] width 11 height 11
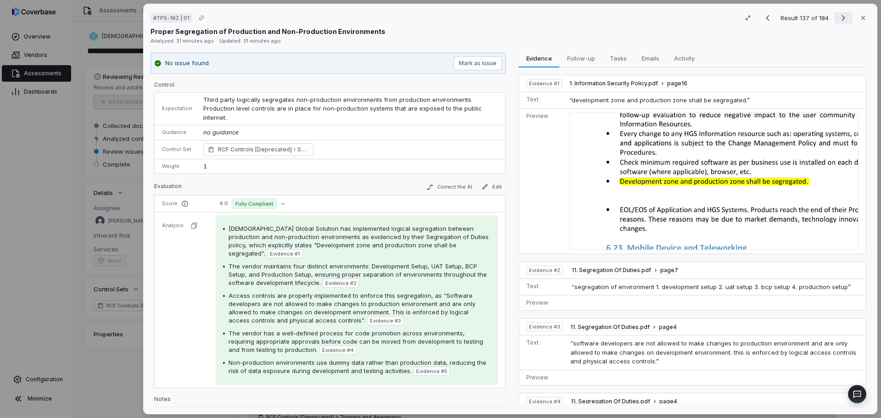
click at [842, 19] on icon "Next result" at bounding box center [843, 17] width 11 height 11
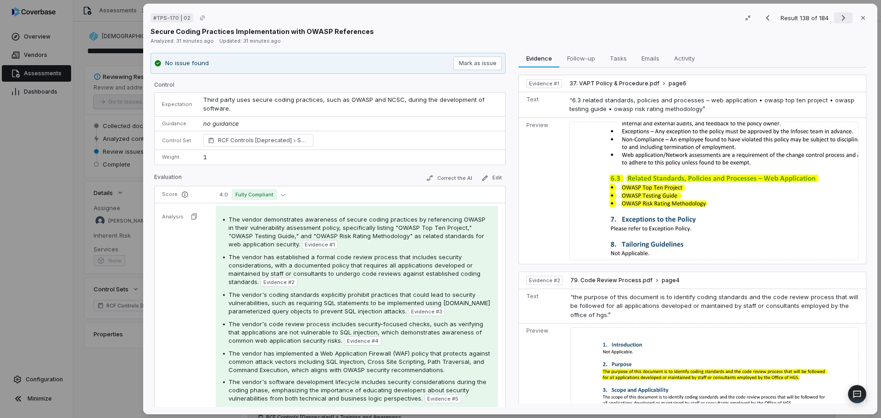
click at [842, 19] on icon "Next result" at bounding box center [843, 17] width 11 height 11
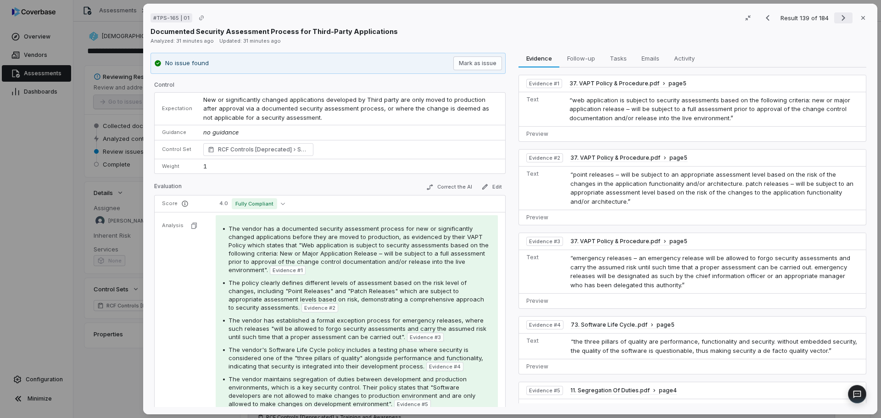
click at [842, 19] on icon "Next result" at bounding box center [843, 17] width 11 height 11
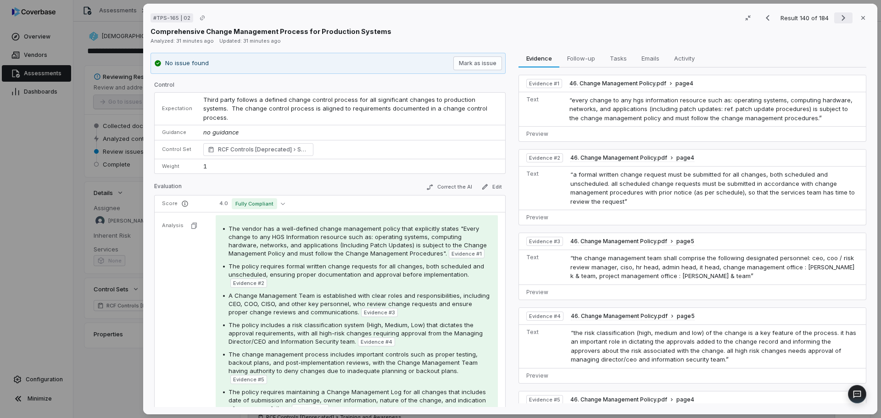
click at [840, 20] on icon "Next result" at bounding box center [843, 17] width 11 height 11
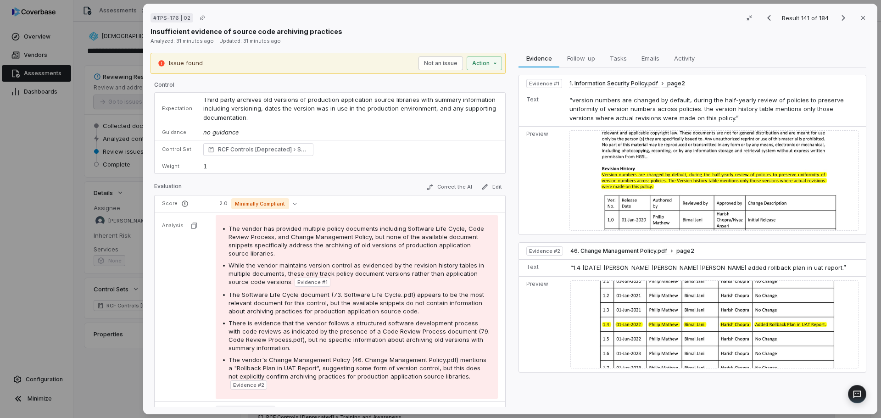
click at [839, 25] on div "# TPS-176 | 02 Result 141 of 184 Close Insufficient evidence of source code arc…" at bounding box center [509, 23] width 719 height 25
click at [838, 21] on icon "Next result" at bounding box center [843, 17] width 11 height 11
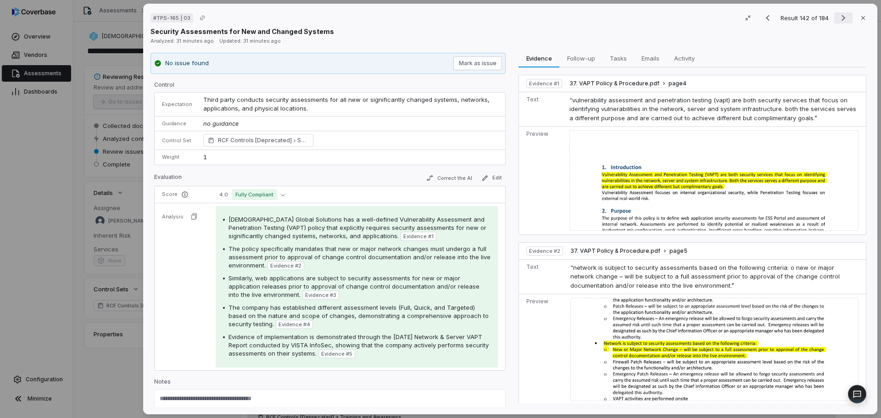
click at [838, 22] on icon "Next result" at bounding box center [843, 17] width 11 height 11
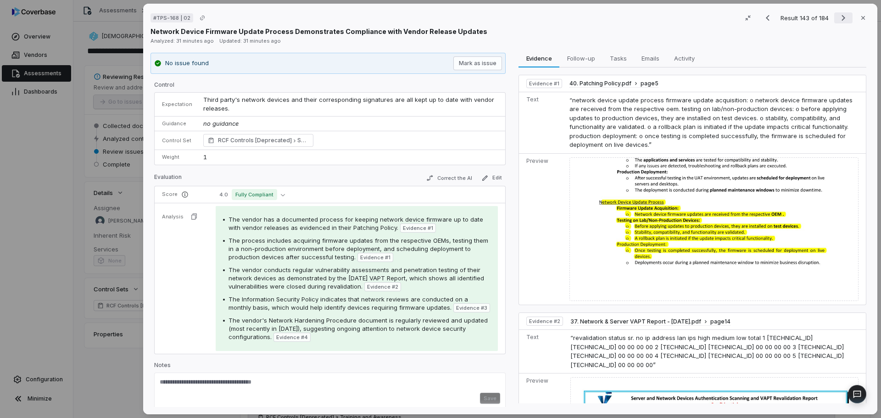
click at [838, 22] on icon "Next result" at bounding box center [843, 17] width 11 height 11
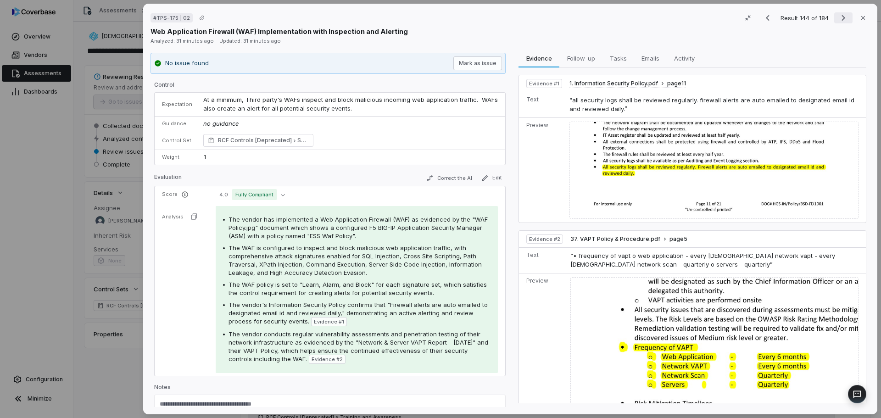
click at [838, 22] on icon "Next result" at bounding box center [843, 17] width 11 height 11
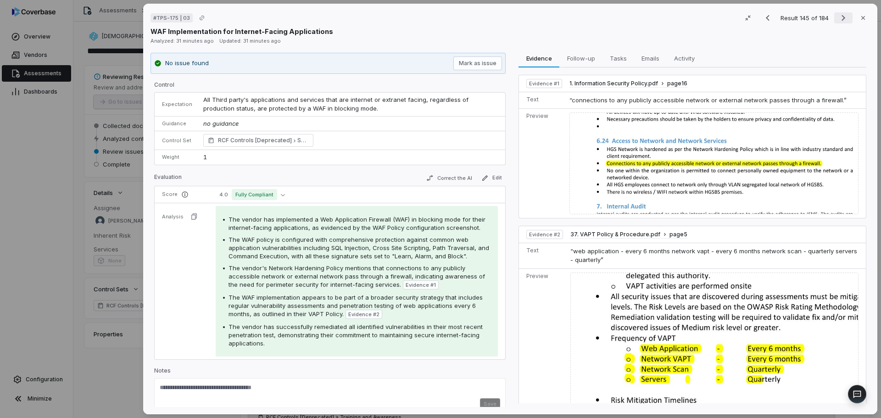
click at [838, 21] on icon "Next result" at bounding box center [843, 17] width 11 height 11
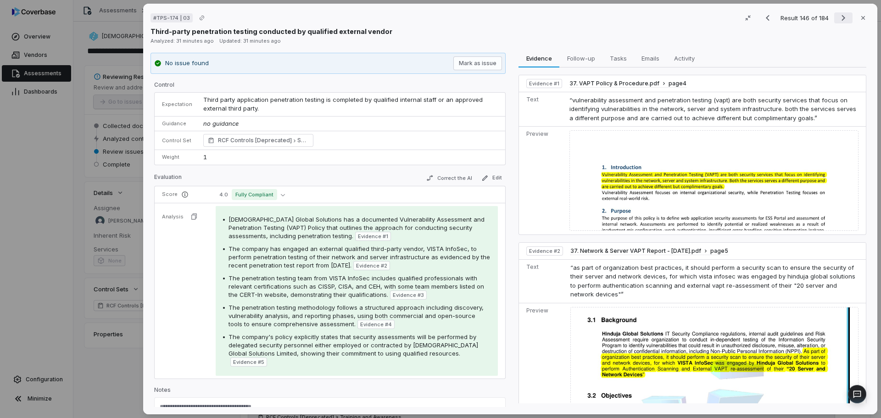
click at [838, 21] on icon "Next result" at bounding box center [843, 17] width 11 height 11
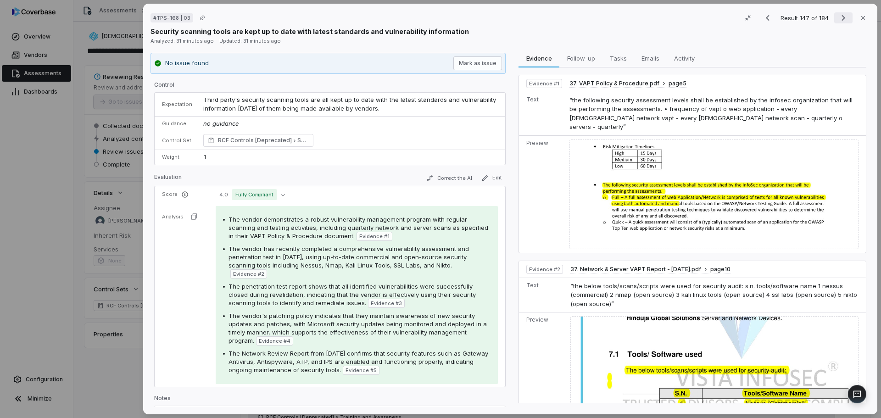
click at [838, 22] on icon "Next result" at bounding box center [843, 17] width 11 height 11
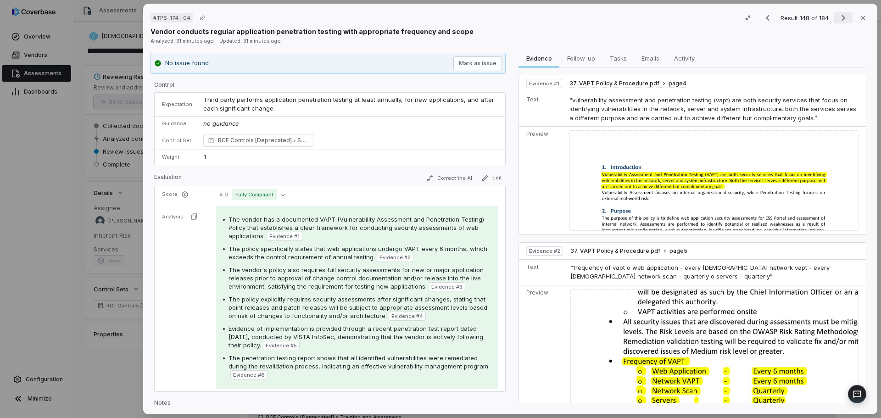
click at [838, 22] on icon "Next result" at bounding box center [843, 17] width 11 height 11
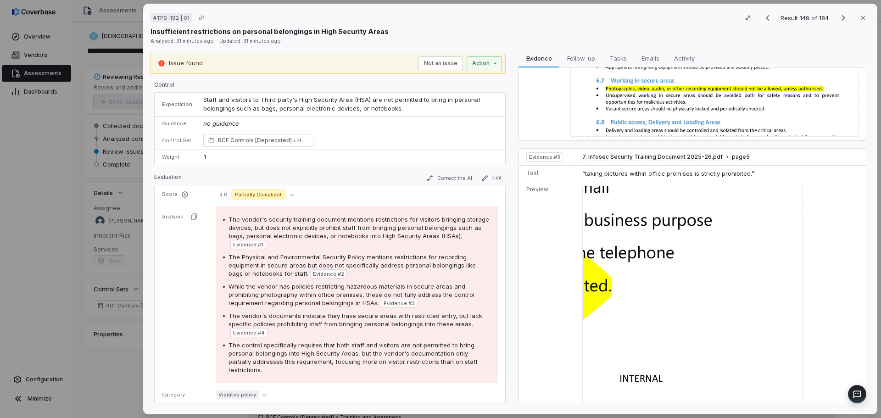
scroll to position [867, 0]
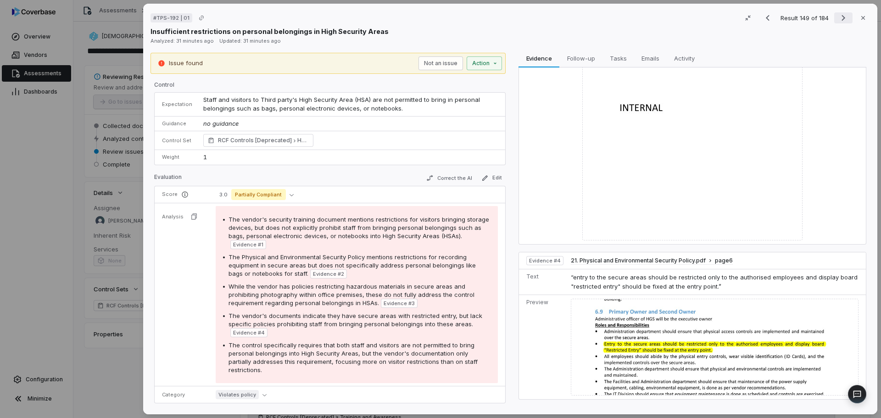
click at [839, 20] on icon "Next result" at bounding box center [843, 17] width 11 height 11
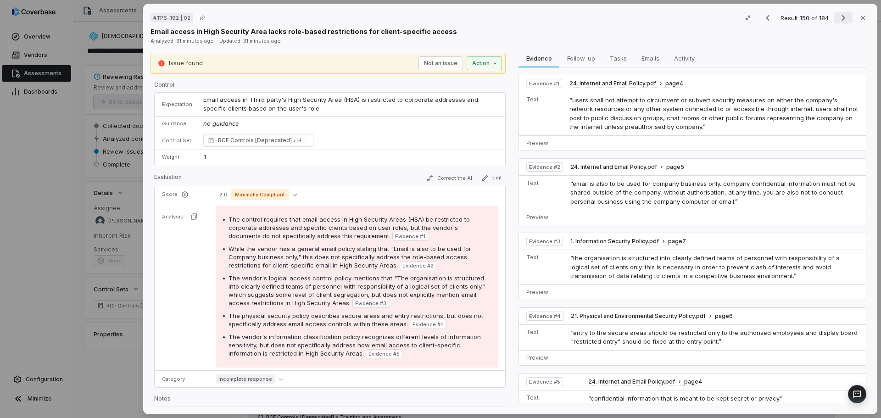
click at [839, 20] on icon "Next result" at bounding box center [843, 17] width 11 height 11
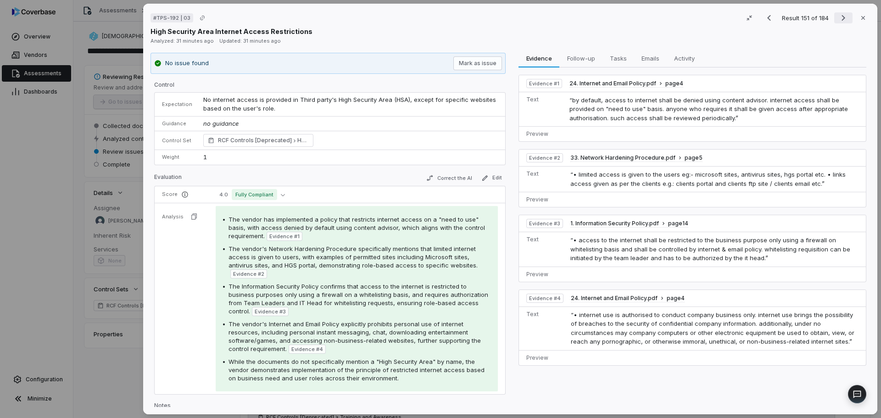
click at [839, 20] on icon "Next result" at bounding box center [843, 17] width 11 height 11
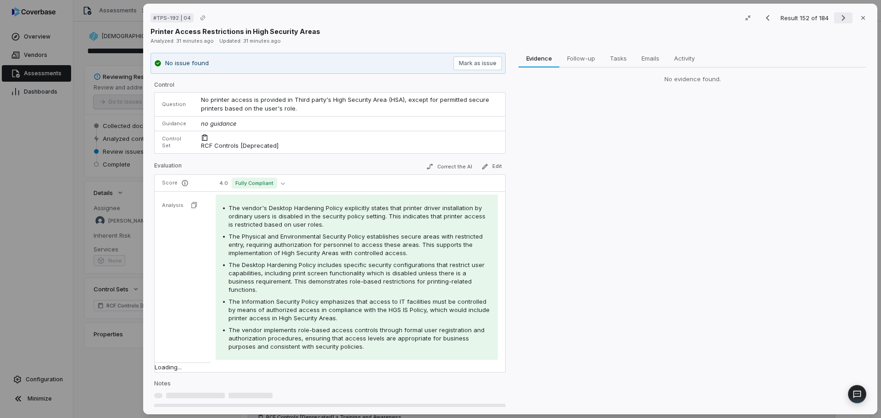
click at [839, 20] on icon "Next result" at bounding box center [843, 17] width 11 height 11
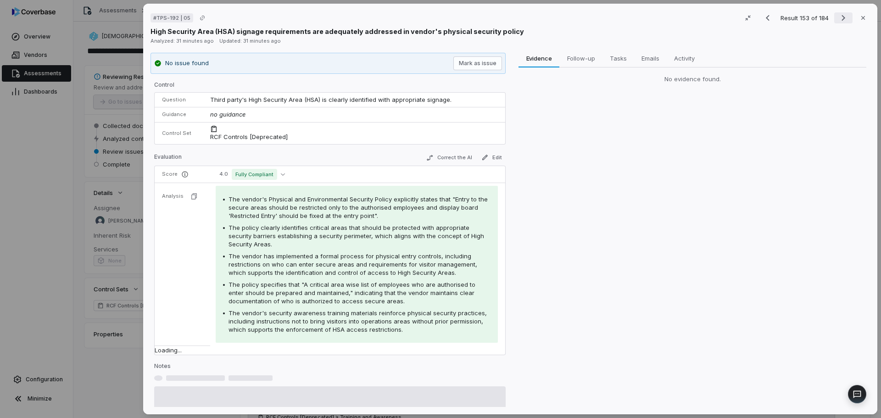
click at [839, 20] on icon "Next result" at bounding box center [843, 17] width 11 height 11
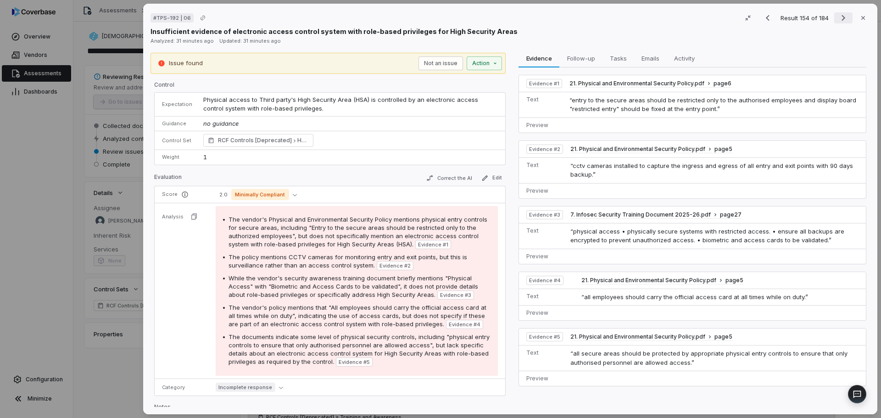
click at [839, 20] on icon "Next result" at bounding box center [843, 17] width 11 height 11
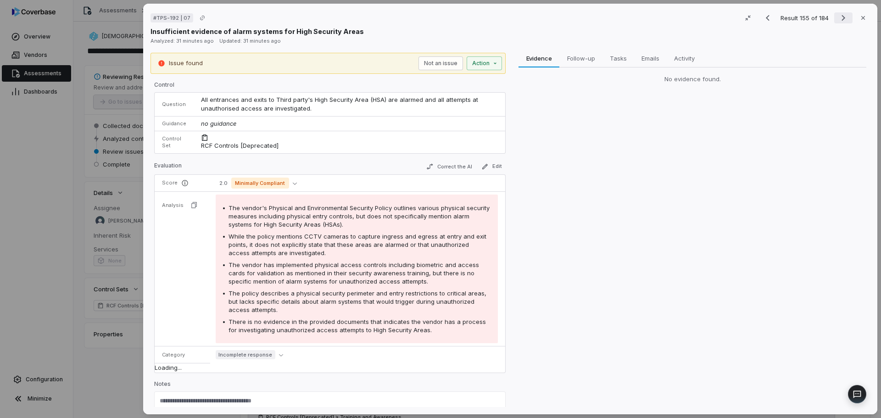
click at [839, 20] on icon "Next result" at bounding box center [843, 17] width 11 height 11
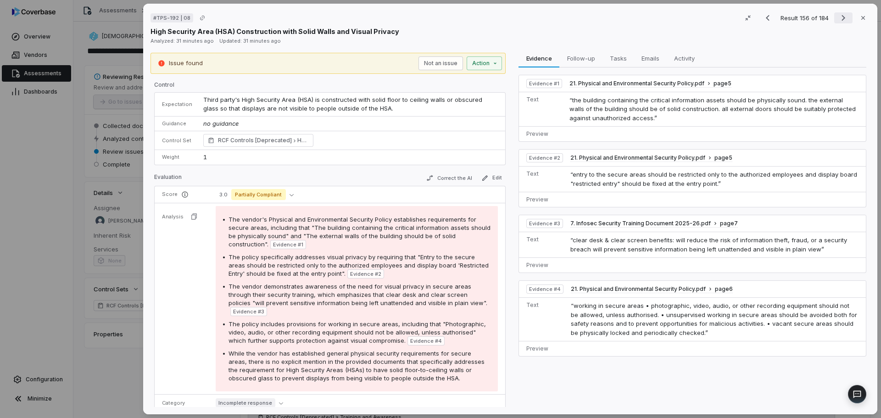
click at [839, 20] on icon "Next result" at bounding box center [843, 17] width 11 height 11
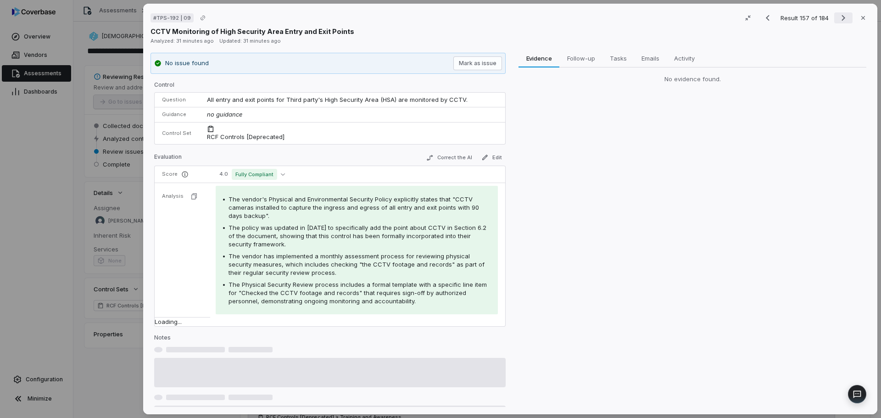
click at [839, 20] on icon "Next result" at bounding box center [843, 17] width 11 height 11
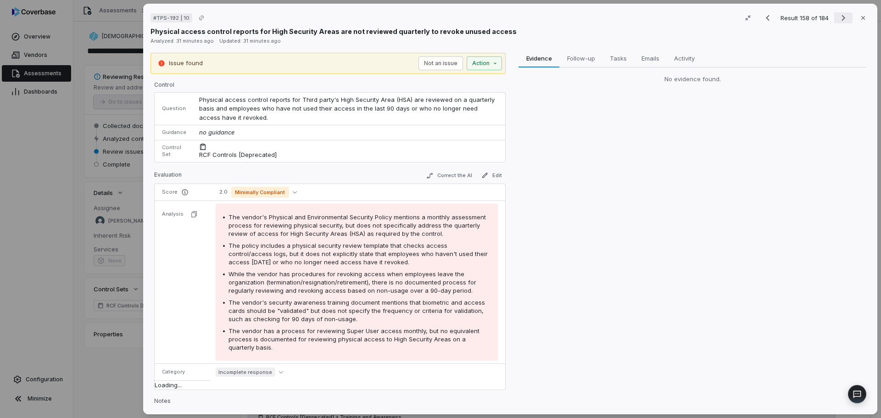
click at [839, 20] on icon "Next result" at bounding box center [843, 17] width 11 height 11
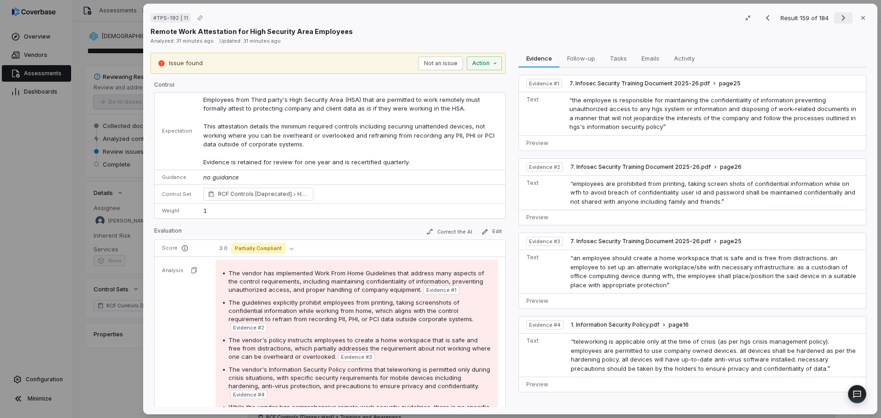
click at [839, 20] on icon "Next result" at bounding box center [843, 17] width 11 height 11
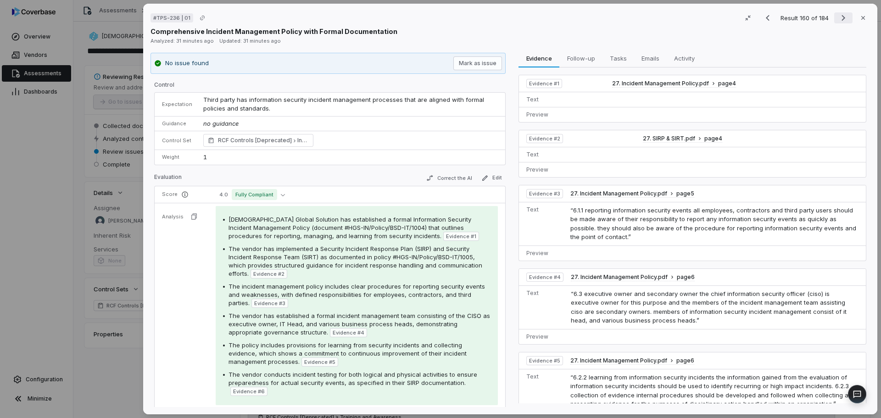
click at [839, 20] on icon "Next result" at bounding box center [843, 17] width 11 height 11
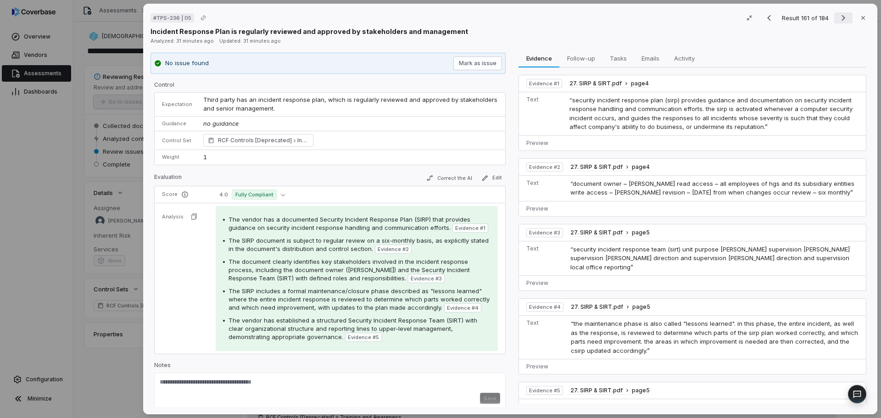
click at [839, 20] on icon "Next result" at bounding box center [843, 17] width 11 height 11
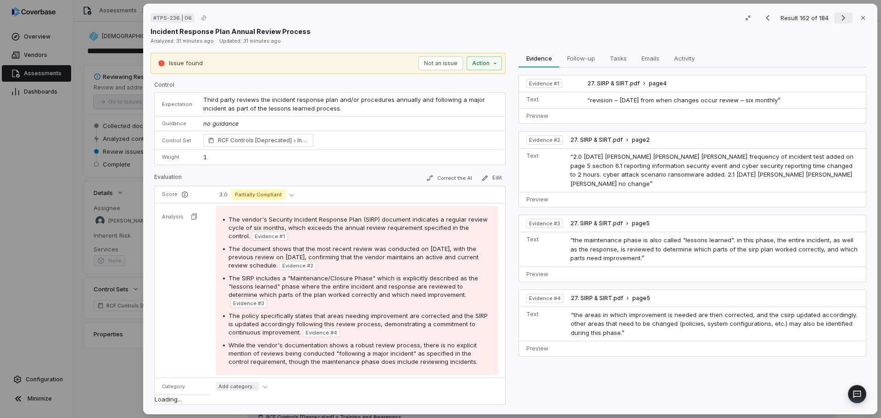
click at [839, 20] on icon "Next result" at bounding box center [843, 17] width 11 height 11
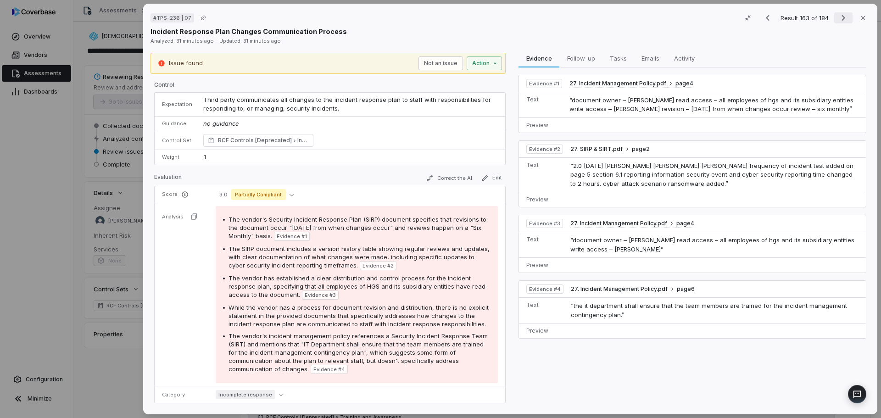
click at [839, 20] on icon "Next result" at bounding box center [843, 17] width 11 height 11
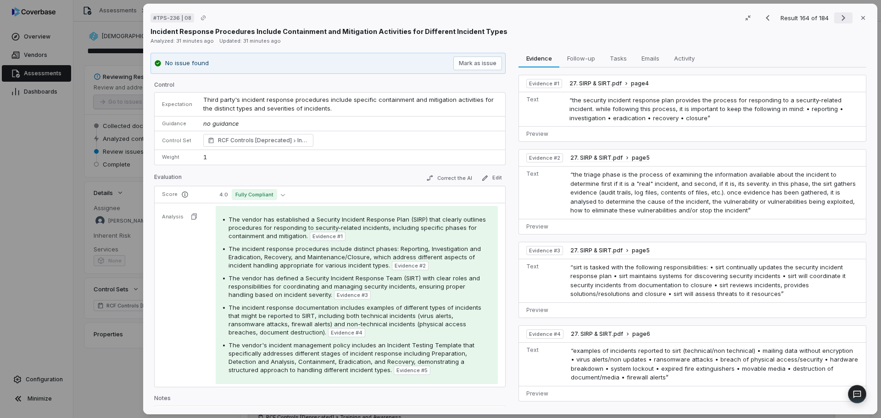
click at [839, 20] on icon "Next result" at bounding box center [843, 17] width 11 height 11
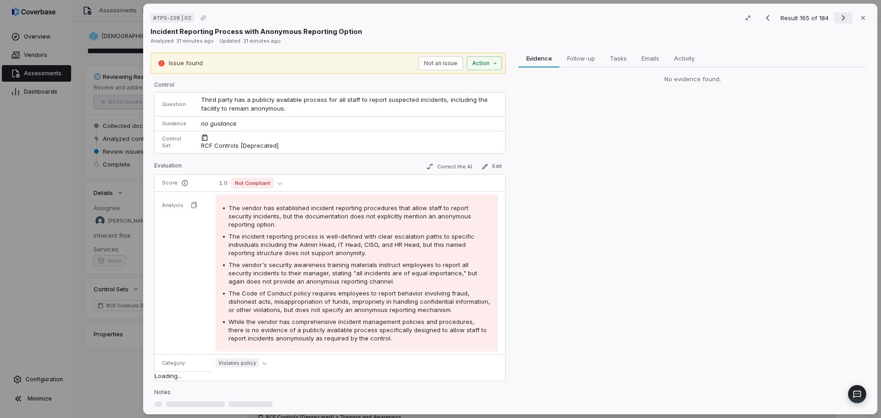
click at [839, 20] on icon "Next result" at bounding box center [843, 17] width 11 height 11
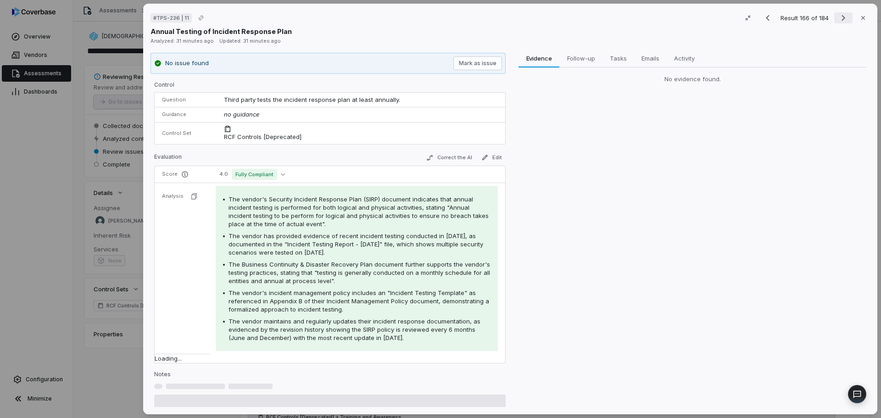
click at [839, 20] on icon "Next result" at bounding box center [843, 17] width 11 height 11
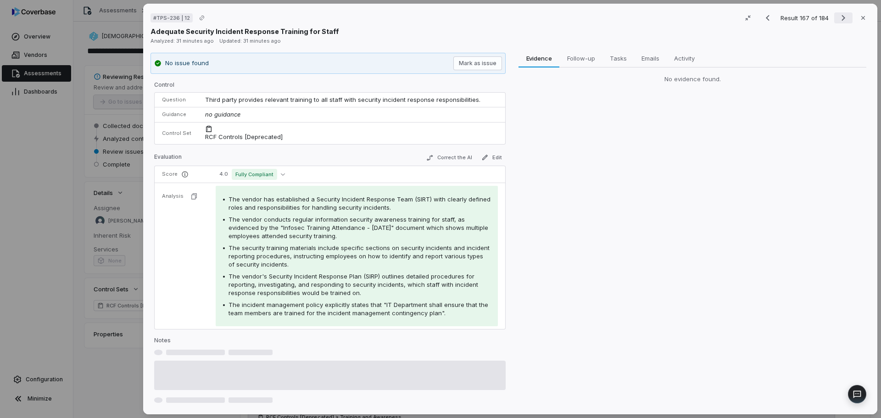
click at [839, 20] on icon "Next result" at bounding box center [843, 17] width 11 height 11
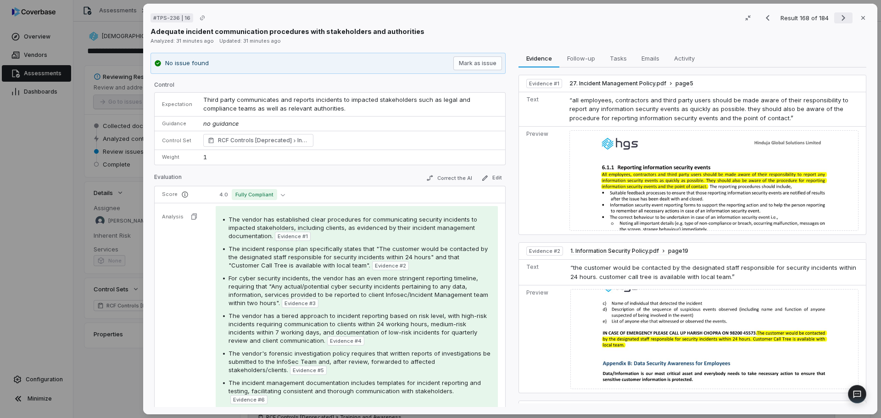
click at [839, 20] on icon "Next result" at bounding box center [843, 17] width 11 height 11
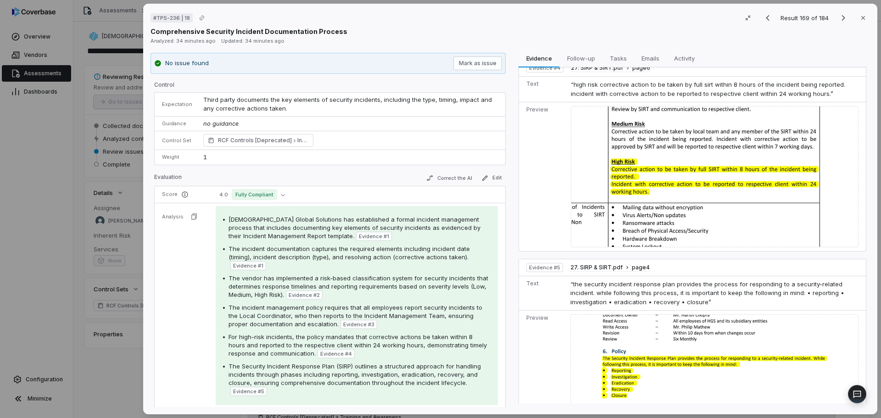
scroll to position [854, 0]
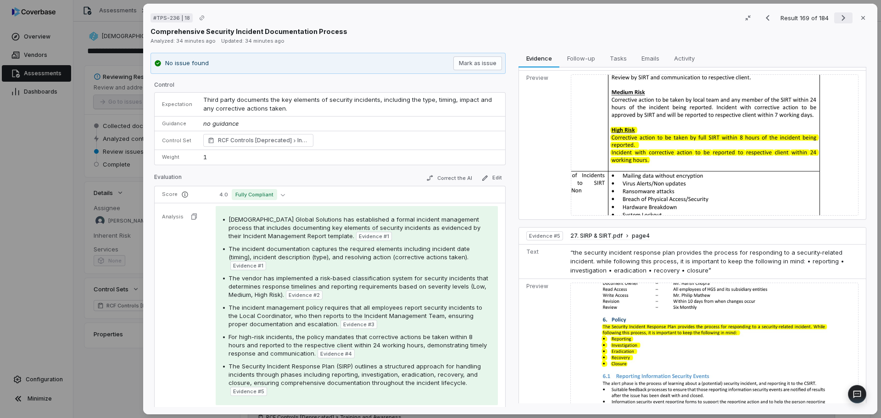
click at [841, 19] on icon "Next result" at bounding box center [843, 18] width 4 height 6
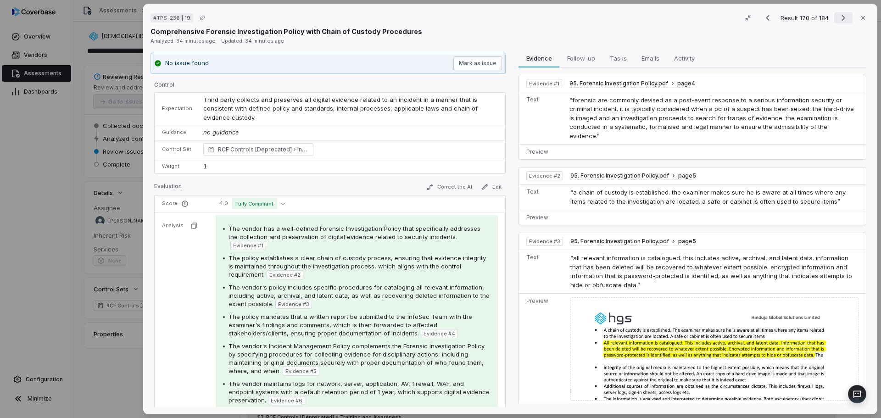
click at [841, 19] on icon "Next result" at bounding box center [843, 18] width 4 height 6
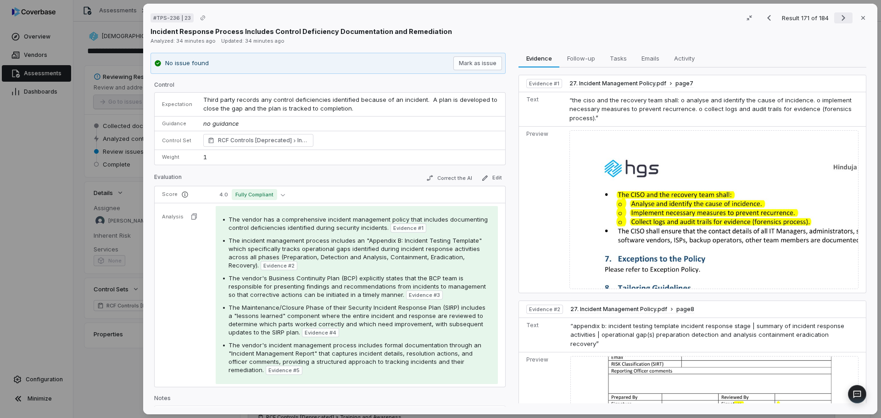
click at [841, 19] on icon "Next result" at bounding box center [843, 18] width 4 height 6
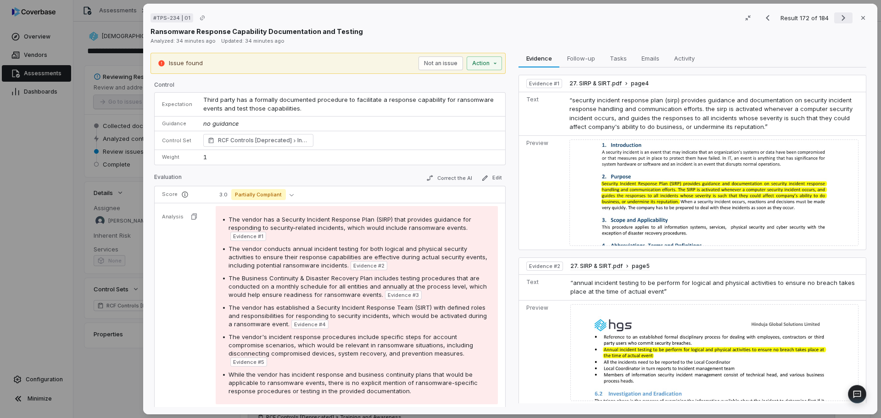
click at [841, 19] on icon "Next result" at bounding box center [843, 18] width 4 height 6
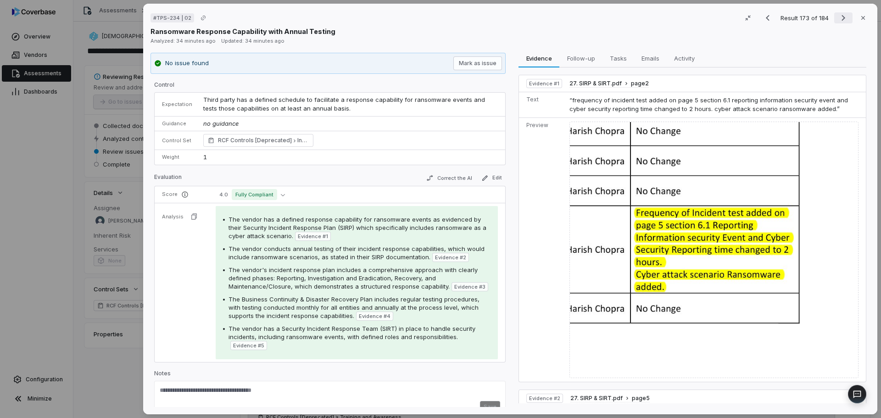
click at [841, 19] on icon "Next result" at bounding box center [843, 18] width 4 height 6
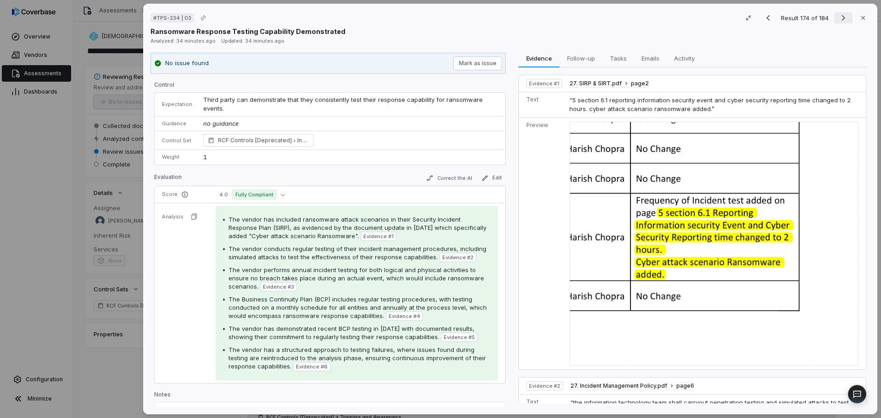
click at [841, 19] on icon "Next result" at bounding box center [843, 18] width 4 height 6
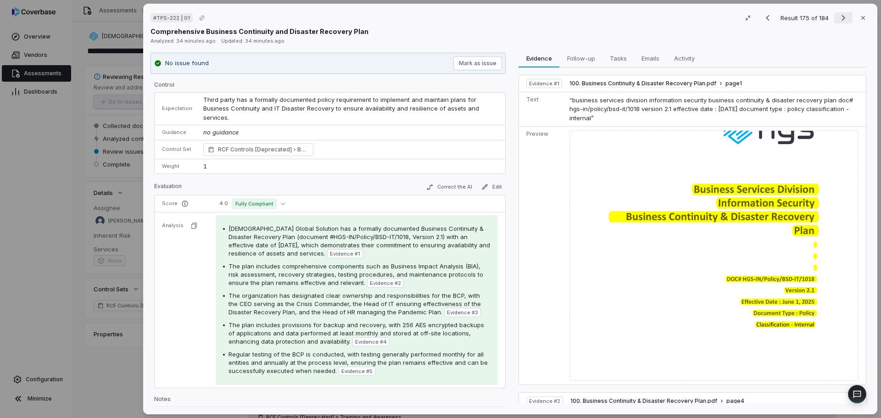
click at [841, 19] on icon "Next result" at bounding box center [843, 18] width 4 height 6
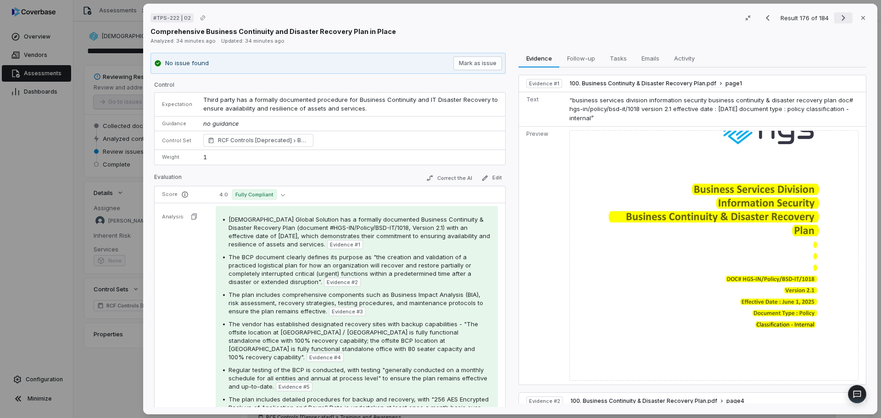
click at [841, 19] on icon "Next result" at bounding box center [843, 18] width 4 height 6
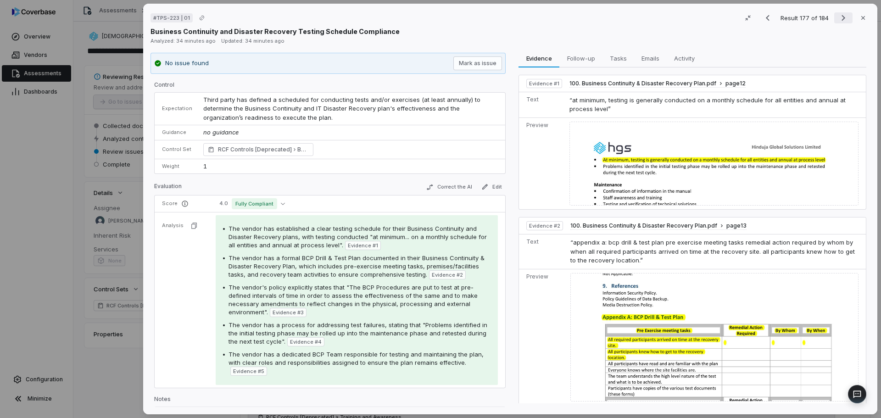
click at [841, 19] on icon "Next result" at bounding box center [843, 18] width 4 height 6
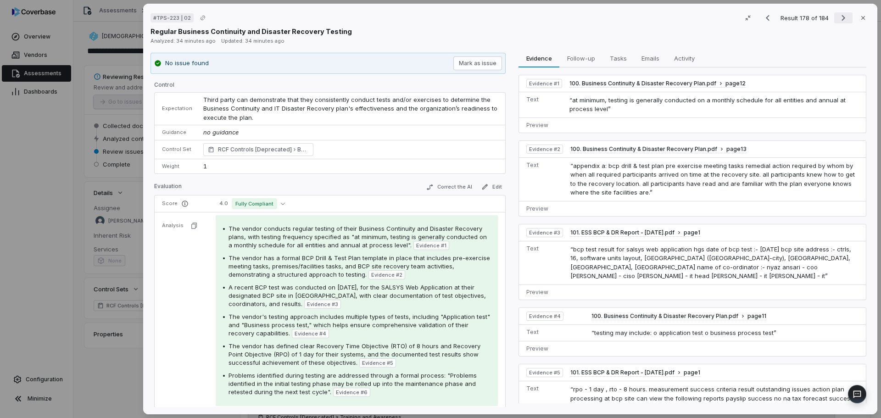
click at [841, 19] on icon "Next result" at bounding box center [843, 18] width 4 height 6
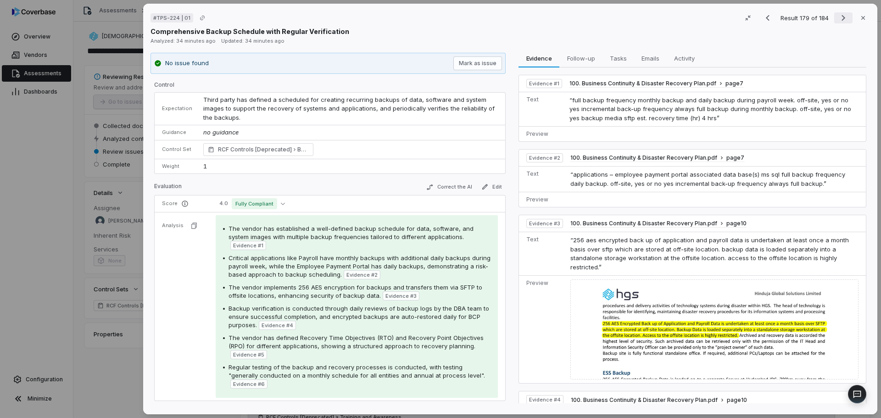
click at [841, 19] on icon "Next result" at bounding box center [843, 18] width 4 height 6
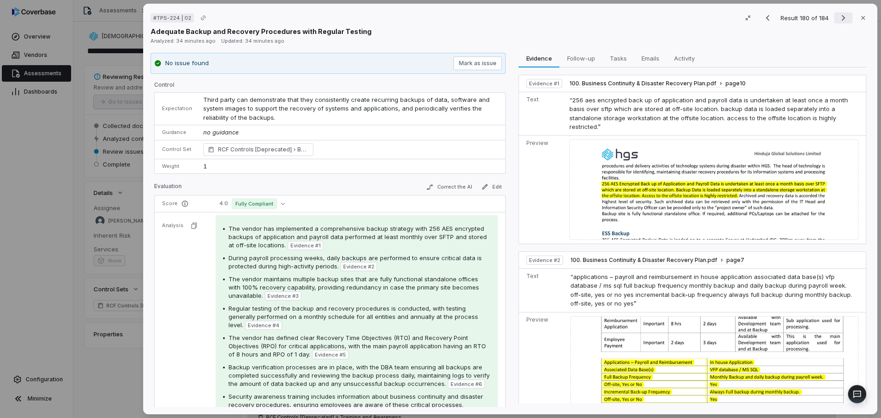
click at [841, 19] on icon "Next result" at bounding box center [843, 18] width 4 height 6
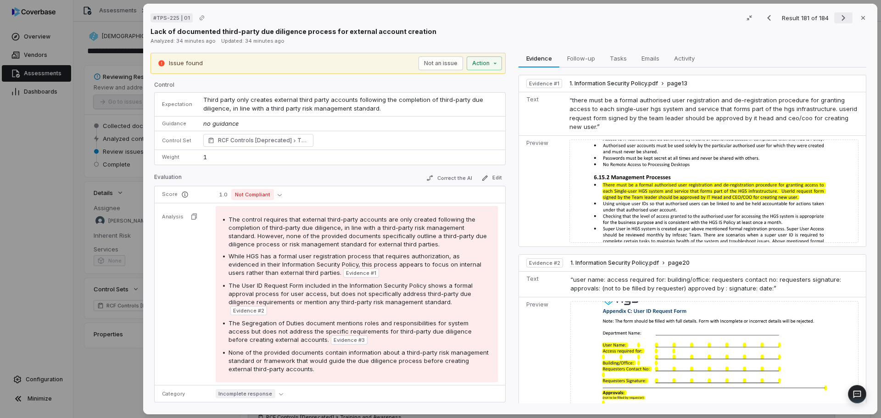
click at [841, 19] on icon "Next result" at bounding box center [843, 18] width 4 height 6
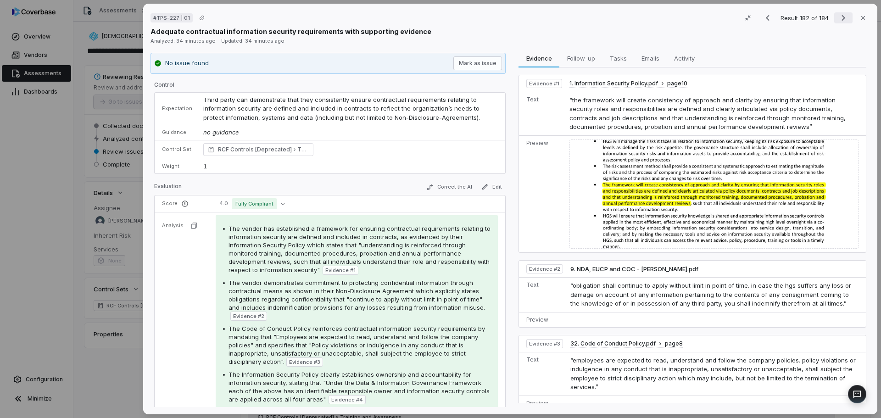
click at [841, 19] on icon "Next result" at bounding box center [843, 18] width 4 height 6
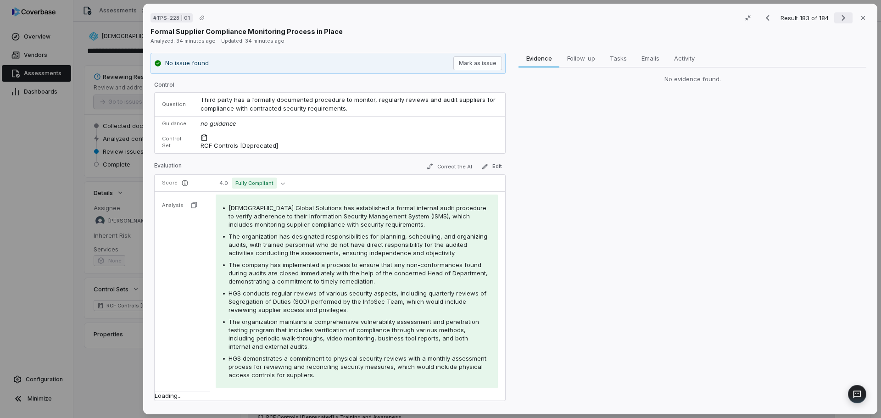
click at [841, 19] on icon "Next result" at bounding box center [843, 18] width 4 height 6
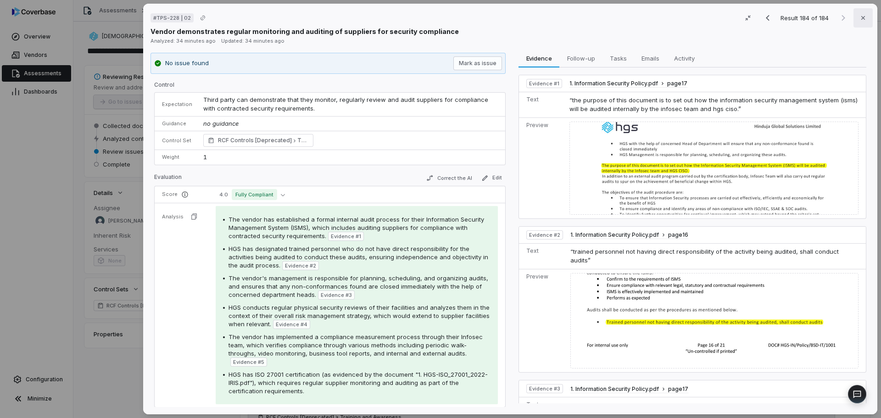
click at [854, 17] on button "Close" at bounding box center [862, 17] width 19 height 19
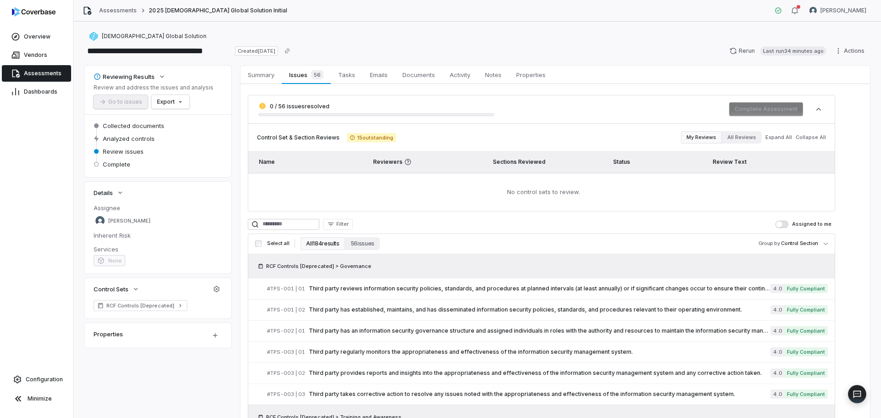
click at [360, 133] on span "15 outstanding" at bounding box center [371, 137] width 49 height 9
click at [367, 243] on button "56 issues" at bounding box center [362, 243] width 35 height 13
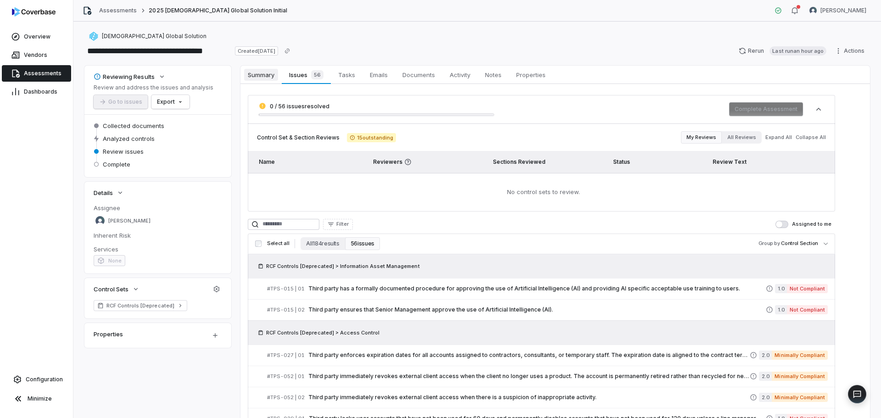
click at [265, 73] on span "Summary" at bounding box center [261, 75] width 34 height 12
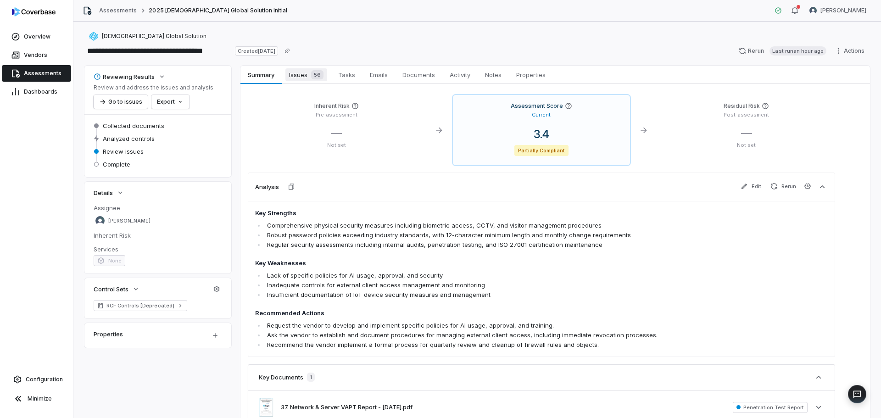
click at [298, 71] on span "Issues 56" at bounding box center [306, 74] width 42 height 13
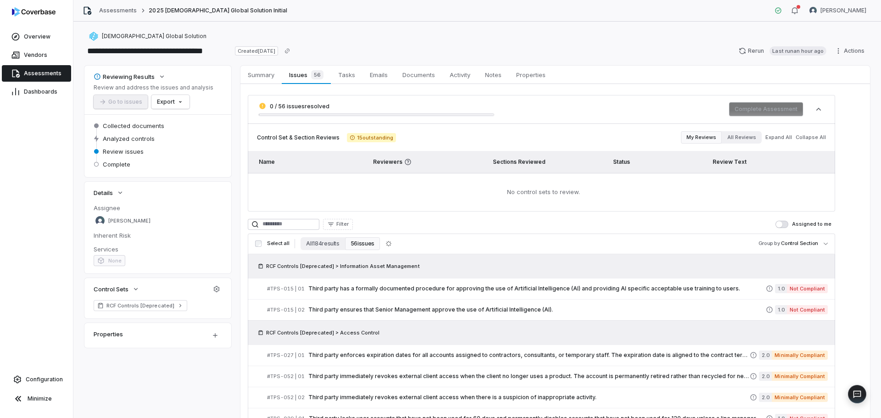
click at [365, 242] on button "56 issues" at bounding box center [362, 243] width 35 height 13
click at [527, 287] on span "Third party has a formally documented procedure for approving the use of Artifi…" at bounding box center [536, 288] width 457 height 7
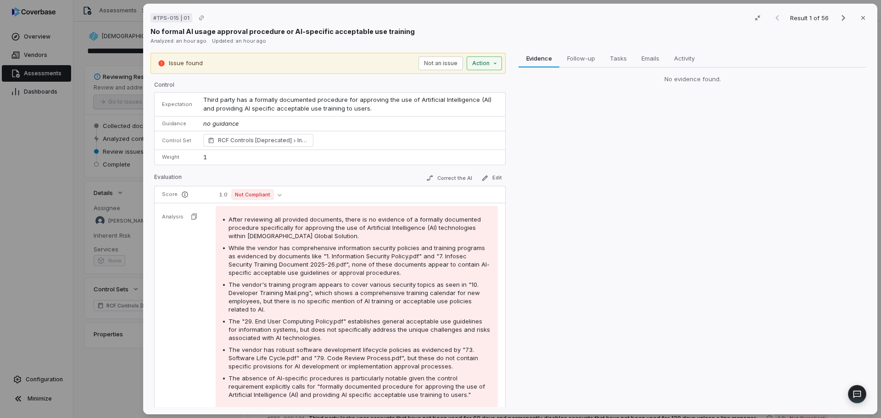
click at [483, 60] on button "Action" at bounding box center [483, 63] width 35 height 14
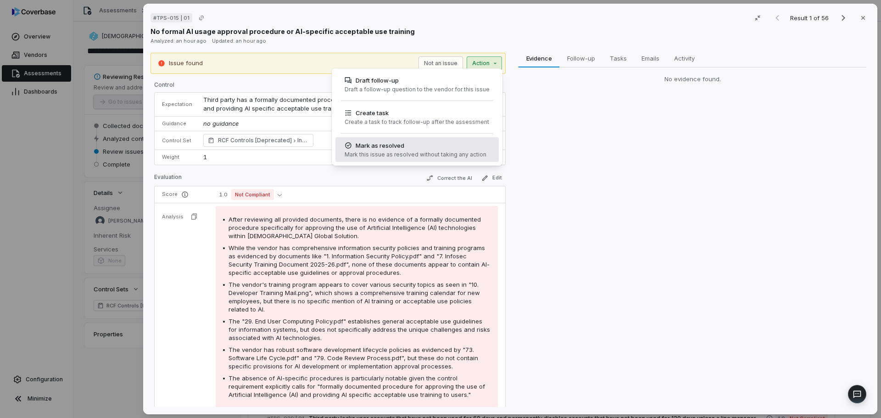
click at [426, 146] on div "Mark as resolved" at bounding box center [415, 145] width 142 height 9
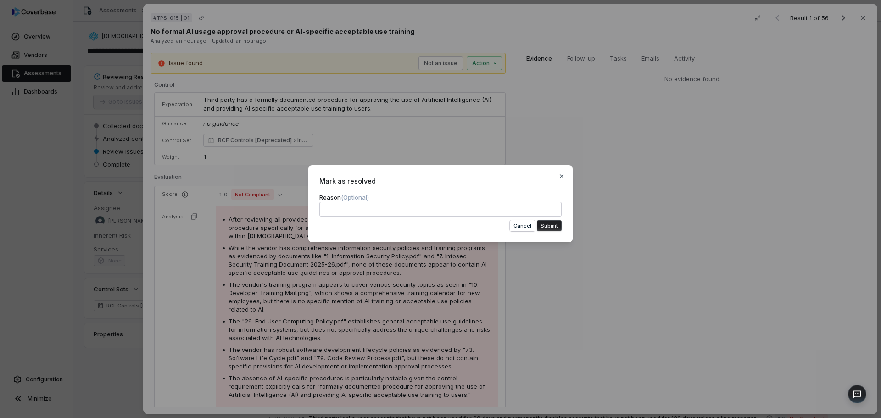
click at [544, 221] on button "Submit" at bounding box center [549, 225] width 25 height 11
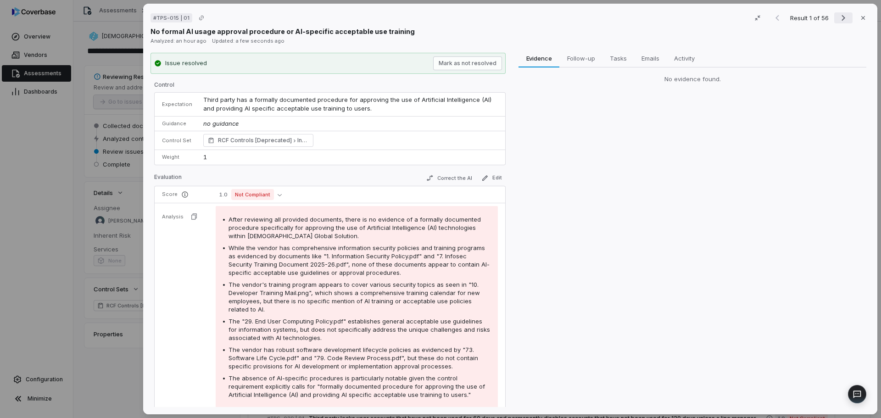
click at [839, 21] on icon "Next result" at bounding box center [843, 17] width 11 height 11
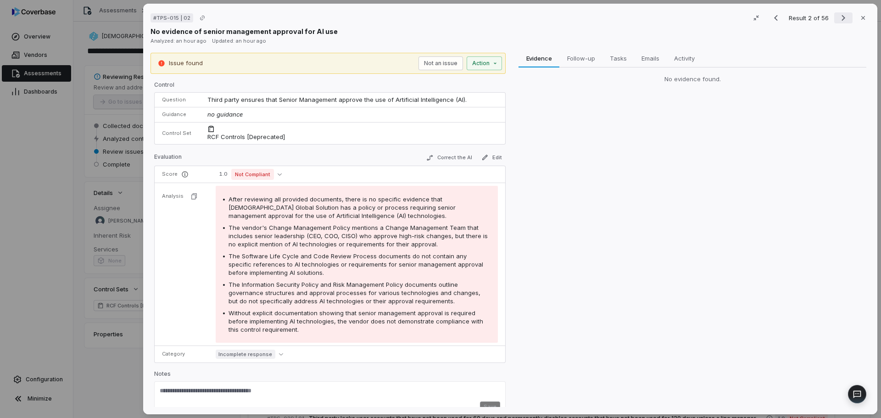
click at [839, 21] on icon "Next result" at bounding box center [843, 17] width 11 height 11
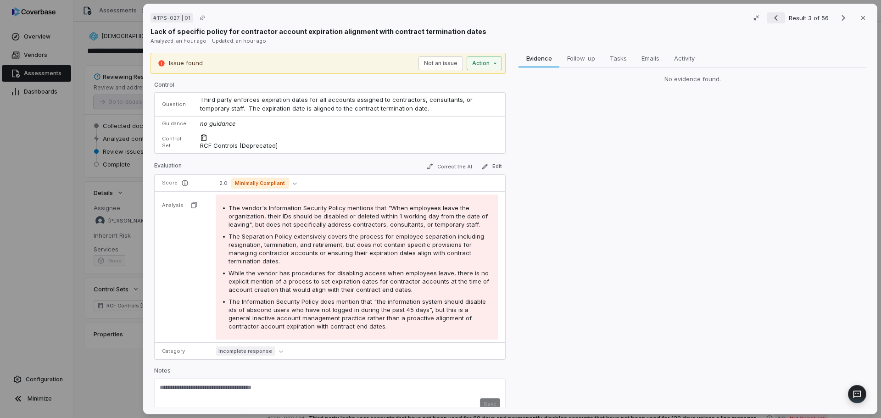
click at [777, 21] on button "Previous result" at bounding box center [775, 17] width 18 height 11
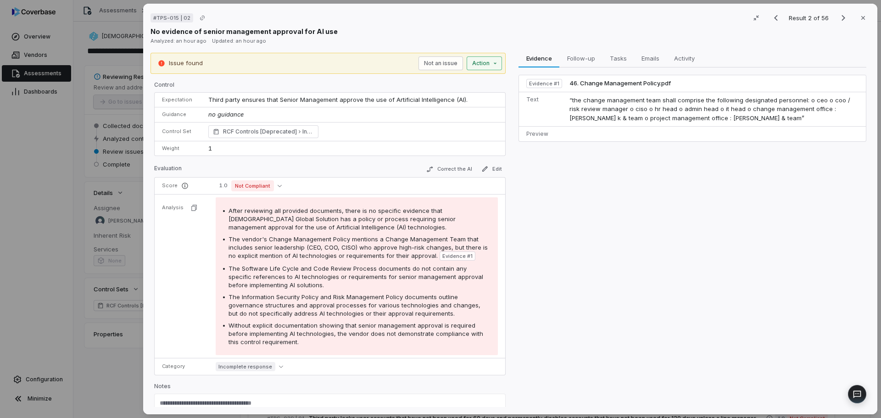
click at [480, 64] on button "Action" at bounding box center [483, 63] width 35 height 14
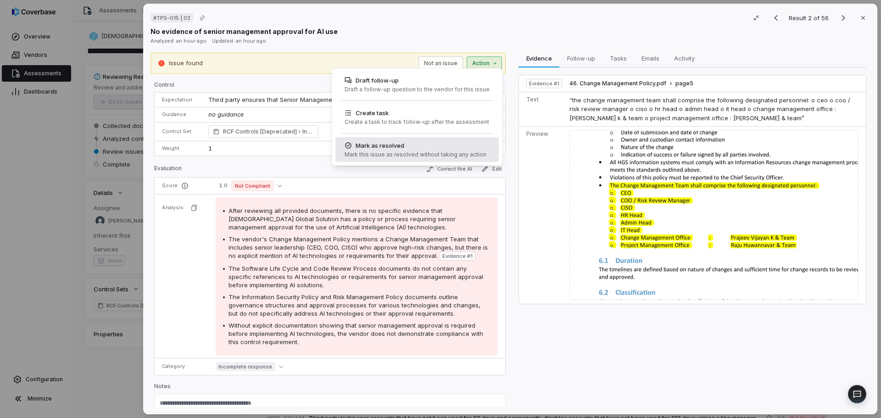
click at [431, 153] on div "Mark this issue as resolved without taking any action" at bounding box center [415, 154] width 142 height 7
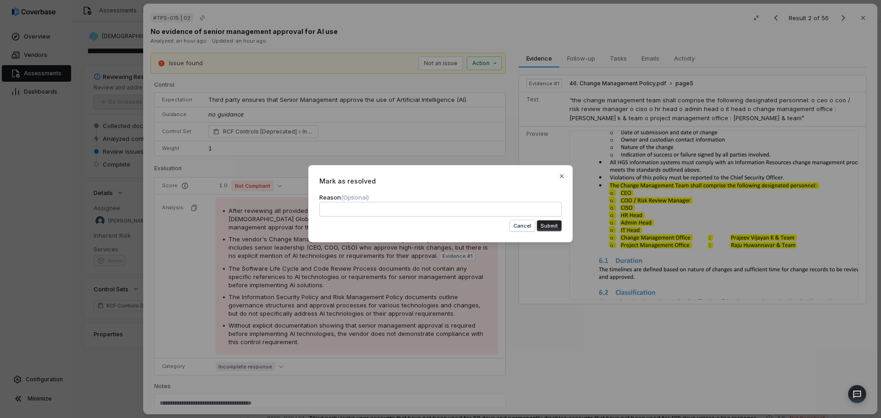
click at [547, 225] on button "Submit" at bounding box center [549, 225] width 25 height 11
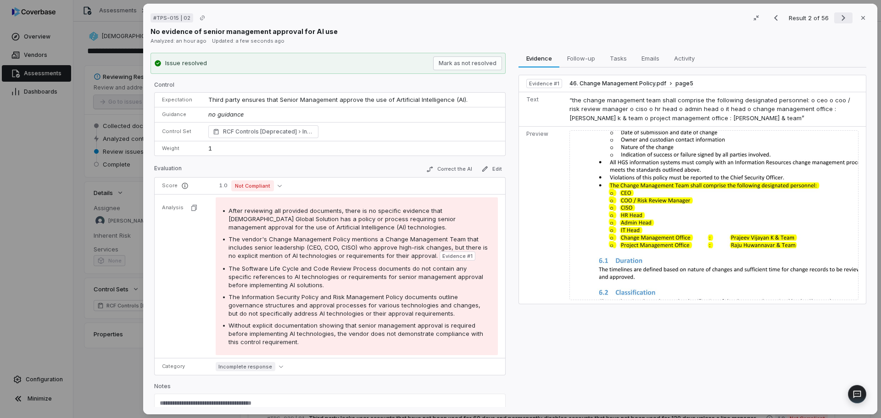
click at [838, 20] on icon "Next result" at bounding box center [843, 17] width 11 height 11
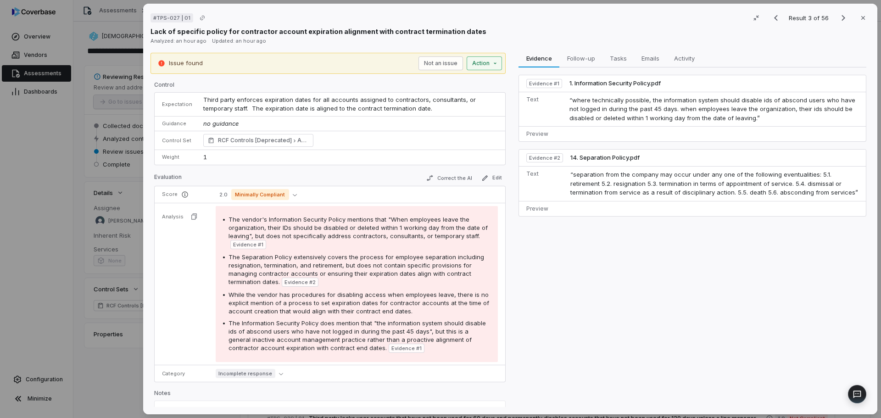
click at [482, 67] on div "# TPS-027 | 01 Result 3 of 56 Close Lack of specific policy for contractor acco…" at bounding box center [440, 209] width 881 height 418
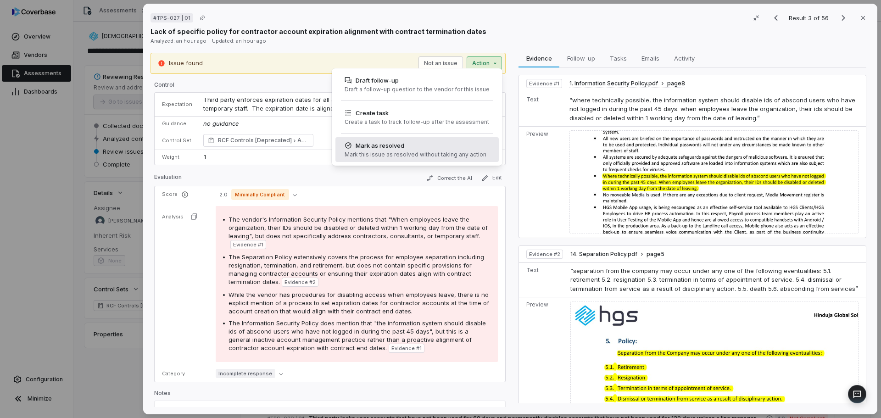
click at [457, 147] on div "Mark as resolved" at bounding box center [415, 145] width 142 height 9
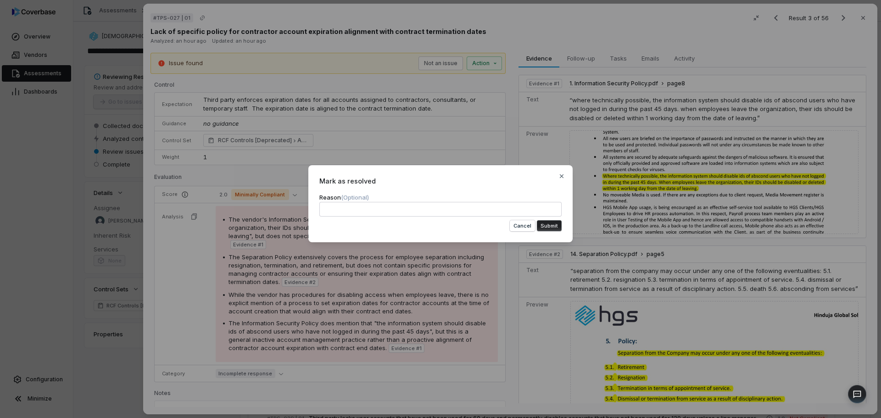
click at [547, 229] on button "Submit" at bounding box center [549, 225] width 25 height 11
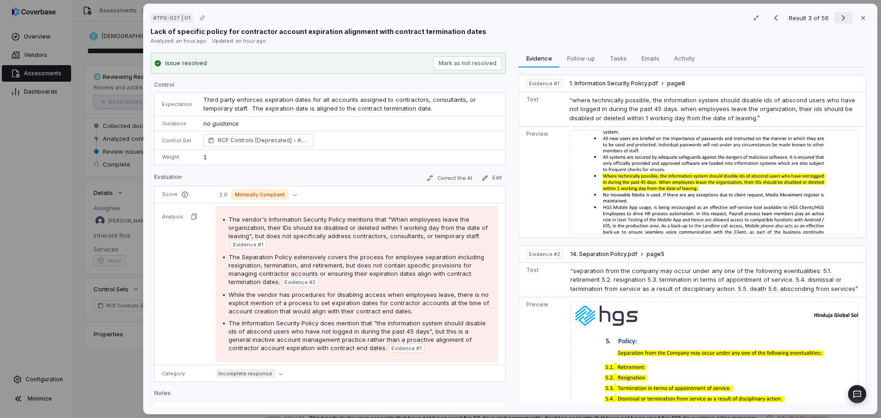
click at [838, 19] on icon "Next result" at bounding box center [843, 17] width 11 height 11
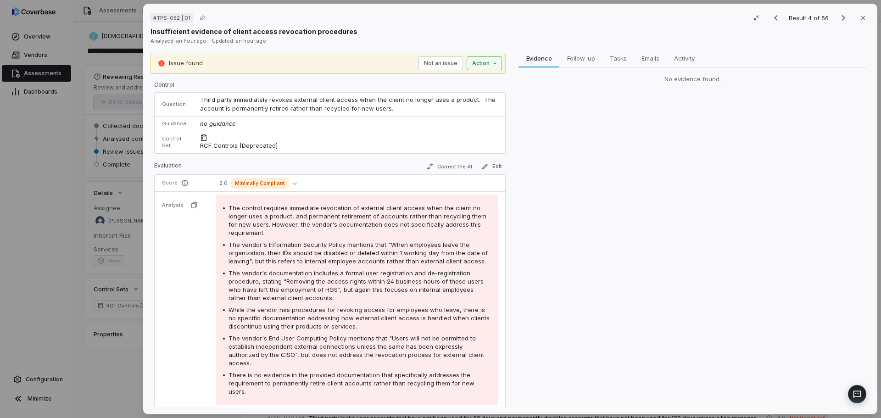
click at [486, 60] on button "Action" at bounding box center [483, 63] width 35 height 14
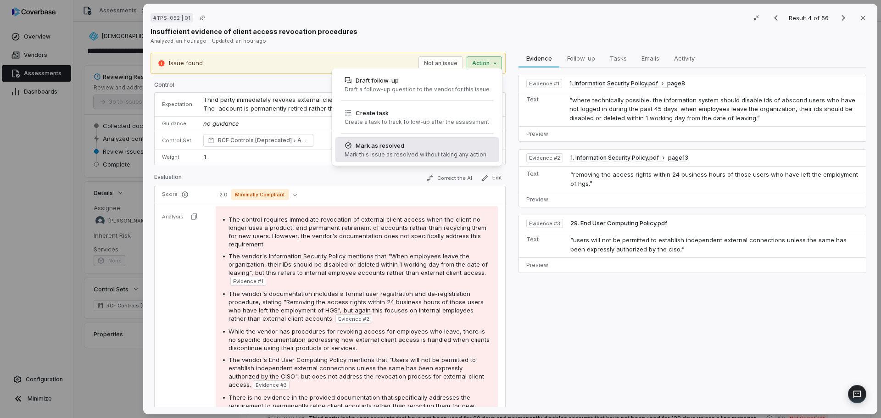
click at [456, 141] on div "Mark as resolved" at bounding box center [415, 145] width 142 height 9
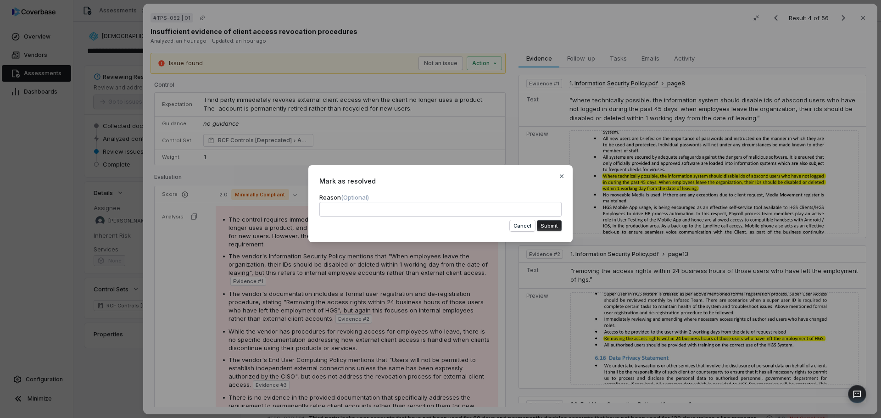
click at [544, 224] on button "Submit" at bounding box center [549, 225] width 25 height 11
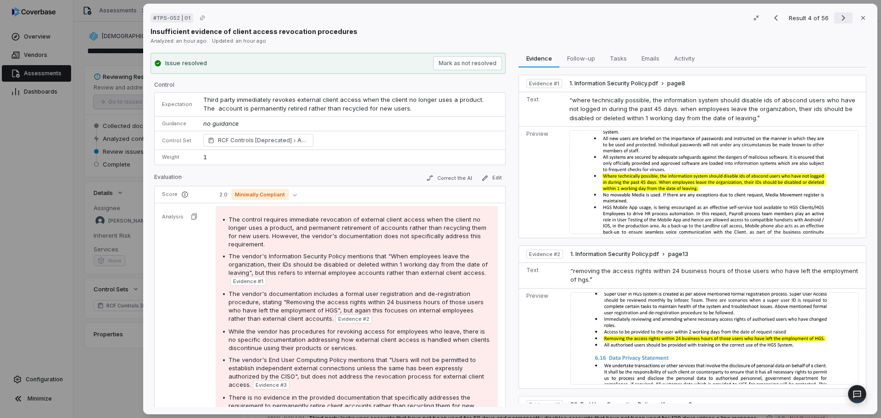
click at [838, 15] on icon "Next result" at bounding box center [843, 17] width 11 height 11
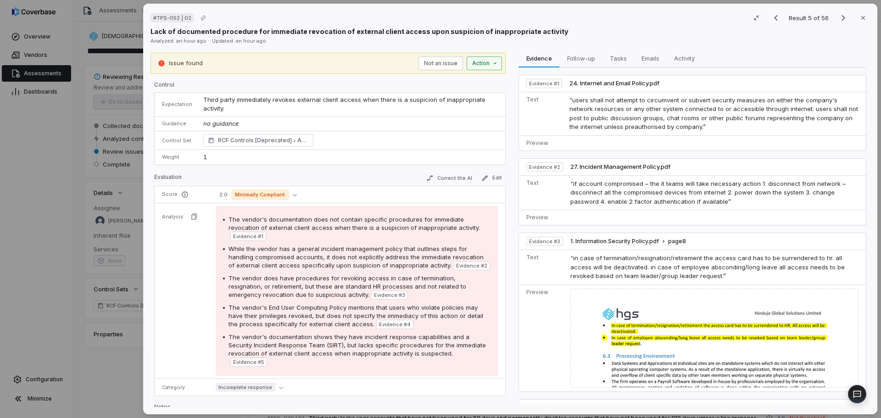
click at [480, 67] on div "Issue found Not an issue Action" at bounding box center [327, 63] width 355 height 21
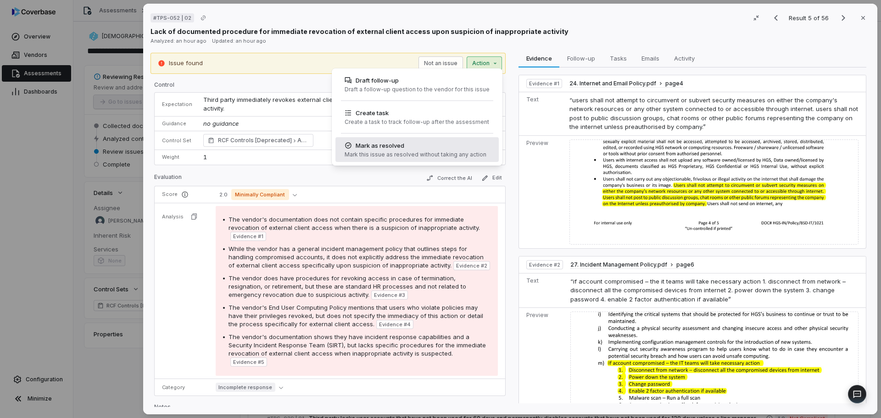
click at [425, 156] on div "Mark this issue as resolved without taking any action" at bounding box center [415, 154] width 142 height 7
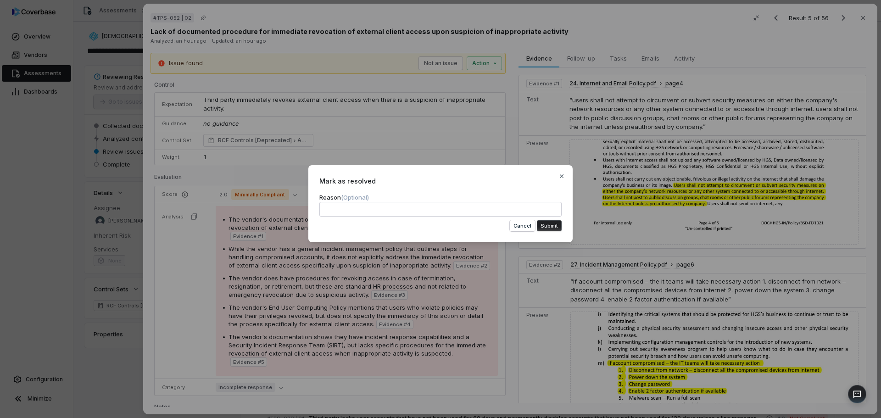
click at [543, 225] on button "Submit" at bounding box center [549, 225] width 25 height 11
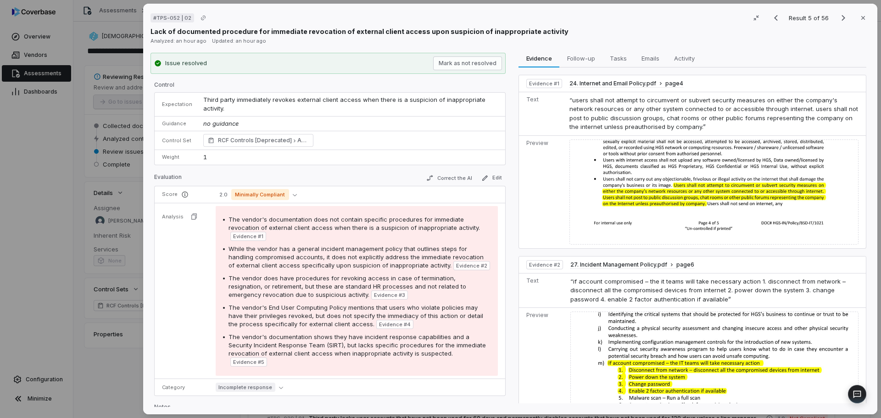
drag, startPoint x: 836, startPoint y: 17, endPoint x: 819, endPoint y: 23, distance: 18.1
click at [838, 18] on icon "Next result" at bounding box center [843, 17] width 11 height 11
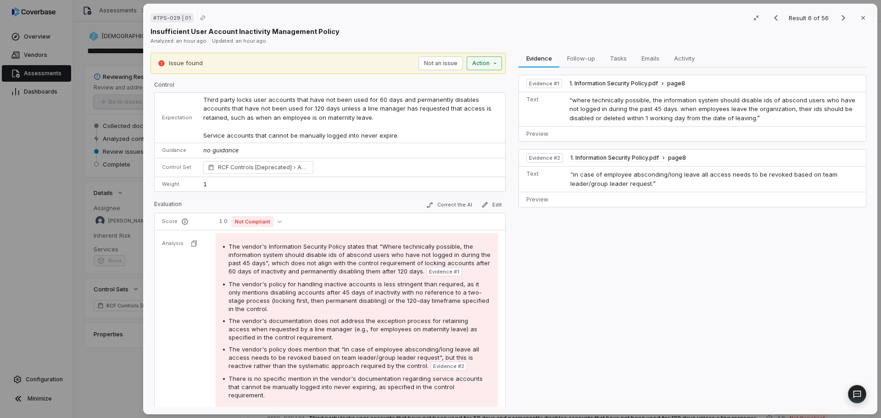
click at [486, 63] on button "Action" at bounding box center [483, 63] width 35 height 14
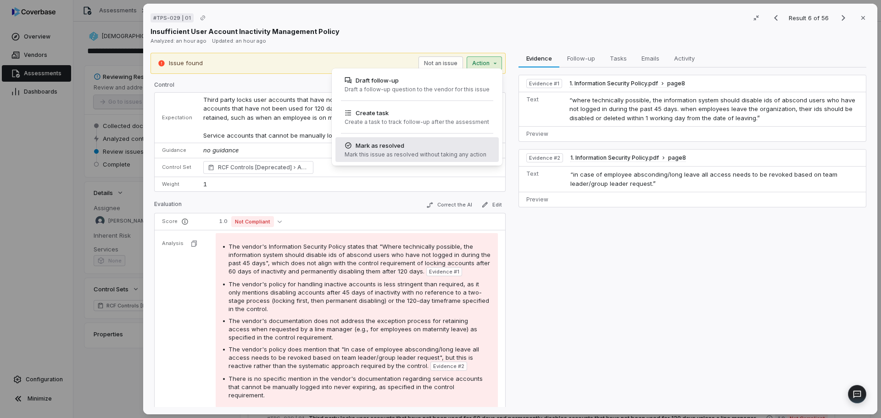
click at [450, 155] on div "Mark this issue as resolved without taking any action" at bounding box center [415, 154] width 142 height 7
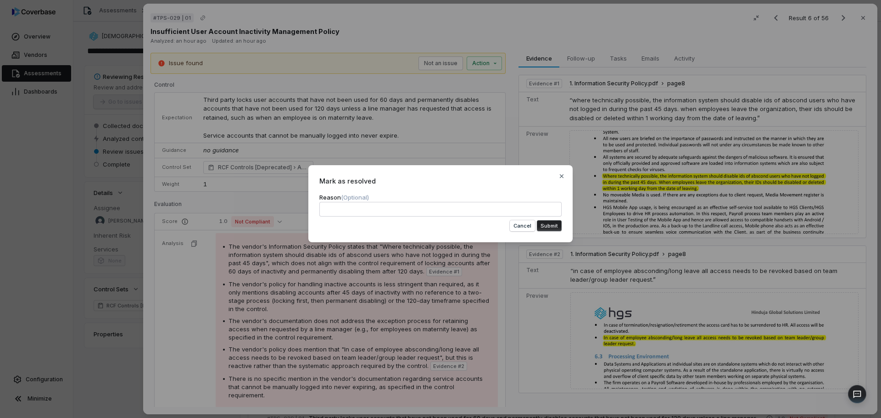
click at [547, 219] on form "Reason (Optional) Cancel Submit" at bounding box center [440, 212] width 242 height 39
click at [549, 222] on button "Submit" at bounding box center [549, 225] width 25 height 11
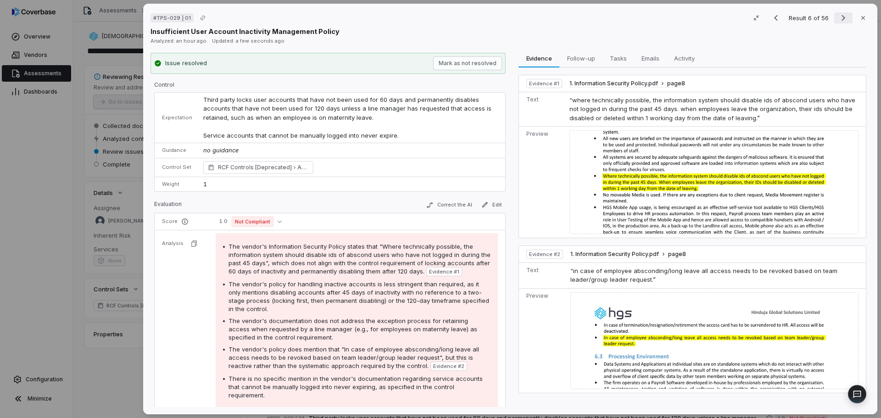
click at [838, 21] on icon "Next result" at bounding box center [843, 17] width 11 height 11
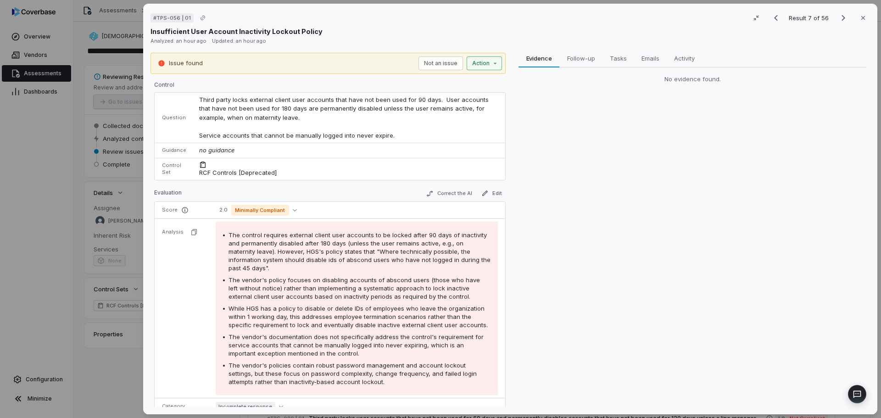
click at [486, 67] on button "Action" at bounding box center [483, 63] width 35 height 14
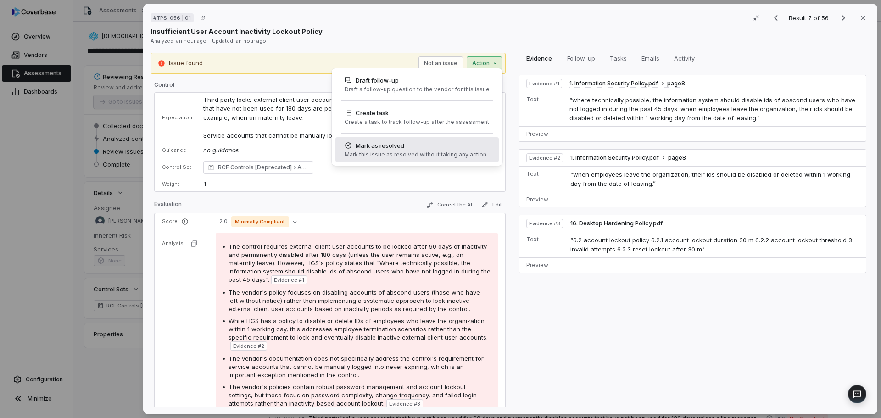
click at [443, 143] on div "Mark as resolved" at bounding box center [415, 145] width 142 height 9
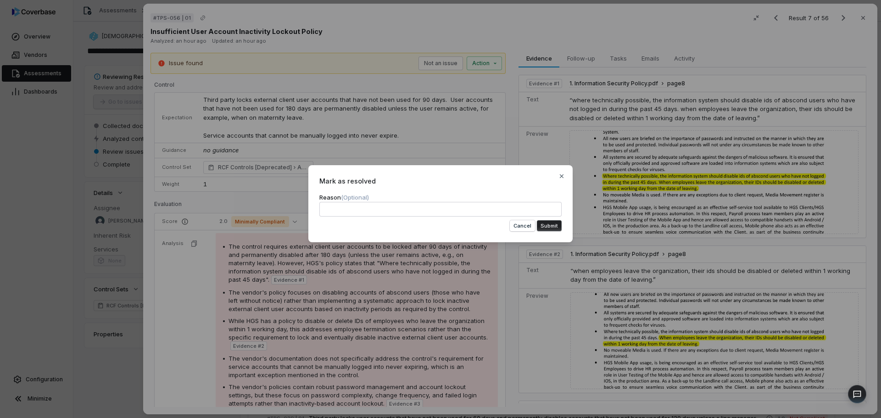
click at [546, 221] on button "Submit" at bounding box center [549, 225] width 25 height 11
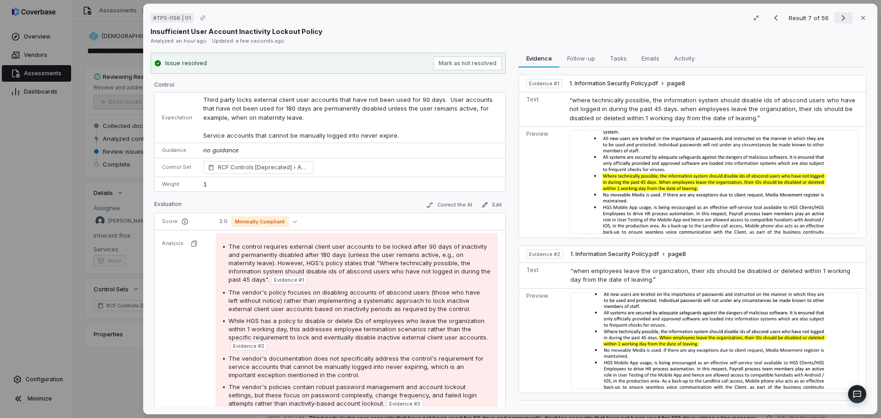
click at [838, 18] on icon "Next result" at bounding box center [843, 17] width 11 height 11
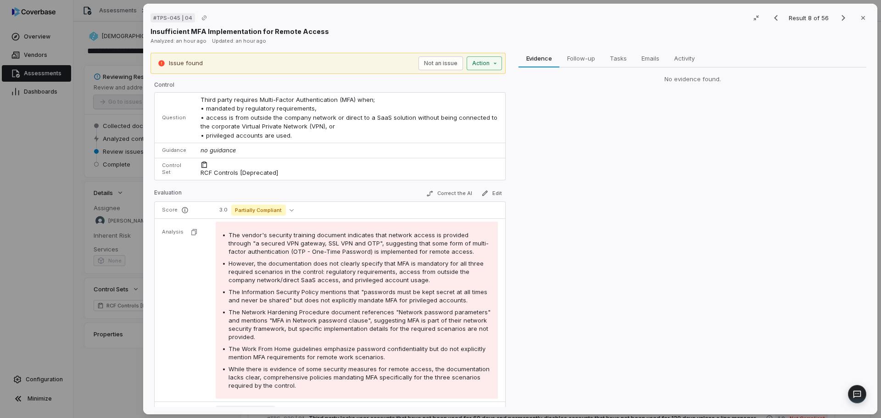
click at [481, 66] on button "Action" at bounding box center [483, 63] width 35 height 14
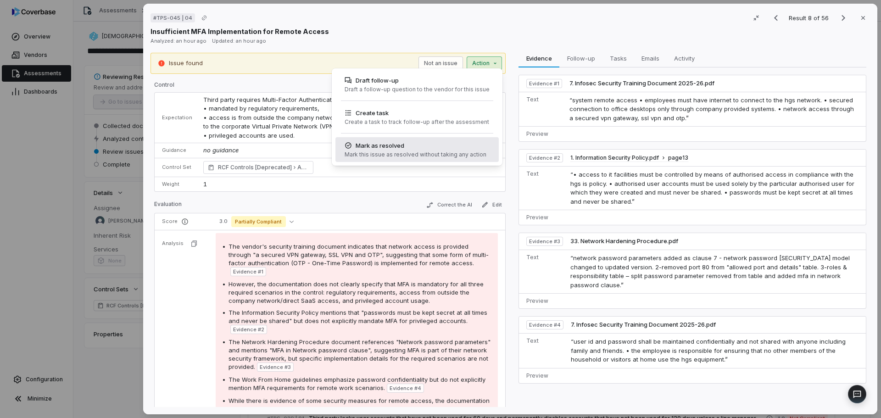
click at [461, 149] on div "Mark as resolved" at bounding box center [415, 145] width 142 height 9
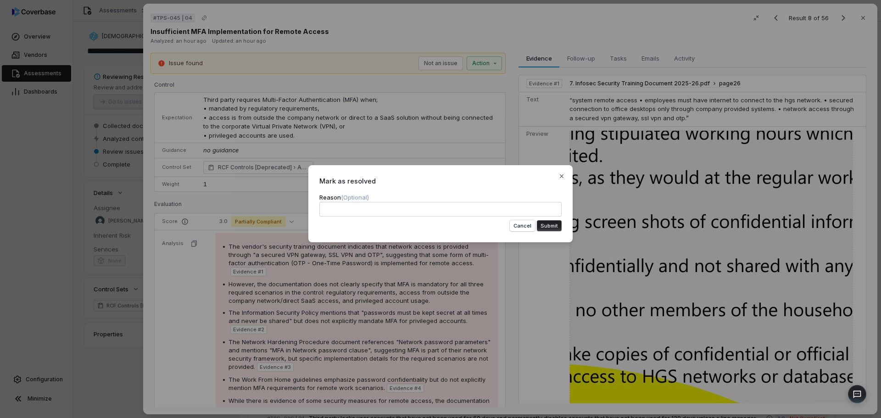
click at [554, 226] on button "Submit" at bounding box center [549, 225] width 25 height 11
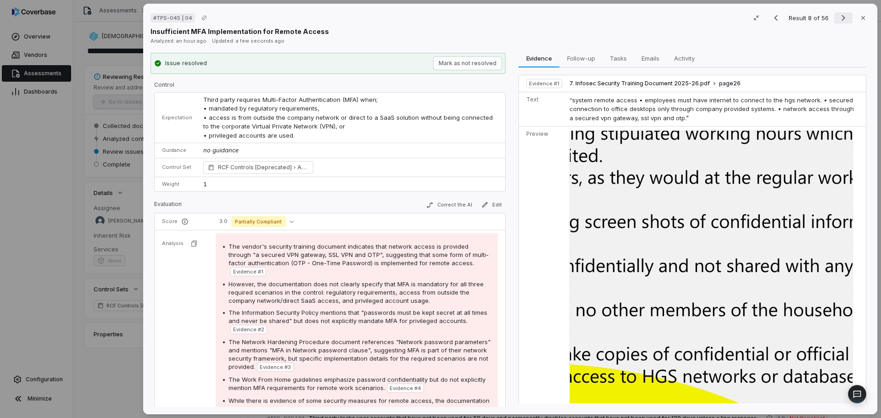
click at [838, 19] on icon "Next result" at bounding box center [843, 17] width 11 height 11
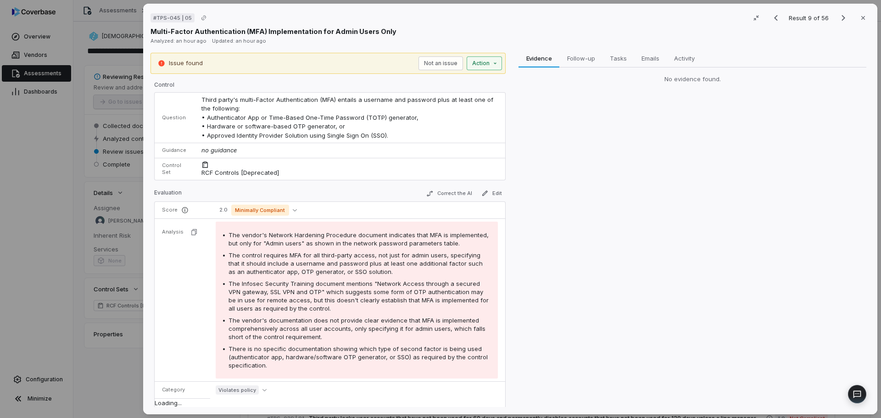
click at [484, 69] on div "Issue found Not an issue Action" at bounding box center [327, 63] width 355 height 21
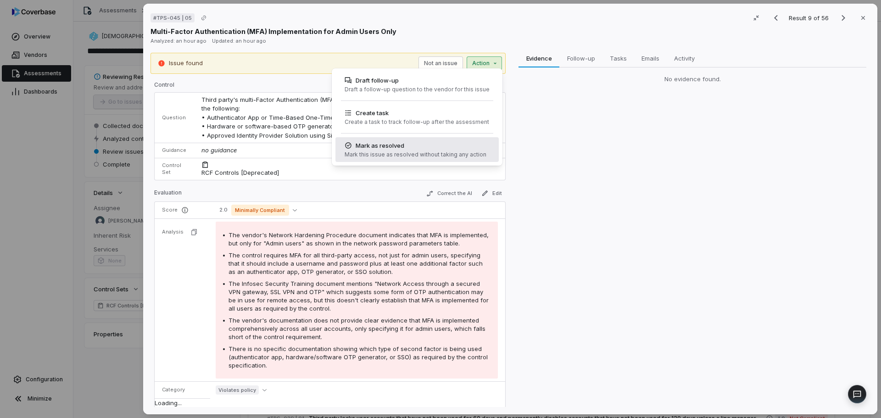
click at [466, 154] on div "Mark this issue as resolved without taking any action" at bounding box center [415, 154] width 142 height 7
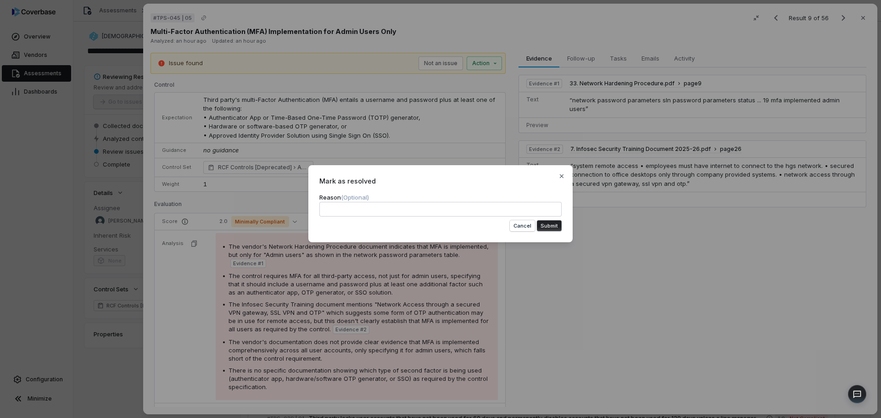
click at [555, 227] on button "Submit" at bounding box center [549, 225] width 25 height 11
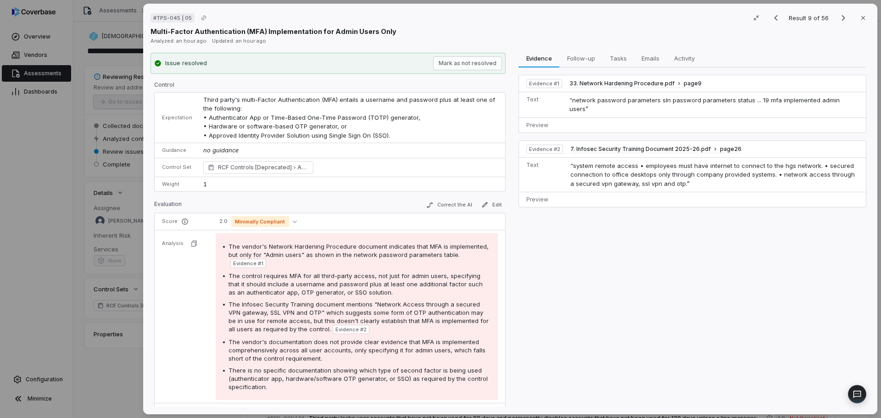
click at [839, 23] on div "Result 9 of 56 Close" at bounding box center [817, 18] width 103 height 14
click at [838, 16] on icon "Next result" at bounding box center [843, 17] width 11 height 11
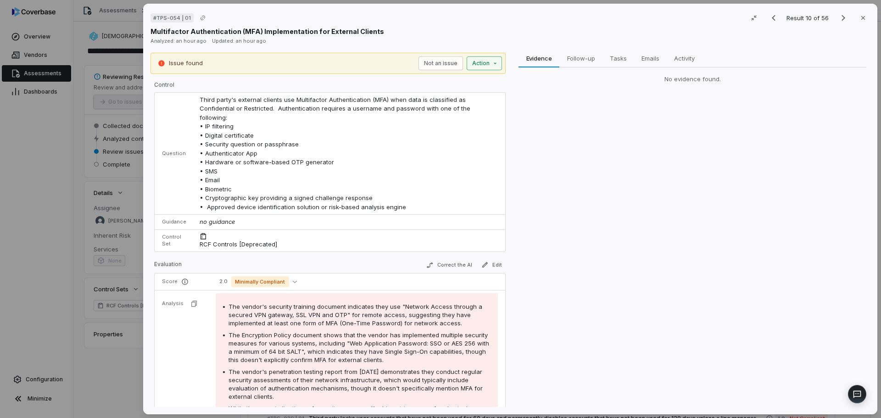
click at [499, 59] on button "Action" at bounding box center [483, 63] width 35 height 14
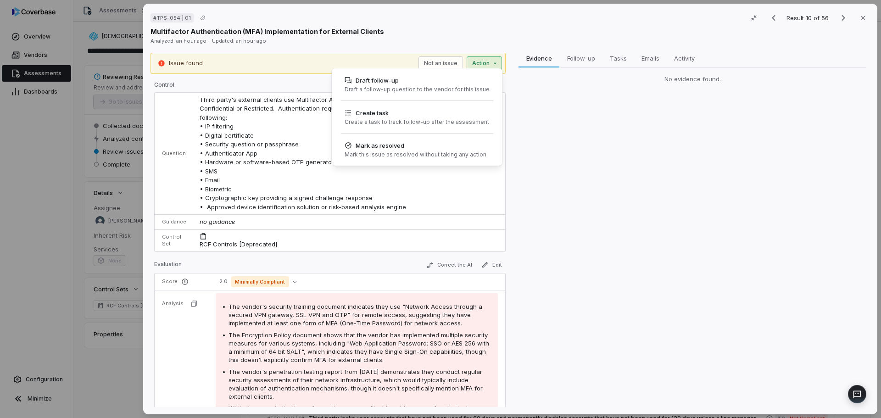
click at [491, 60] on div "# TPS-054 | 01 Result 10 of 56 Close Multifactor Authentication (MFA) Implement…" at bounding box center [440, 209] width 881 height 418
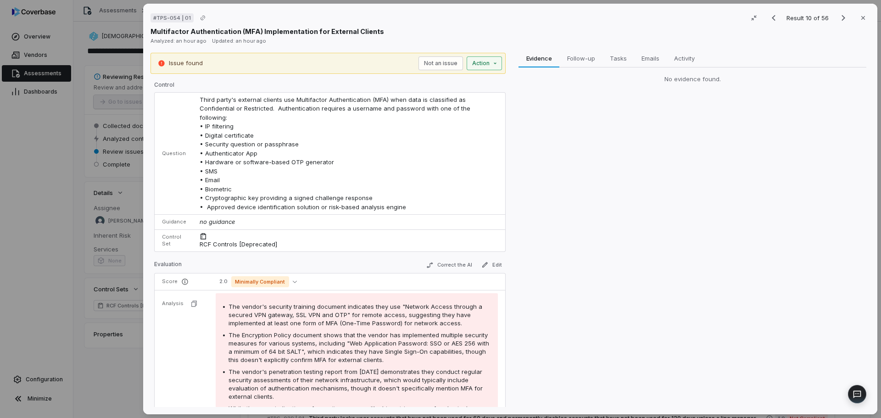
click at [488, 66] on button "Action" at bounding box center [483, 63] width 35 height 14
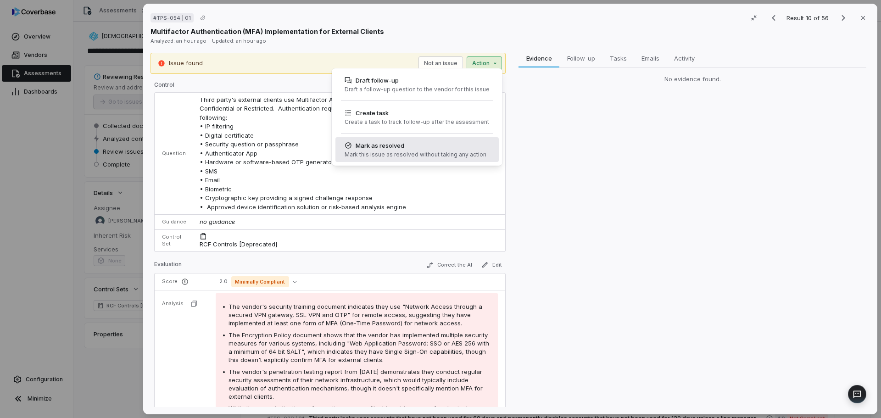
click at [477, 152] on div "Mark this issue as resolved without taking any action" at bounding box center [415, 154] width 142 height 7
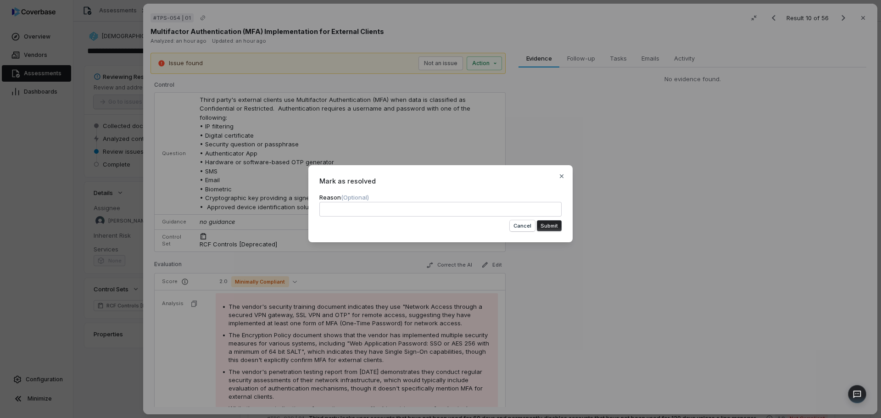
click at [546, 222] on button "Submit" at bounding box center [549, 225] width 25 height 11
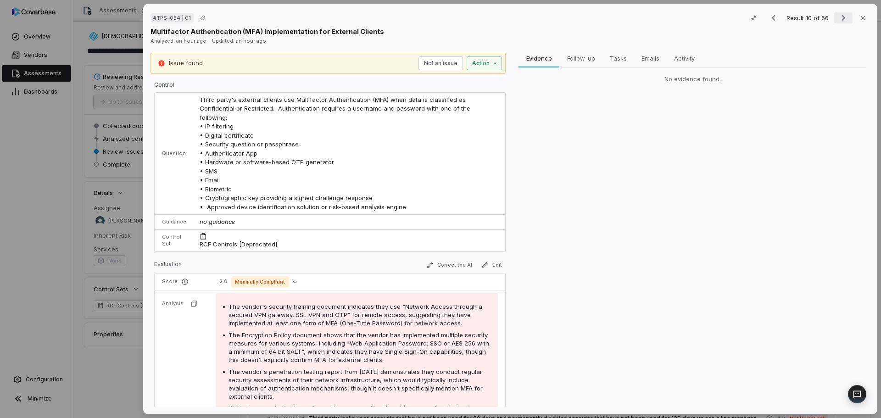
click at [838, 17] on icon "Next result" at bounding box center [843, 17] width 11 height 11
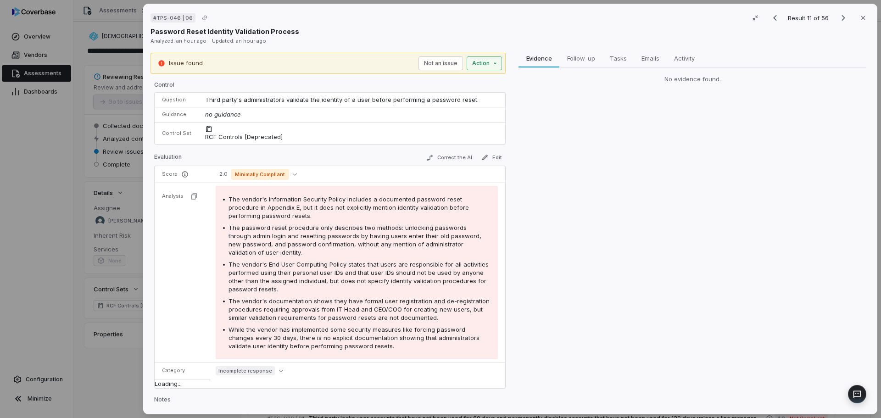
click at [499, 69] on button "Action" at bounding box center [483, 63] width 35 height 14
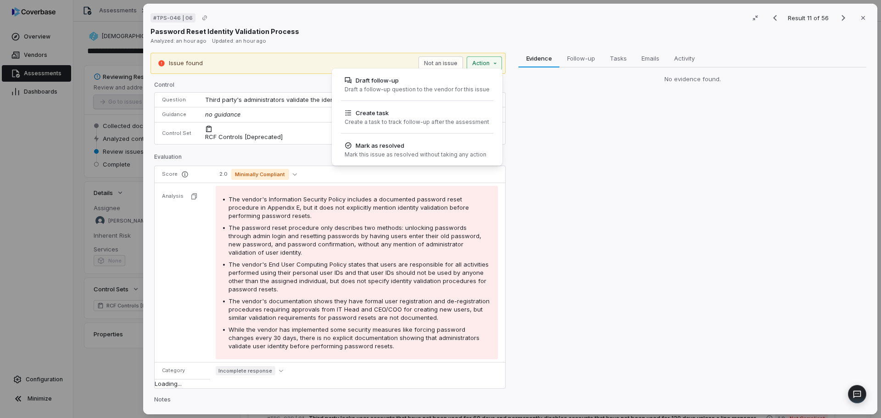
click at [494, 64] on div "# TPS-046 | 06 Result 11 of 56 Close Password Reset Identity Validation Process…" at bounding box center [440, 209] width 881 height 418
